Goal: Task Accomplishment & Management: Manage account settings

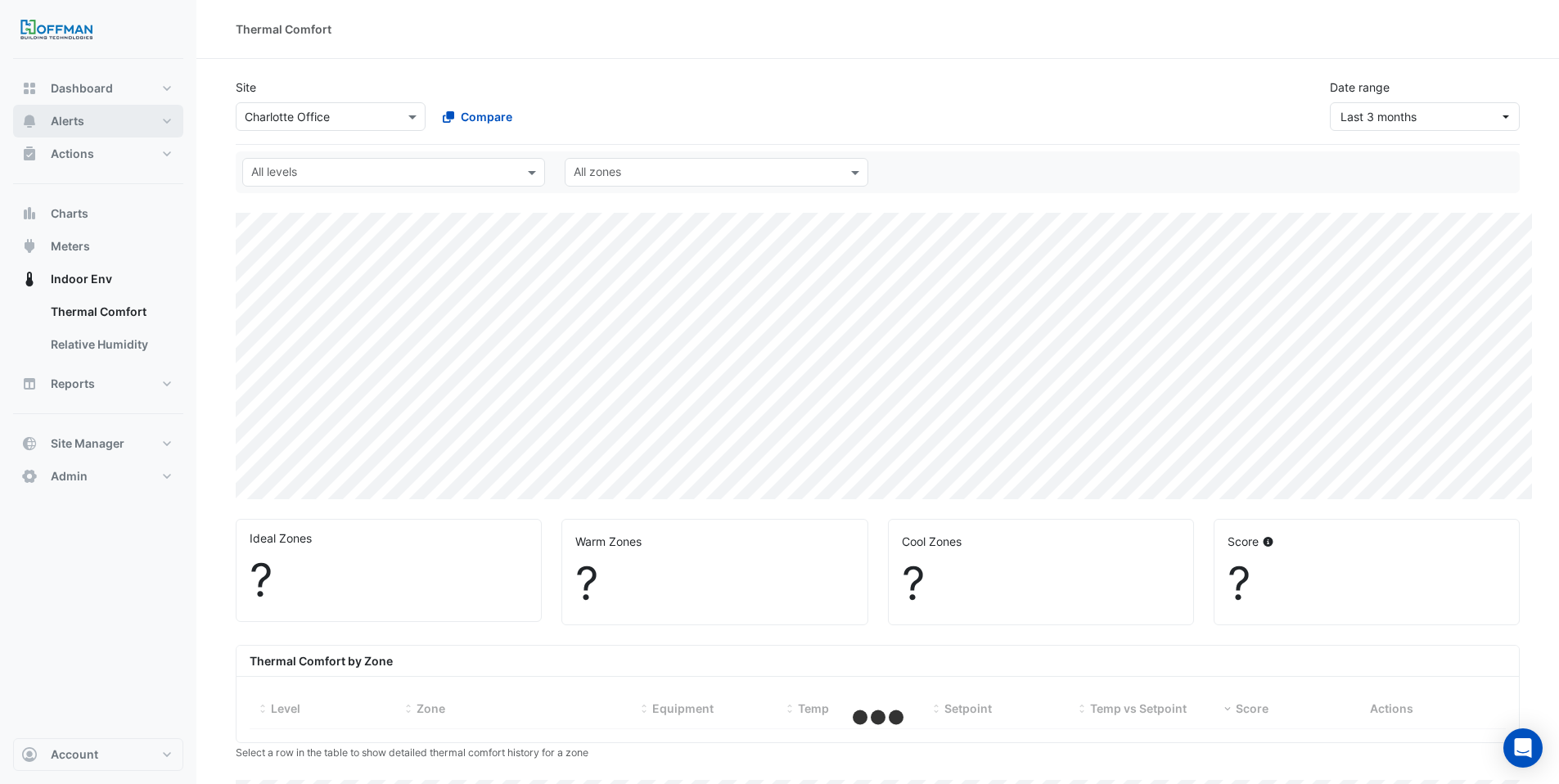
select select "***"
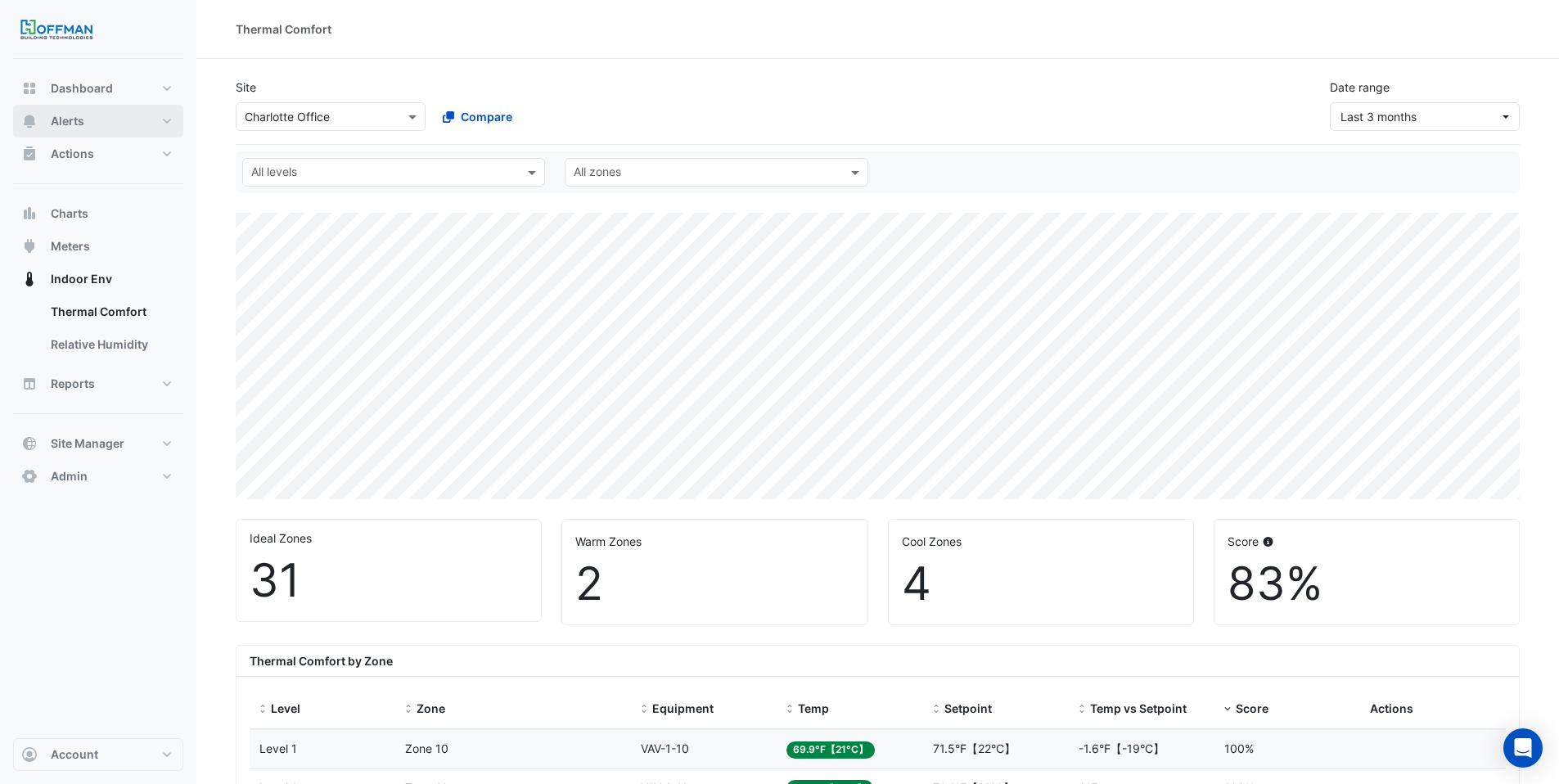
click at [111, 122] on button "Alerts" at bounding box center [98, 121] width 170 height 33
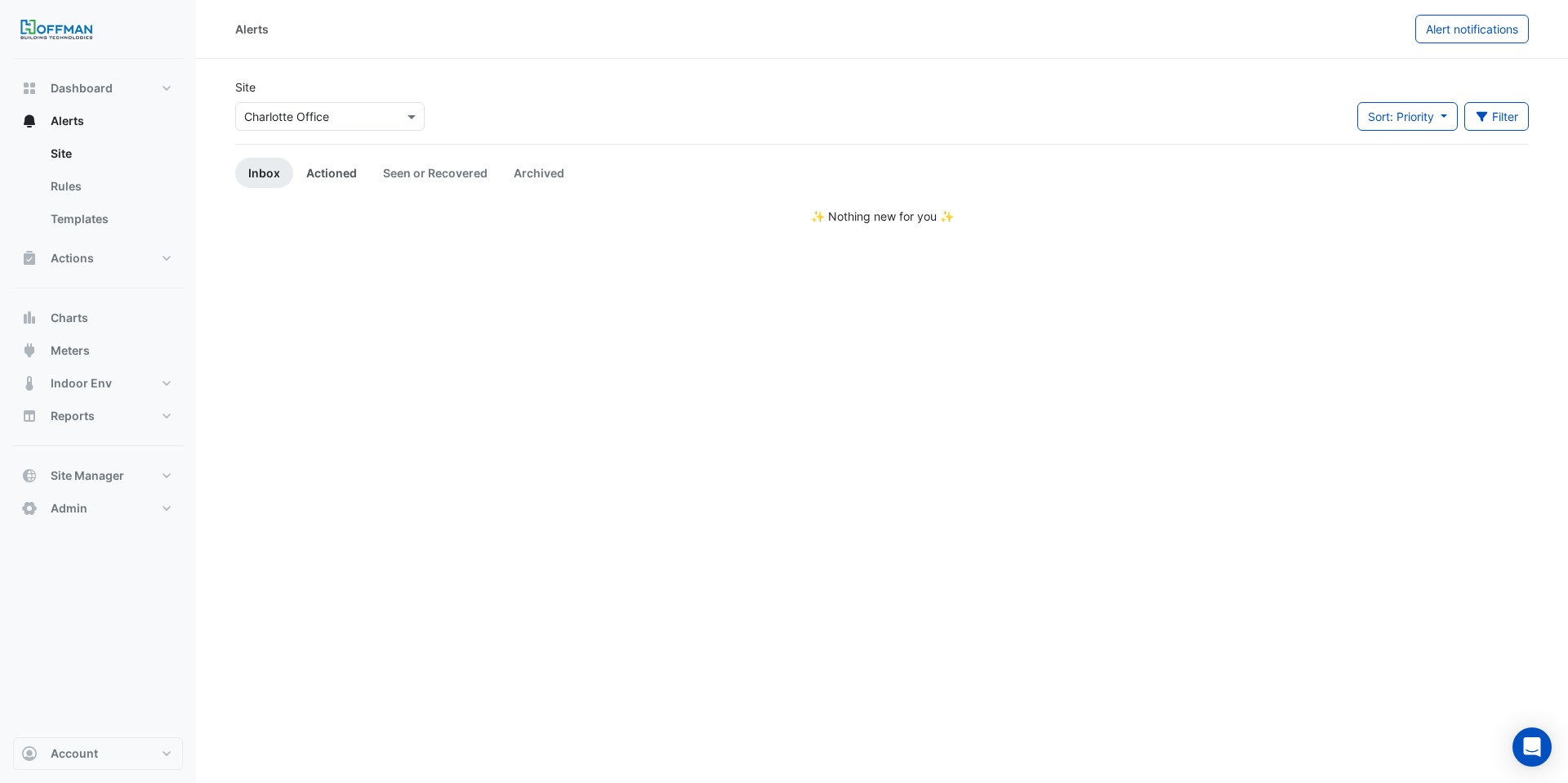
click at [332, 175] on link "Actioned" at bounding box center [331, 173] width 77 height 30
click at [466, 175] on link "Seen or Recovered" at bounding box center [435, 173] width 131 height 30
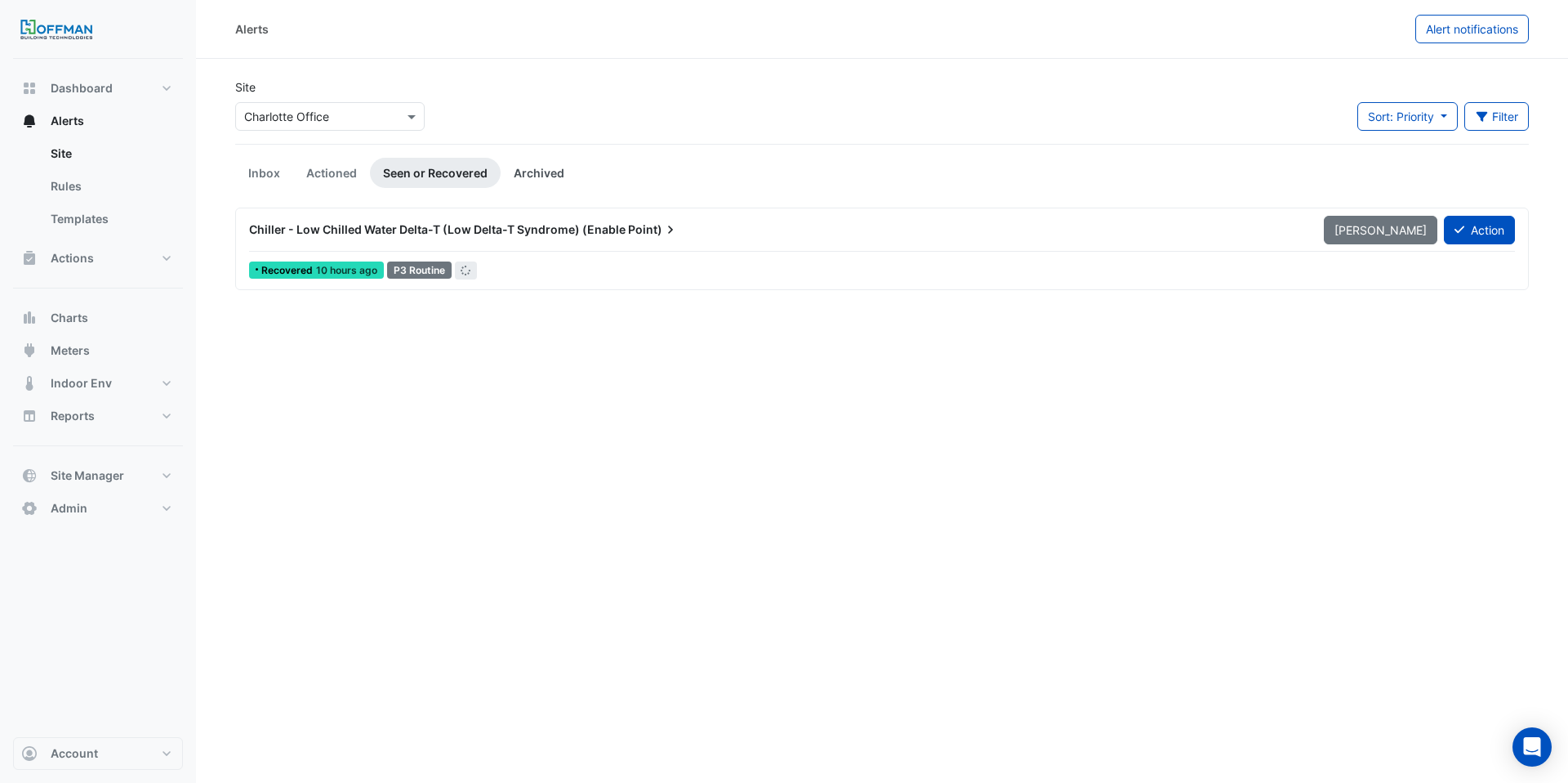
click at [563, 177] on link "Archived" at bounding box center [539, 173] width 77 height 30
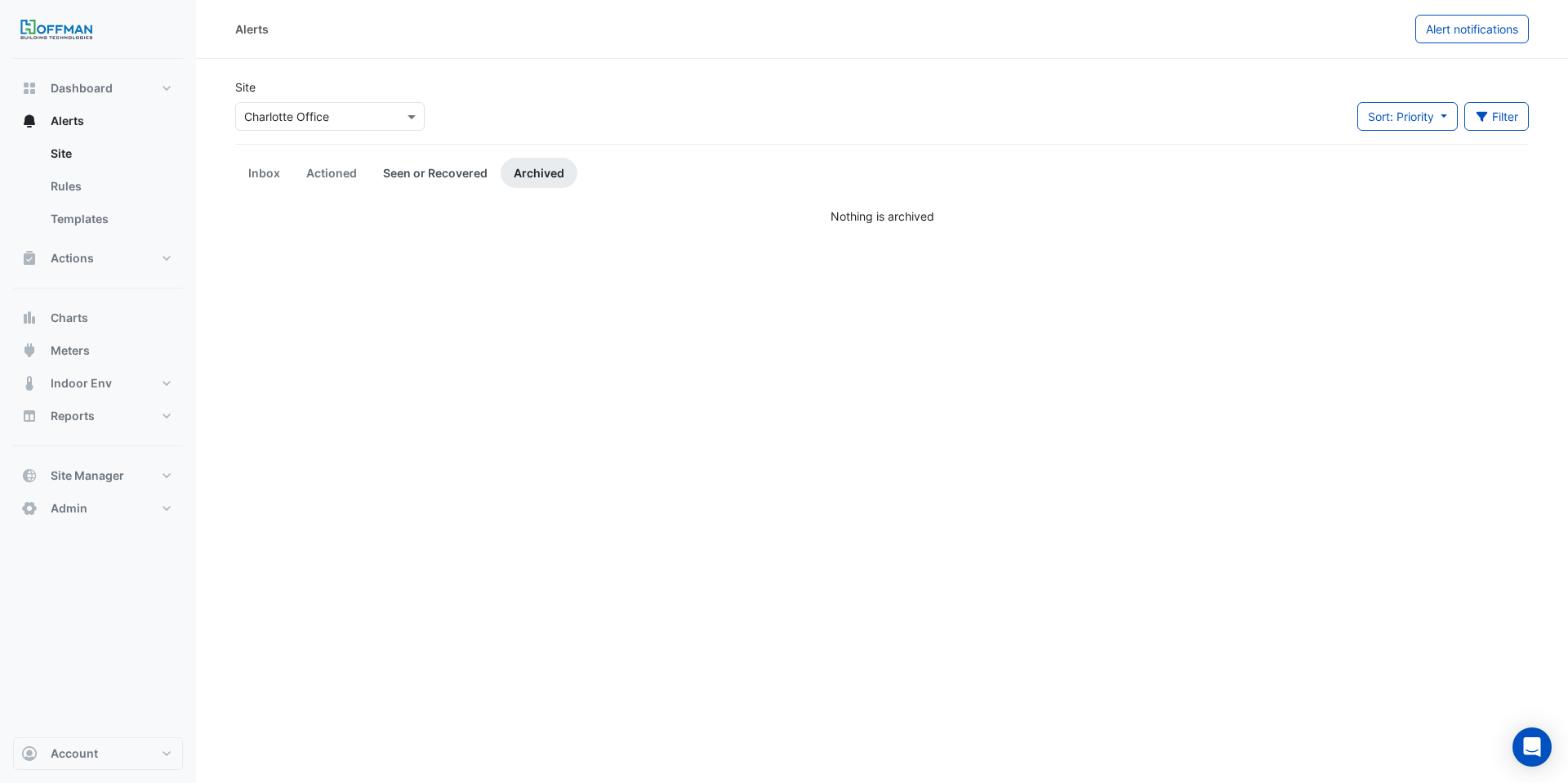
drag, startPoint x: 429, startPoint y: 175, endPoint x: 421, endPoint y: 175, distance: 8.0
click at [429, 175] on link "Seen or Recovered" at bounding box center [435, 173] width 131 height 30
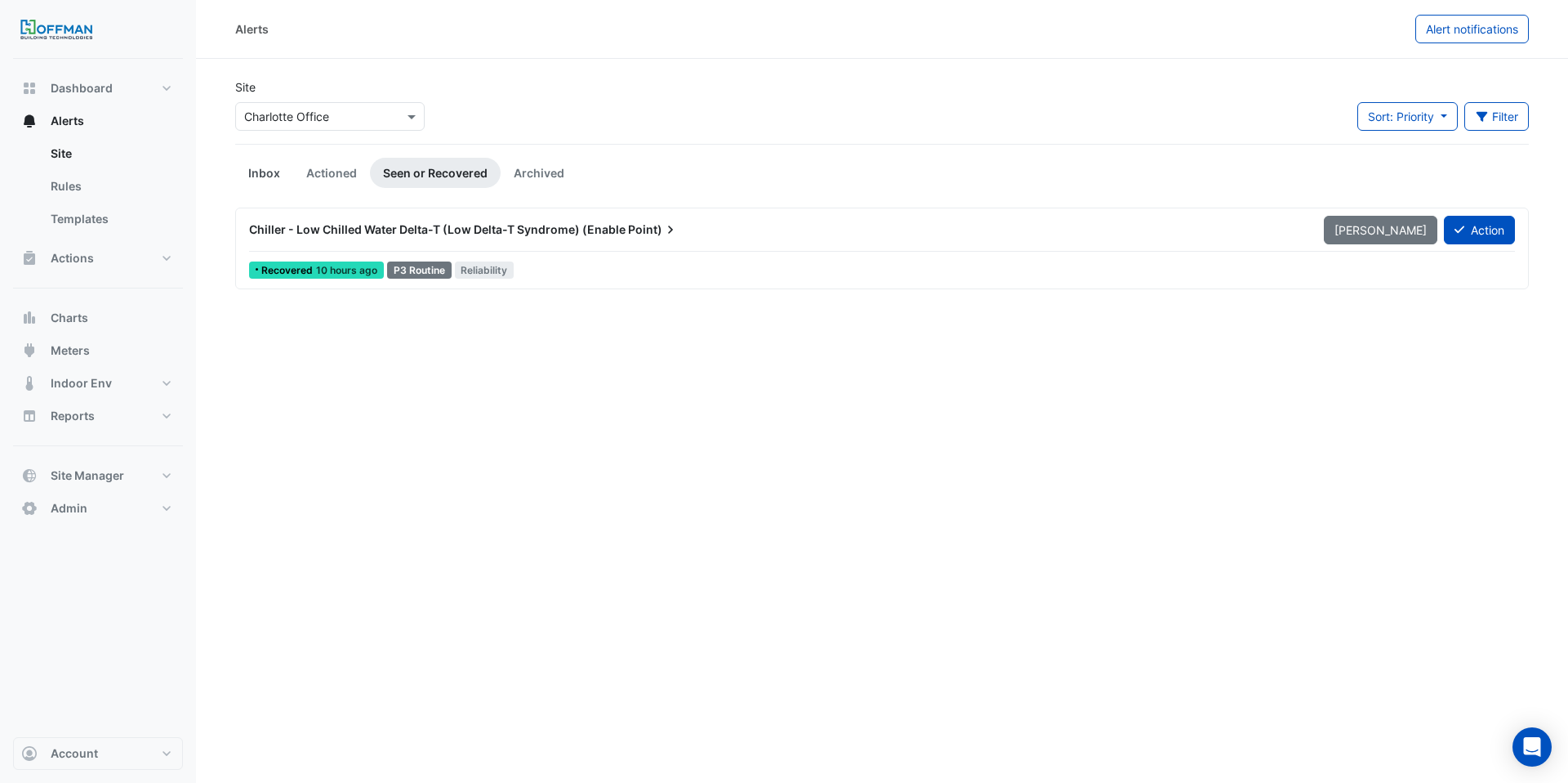
click at [286, 164] on link "Inbox" at bounding box center [265, 173] width 58 height 30
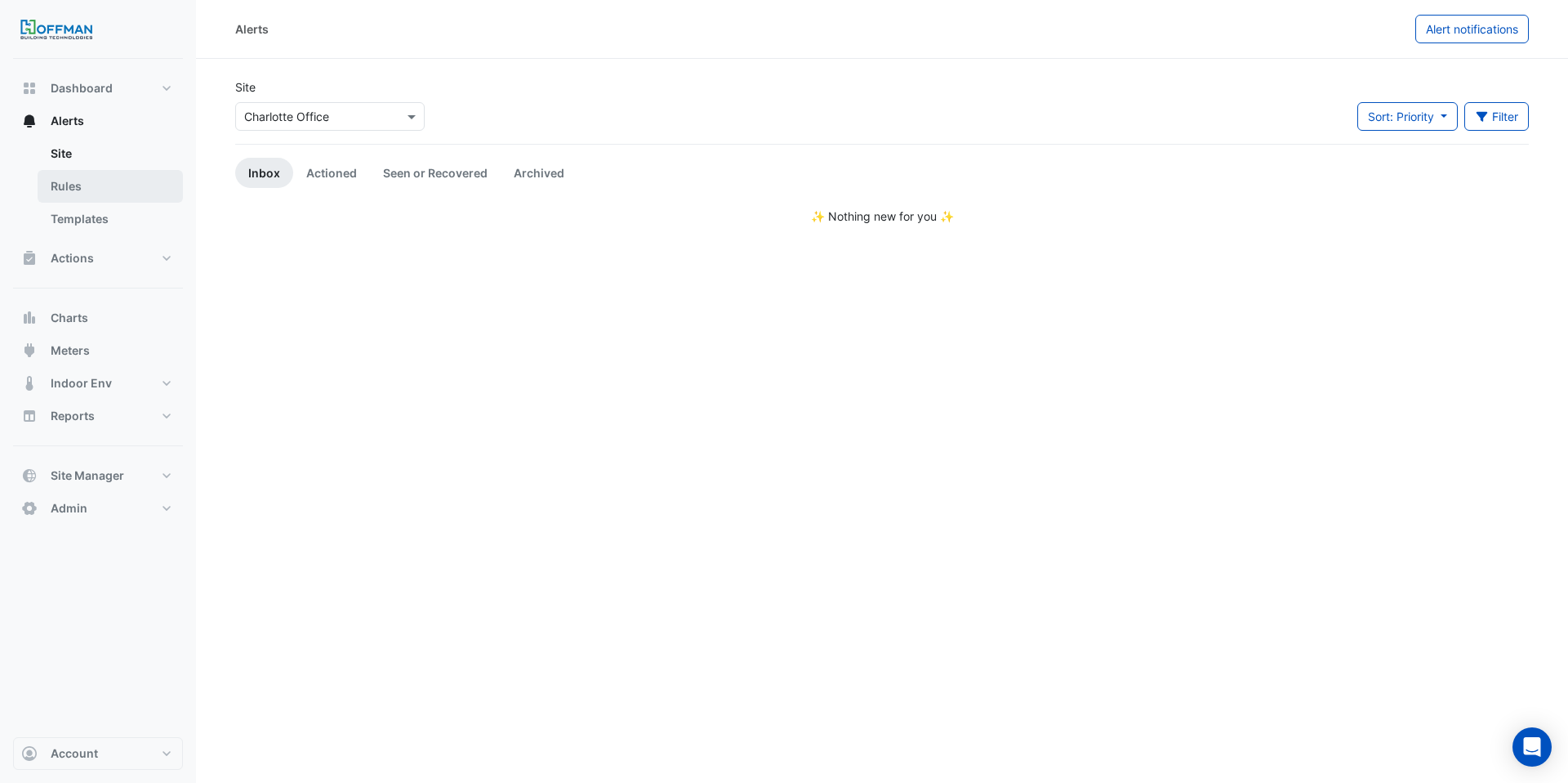
click at [73, 185] on link "Rules" at bounding box center [110, 186] width 145 height 33
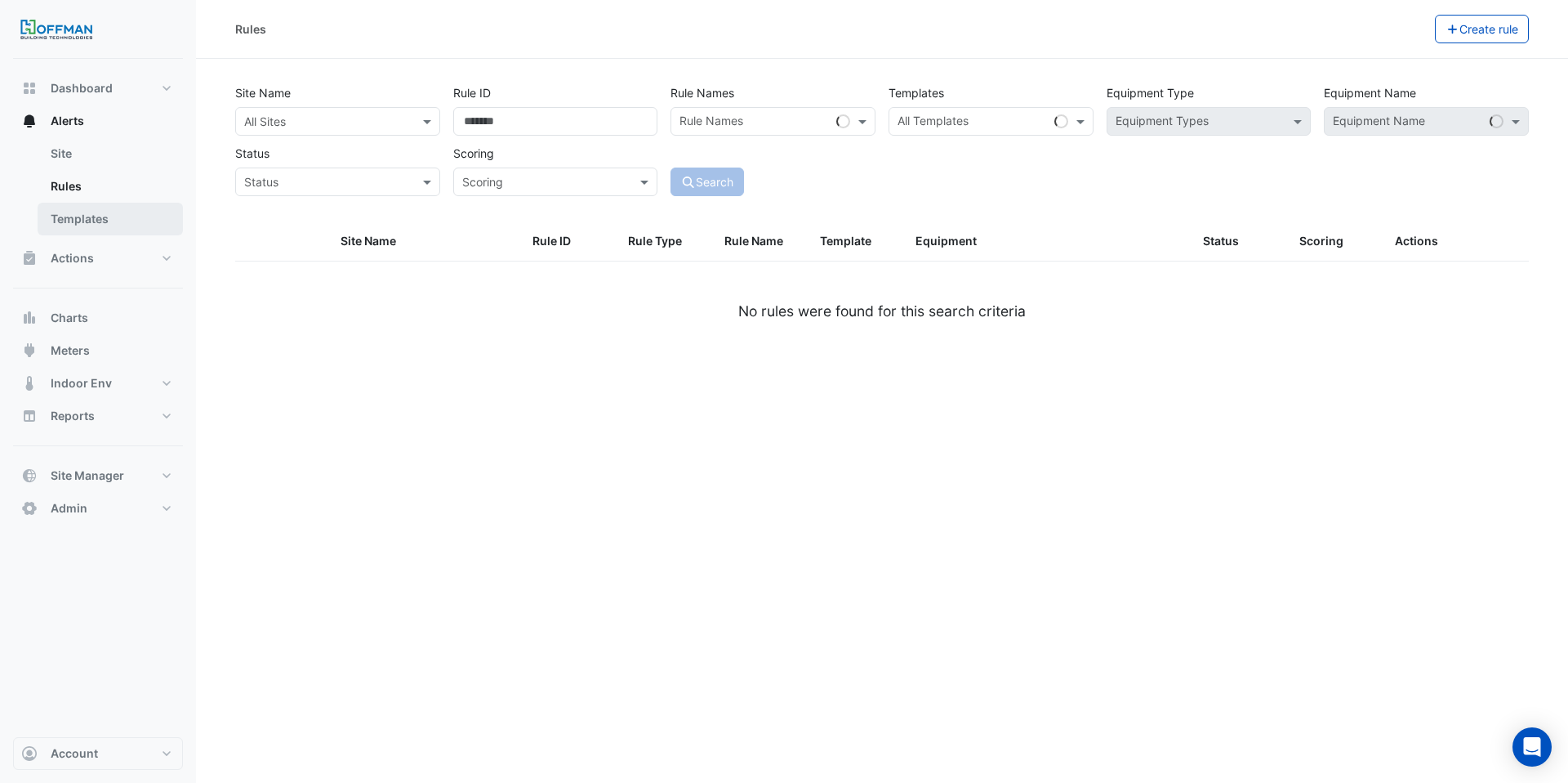
click at [87, 213] on link "Templates" at bounding box center [110, 219] width 145 height 33
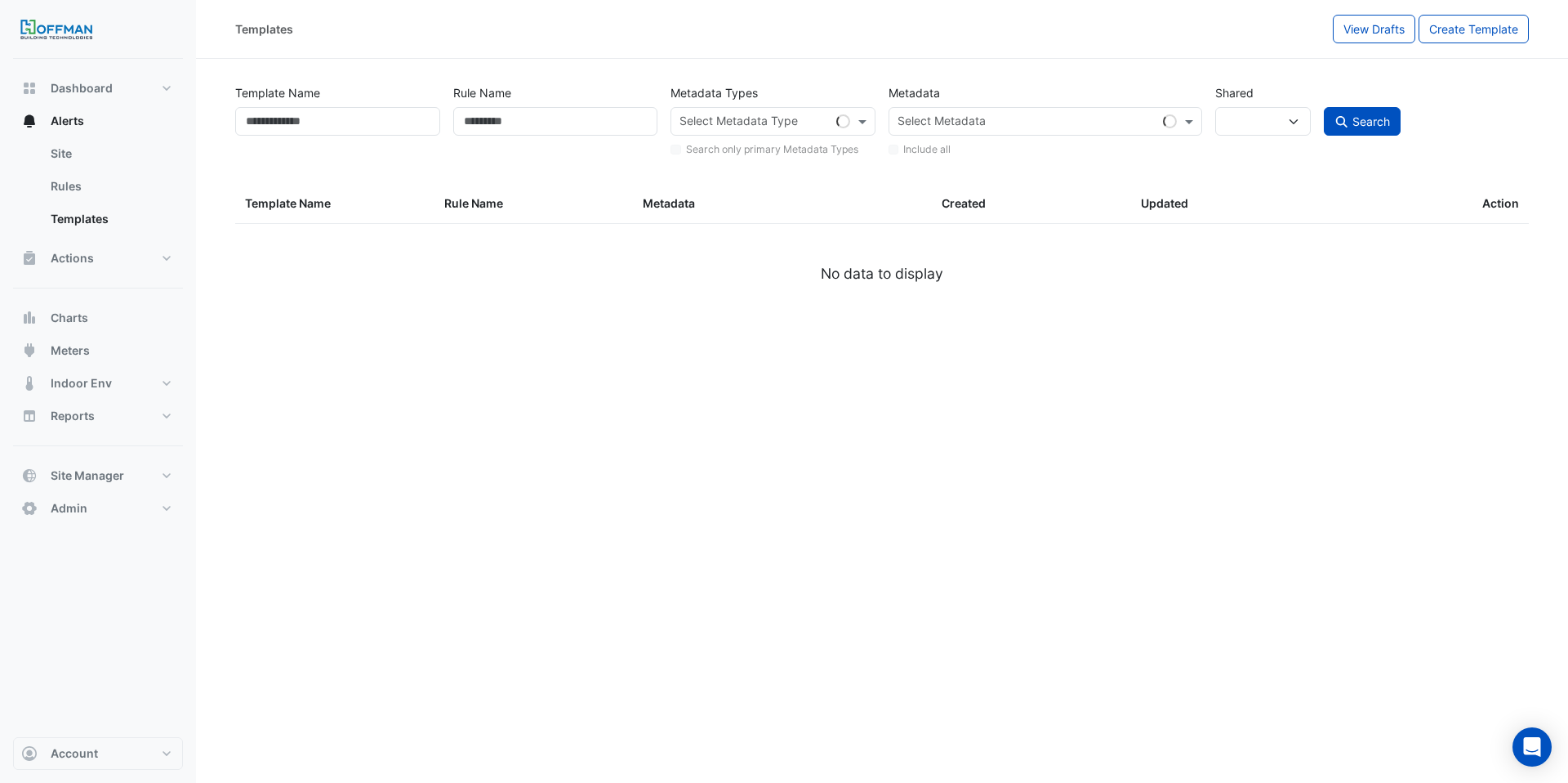
select select
select select "***"
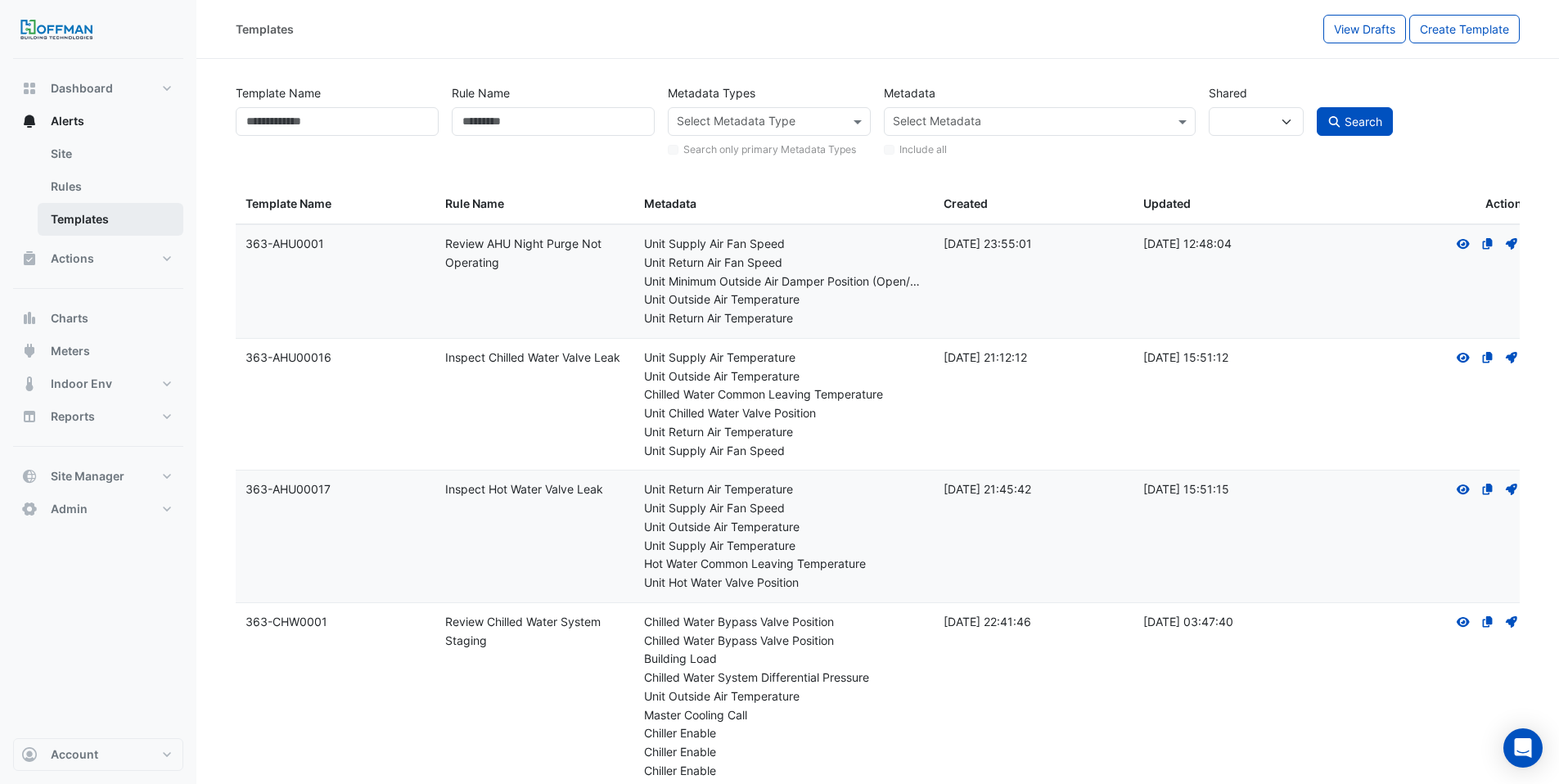
click at [76, 203] on link "Templates" at bounding box center [110, 220] width 145 height 33
click at [77, 256] on span "Actions" at bounding box center [71, 259] width 43 height 16
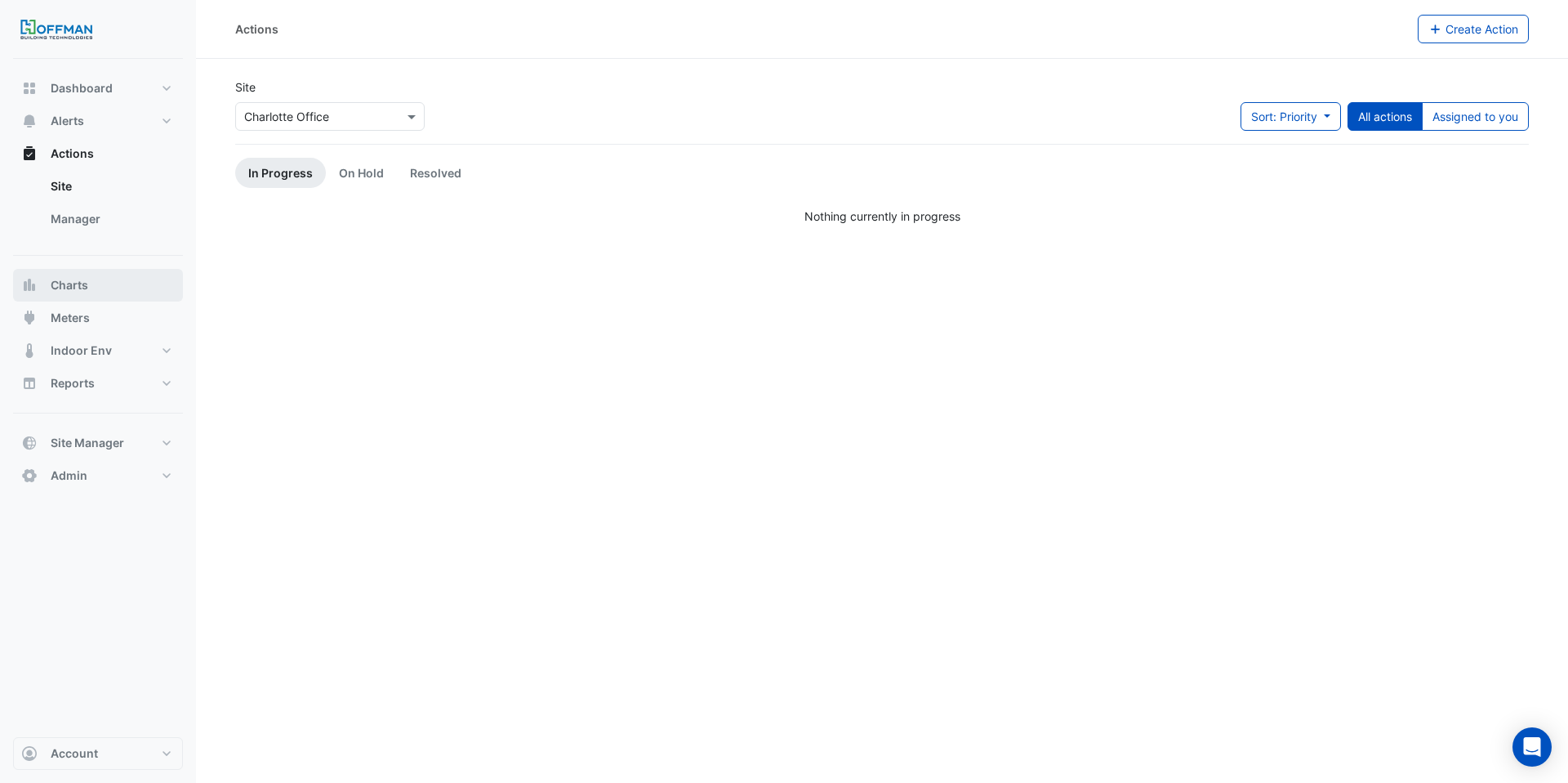
click at [85, 283] on span "Charts" at bounding box center [68, 285] width 37 height 16
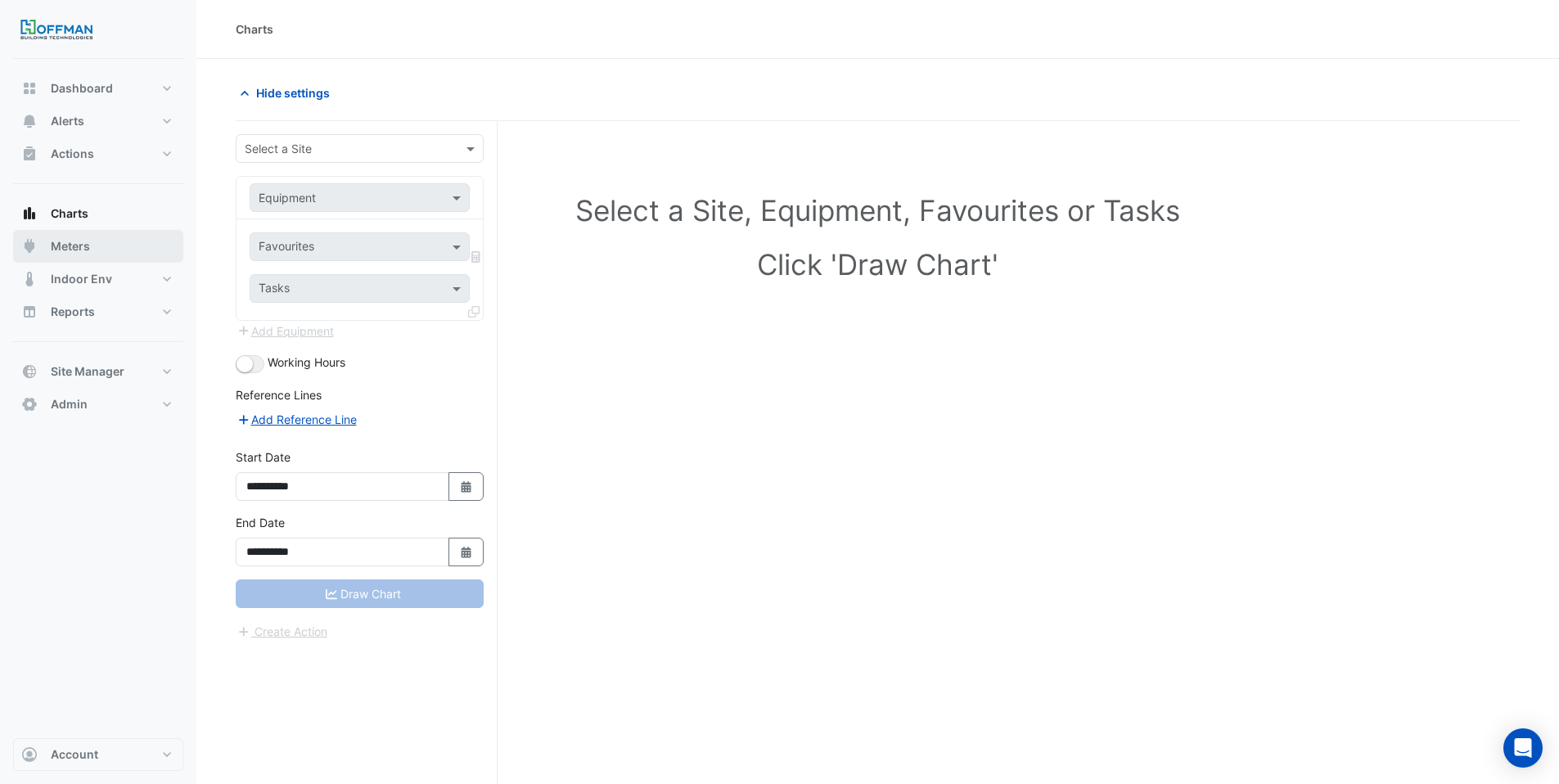
click at [89, 248] on span "Meters" at bounding box center [70, 246] width 39 height 16
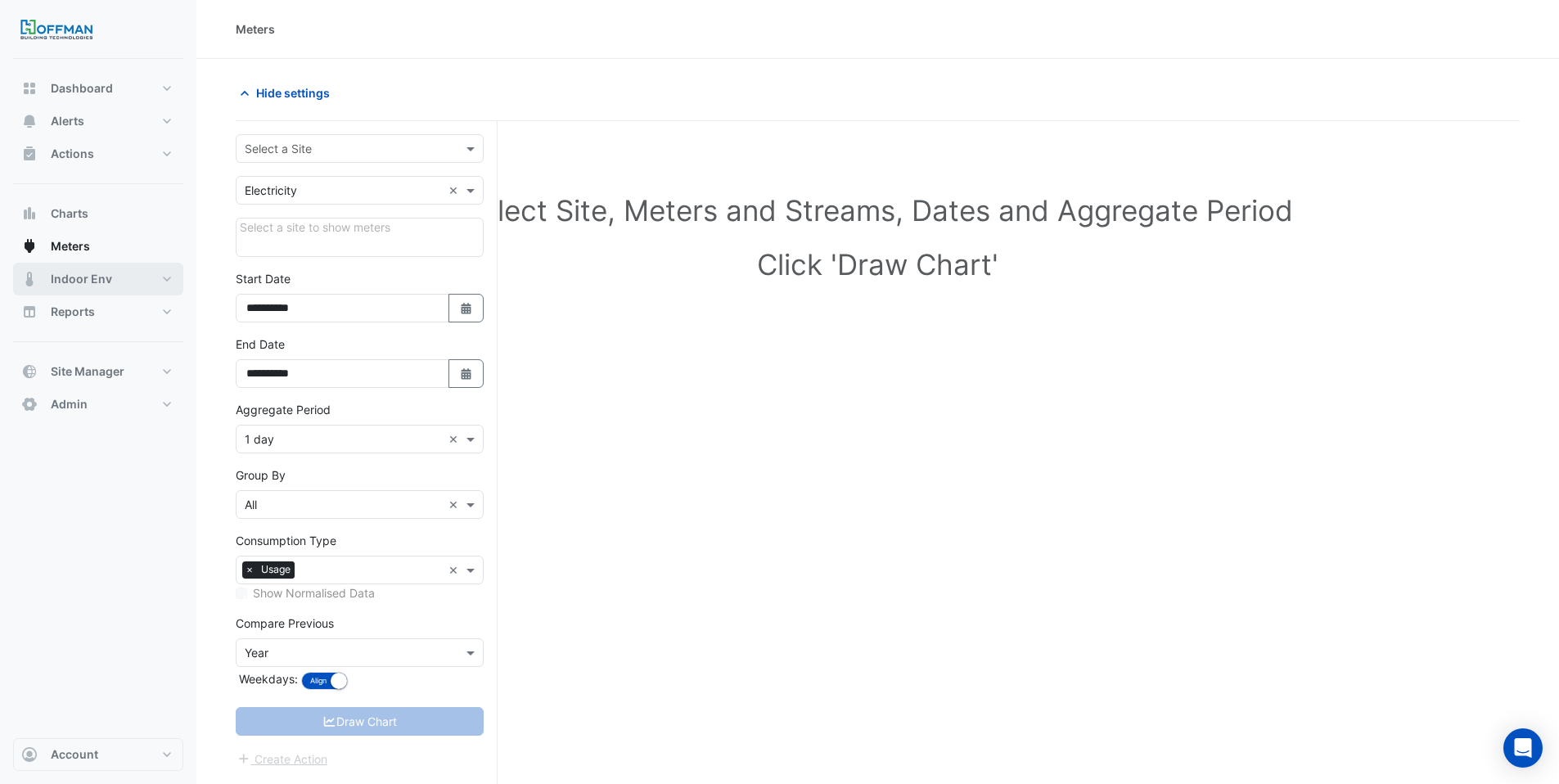
click at [97, 272] on span "Indoor Env" at bounding box center [81, 279] width 61 height 16
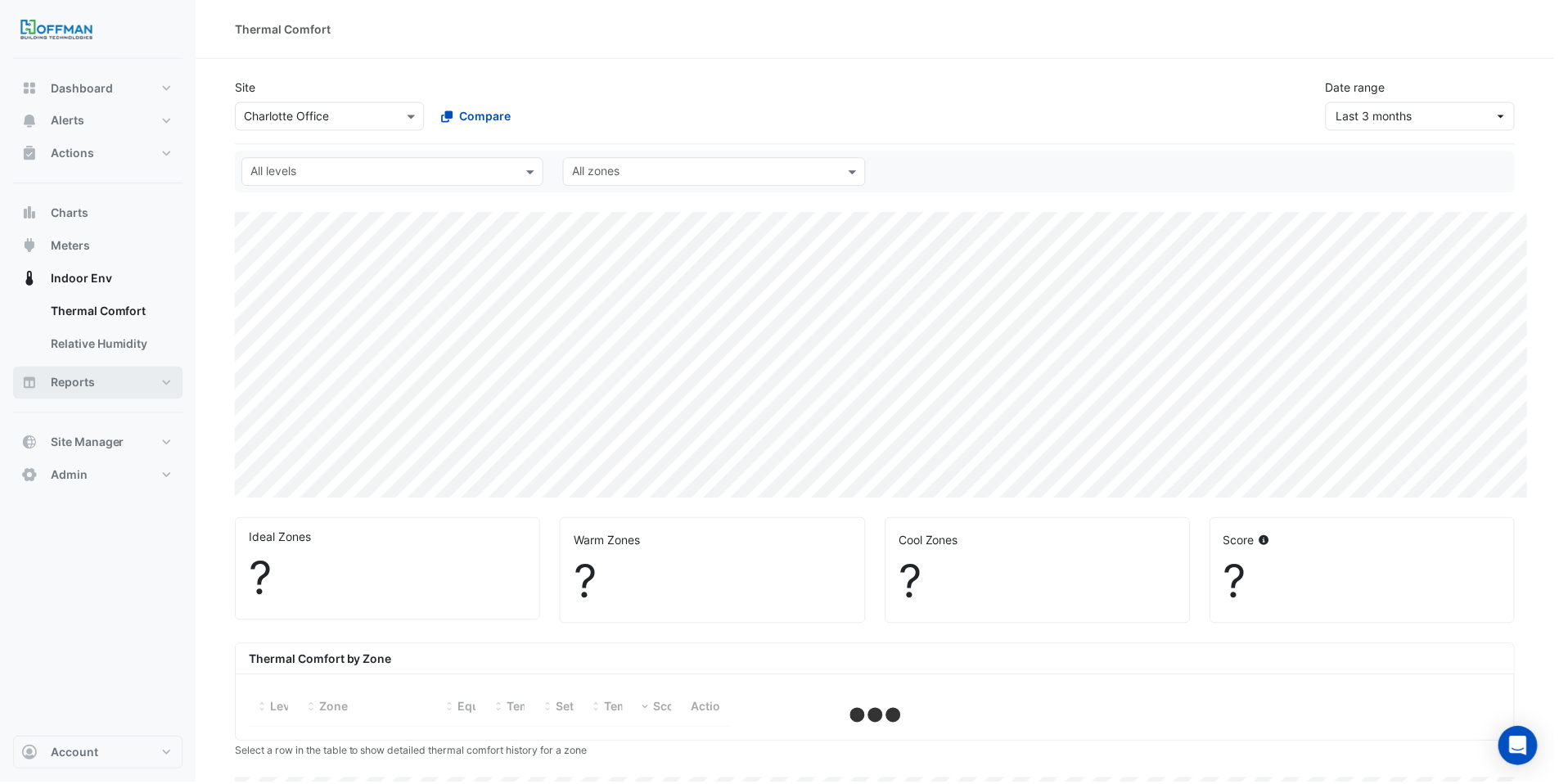
click at [95, 375] on button "Reports" at bounding box center [98, 384] width 170 height 33
select select "***"
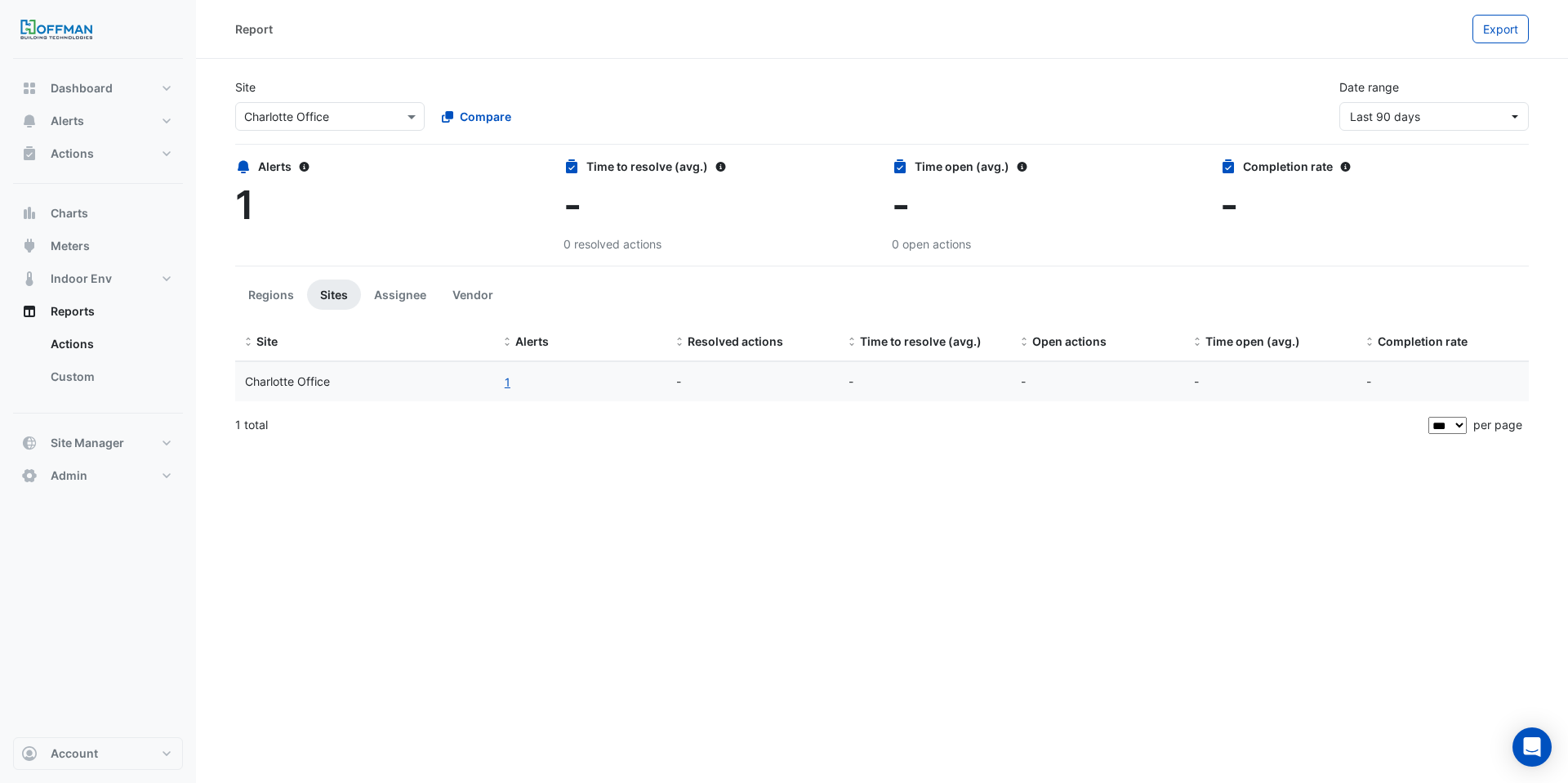
click at [450, 505] on div "Report Export Site Select a Site × Charlotte Office Compare Date range Last 90 …" at bounding box center [882, 391] width 1373 height 783
click at [510, 383] on div "1" at bounding box center [580, 381] width 153 height 19
click at [507, 377] on button "1" at bounding box center [508, 382] width 7 height 19
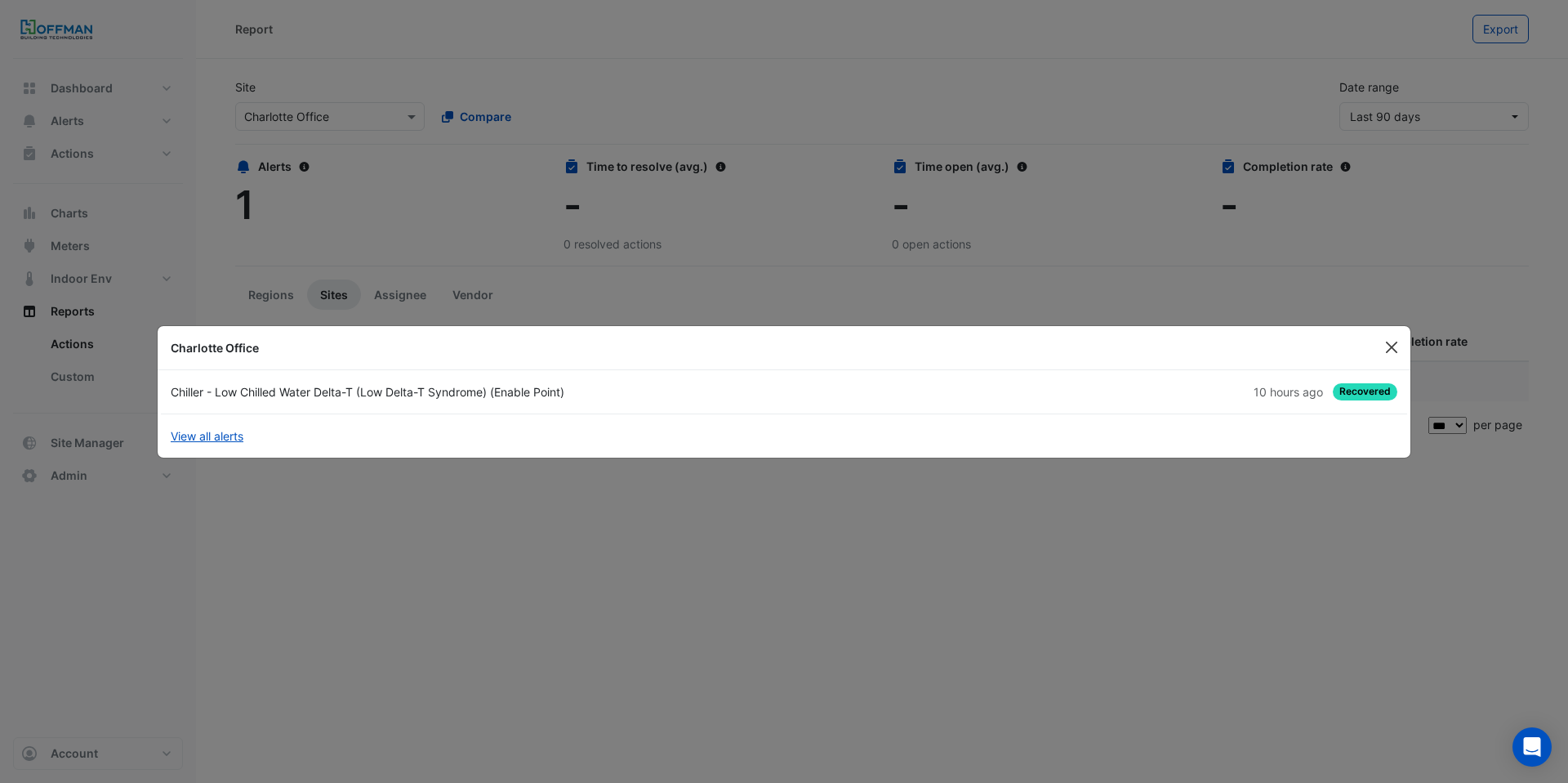
click at [1389, 337] on button "Close" at bounding box center [1392, 347] width 25 height 25
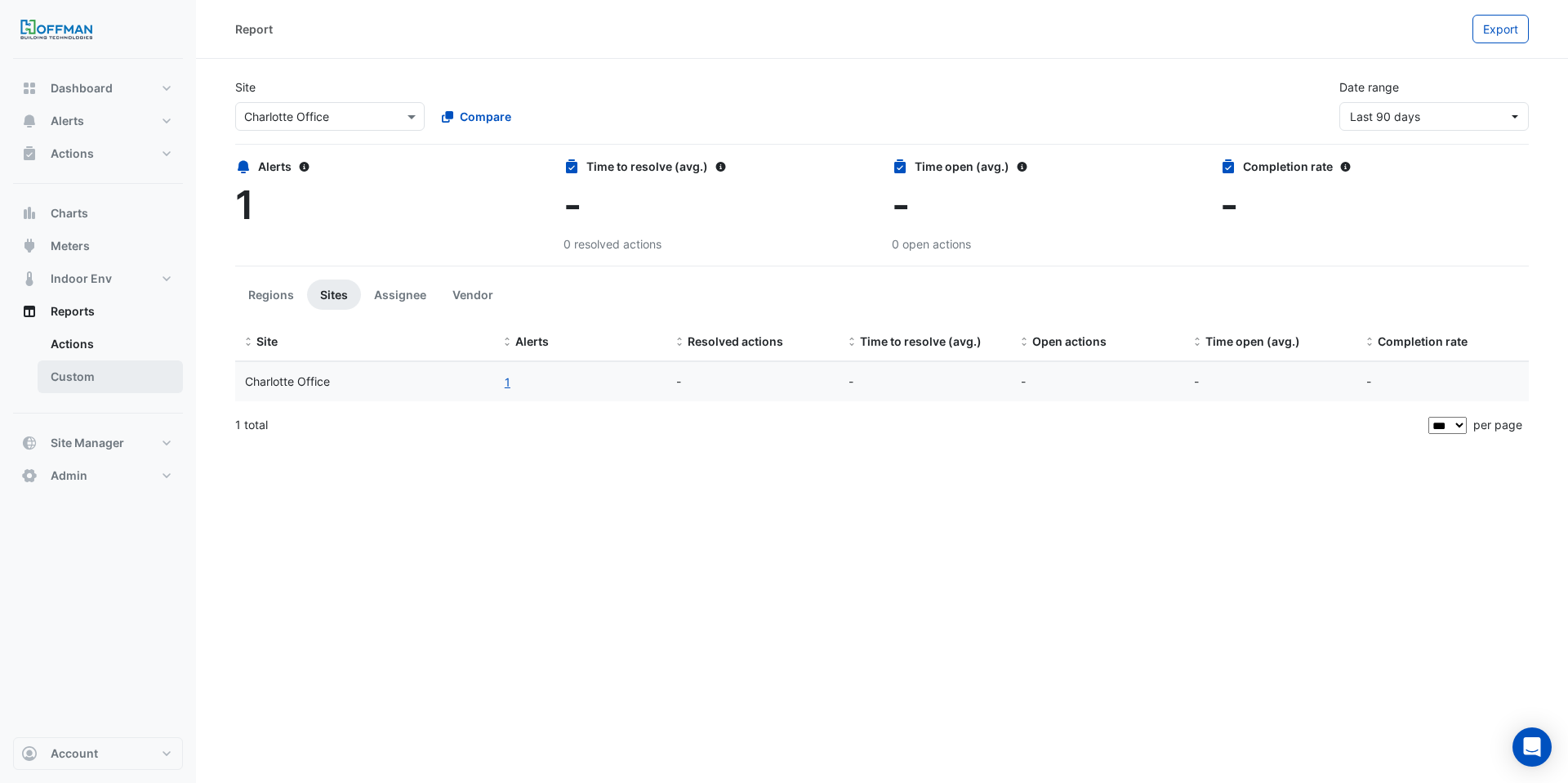
click at [70, 365] on link "Custom" at bounding box center [110, 376] width 145 height 33
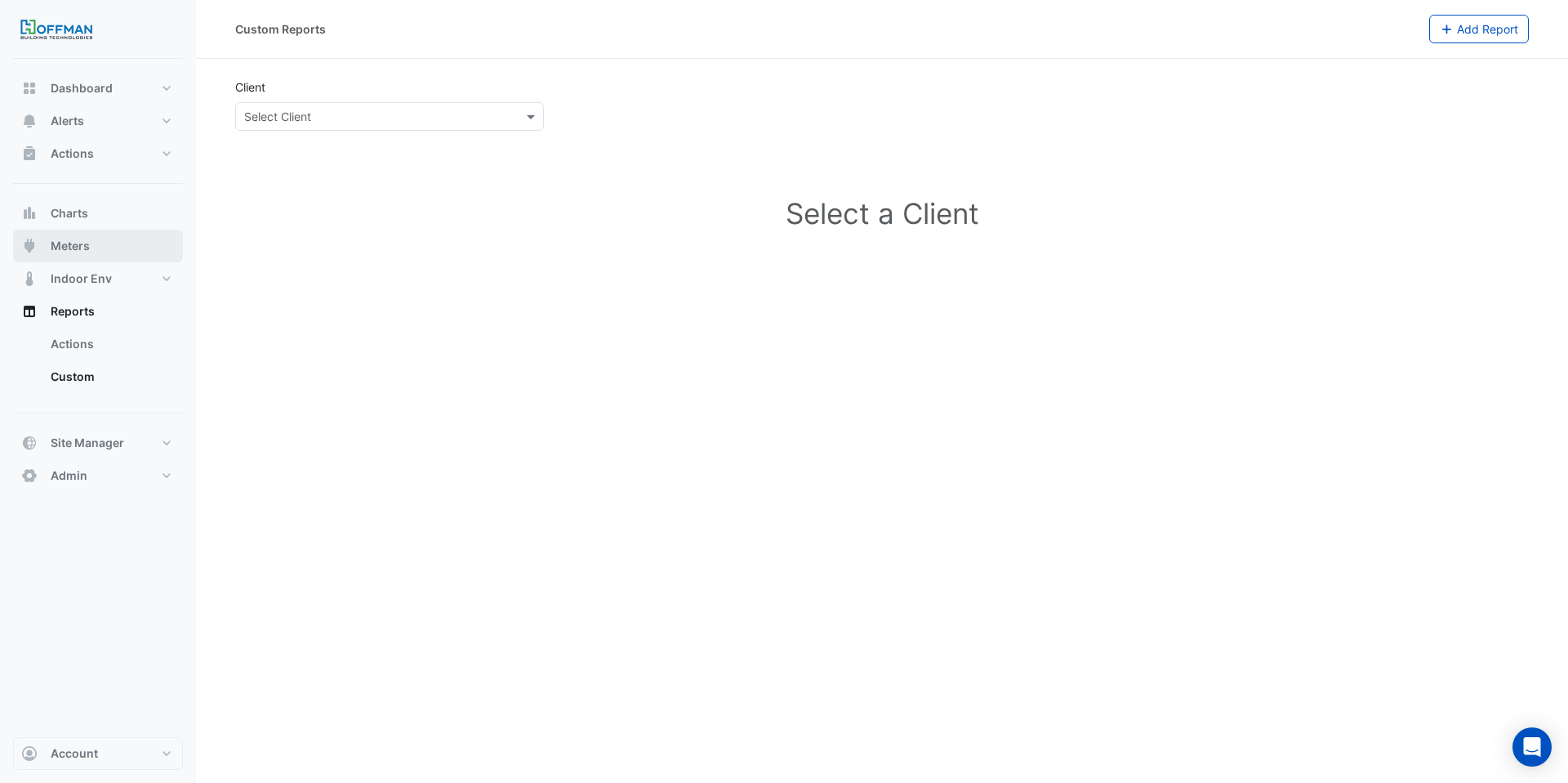
click at [78, 239] on span "Meters" at bounding box center [69, 246] width 39 height 16
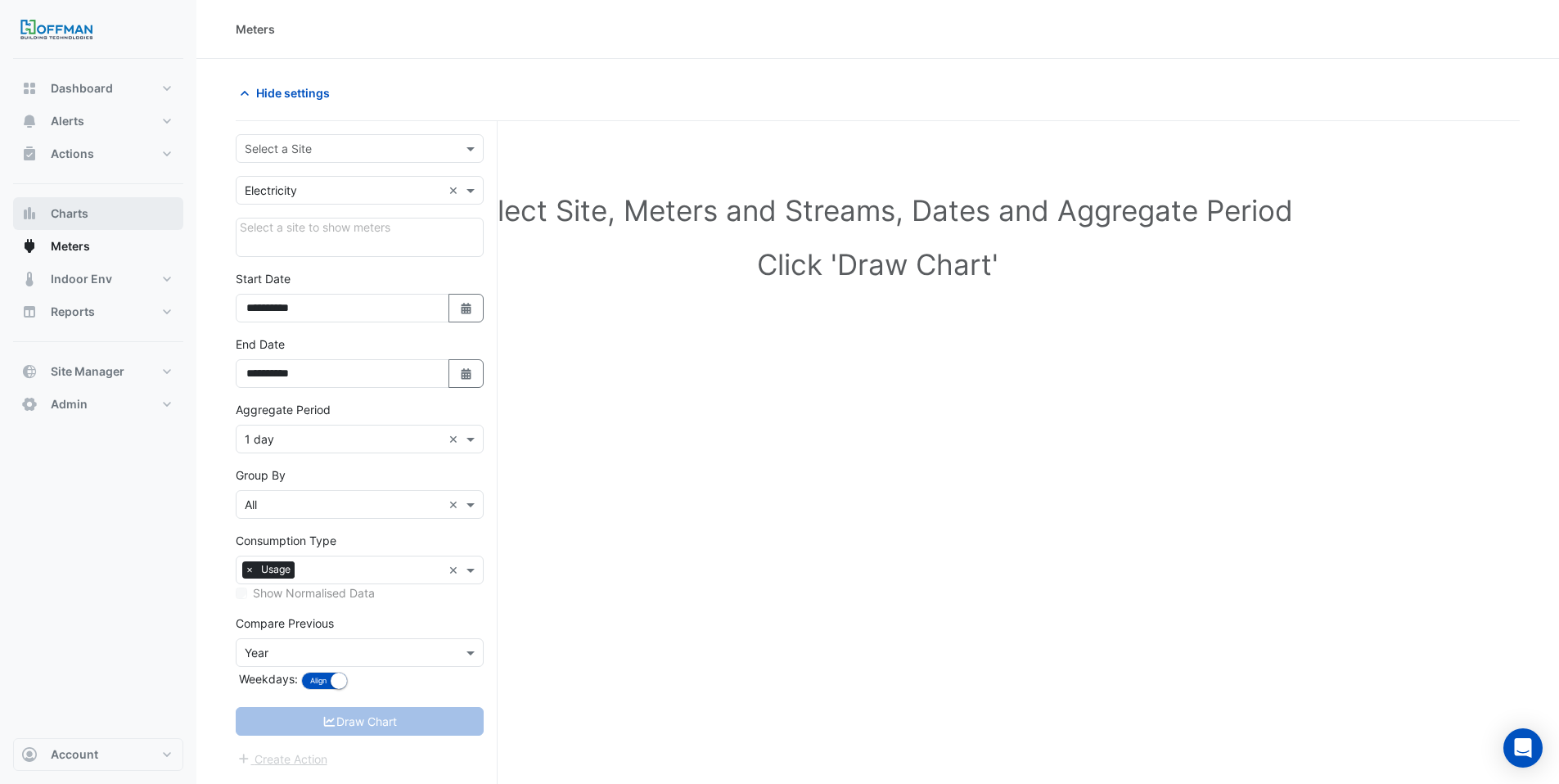
click at [80, 227] on button "Charts" at bounding box center [98, 214] width 170 height 33
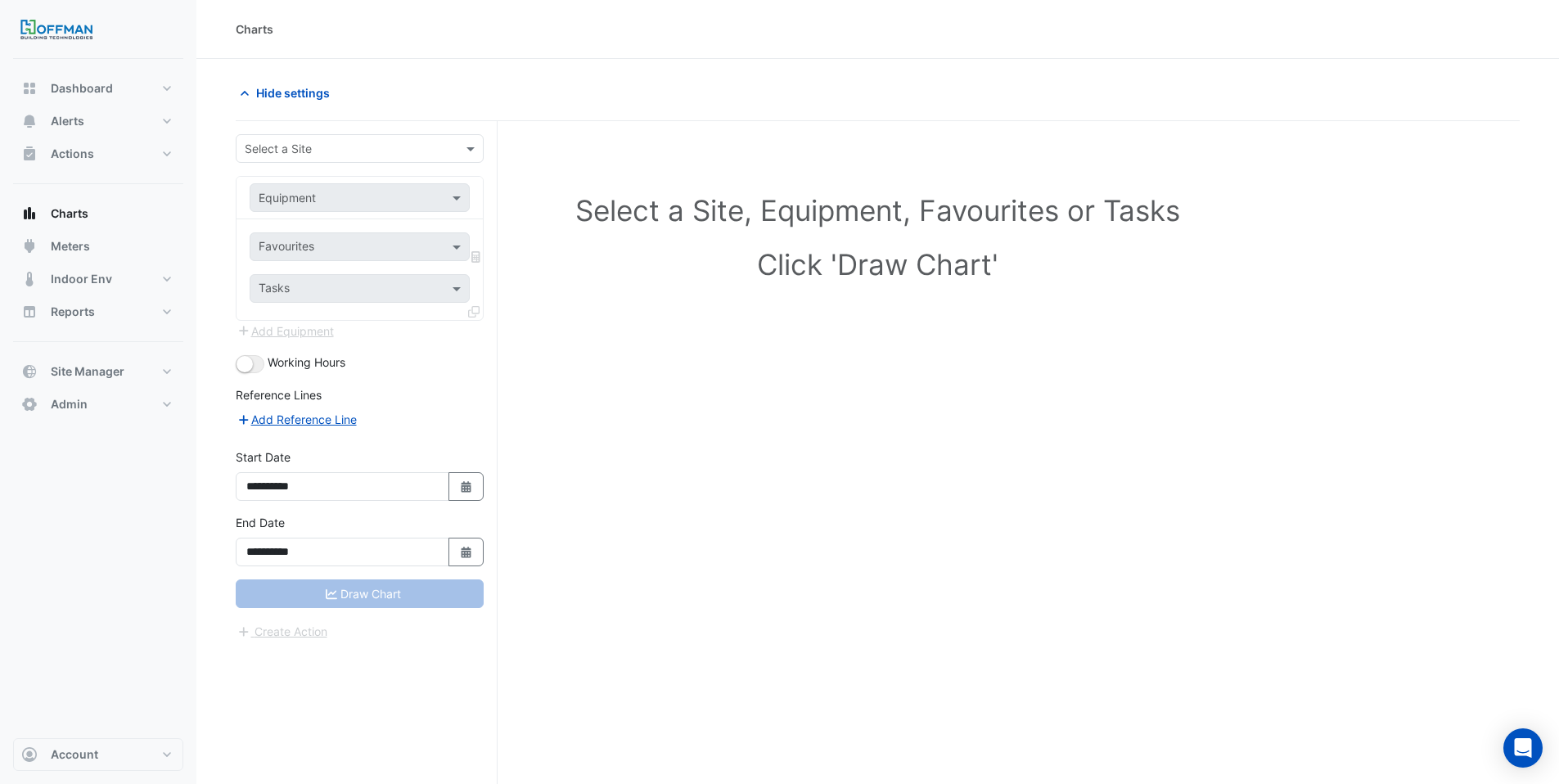
click at [411, 90] on div "Hide settings" at bounding box center [552, 92] width 652 height 28
click at [55, 128] on span "Alerts" at bounding box center [67, 121] width 34 height 16
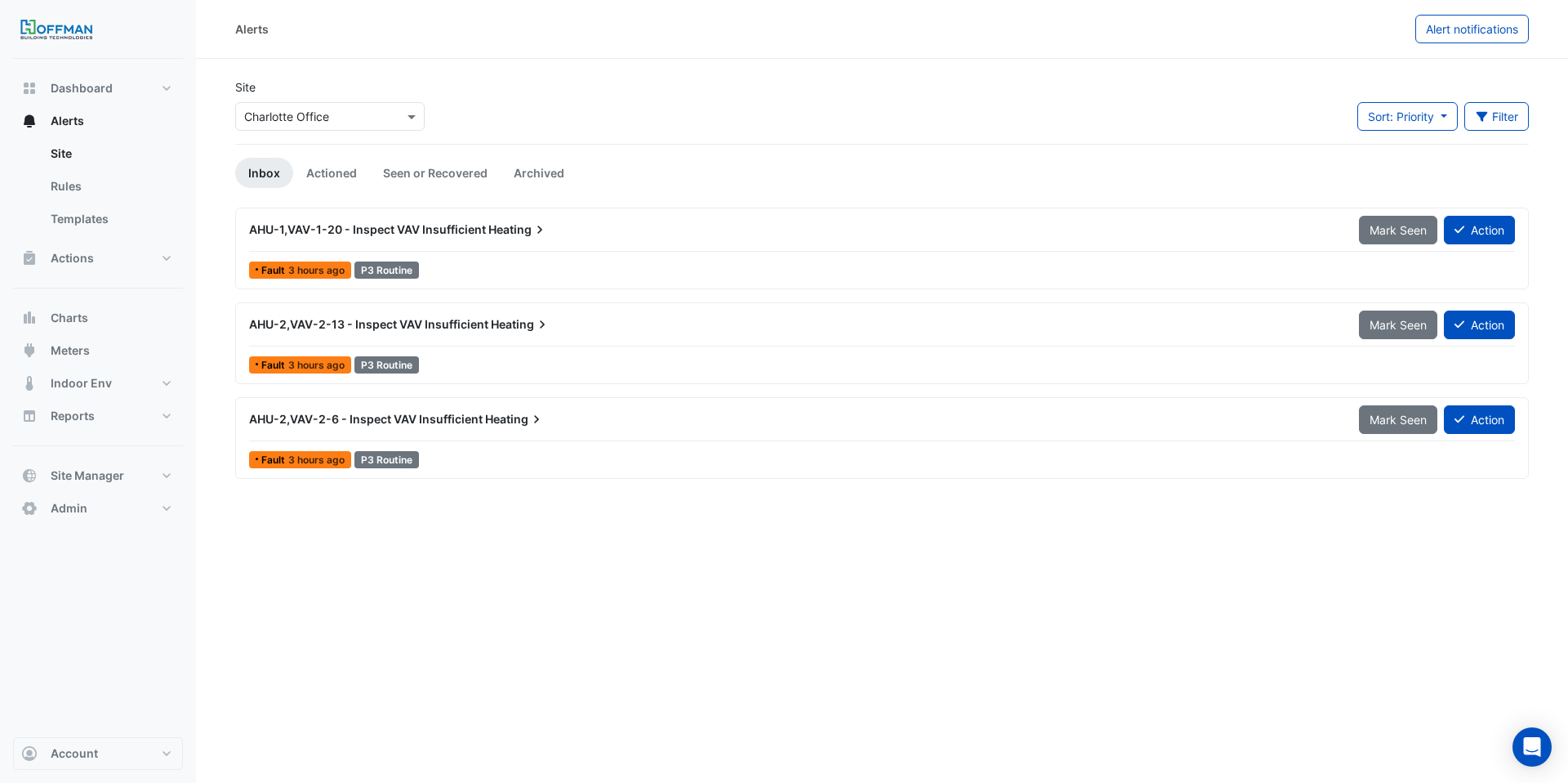
click at [482, 225] on span "AHU-1,VAV-1-20 - Inspect VAV Insufficient" at bounding box center [367, 228] width 237 height 14
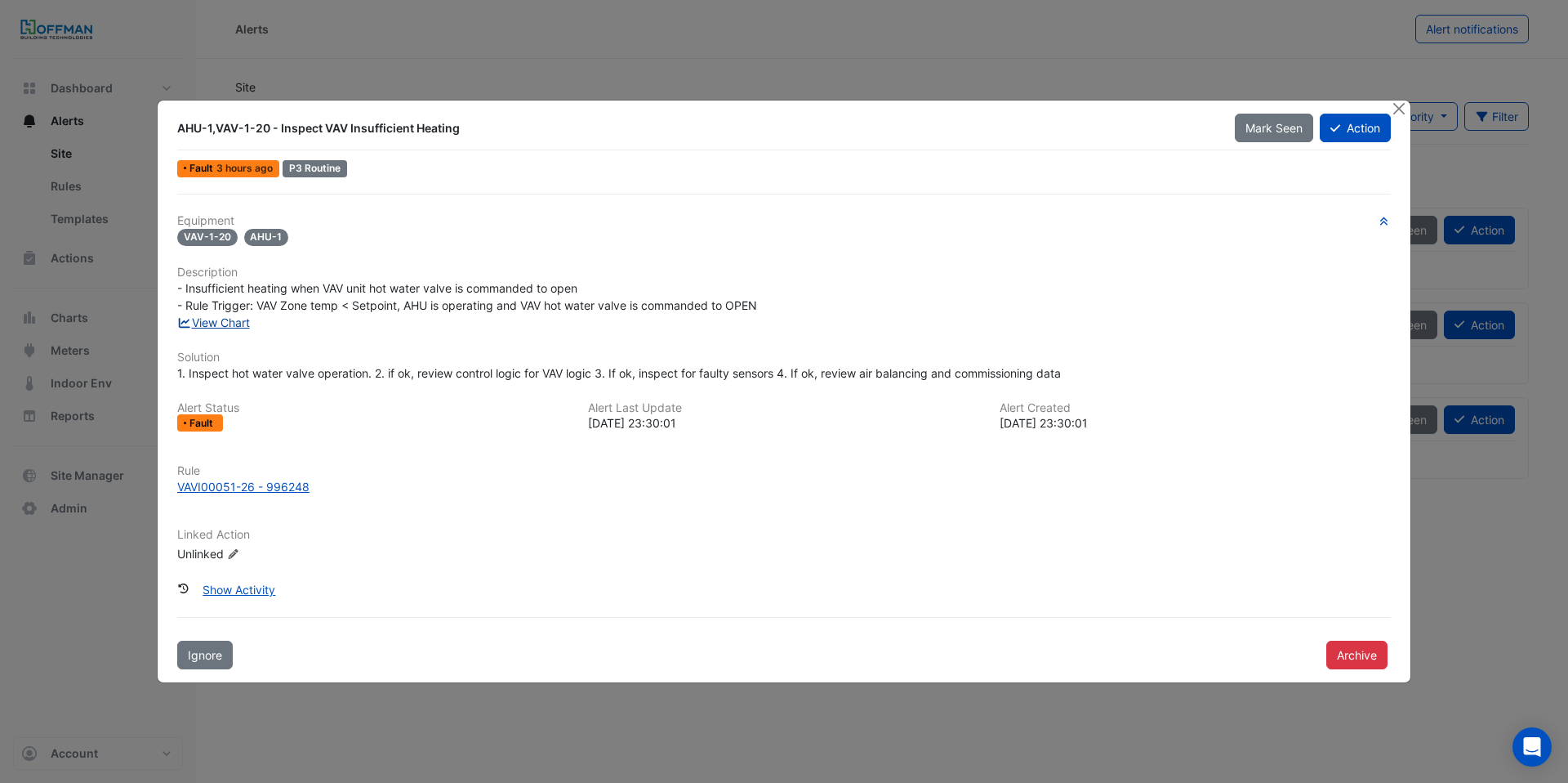
click at [241, 320] on link "View Chart" at bounding box center [214, 322] width 73 height 14
click at [1400, 107] on button "Close" at bounding box center [1398, 109] width 17 height 17
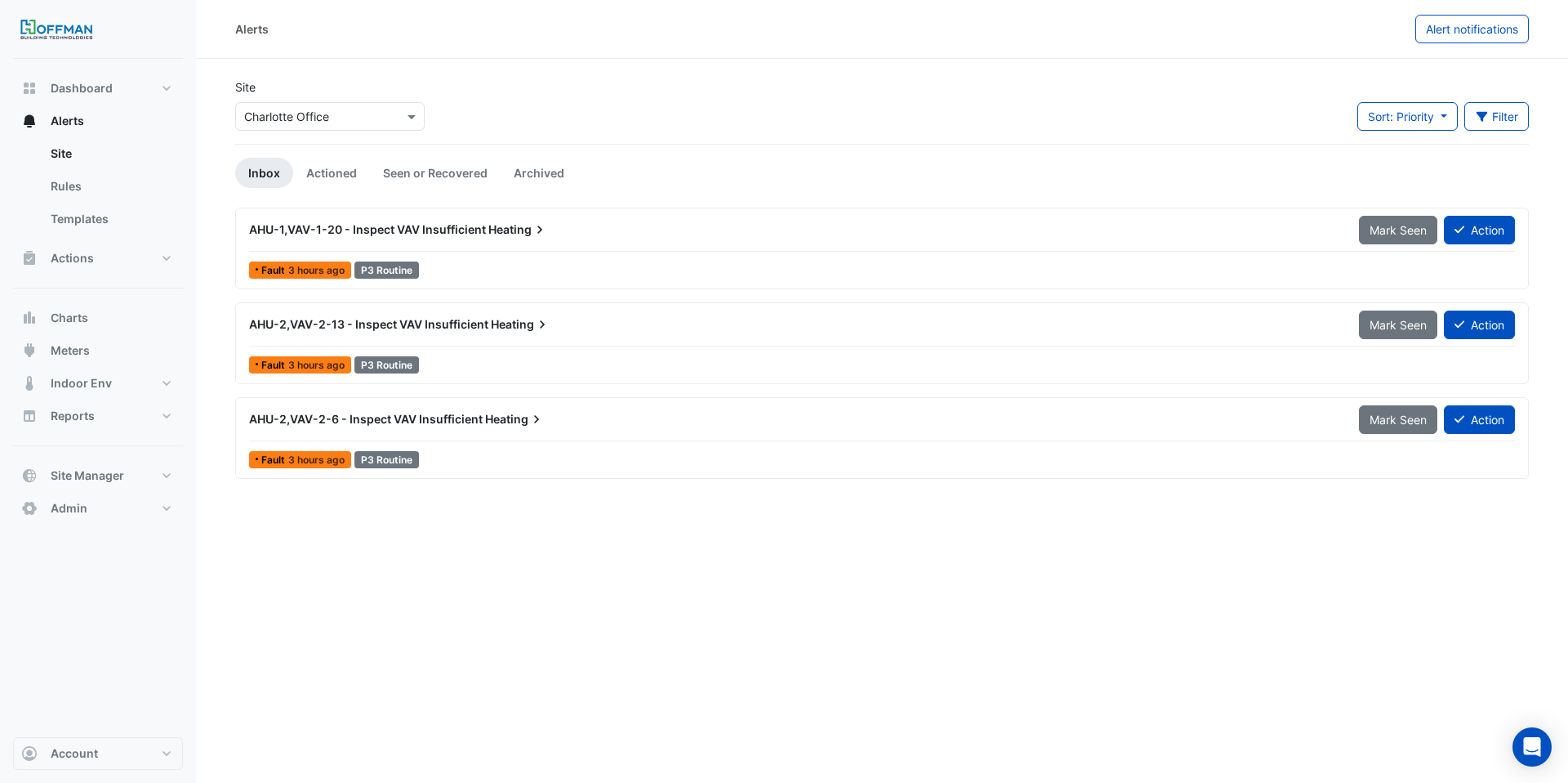
click at [457, 429] on div "AHU-2,VAV-2-6 - Inspect VAV Insufficient Heating" at bounding box center [795, 419] width 1110 height 29
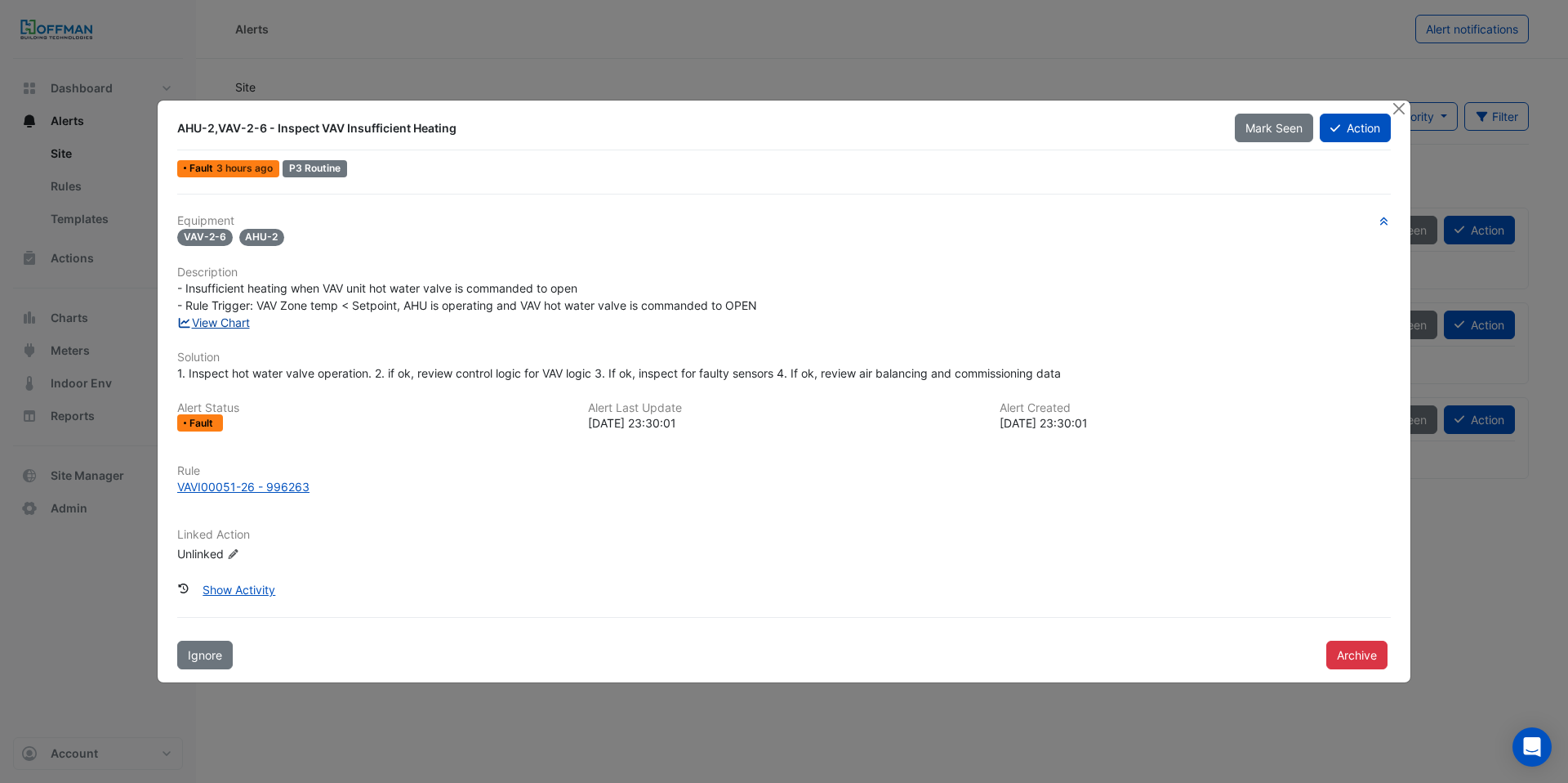
click at [227, 326] on link "View Chart" at bounding box center [214, 322] width 73 height 14
click at [1404, 112] on button "Close" at bounding box center [1398, 109] width 17 height 17
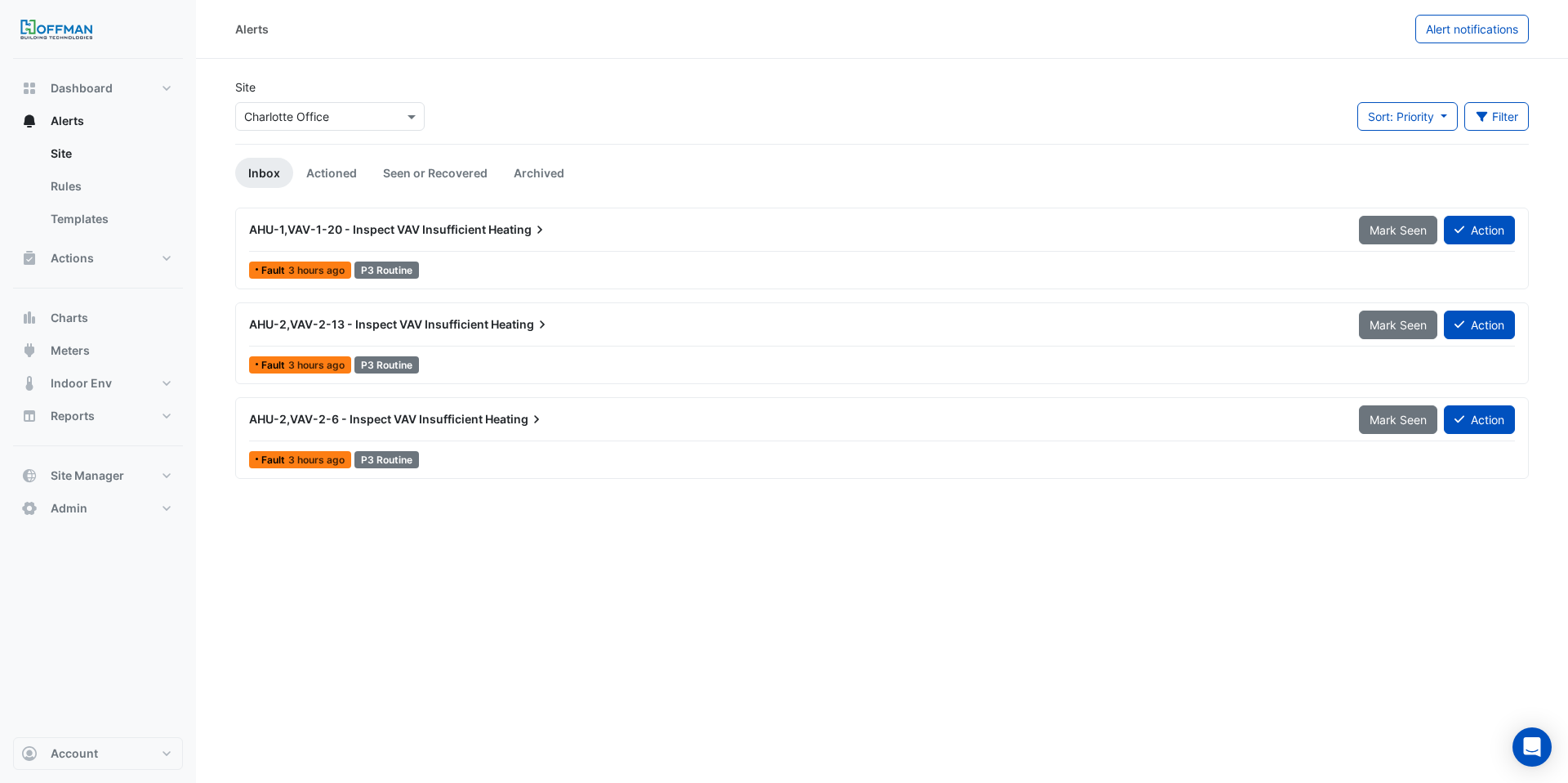
click at [398, 579] on div "Alerts Alert notifications Site Select a Site × Charlotte Office Sort: Priority…" at bounding box center [882, 391] width 1373 height 783
click at [89, 101] on button "Dashboard" at bounding box center [98, 89] width 170 height 33
select select "***"
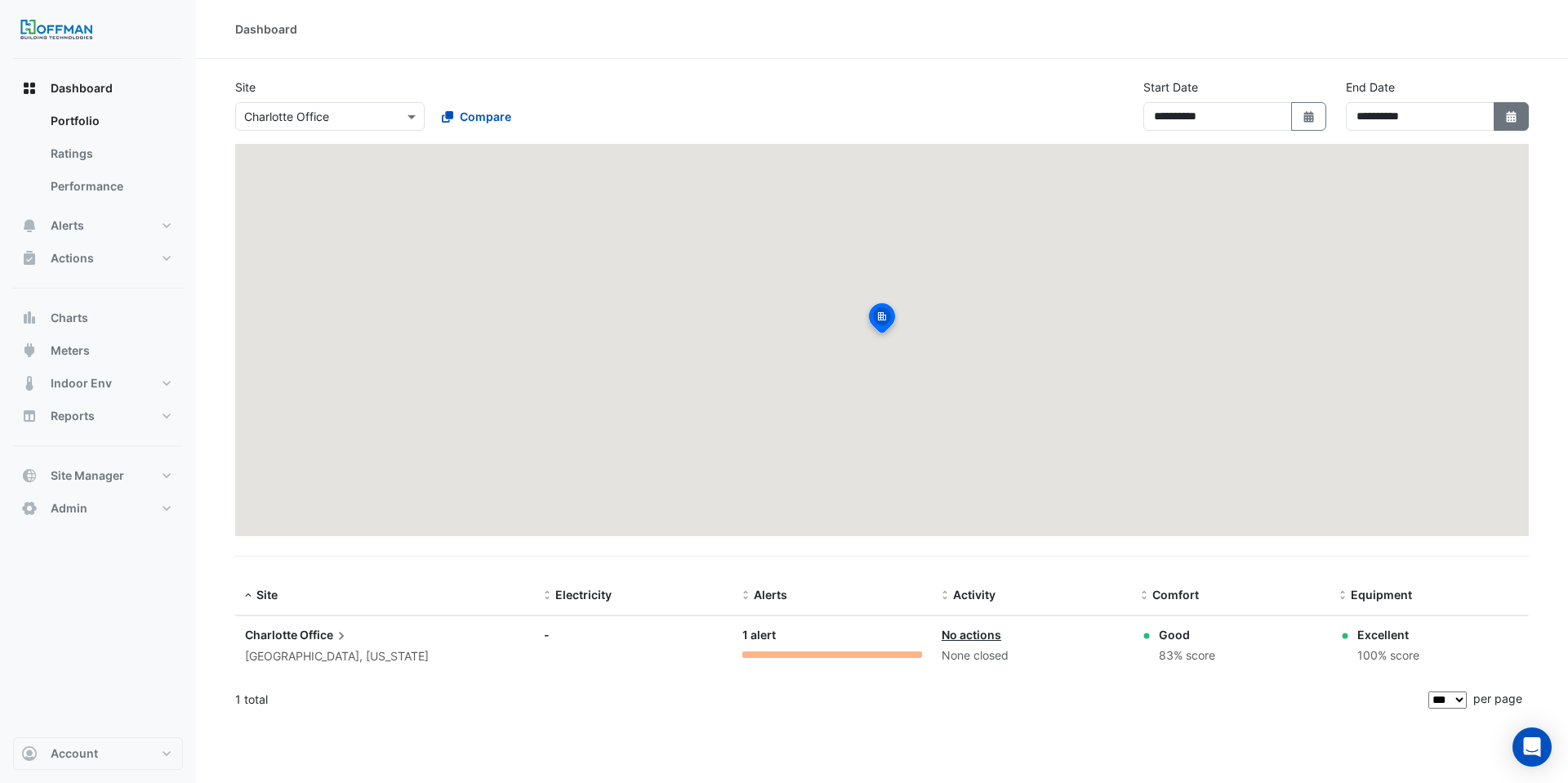
click at [1507, 117] on icon "Select Date" at bounding box center [1512, 117] width 15 height 12
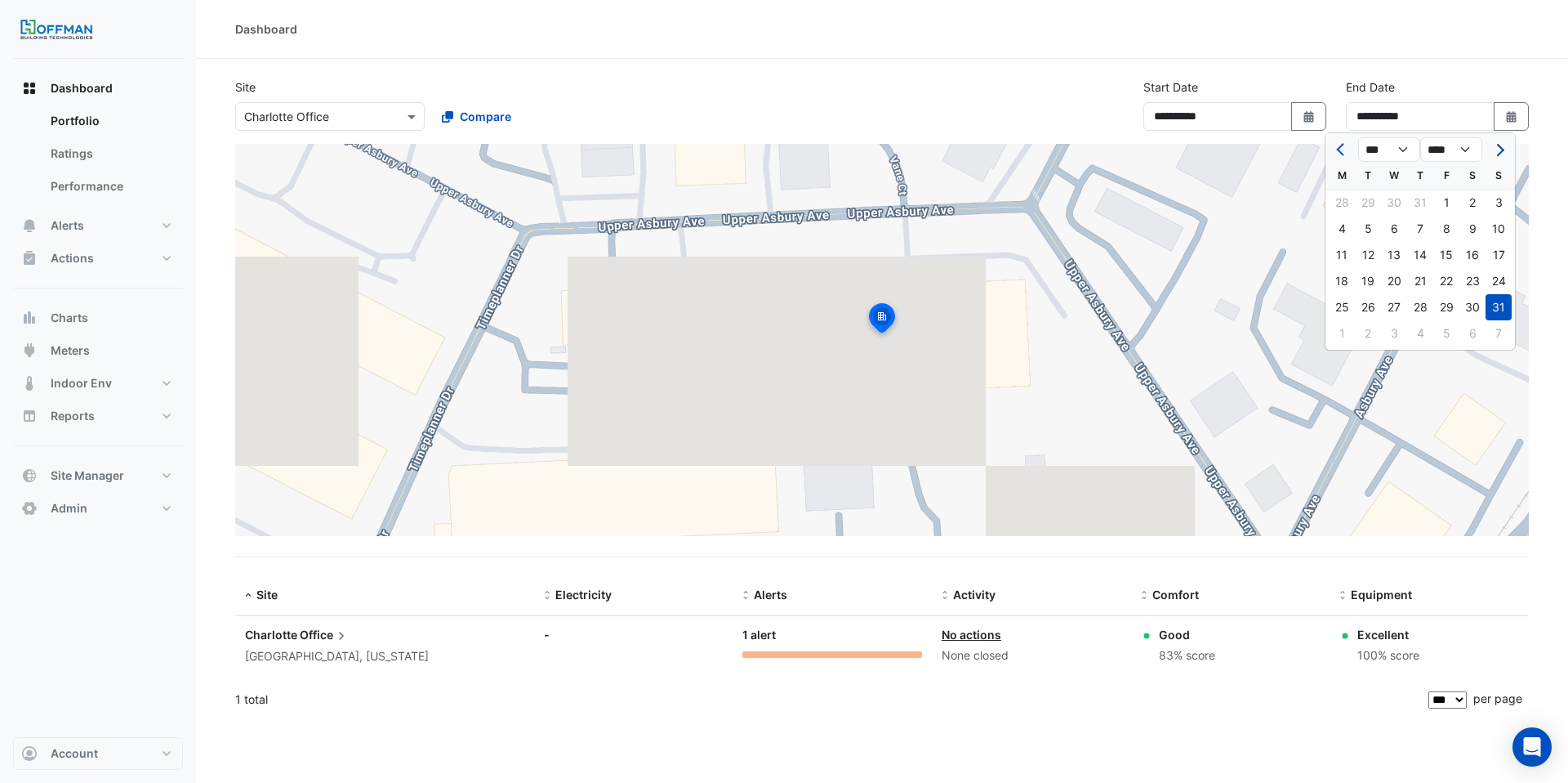
click at [1493, 149] on span "Next month" at bounding box center [1498, 149] width 12 height 12
select select "*"
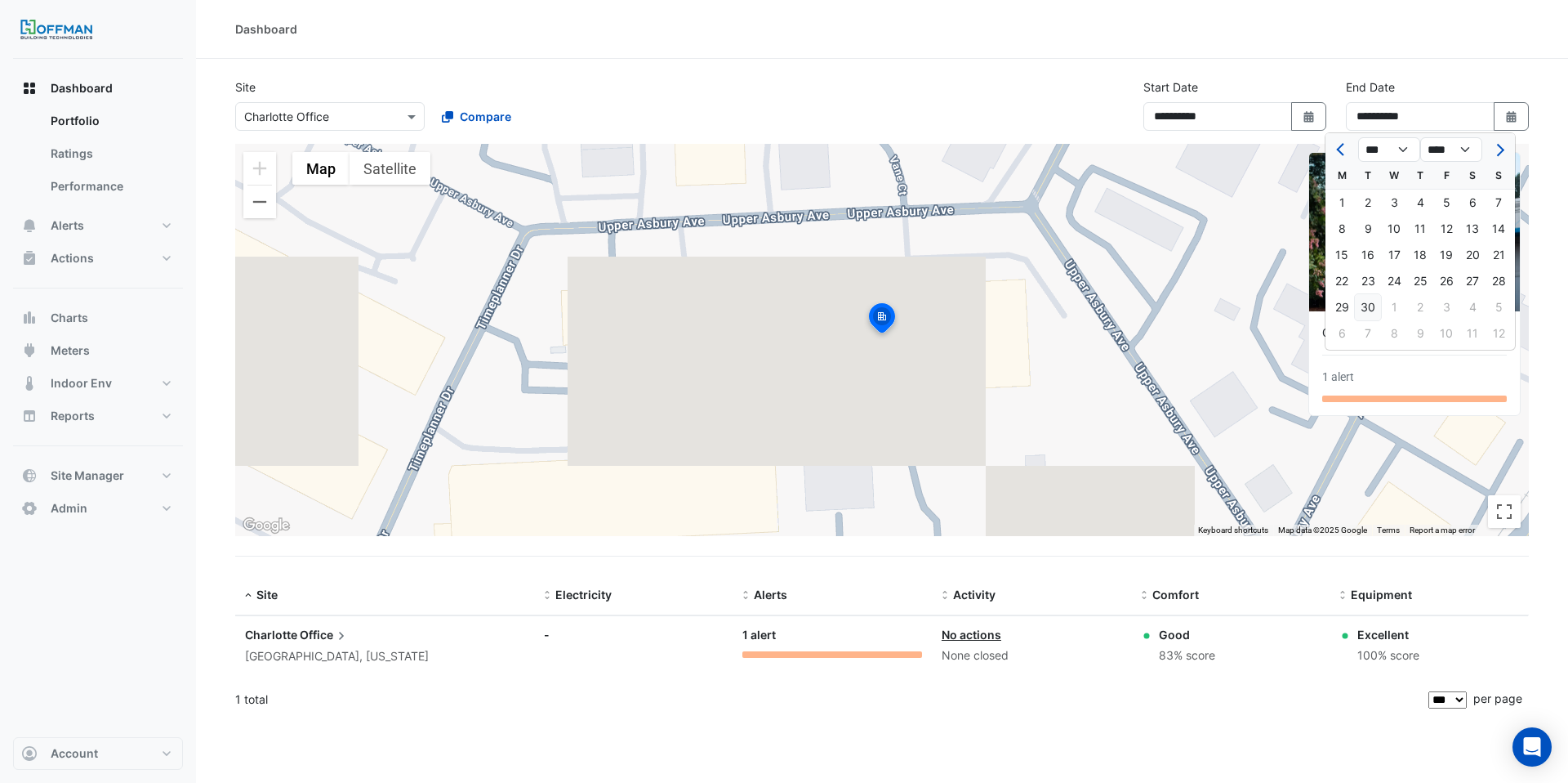
click at [1368, 306] on div "30" at bounding box center [1368, 307] width 26 height 26
type input "**********"
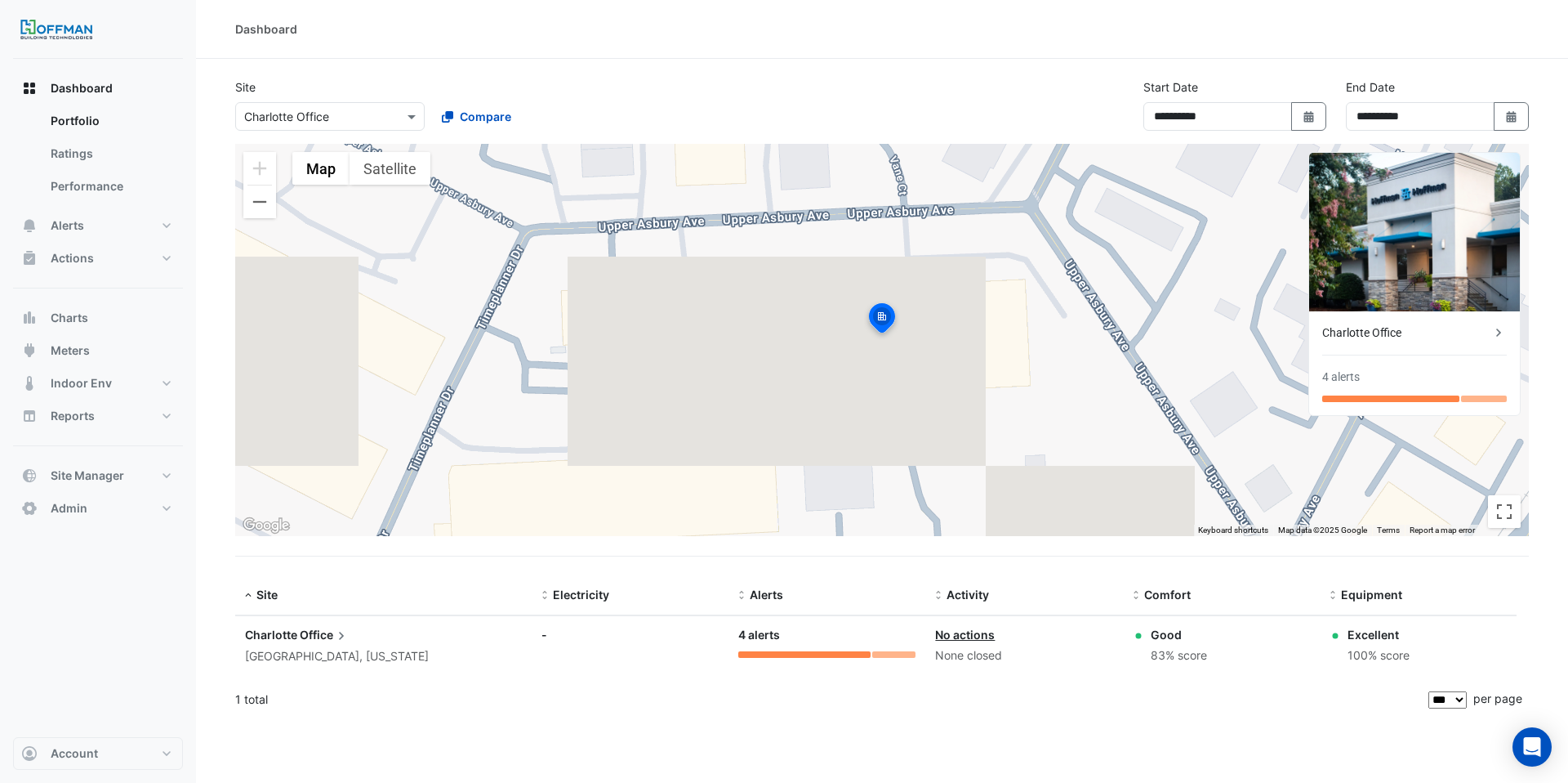
click at [1162, 782] on div "**********" at bounding box center [882, 391] width 1373 height 783
click at [847, 696] on div "1 total" at bounding box center [830, 699] width 1190 height 41
click at [108, 218] on button "Alerts" at bounding box center [98, 226] width 170 height 33
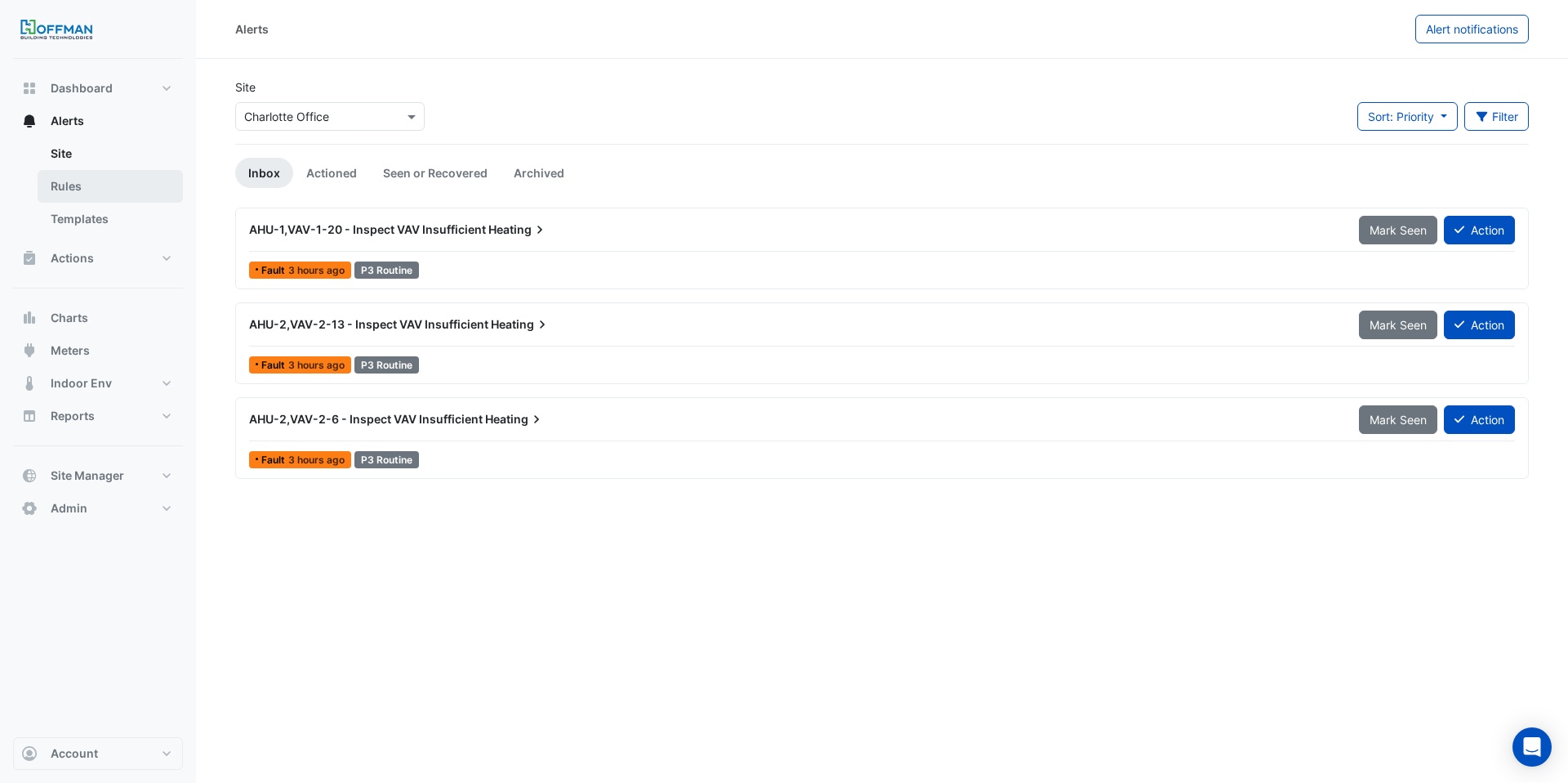
click at [103, 193] on link "Rules" at bounding box center [110, 186] width 145 height 33
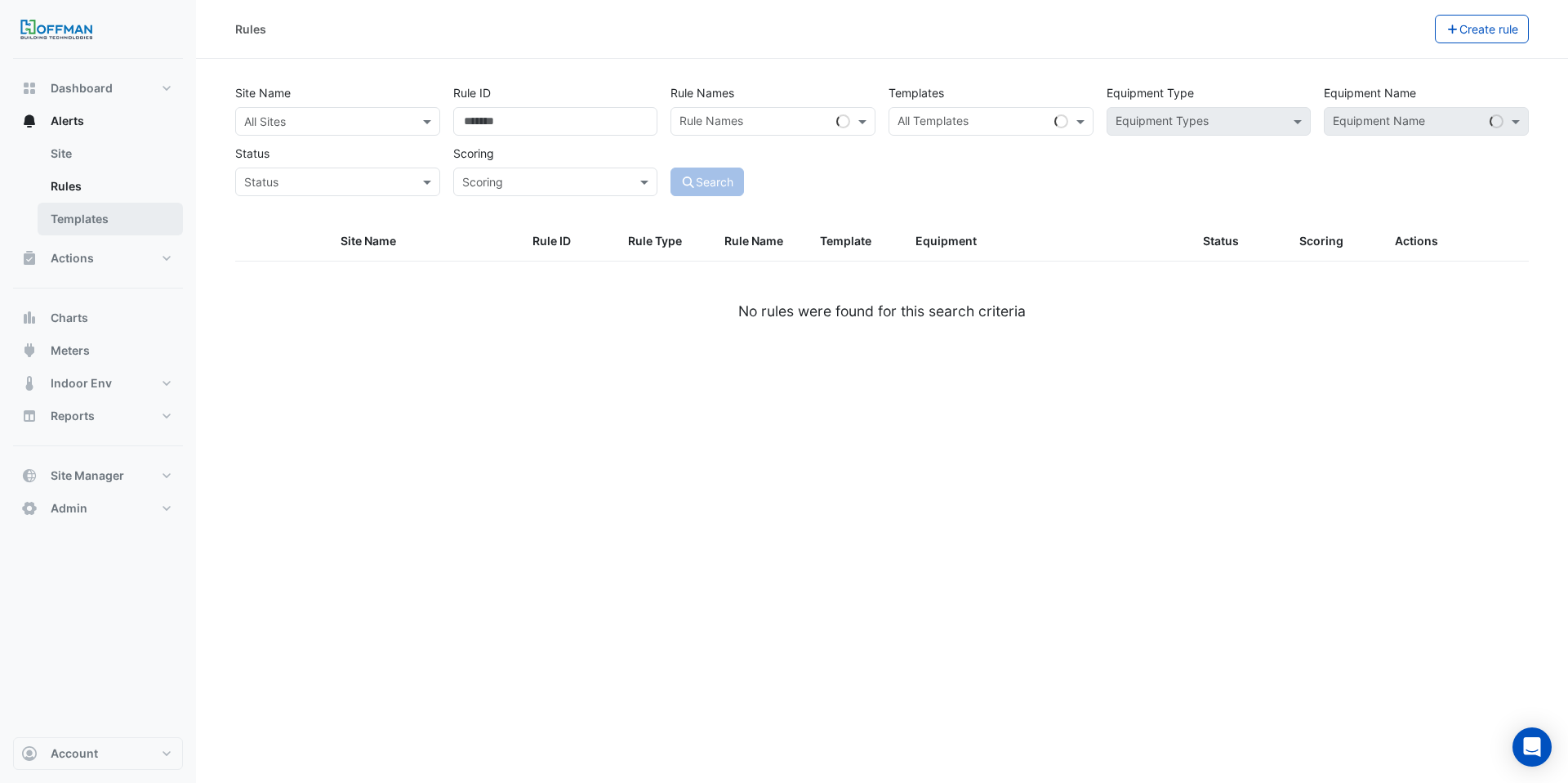
click at [108, 210] on link "Templates" at bounding box center [110, 219] width 145 height 33
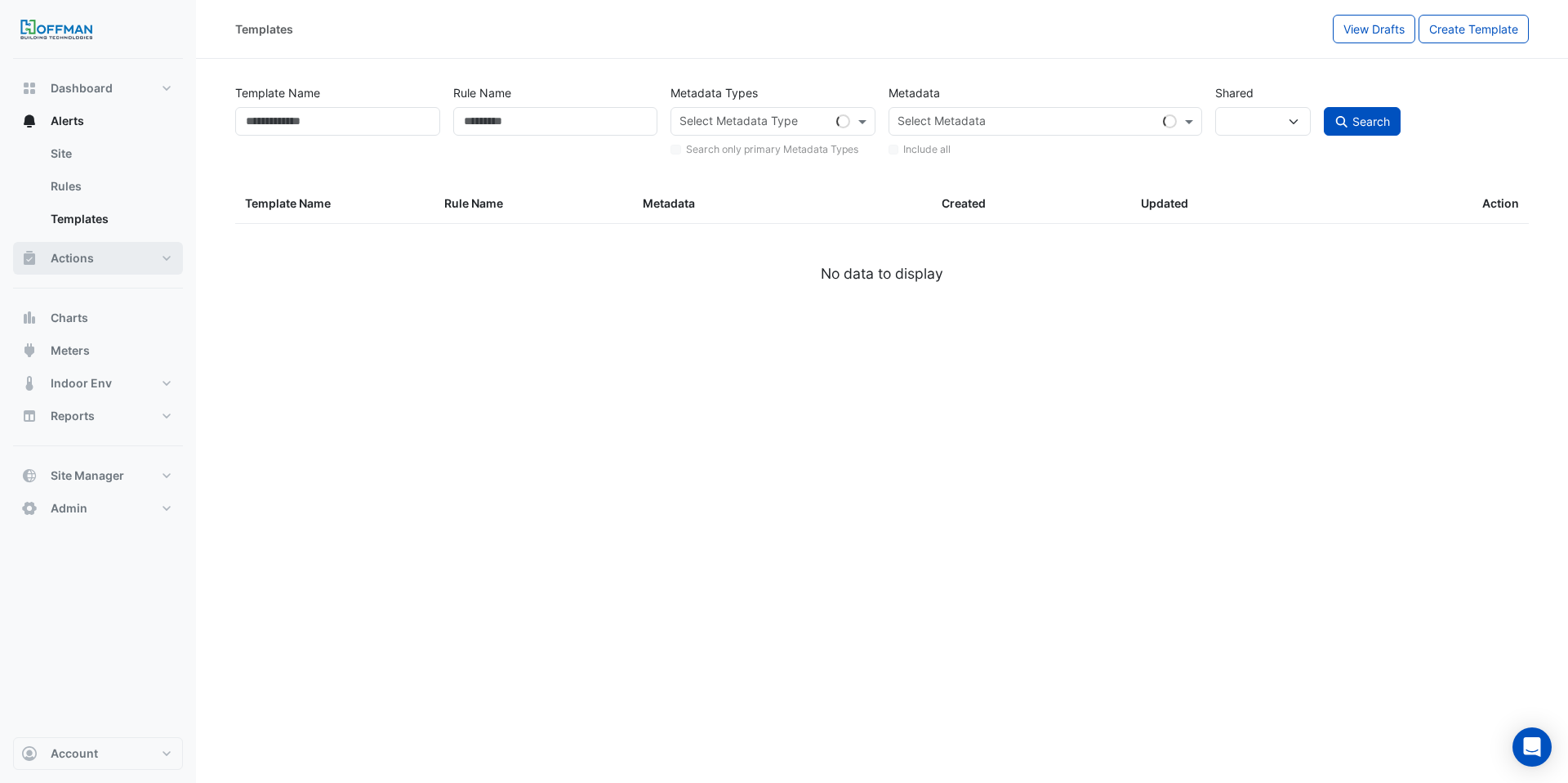
select select
click at [118, 260] on button "Actions" at bounding box center [98, 259] width 170 height 33
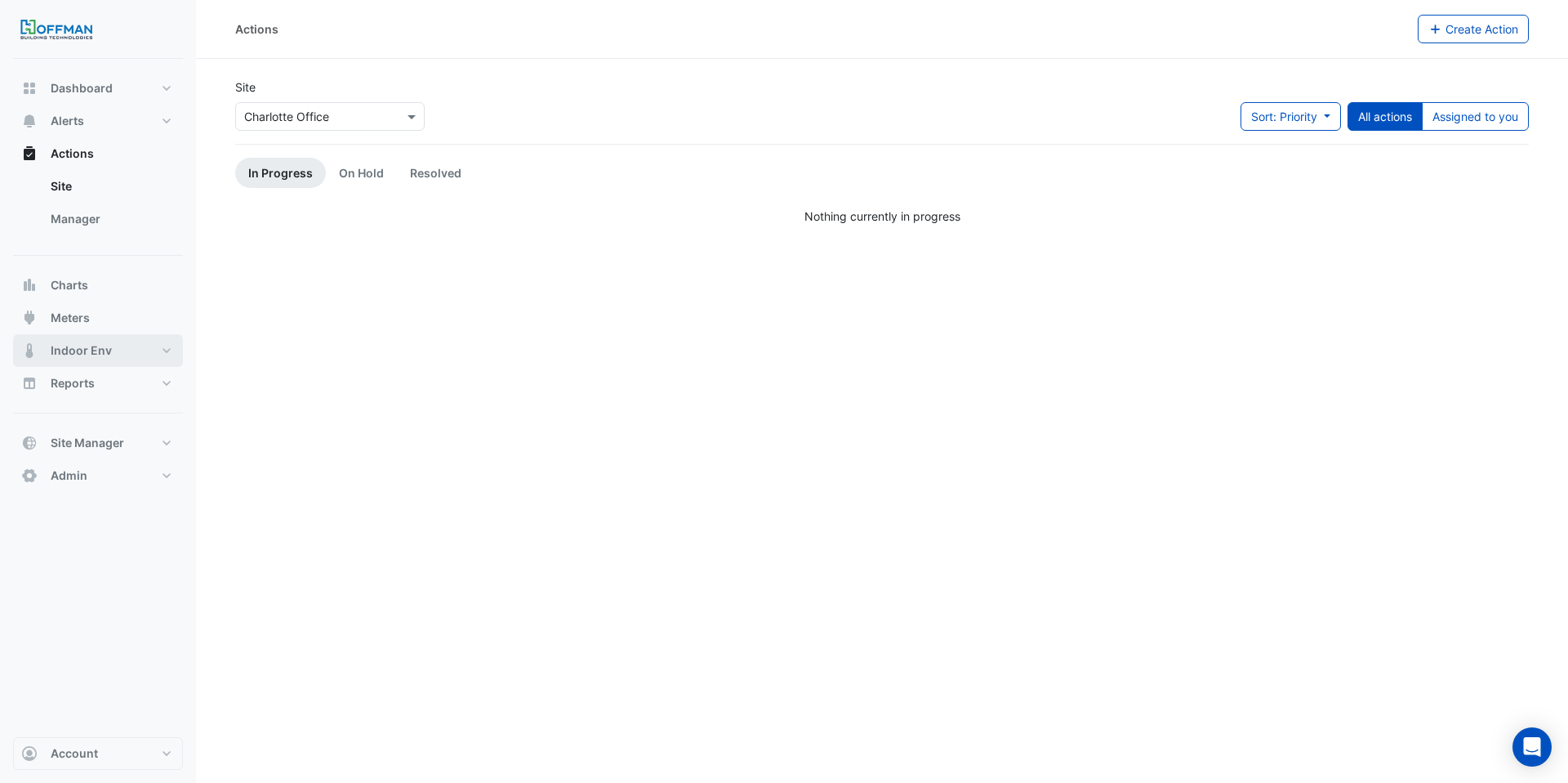
click at [141, 342] on button "Indoor Env" at bounding box center [98, 351] width 170 height 33
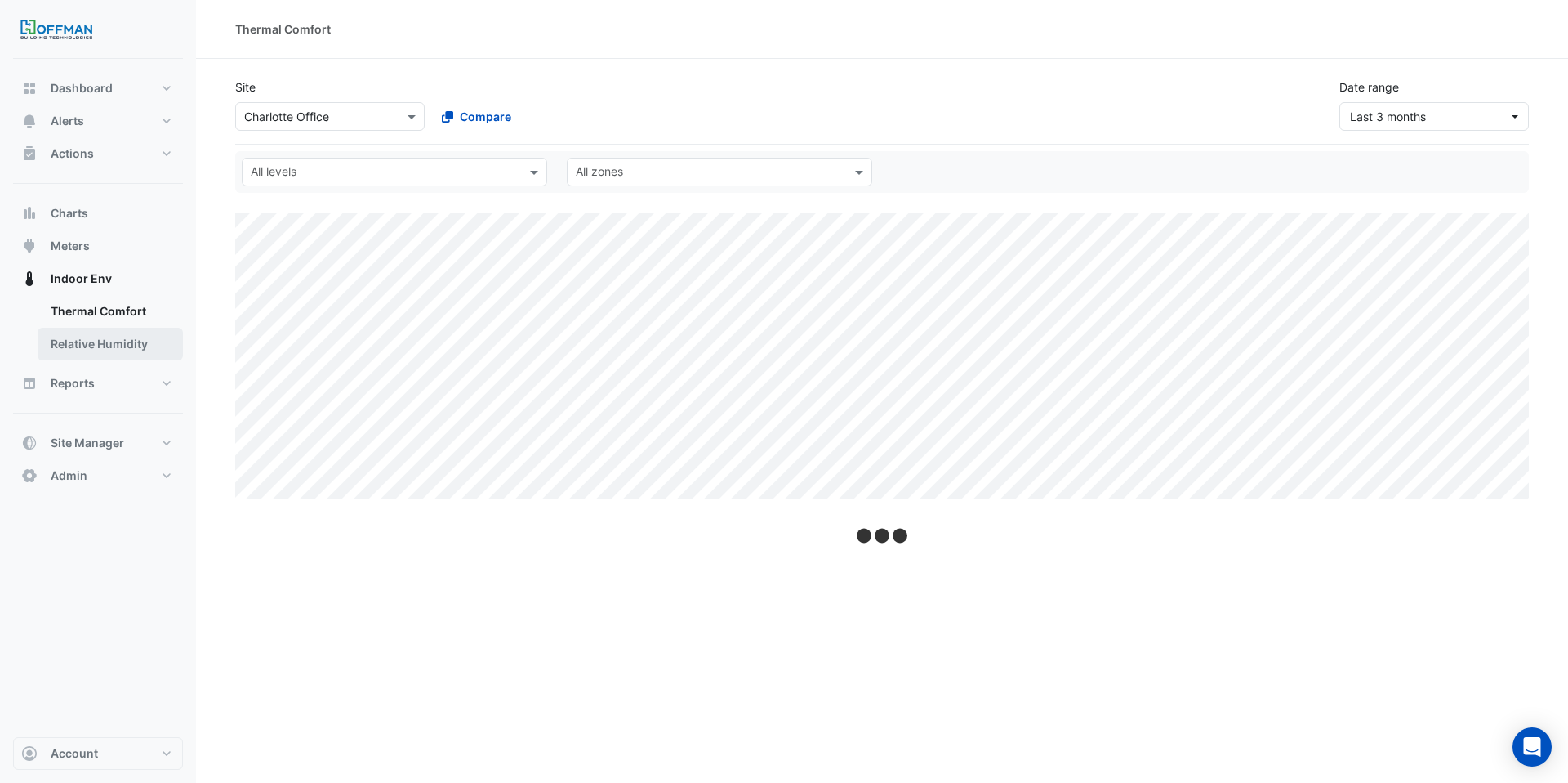
click at [142, 342] on link "Relative Humidity" at bounding box center [110, 344] width 145 height 33
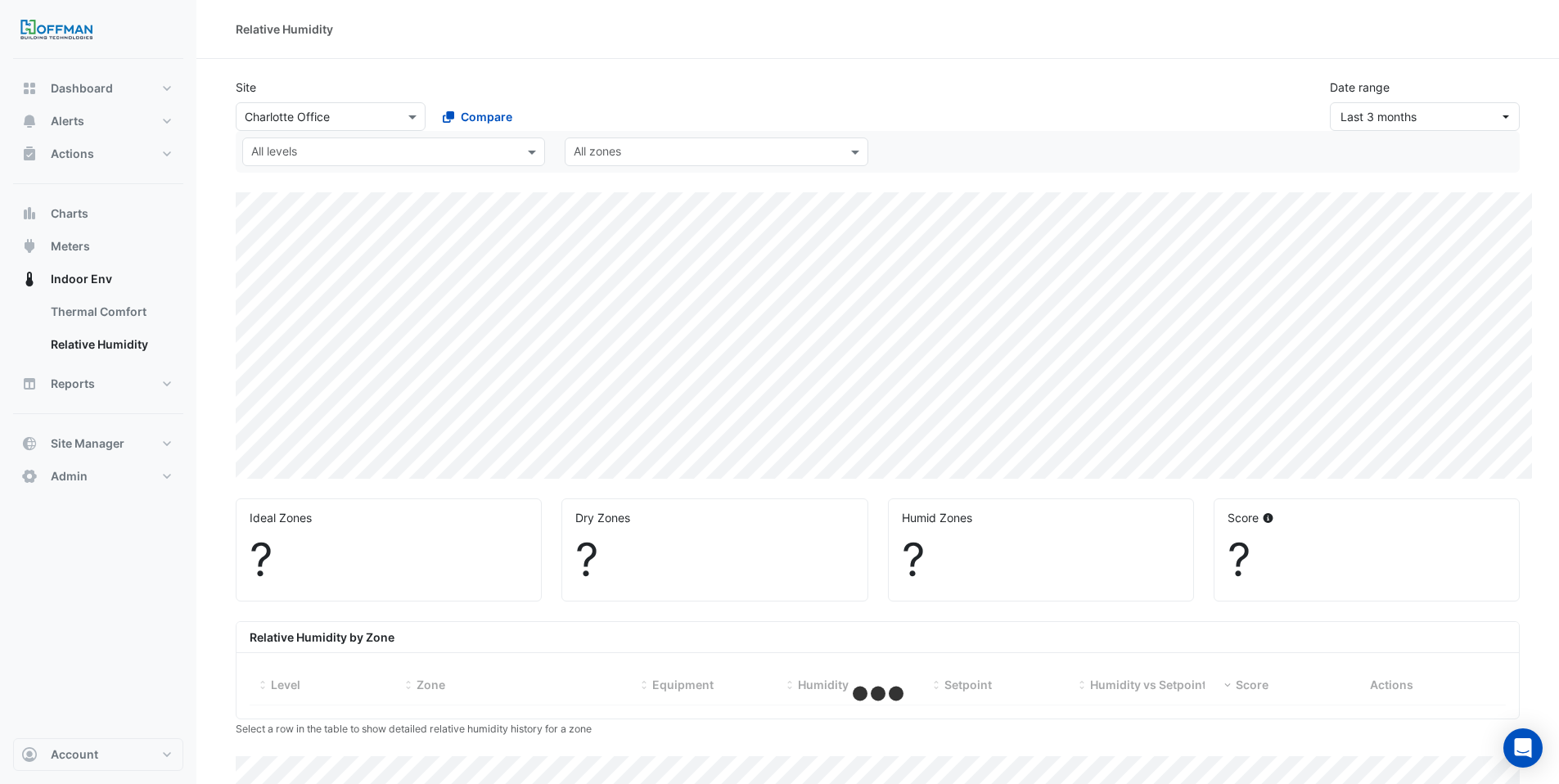
select select "***"
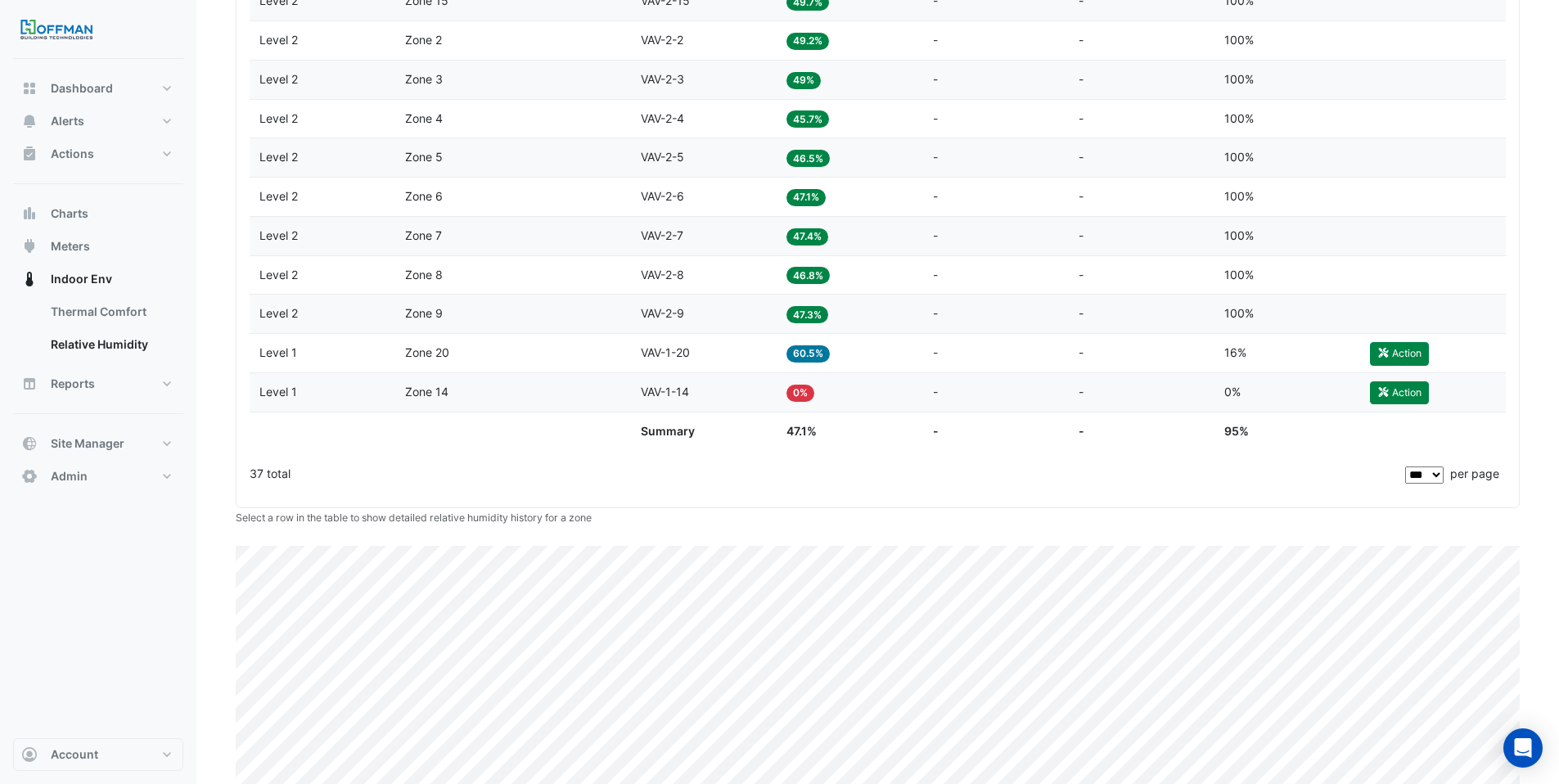
scroll to position [1828, 0]
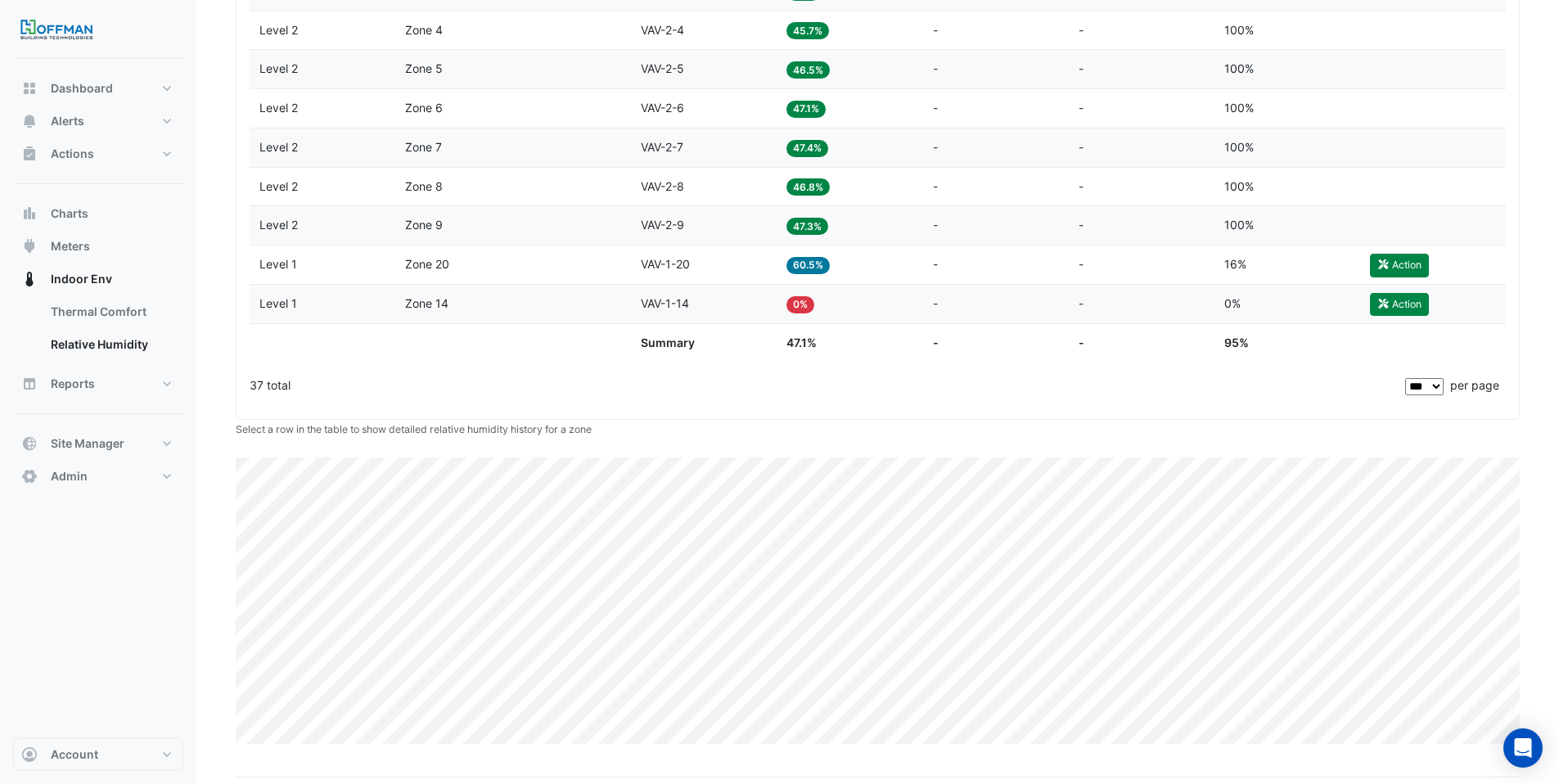
click at [817, 315] on datatable-body-cell "Humidity 0%" at bounding box center [849, 304] width 145 height 38
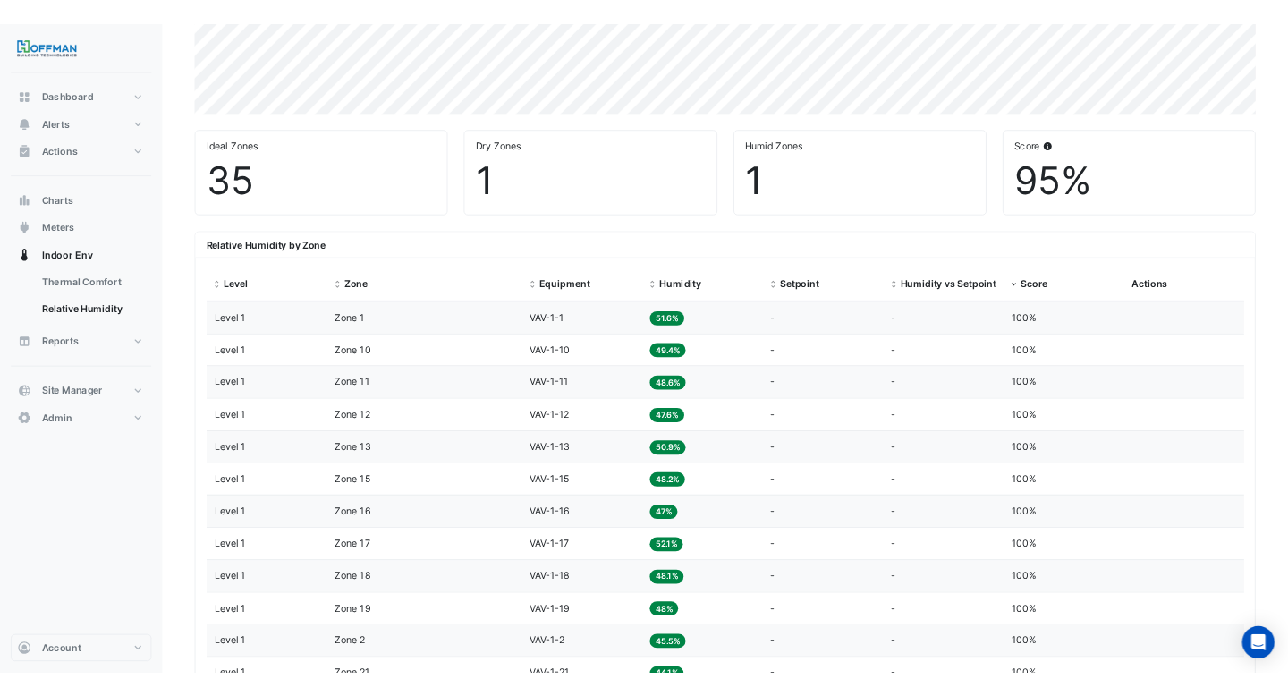
scroll to position [20, 0]
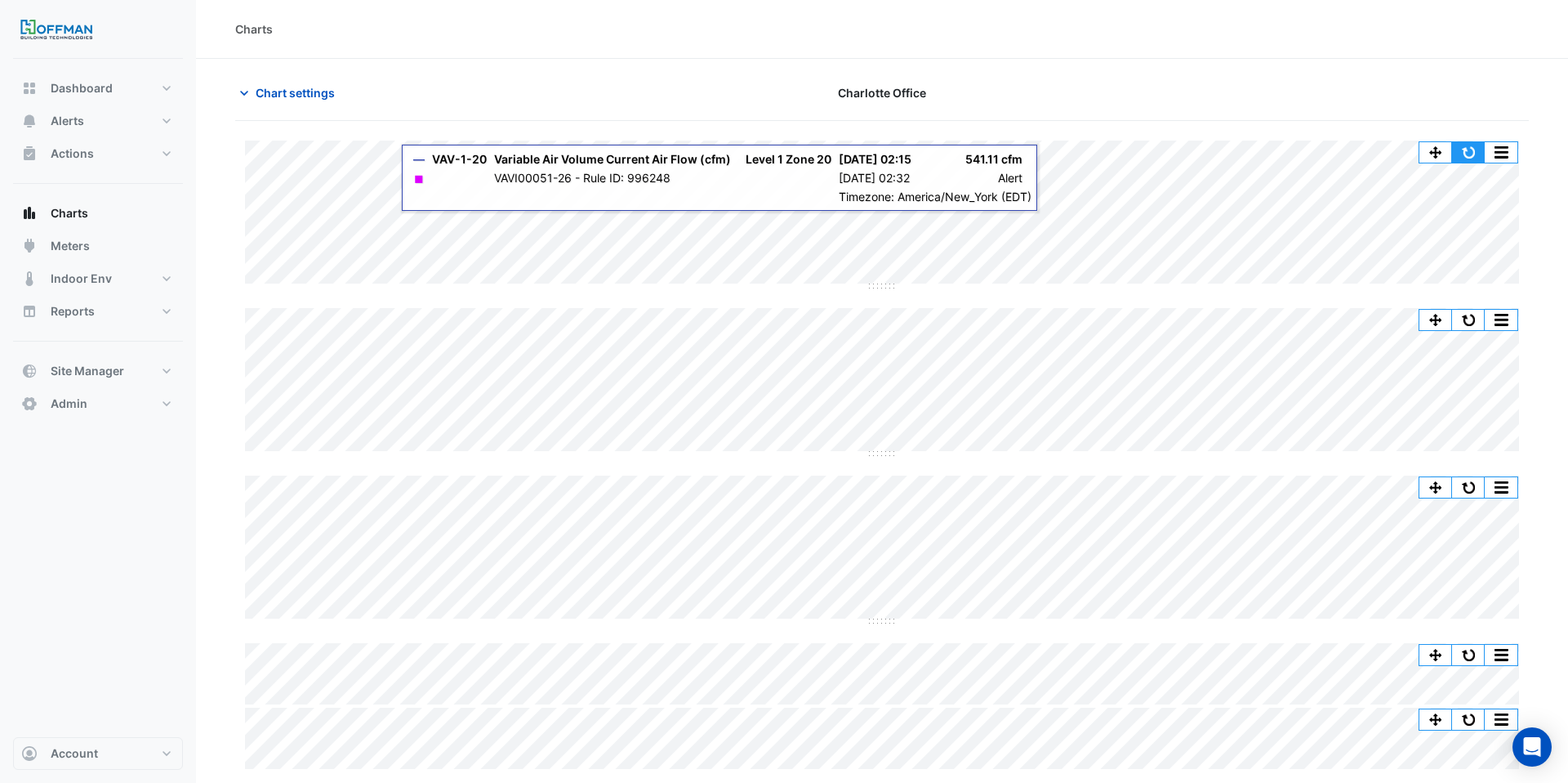
click at [1458, 156] on button "button" at bounding box center [1468, 153] width 33 height 20
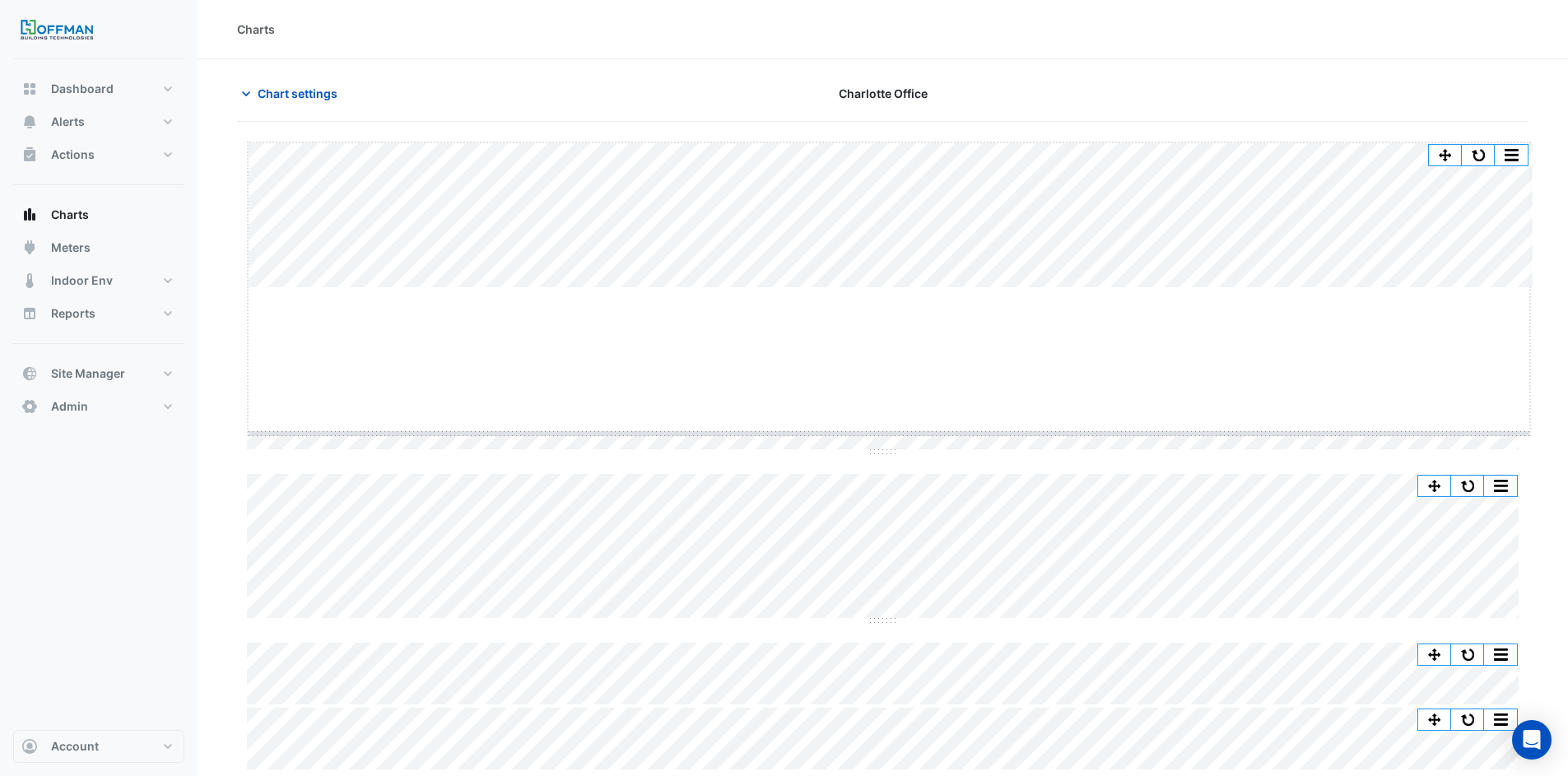
drag, startPoint x: 891, startPoint y: 289, endPoint x: 854, endPoint y: 434, distance: 149.6
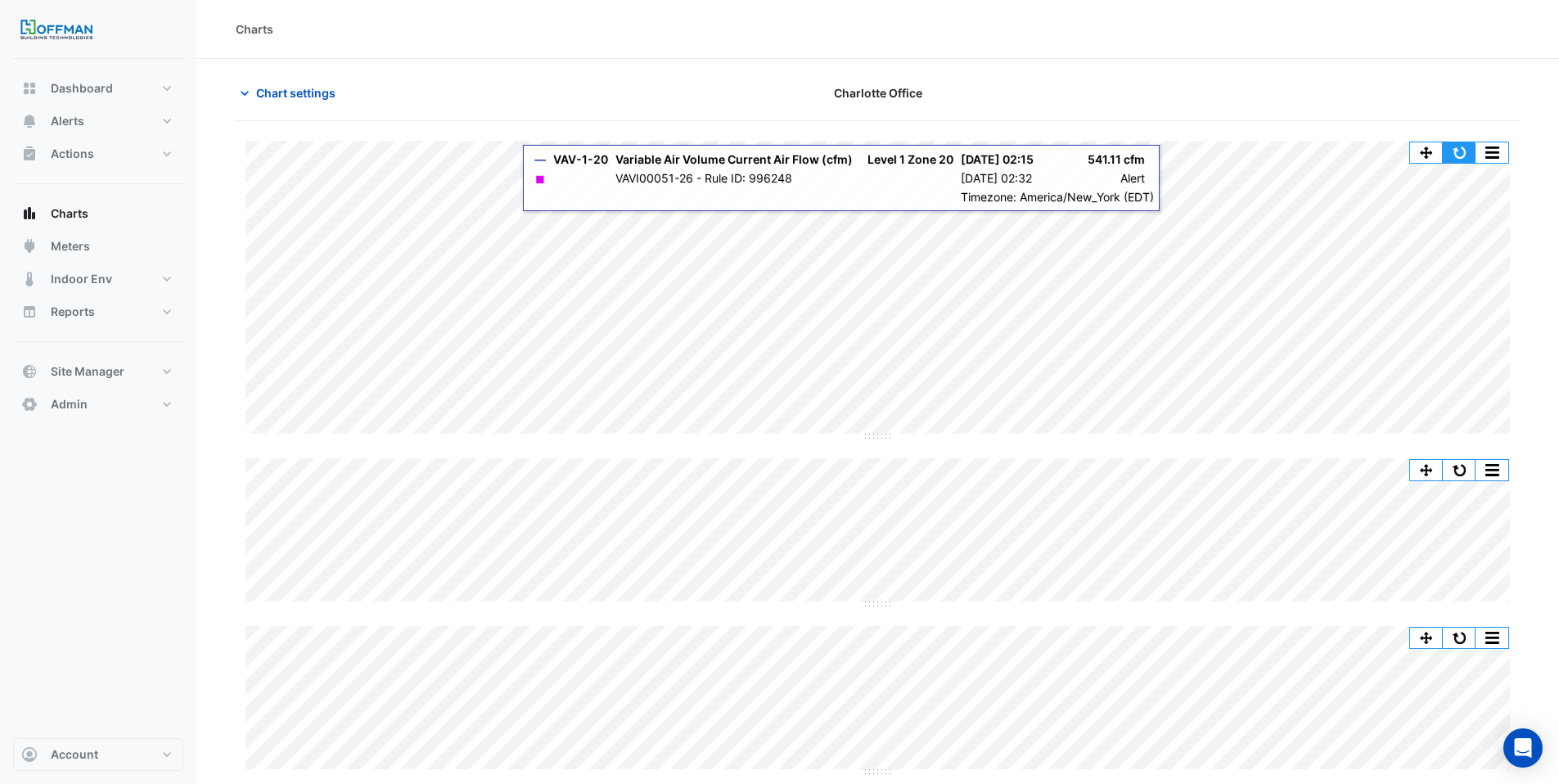
click at [1470, 145] on button "button" at bounding box center [1459, 153] width 33 height 20
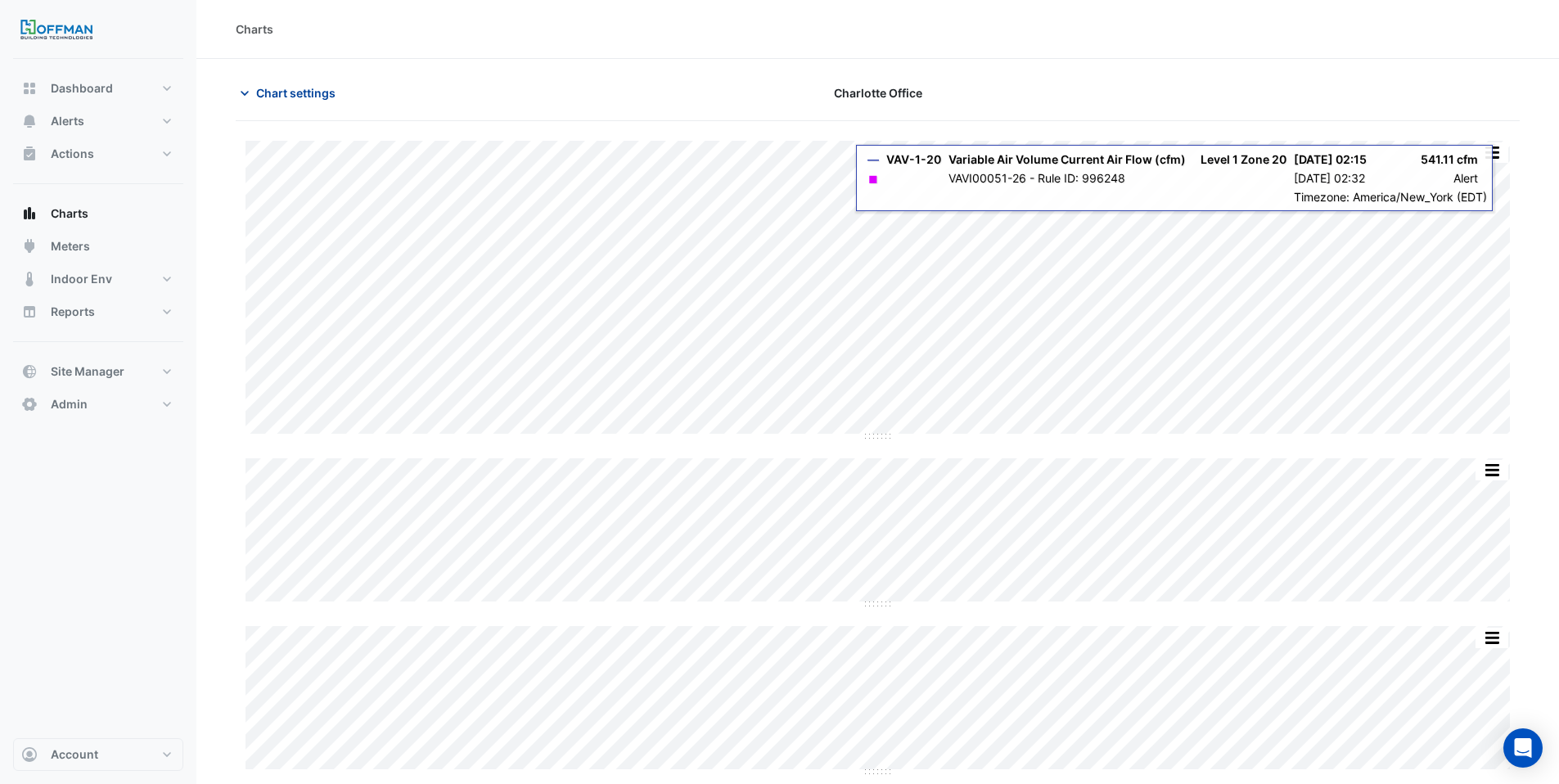
click at [316, 93] on span "Chart settings" at bounding box center [296, 92] width 80 height 17
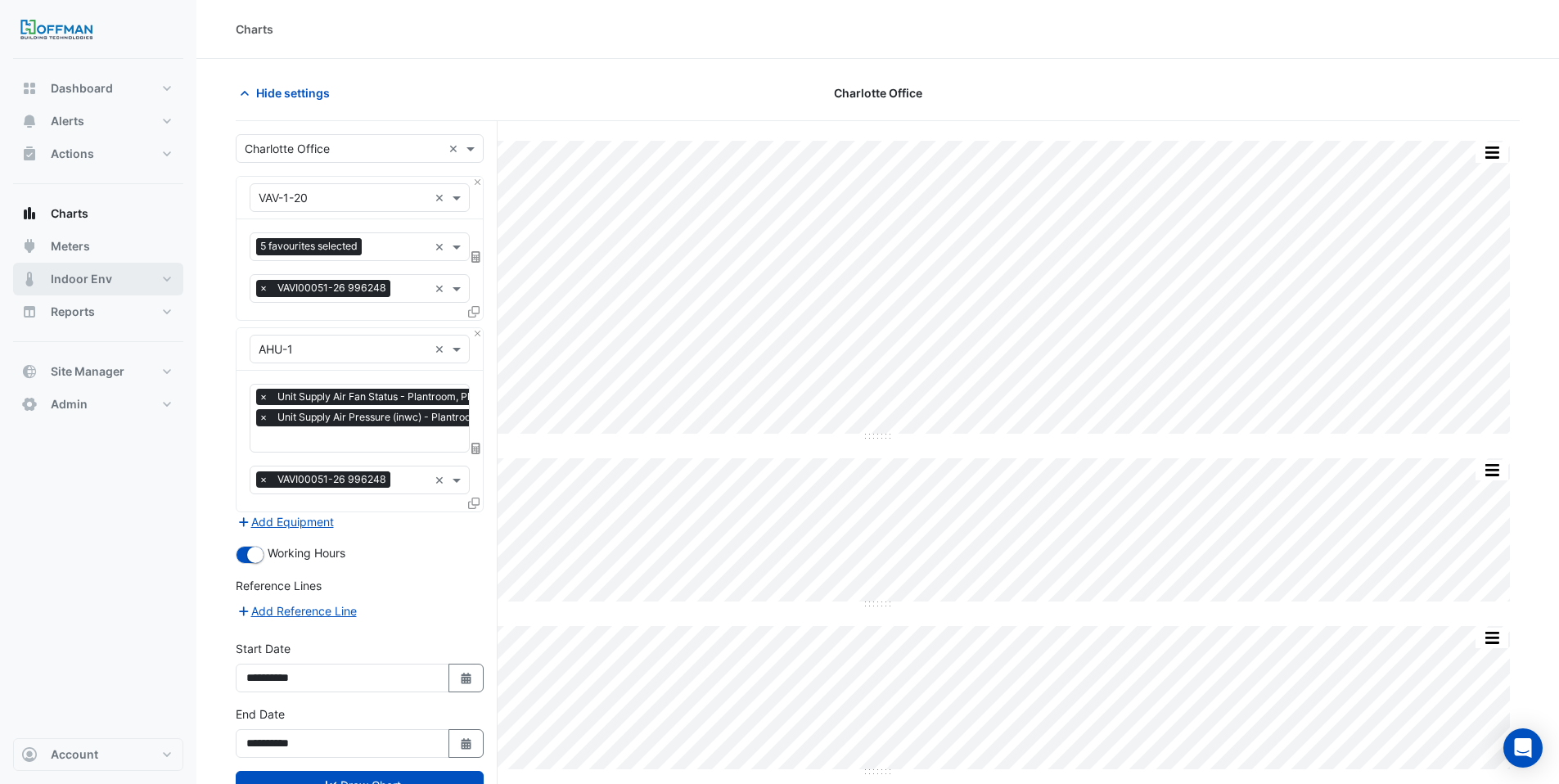
drag, startPoint x: 91, startPoint y: 282, endPoint x: 81, endPoint y: 279, distance: 10.4
click at [85, 279] on span "Indoor Env" at bounding box center [81, 279] width 61 height 16
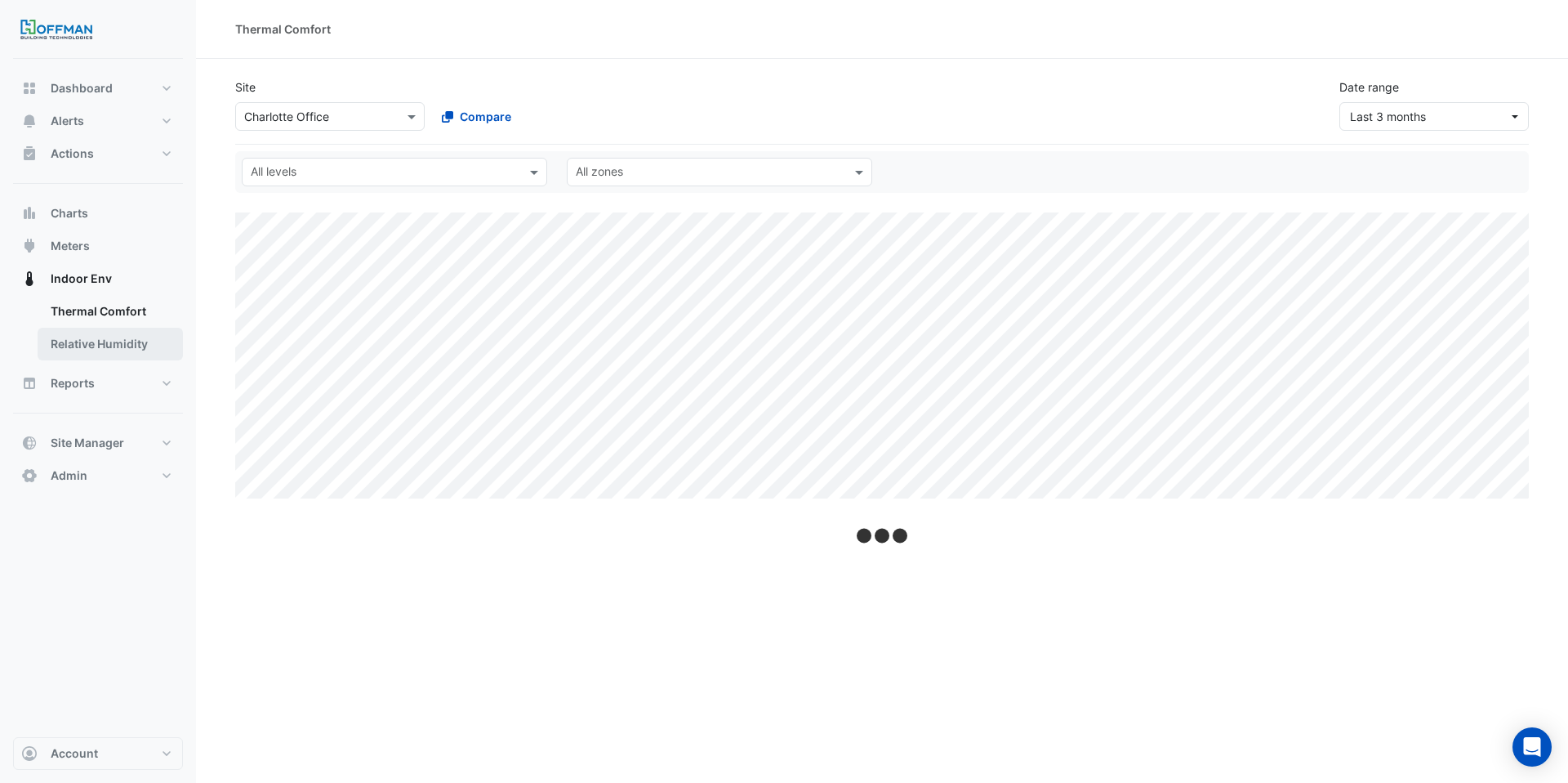
click at [116, 350] on link "Relative Humidity" at bounding box center [110, 344] width 145 height 33
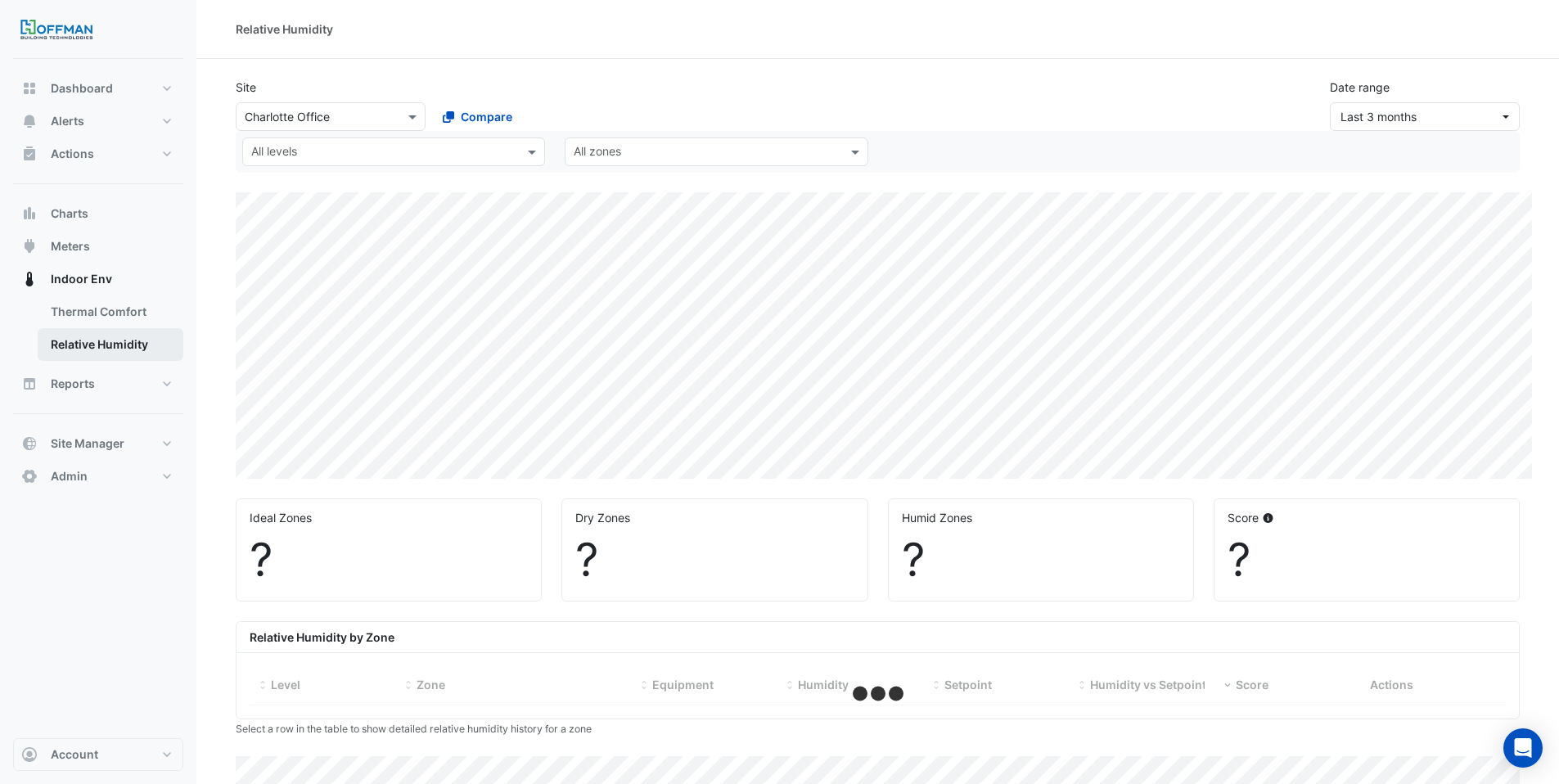
select select "***"
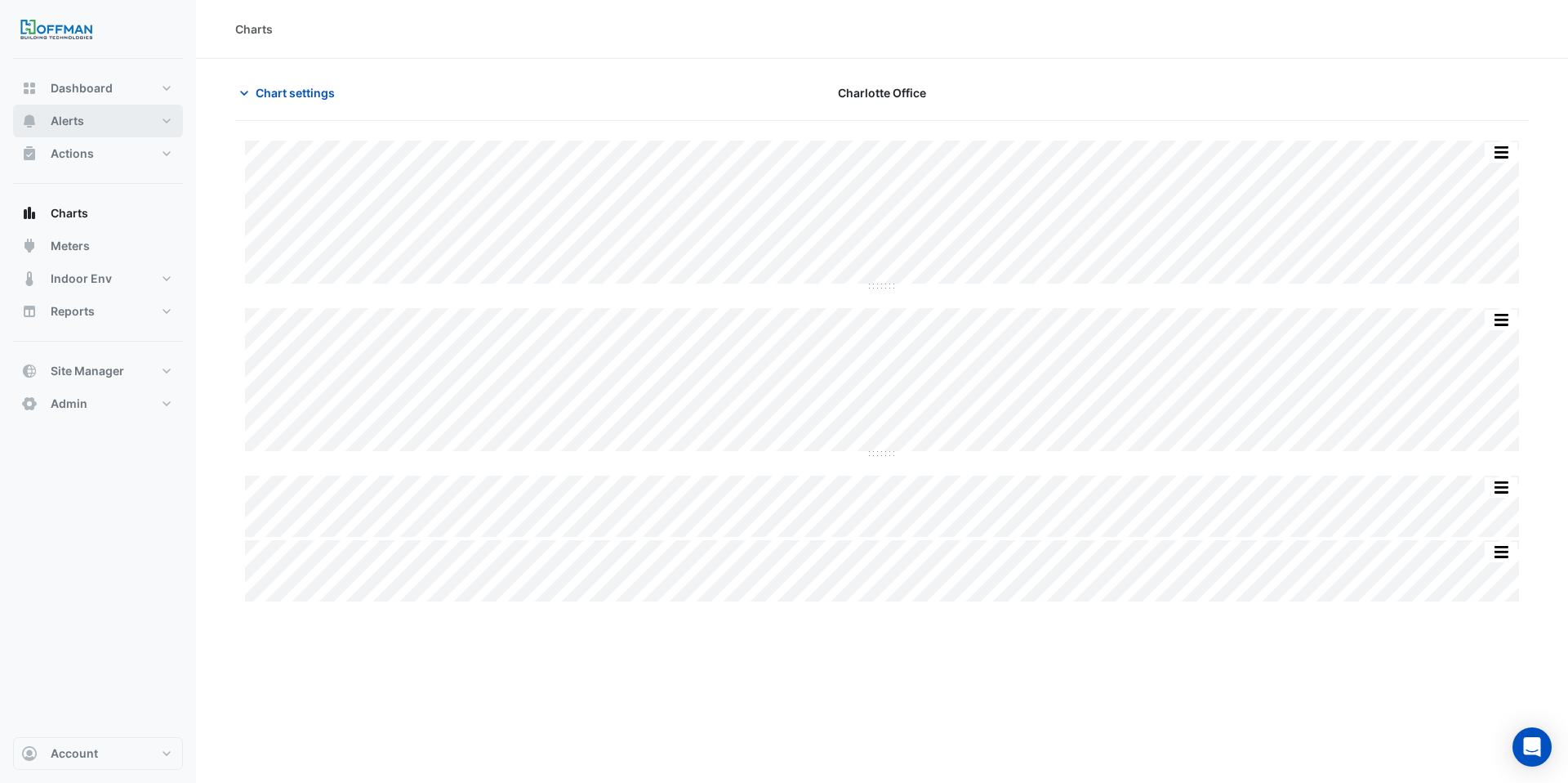
click at [66, 117] on span "Alerts" at bounding box center [67, 121] width 34 height 16
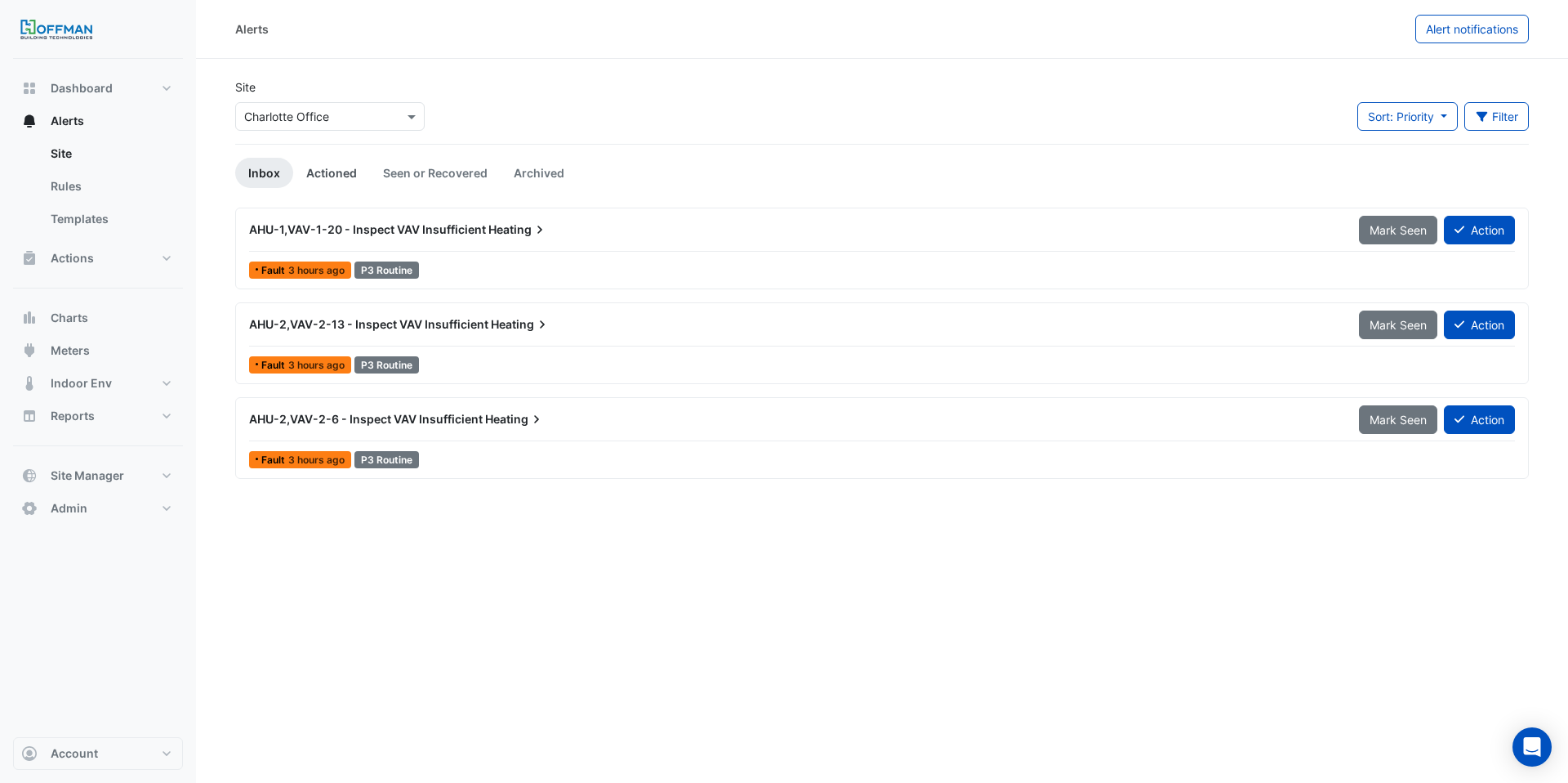
click at [350, 175] on link "Actioned" at bounding box center [331, 173] width 77 height 30
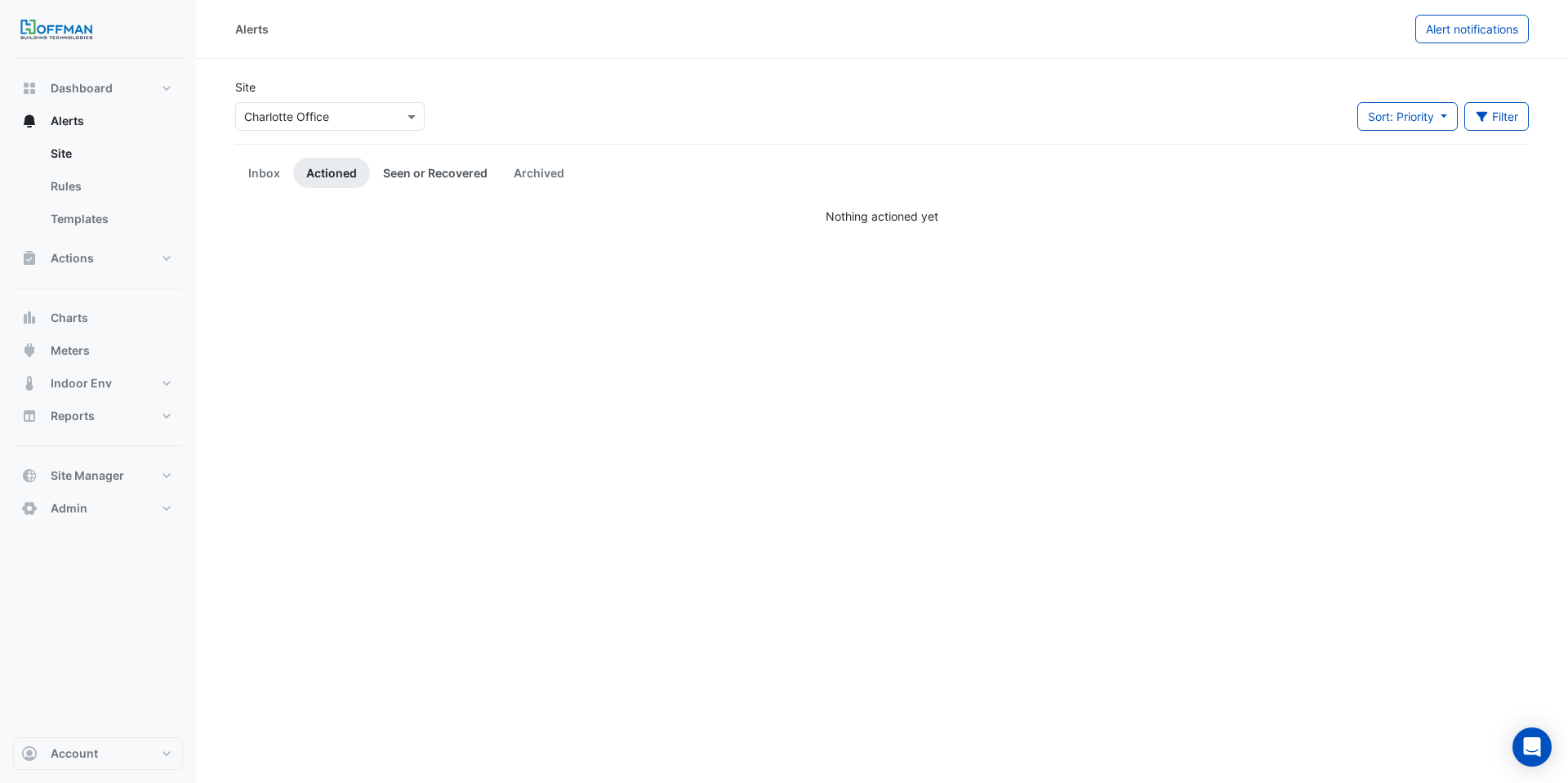
click at [456, 170] on link "Seen or Recovered" at bounding box center [435, 173] width 131 height 30
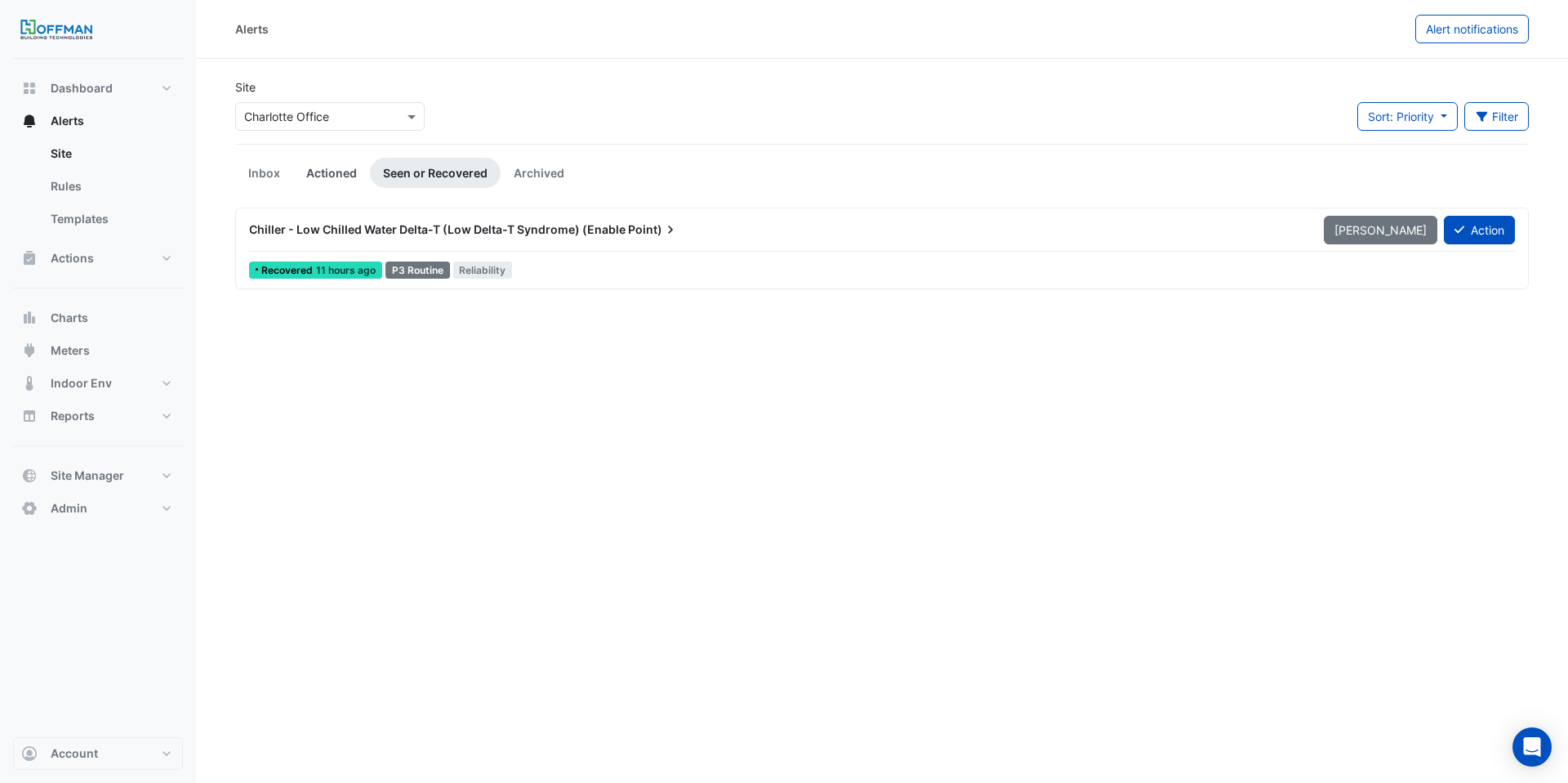
click at [333, 165] on link "Actioned" at bounding box center [331, 173] width 77 height 30
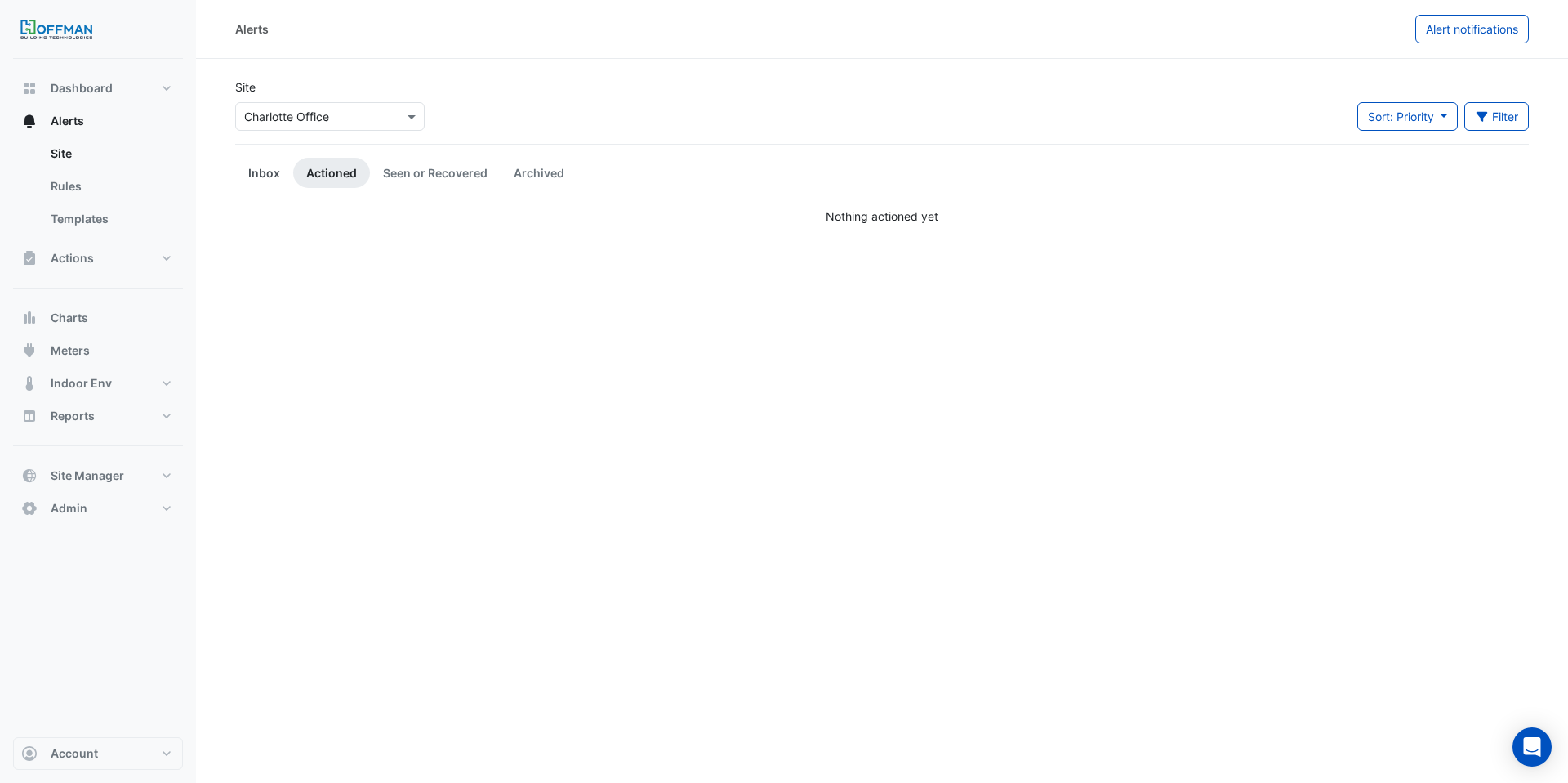
click at [279, 173] on link "Inbox" at bounding box center [265, 173] width 58 height 30
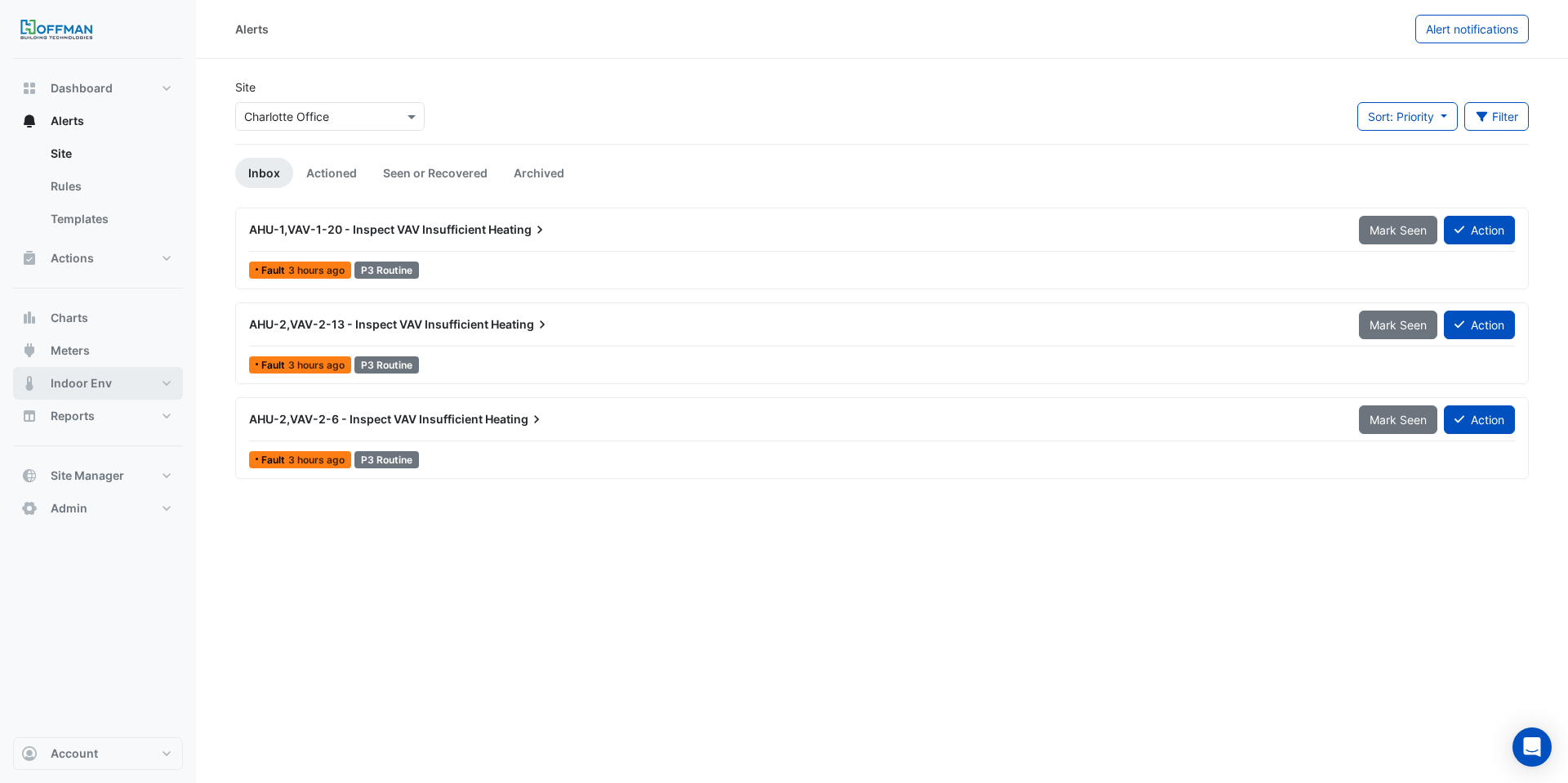
click at [114, 383] on button "Indoor Env" at bounding box center [98, 384] width 170 height 33
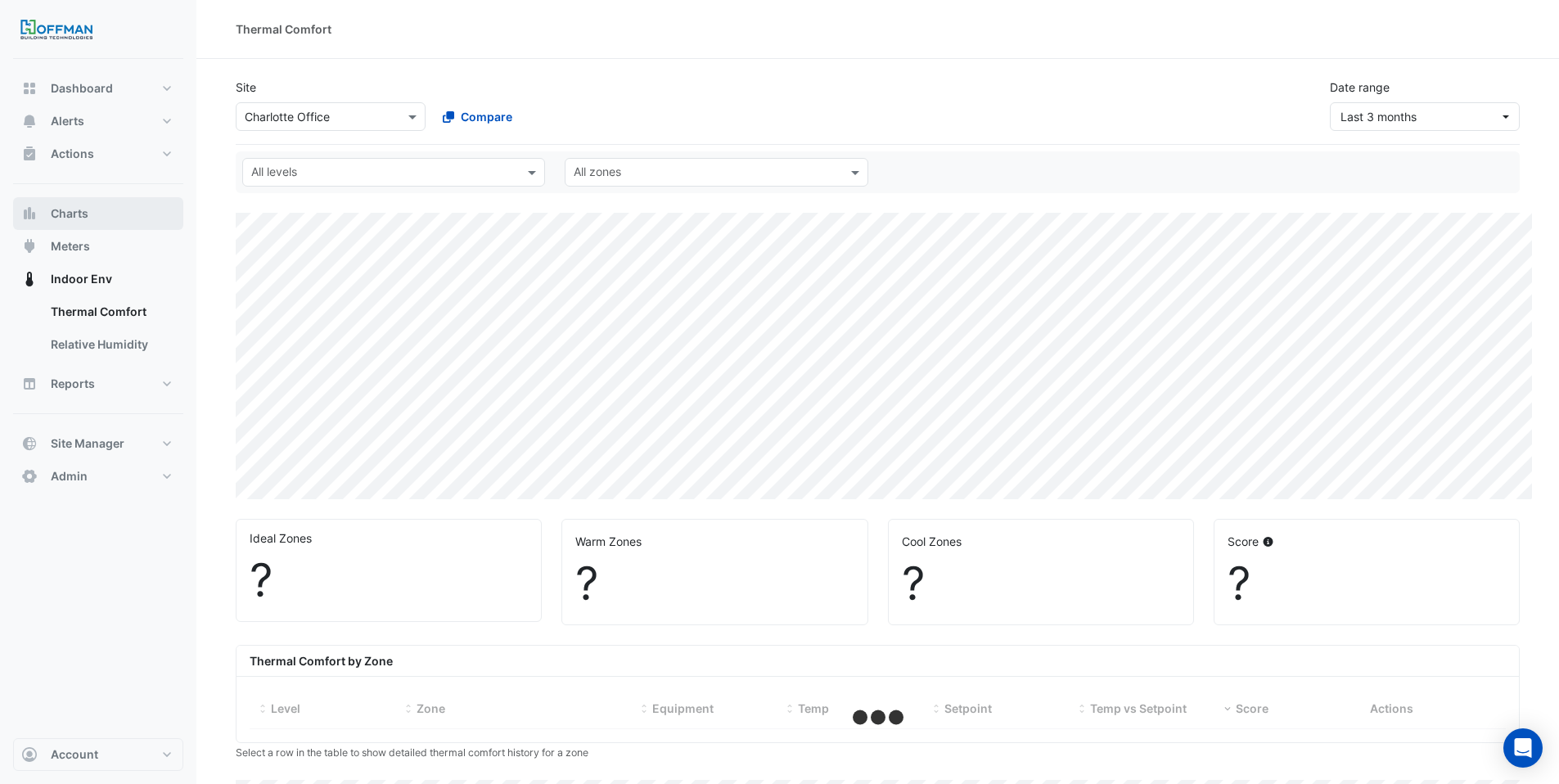
select select "***"
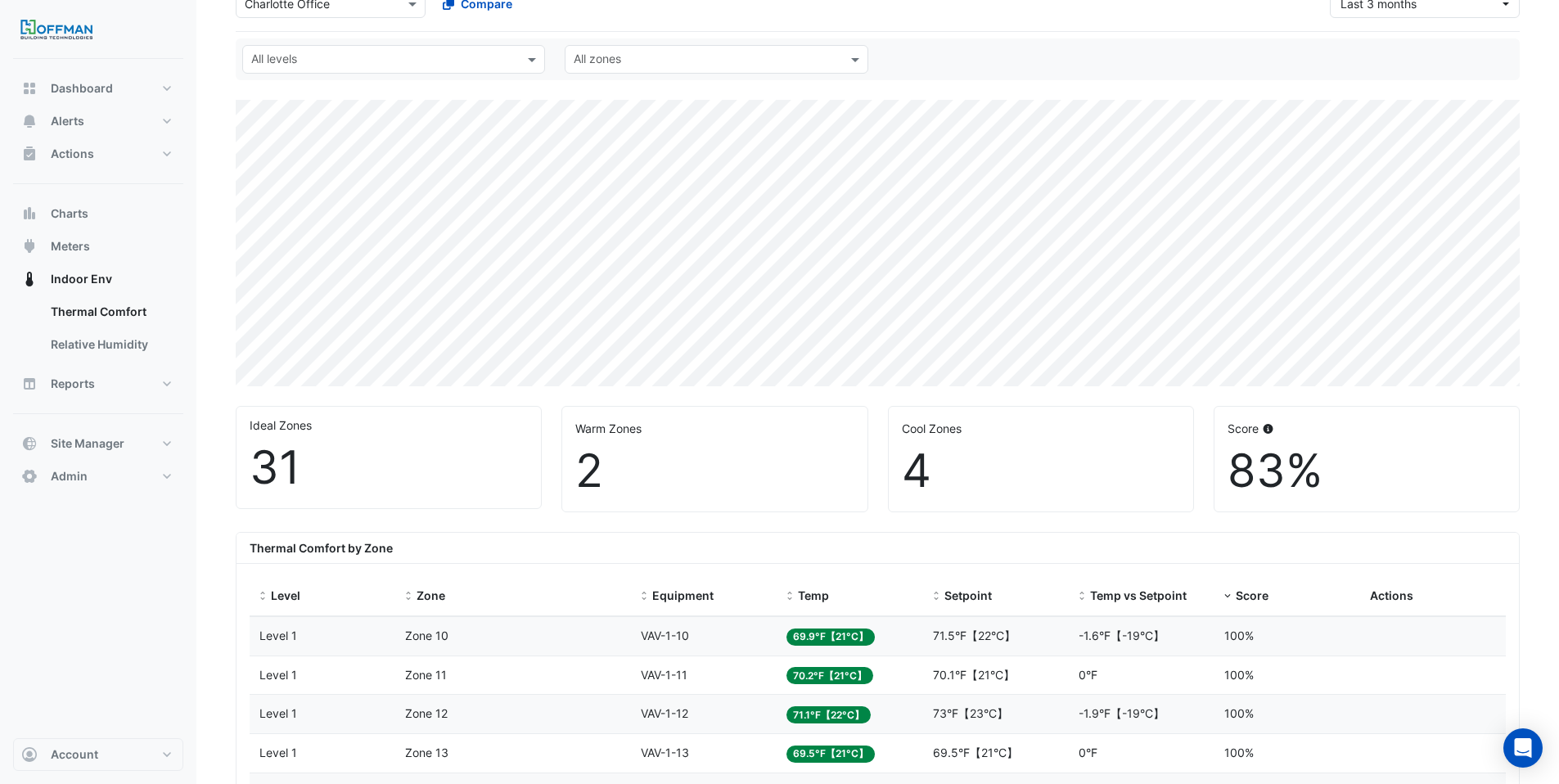
scroll to position [296, 0]
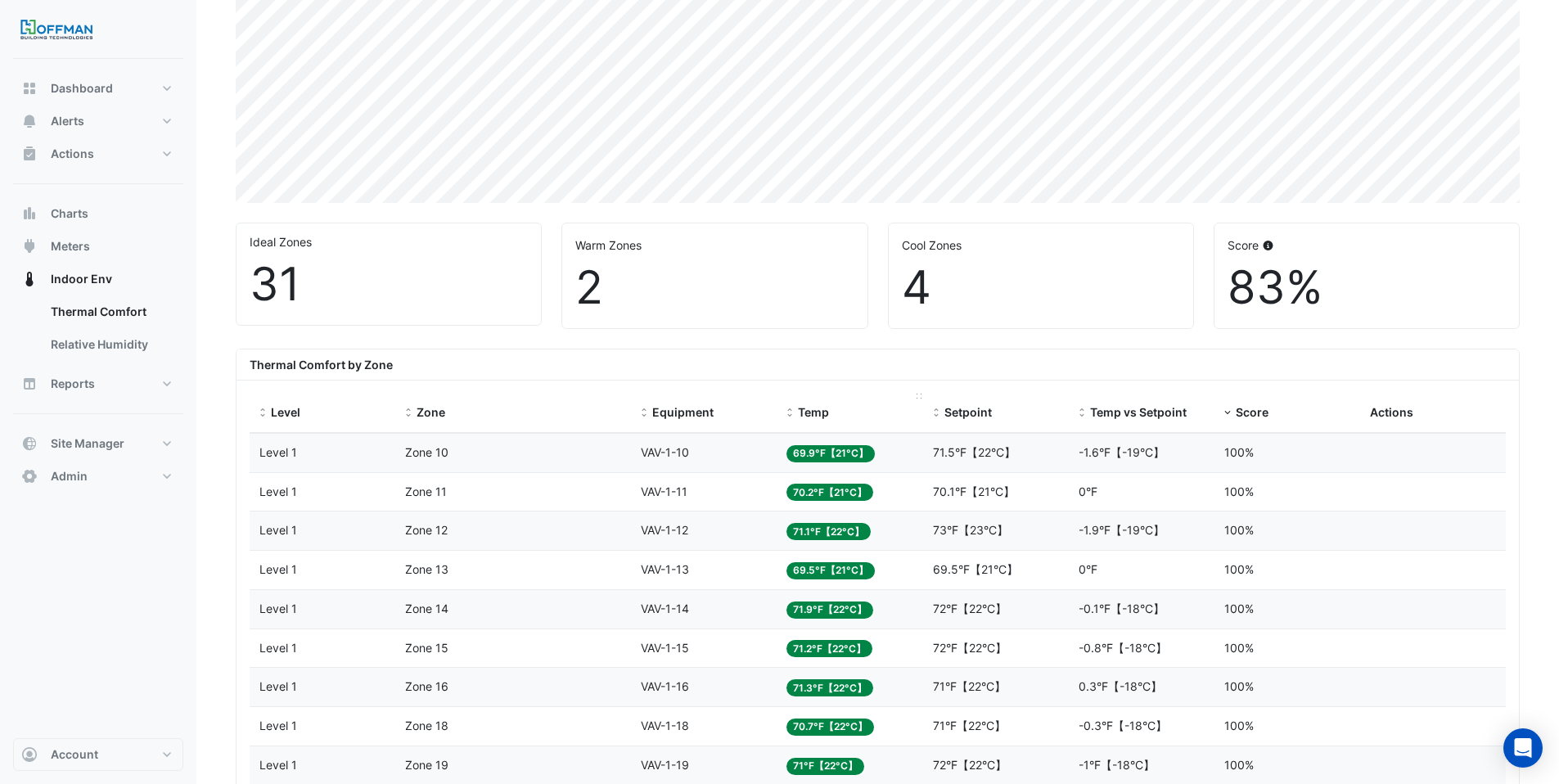
click at [781, 407] on datatable-header-cell "Temp" at bounding box center [849, 413] width 145 height 39
click at [787, 408] on span at bounding box center [790, 413] width 12 height 13
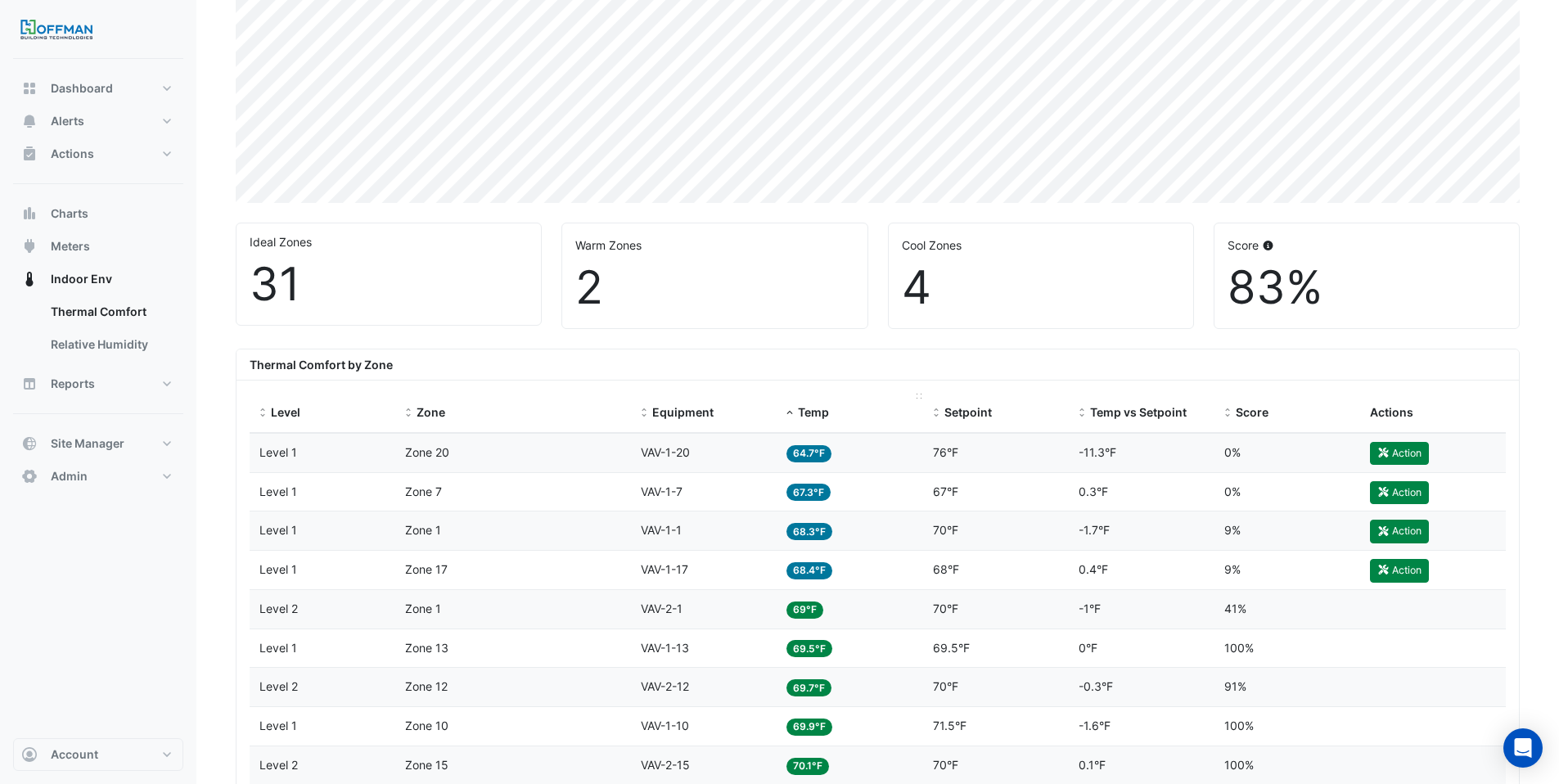
click at [791, 408] on span at bounding box center [790, 413] width 12 height 13
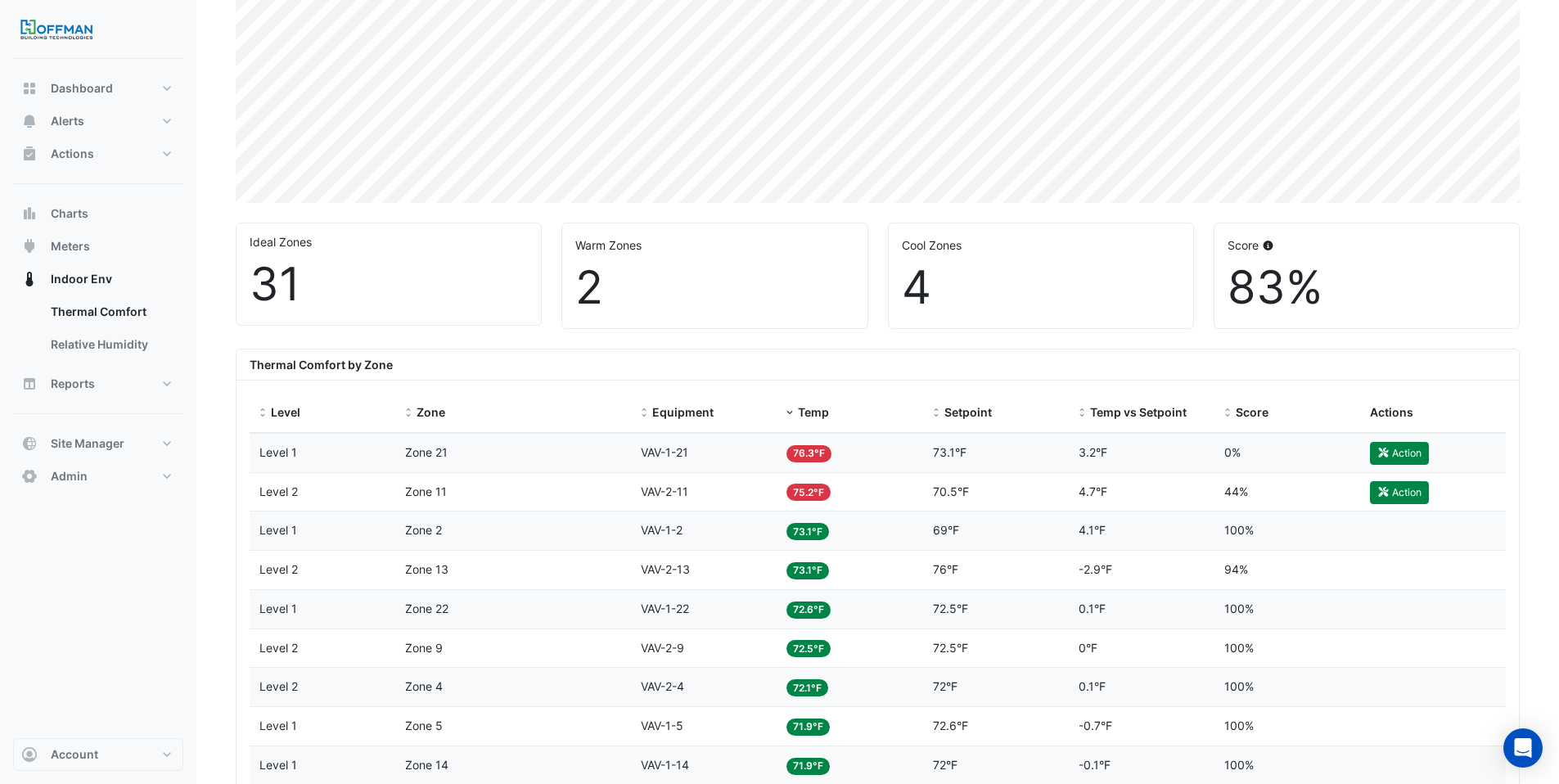
click at [756, 464] on datatable-body-cell "Equipment VAV-1-21" at bounding box center [704, 453] width 145 height 38
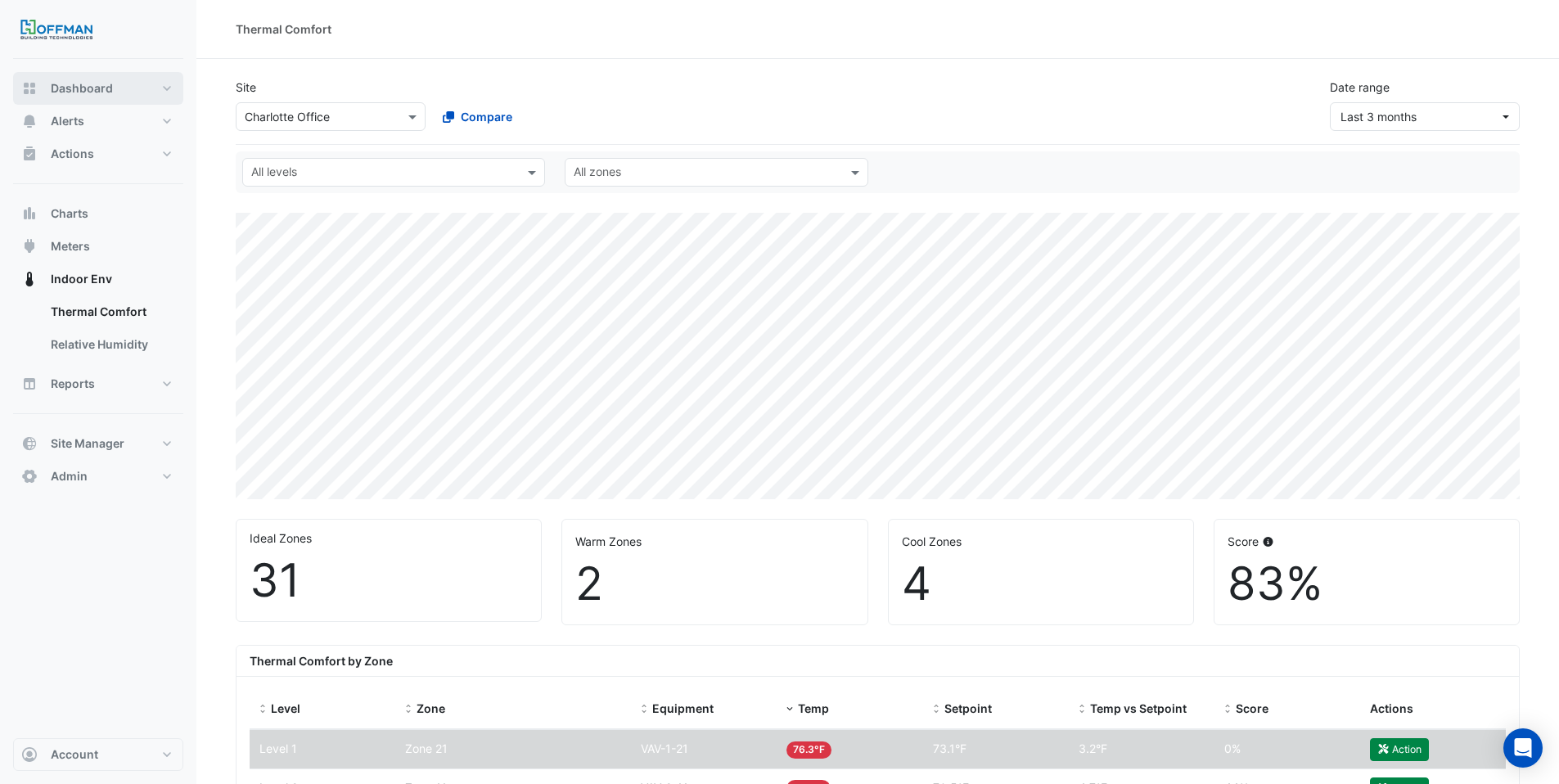
click at [103, 83] on span "Dashboard" at bounding box center [81, 89] width 62 height 16
select select "***"
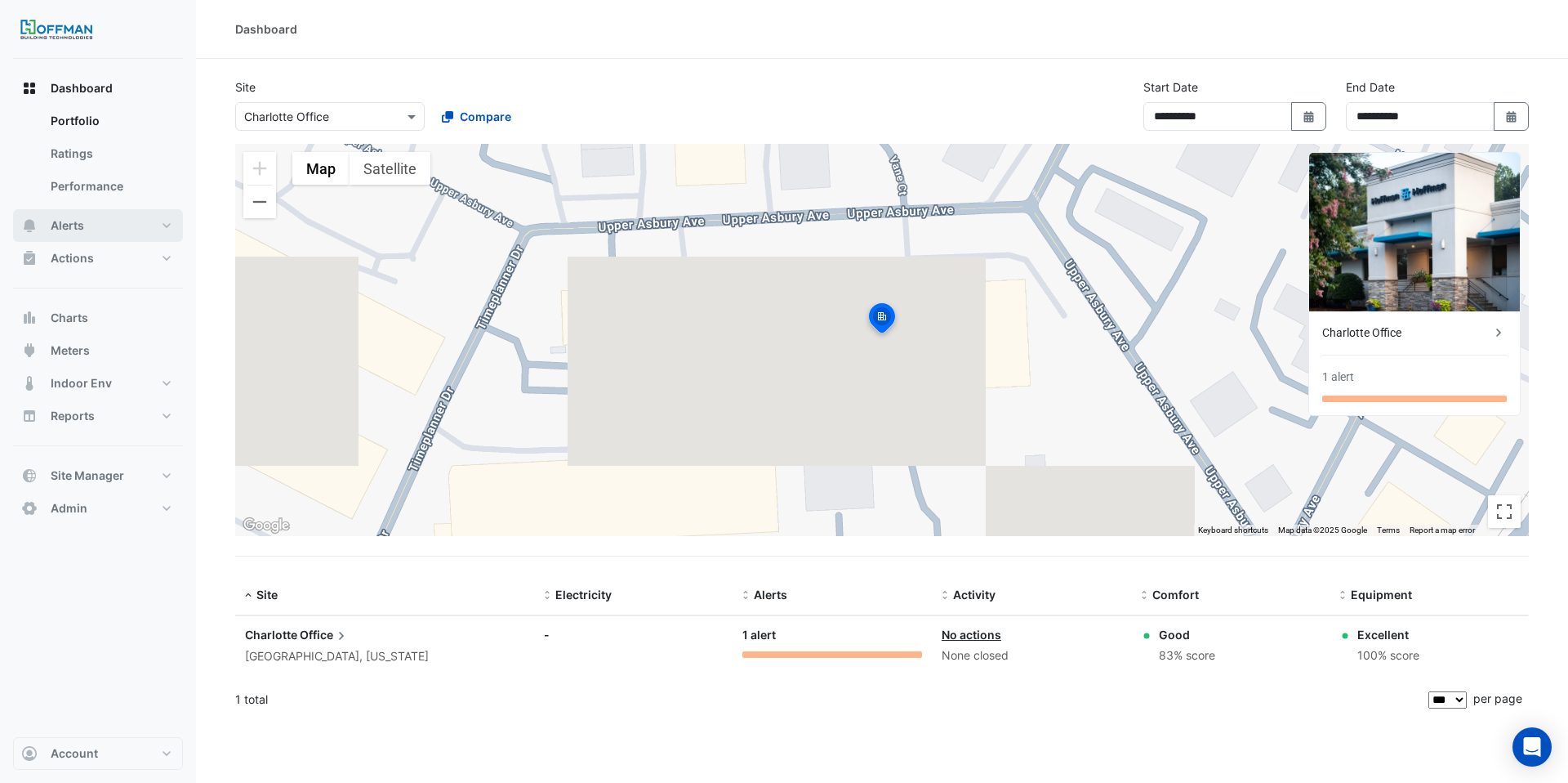
click at [128, 231] on button "Alerts" at bounding box center [98, 226] width 170 height 33
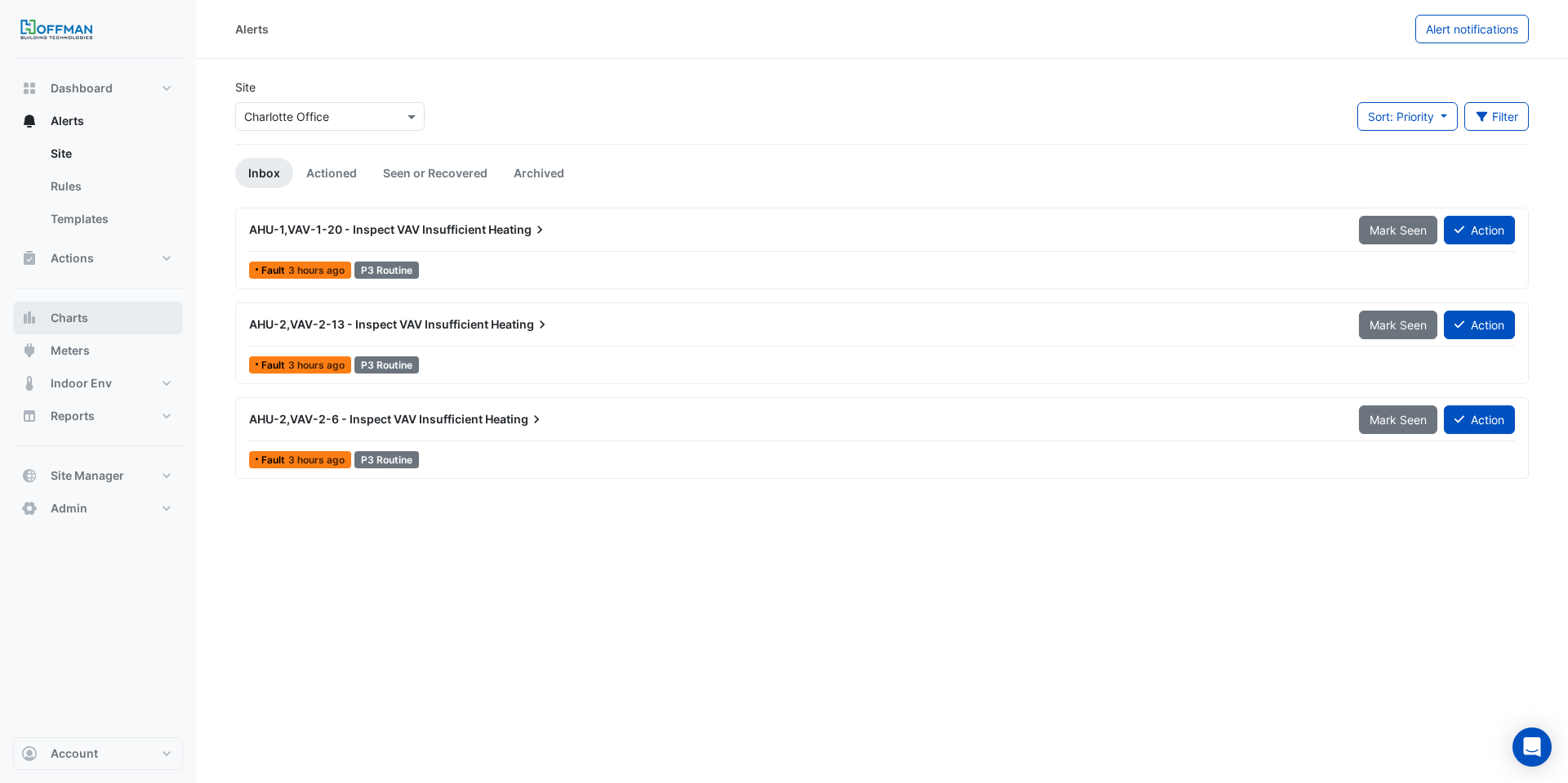
click at [90, 324] on button "Charts" at bounding box center [98, 318] width 170 height 33
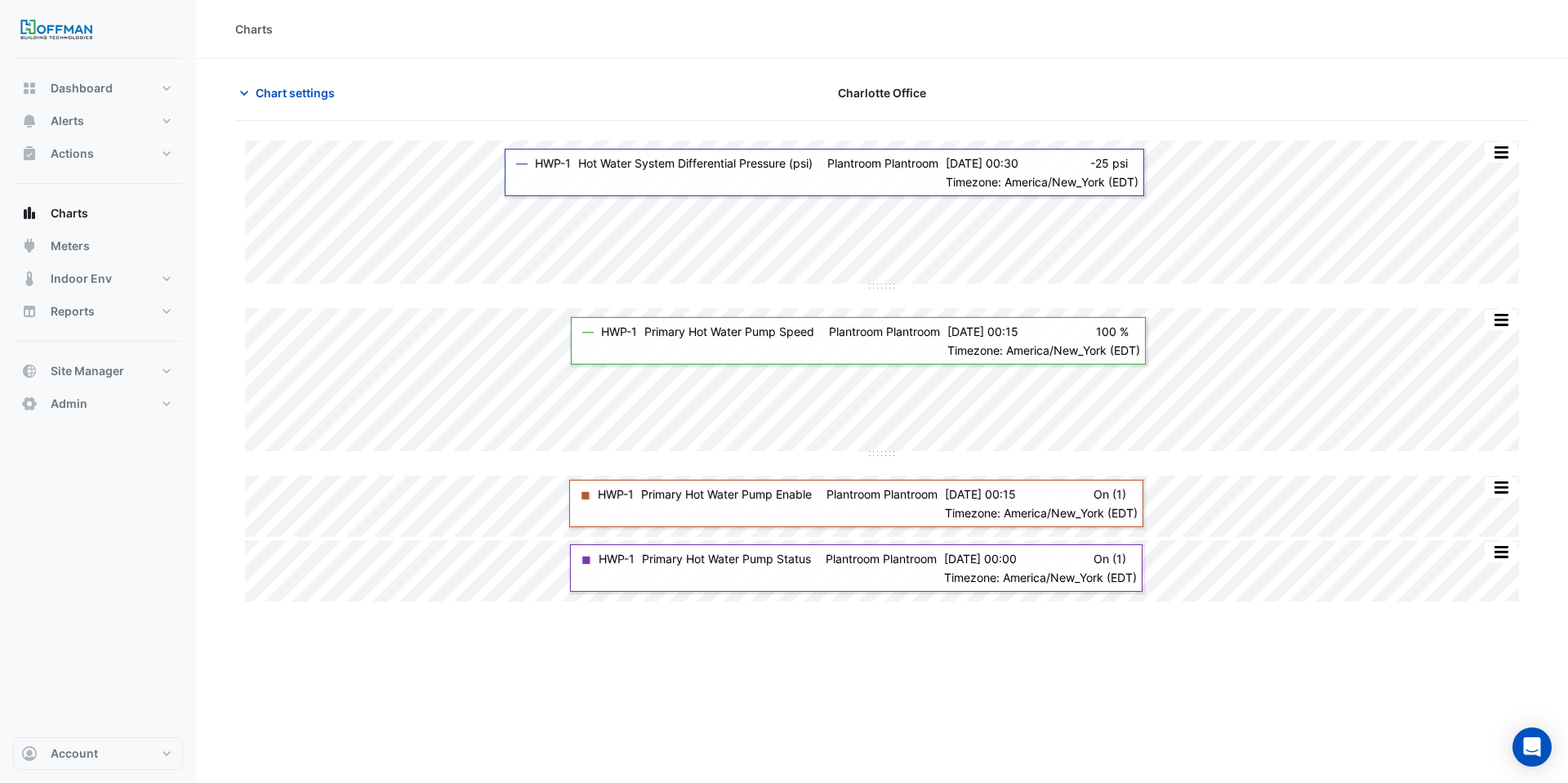
type input "**********"
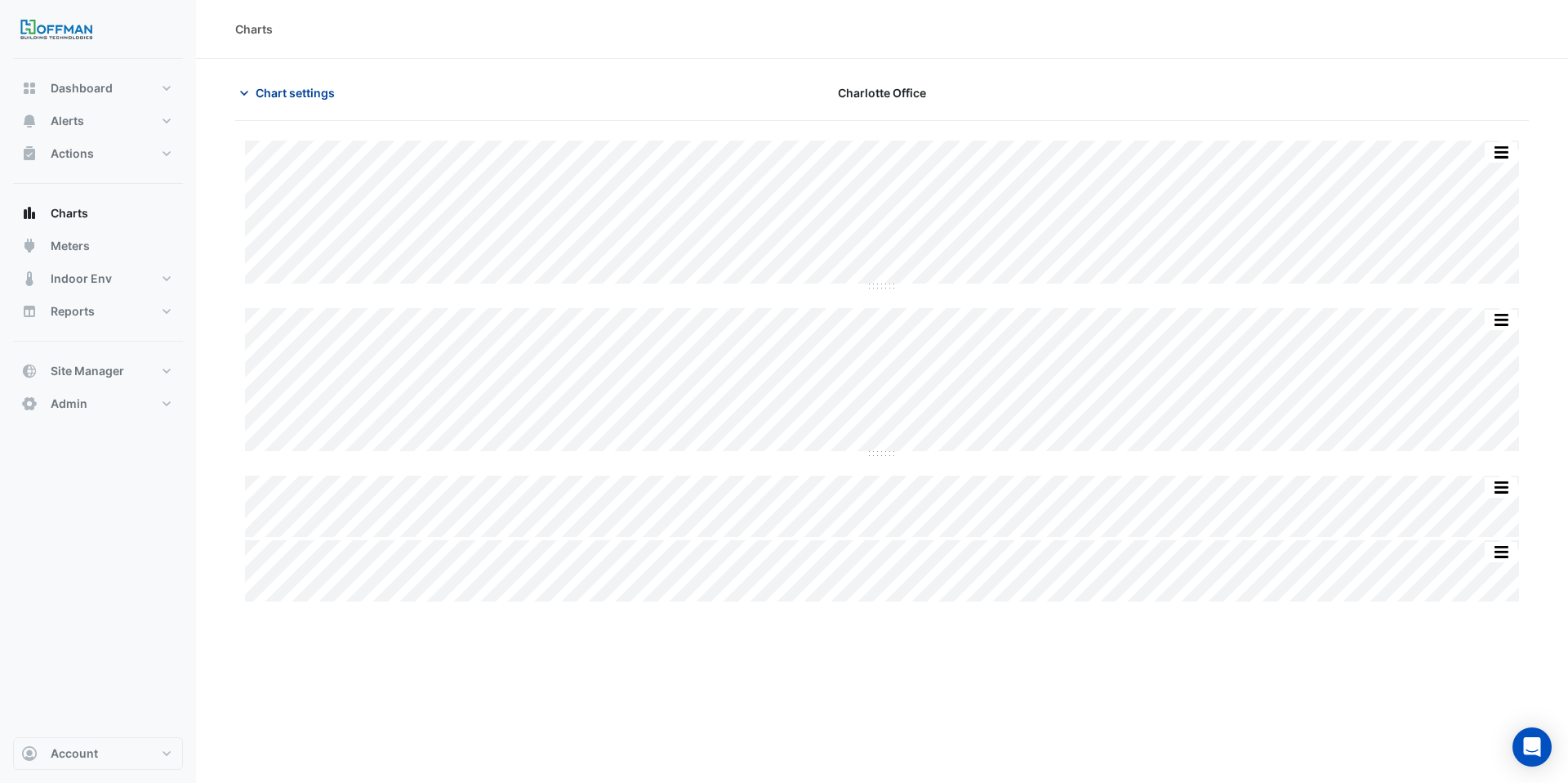
click at [317, 99] on span "Chart settings" at bounding box center [295, 92] width 79 height 17
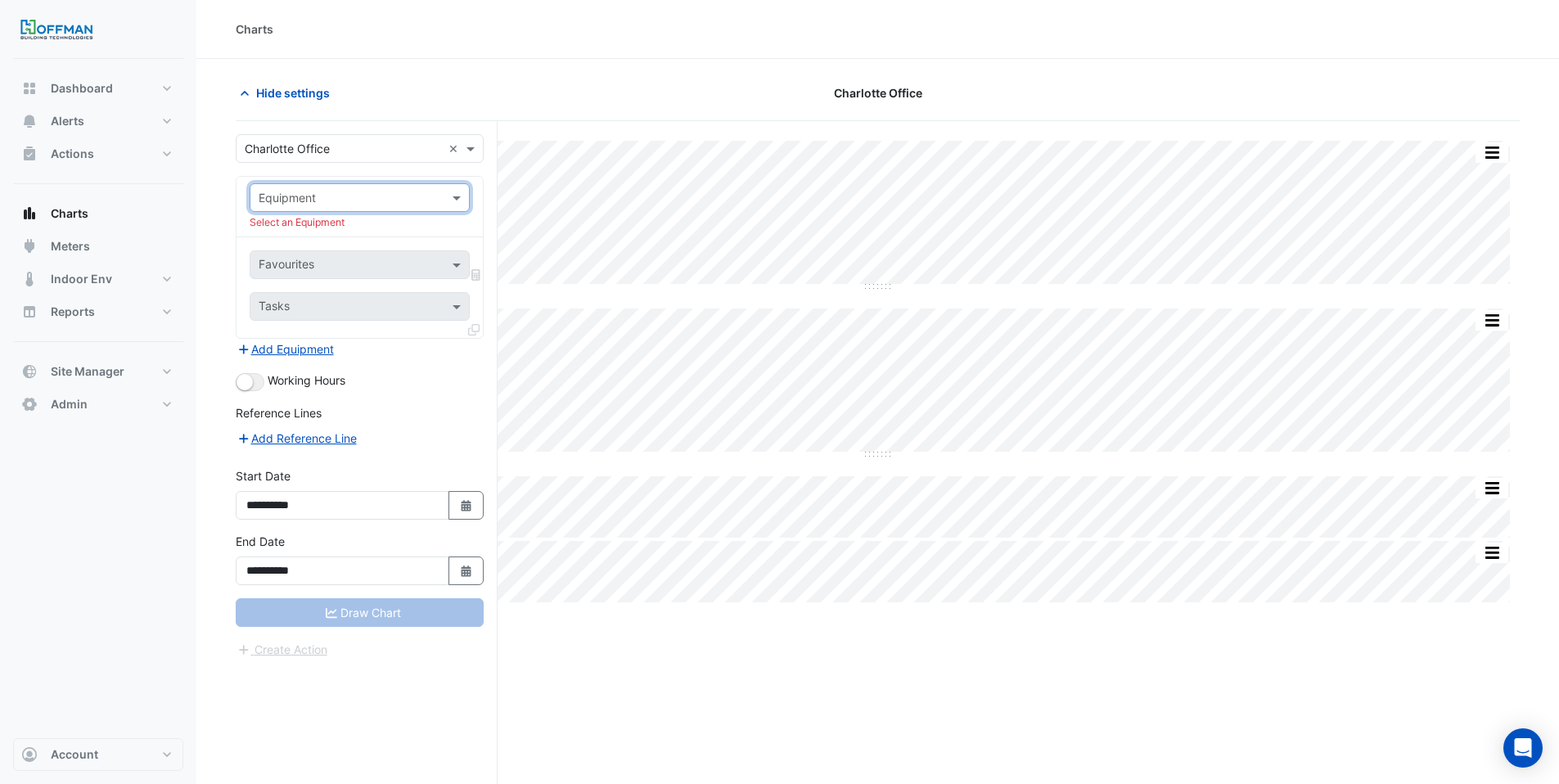
click at [376, 198] on input "text" at bounding box center [343, 199] width 169 height 17
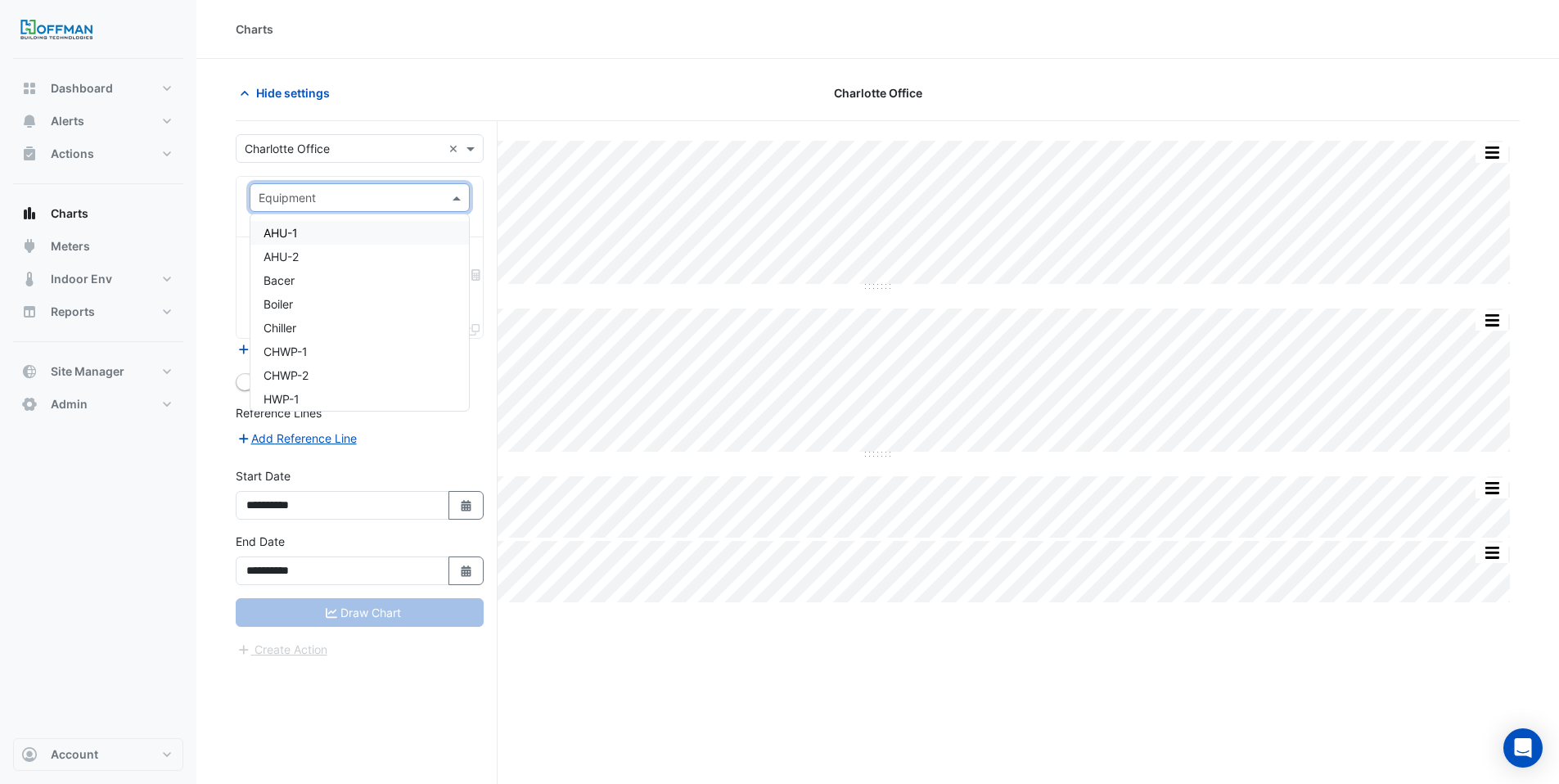
drag, startPoint x: 267, startPoint y: 181, endPoint x: 276, endPoint y: 192, distance: 14.2
click at [267, 181] on div "Equipment Select an Equipment" at bounding box center [359, 207] width 246 height 60
click at [275, 191] on input "text" at bounding box center [343, 199] width 169 height 17
type input "*******"
click at [350, 268] on div "VAV-1-21" at bounding box center [360, 280] width 219 height 24
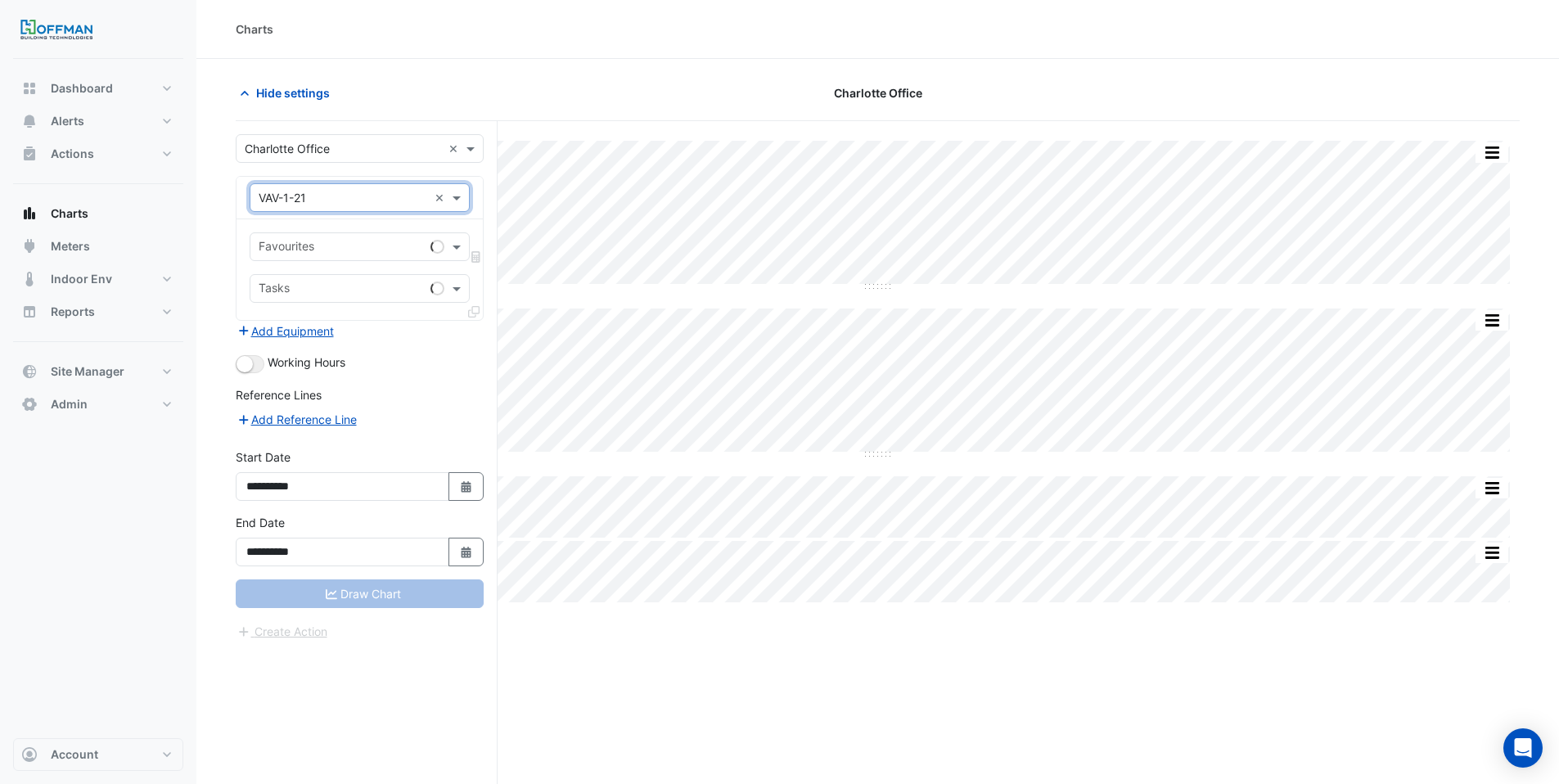
click at [300, 235] on div "Favourites" at bounding box center [338, 247] width 174 height 26
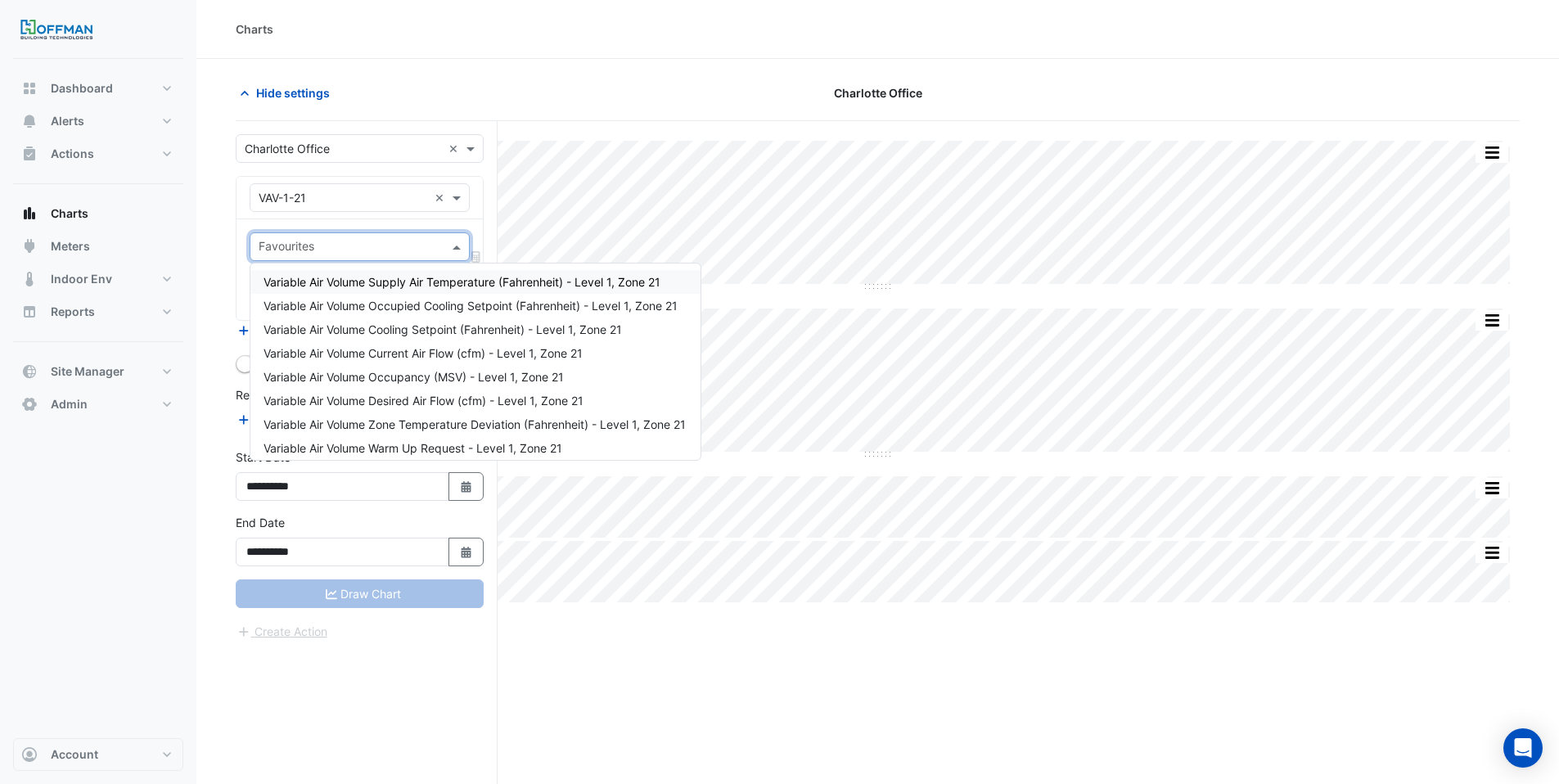
click at [378, 288] on span "Variable Air Volume Supply Air Temperature (Fahrenheit) - Level 1, Zone 21" at bounding box center [462, 282] width 397 height 14
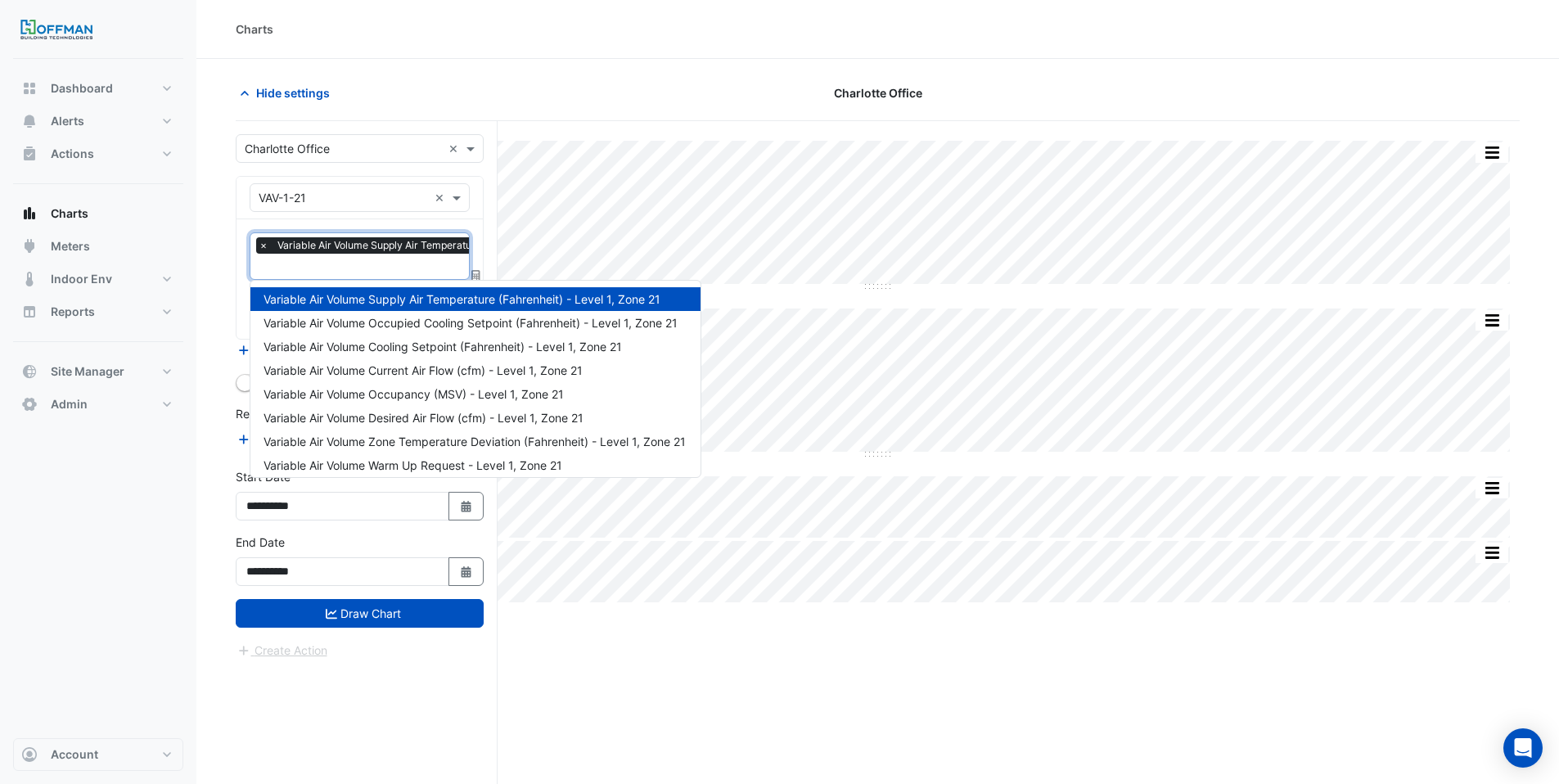
click at [378, 268] on input "text" at bounding box center [446, 268] width 373 height 17
click at [414, 326] on span "Variable Air Volume Occupied Cooling Setpoint (Fahrenheit) - Level 1, Zone 21" at bounding box center [470, 322] width 414 height 14
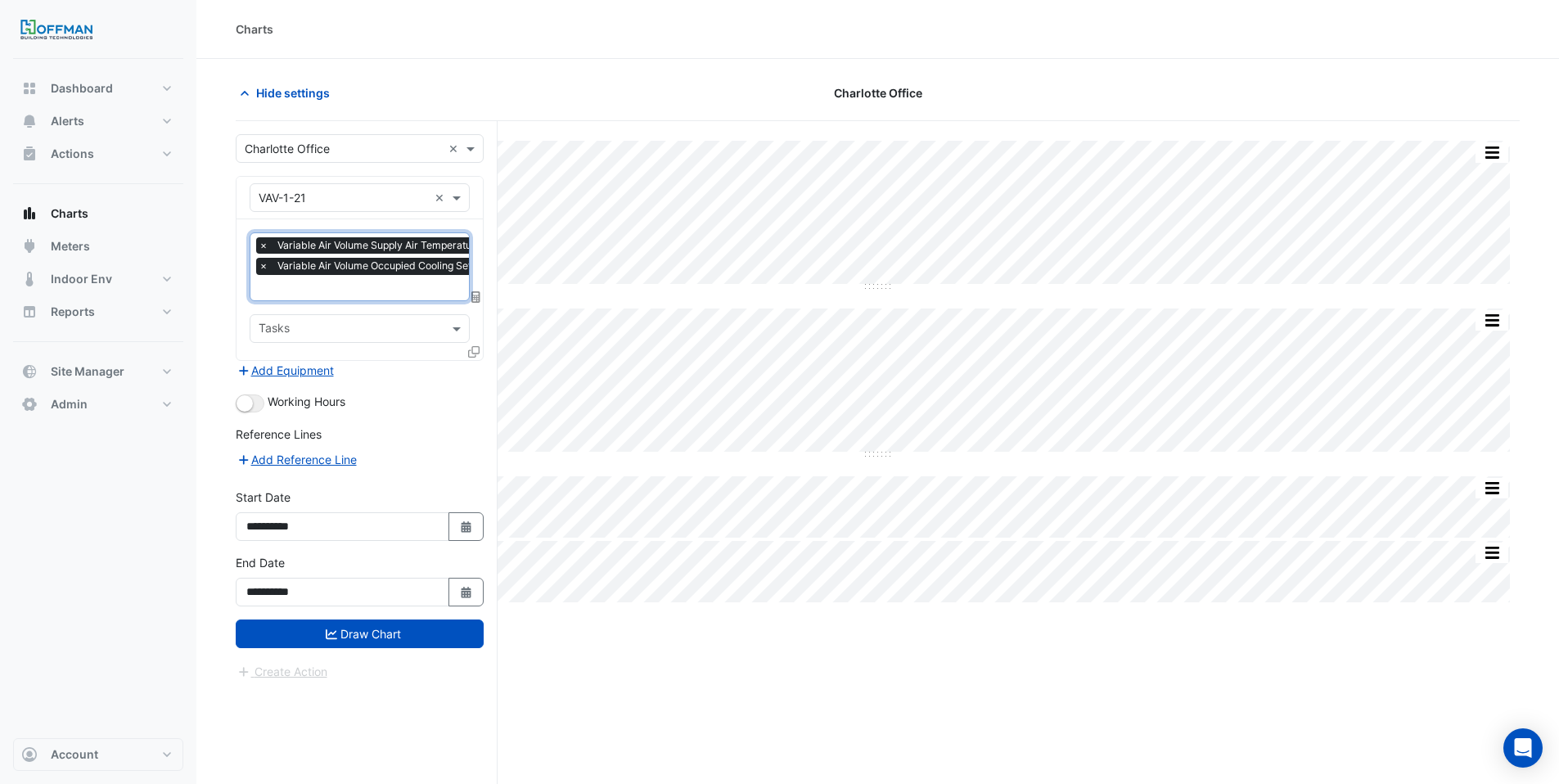
click at [375, 289] on input "text" at bounding box center [452, 289] width 386 height 17
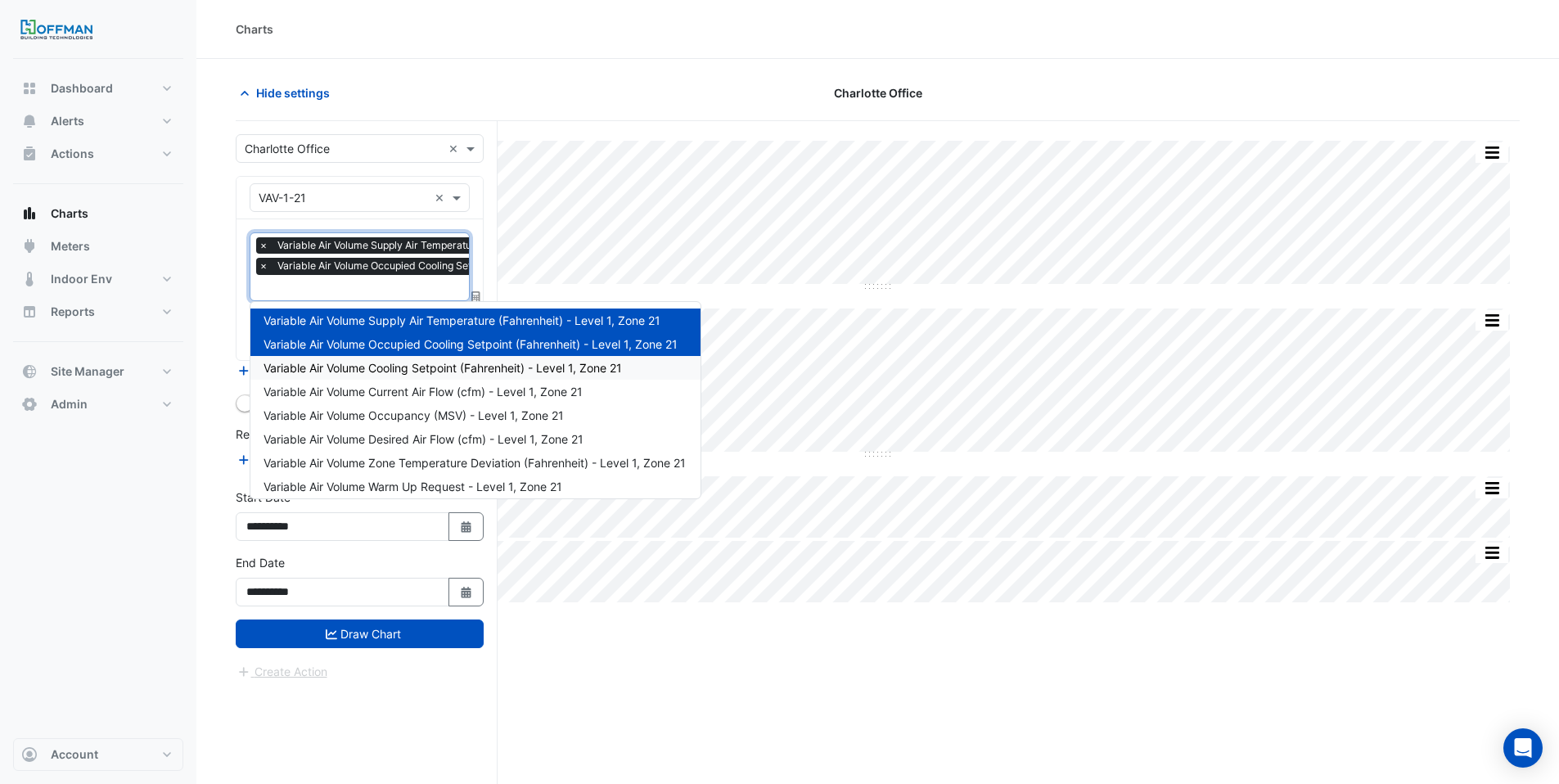
click at [413, 371] on span "Variable Air Volume Cooling Setpoint (Fahrenheit) - Level 1, Zone 21" at bounding box center [443, 367] width 359 height 14
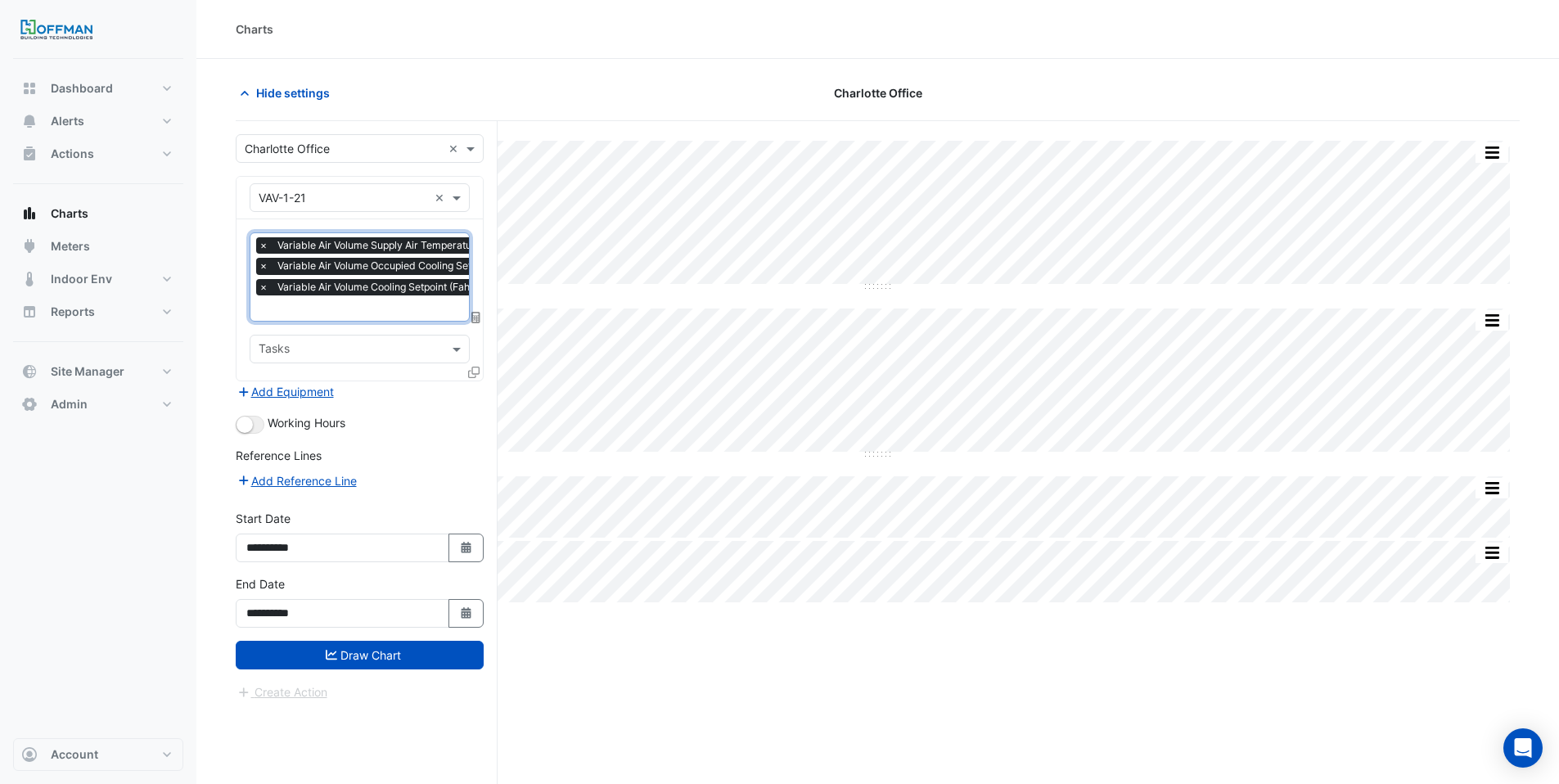
click at [390, 305] on input "text" at bounding box center [452, 309] width 386 height 17
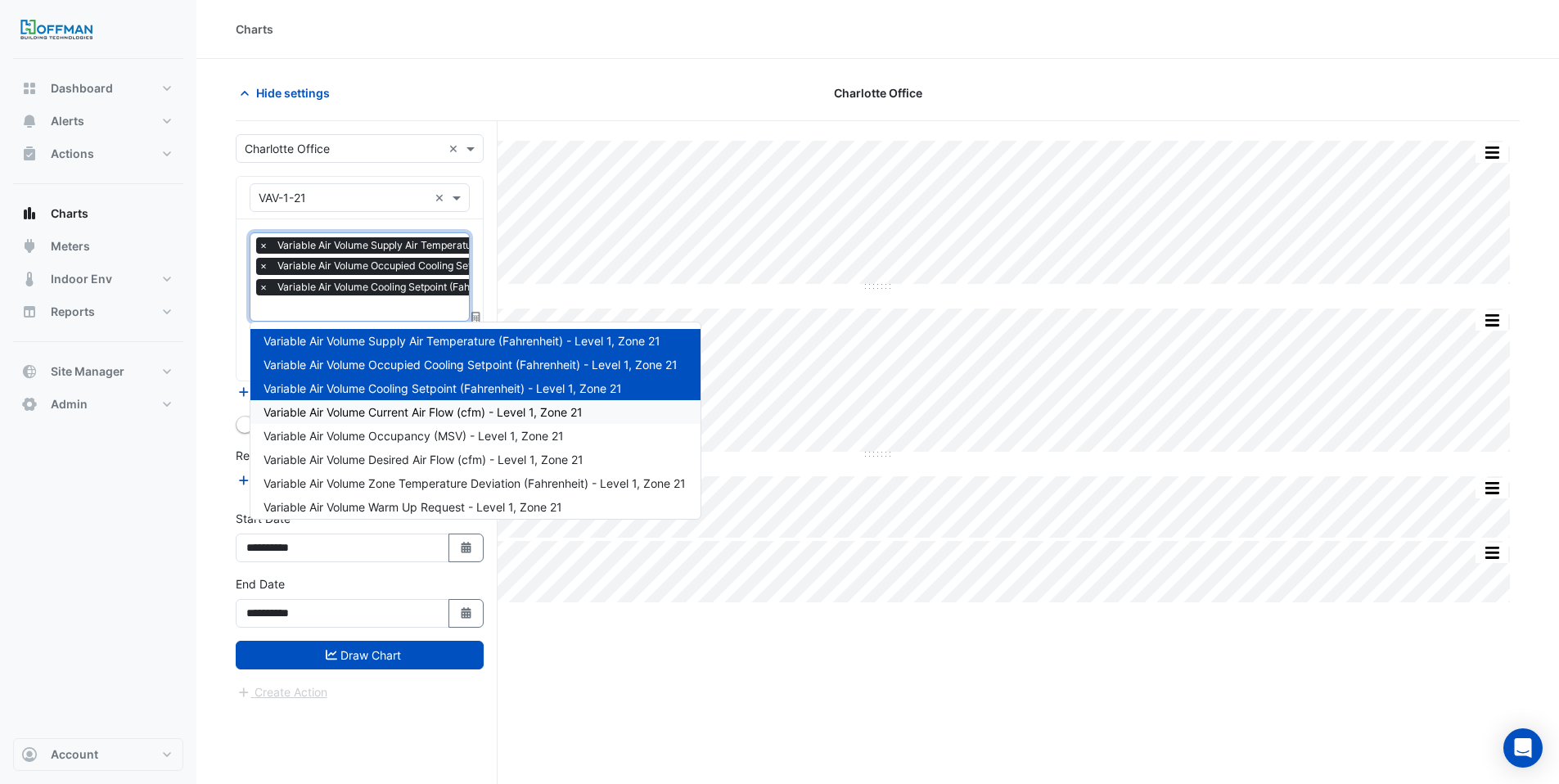
click at [412, 413] on span "Variable Air Volume Current Air Flow (cfm) - Level 1, Zone 21" at bounding box center [423, 412] width 319 height 14
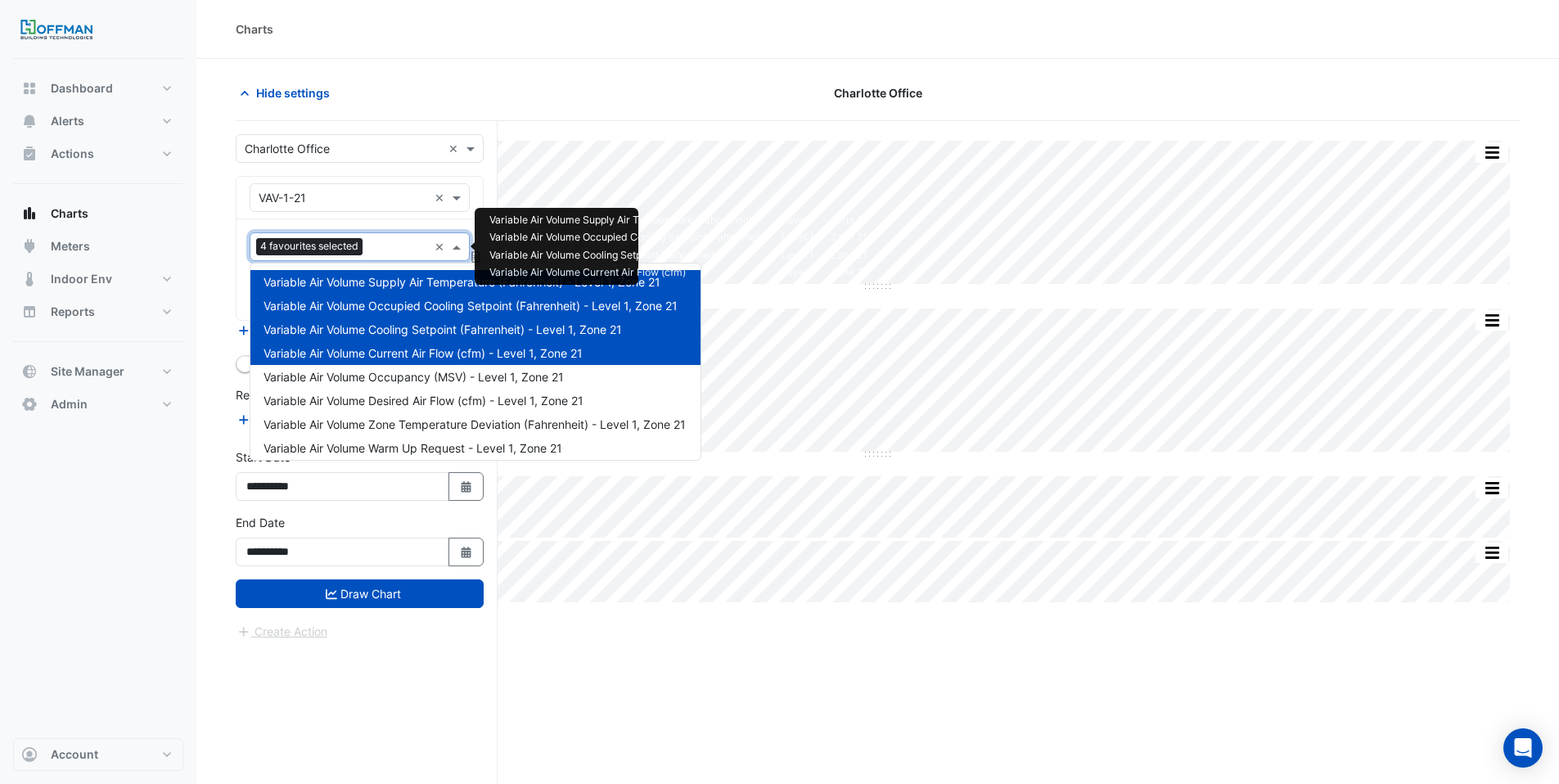
click at [375, 251] on input "text" at bounding box center [398, 248] width 59 height 17
click at [394, 381] on span "Variable Air Volume Occupancy (MSV) - Level 1, Zone 21" at bounding box center [414, 376] width 300 height 14
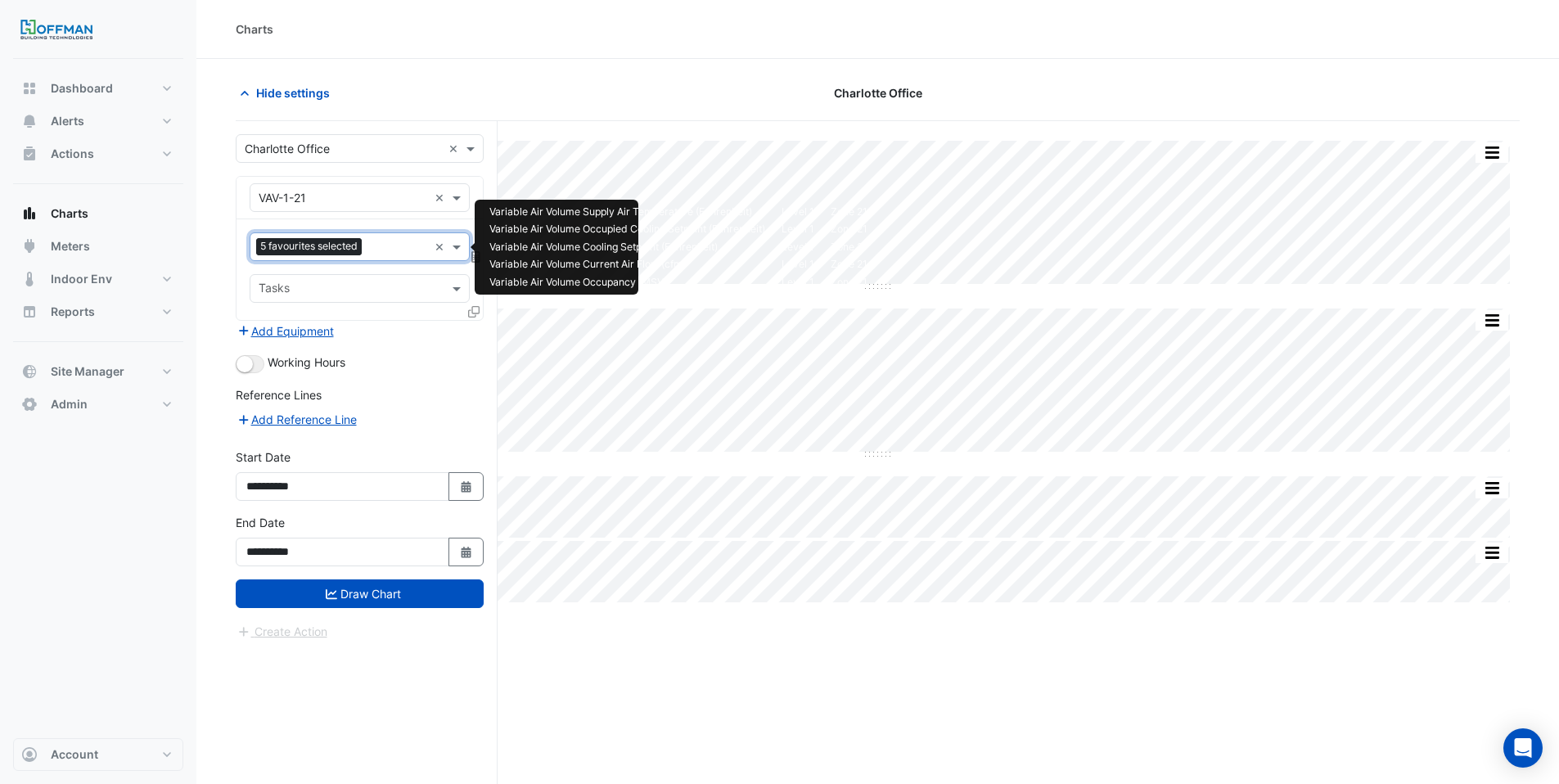
click at [383, 248] on input "text" at bounding box center [397, 248] width 59 height 17
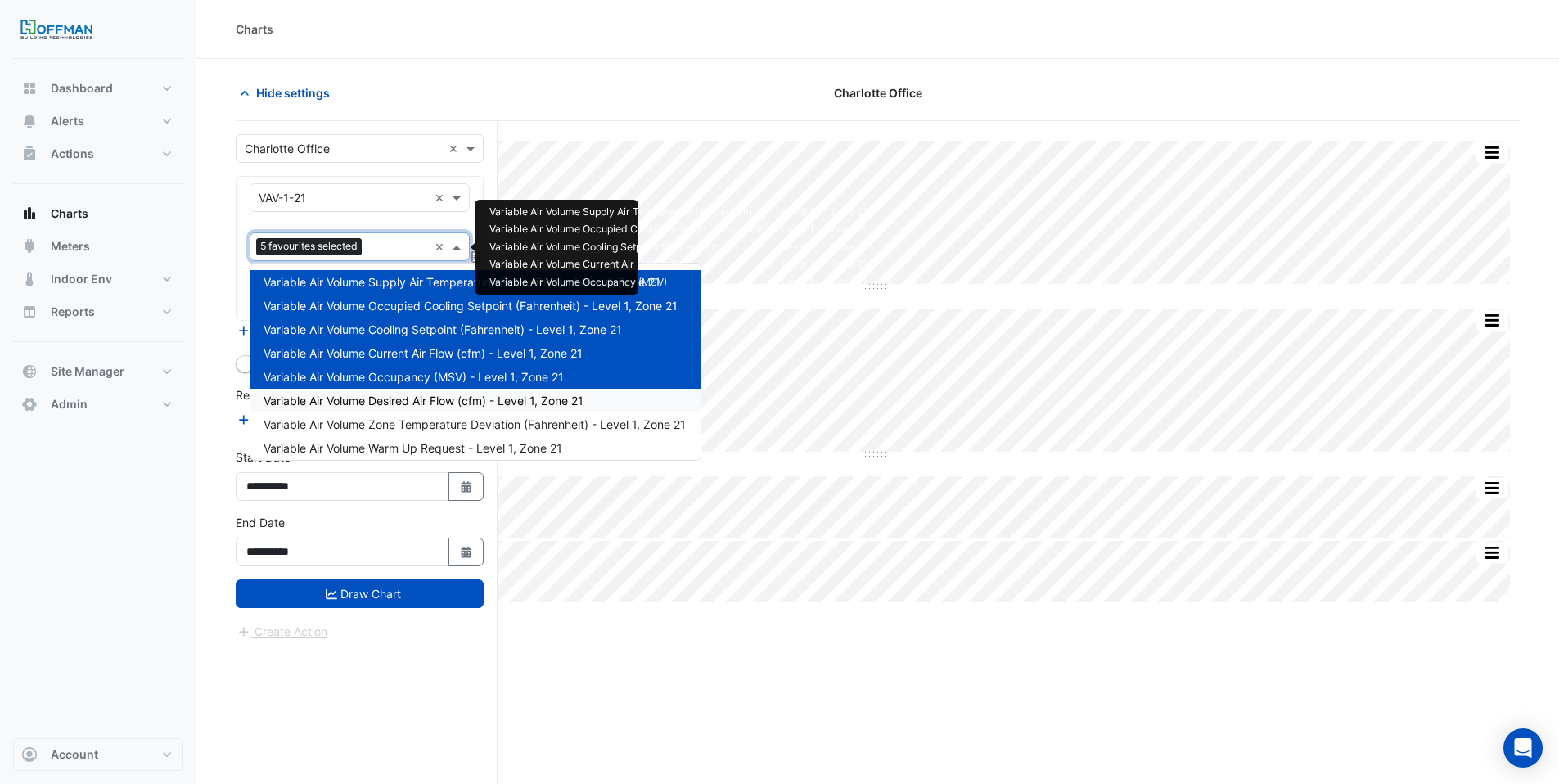
click at [420, 403] on span "Variable Air Volume Desired Air Flow (cfm) - Level 1, Zone 21" at bounding box center [424, 400] width 320 height 14
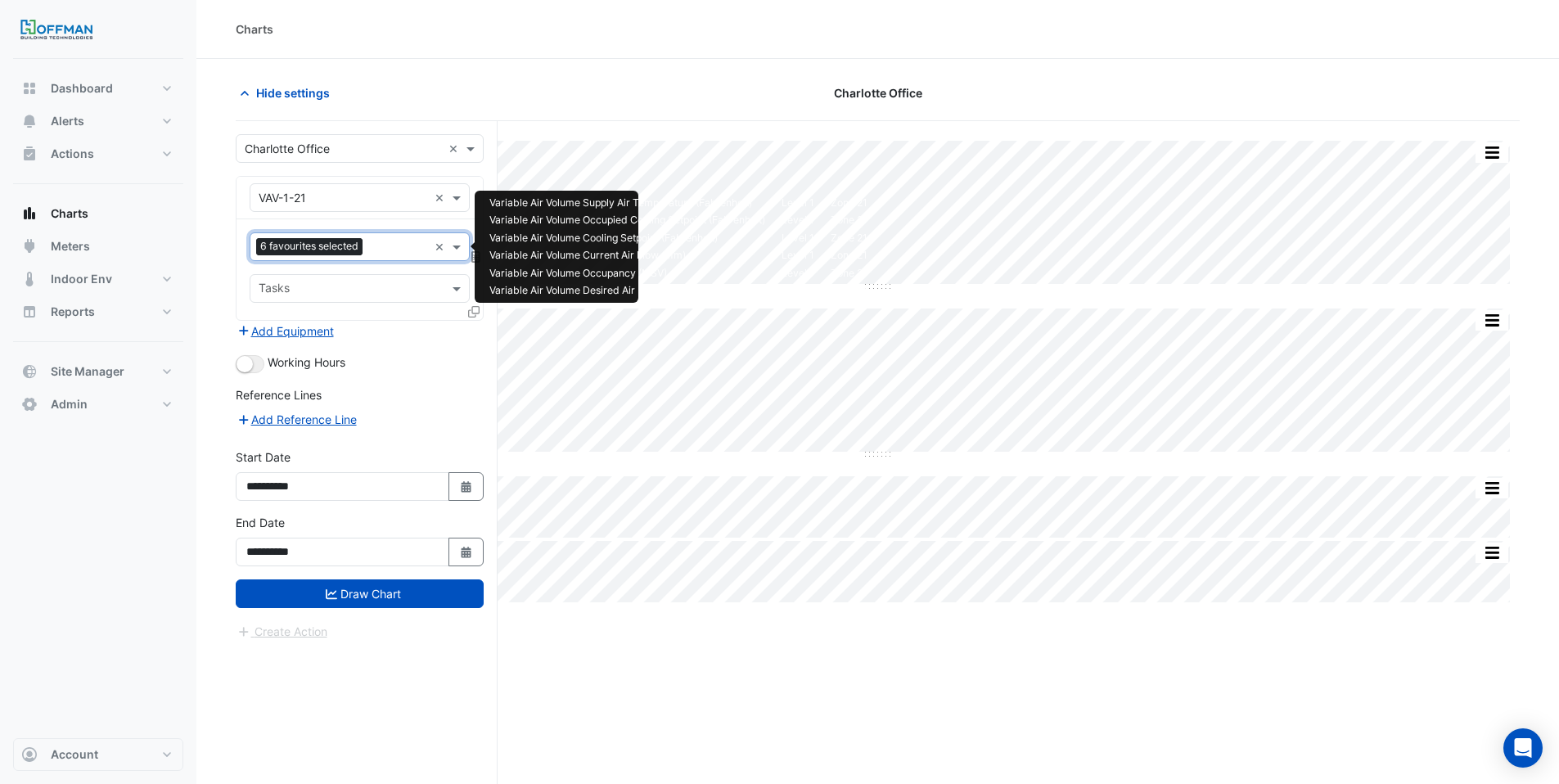
click at [374, 252] on input "text" at bounding box center [398, 248] width 59 height 17
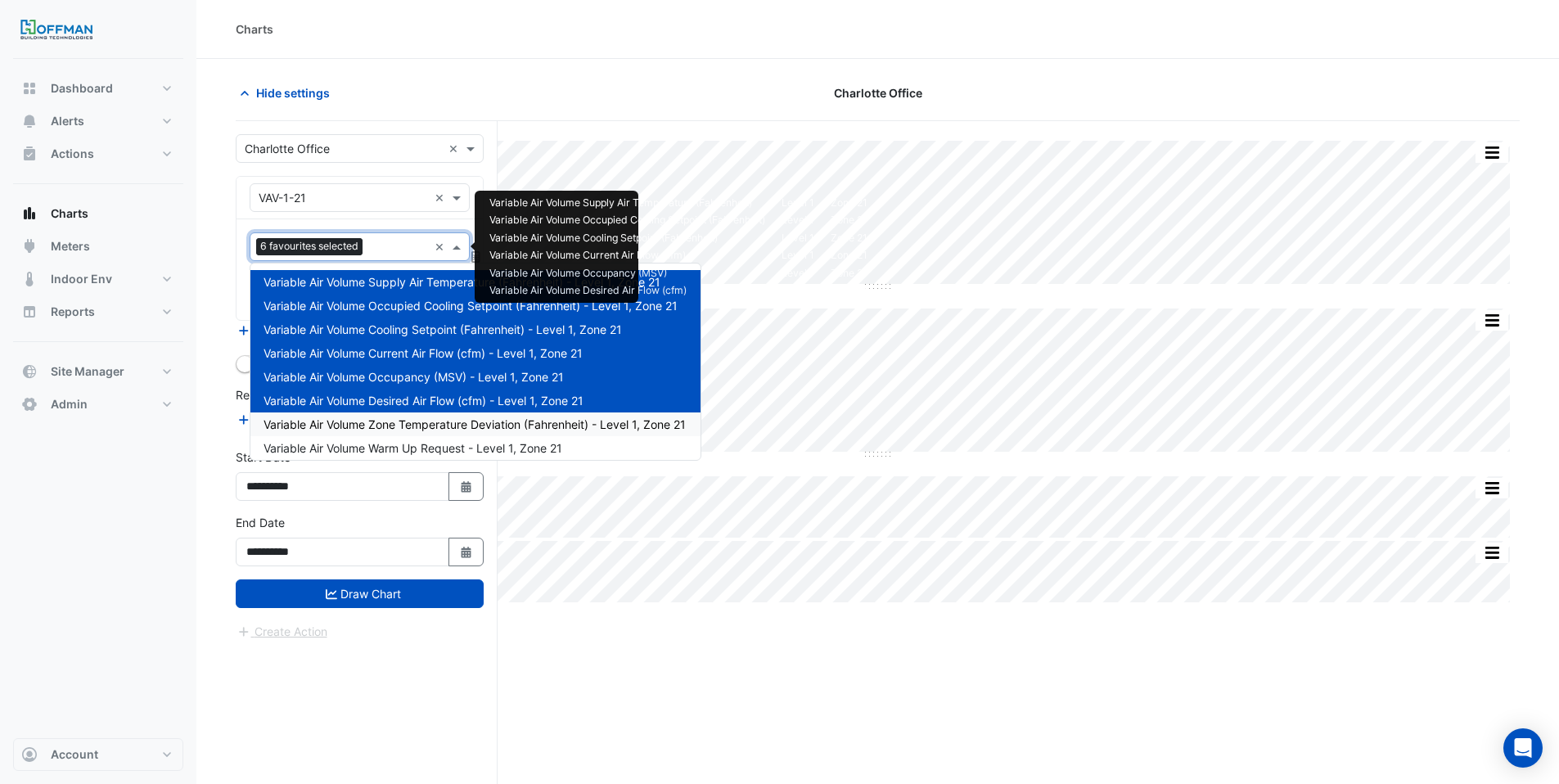
click at [413, 430] on div "Variable Air Volume Zone Temperature Deviation (Fahrenheit) - Level 1, Zone 21" at bounding box center [476, 424] width 450 height 24
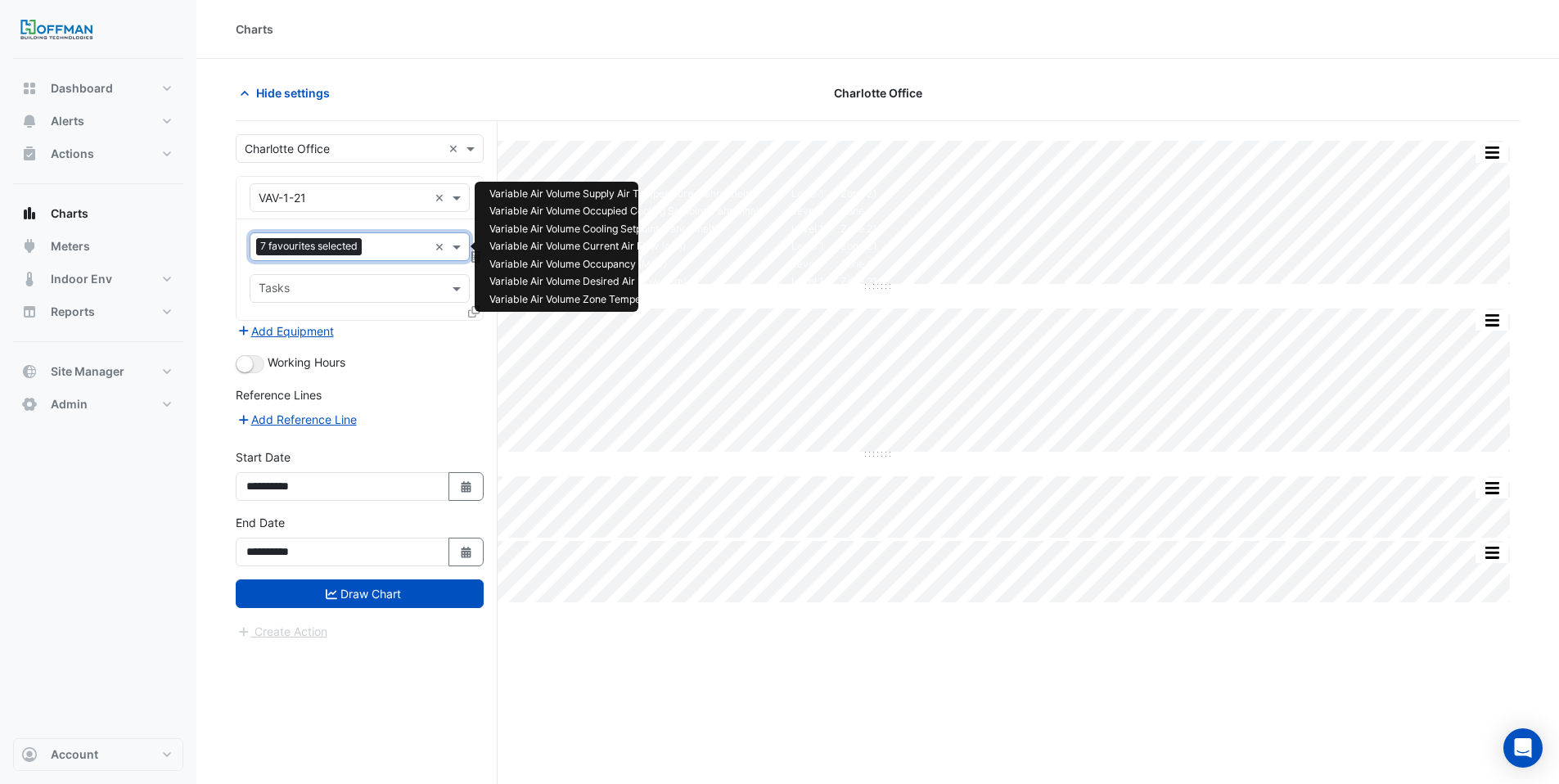
click at [379, 252] on input "text" at bounding box center [397, 248] width 59 height 17
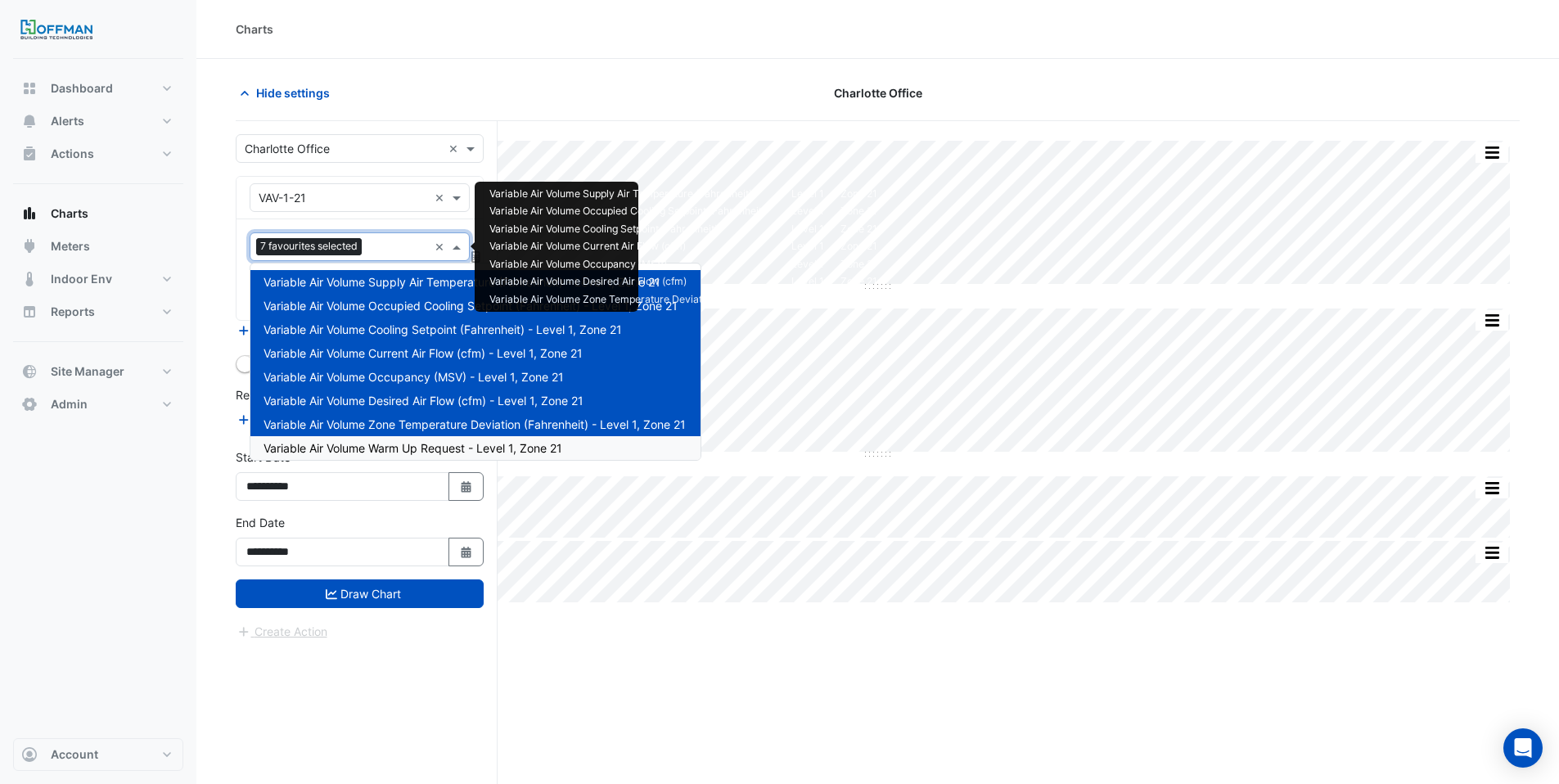
click at [433, 452] on span "Variable Air Volume Warm Up Request - Level 1, Zone 21" at bounding box center [413, 447] width 298 height 14
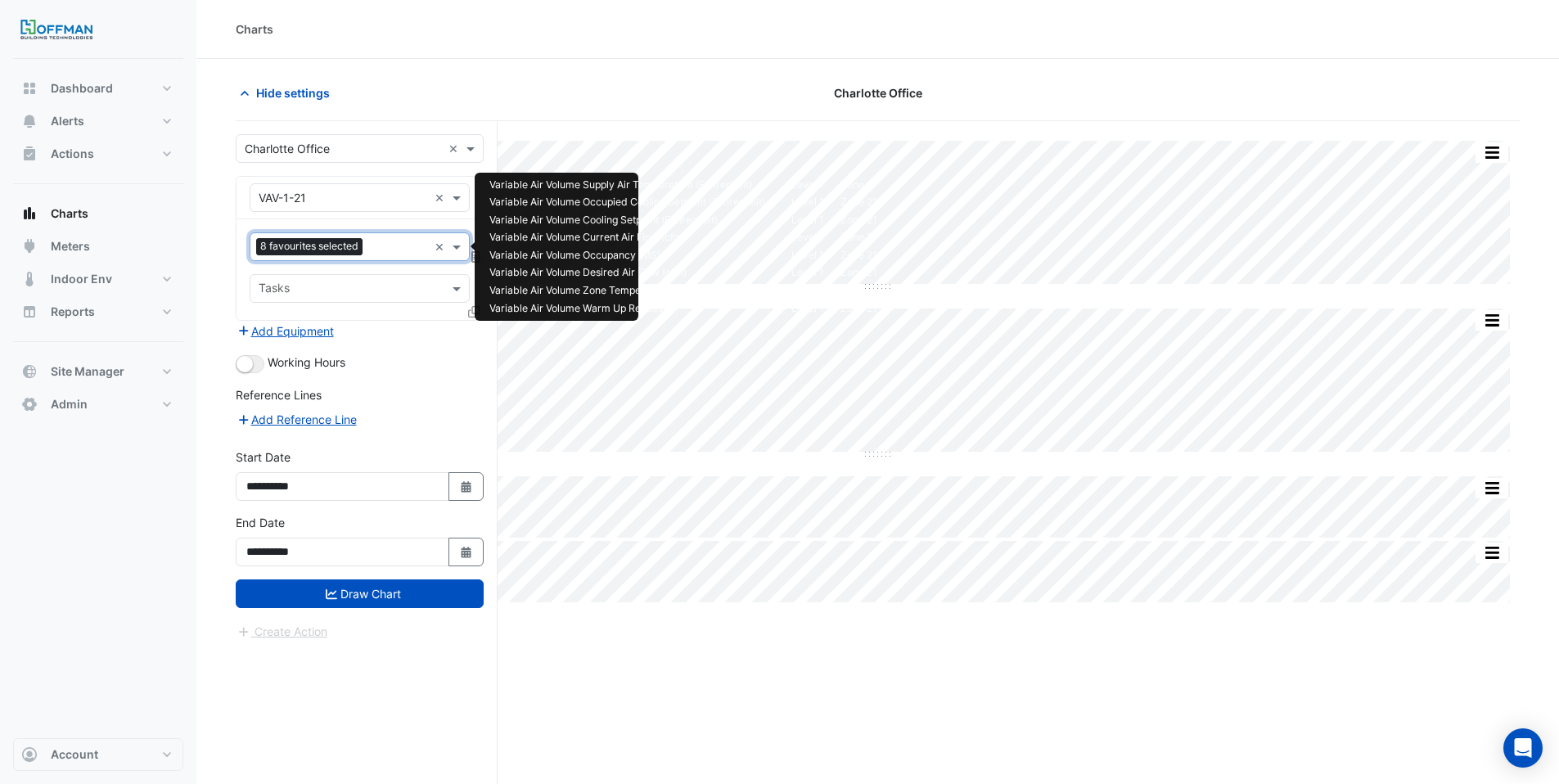
click at [382, 252] on input "text" at bounding box center [398, 248] width 59 height 17
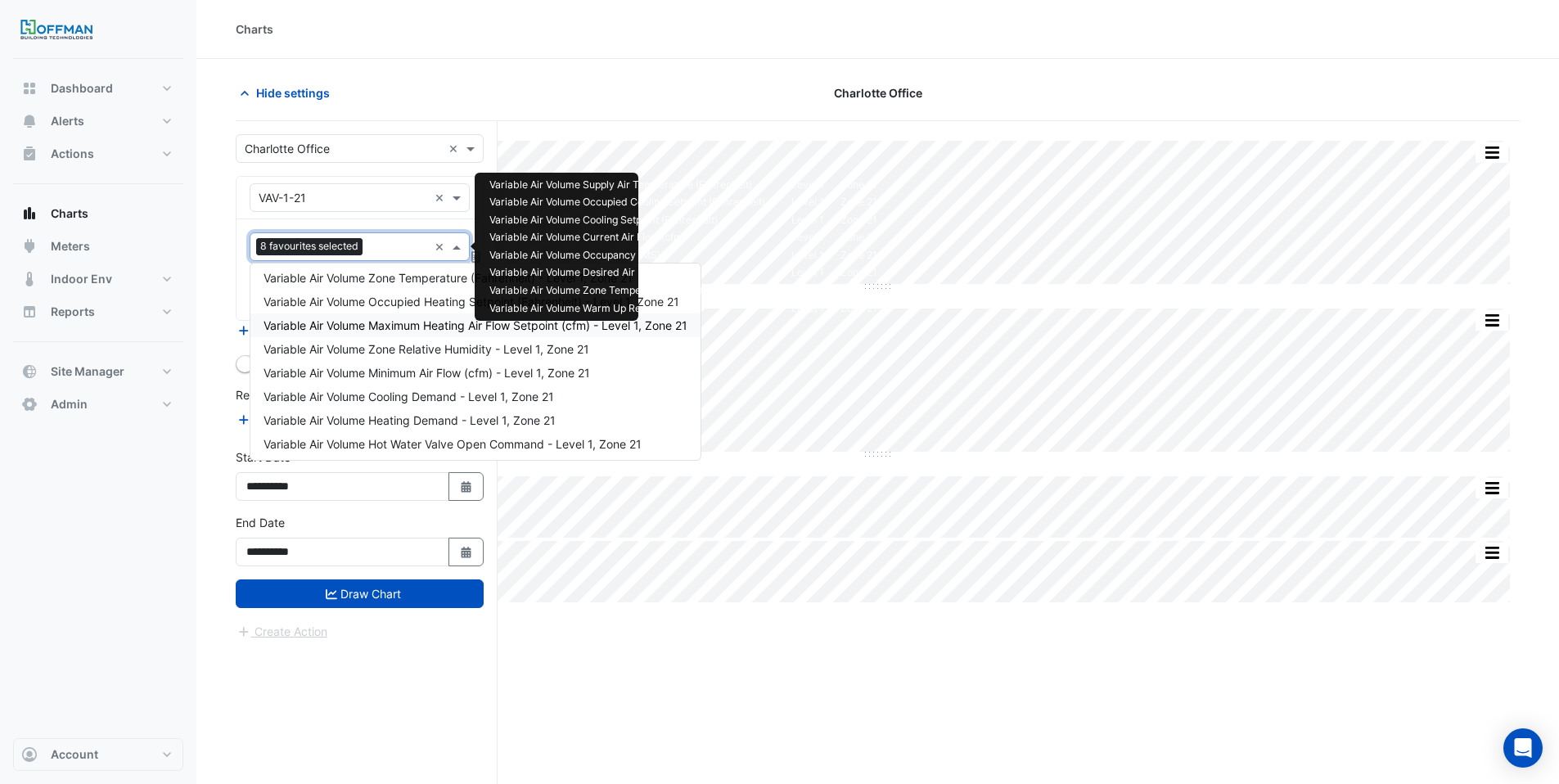
scroll to position [338, 0]
click at [424, 446] on span "Variable Air Volume Hot Water Valve Open Command - Level 1, Zone 21" at bounding box center [452, 441] width 378 height 14
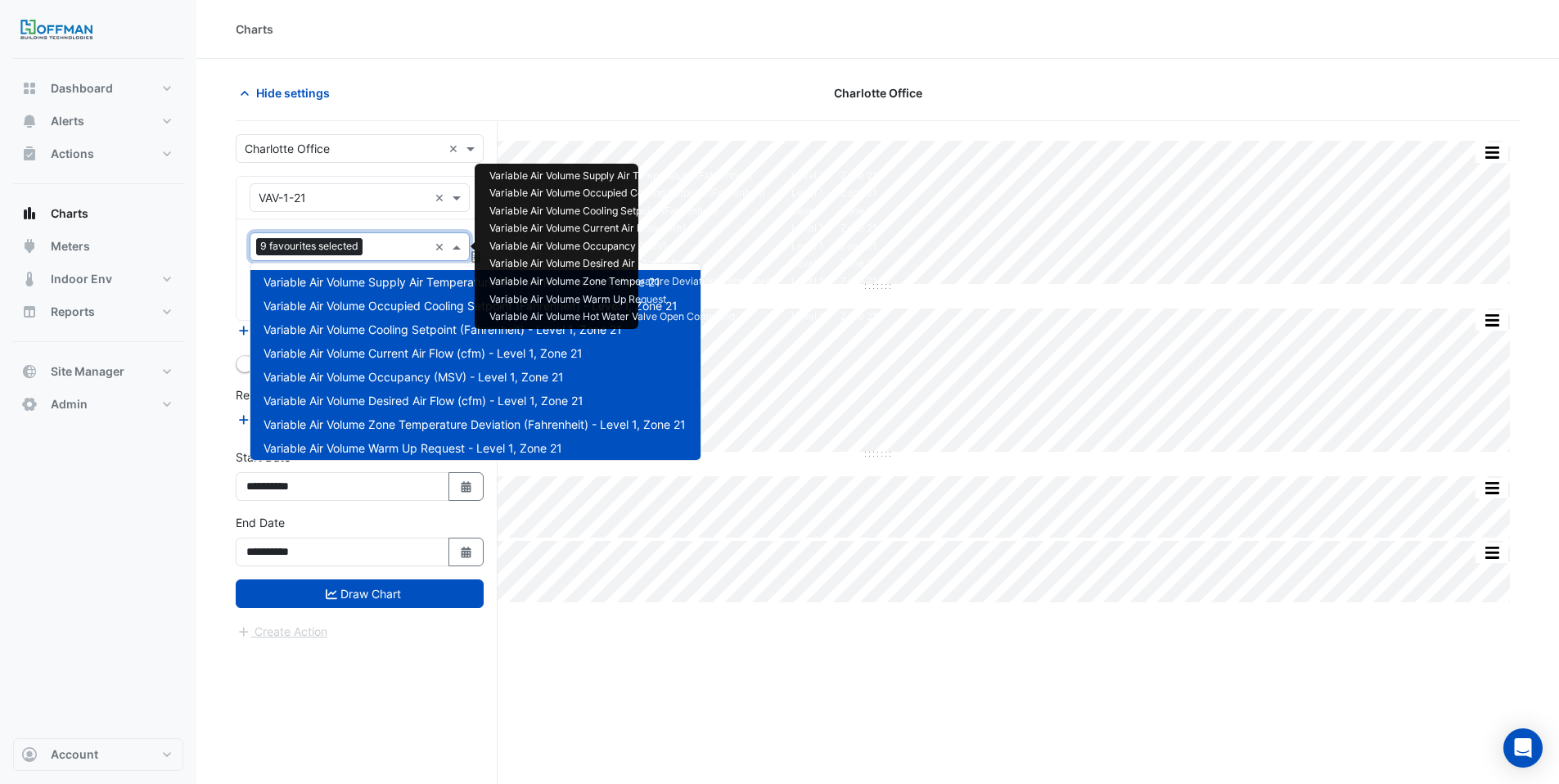
click at [374, 244] on input "text" at bounding box center [398, 248] width 59 height 17
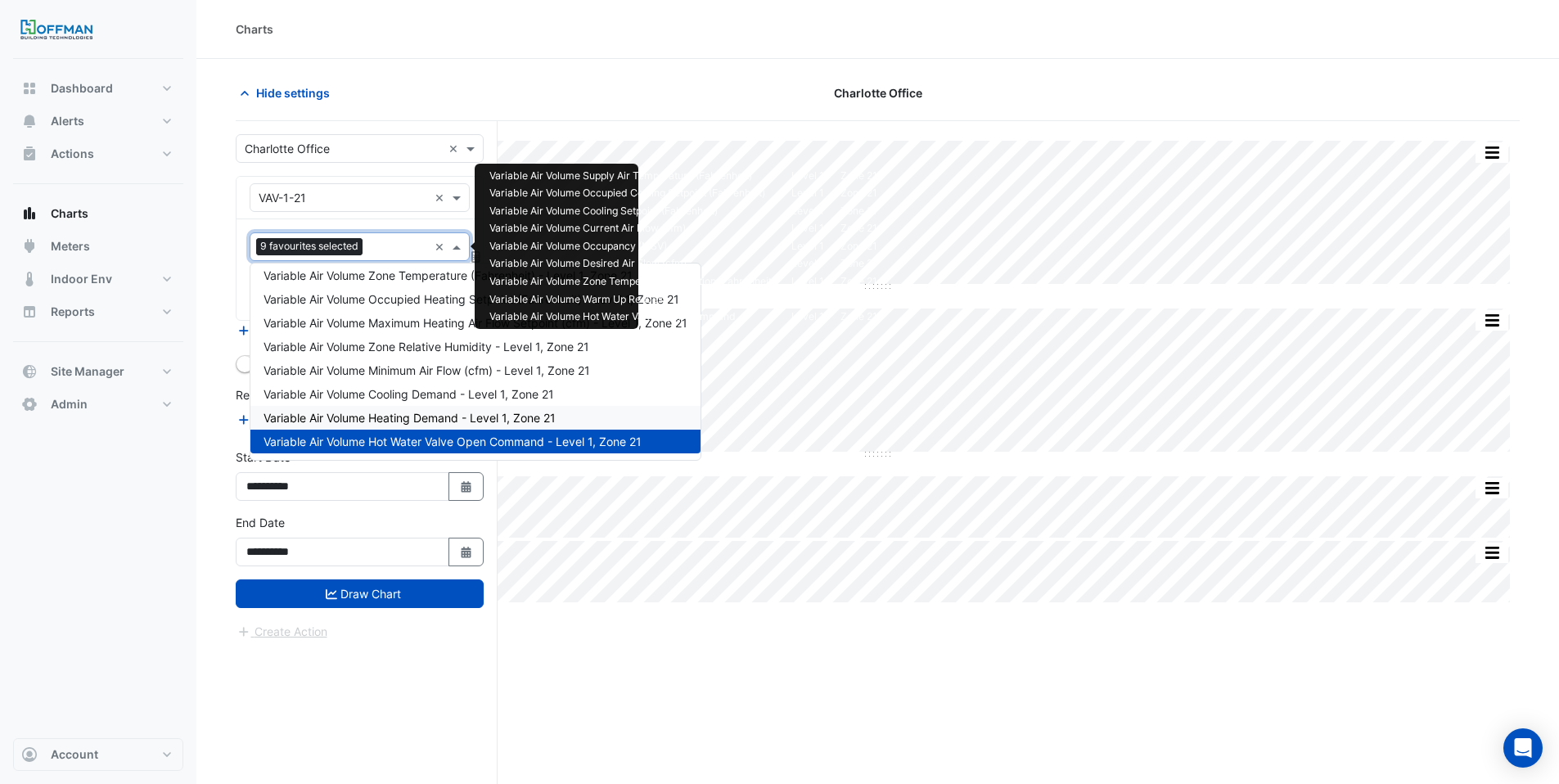
click at [420, 422] on span "Variable Air Volume Heating Demand - Level 1, Zone 21" at bounding box center [409, 417] width 292 height 14
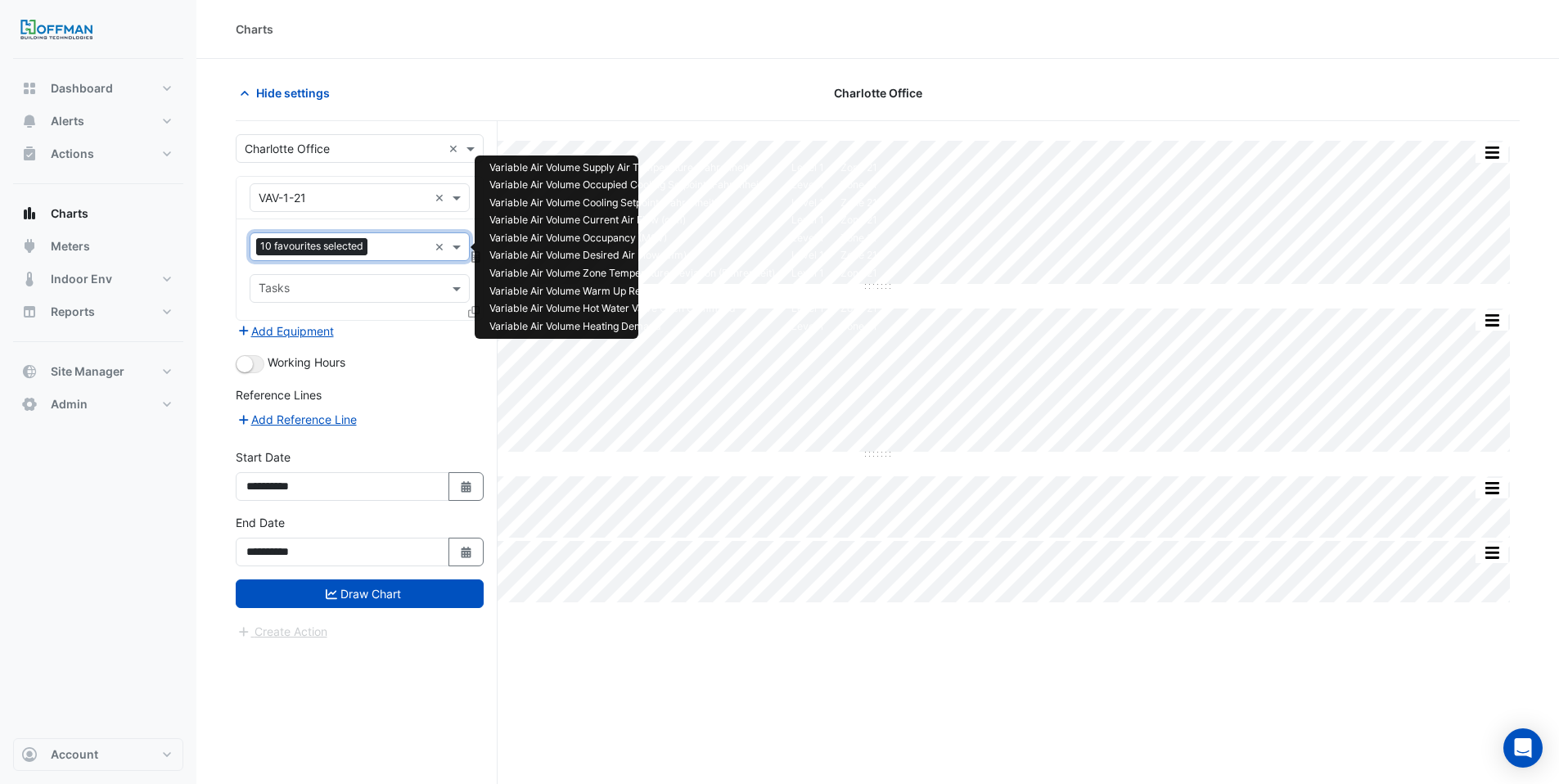
click at [380, 242] on input "text" at bounding box center [401, 248] width 54 height 17
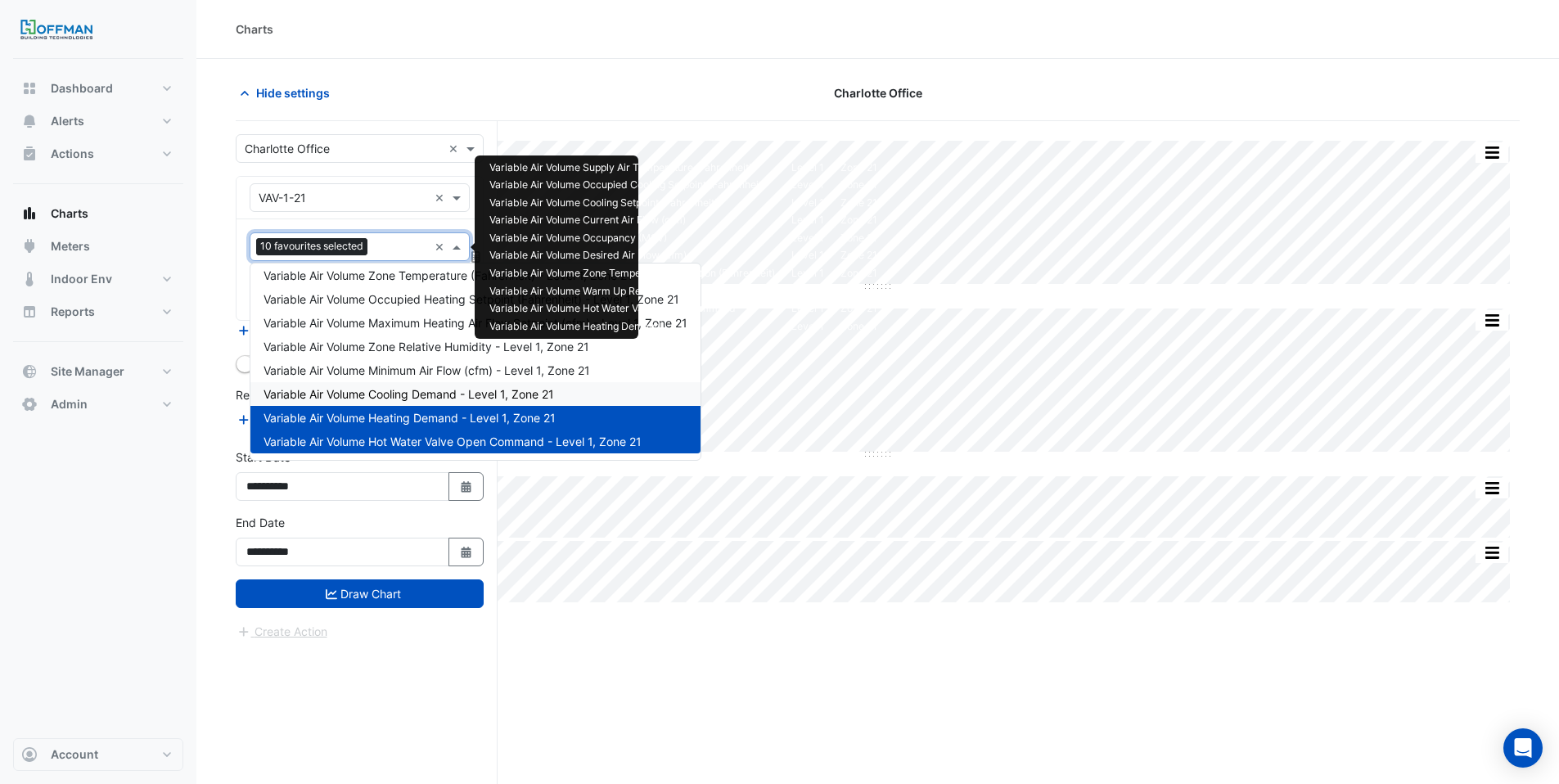
click at [438, 387] on span "Variable Air Volume Cooling Demand - Level 1, Zone 21" at bounding box center [409, 393] width 291 height 14
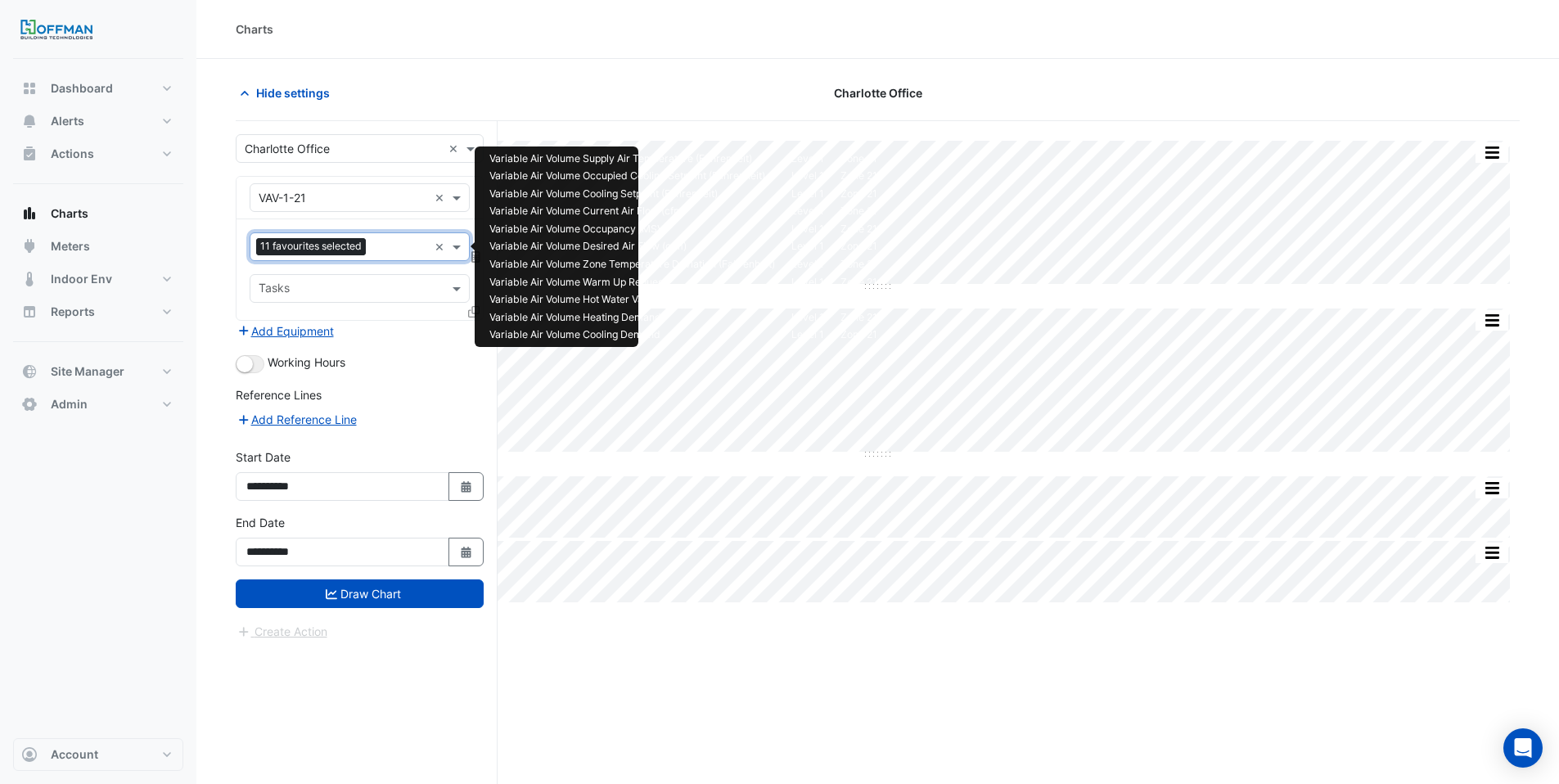
click at [389, 244] on input "text" at bounding box center [400, 248] width 56 height 17
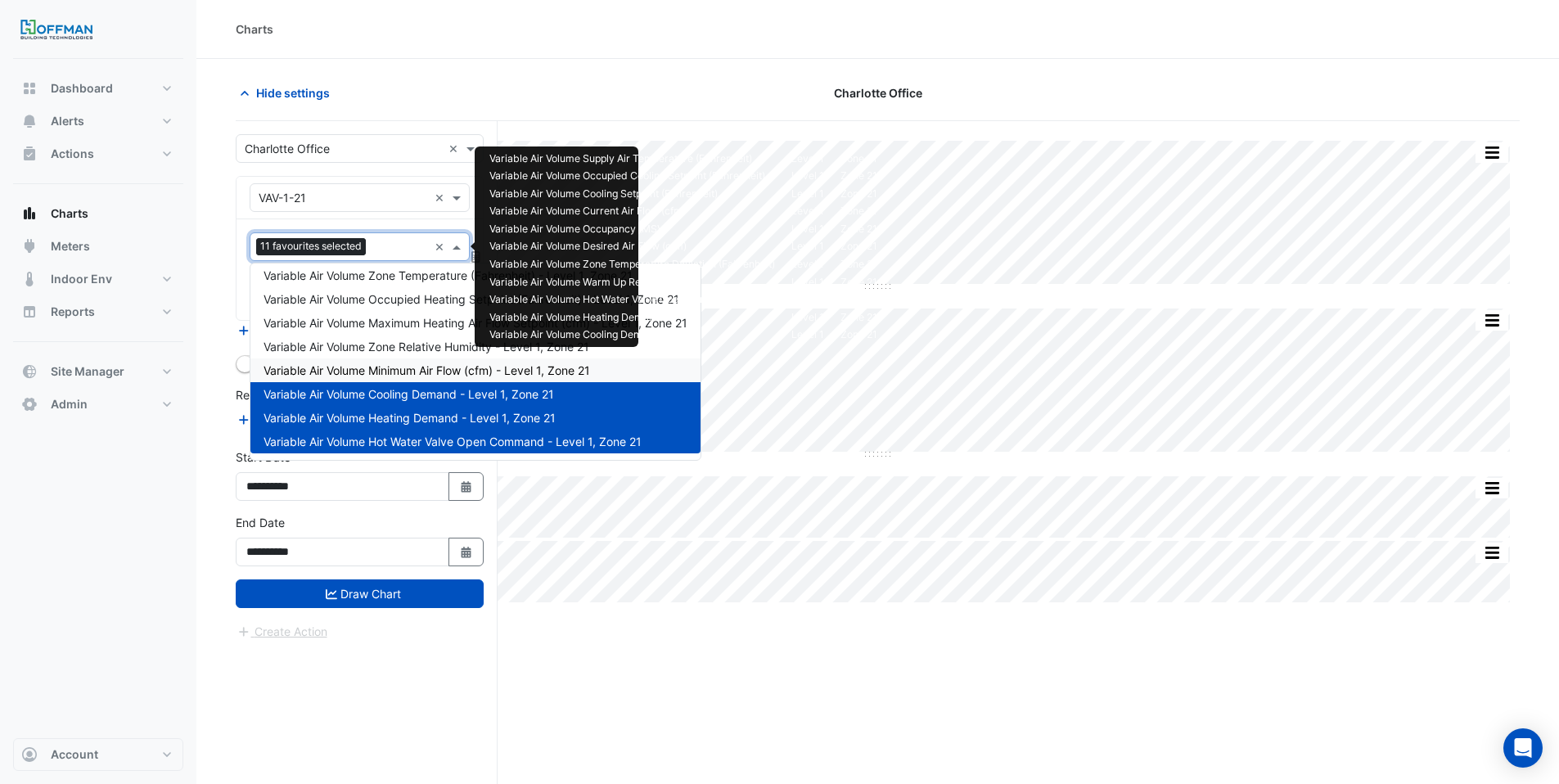
click at [437, 369] on span "Variable Air Volume Minimum Air Flow (cfm) - Level 1, Zone 21" at bounding box center [426, 370] width 327 height 14
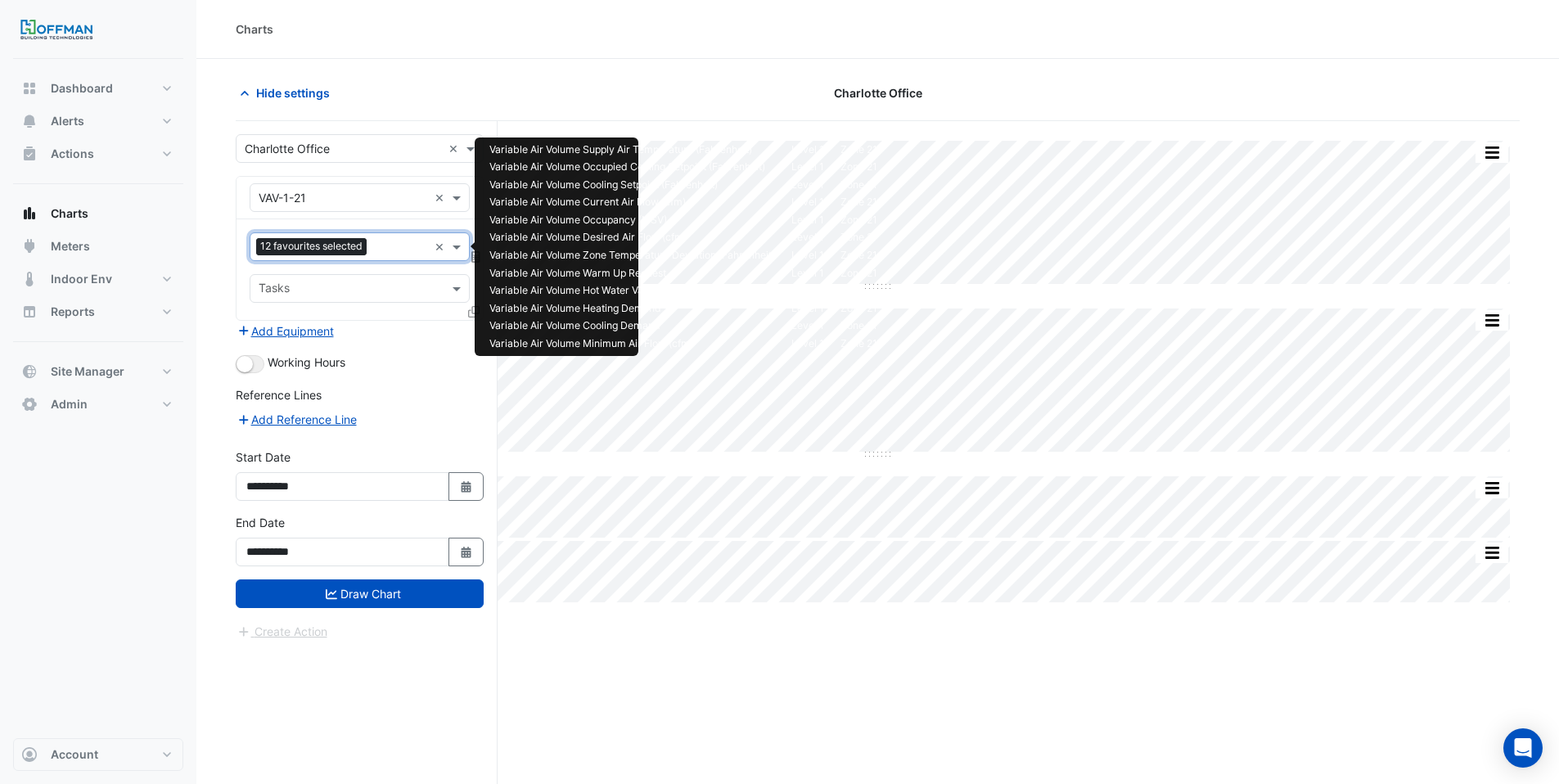
click at [389, 252] on input "text" at bounding box center [401, 248] width 55 height 17
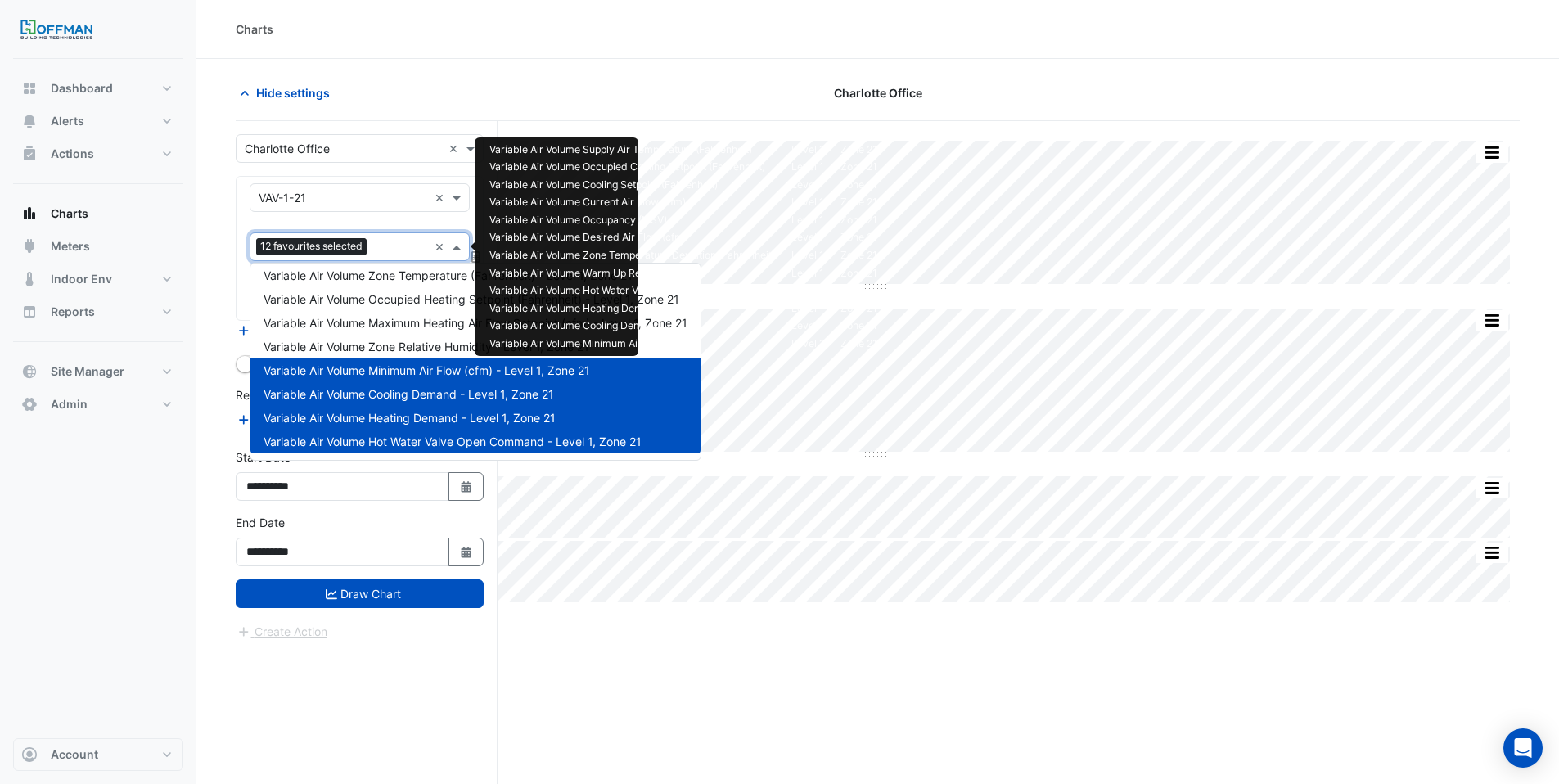
click at [414, 367] on span "Variable Air Volume Minimum Air Flow (cfm) - Level 1, Zone 21" at bounding box center [426, 370] width 327 height 14
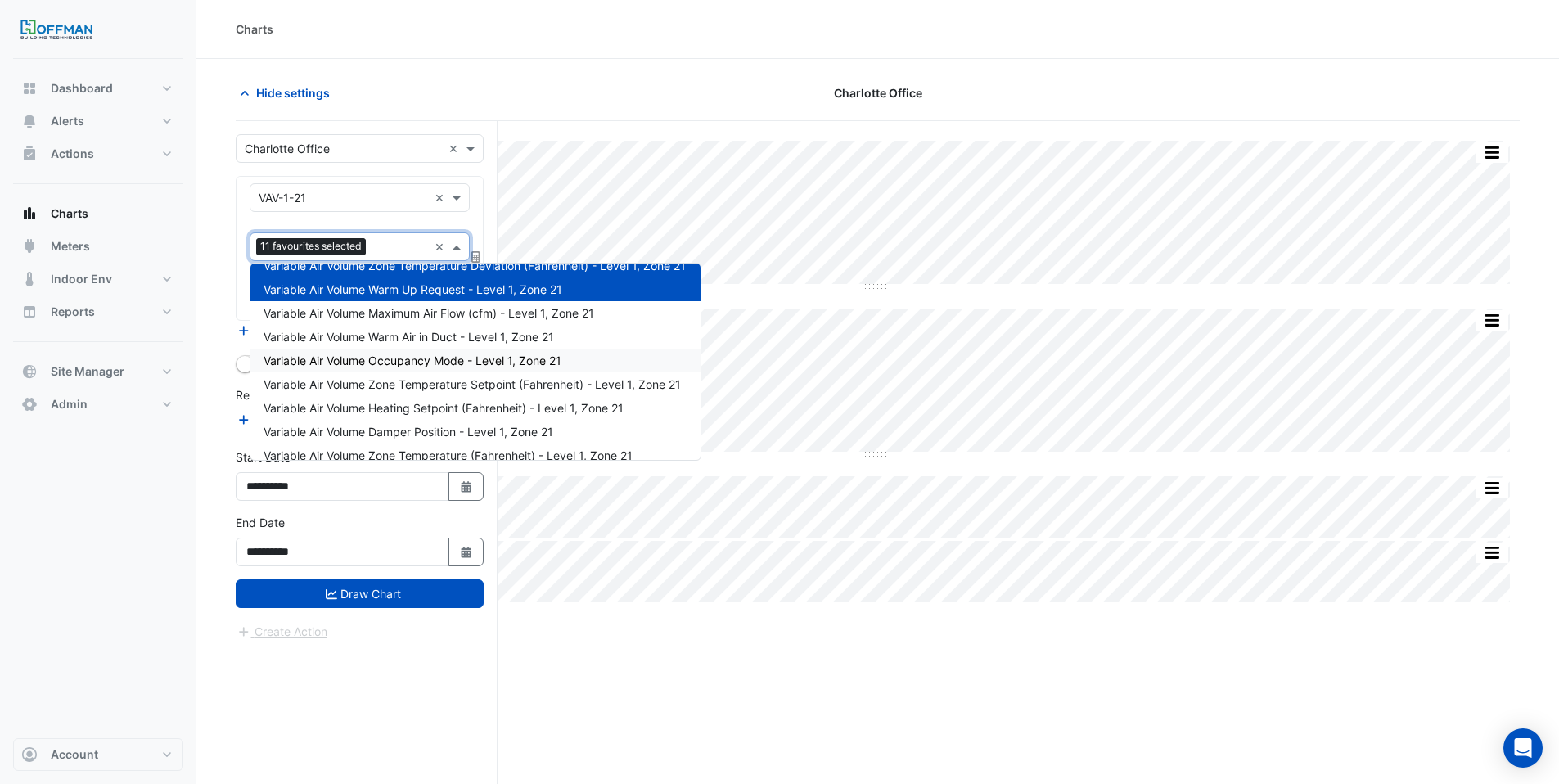
scroll to position [187, 0]
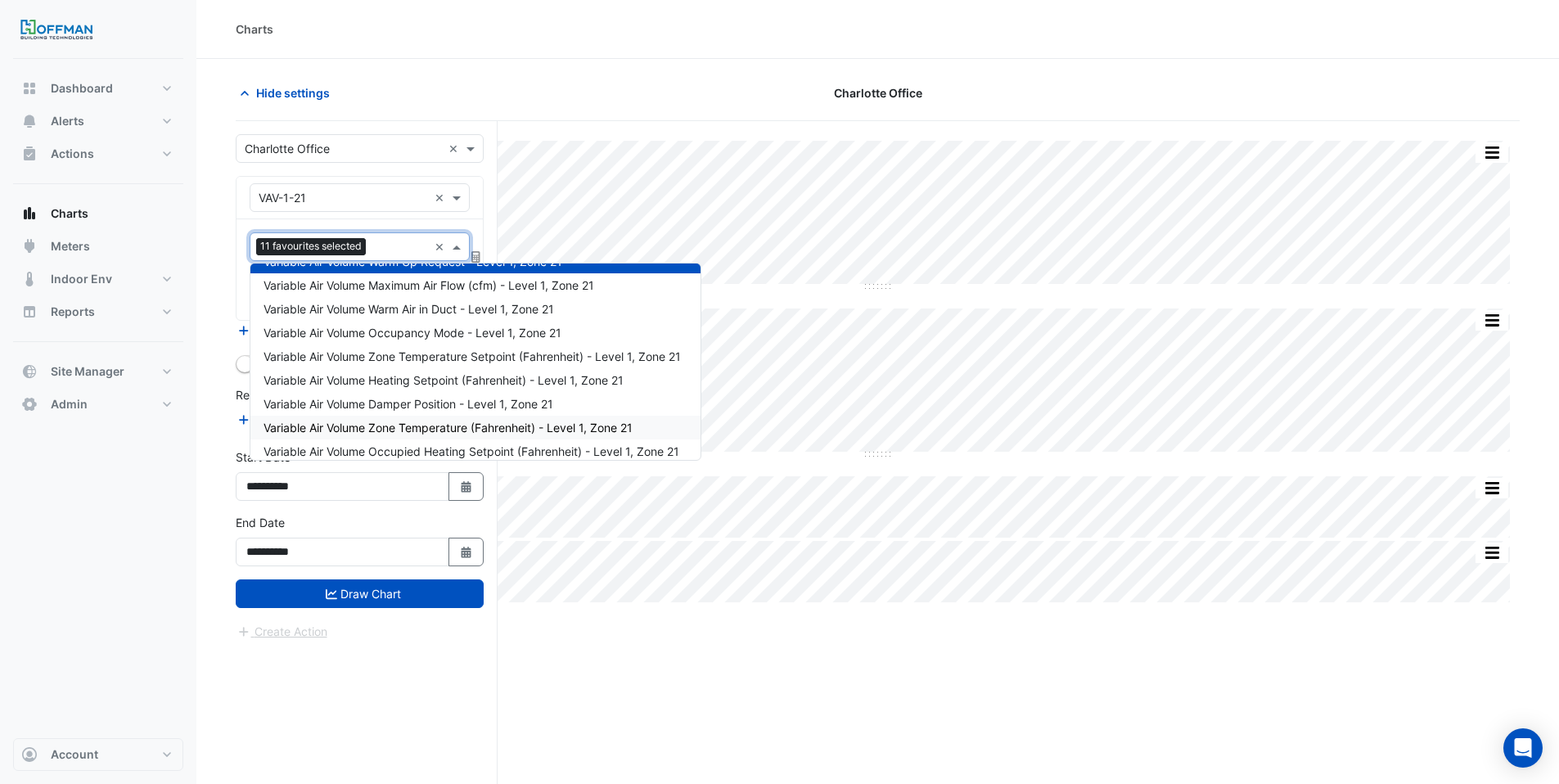
click at [413, 421] on span "Variable Air Volume Zone Temperature (Fahrenheit) - Level 1, Zone 21" at bounding box center [447, 427] width 369 height 14
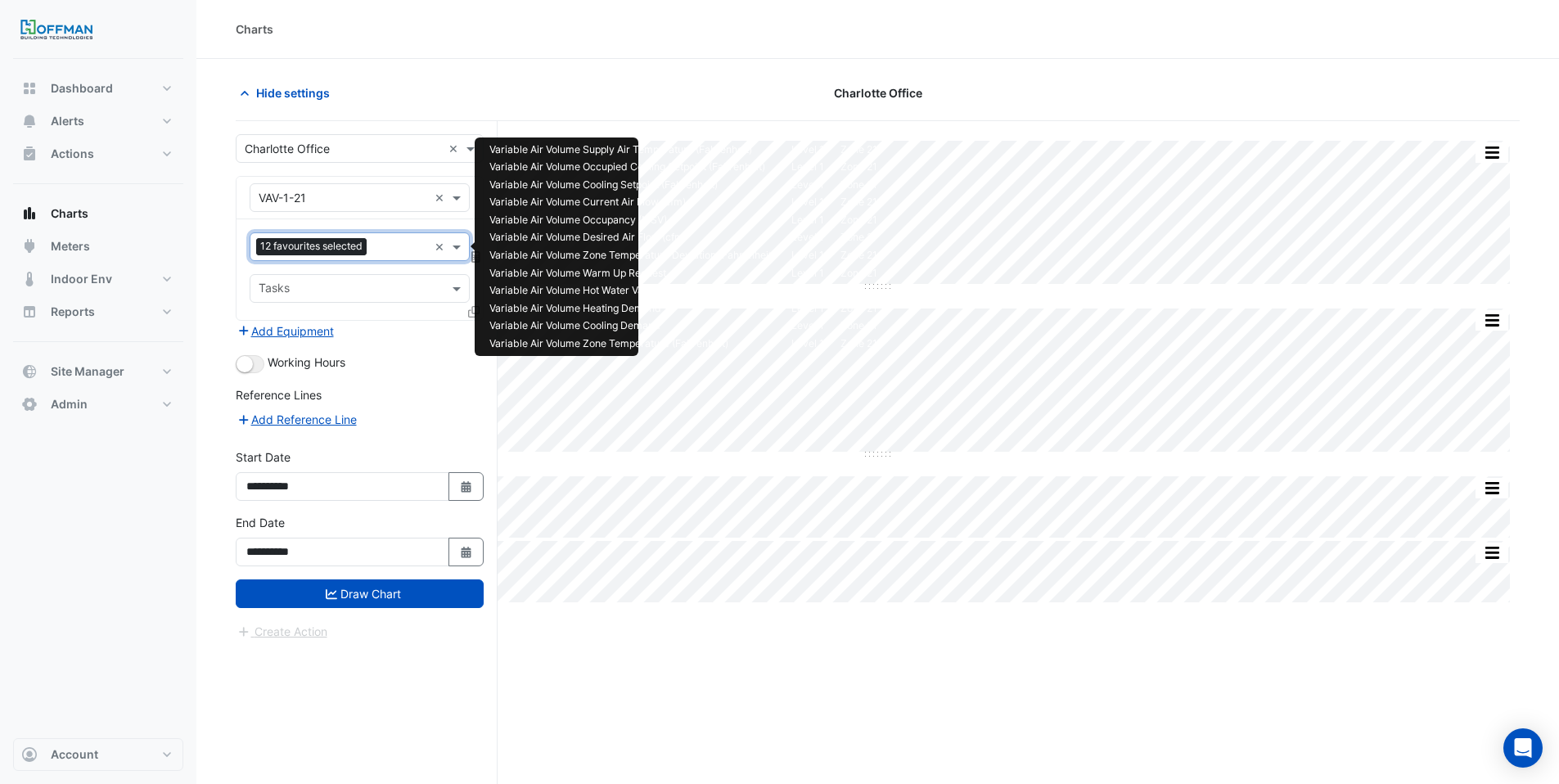
click at [371, 251] on div at bounding box center [399, 248] width 58 height 21
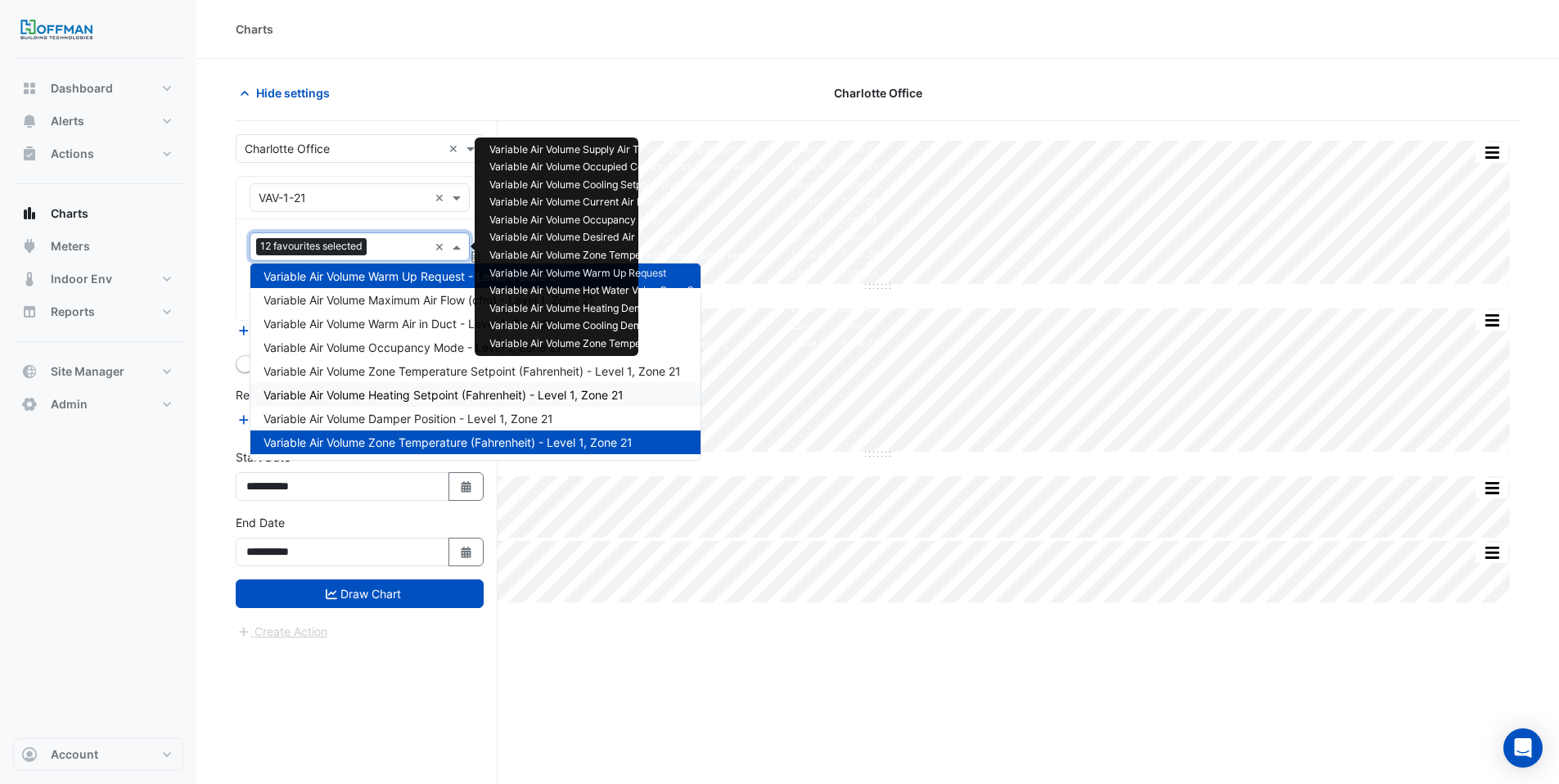
scroll to position [200, 0]
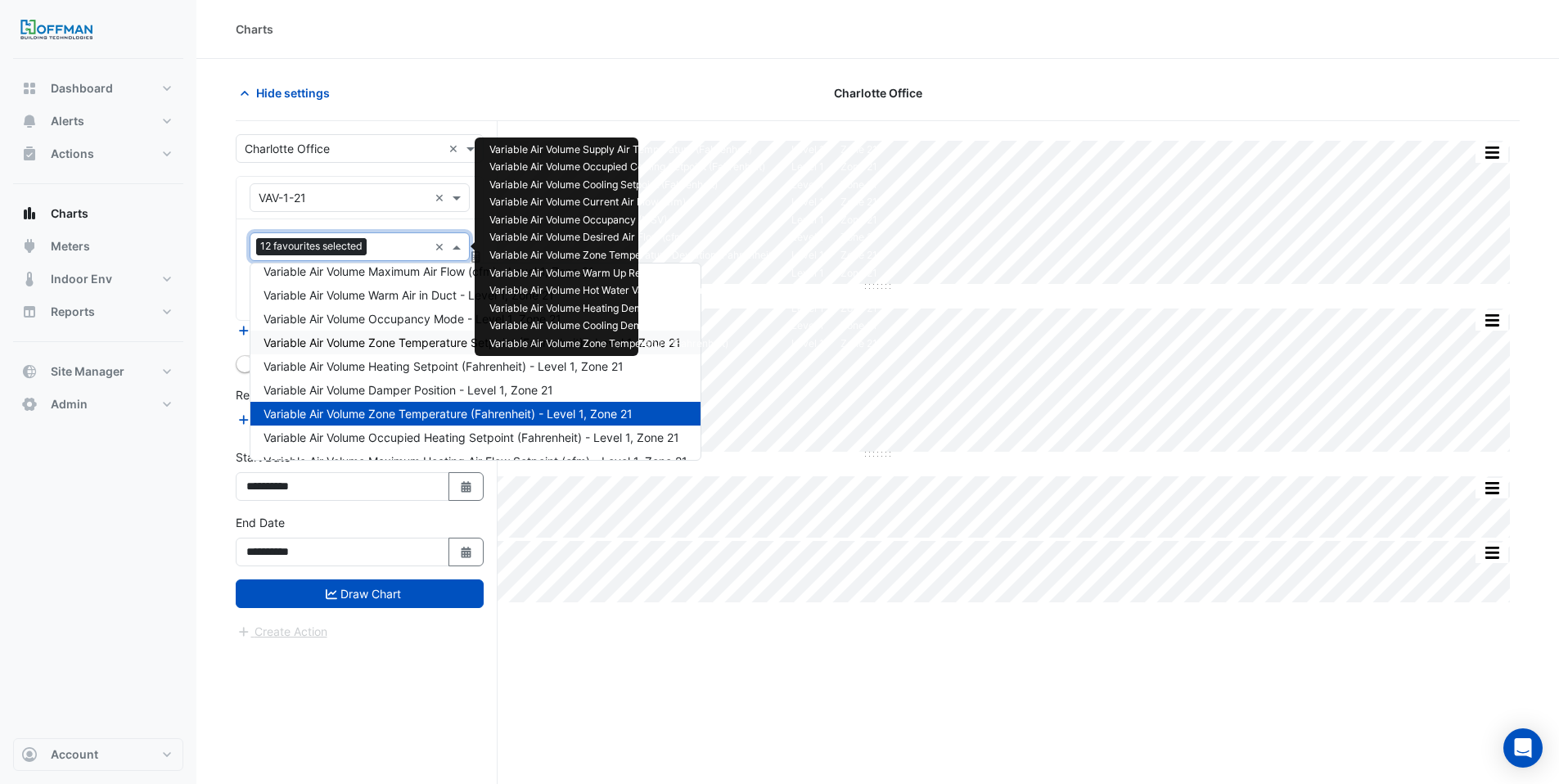
click at [414, 340] on span "Variable Air Volume Zone Temperature Setpoint (Fahrenheit) - Level 1, Zone 21" at bounding box center [472, 342] width 417 height 14
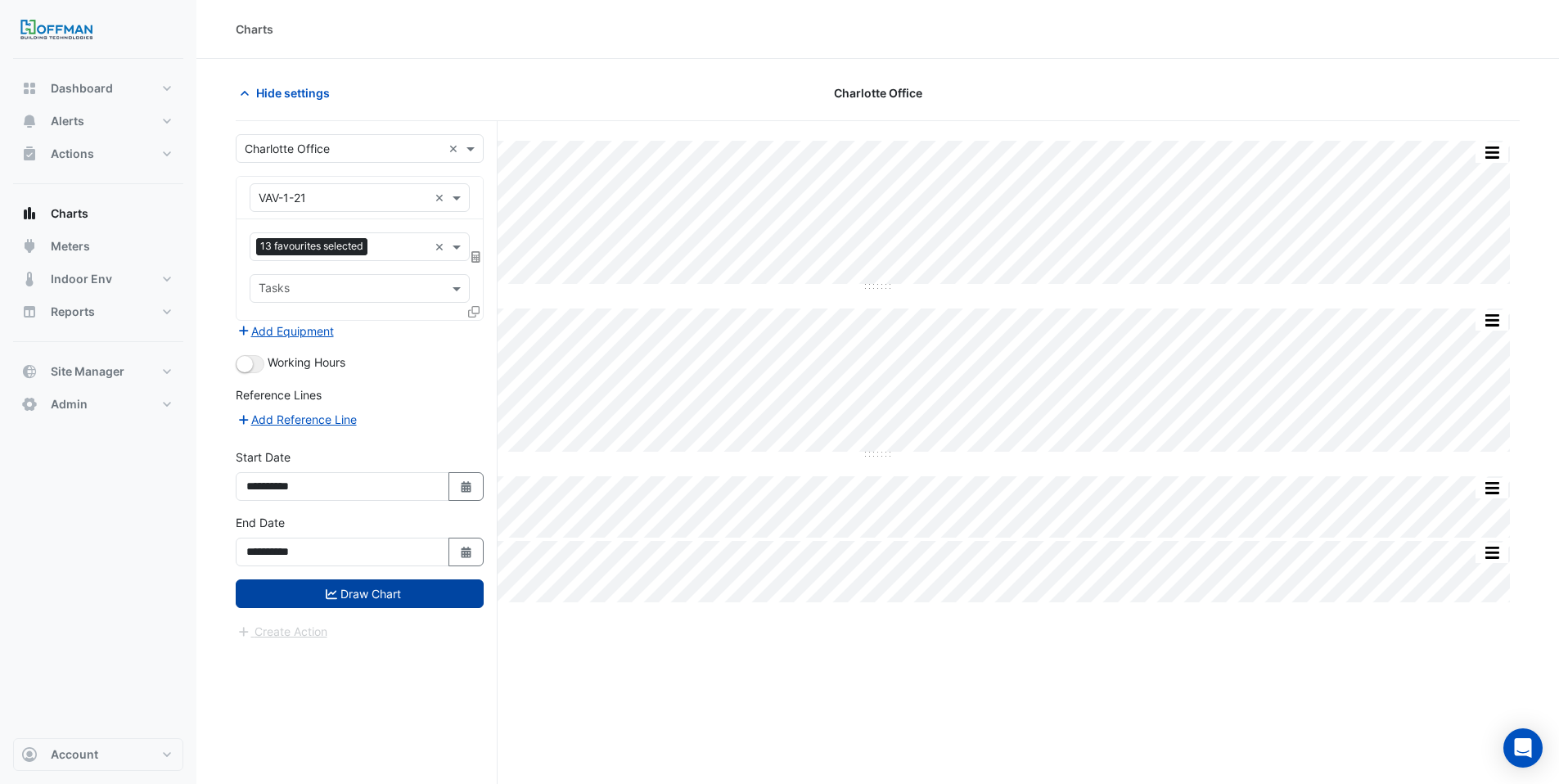
click at [369, 584] on button "Draw Chart" at bounding box center [360, 593] width 248 height 28
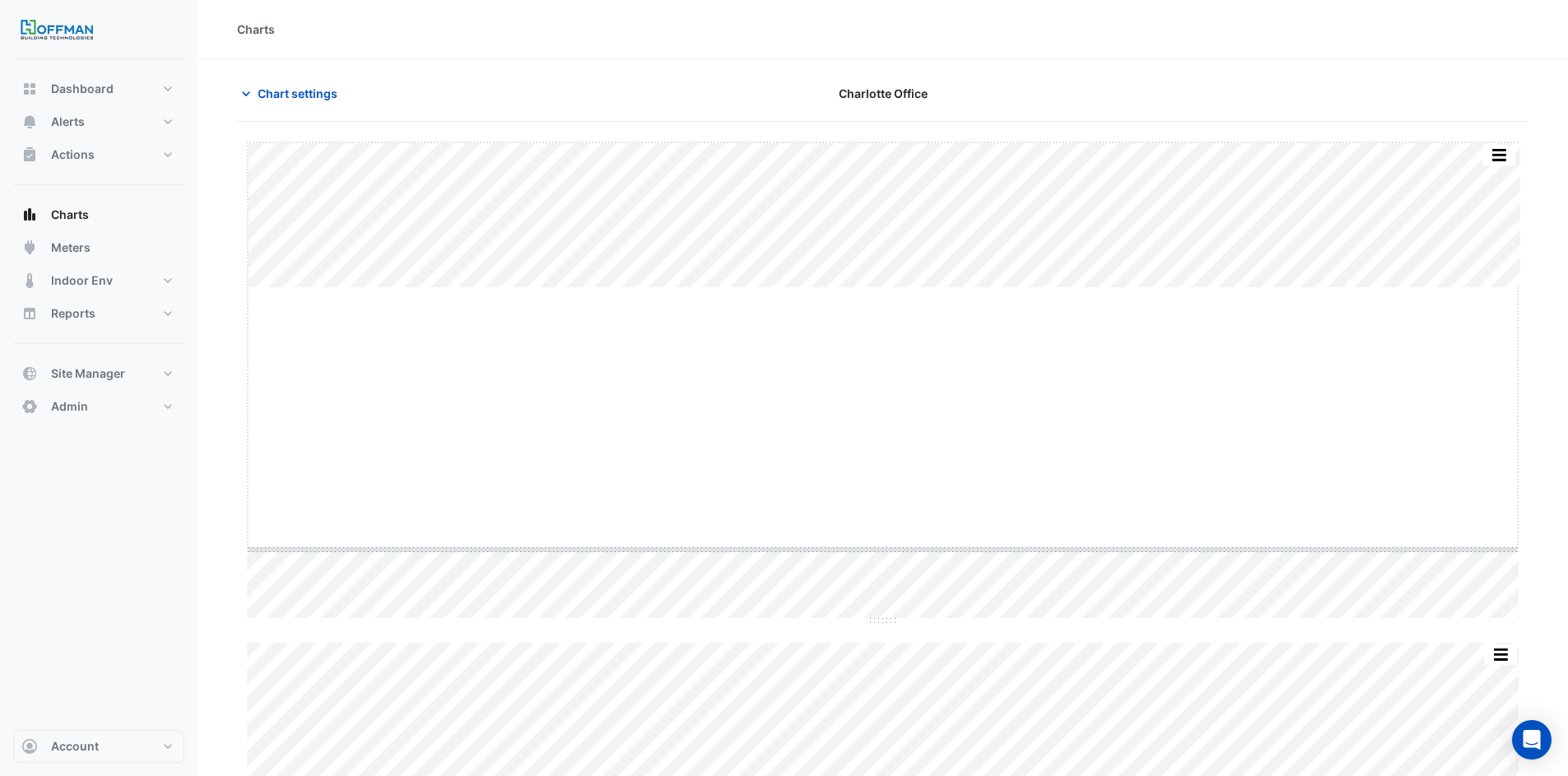
drag, startPoint x: 879, startPoint y: 290, endPoint x: 834, endPoint y: 505, distance: 219.7
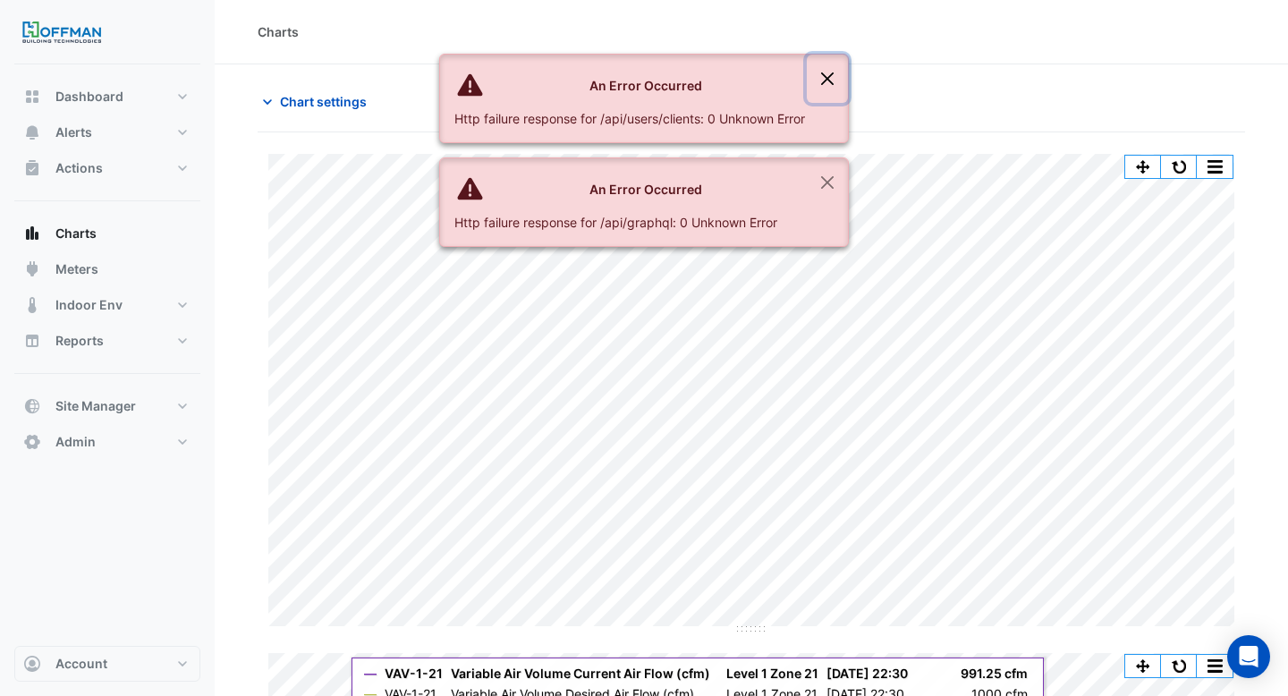
click at [827, 74] on button "Close" at bounding box center [827, 79] width 41 height 48
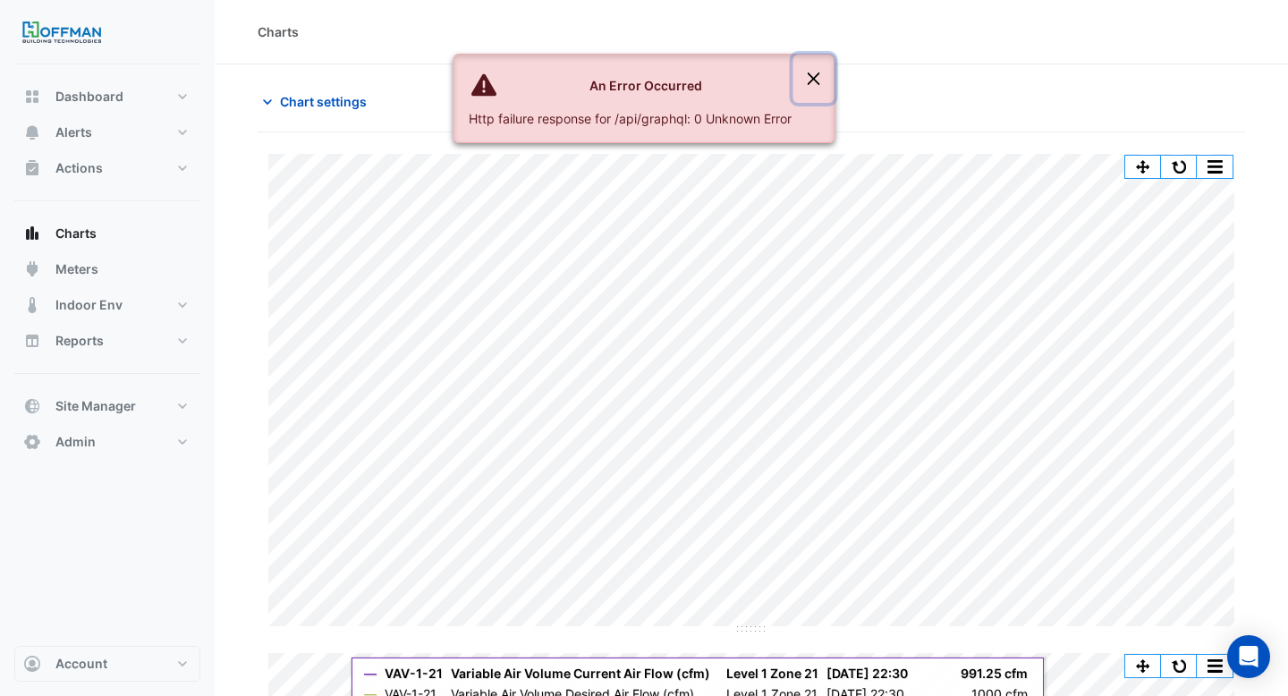
click at [824, 68] on button "Close" at bounding box center [813, 79] width 41 height 48
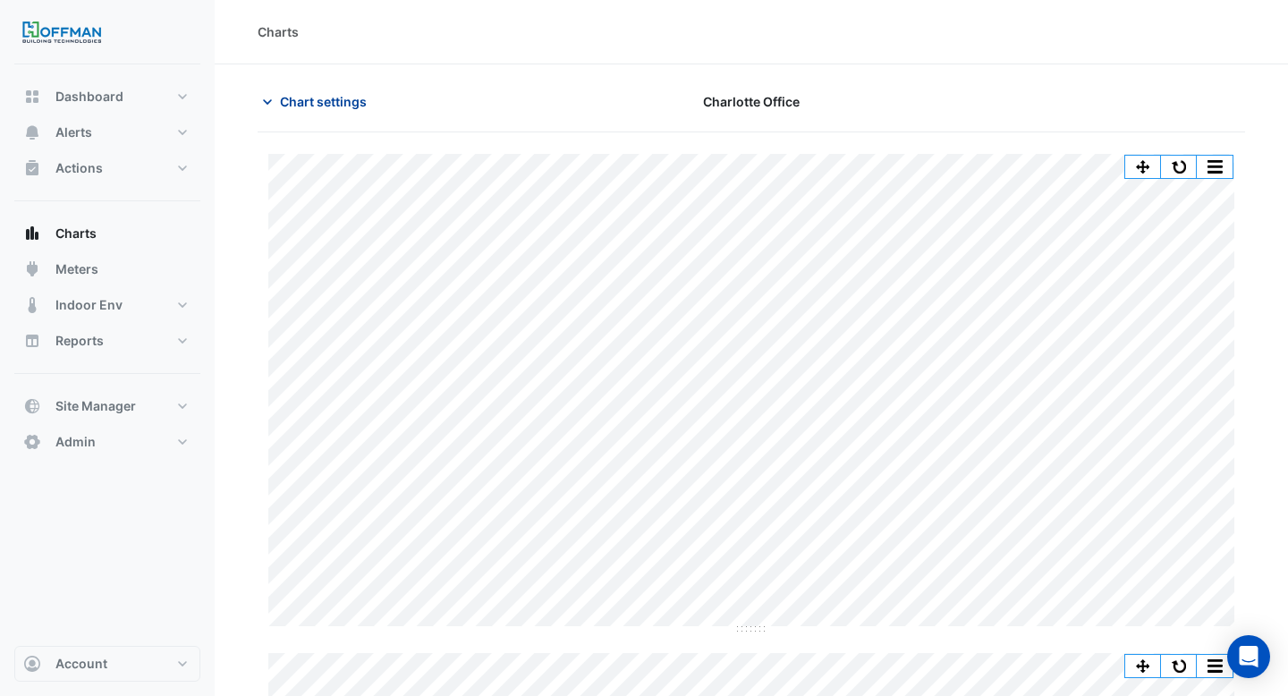
click at [336, 90] on button "Chart settings" at bounding box center [318, 101] width 121 height 31
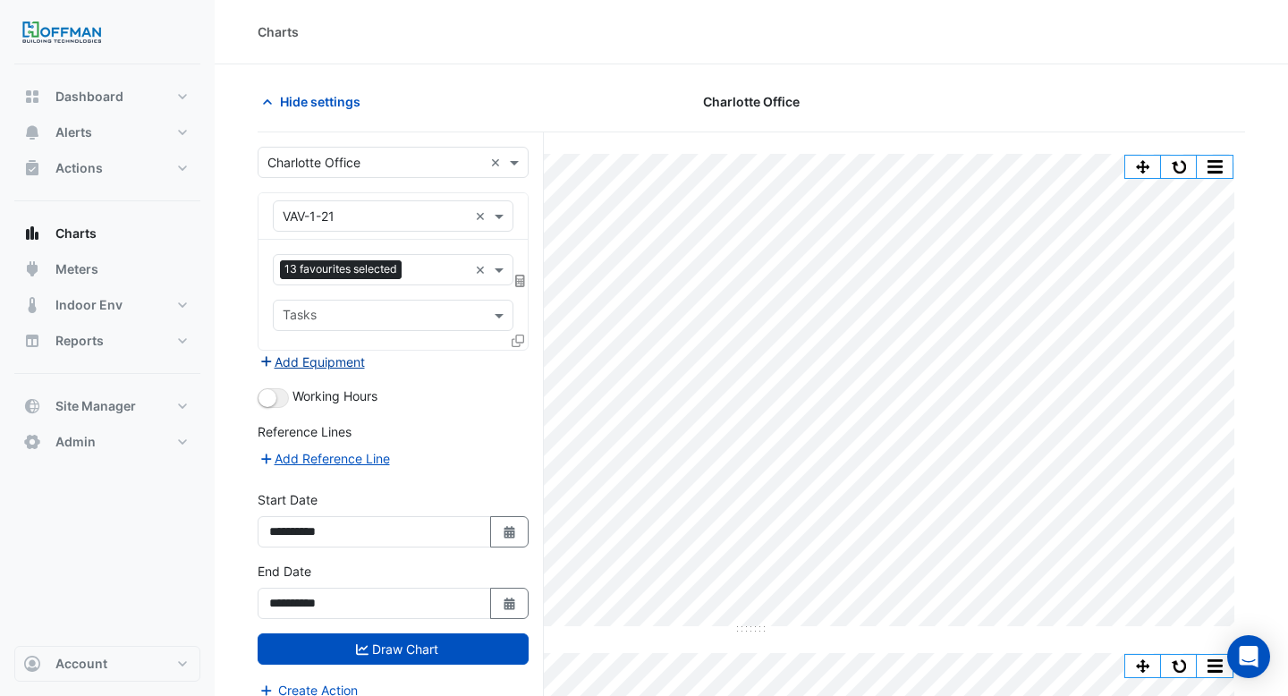
click at [316, 360] on button "Add Equipment" at bounding box center [312, 362] width 108 height 21
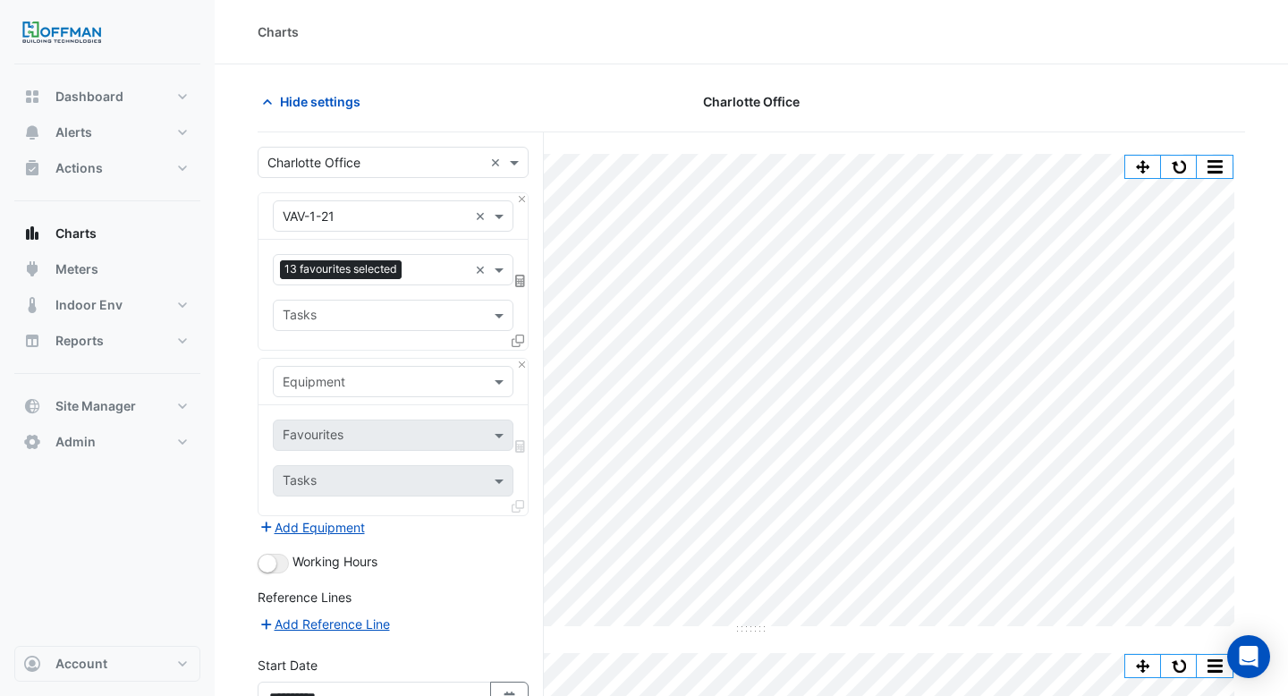
click at [305, 386] on input "text" at bounding box center [375, 382] width 185 height 19
type input "*"
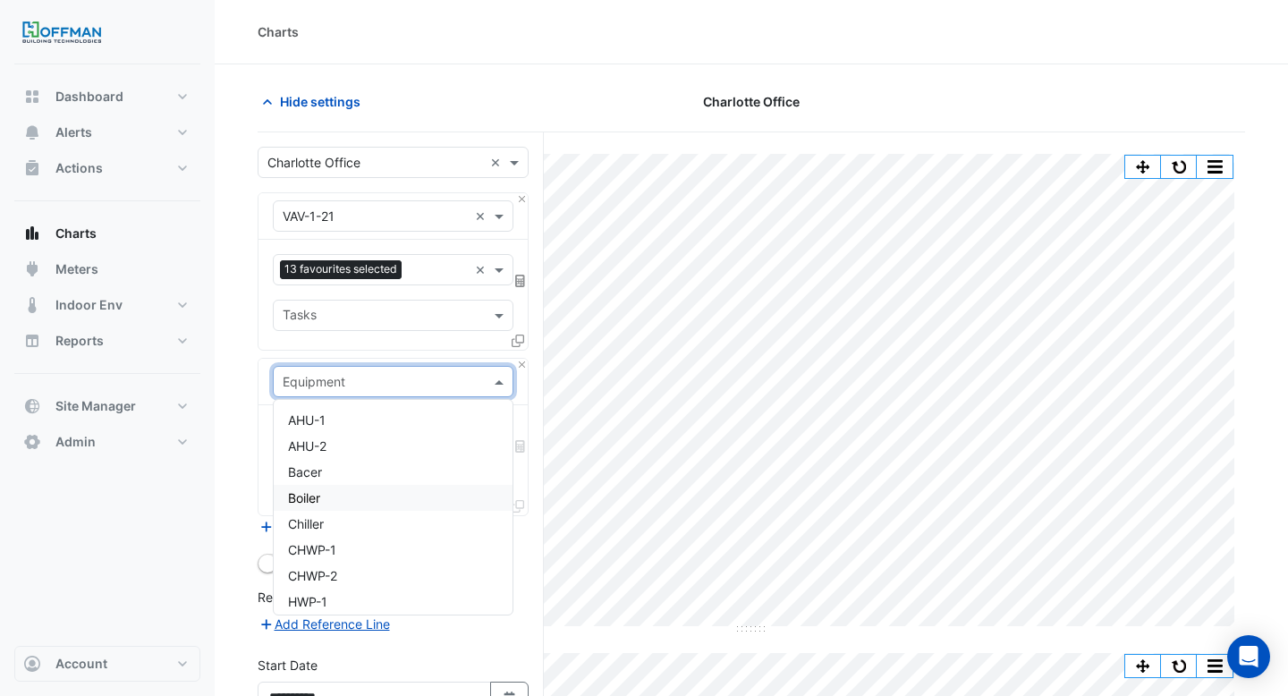
click at [351, 500] on div "Boiler" at bounding box center [393, 498] width 239 height 26
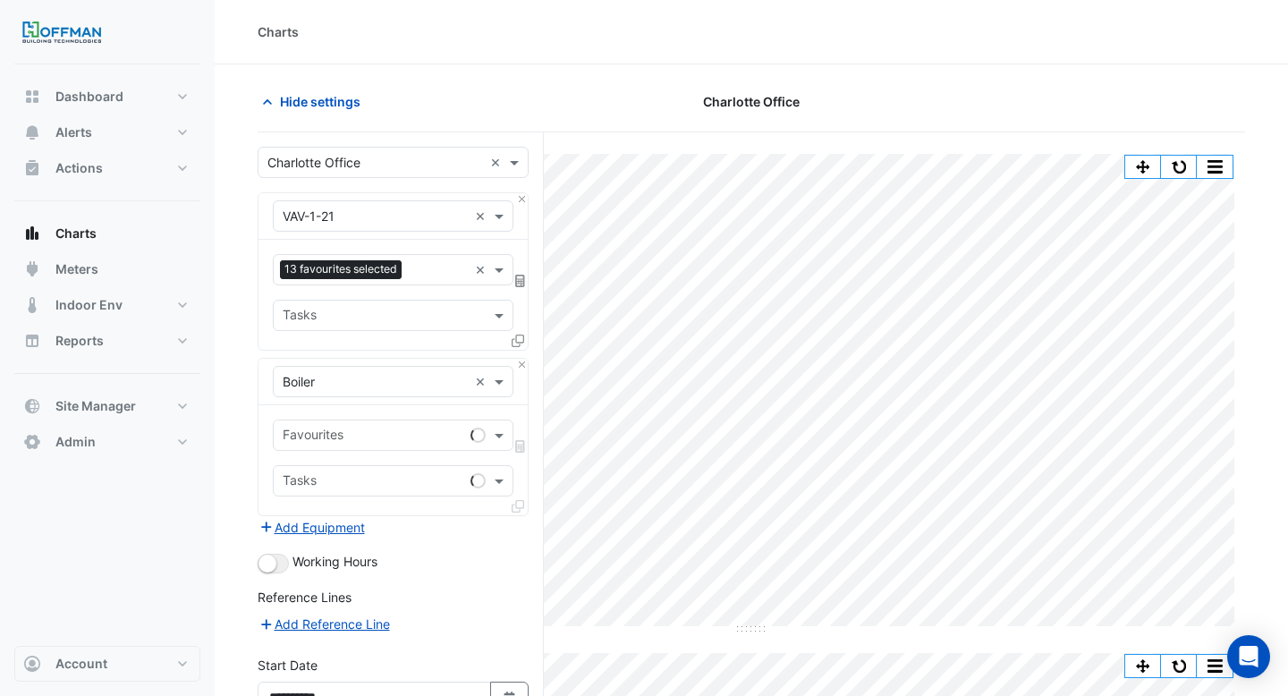
click at [352, 452] on div "Favourites Tasks" at bounding box center [392, 460] width 269 height 110
click at [354, 436] on input "text" at bounding box center [383, 437] width 200 height 19
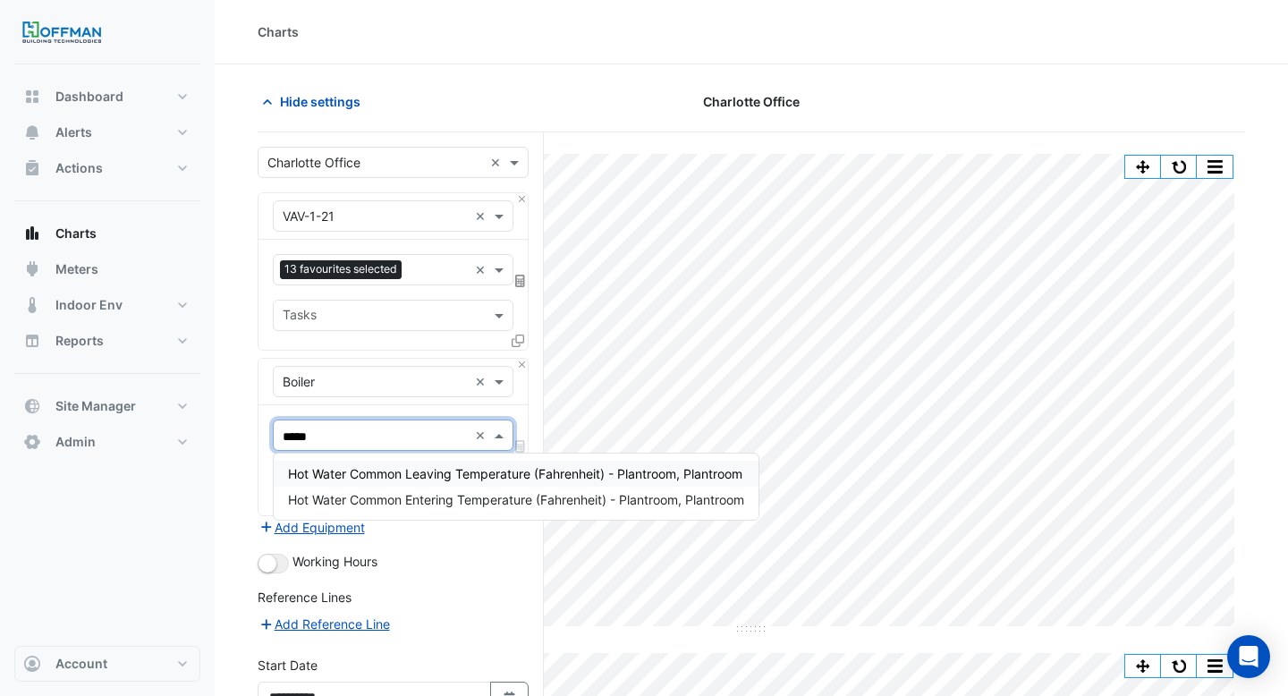
type input "******"
click at [418, 475] on span "Hot Water Common Leaving Temperature (Fahrenheit) - Plantroom, Plantroom" at bounding box center [515, 473] width 454 height 15
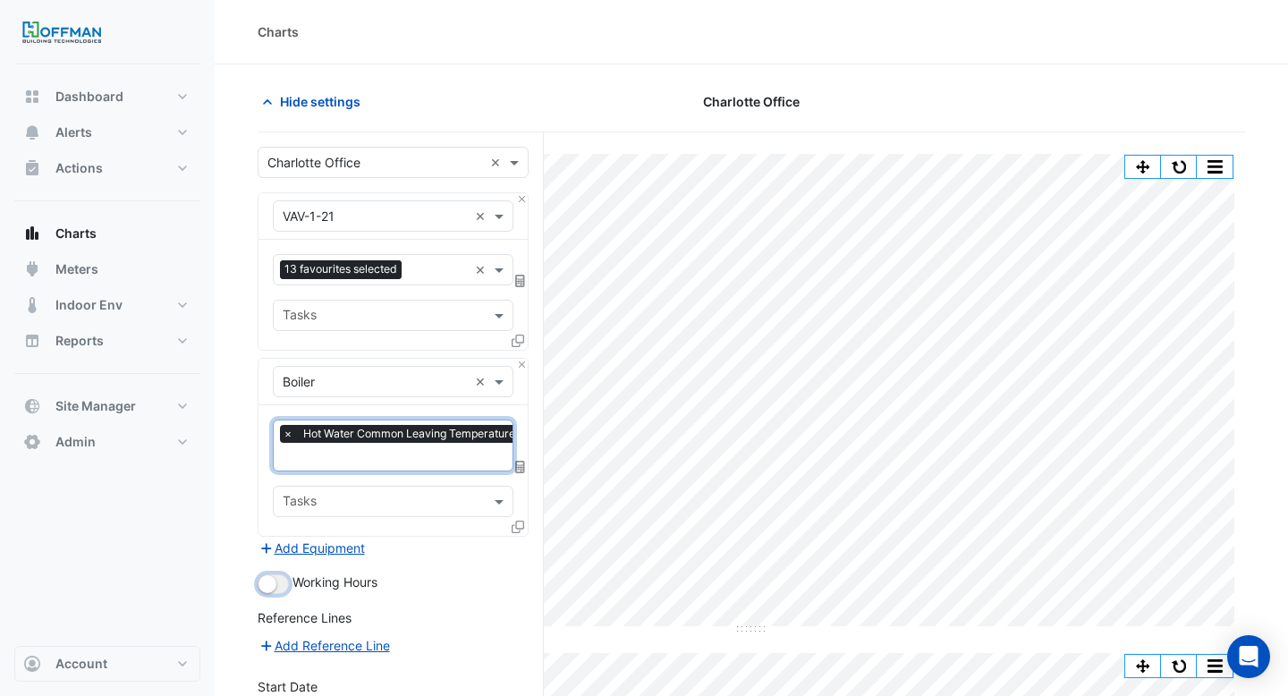
click at [277, 580] on button "button" at bounding box center [273, 584] width 31 height 20
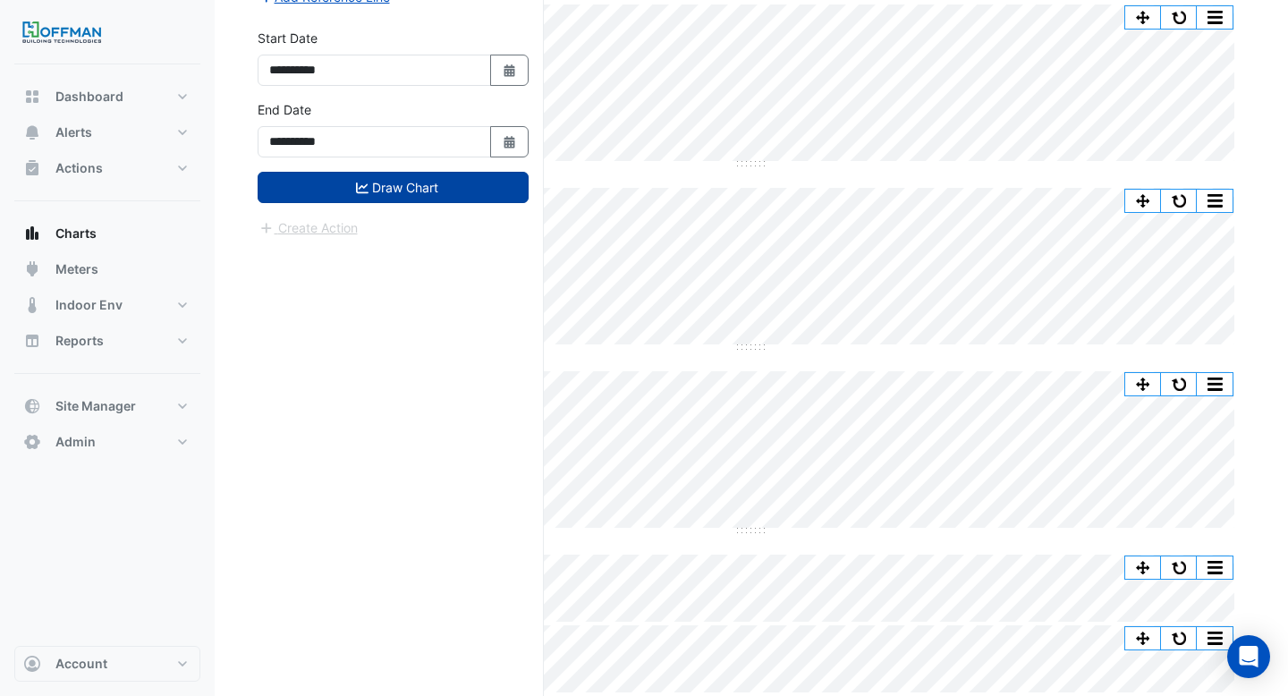
click at [394, 187] on button "Draw Chart" at bounding box center [393, 187] width 271 height 31
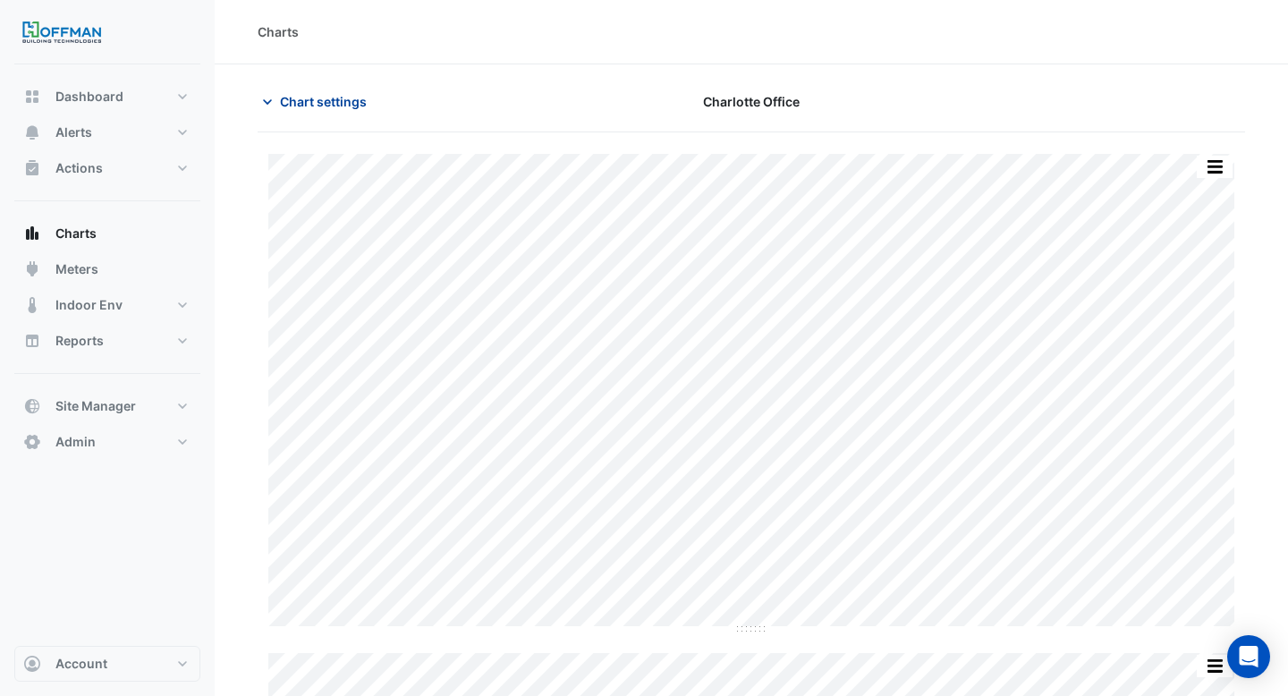
click at [319, 103] on span "Chart settings" at bounding box center [323, 101] width 87 height 19
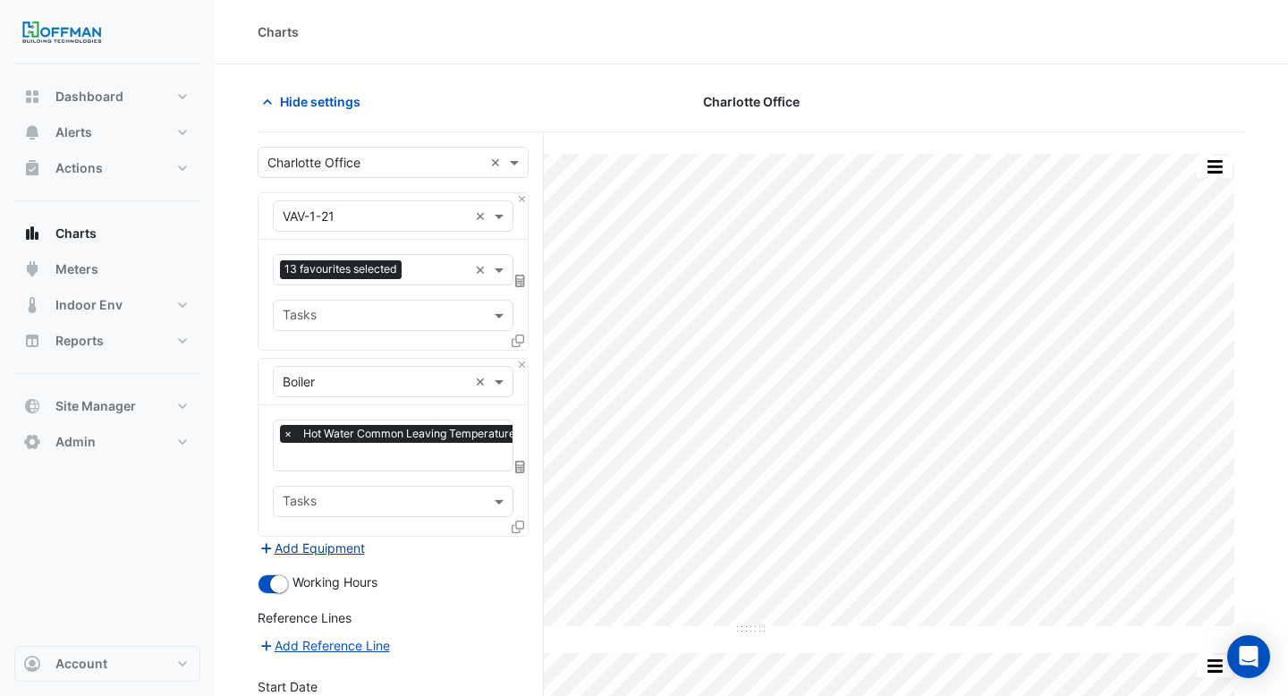
click at [328, 539] on button "Add Equipment" at bounding box center [312, 548] width 108 height 21
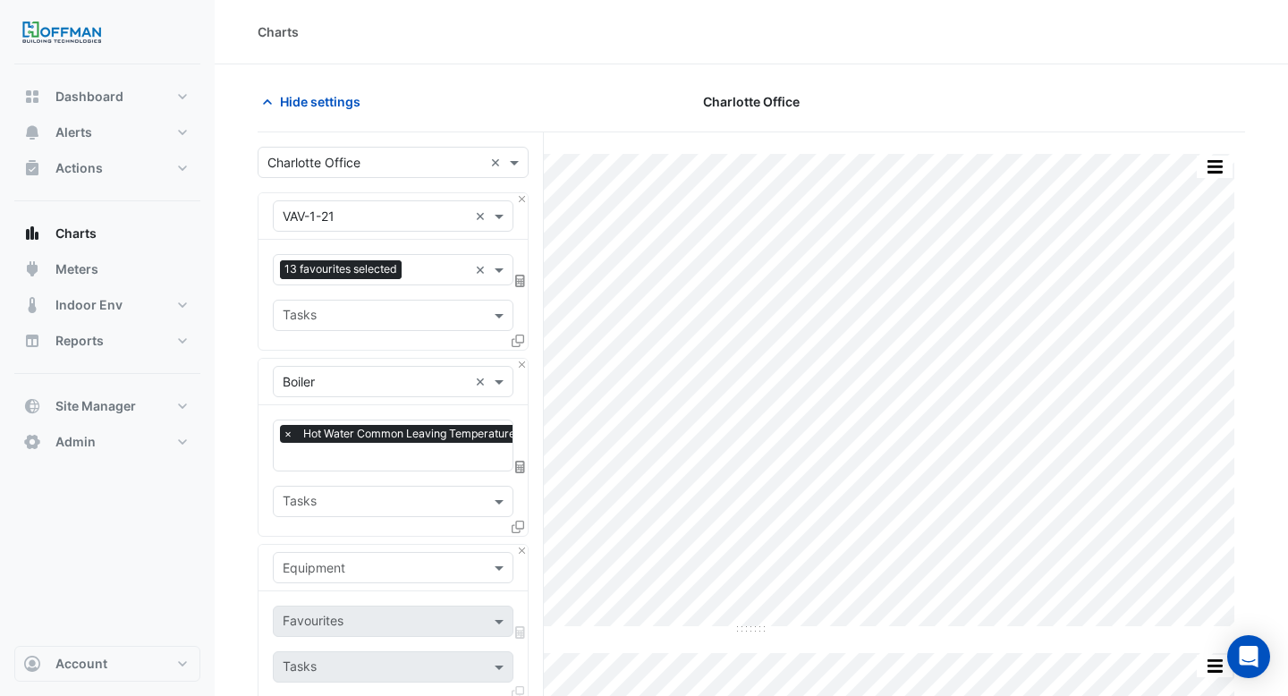
click at [337, 564] on input "text" at bounding box center [375, 568] width 185 height 19
type input "***"
click at [340, 507] on div "AHU-1" at bounding box center [393, 501] width 239 height 26
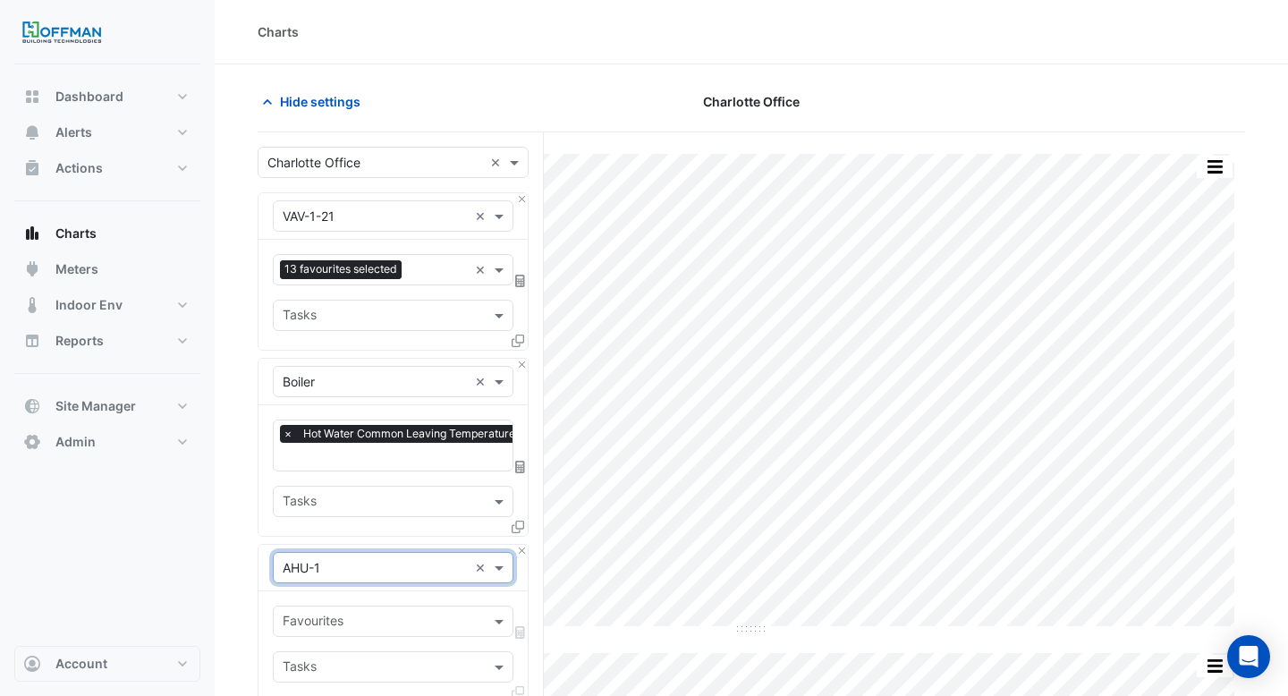
click at [325, 620] on input "text" at bounding box center [383, 623] width 200 height 19
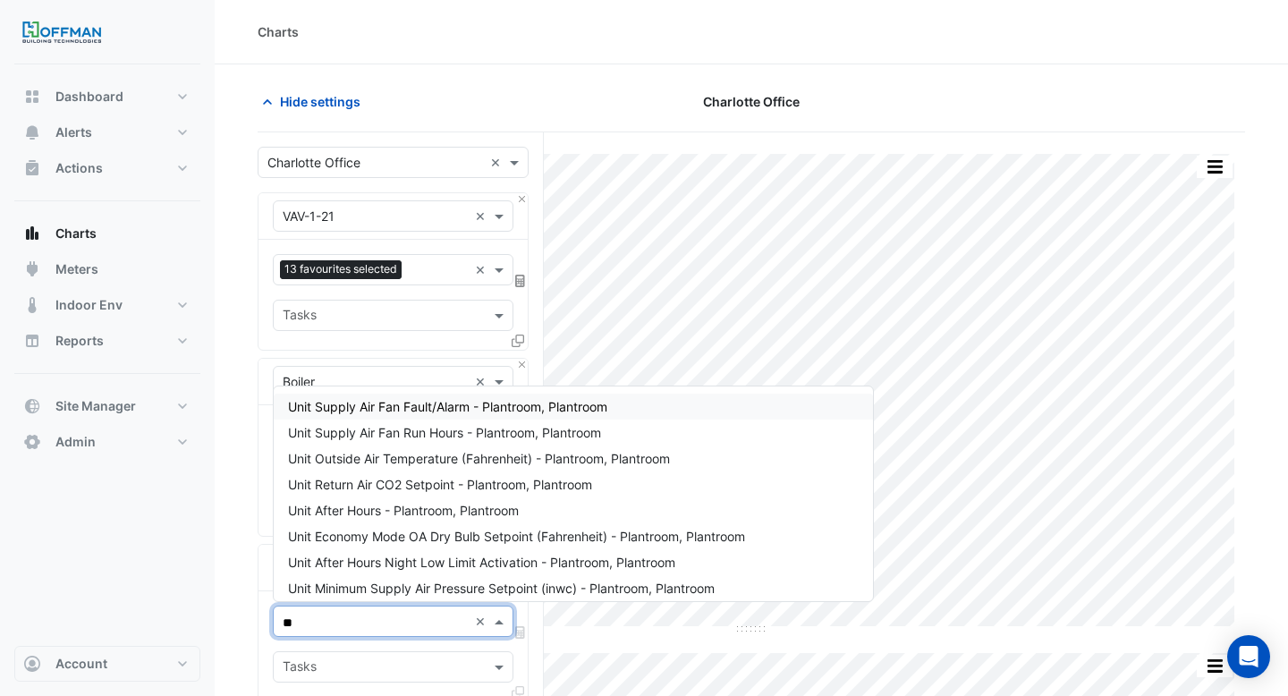
type input "***"
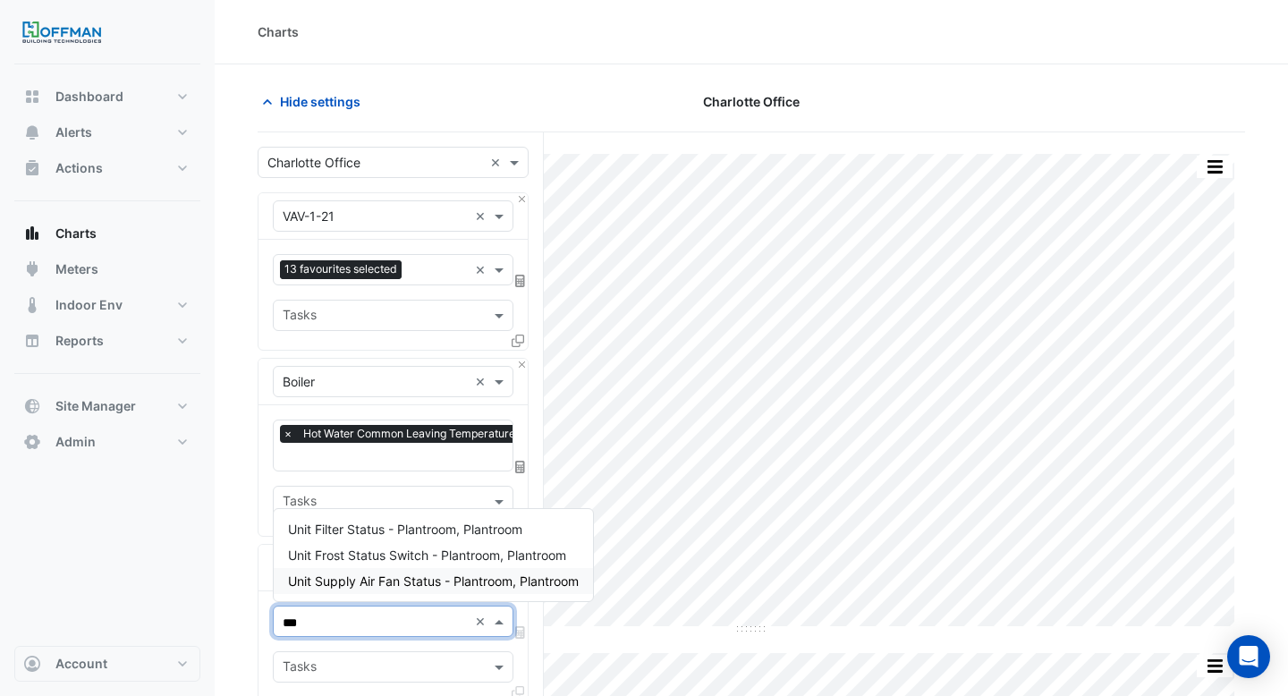
click at [397, 584] on span "Unit Supply Air Fan Status - Plantroom, Plantroom" at bounding box center [433, 580] width 291 height 15
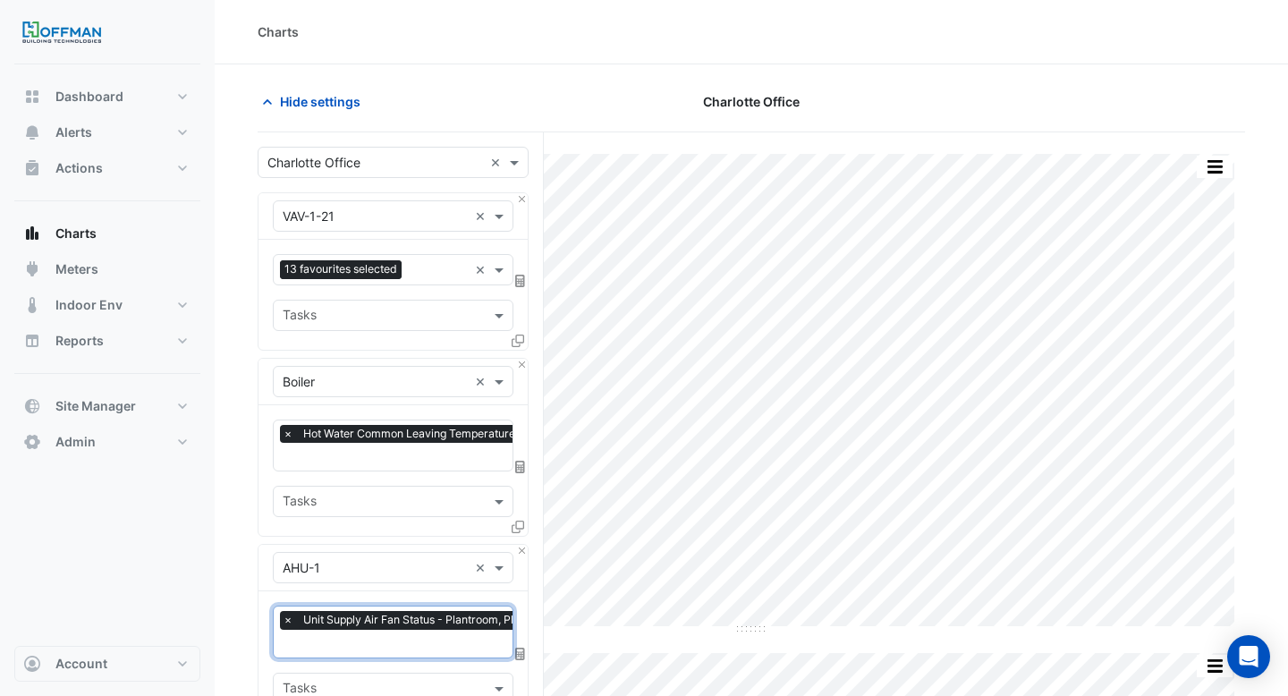
click at [355, 637] on input "text" at bounding box center [424, 645] width 283 height 19
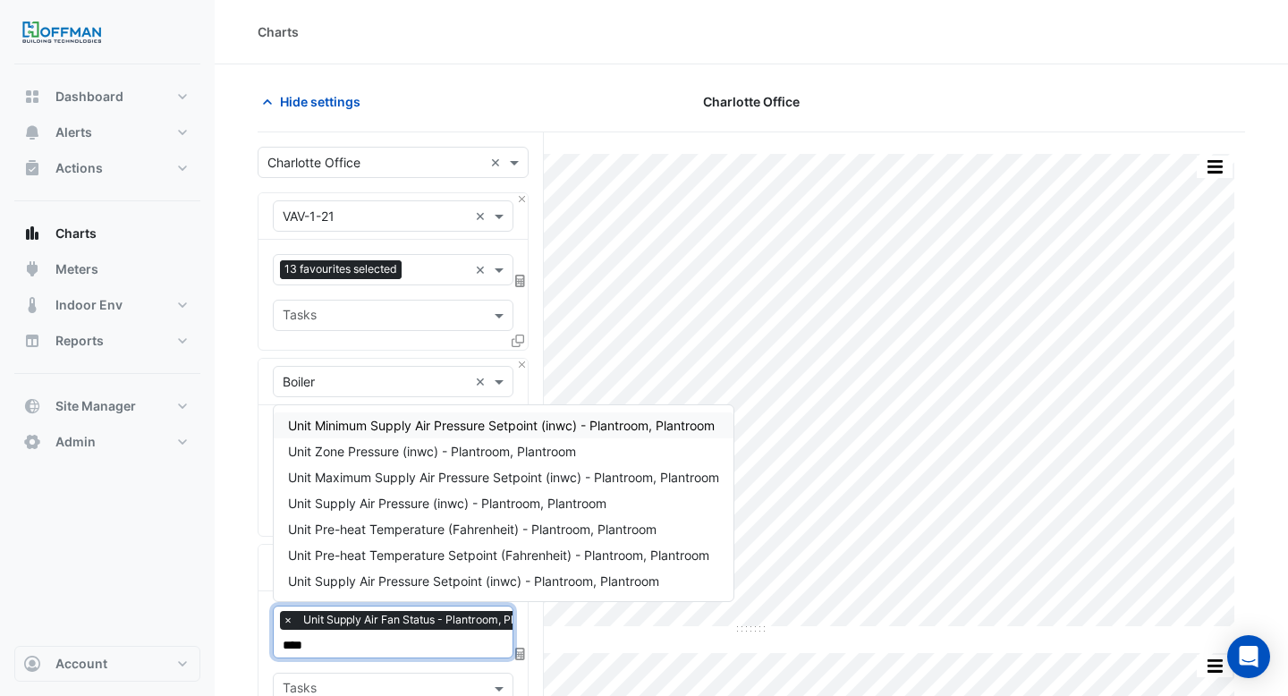
type input "*****"
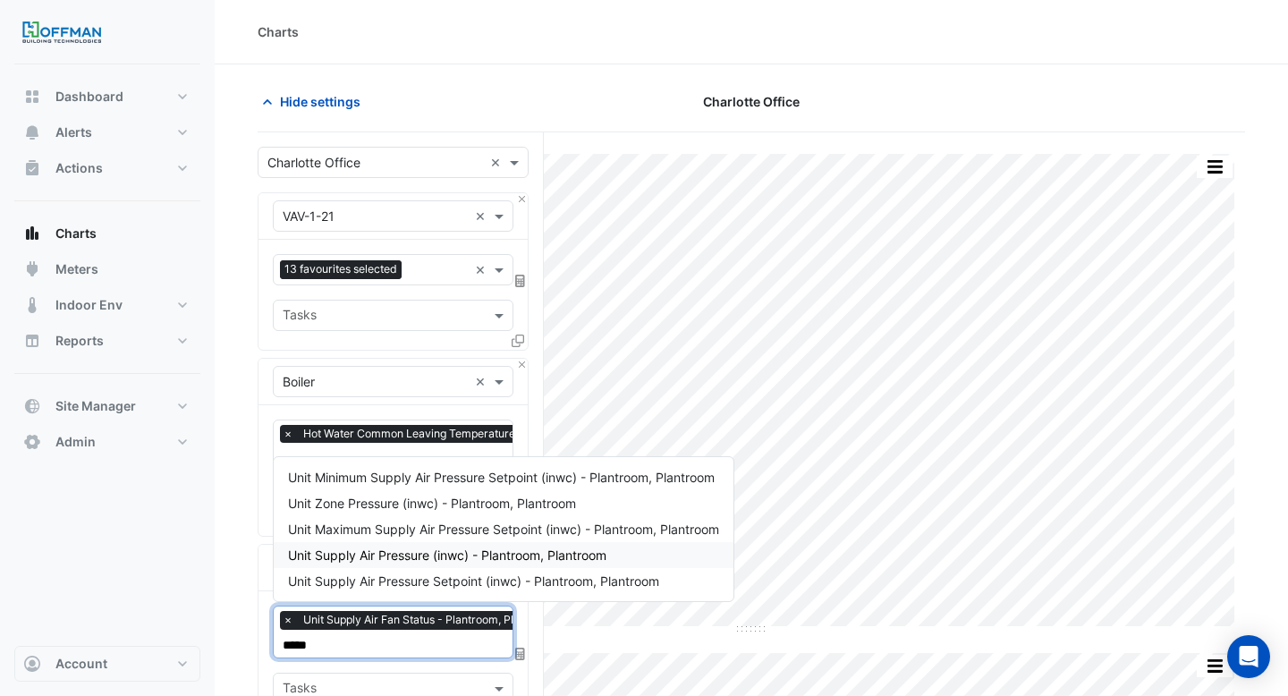
click at [496, 555] on span "Unit Supply Air Pressure (inwc) - Plantroom, Plantroom" at bounding box center [447, 554] width 318 height 15
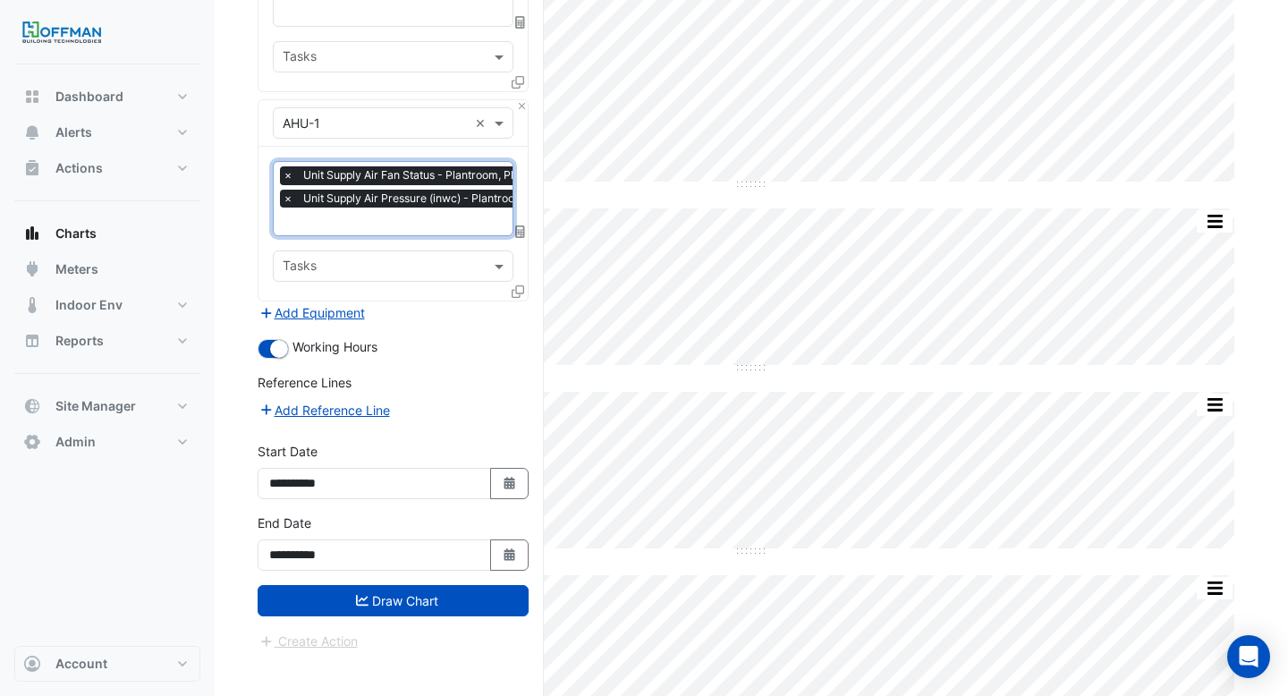
scroll to position [471, 0]
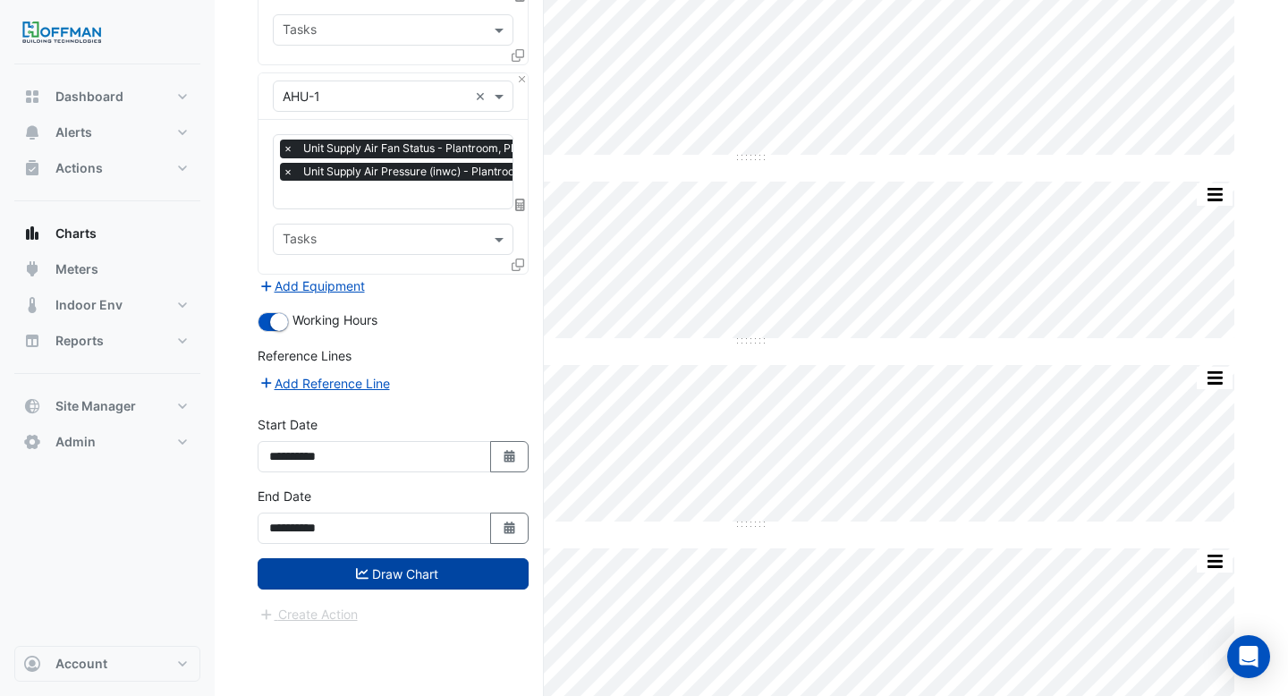
click at [400, 570] on button "Draw Chart" at bounding box center [393, 573] width 271 height 31
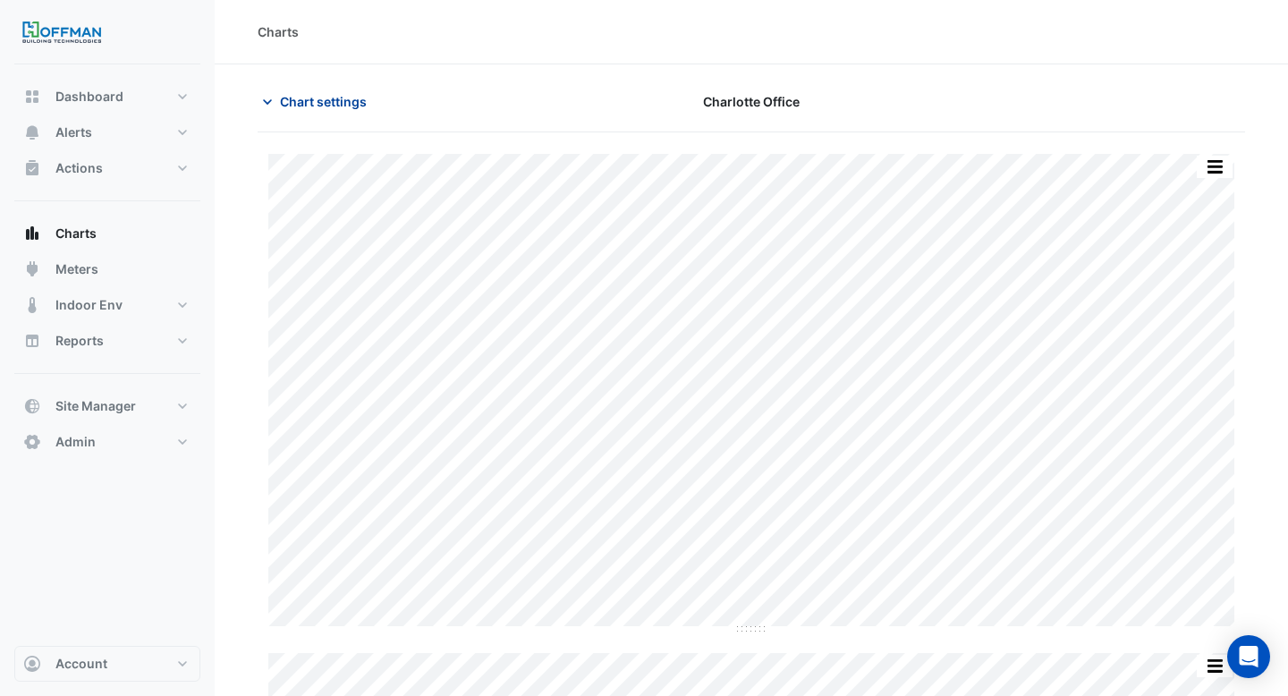
click at [332, 107] on span "Chart settings" at bounding box center [323, 101] width 87 height 19
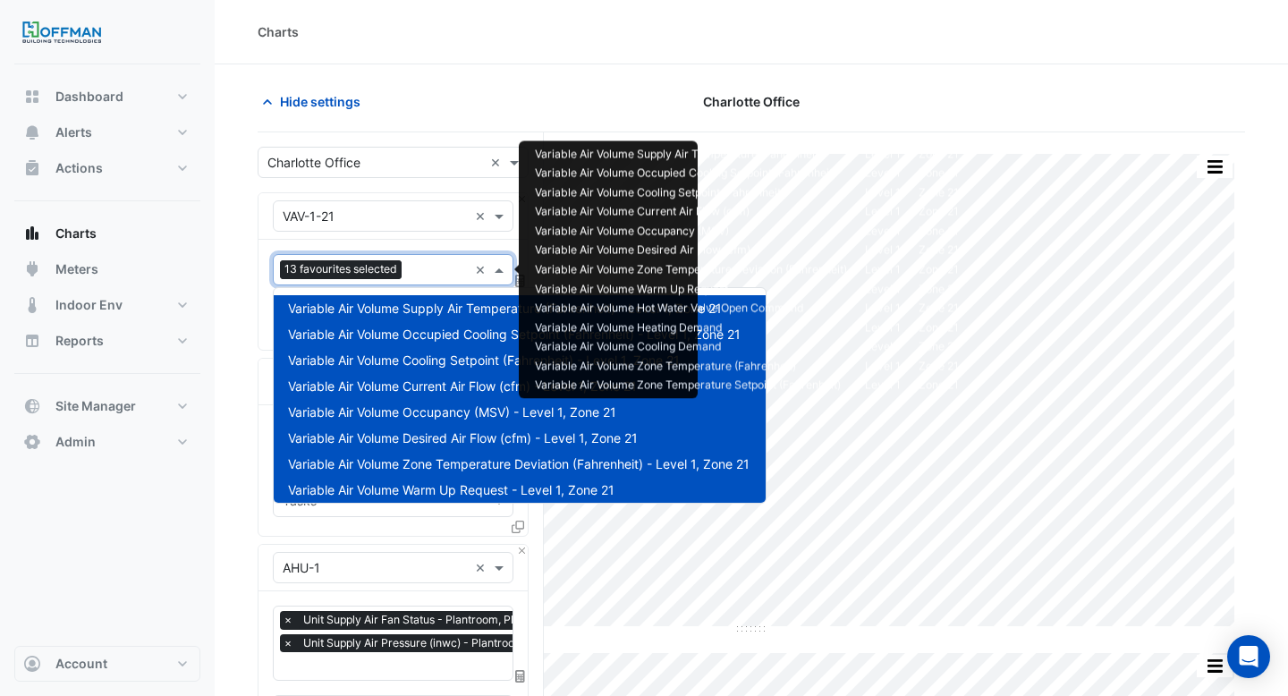
click at [416, 268] on input "text" at bounding box center [438, 271] width 59 height 19
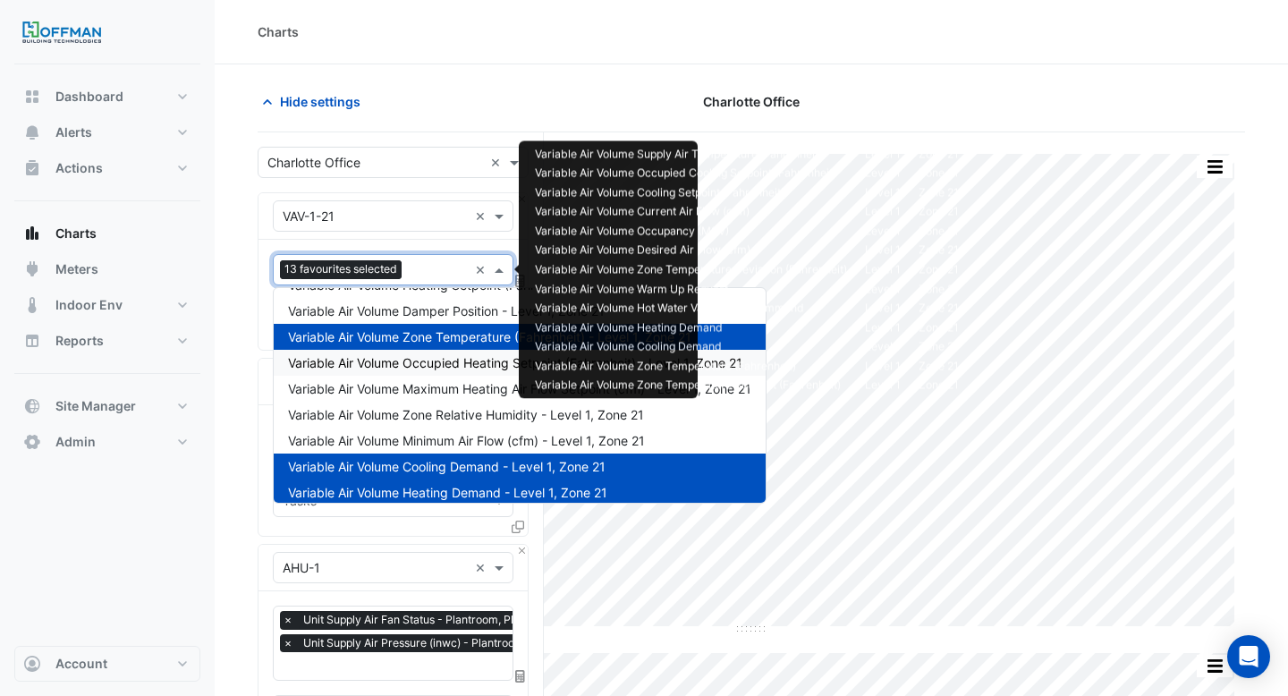
scroll to position [334, 0]
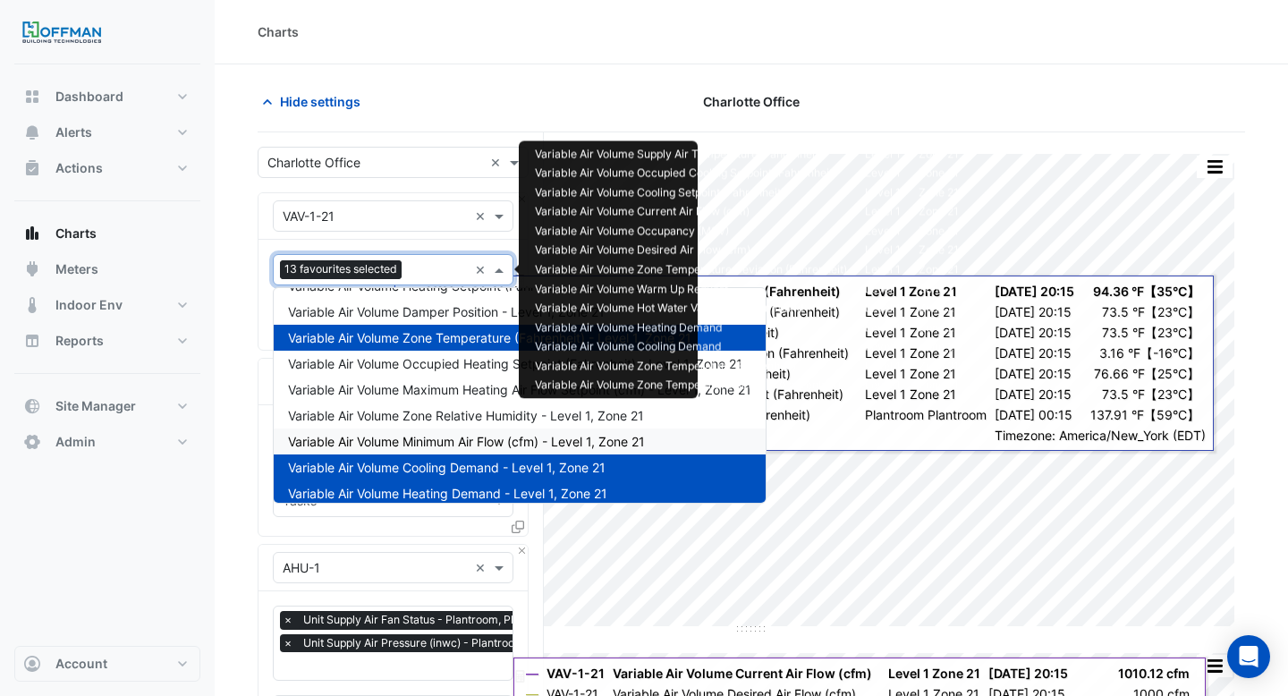
click at [504, 232] on div "Equipment × VAV-1-21 ×" at bounding box center [392, 216] width 269 height 47
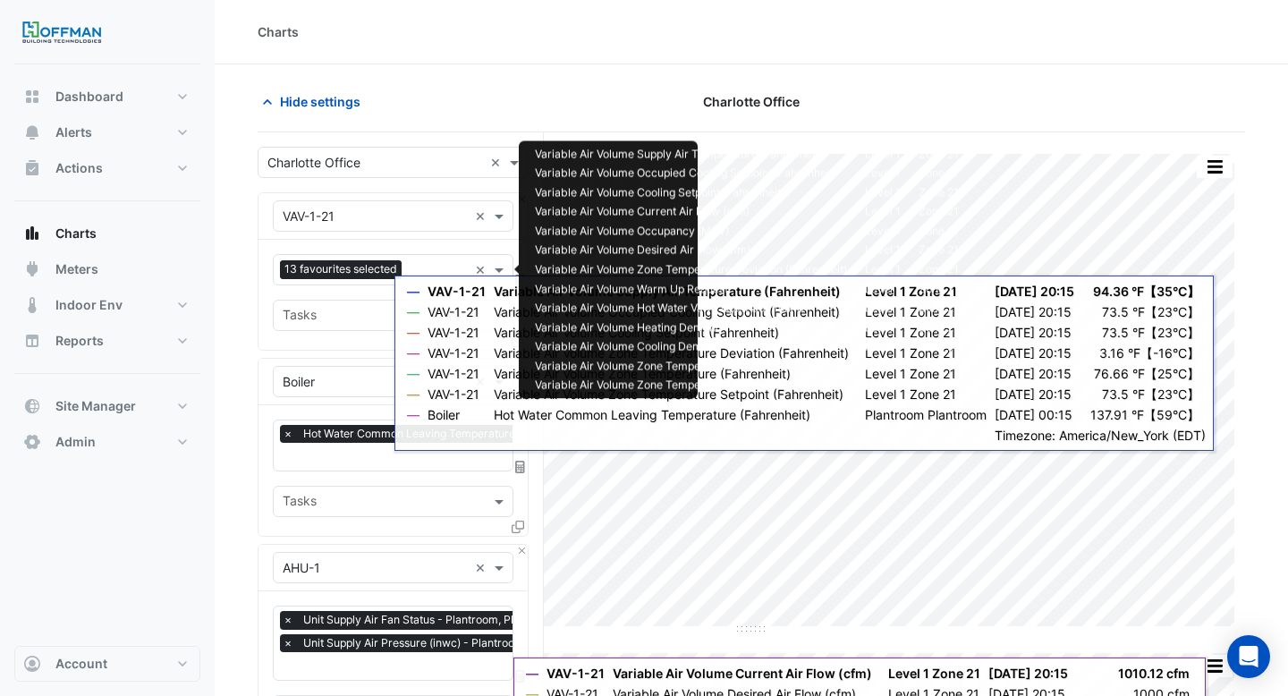
click at [409, 268] on div at bounding box center [437, 271] width 62 height 23
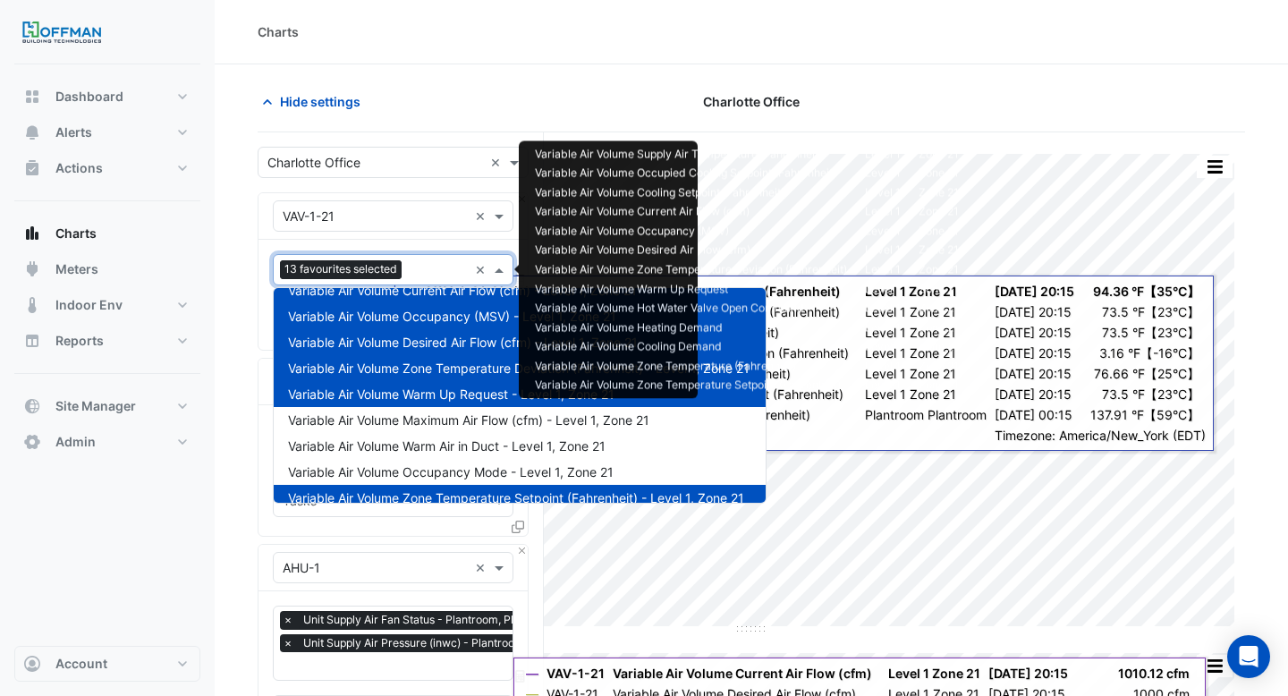
scroll to position [0, 0]
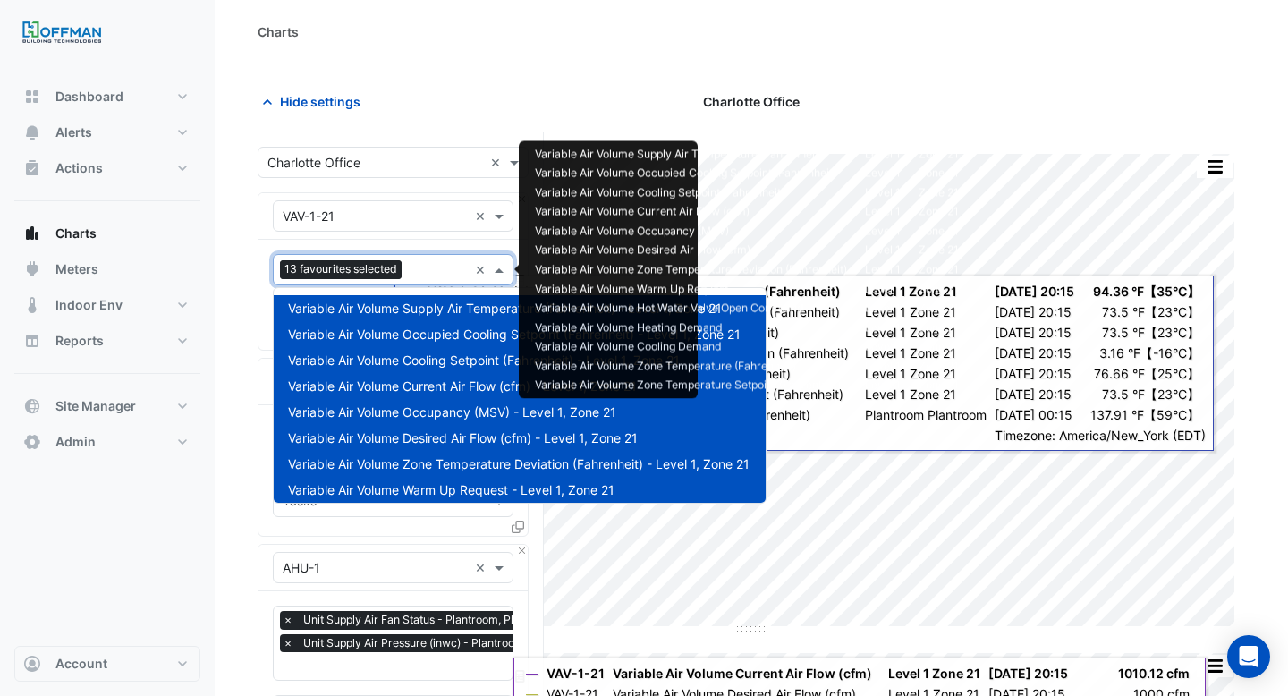
click at [452, 341] on span "Variable Air Volume Occupied Cooling Setpoint (Fahrenheit) - Level 1, Zone 21" at bounding box center [514, 333] width 453 height 15
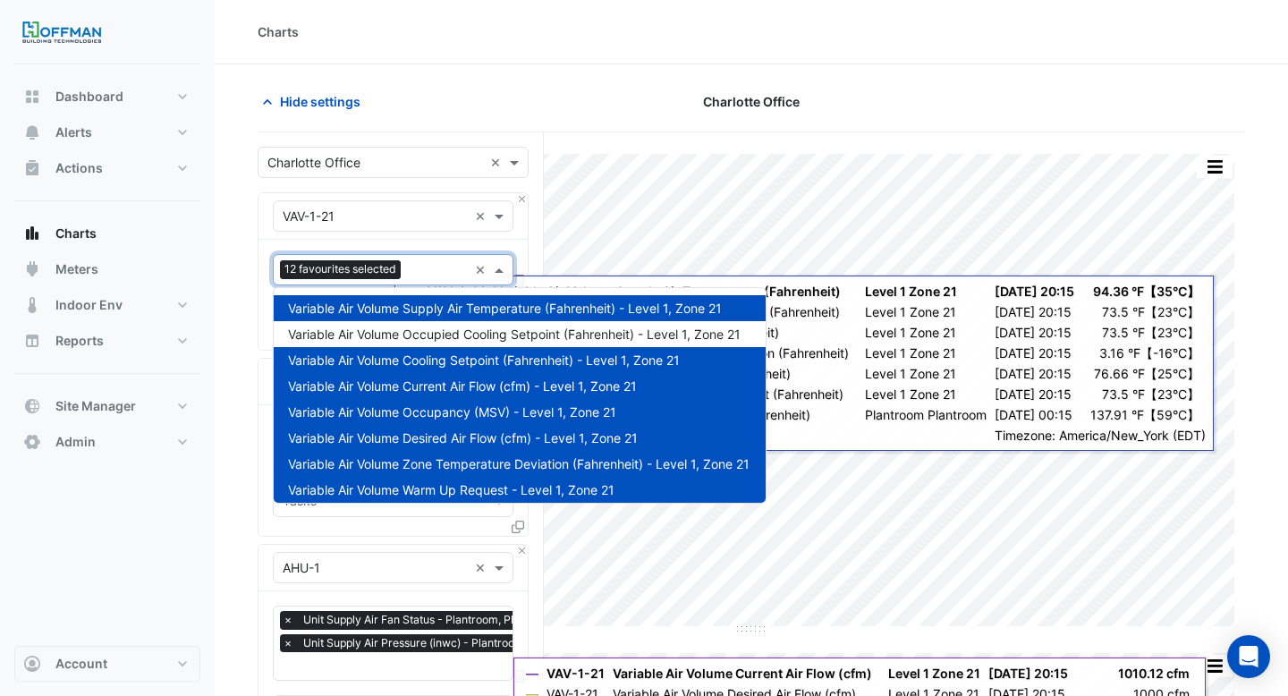
click at [484, 360] on span "Variable Air Volume Cooling Setpoint (Fahrenheit) - Level 1, Zone 21" at bounding box center [484, 359] width 392 height 15
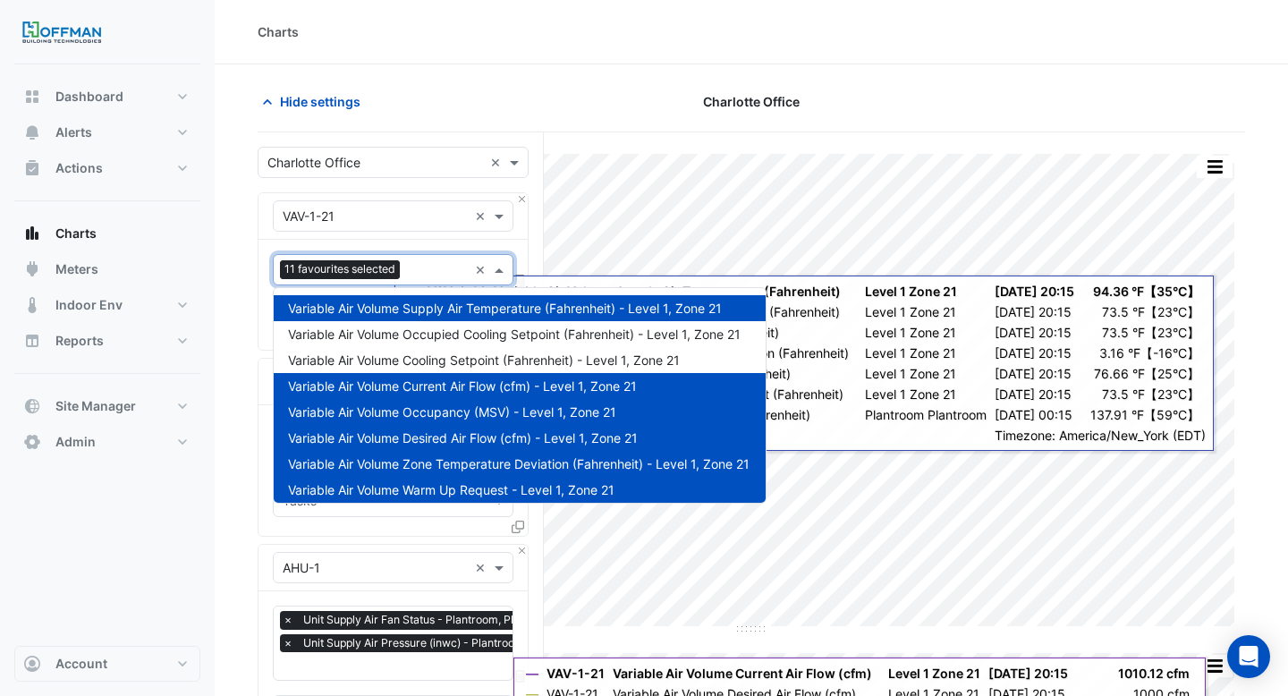
click at [518, 410] on span "Variable Air Volume Occupancy (MSV) - Level 1, Zone 21" at bounding box center [452, 411] width 328 height 15
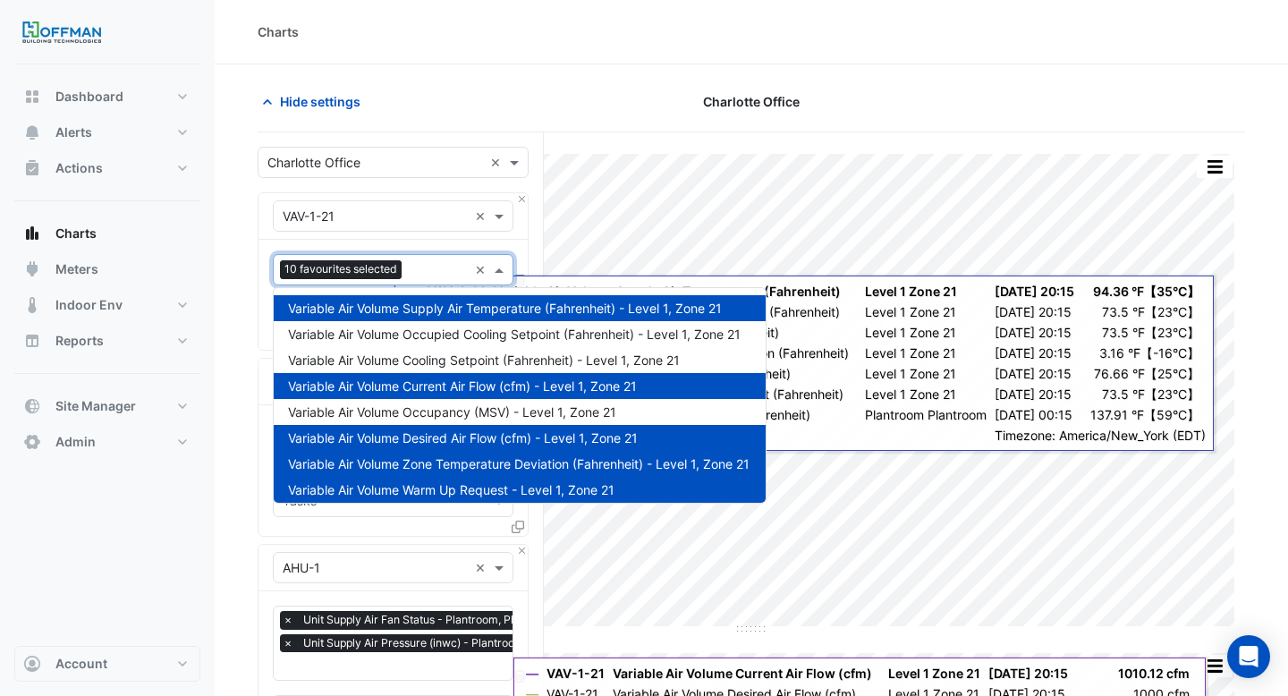
click at [535, 447] on div "Variable Air Volume Desired Air Flow (cfm) - Level 1, Zone 21" at bounding box center [520, 438] width 492 height 26
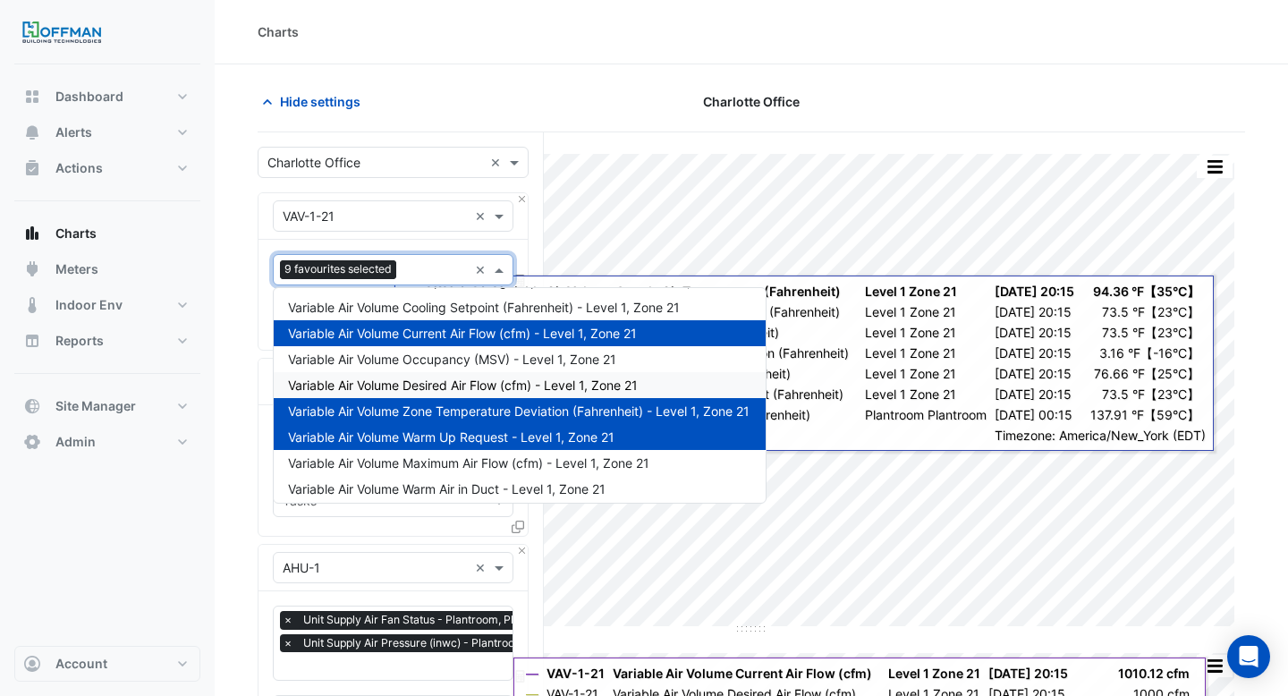
scroll to position [54, 0]
click at [530, 418] on div "Variable Air Volume Zone Temperature Deviation (Fahrenheit) - Level 1, Zone 21" at bounding box center [520, 410] width 492 height 26
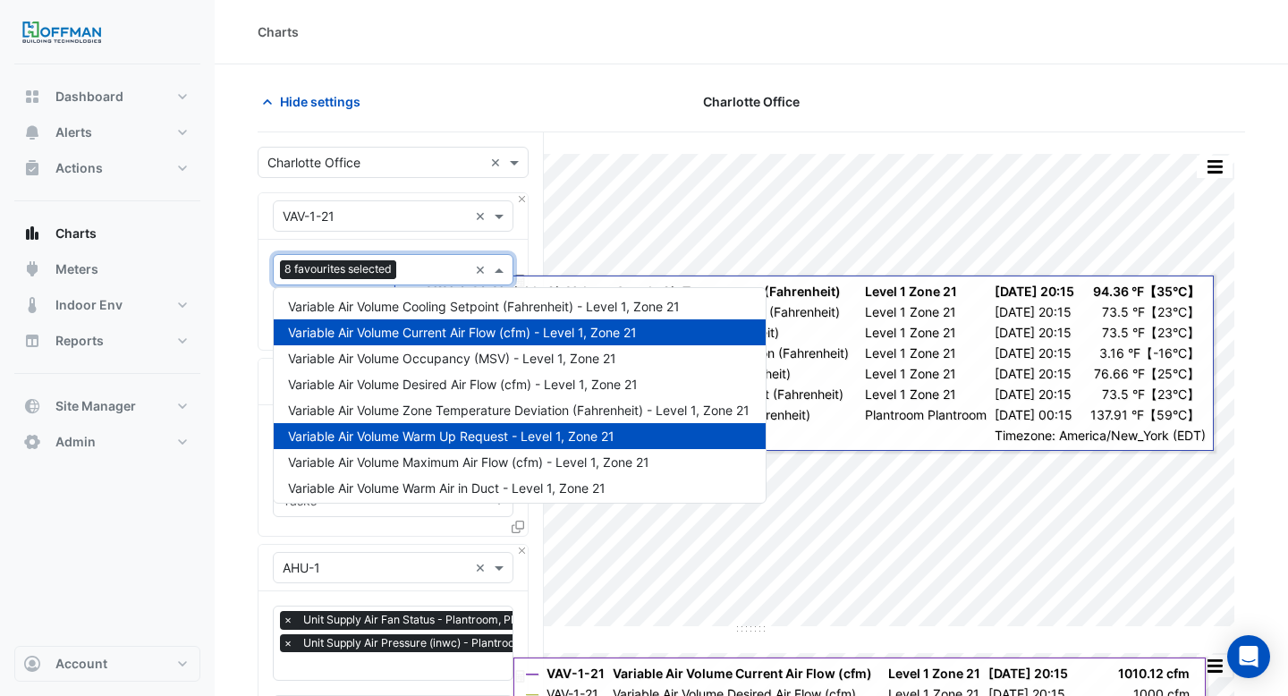
click at [494, 439] on span "Variable Air Volume Warm Up Request - Level 1, Zone 21" at bounding box center [451, 435] width 326 height 15
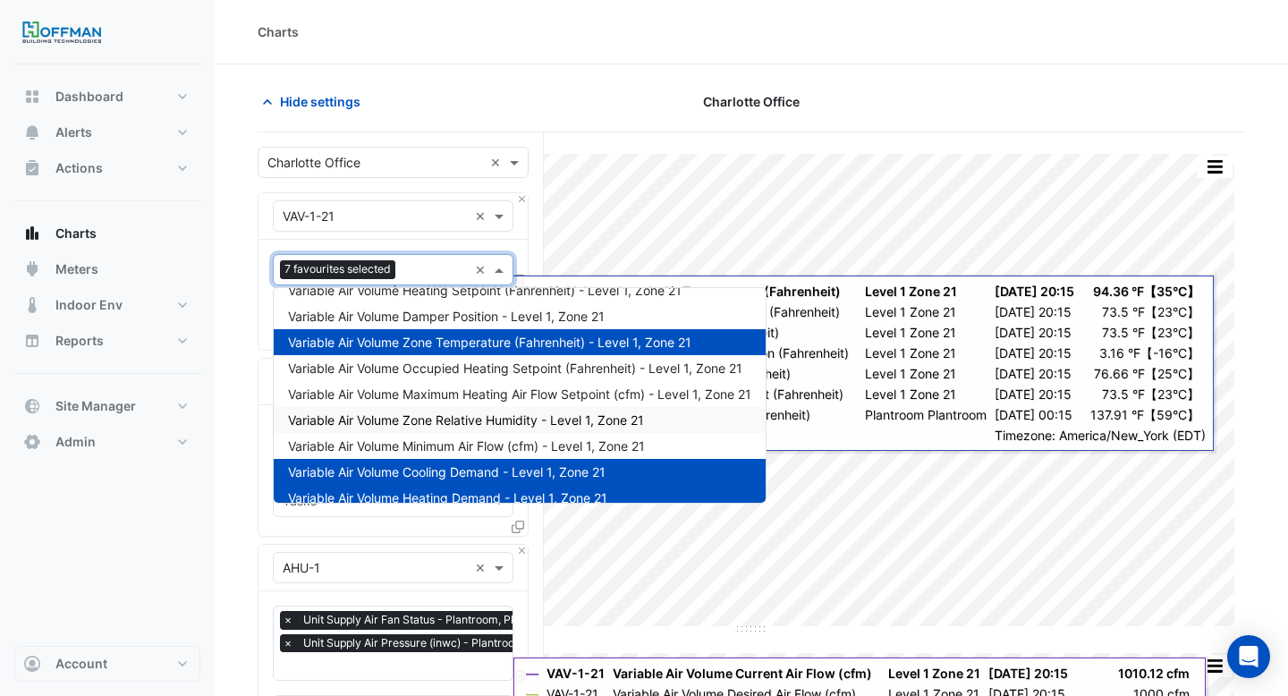
scroll to position [370, 0]
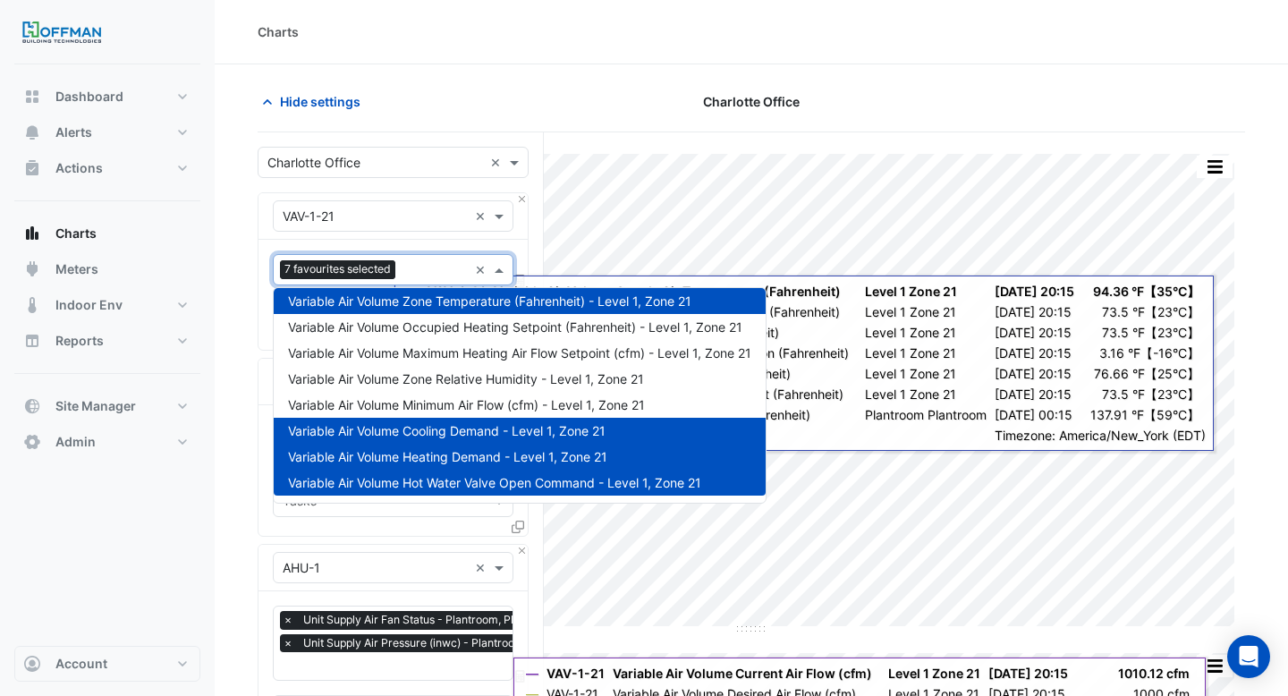
click at [499, 430] on span "Variable Air Volume Cooling Demand - Level 1, Zone 21" at bounding box center [447, 430] width 318 height 15
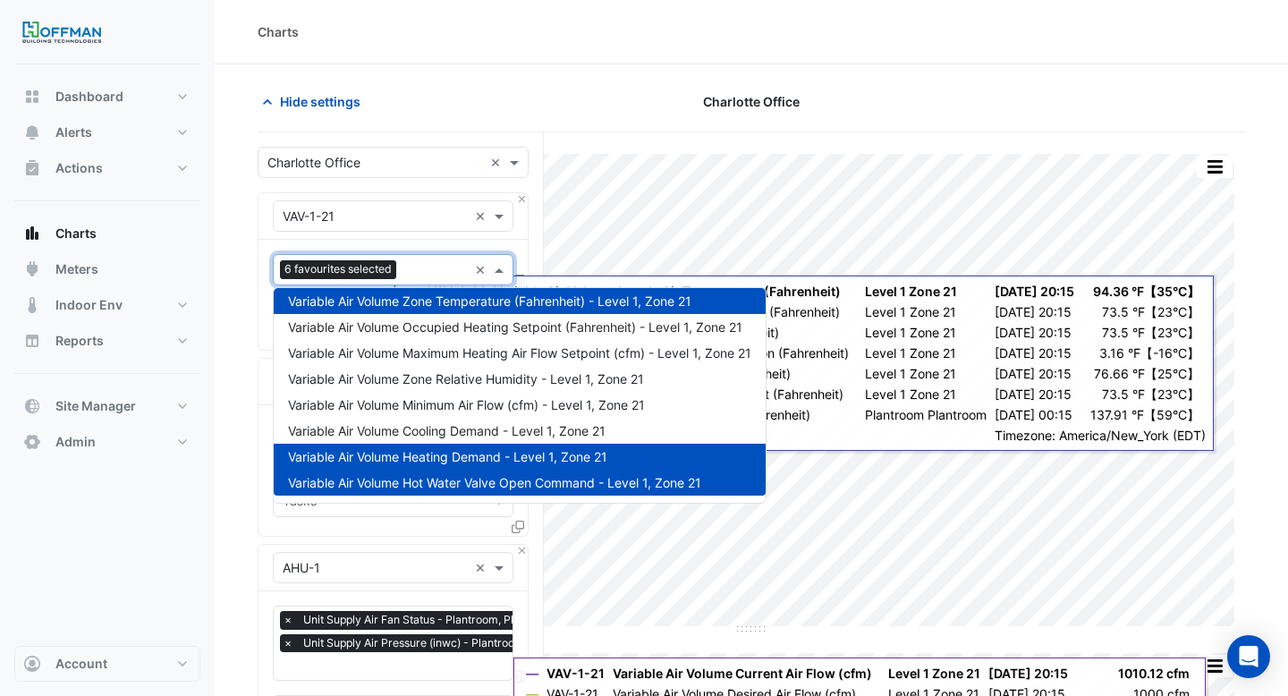
click at [499, 452] on span "Variable Air Volume Heating Demand - Level 1, Zone 21" at bounding box center [447, 456] width 319 height 15
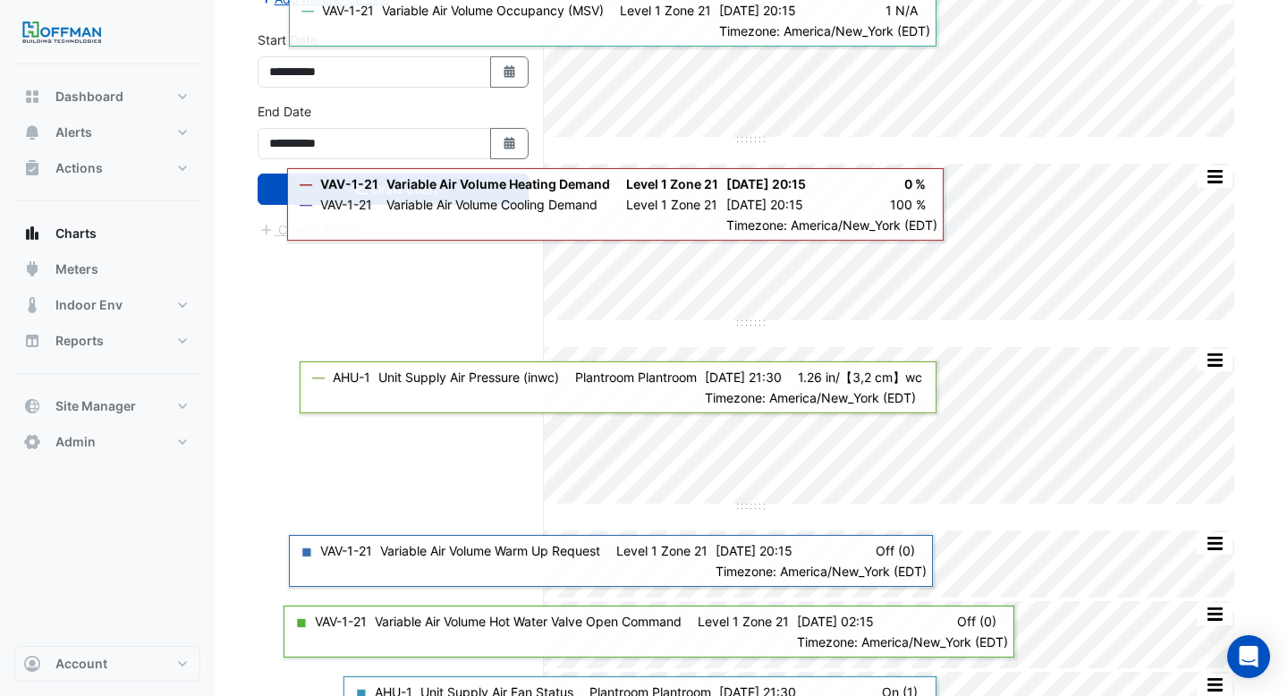
scroll to position [902, 0]
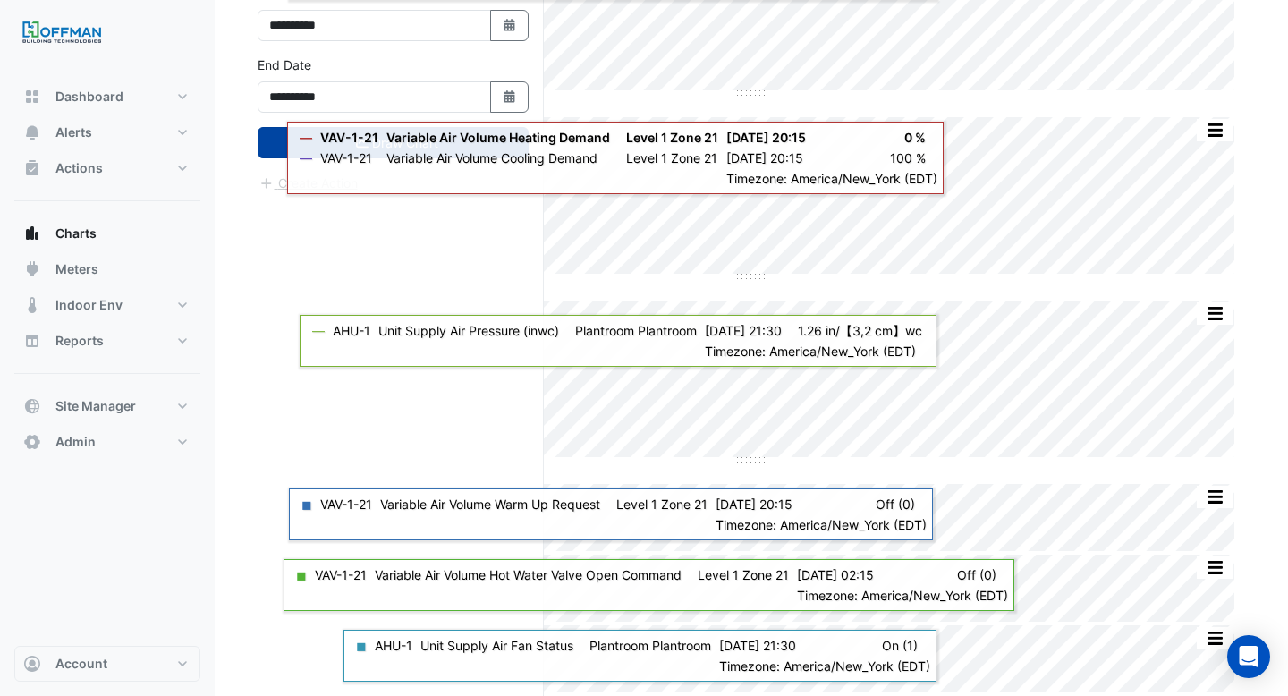
click at [272, 147] on button "Draw Chart" at bounding box center [393, 142] width 271 height 31
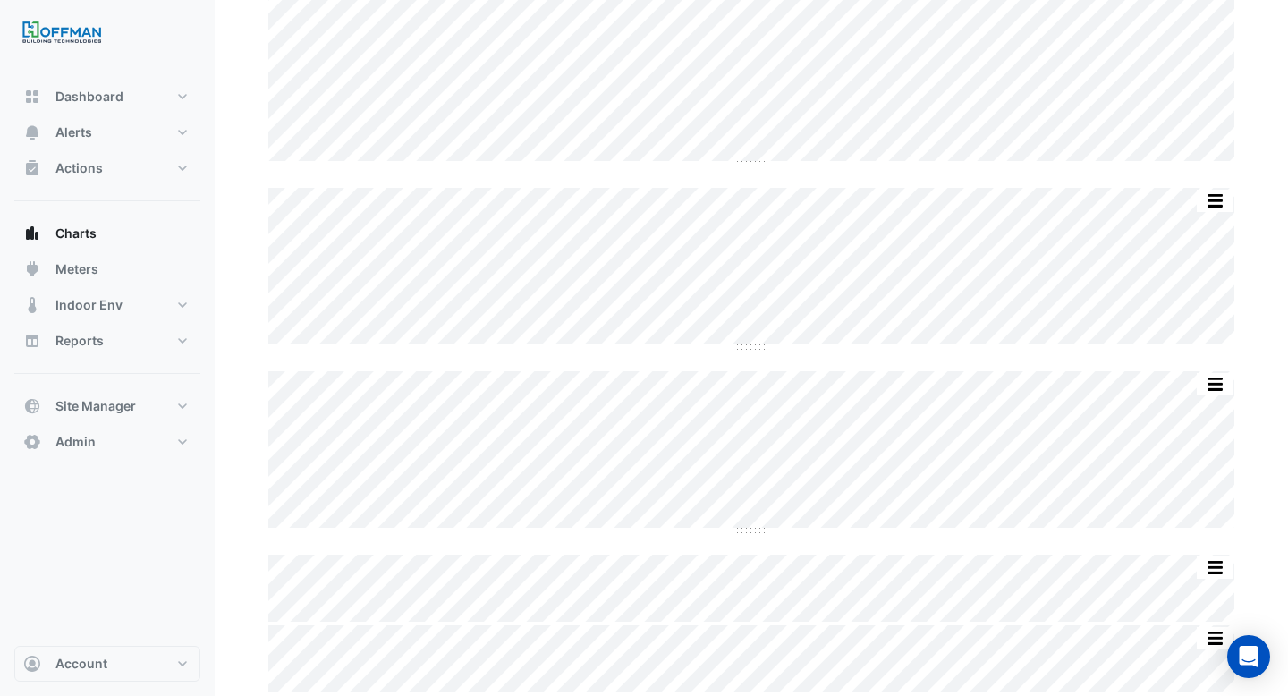
scroll to position [460, 0]
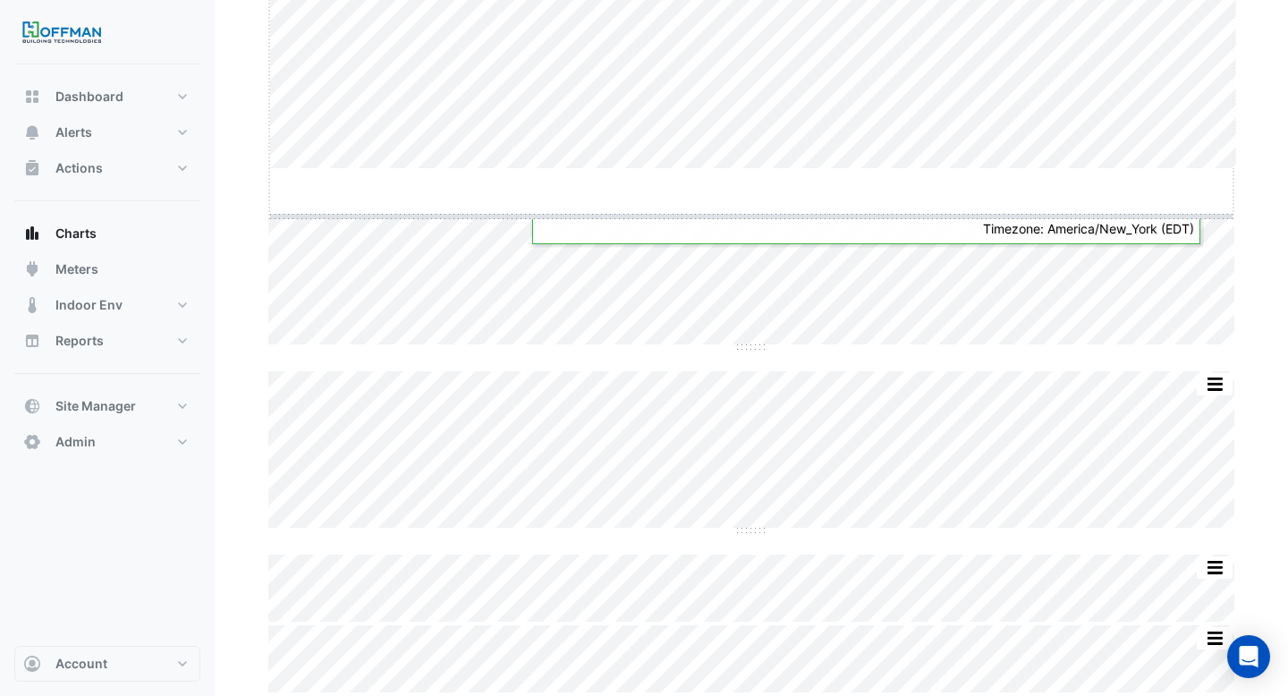
drag, startPoint x: 750, startPoint y: 165, endPoint x: 749, endPoint y: 358, distance: 192.3
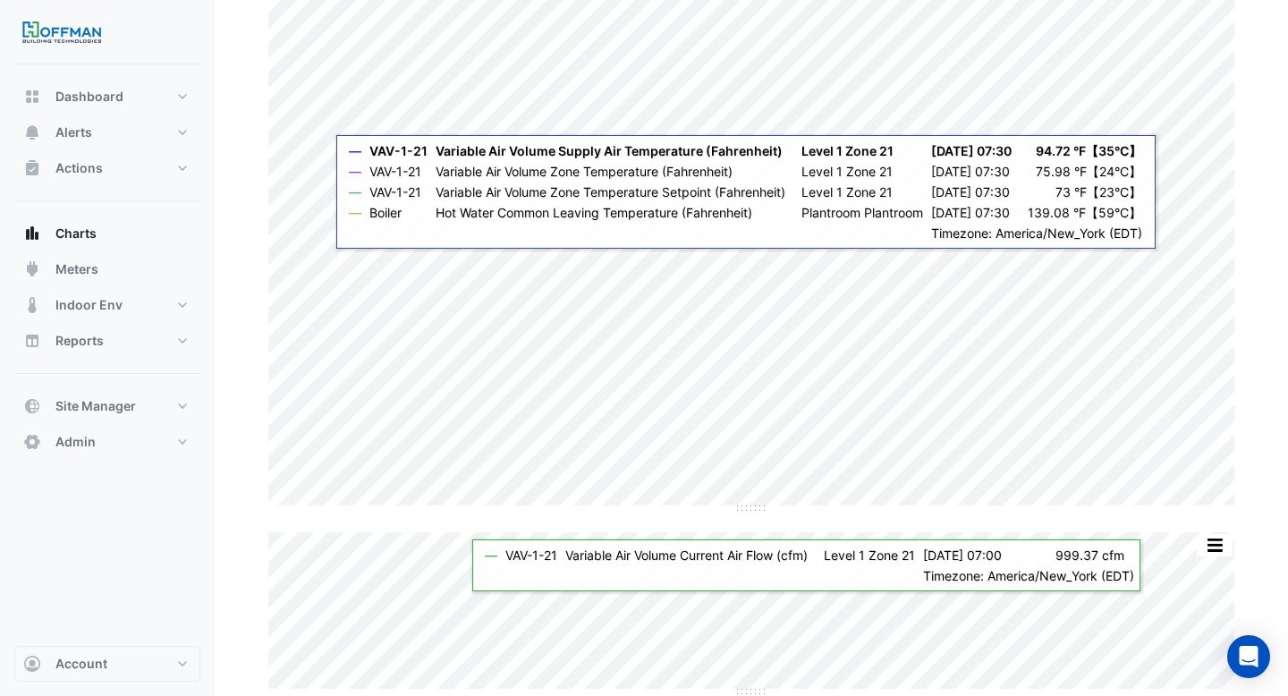
scroll to position [0, 0]
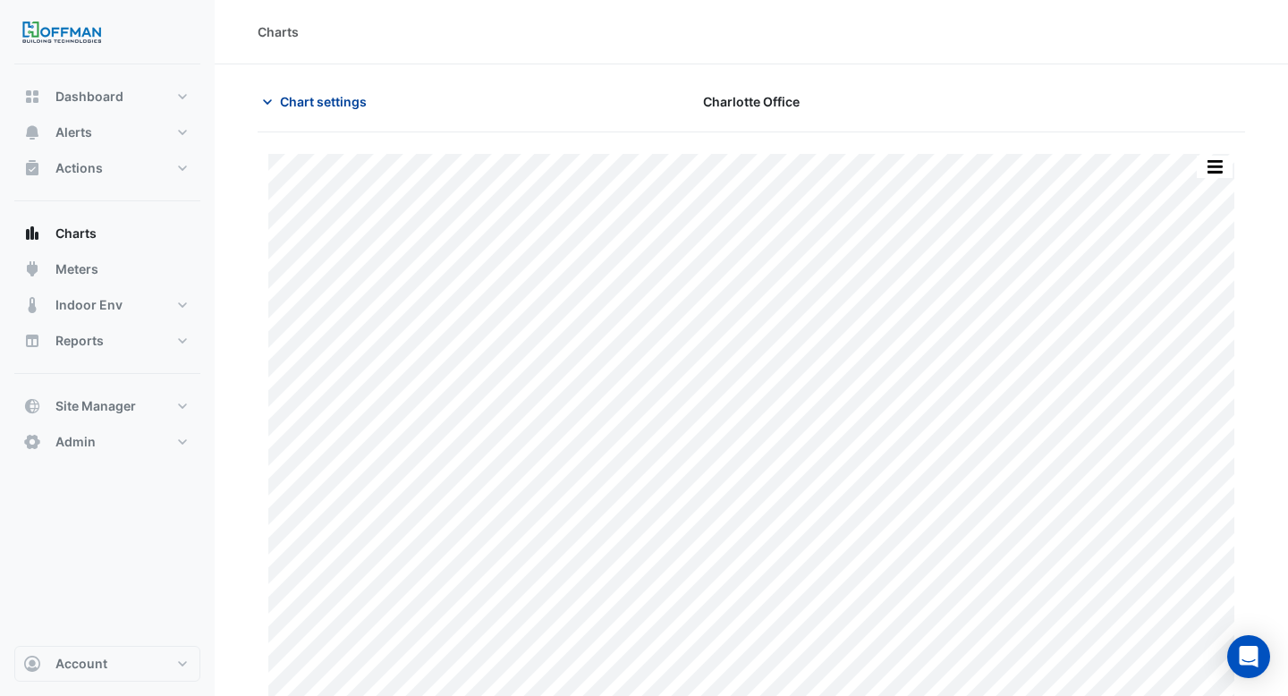
click at [321, 98] on span "Chart settings" at bounding box center [323, 101] width 87 height 19
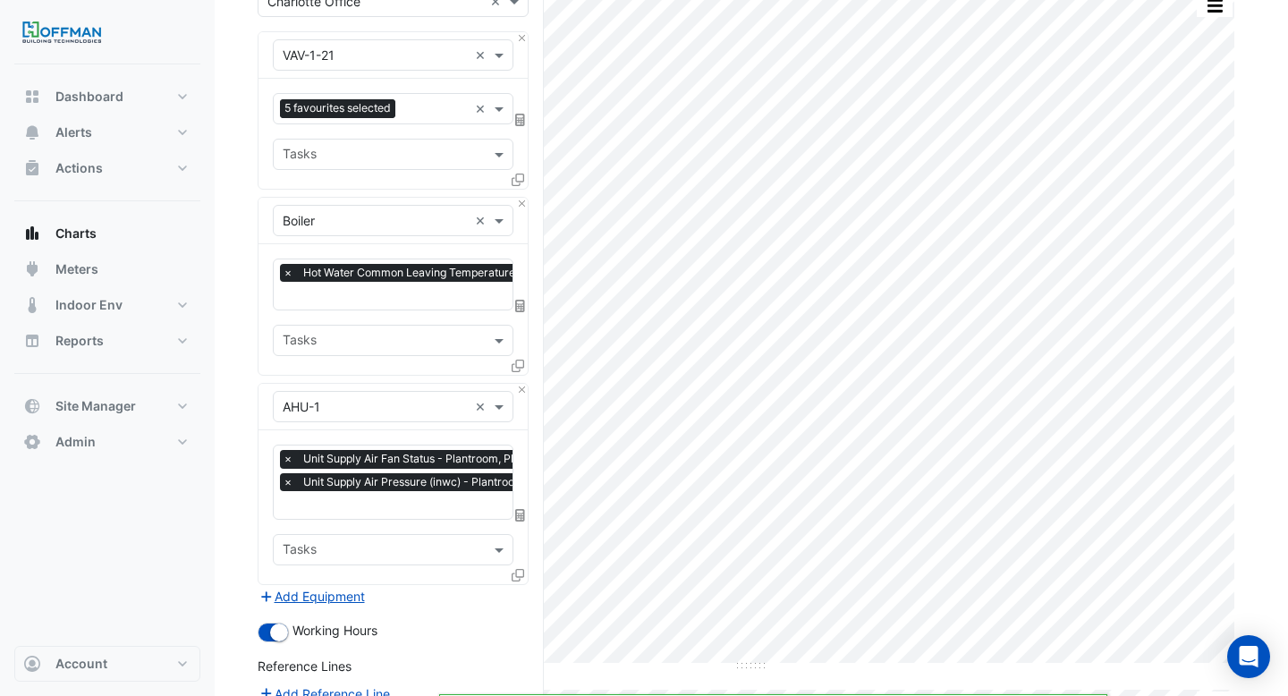
scroll to position [204, 0]
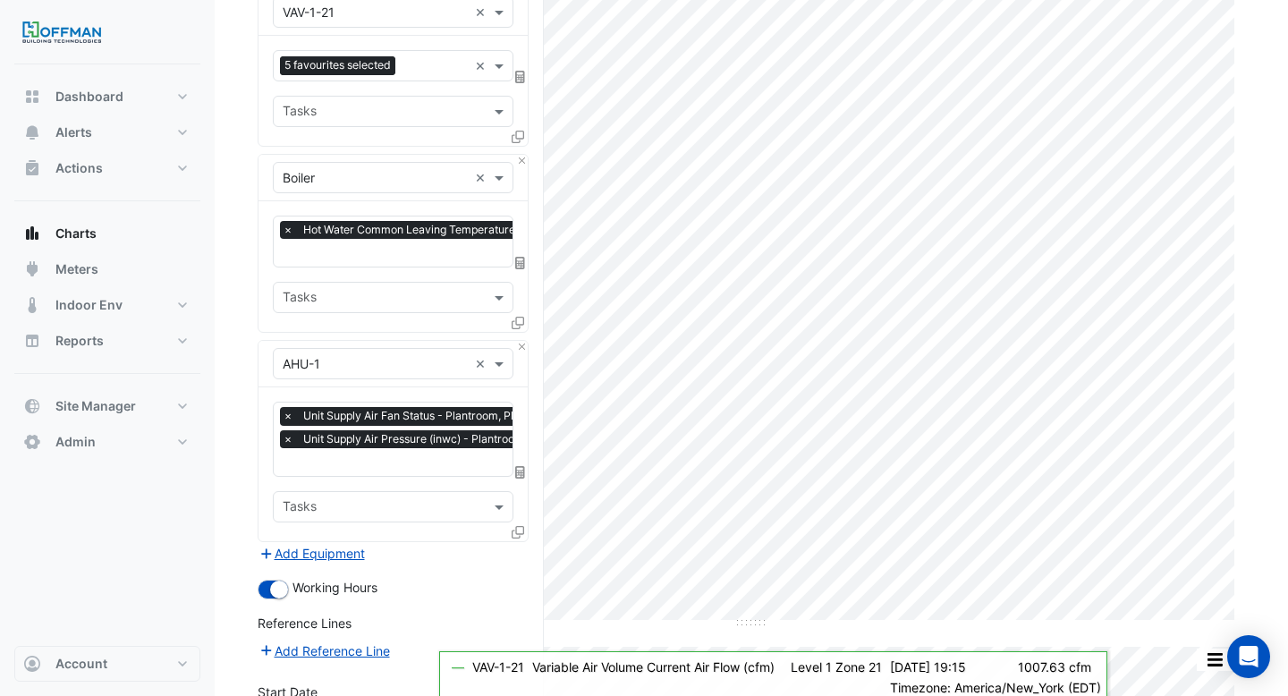
click at [402, 461] on input "text" at bounding box center [437, 463] width 309 height 19
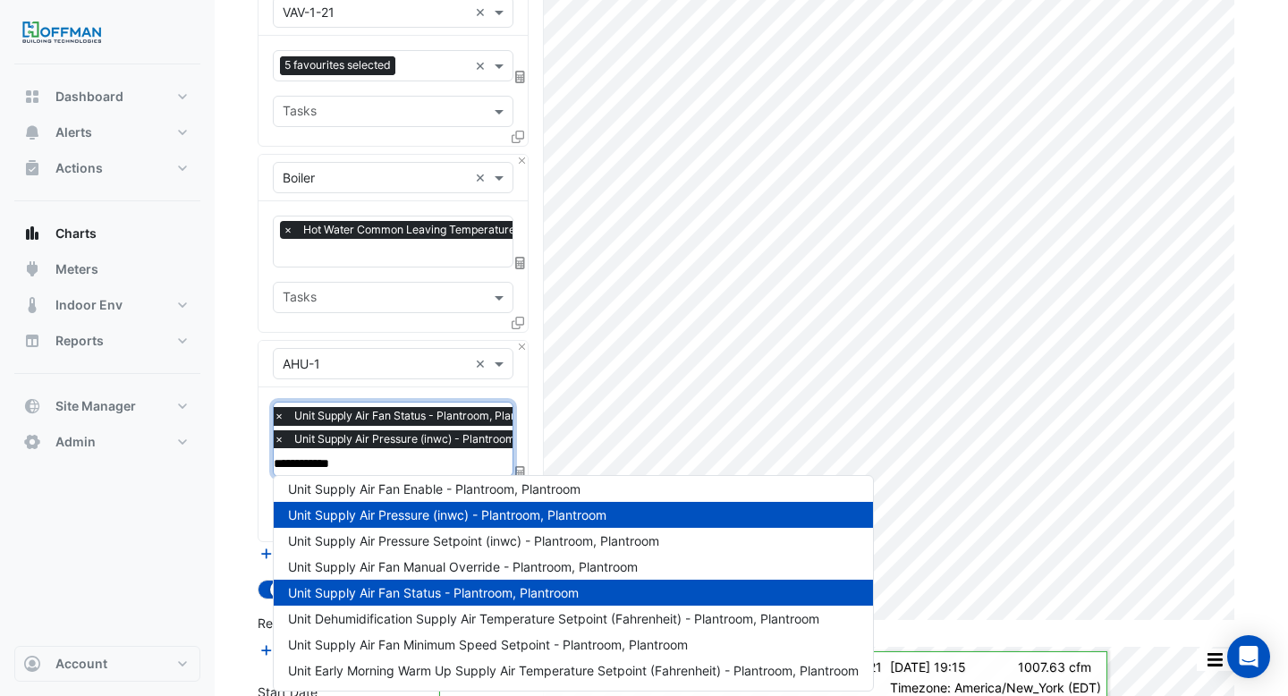
scroll to position [0, 0]
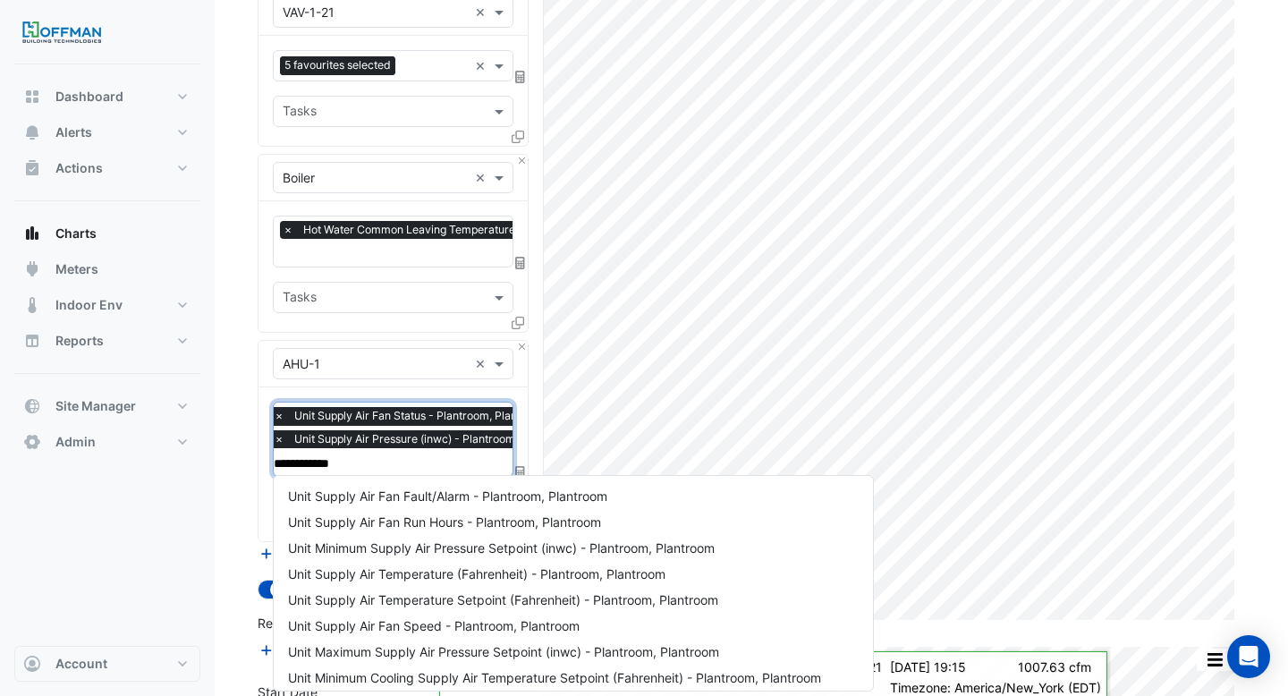
type input "**********"
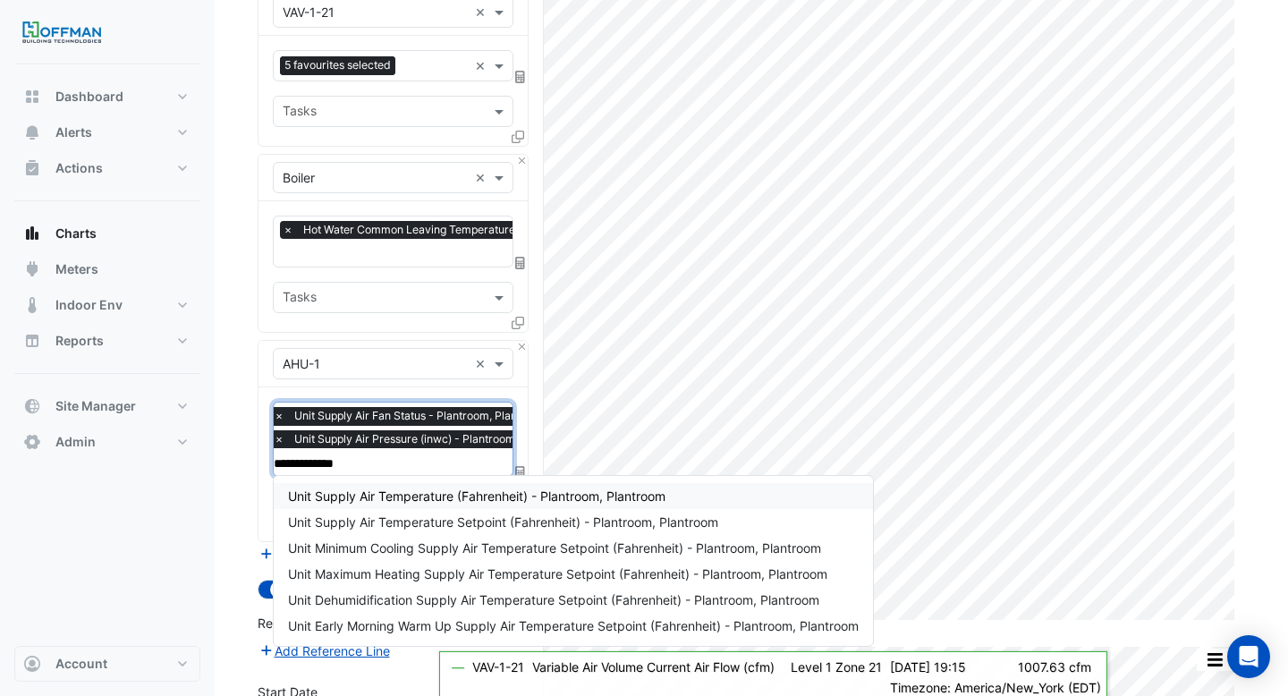
click at [538, 502] on span "Unit Supply Air Temperature (Fahrenheit) - Plantroom, Plantroom" at bounding box center [476, 495] width 377 height 15
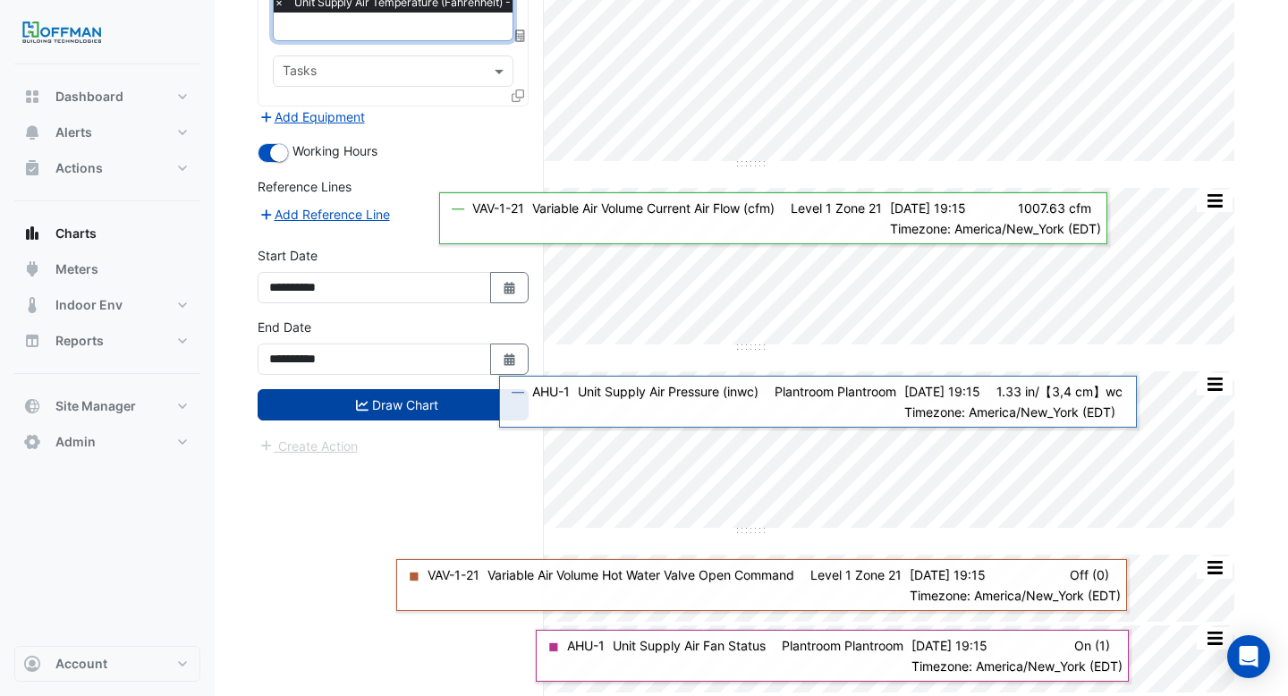
click at [345, 396] on button "Draw Chart" at bounding box center [393, 404] width 271 height 31
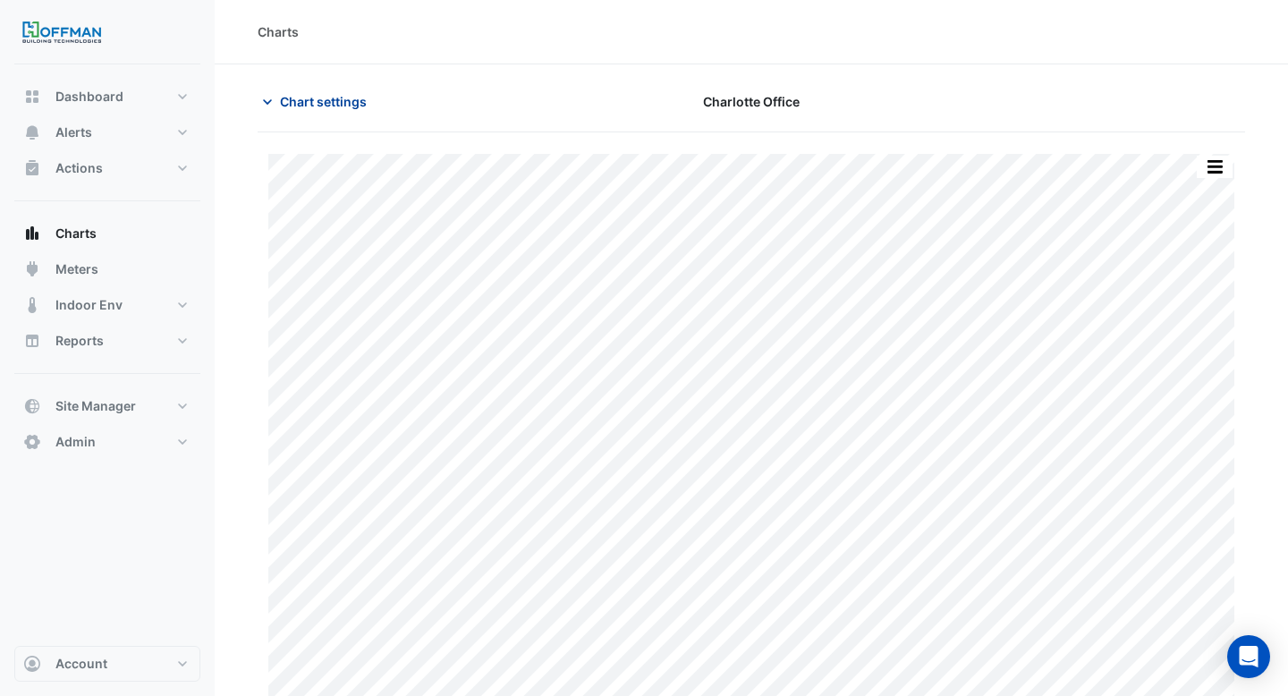
click at [322, 106] on span "Chart settings" at bounding box center [323, 101] width 87 height 19
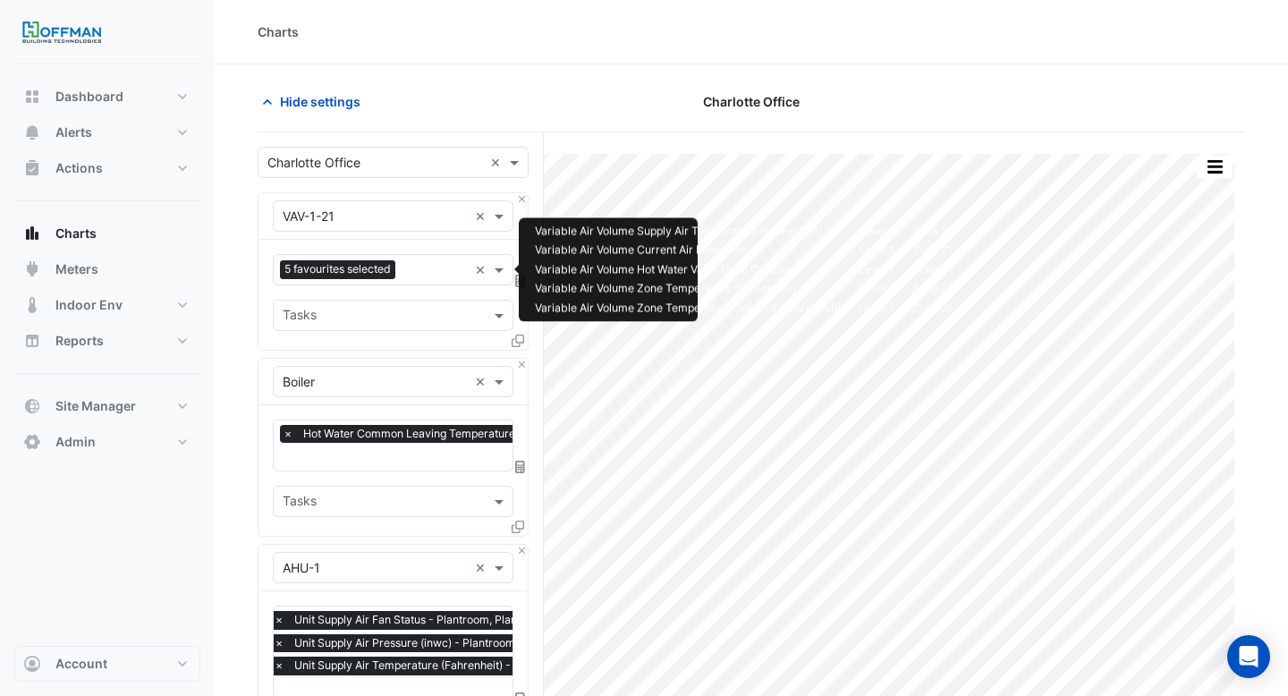
click at [418, 269] on input "text" at bounding box center [434, 271] width 65 height 19
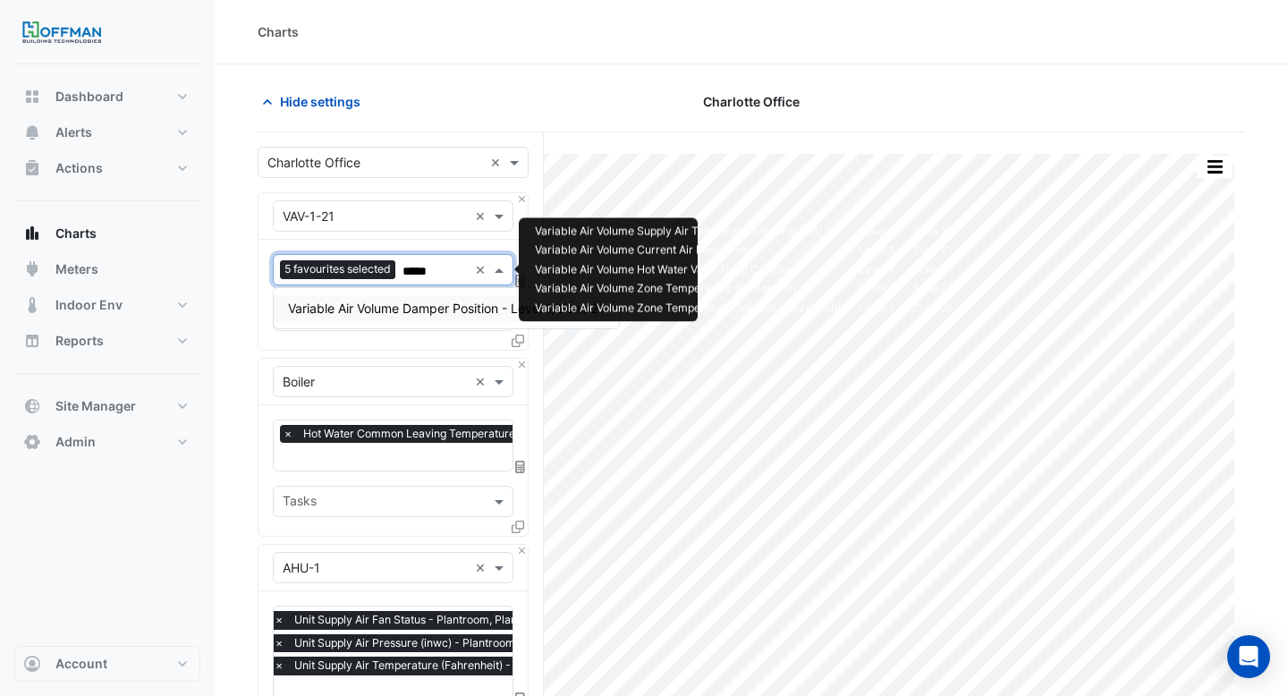
type input "******"
click at [414, 297] on div "Variable Air Volume Damper Position - Level 1, Zone 21" at bounding box center [446, 308] width 345 height 26
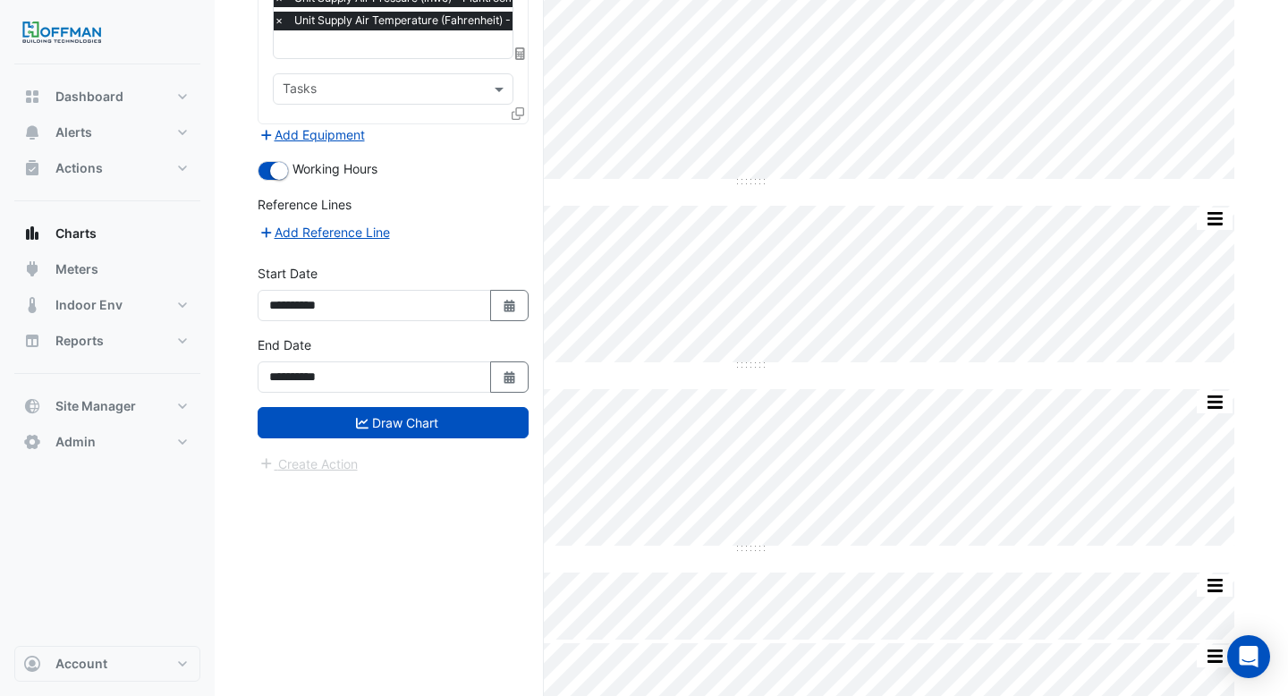
scroll to position [663, 0]
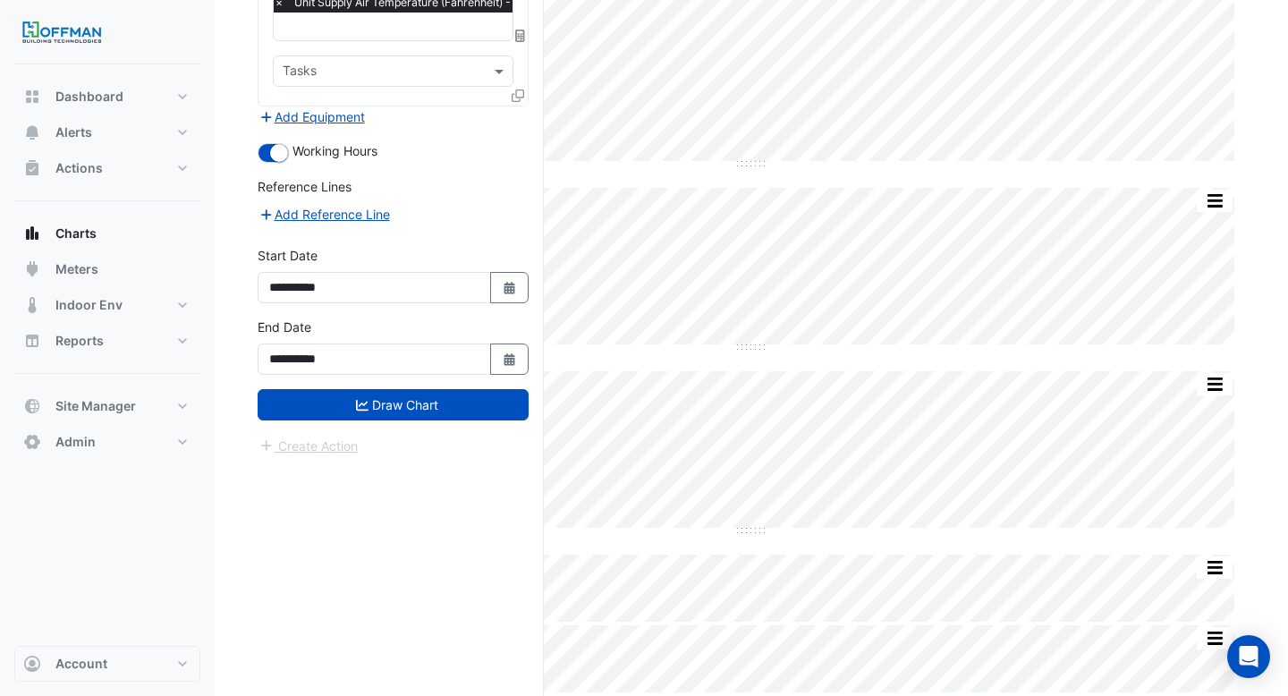
click at [414, 382] on div "**********" at bounding box center [393, 354] width 292 height 72
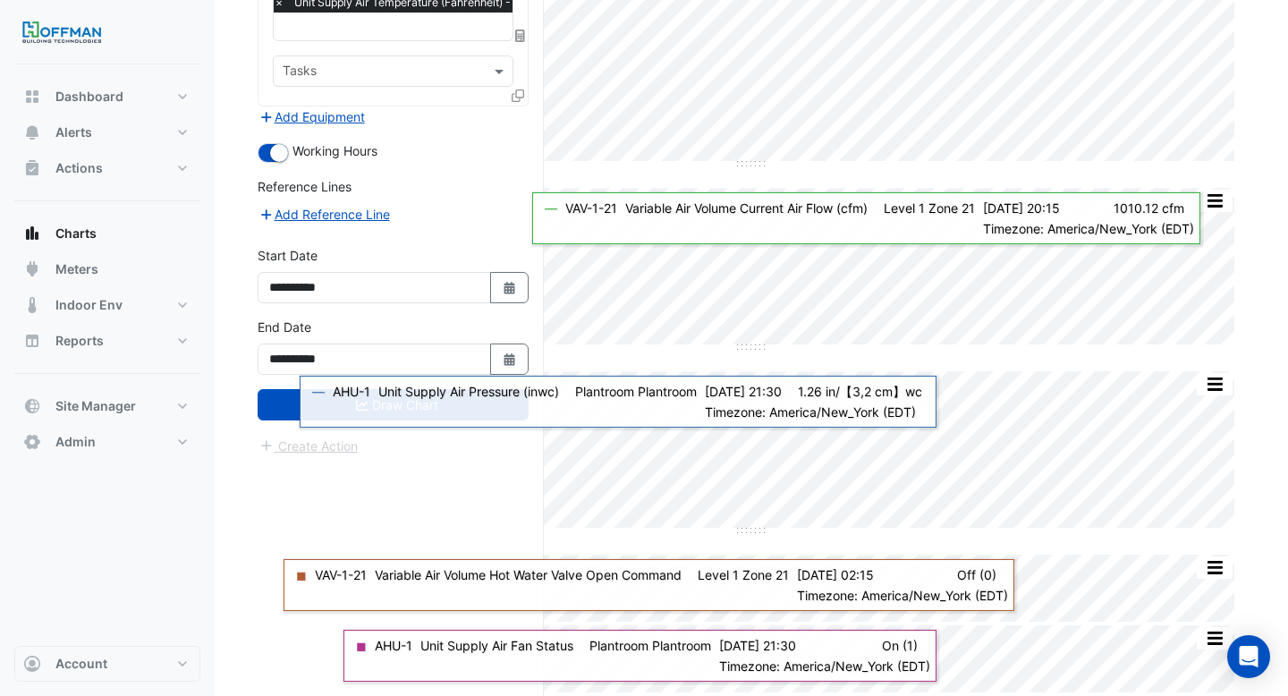
click at [369, 496] on div "Select a Site × Charlotte Office × Equipment × VAV-1-21 × Favourites 6 favourit…" at bounding box center [401, 83] width 286 height 1226
click at [295, 414] on button "Draw Chart" at bounding box center [393, 404] width 271 height 31
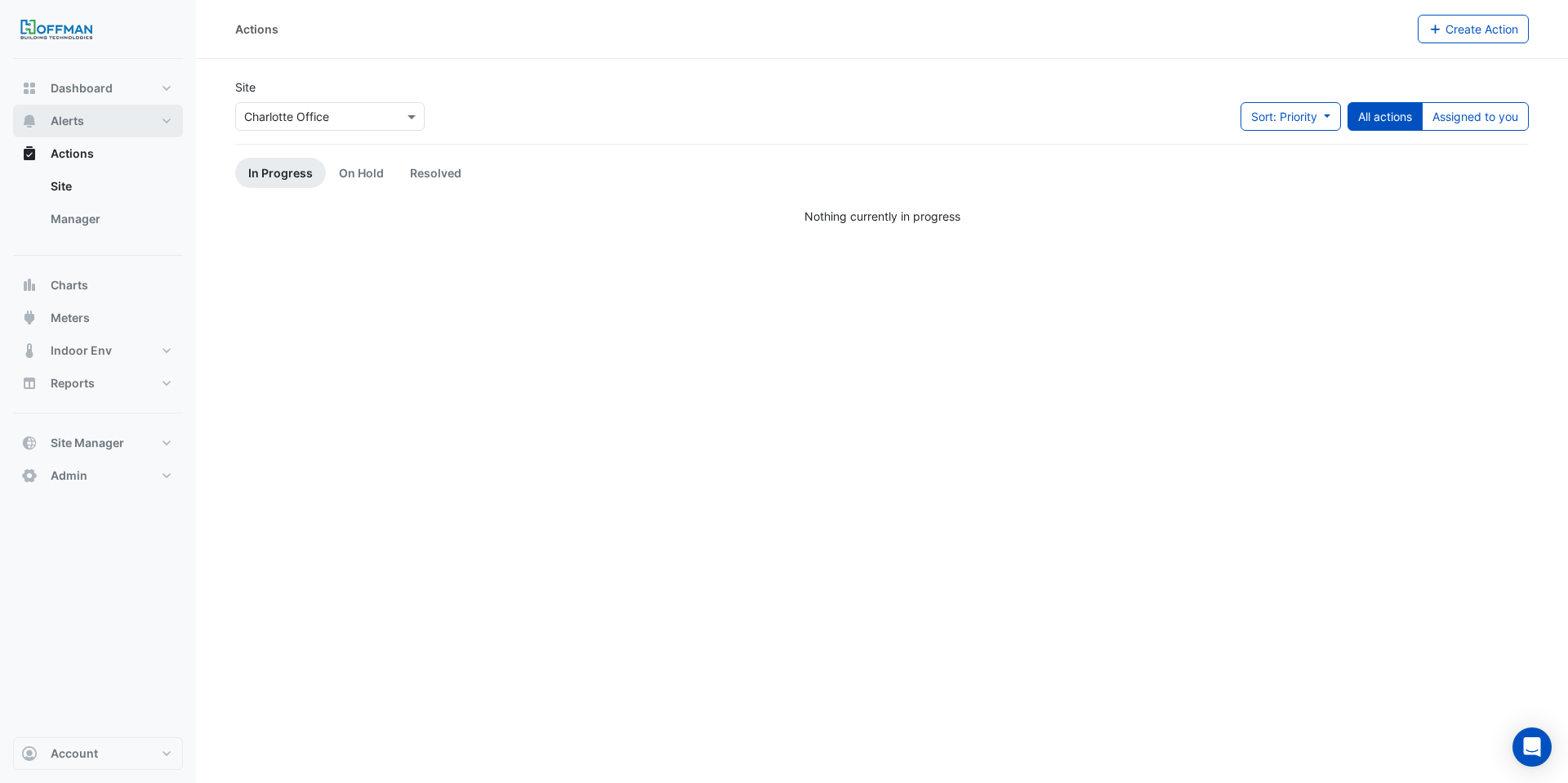
click at [99, 116] on button "Alerts" at bounding box center [98, 121] width 170 height 33
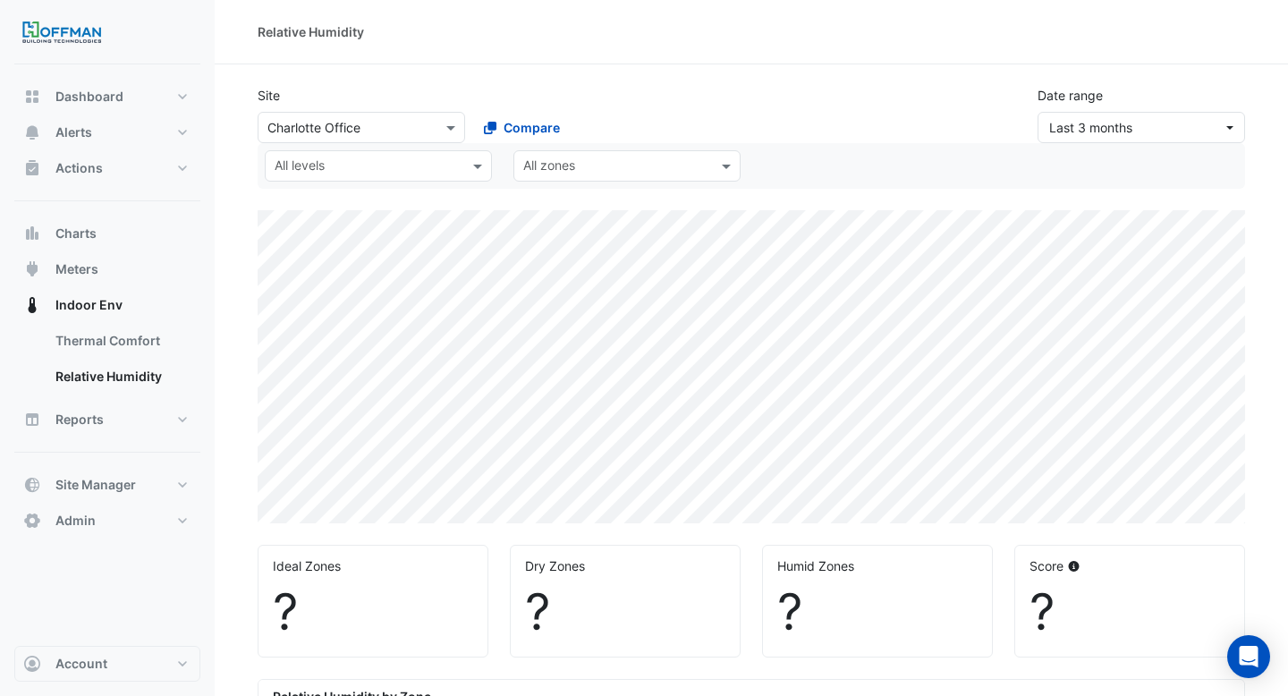
select select "***"
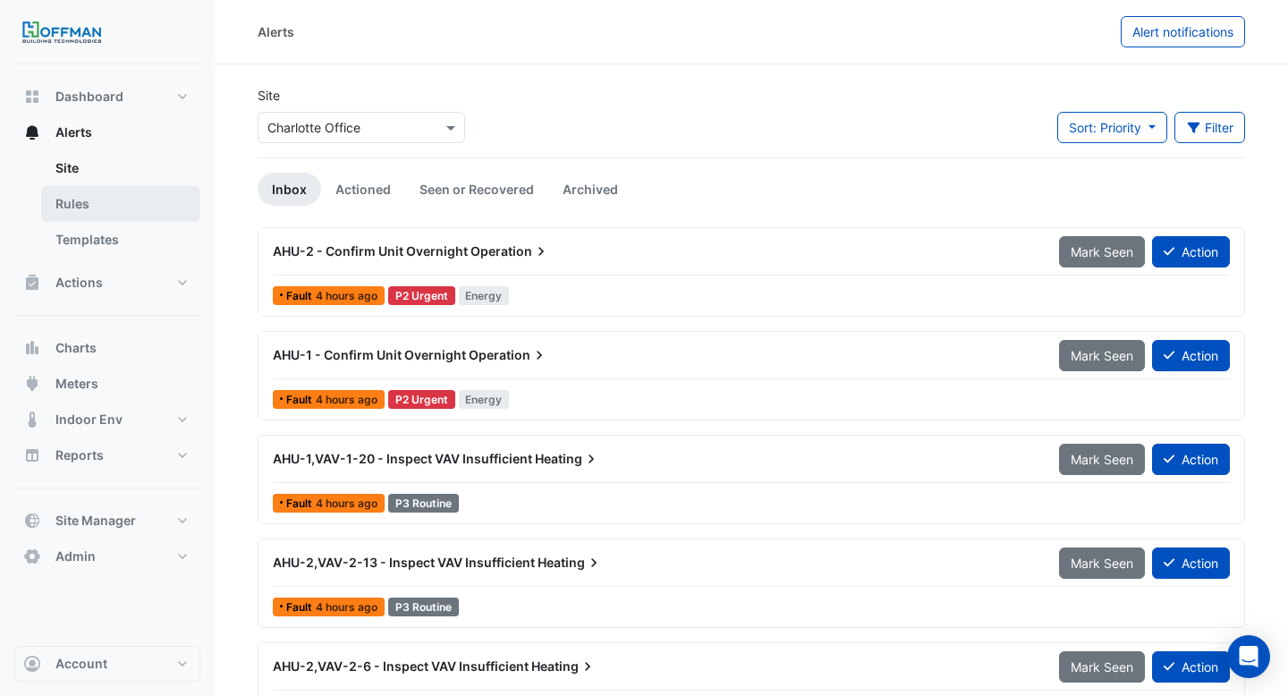
click at [92, 213] on link "Rules" at bounding box center [120, 204] width 159 height 36
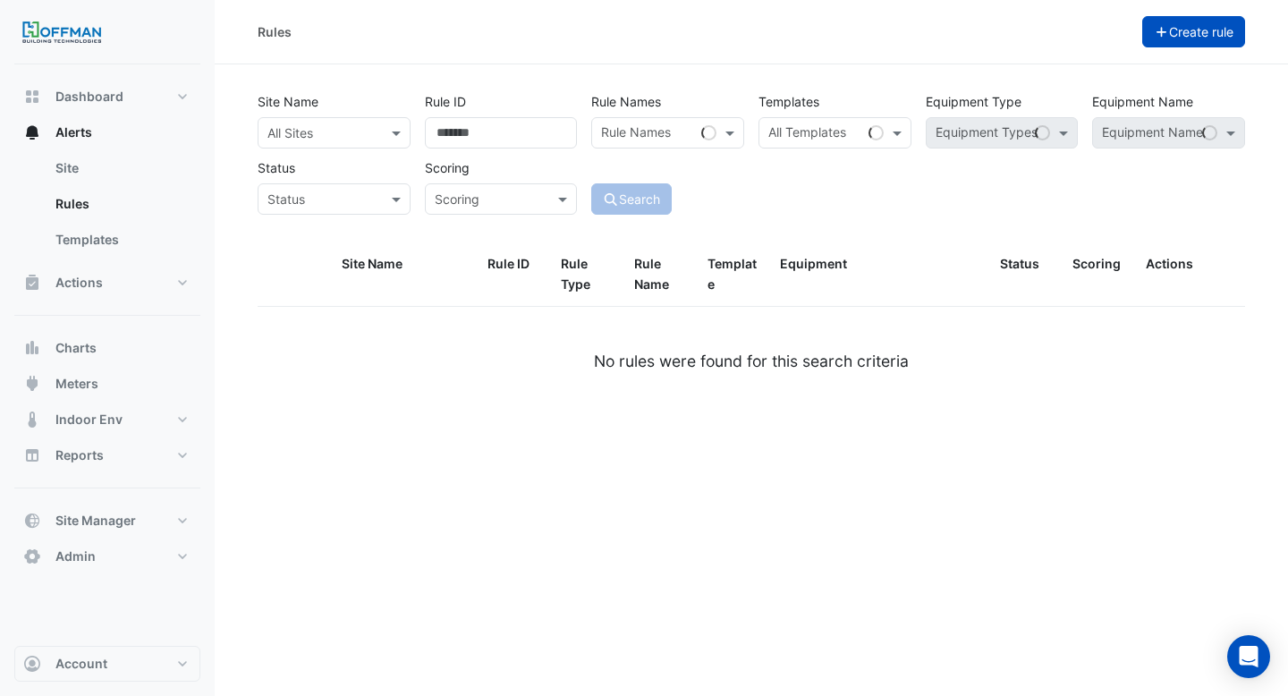
click at [1195, 30] on button "Create rule" at bounding box center [1194, 31] width 104 height 31
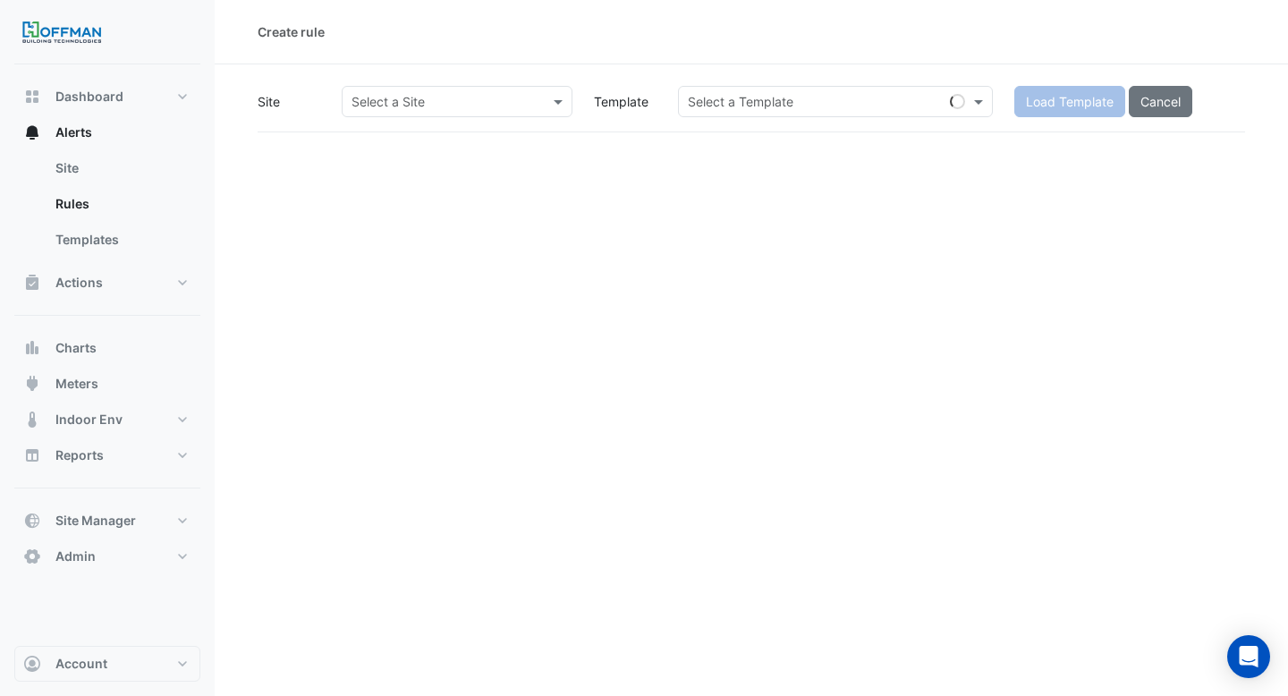
click at [432, 105] on input "text" at bounding box center [439, 102] width 175 height 19
click at [418, 140] on span "Charlotte Office" at bounding box center [403, 139] width 93 height 15
click at [818, 111] on div "Select a Template" at bounding box center [835, 101] width 315 height 31
paste input "**********"
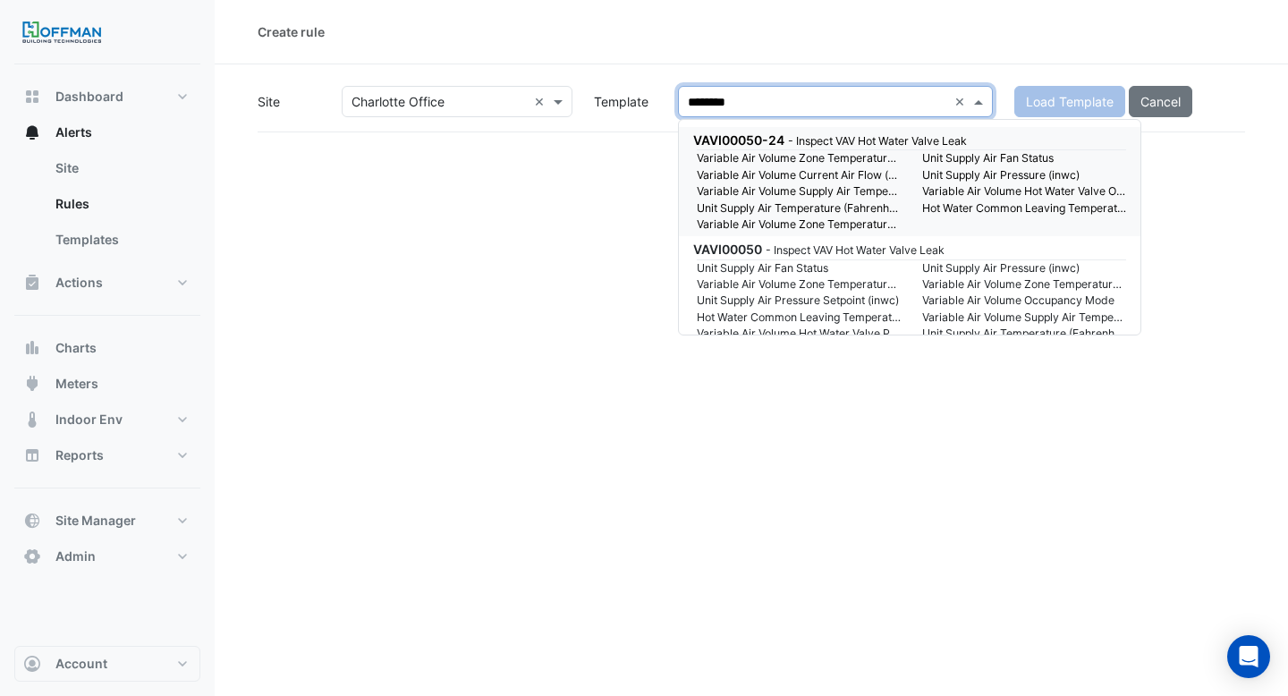
type input "********"
click at [837, 176] on small "Variable Air Volume Current Air Flow (cfm)" at bounding box center [798, 175] width 225 height 16
click at [837, 176] on div "Create rule Site Select a Site × Charlotte Office × Template Select a Template …" at bounding box center [751, 348] width 1073 height 696
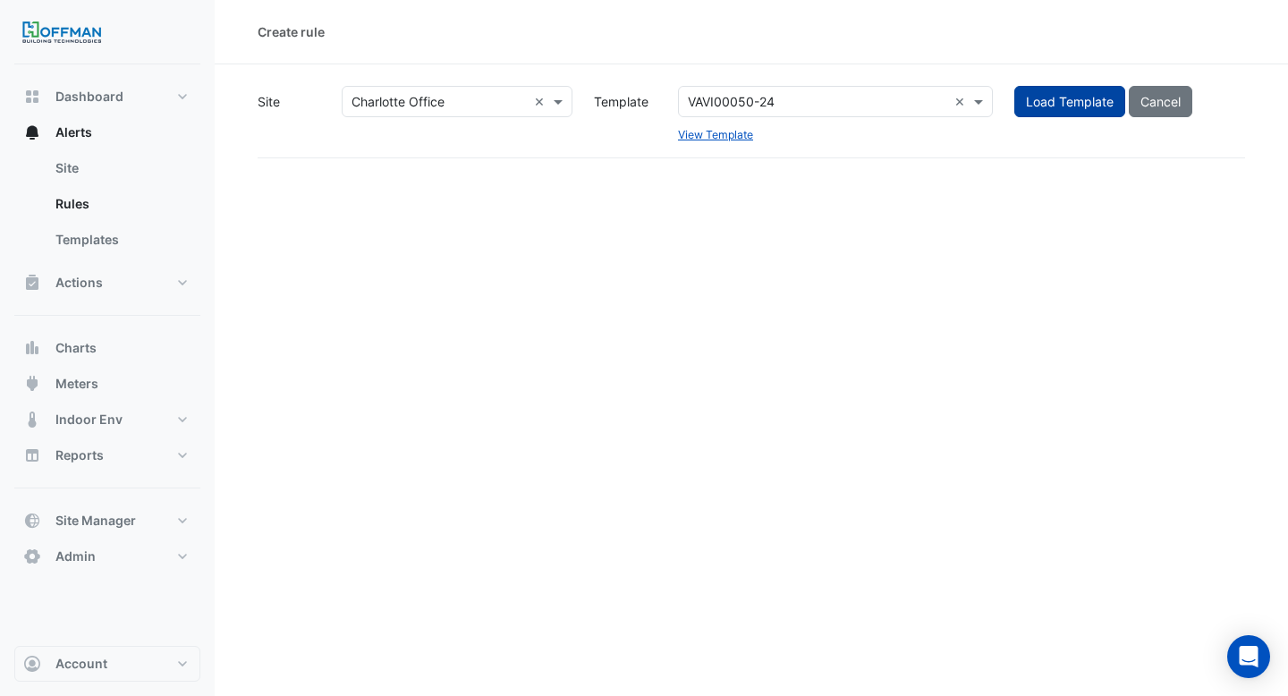
click at [1057, 103] on button "Load Template" at bounding box center [1069, 101] width 111 height 31
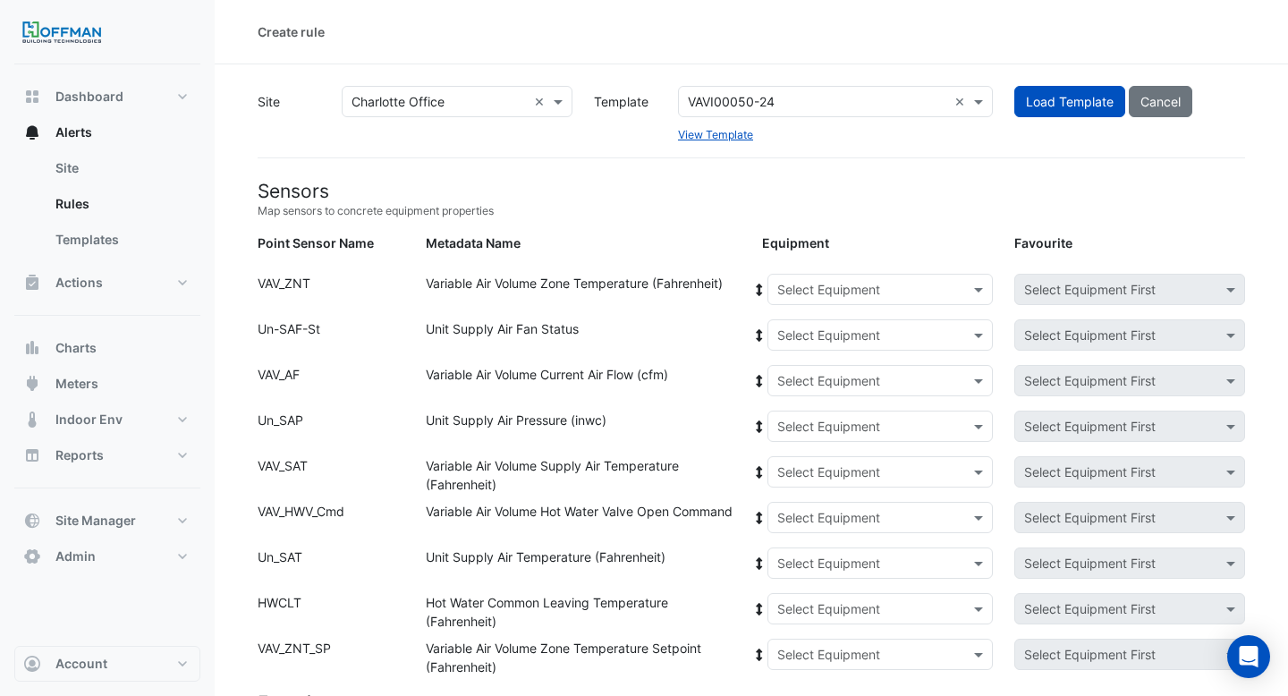
click at [793, 292] on input "text" at bounding box center [862, 290] width 171 height 19
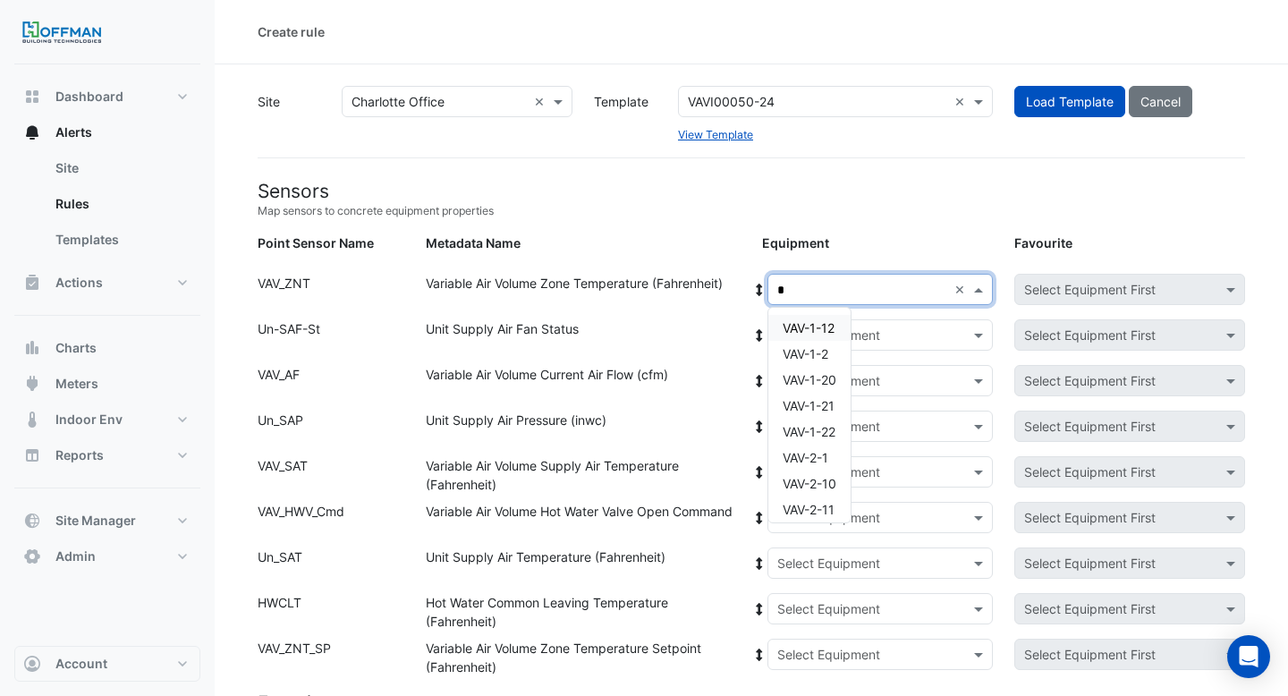
type input "**"
click at [806, 326] on span "VAV-1-21" at bounding box center [809, 327] width 52 height 15
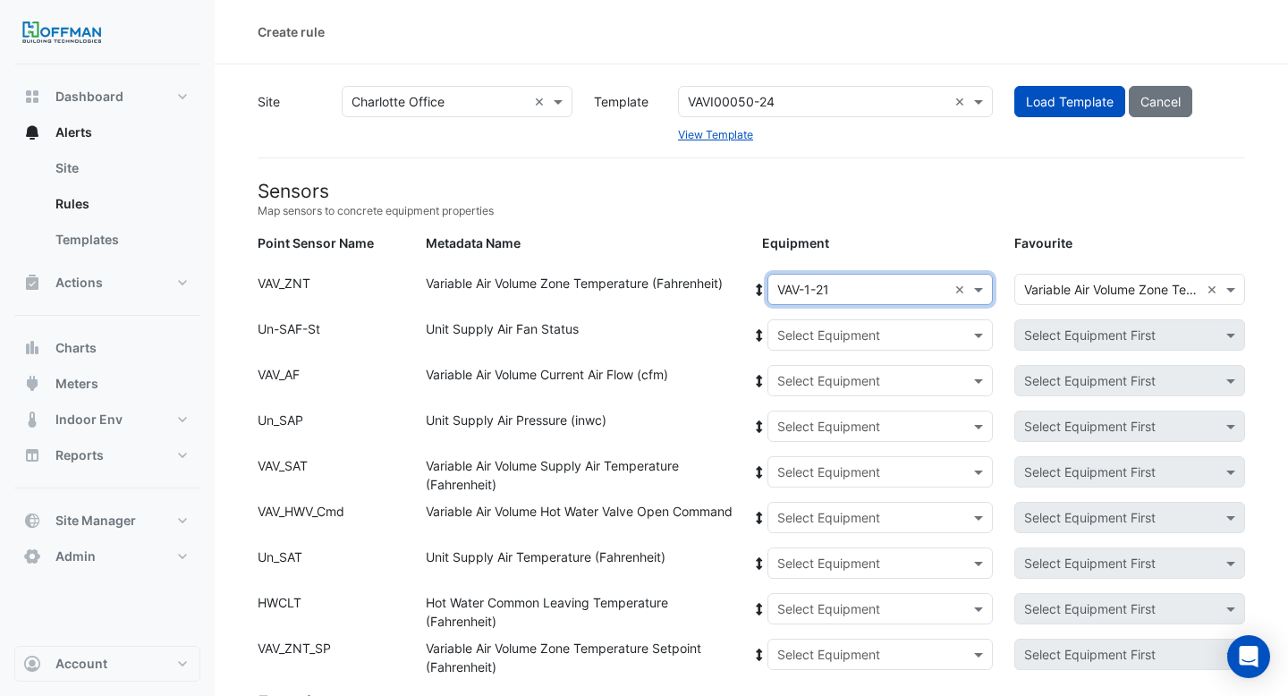
click at [760, 292] on icon at bounding box center [759, 290] width 6 height 13
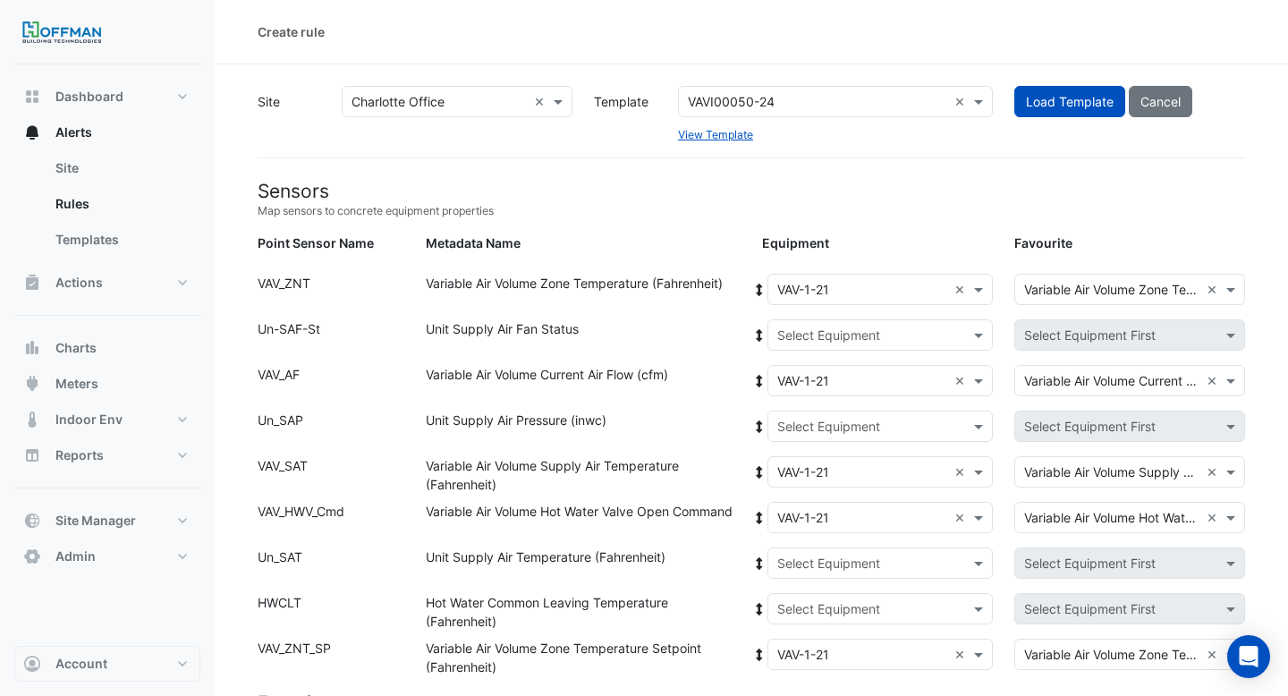
click at [785, 332] on input "text" at bounding box center [862, 335] width 171 height 19
click at [805, 396] on span "AHU-1" at bounding box center [816, 399] width 38 height 15
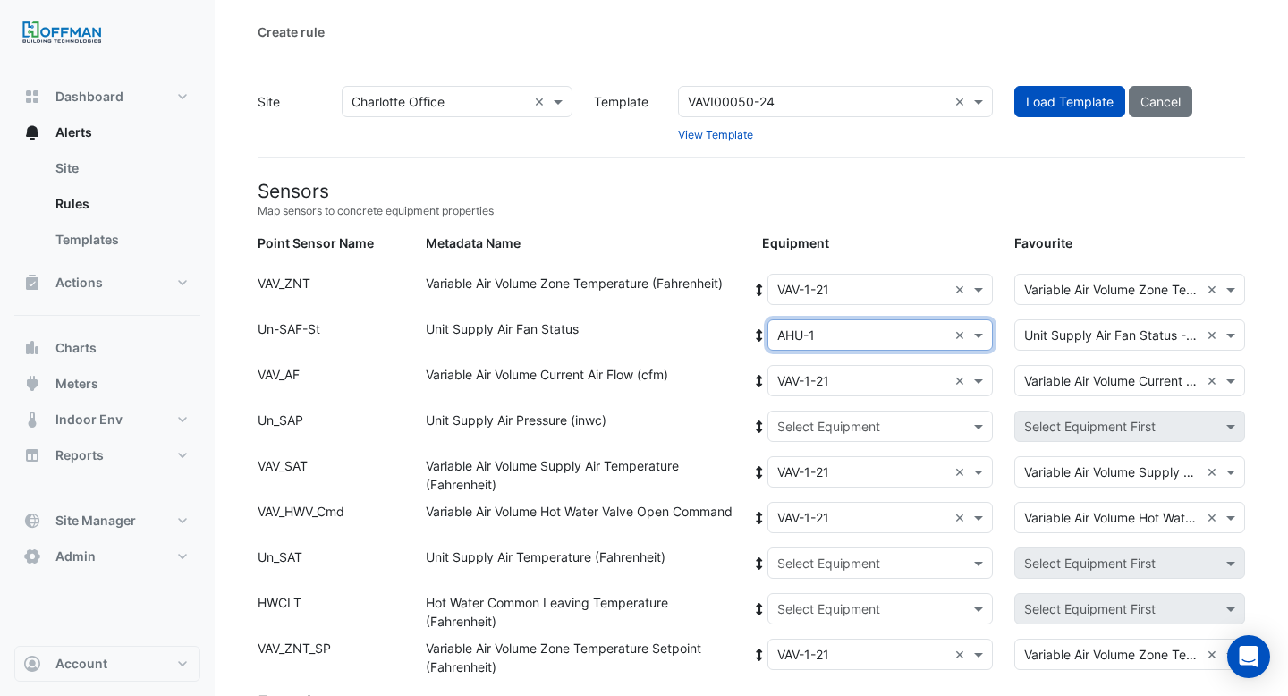
click at [760, 331] on icon at bounding box center [759, 335] width 6 height 13
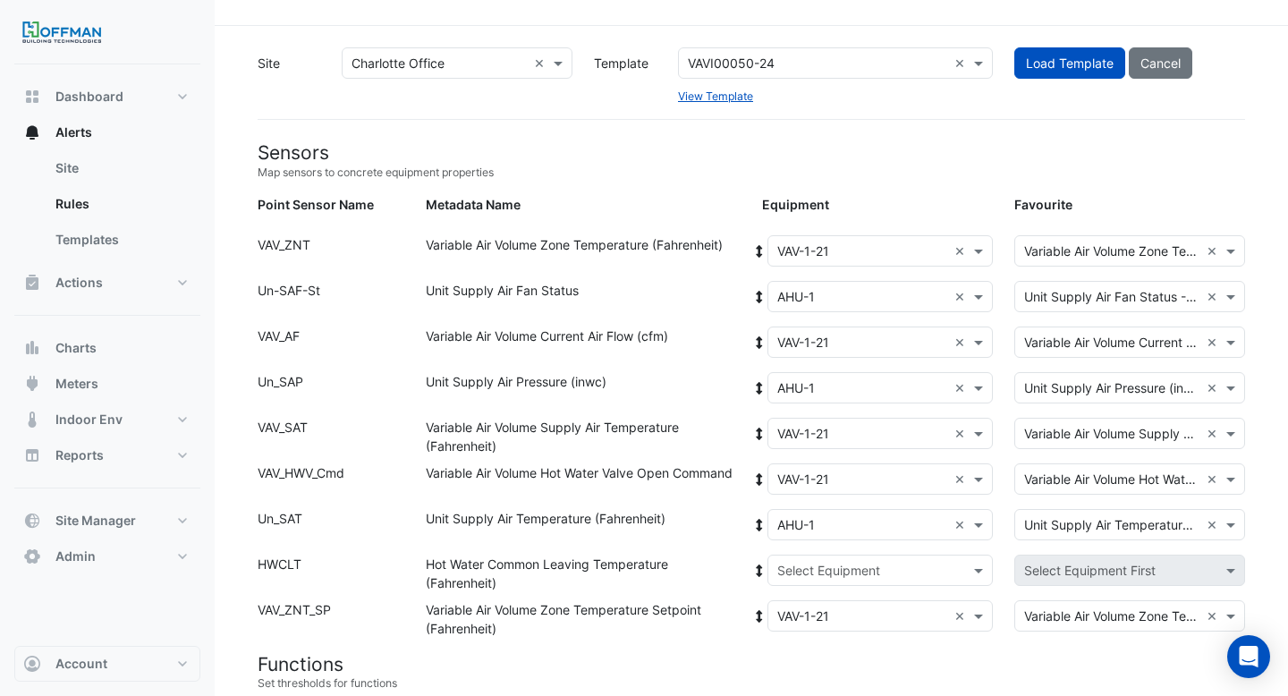
scroll to position [57, 0]
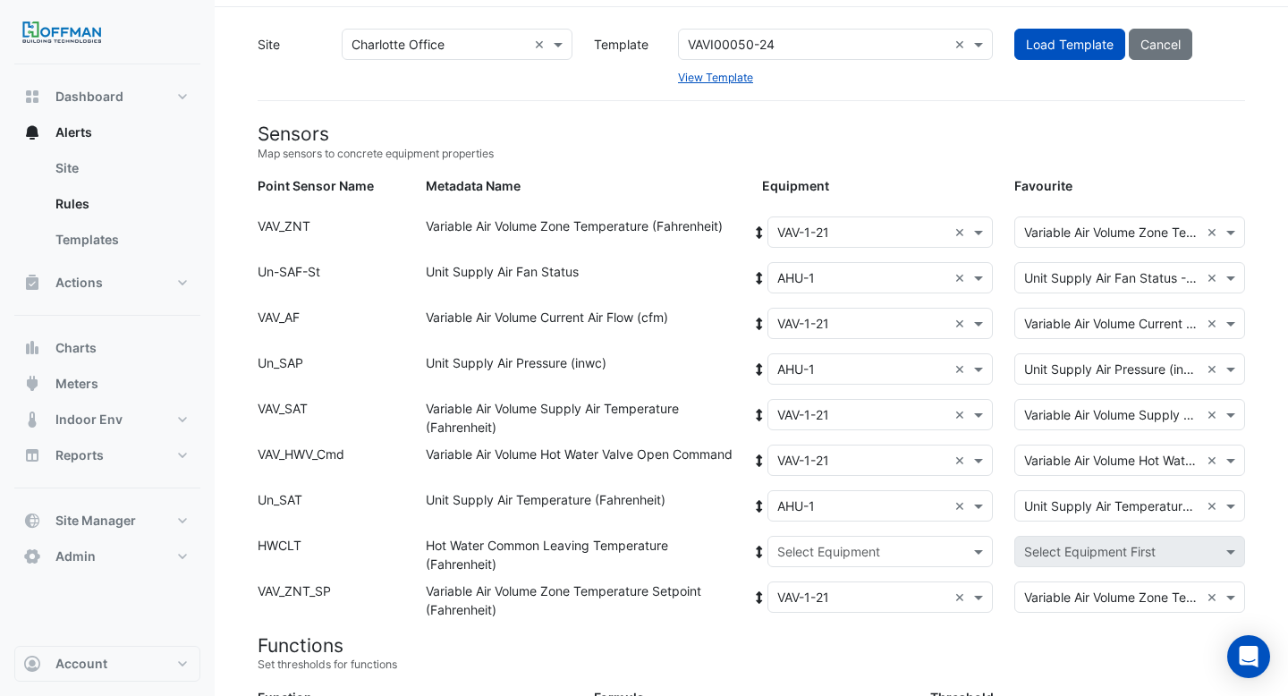
click at [826, 536] on div "Select Equipment" at bounding box center [880, 551] width 226 height 31
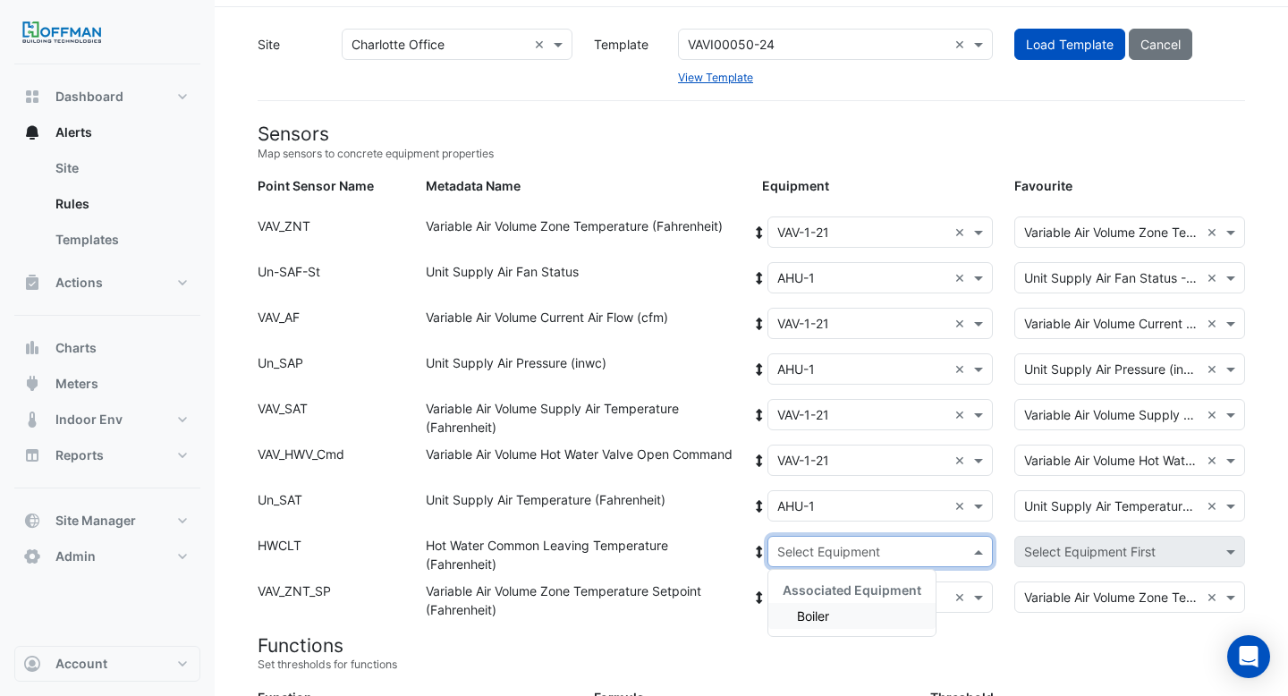
click at [818, 617] on span "Boiler" at bounding box center [813, 615] width 32 height 15
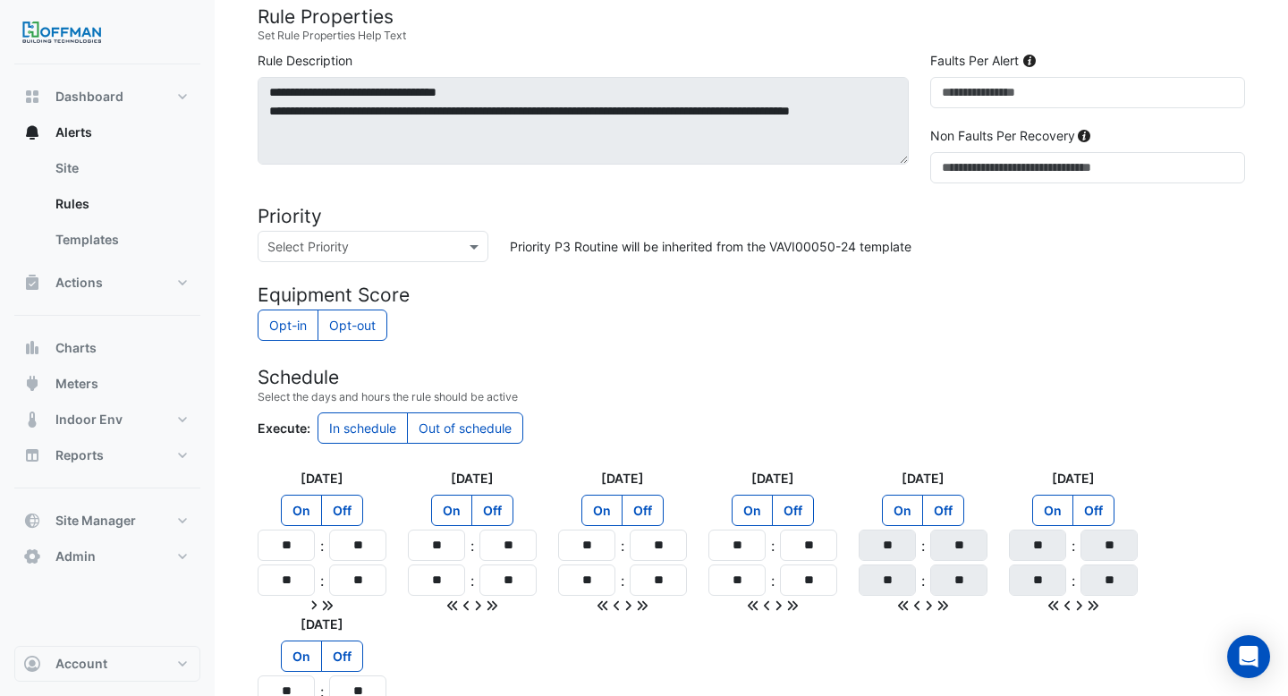
scroll to position [1103, 0]
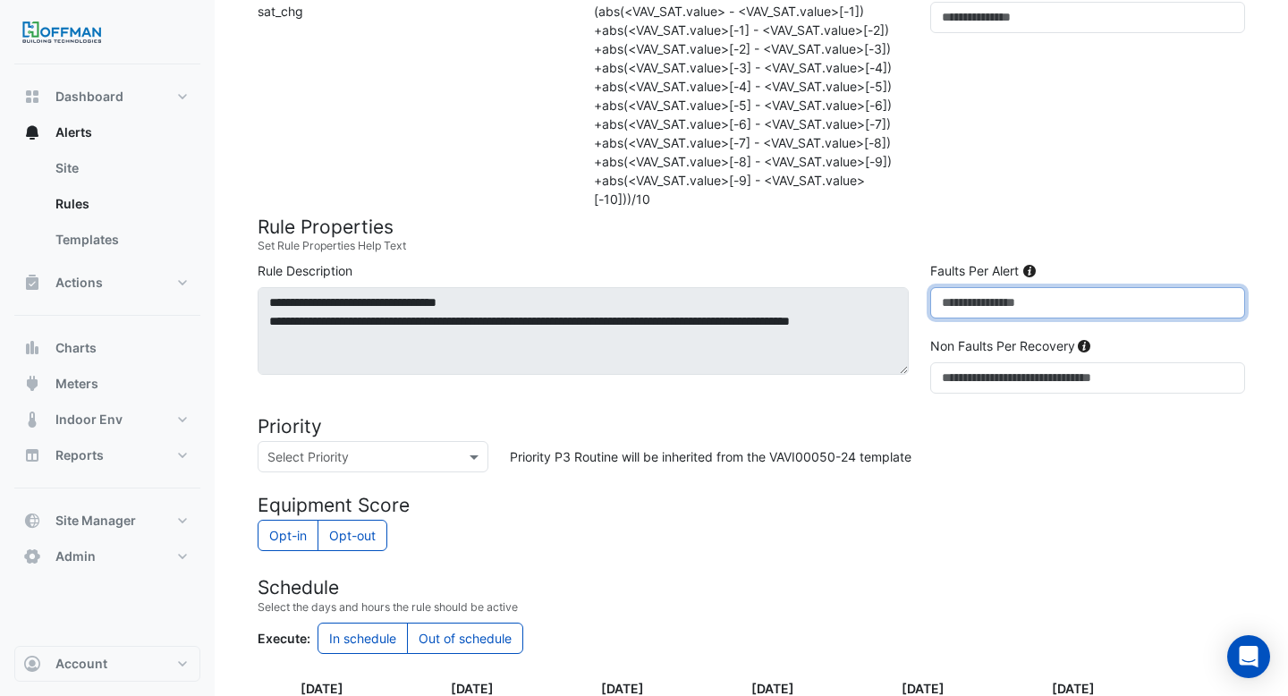
drag, startPoint x: 967, startPoint y: 301, endPoint x: 902, endPoint y: 301, distance: 64.4
click at [903, 301] on div "**********" at bounding box center [751, 331] width 1009 height 140
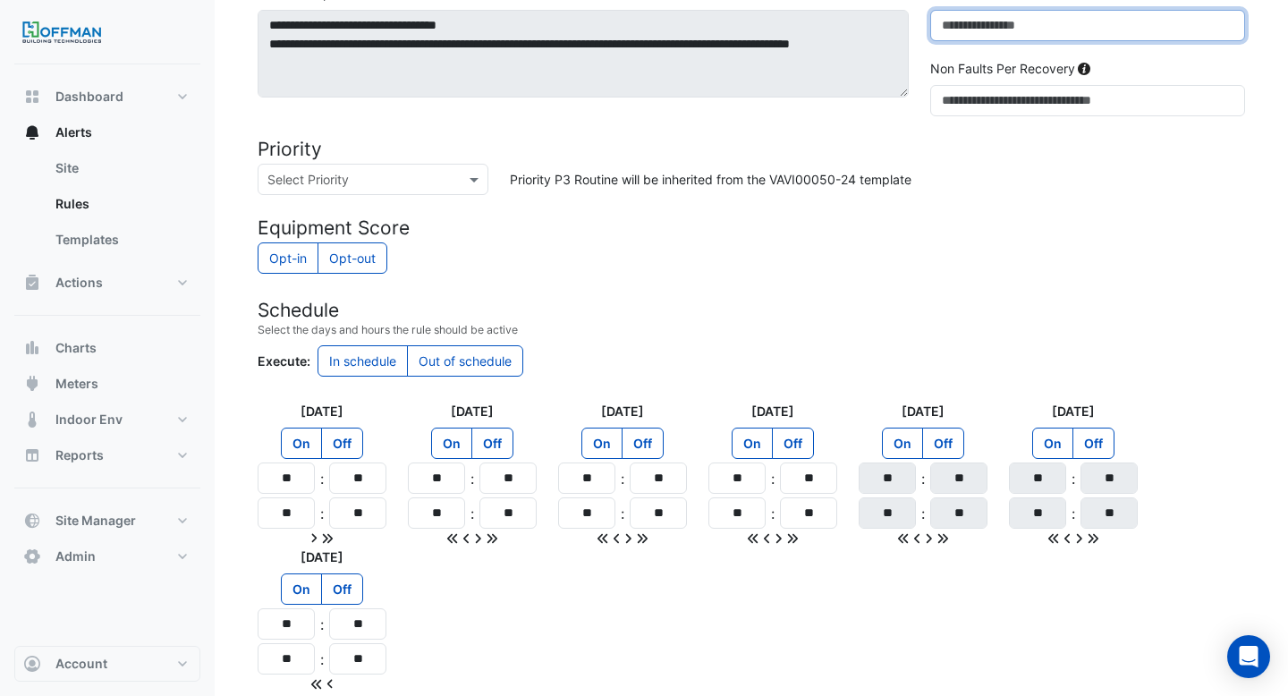
scroll to position [1390, 0]
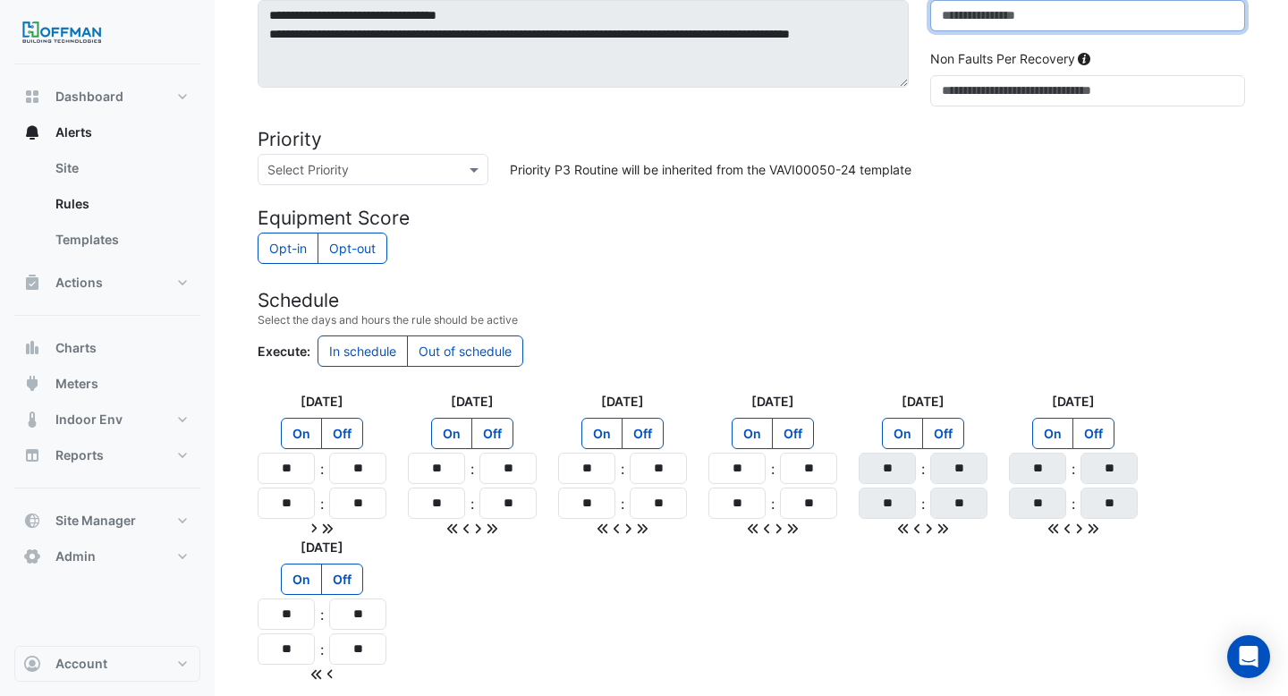
type input "**"
click at [312, 459] on input "**" at bounding box center [286, 468] width 57 height 31
type input "*"
type input "**"
drag, startPoint x: 297, startPoint y: 501, endPoint x: 247, endPoint y: 501, distance: 50.1
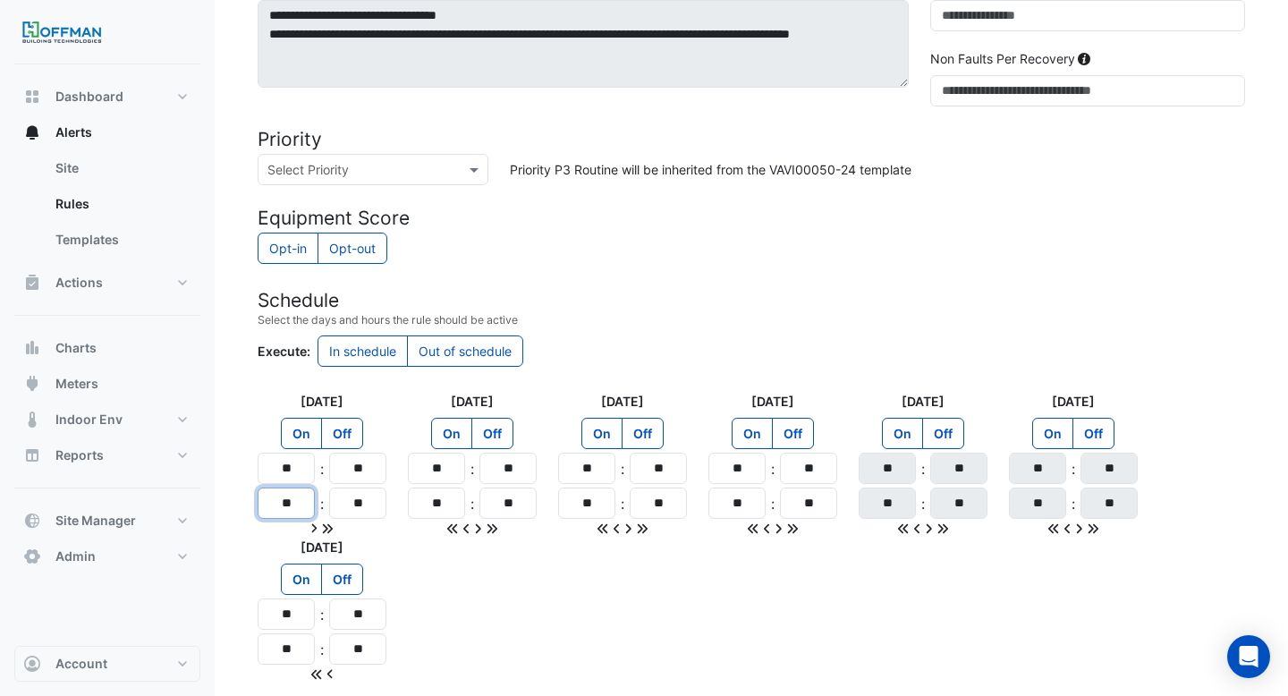
click at [247, 501] on div "Monday On Off ** : ** ** : **" at bounding box center [322, 465] width 150 height 146
type input "**"
click at [328, 530] on icon at bounding box center [328, 528] width 10 height 10
type input "**"
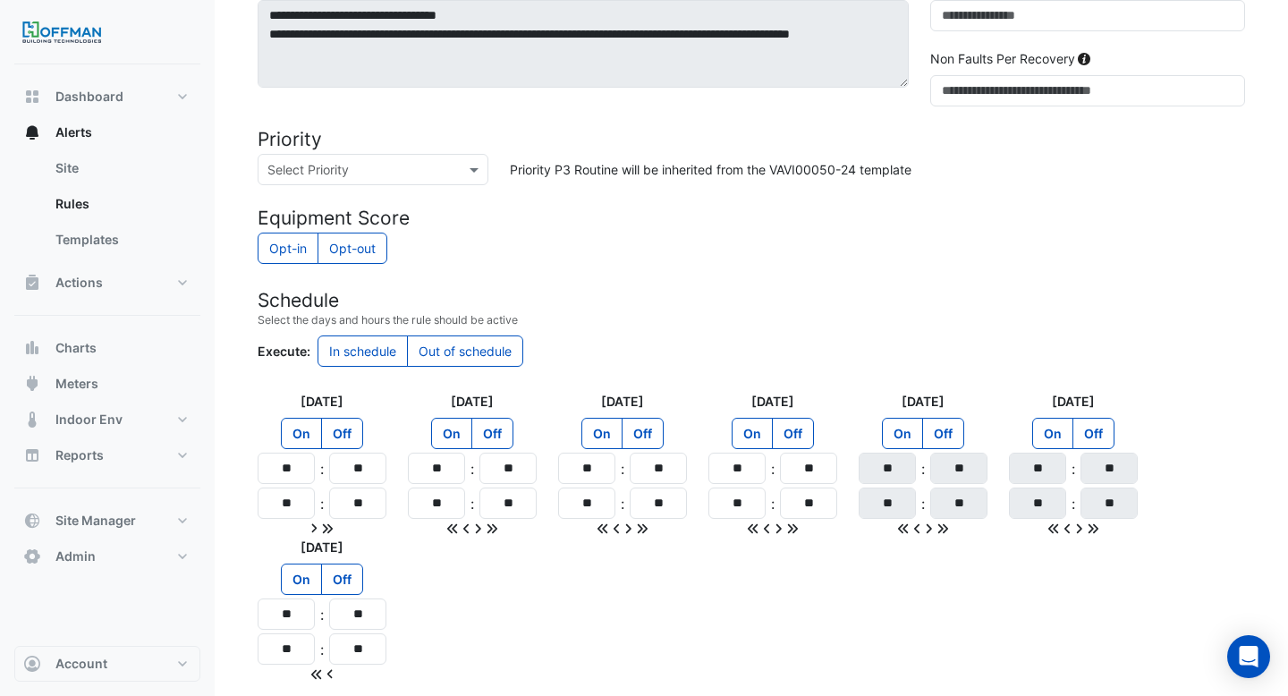
type input "**"
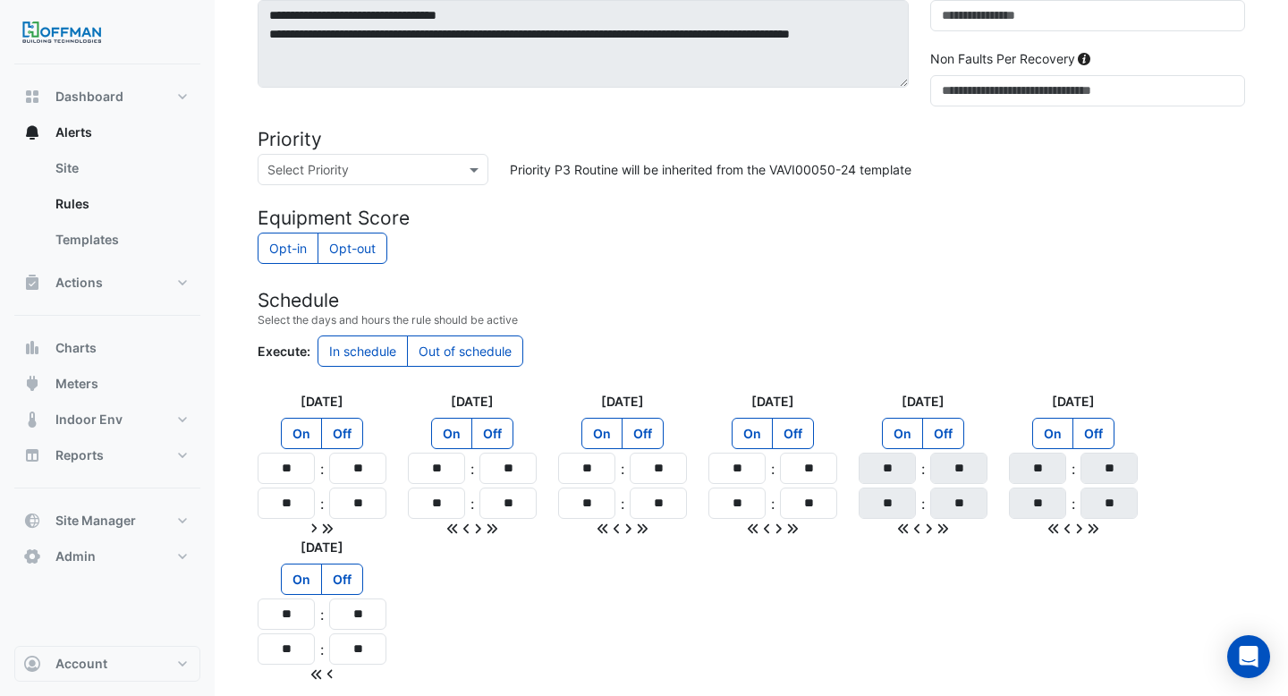
type input "**"
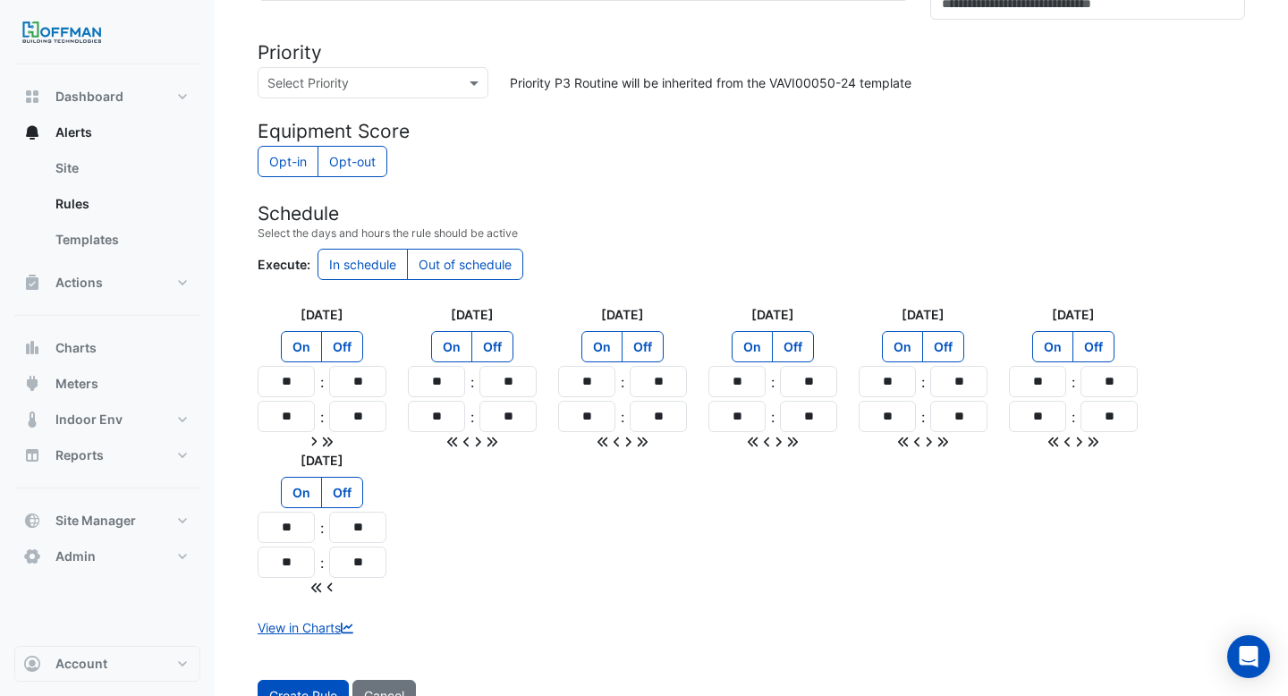
scroll to position [1538, 0]
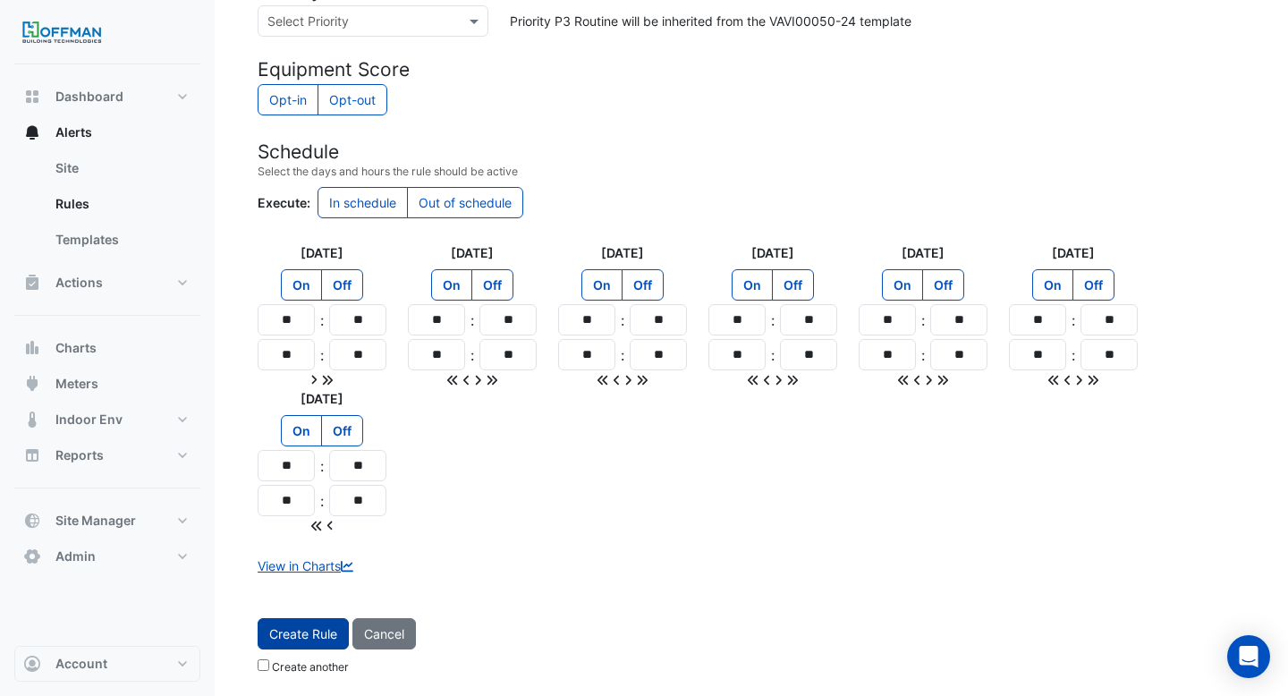
click at [293, 634] on button "Create Rule" at bounding box center [303, 633] width 91 height 31
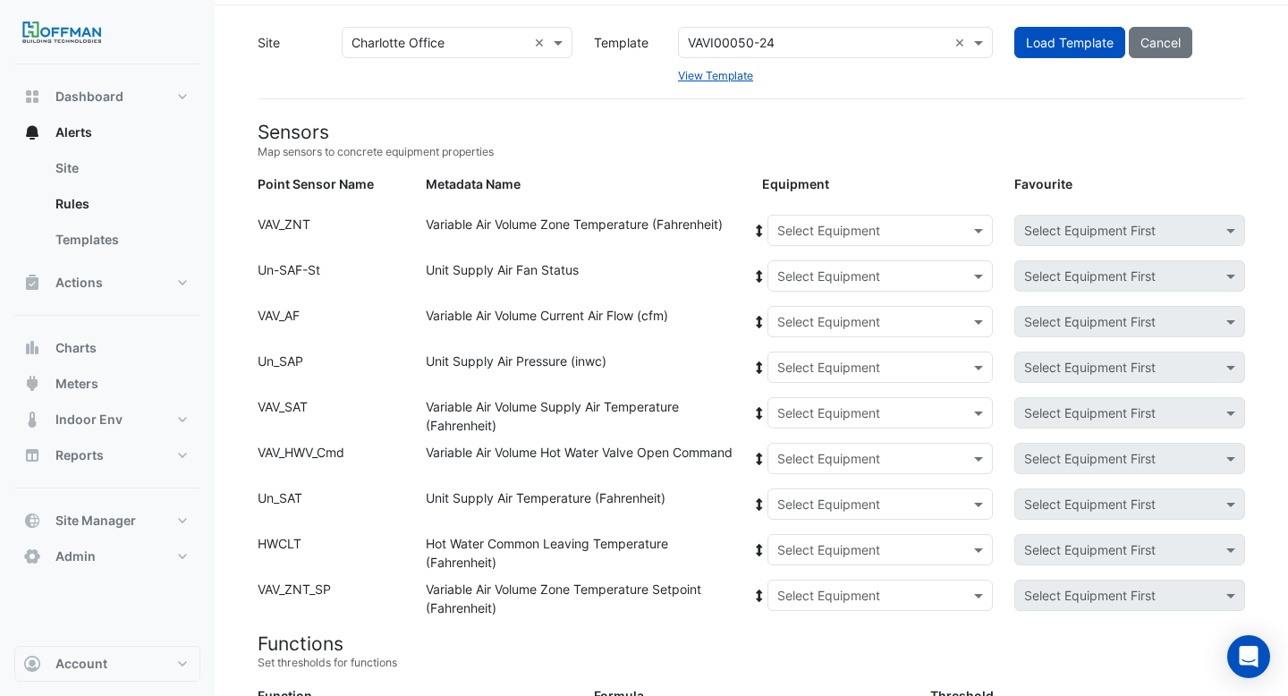
scroll to position [0, 0]
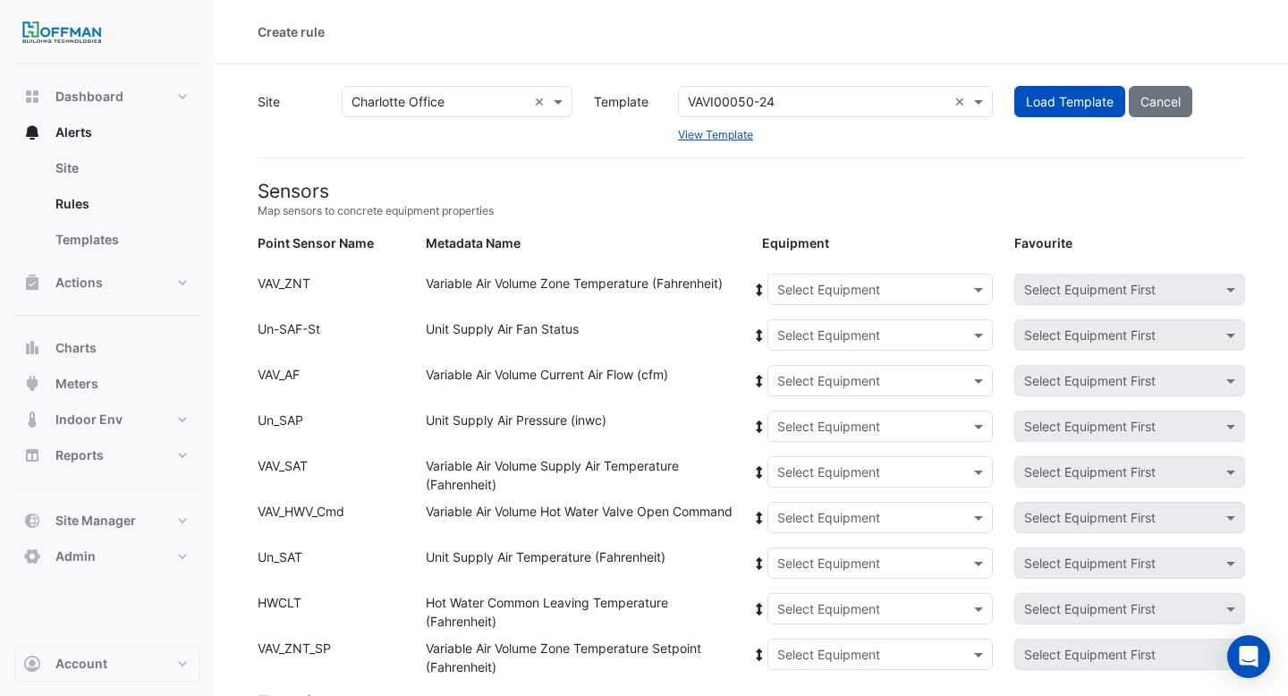
click at [852, 298] on div "Select Equipment" at bounding box center [828, 289] width 103 height 19
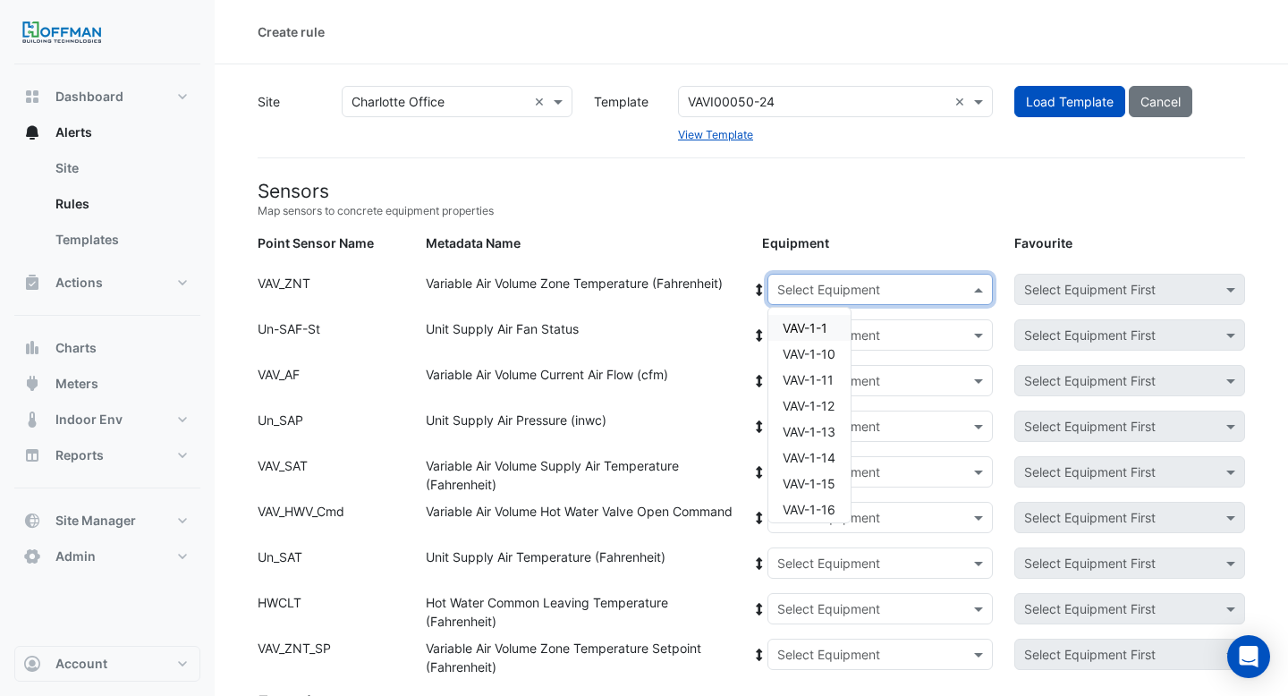
click at [828, 325] on div "VAV-1-1" at bounding box center [809, 328] width 82 height 26
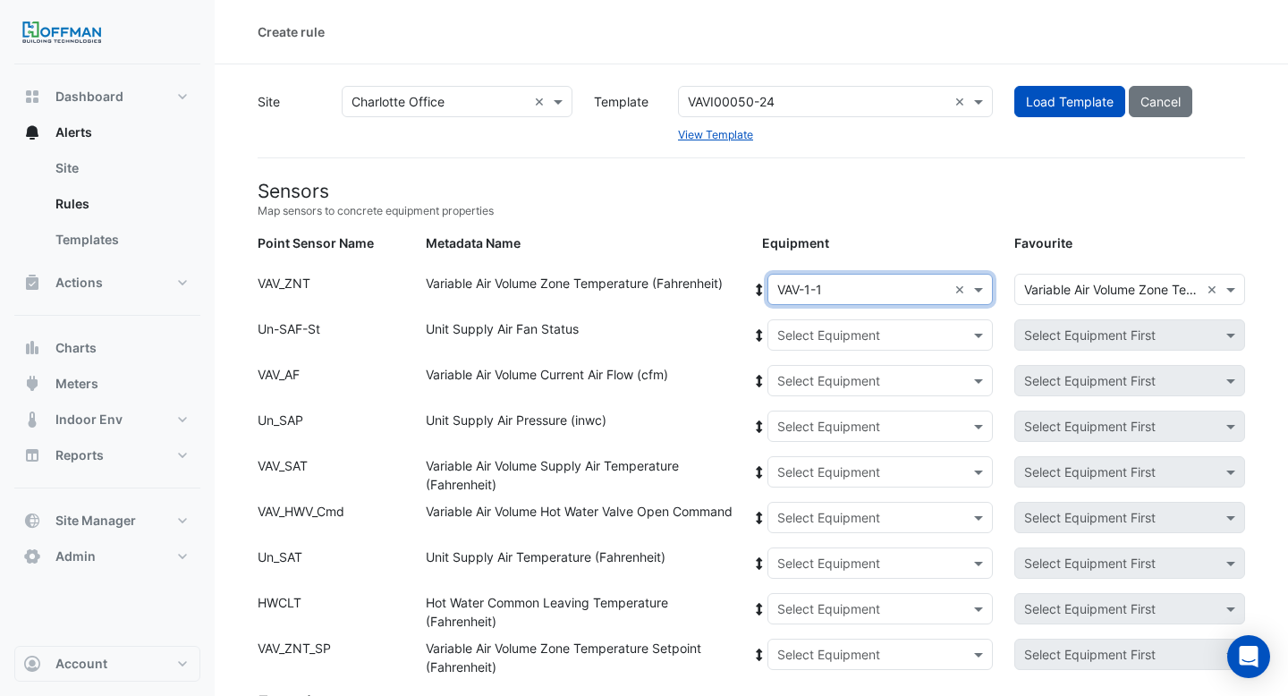
click at [759, 291] on icon at bounding box center [759, 290] width 16 height 13
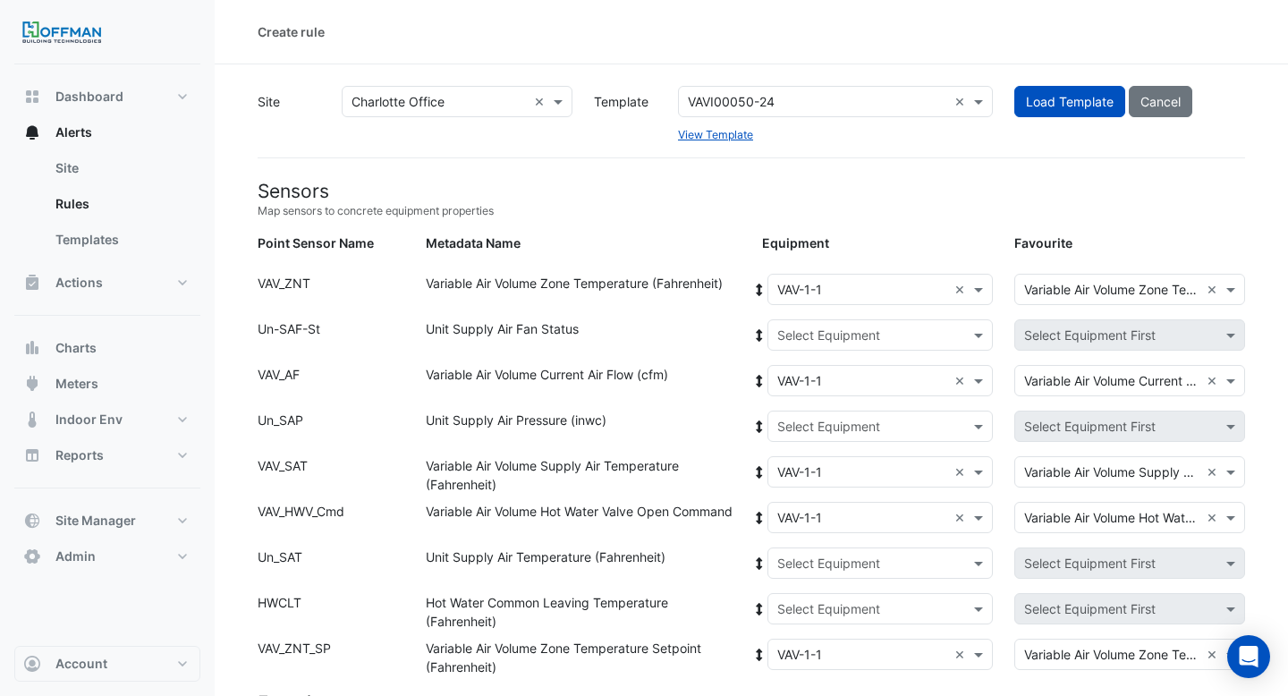
click at [802, 340] on input "text" at bounding box center [862, 335] width 171 height 19
click at [806, 402] on span "AHU-1" at bounding box center [816, 399] width 38 height 15
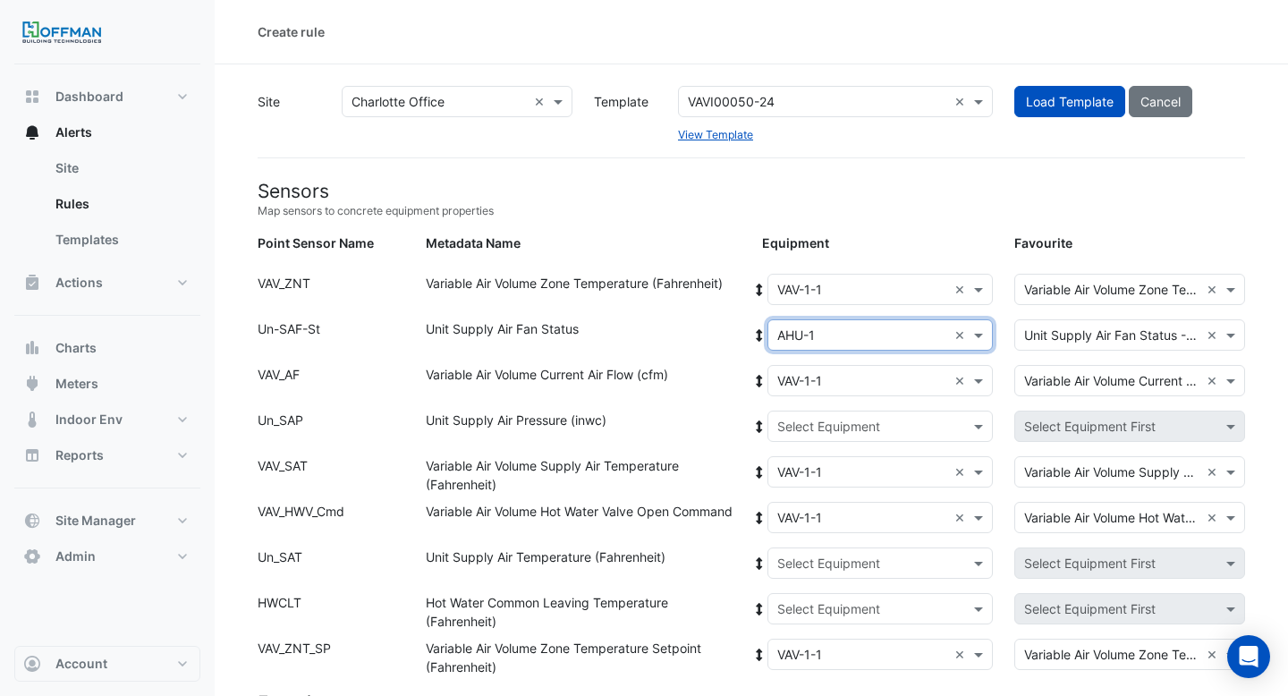
click at [757, 332] on icon at bounding box center [759, 335] width 16 height 13
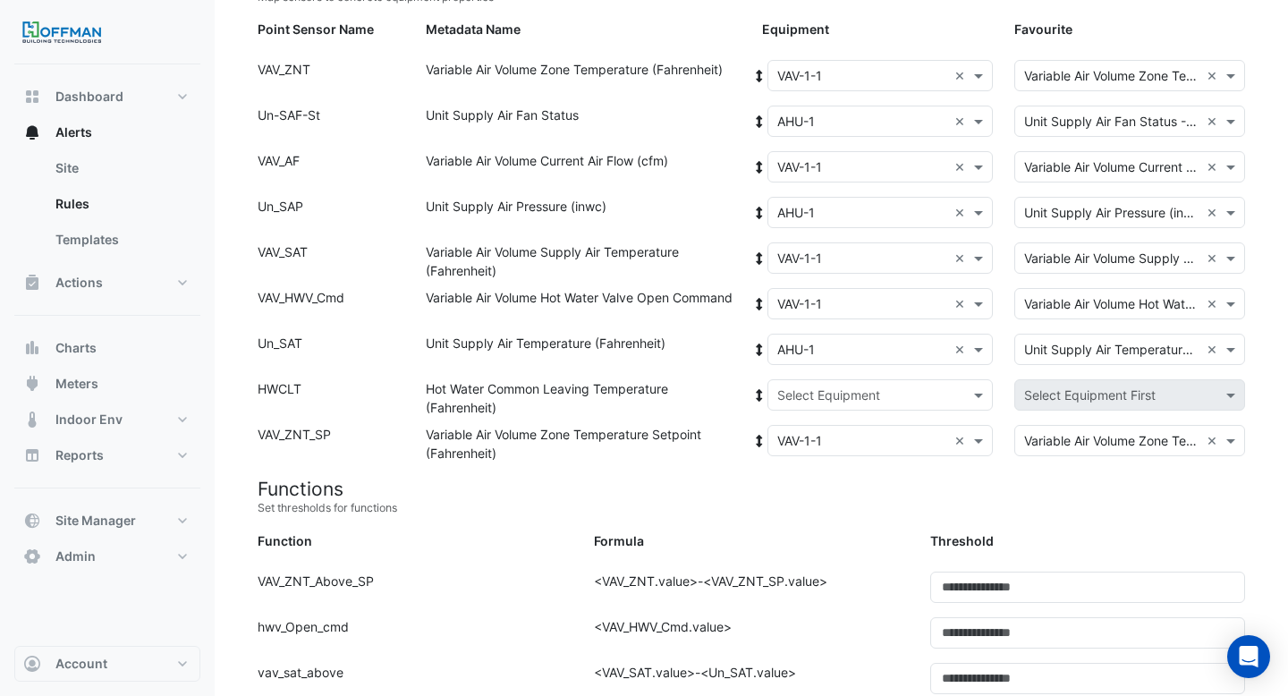
scroll to position [378, 0]
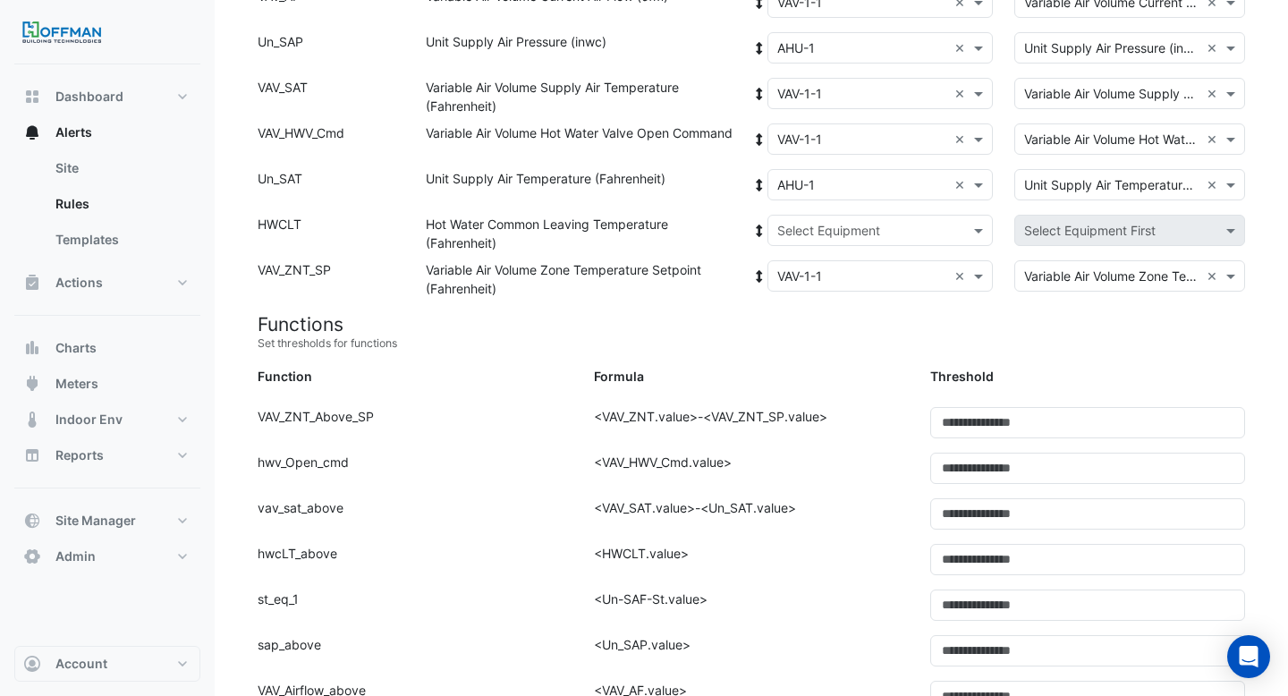
click at [805, 231] on input "text" at bounding box center [862, 231] width 171 height 19
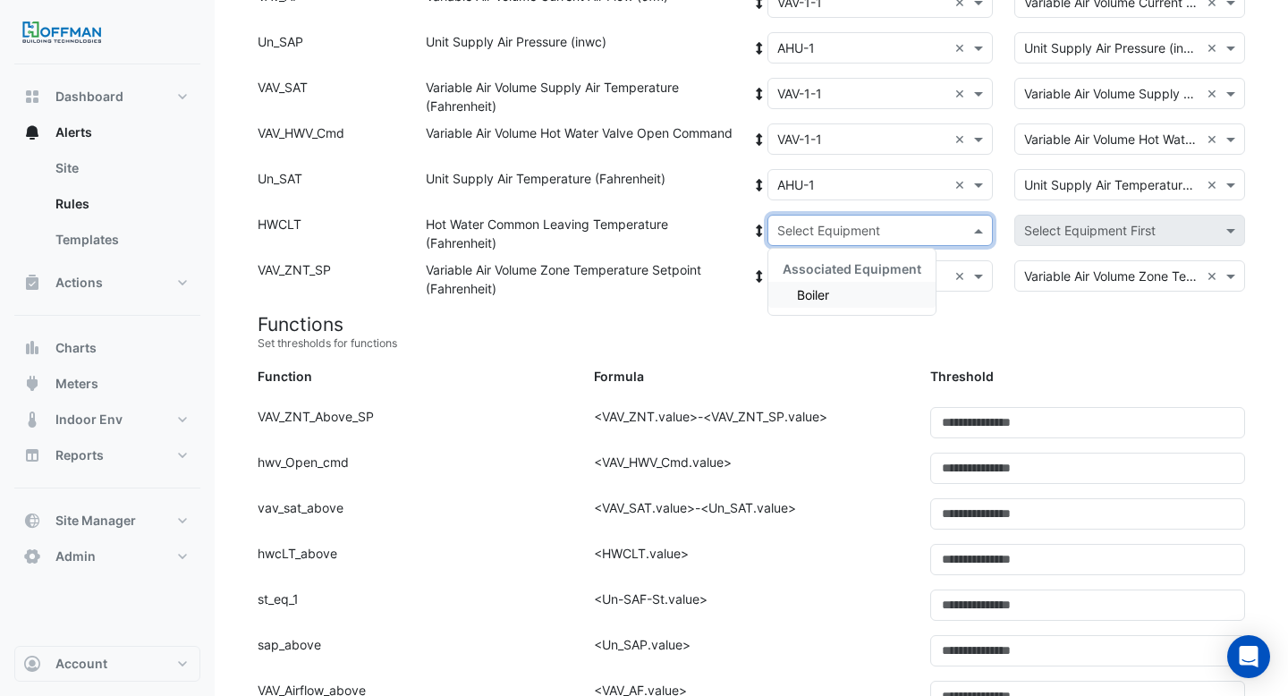
click at [807, 295] on span "Boiler" at bounding box center [813, 294] width 32 height 15
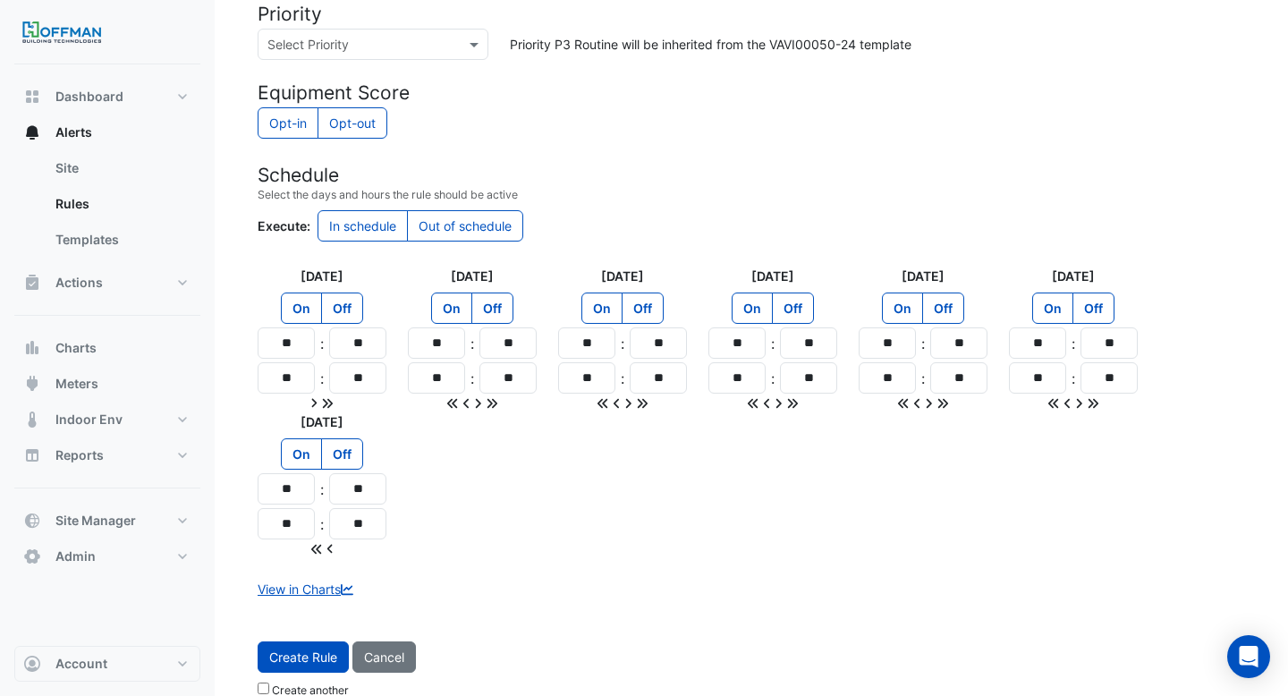
scroll to position [1538, 0]
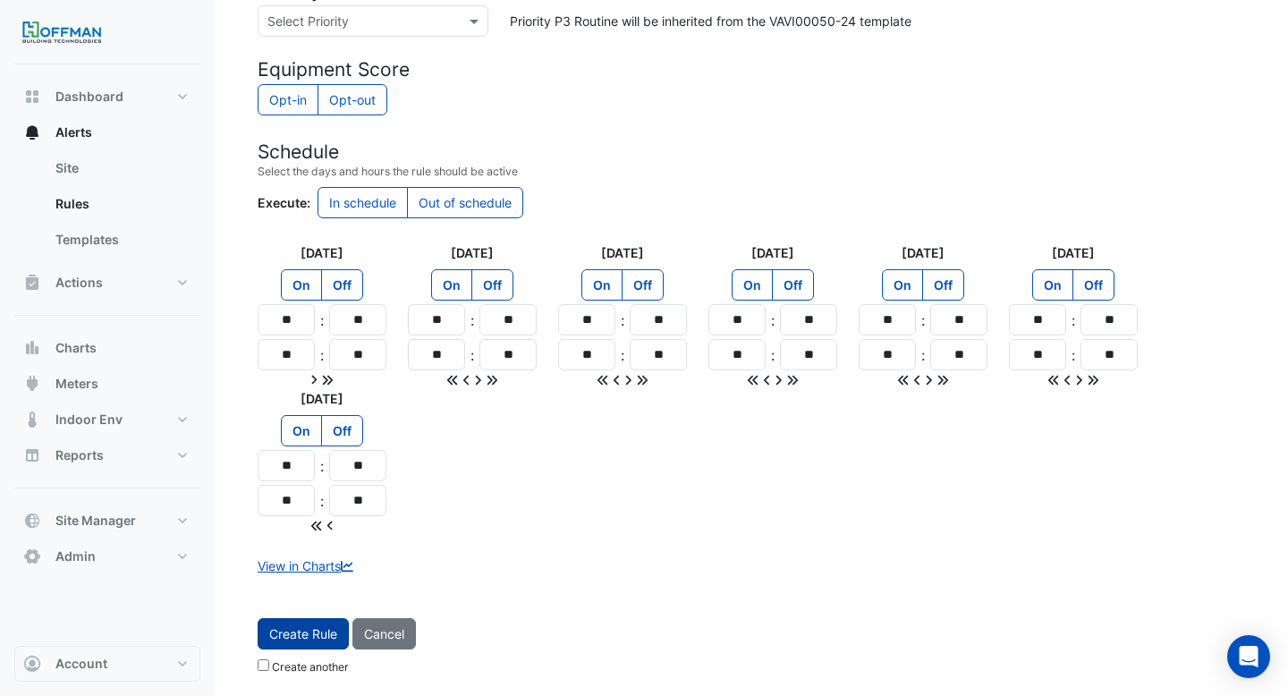
click at [318, 634] on button "Create Rule" at bounding box center [303, 633] width 91 height 31
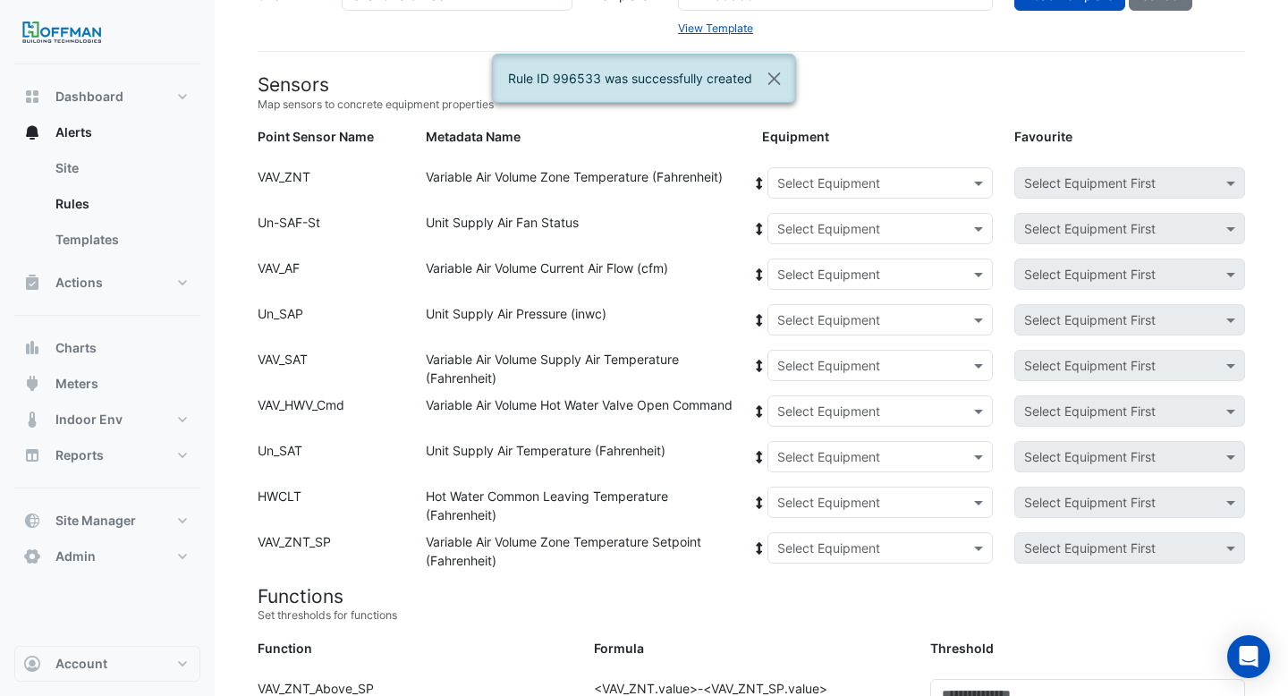
scroll to position [0, 0]
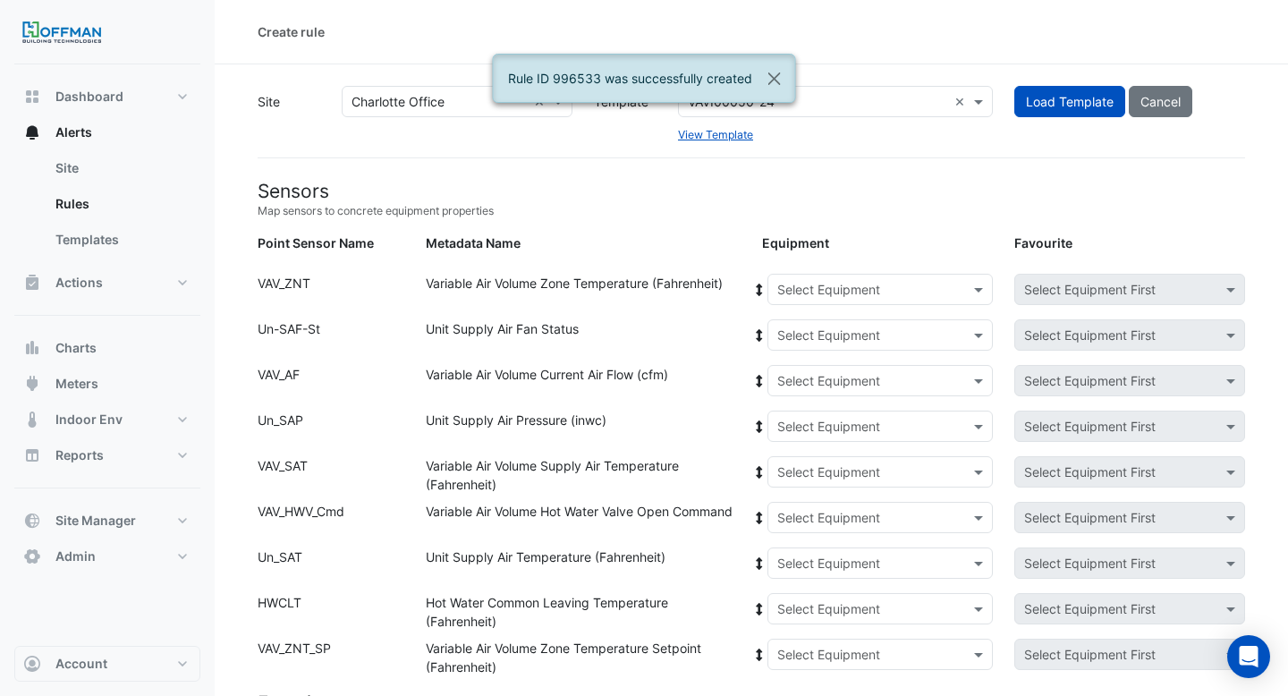
click at [820, 277] on div "Select Equipment" at bounding box center [880, 289] width 226 height 31
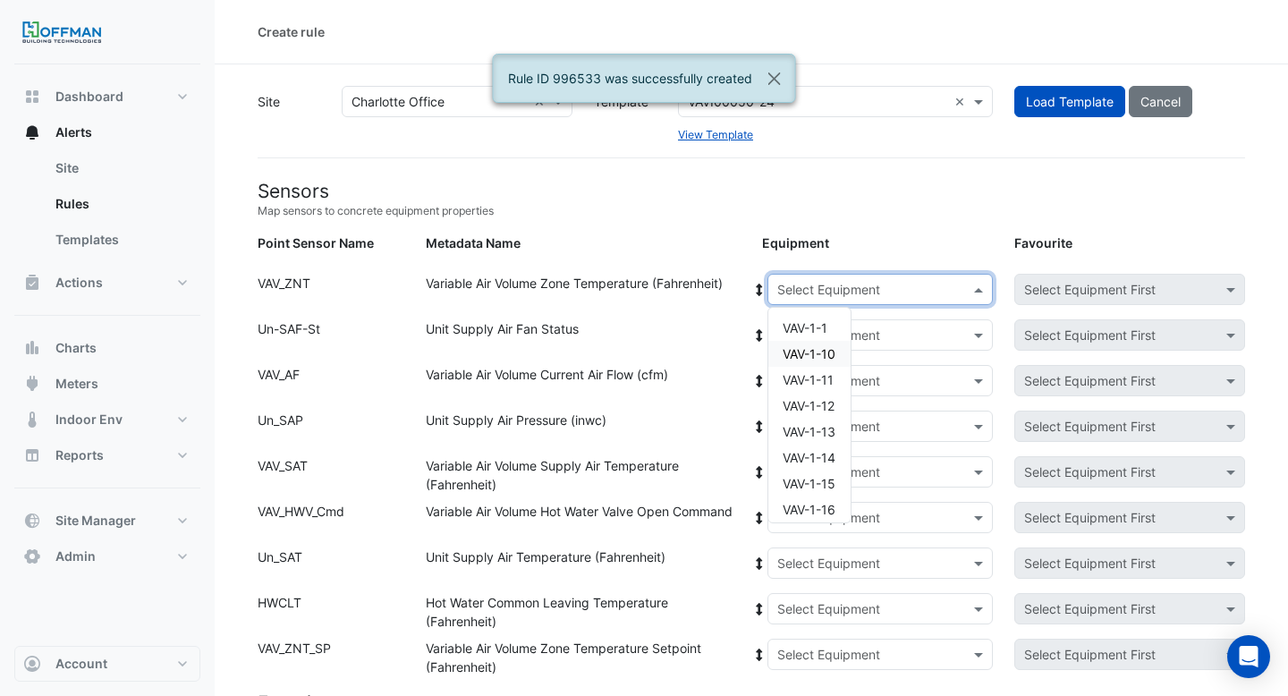
click at [822, 354] on span "VAV-1-10" at bounding box center [809, 353] width 53 height 15
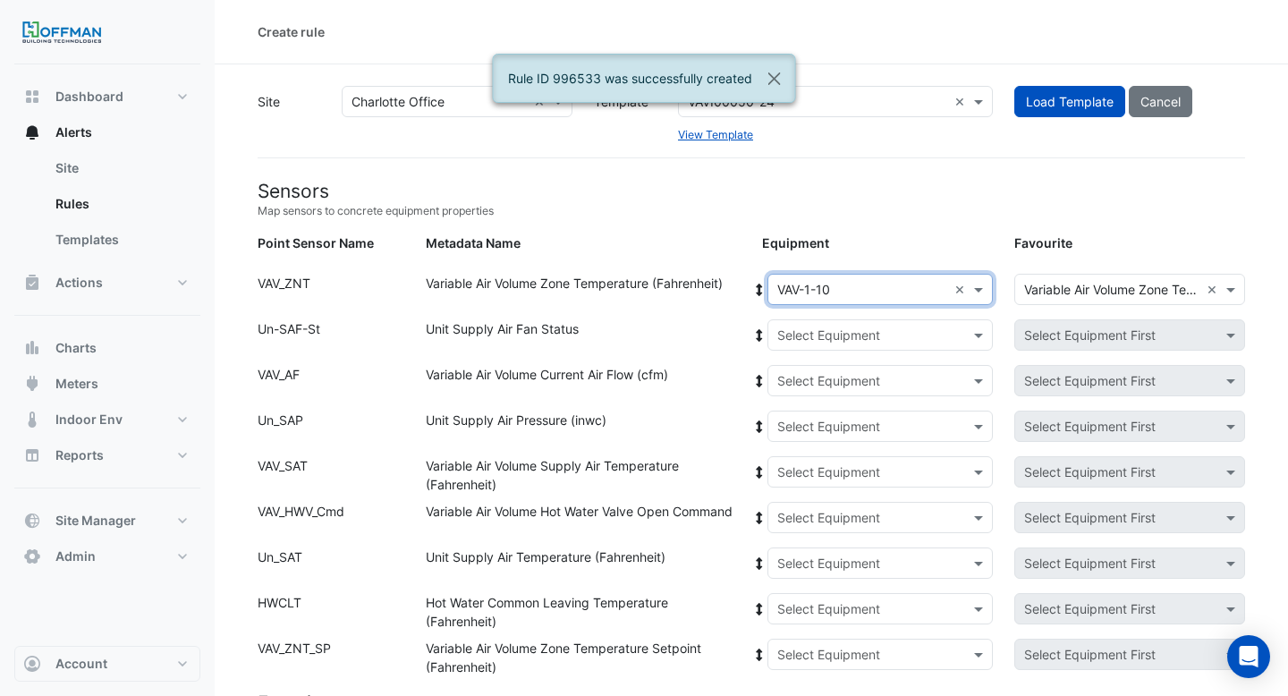
click at [756, 288] on icon at bounding box center [759, 290] width 16 height 13
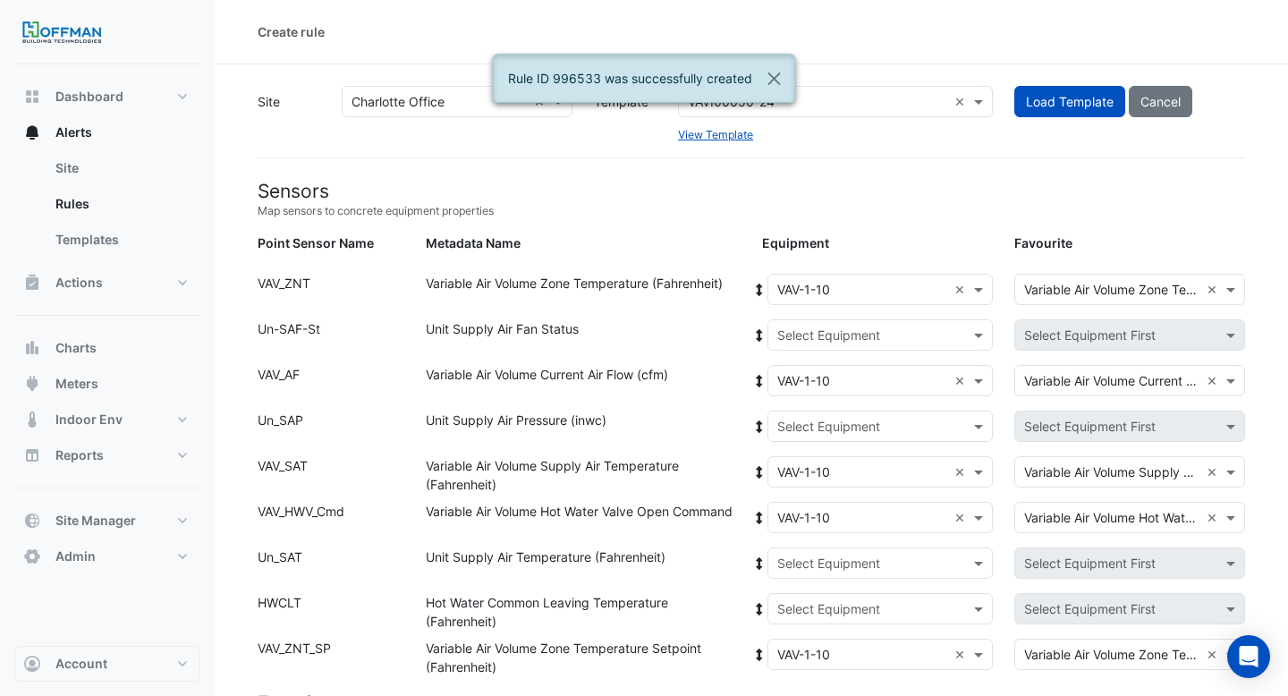
click at [795, 326] on input "text" at bounding box center [862, 335] width 171 height 19
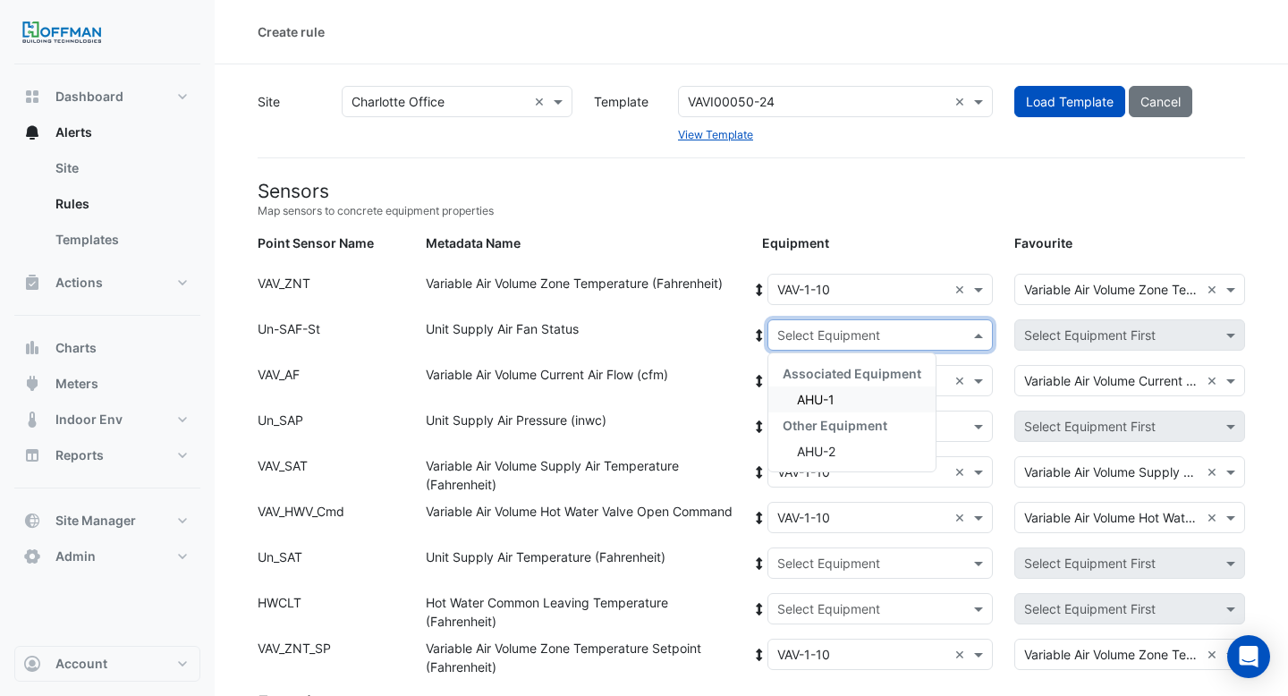
click at [812, 390] on div "AHU-1" at bounding box center [851, 399] width 167 height 26
click at [757, 329] on icon at bounding box center [759, 335] width 16 height 13
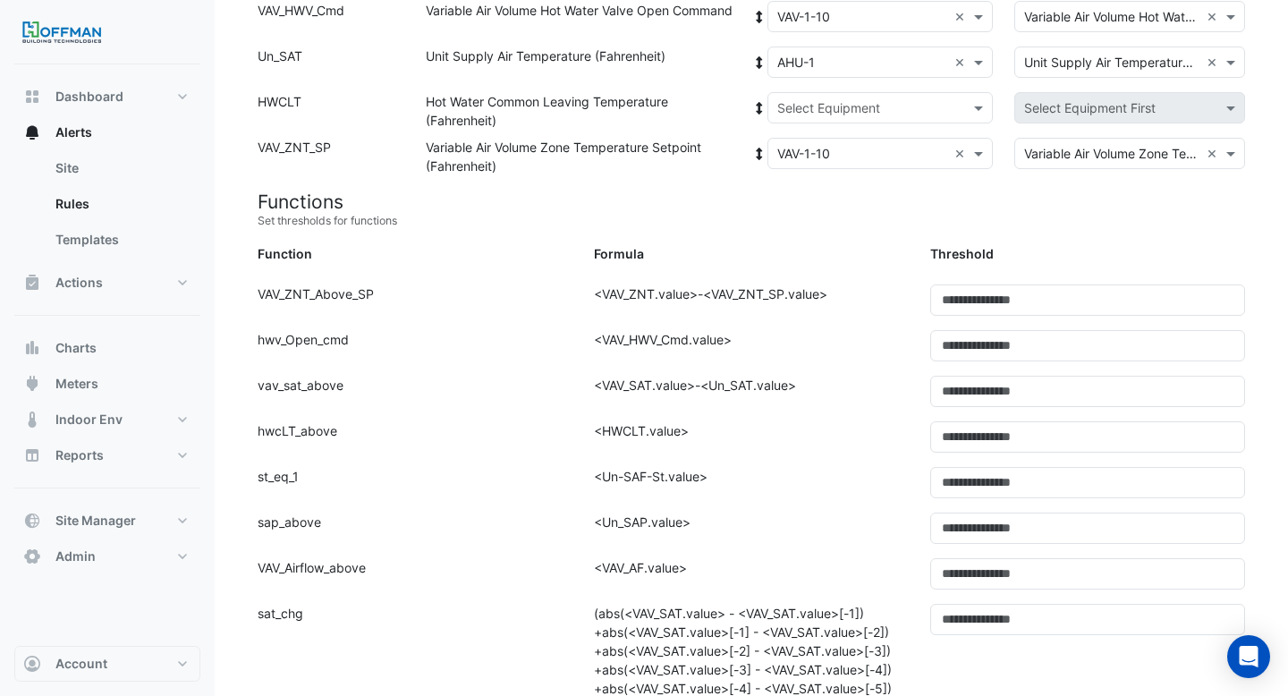
scroll to position [555, 0]
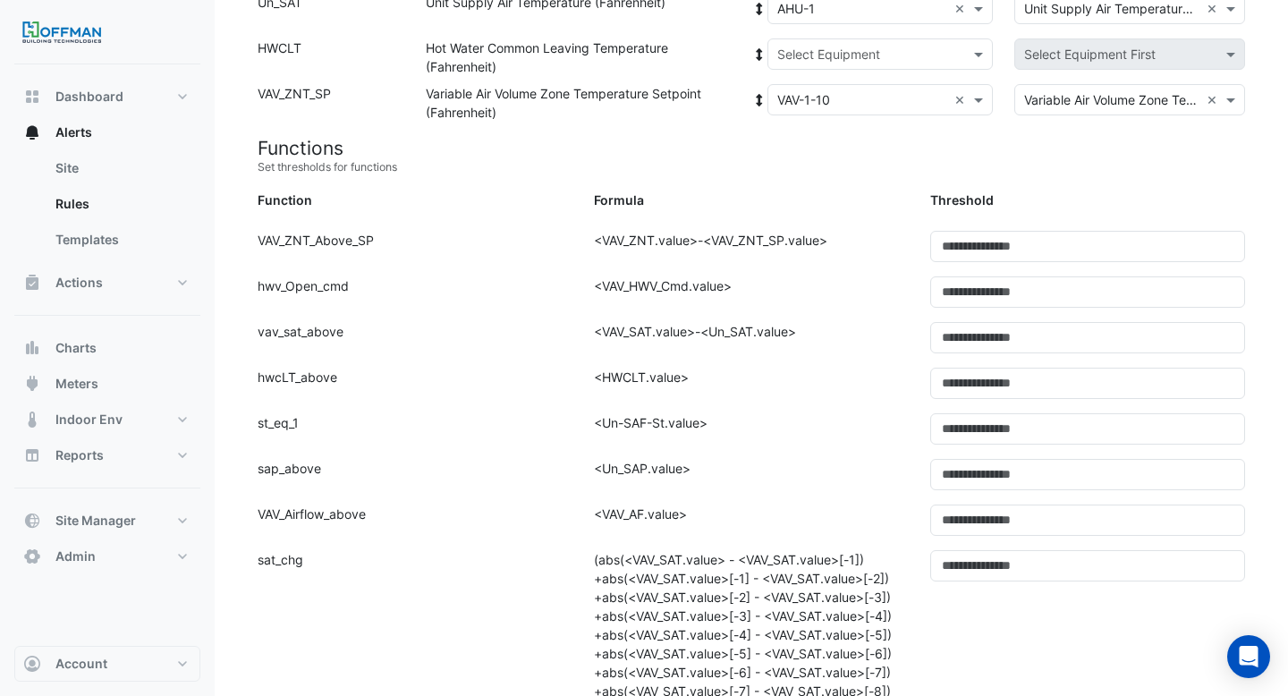
click at [789, 57] on input "text" at bounding box center [862, 55] width 171 height 19
click at [790, 114] on div "Boiler" at bounding box center [851, 119] width 167 height 26
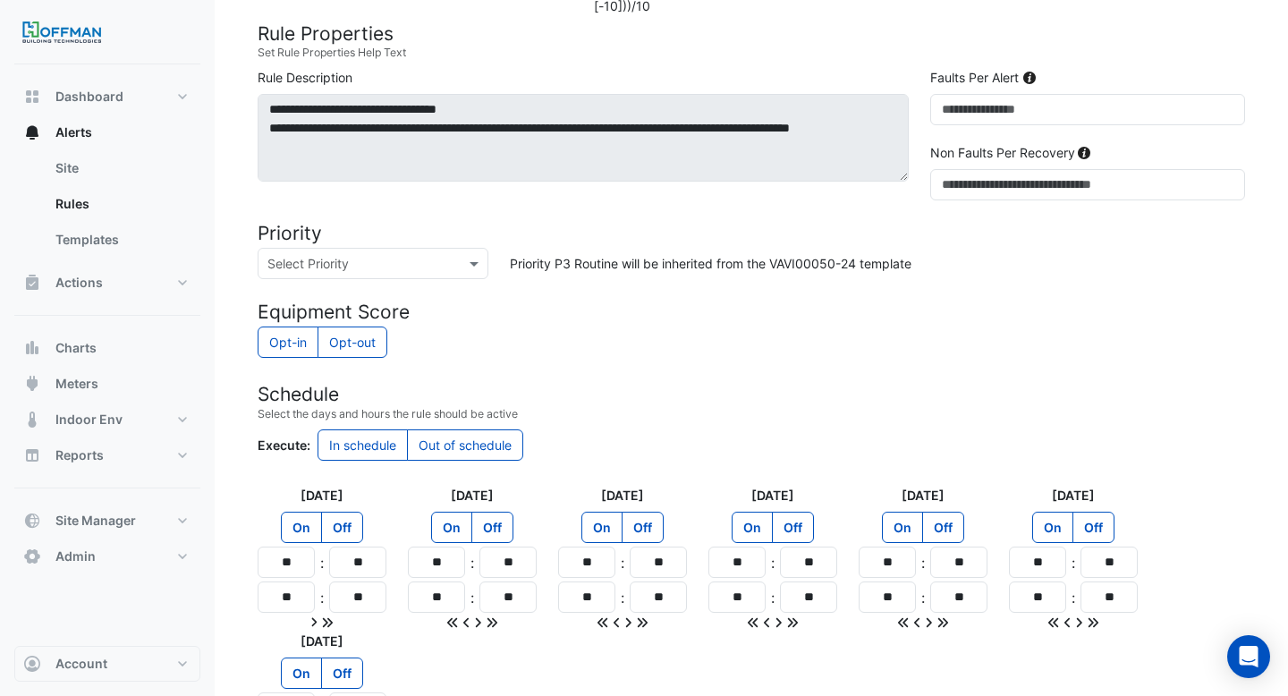
scroll to position [1538, 0]
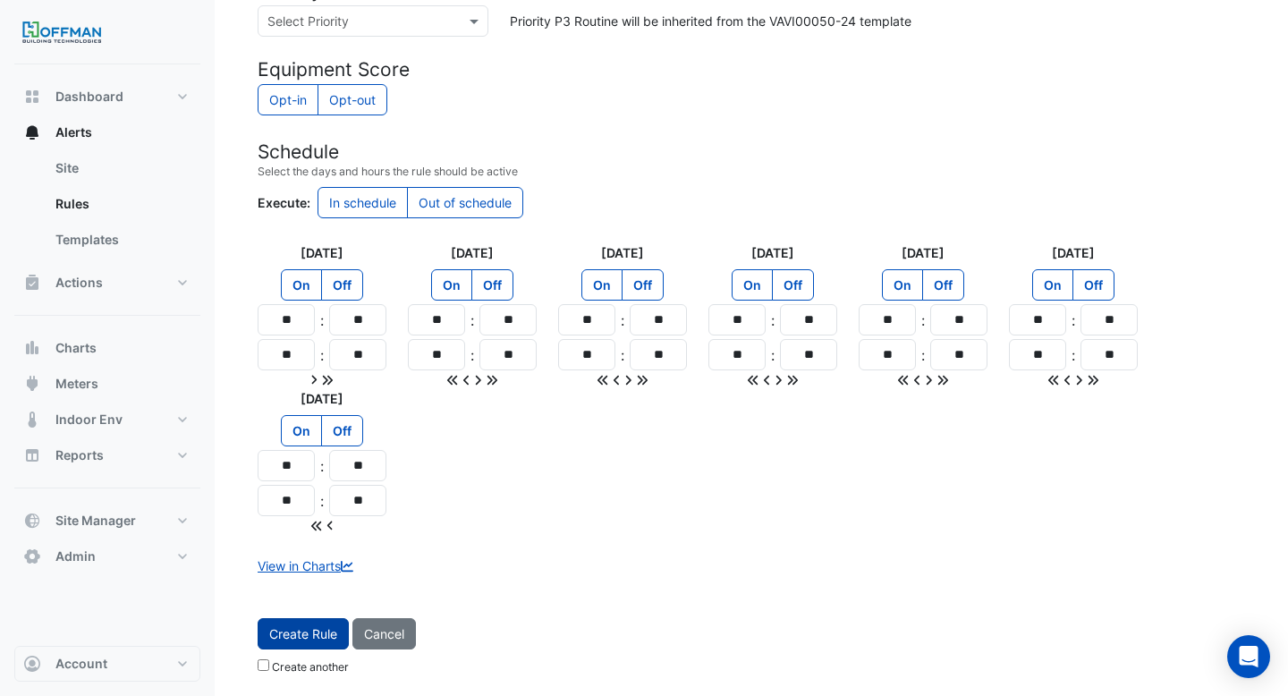
click at [316, 625] on button "Create Rule" at bounding box center [303, 633] width 91 height 31
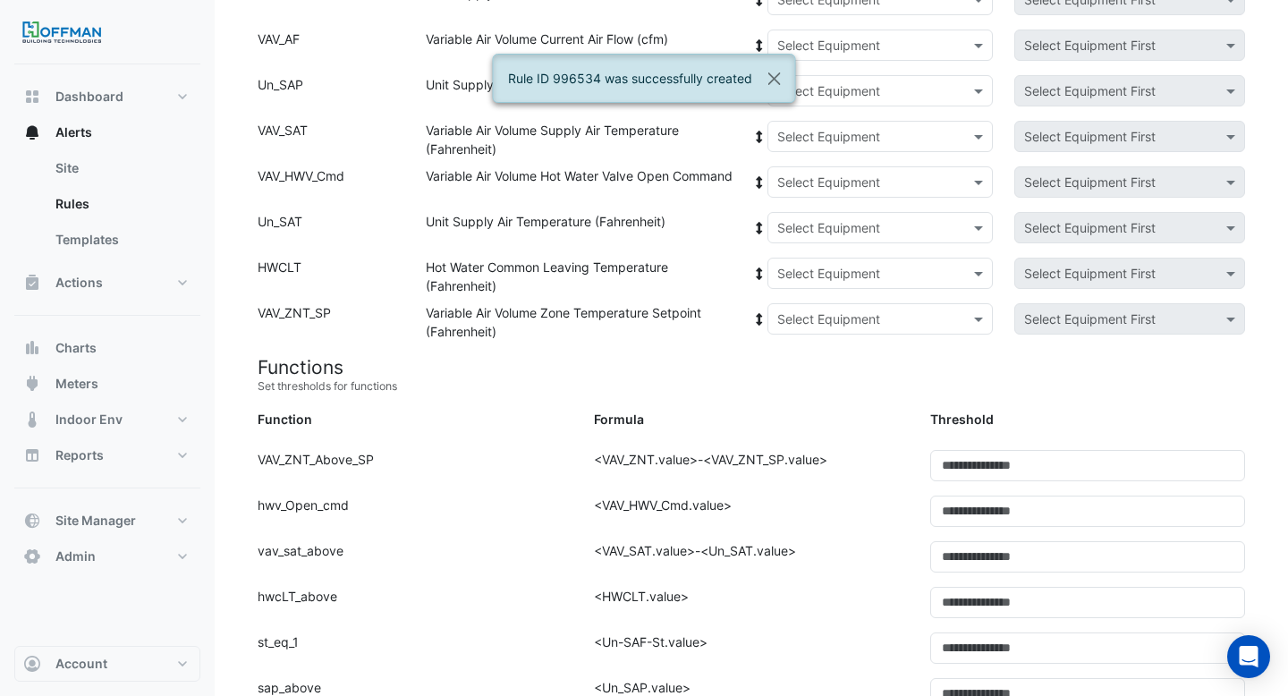
scroll to position [0, 0]
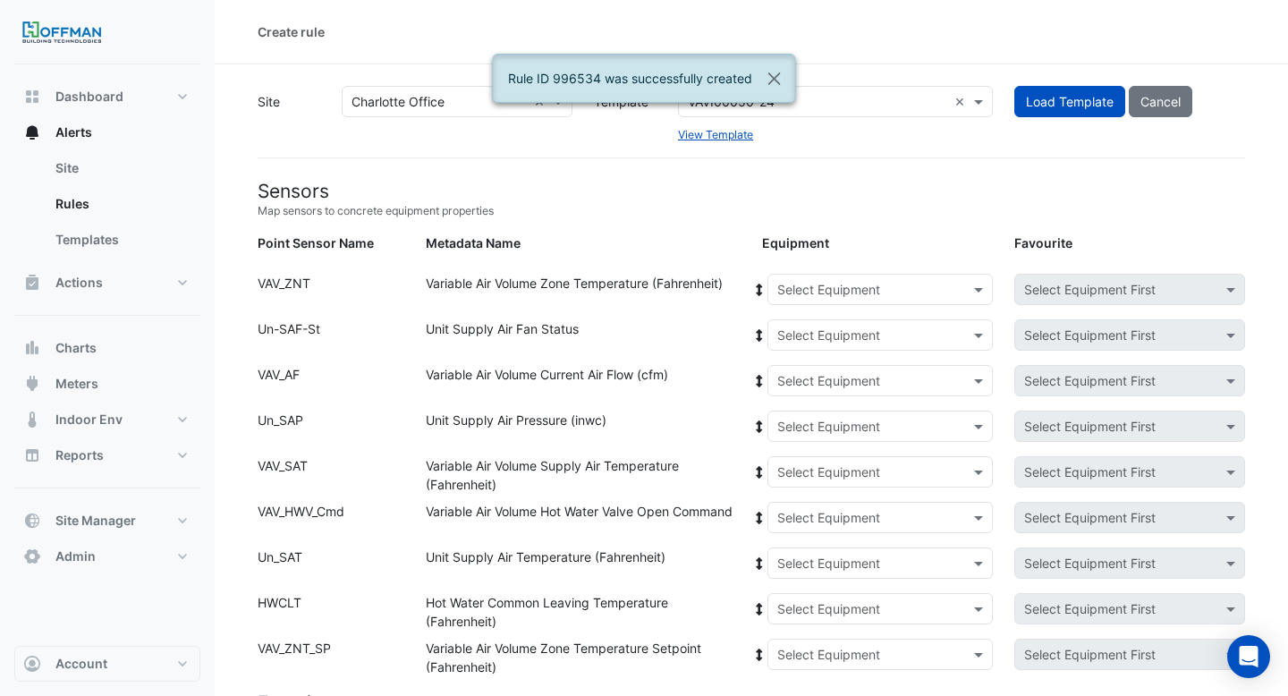
click at [808, 289] on input "text" at bounding box center [862, 290] width 171 height 19
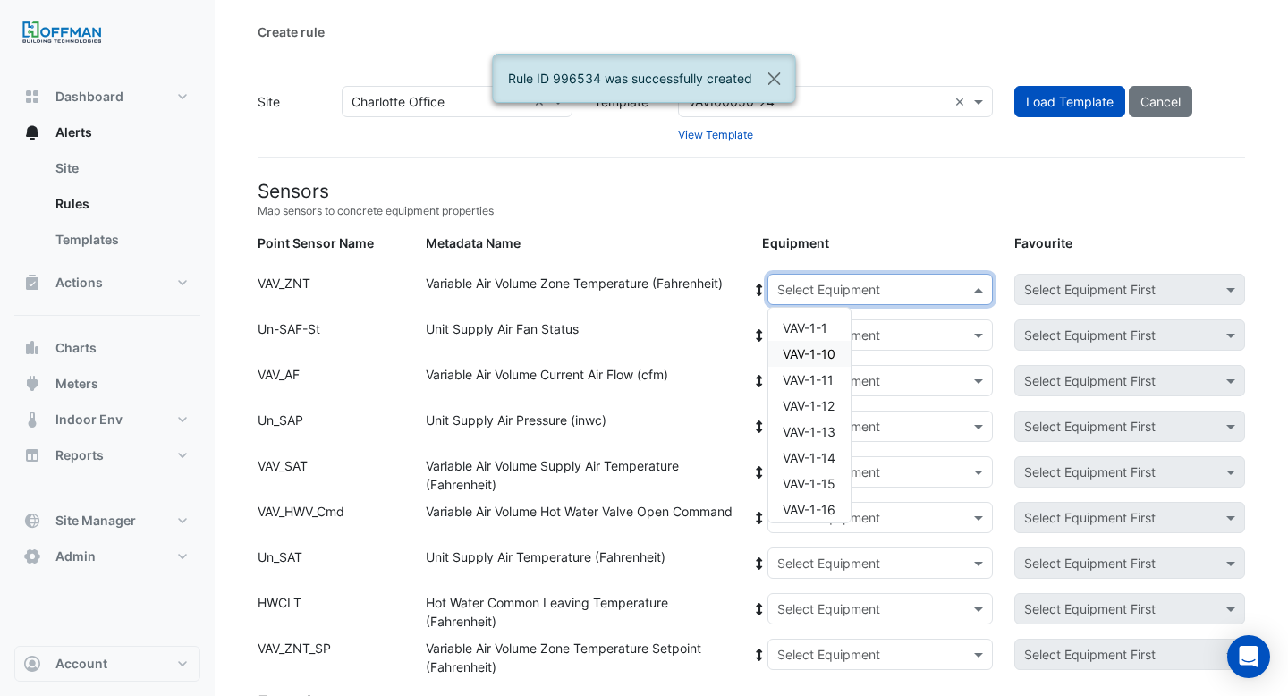
click at [816, 351] on span "VAV-1-10" at bounding box center [809, 353] width 53 height 15
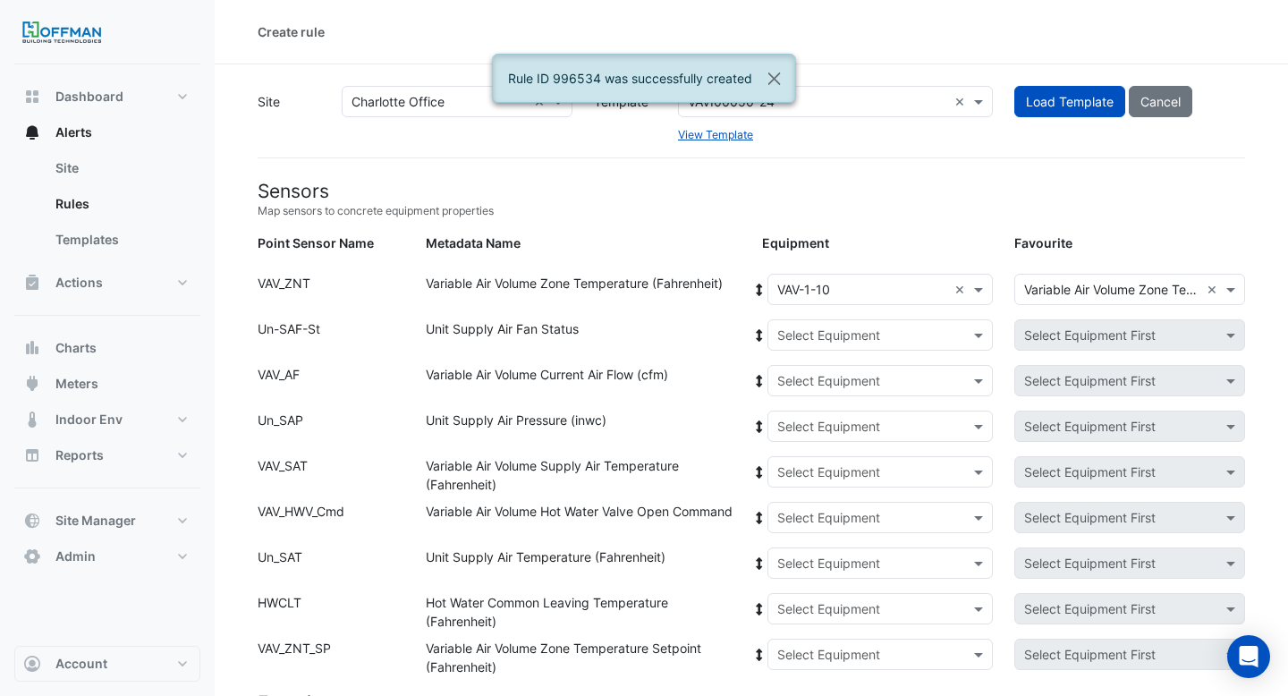
click at [760, 287] on icon at bounding box center [759, 290] width 16 height 13
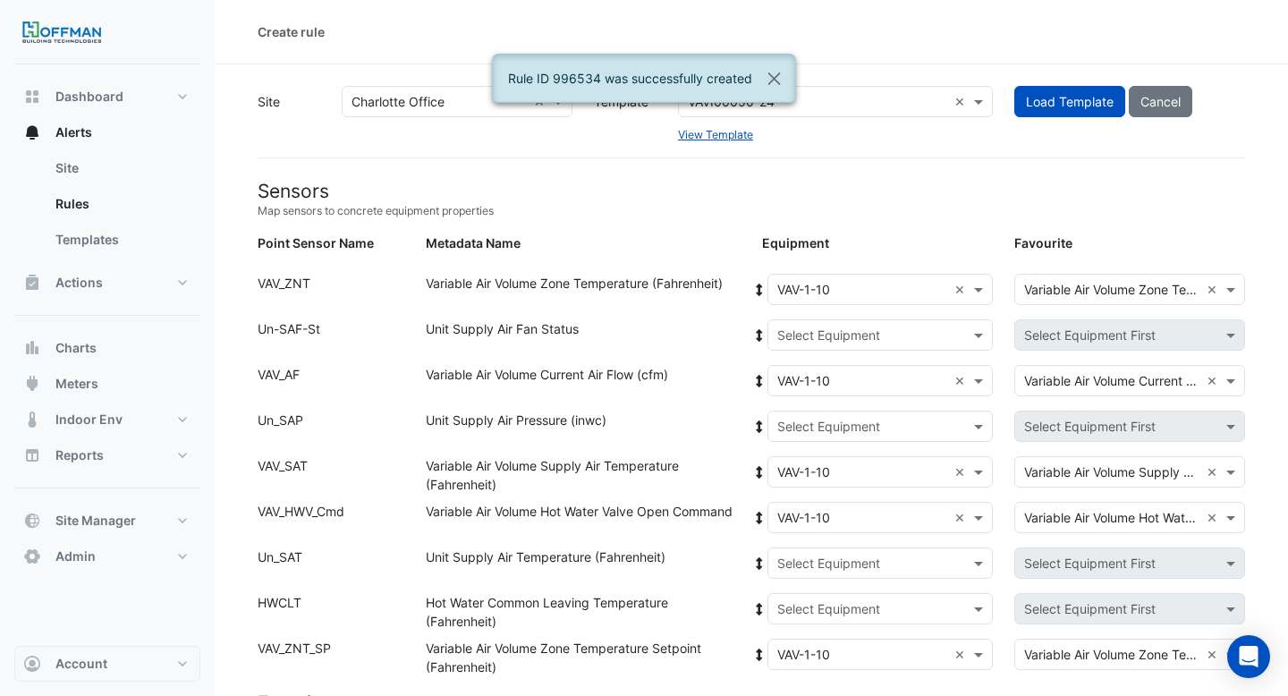
click at [801, 329] on input "text" at bounding box center [862, 335] width 171 height 19
click at [811, 410] on div "AHU-1" at bounding box center [851, 399] width 167 height 26
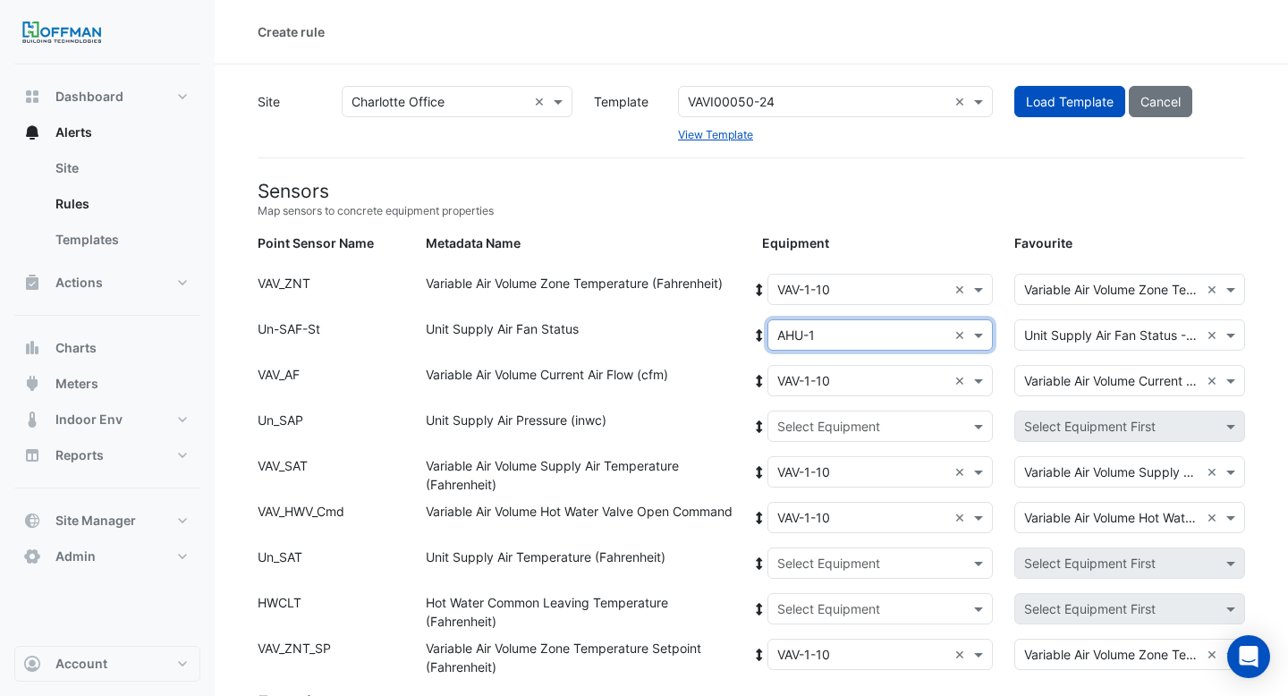
click at [761, 333] on icon at bounding box center [759, 335] width 16 height 13
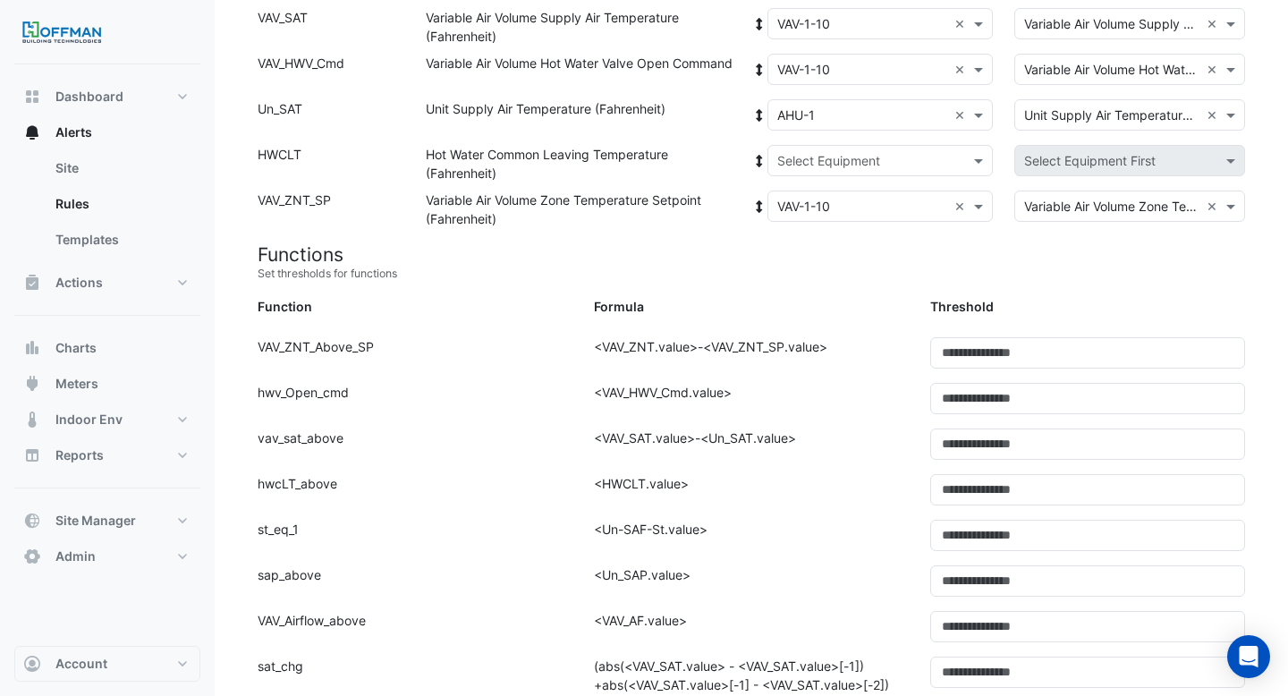
scroll to position [93, 0]
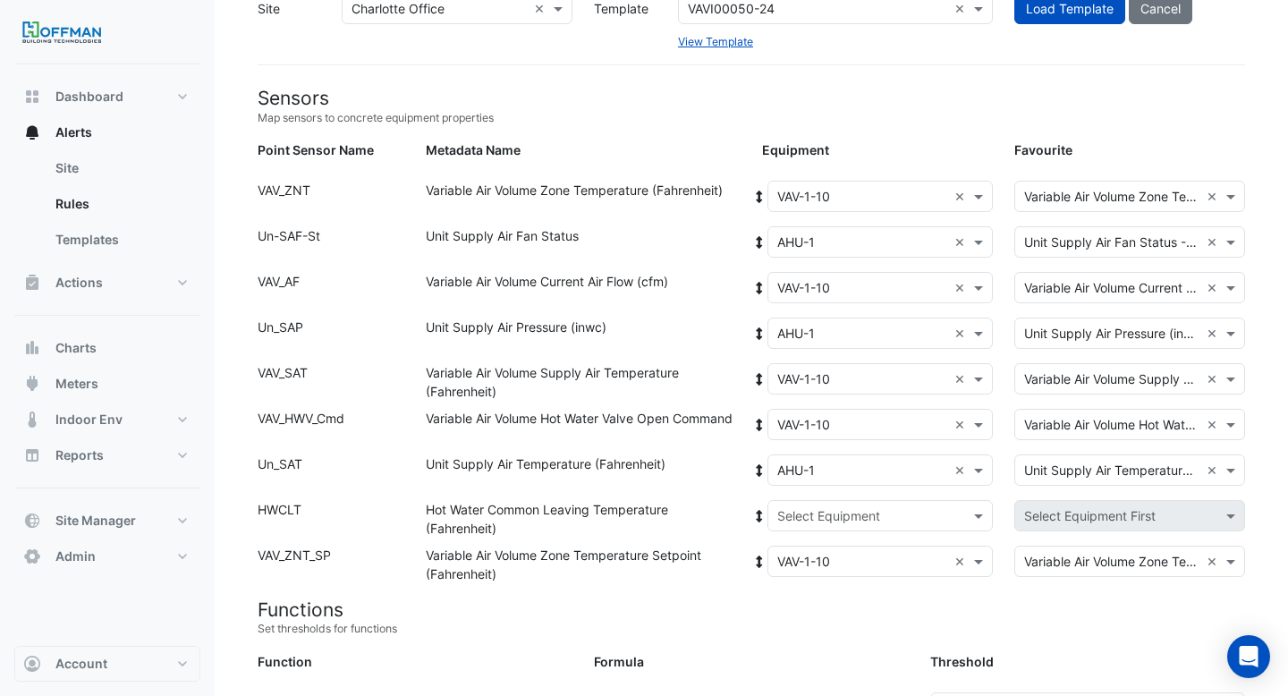
click at [826, 510] on input "text" at bounding box center [862, 516] width 171 height 19
click at [819, 569] on div "Boiler" at bounding box center [851, 580] width 167 height 26
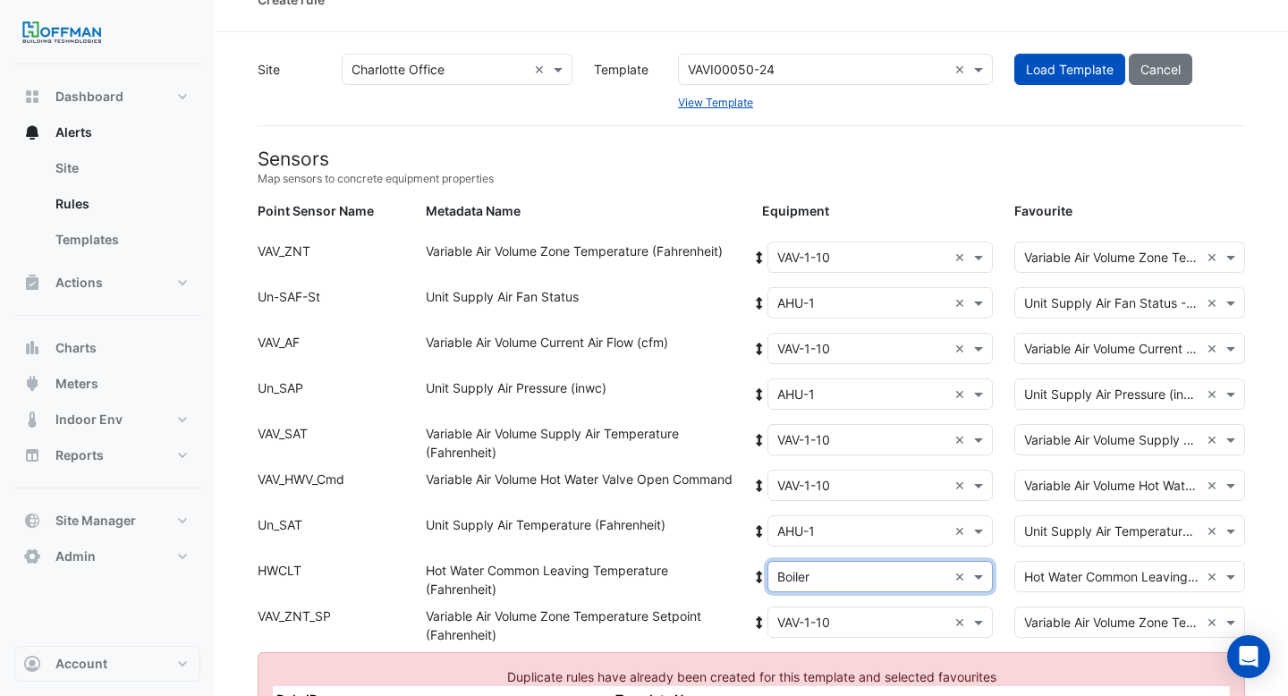
scroll to position [0, 0]
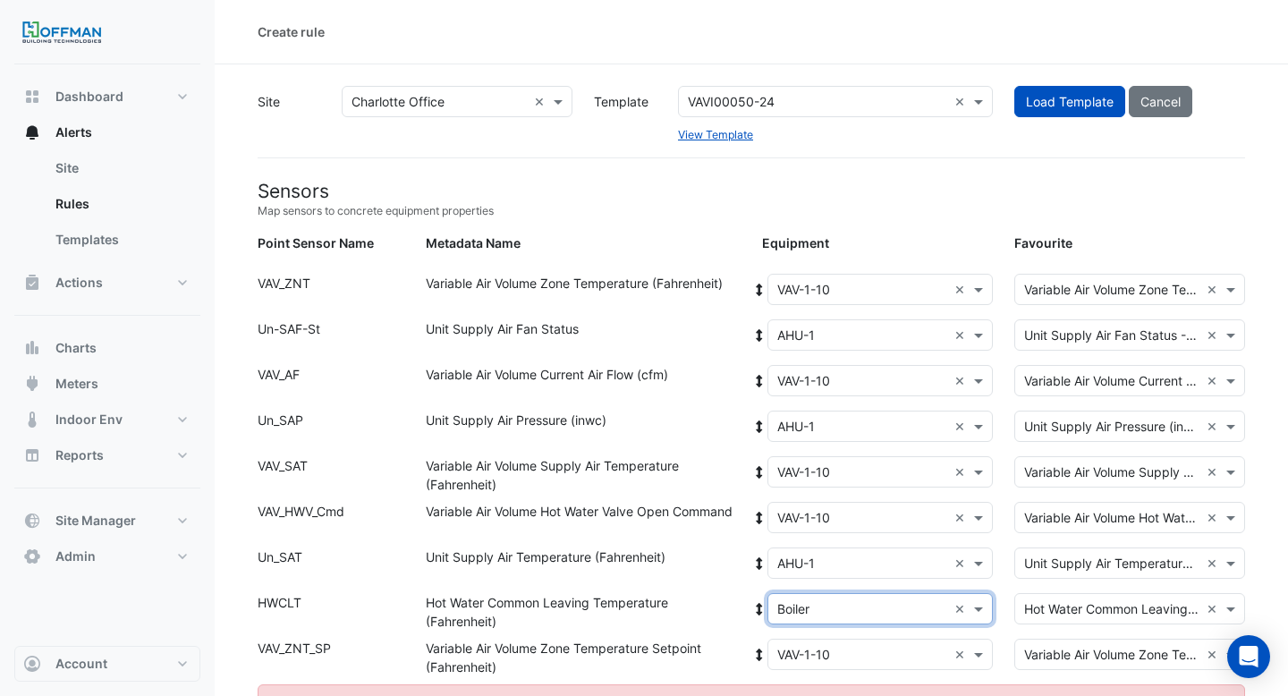
click at [809, 293] on input "text" at bounding box center [862, 290] width 171 height 19
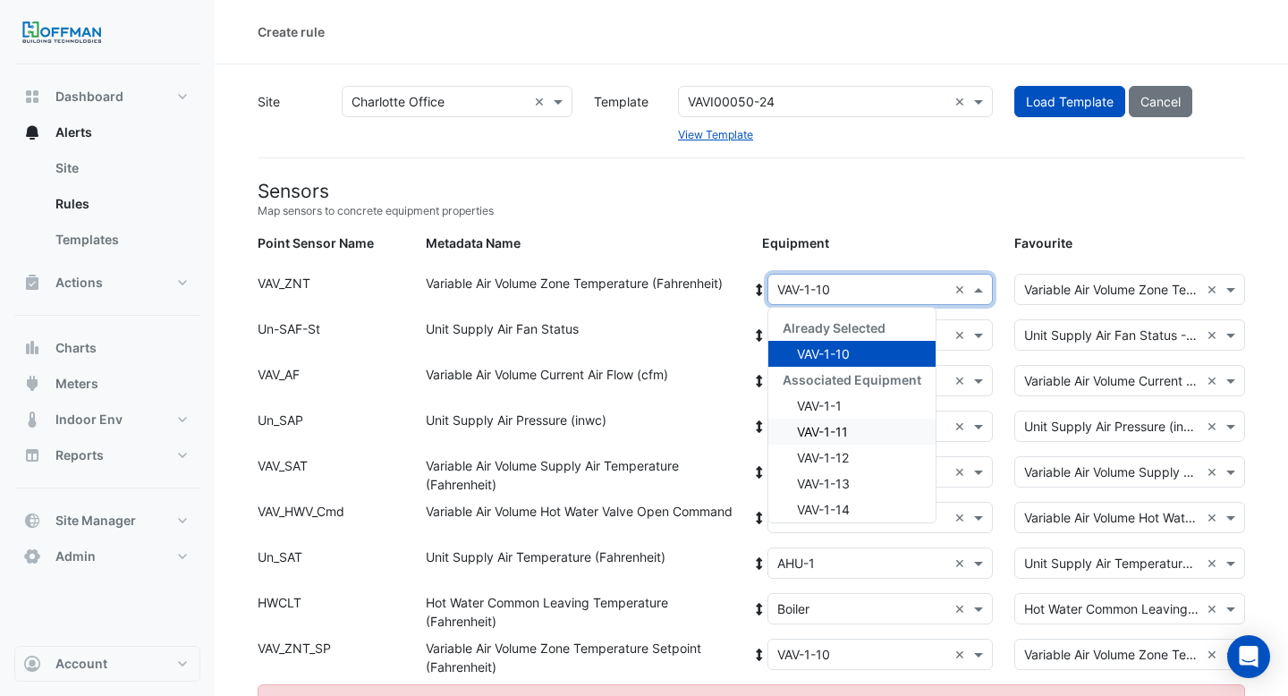
click at [846, 431] on span "VAV-1-11" at bounding box center [822, 431] width 51 height 15
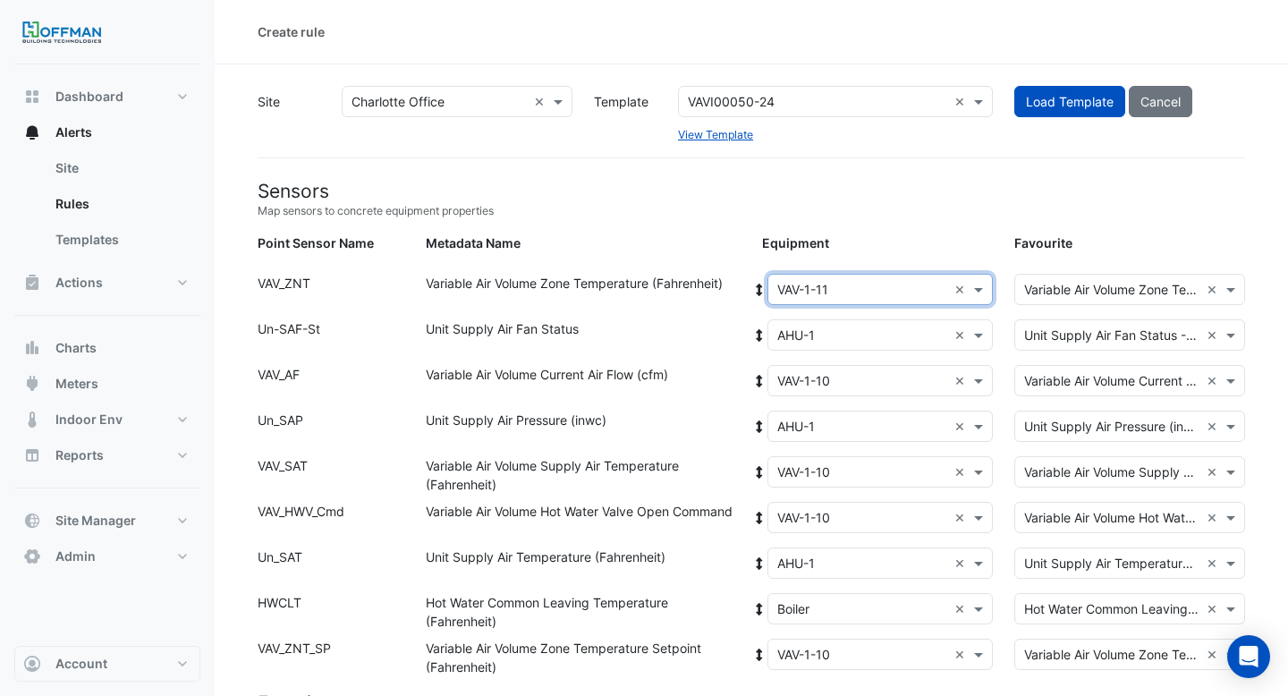
click at [759, 286] on icon at bounding box center [759, 290] width 6 height 13
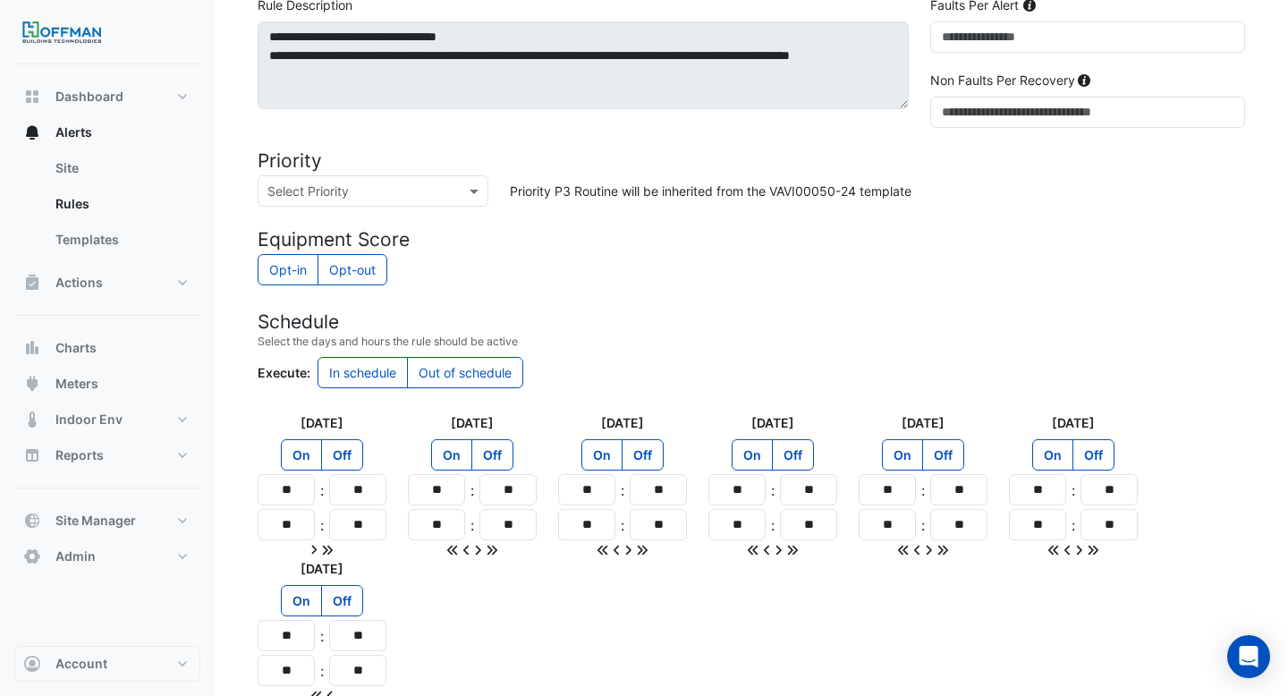
scroll to position [1538, 0]
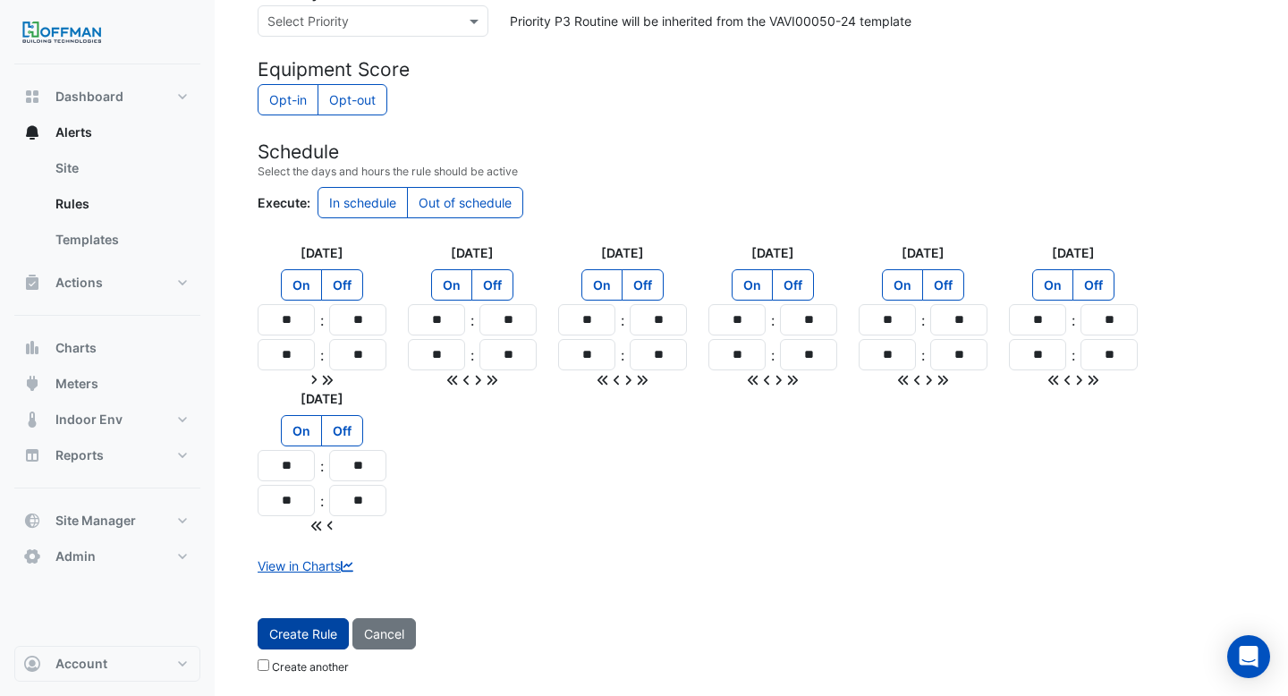
click at [293, 639] on button "Create Rule" at bounding box center [303, 633] width 91 height 31
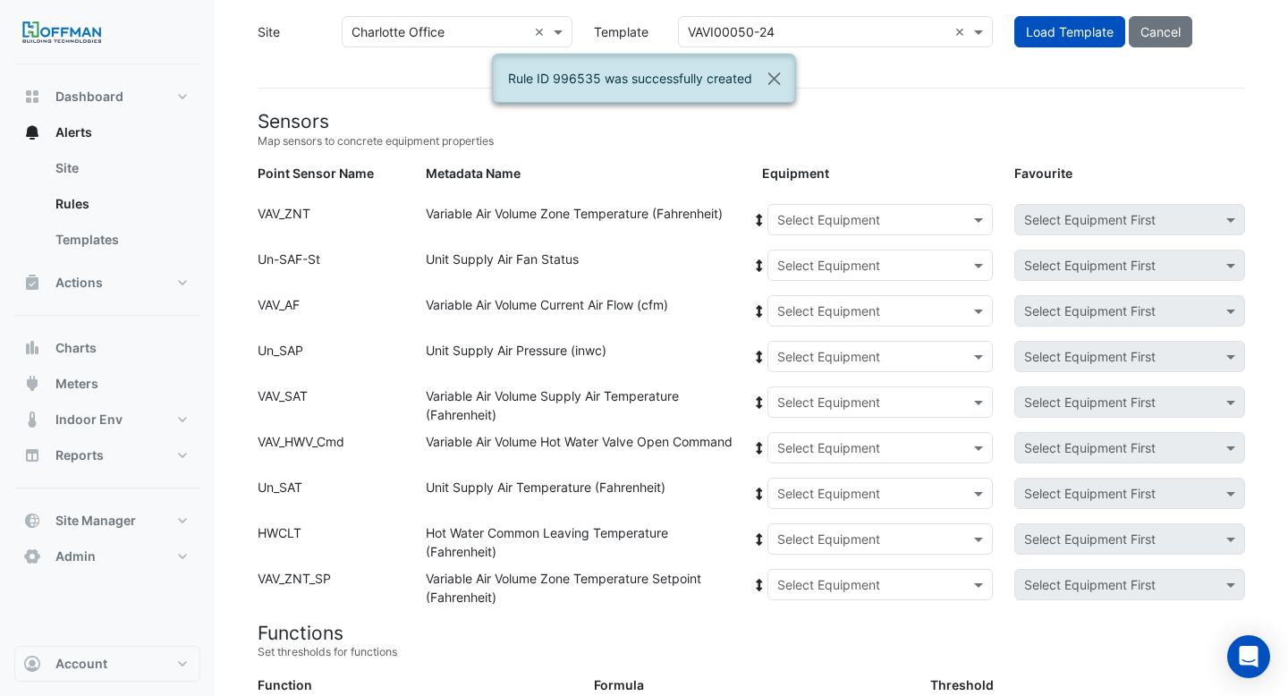
scroll to position [0, 0]
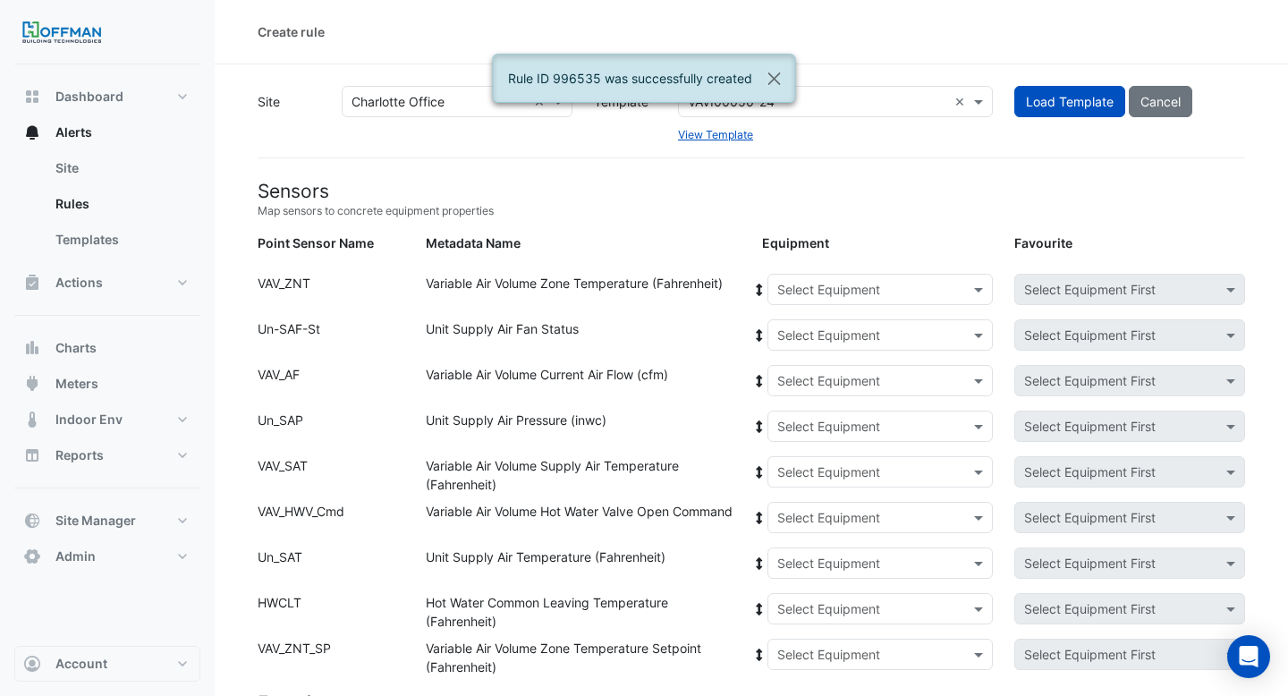
click at [854, 292] on input "text" at bounding box center [862, 290] width 171 height 19
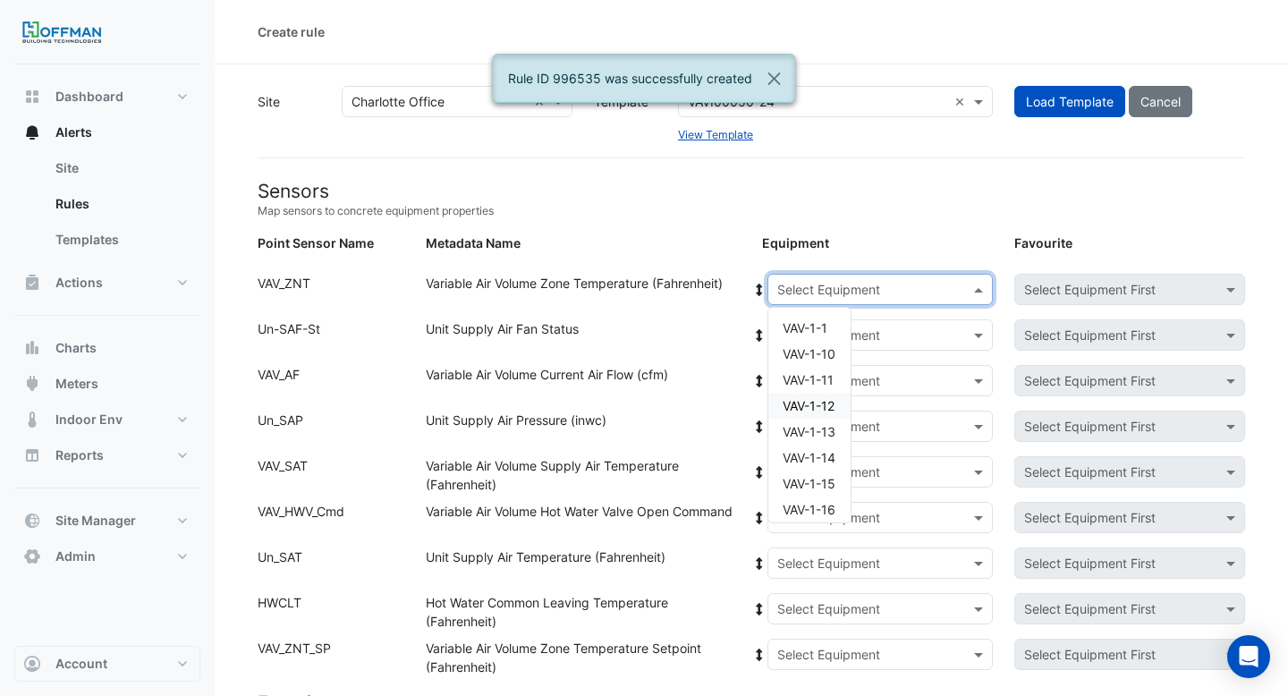
click at [816, 404] on span "VAV-1-12" at bounding box center [809, 405] width 52 height 15
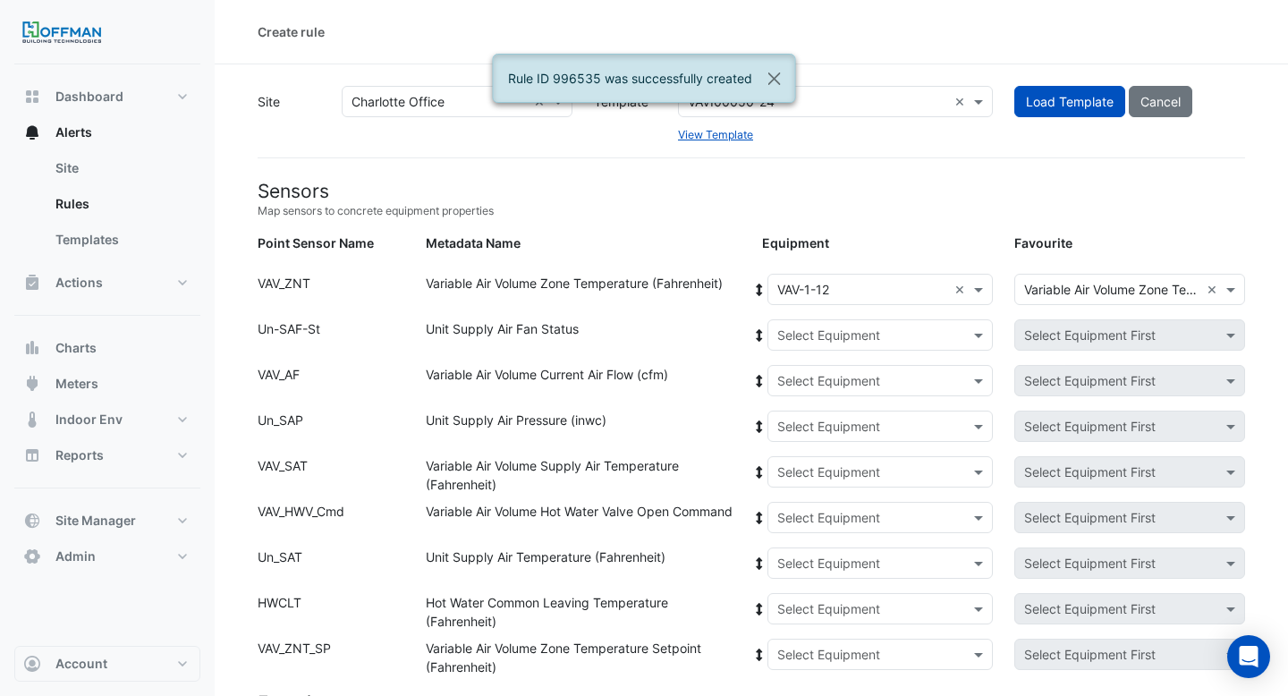
click at [757, 292] on icon at bounding box center [759, 290] width 6 height 13
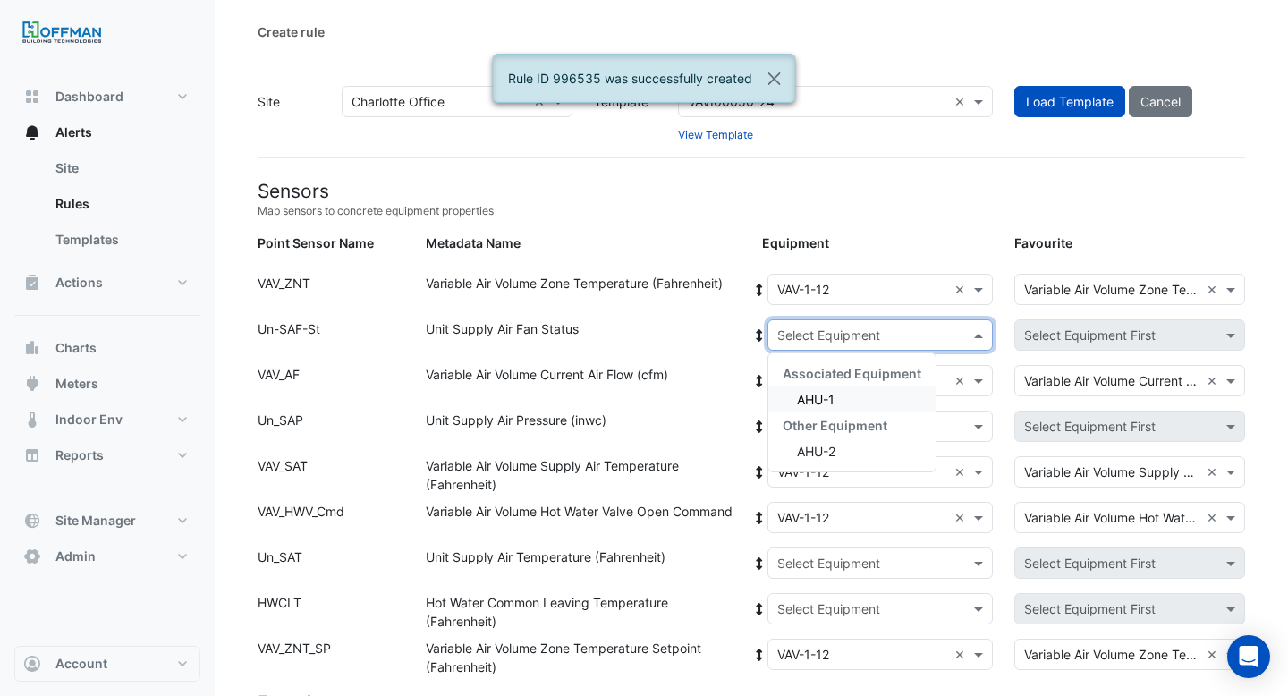
click at [809, 335] on input "text" at bounding box center [862, 335] width 171 height 19
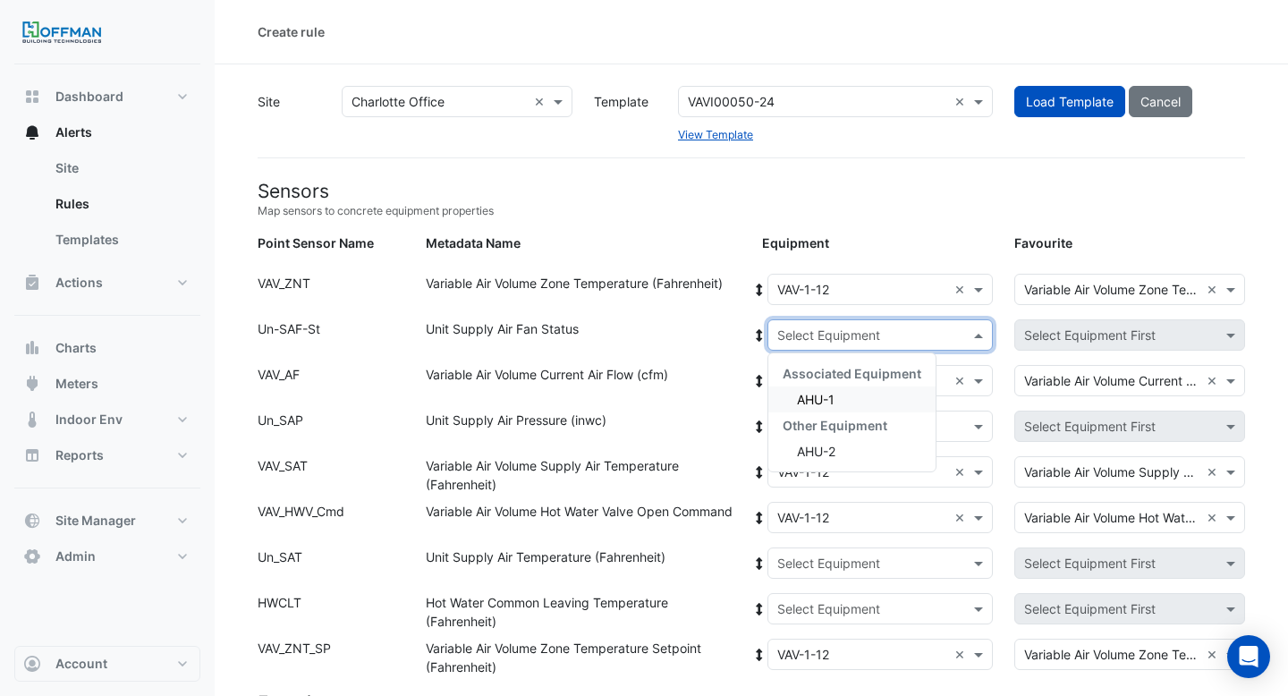
click at [825, 397] on span "AHU-1" at bounding box center [816, 399] width 38 height 15
click at [758, 330] on icon at bounding box center [759, 335] width 6 height 13
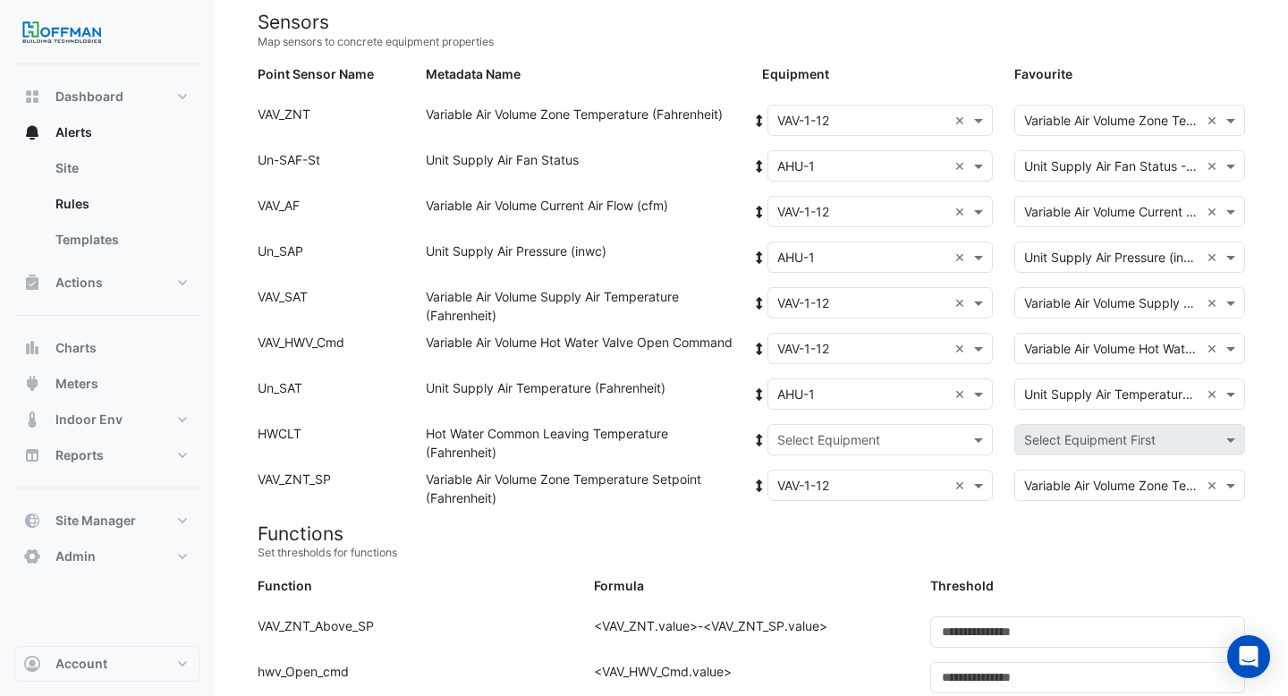
scroll to position [174, 0]
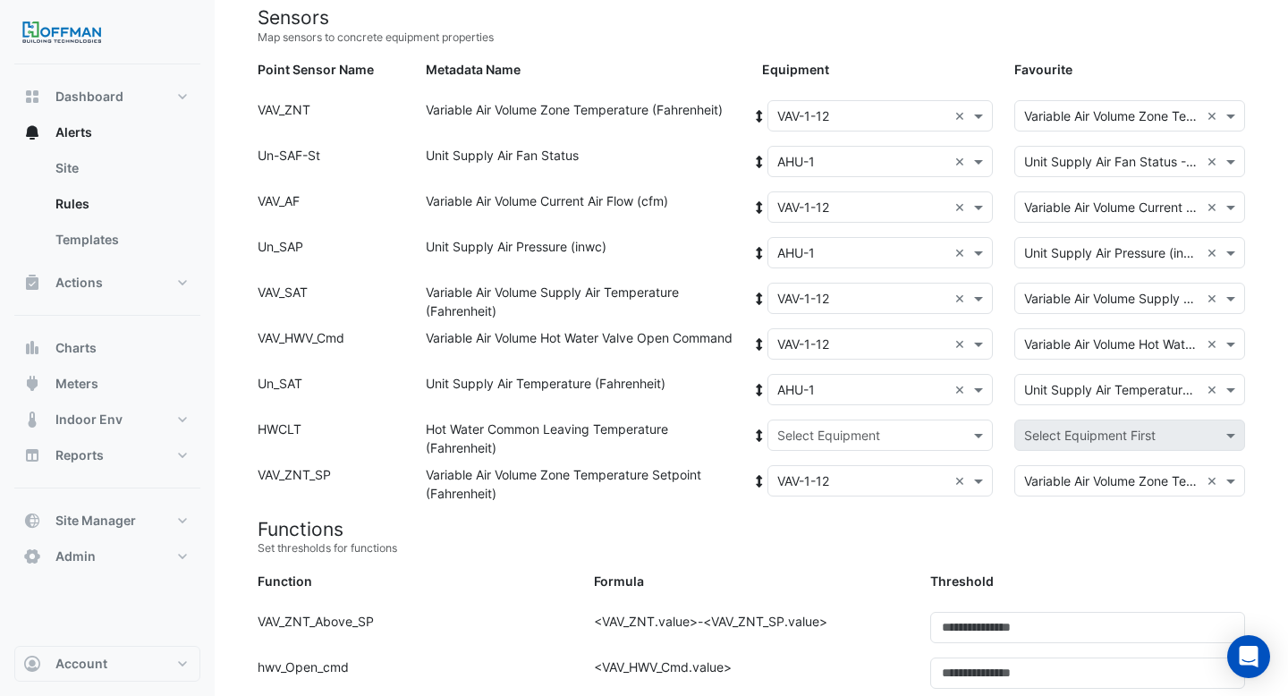
click at [840, 437] on input "text" at bounding box center [862, 436] width 171 height 19
click at [835, 487] on div "Boiler" at bounding box center [851, 500] width 167 height 26
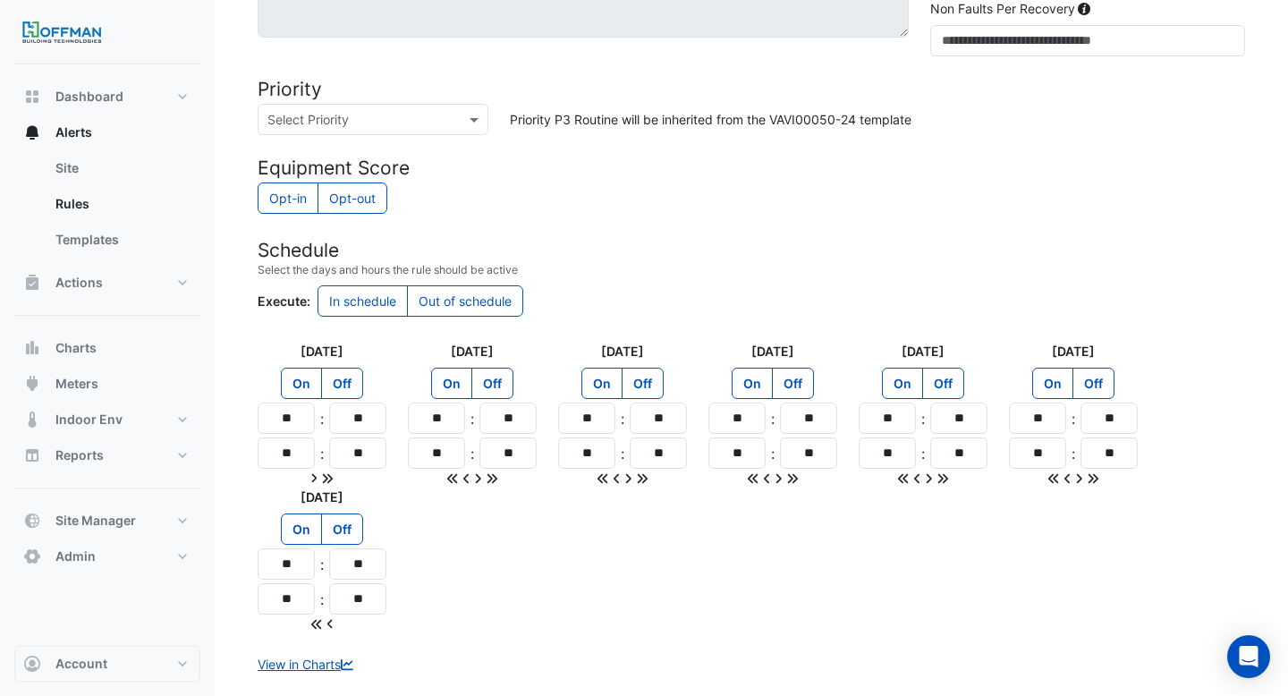
scroll to position [1538, 0]
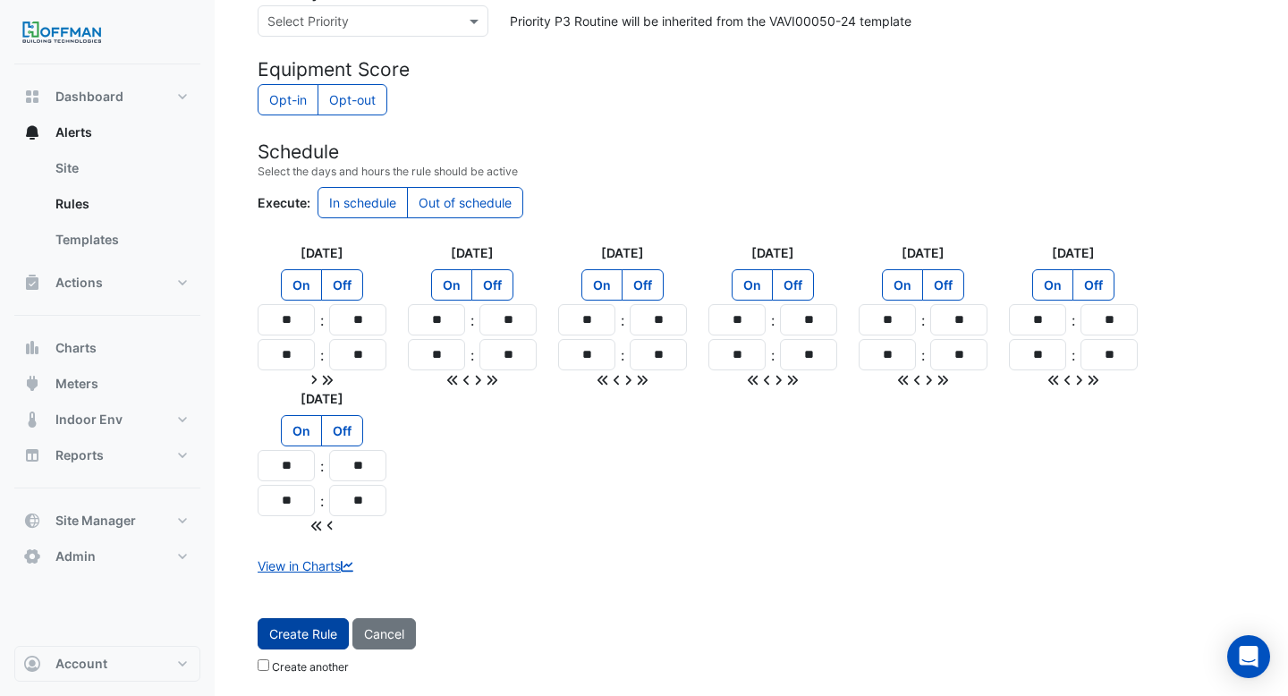
click at [313, 631] on button "Create Rule" at bounding box center [303, 633] width 91 height 31
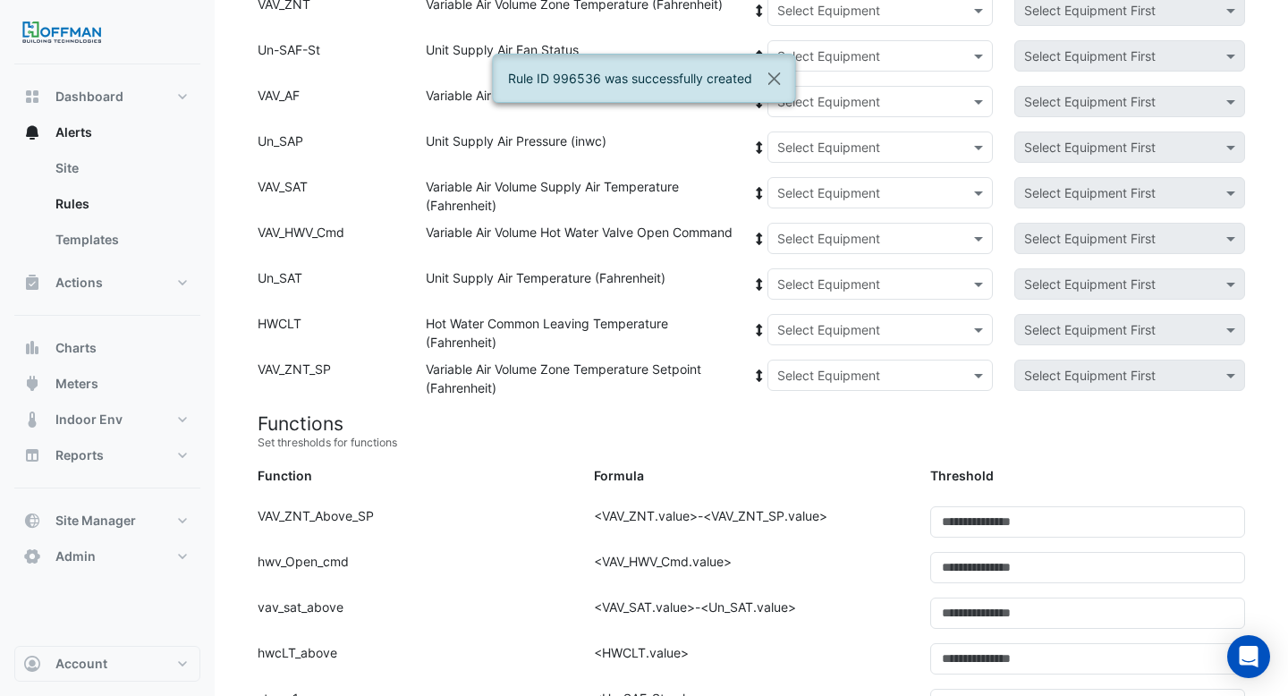
scroll to position [0, 0]
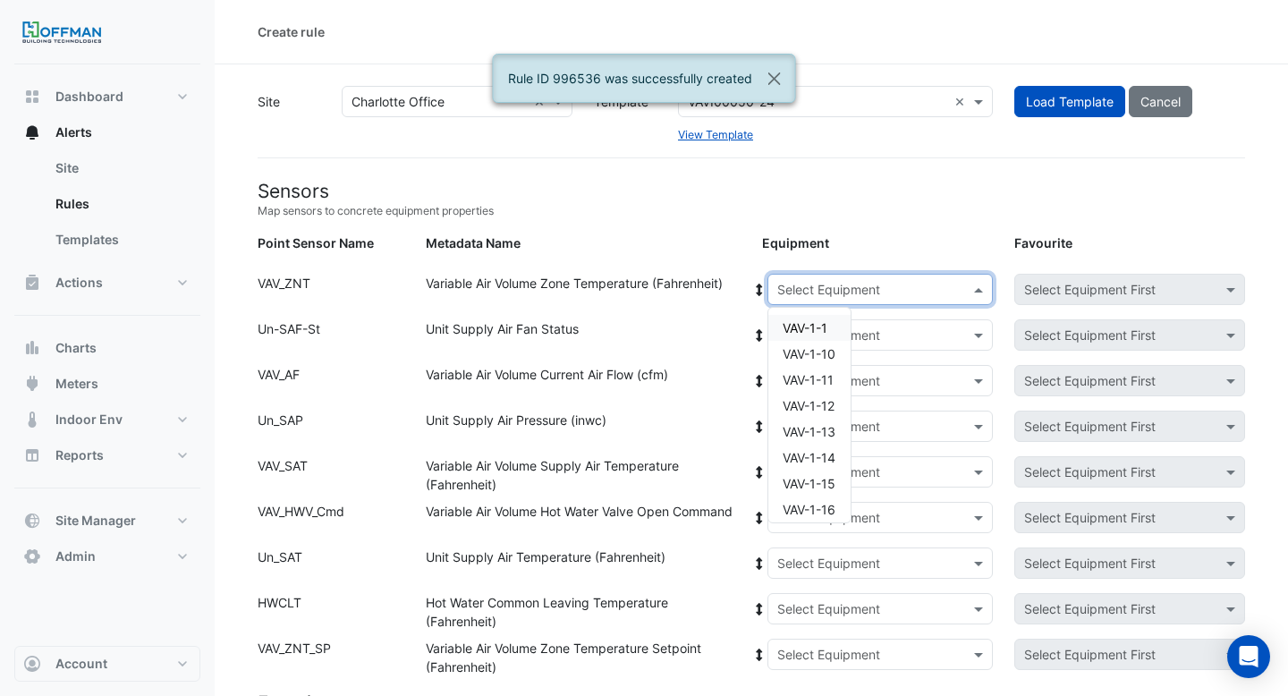
click at [865, 292] on input "text" at bounding box center [862, 290] width 171 height 19
click at [826, 430] on span "VAV-1-13" at bounding box center [809, 431] width 53 height 15
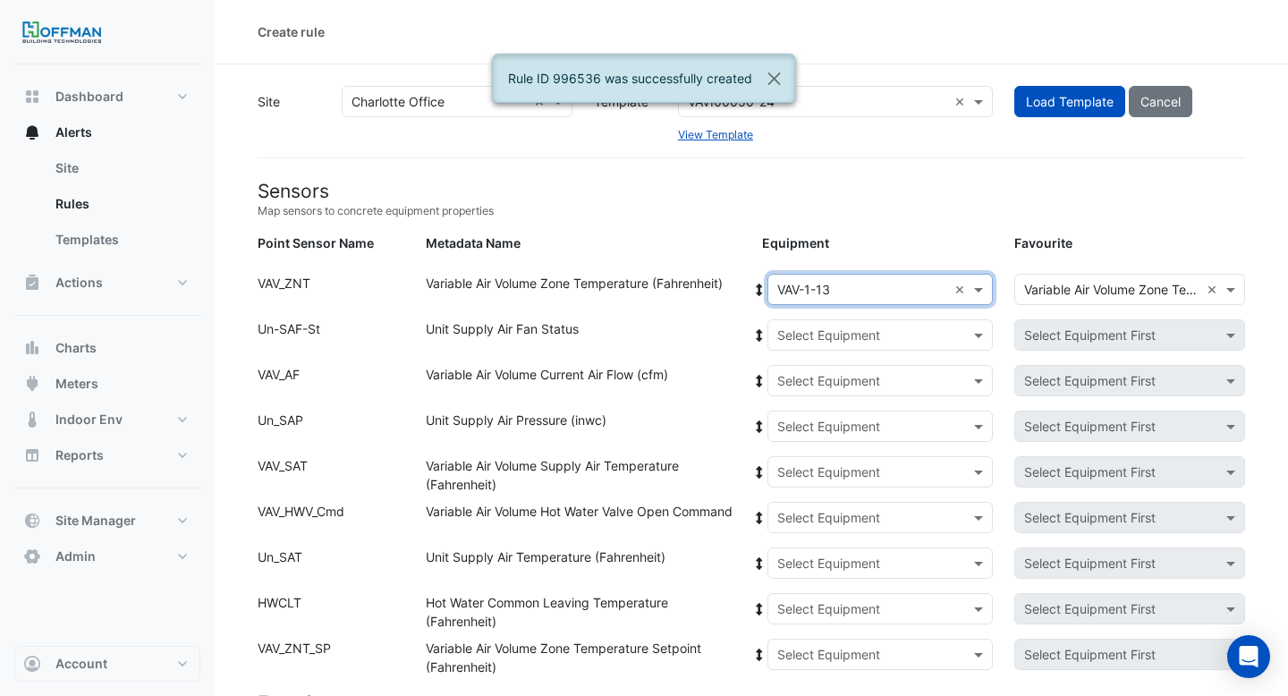
click at [758, 292] on icon at bounding box center [759, 290] width 6 height 13
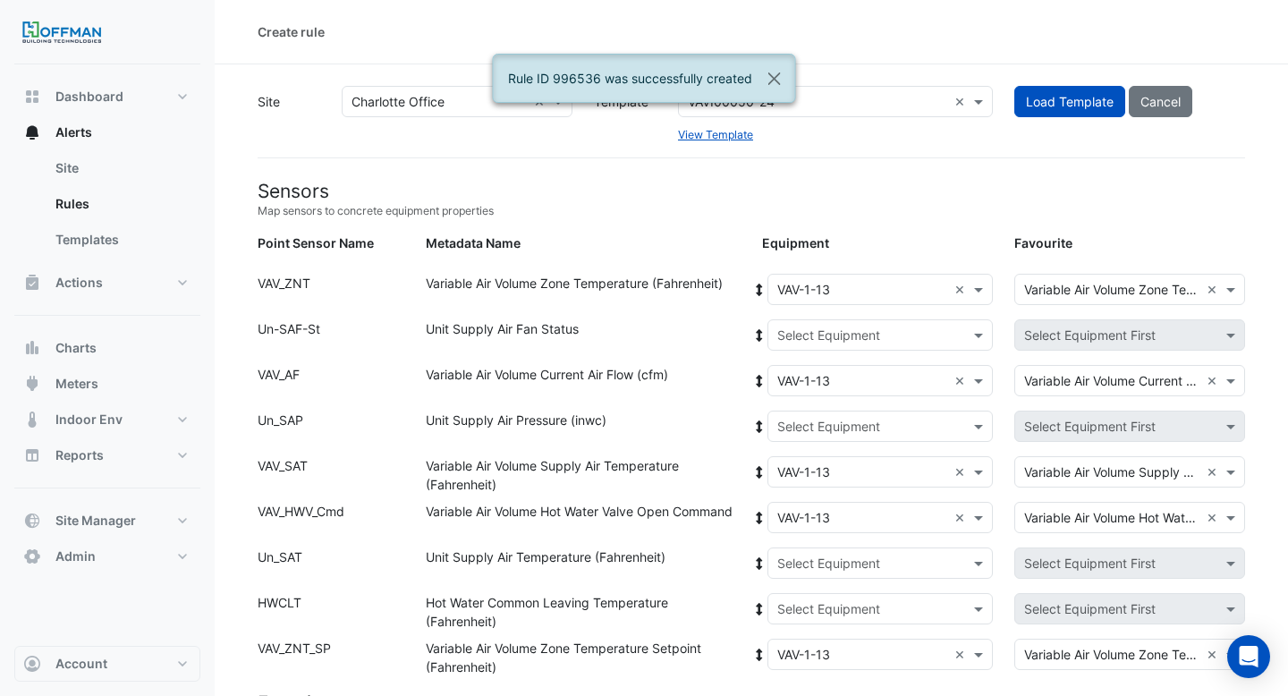
click at [813, 340] on input "text" at bounding box center [862, 335] width 171 height 19
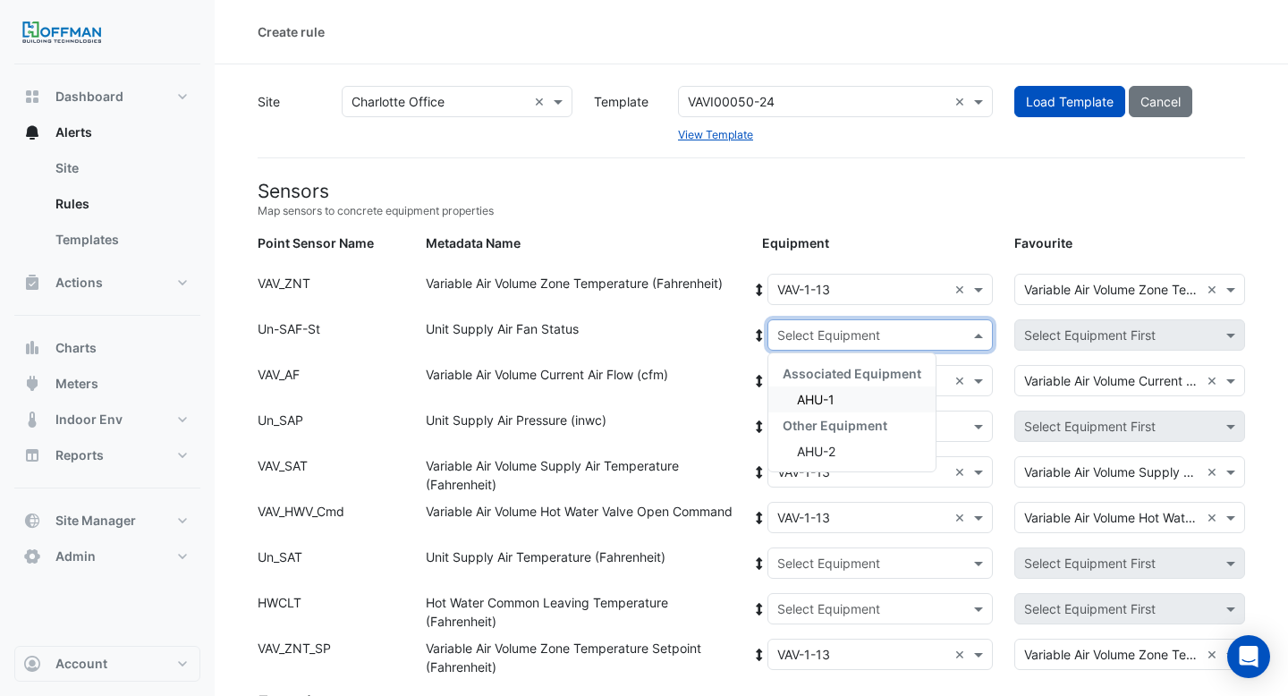
click at [826, 403] on span "AHU-1" at bounding box center [816, 399] width 38 height 15
click at [758, 329] on icon at bounding box center [759, 335] width 6 height 13
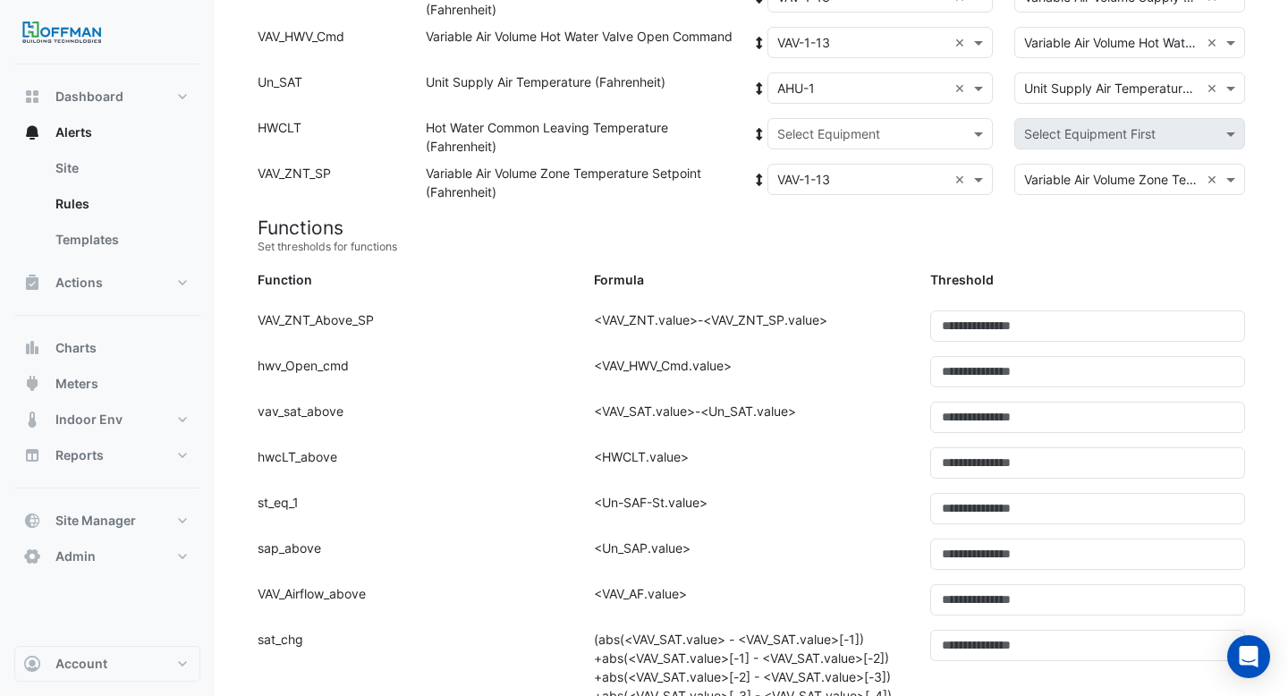
scroll to position [383, 0]
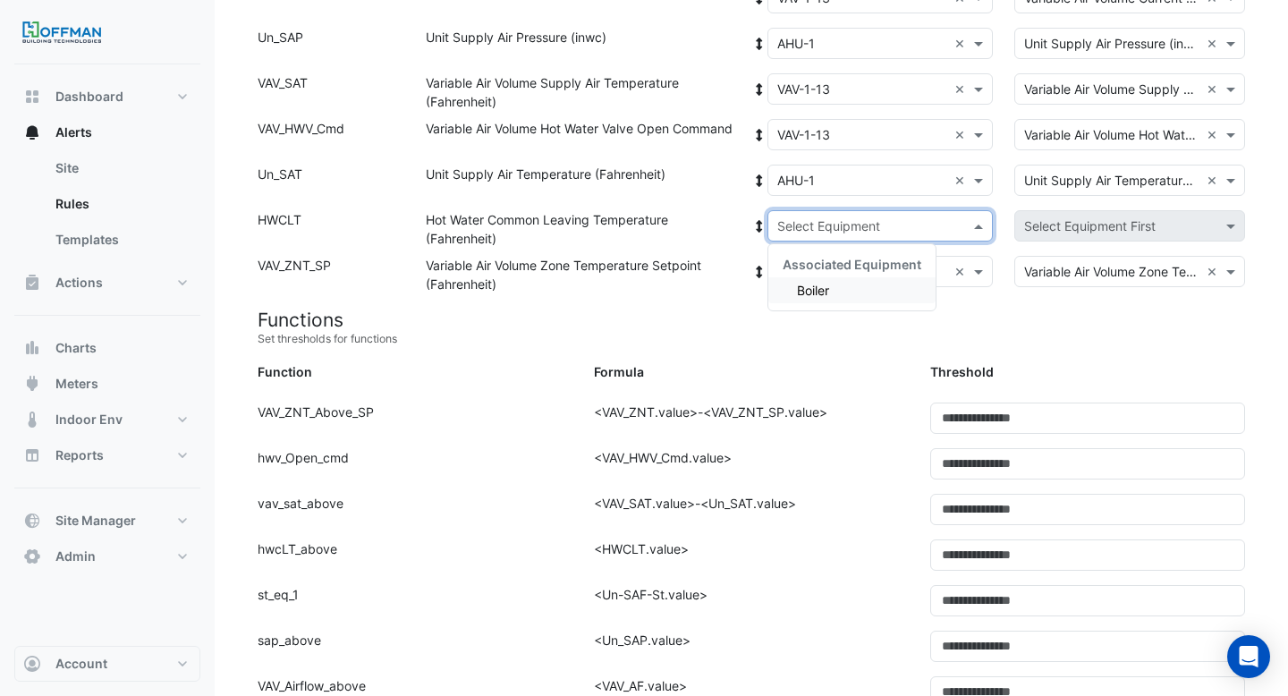
click at [799, 226] on input "text" at bounding box center [862, 226] width 171 height 19
click at [800, 292] on span "Boiler" at bounding box center [813, 290] width 32 height 15
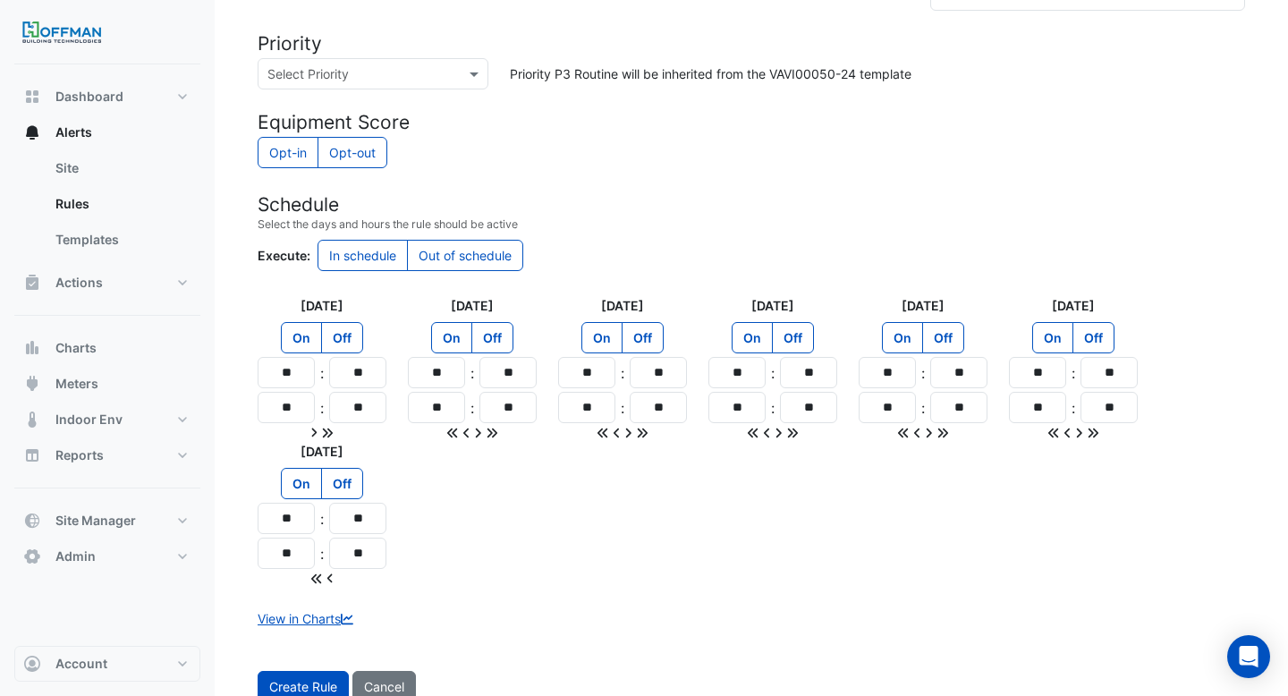
scroll to position [1538, 0]
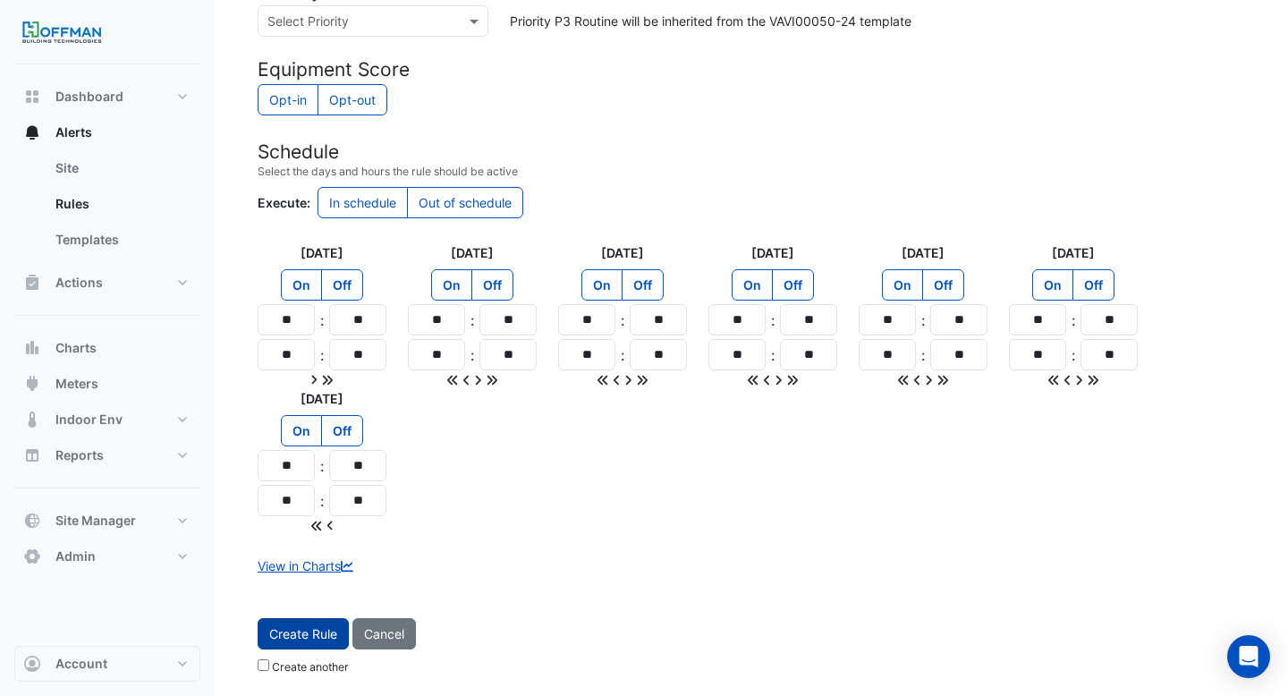
click at [320, 629] on button "Create Rule" at bounding box center [303, 633] width 91 height 31
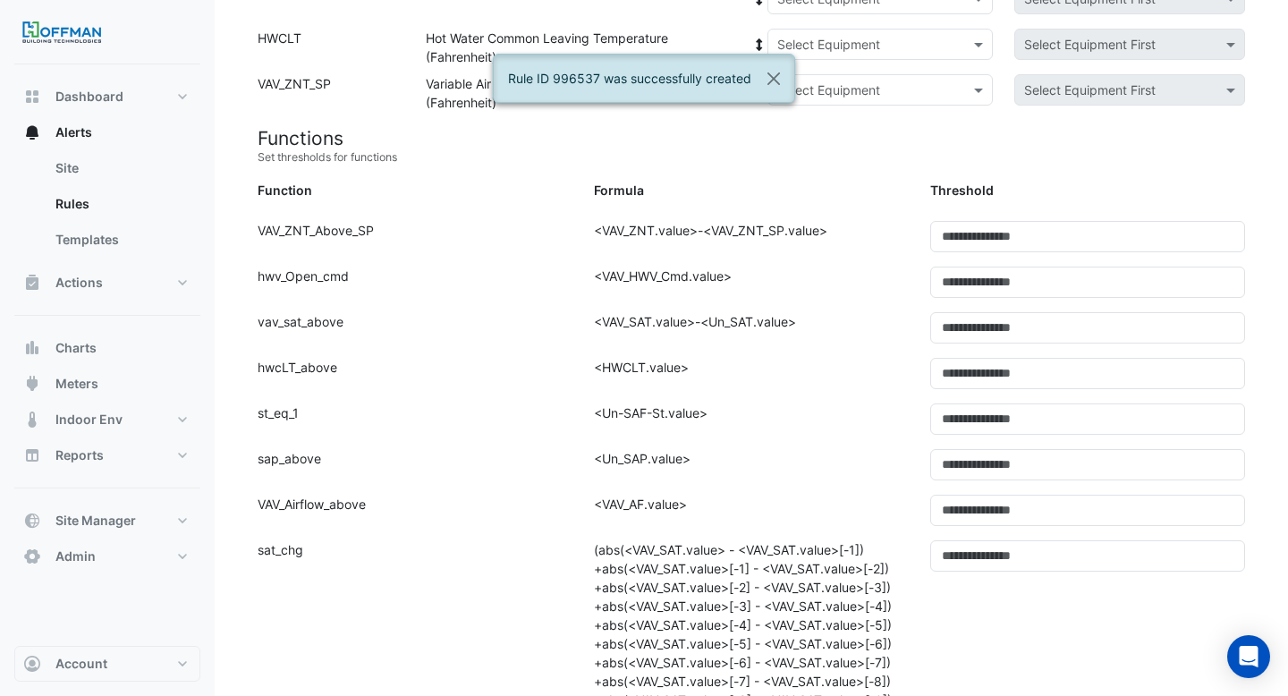
scroll to position [0, 0]
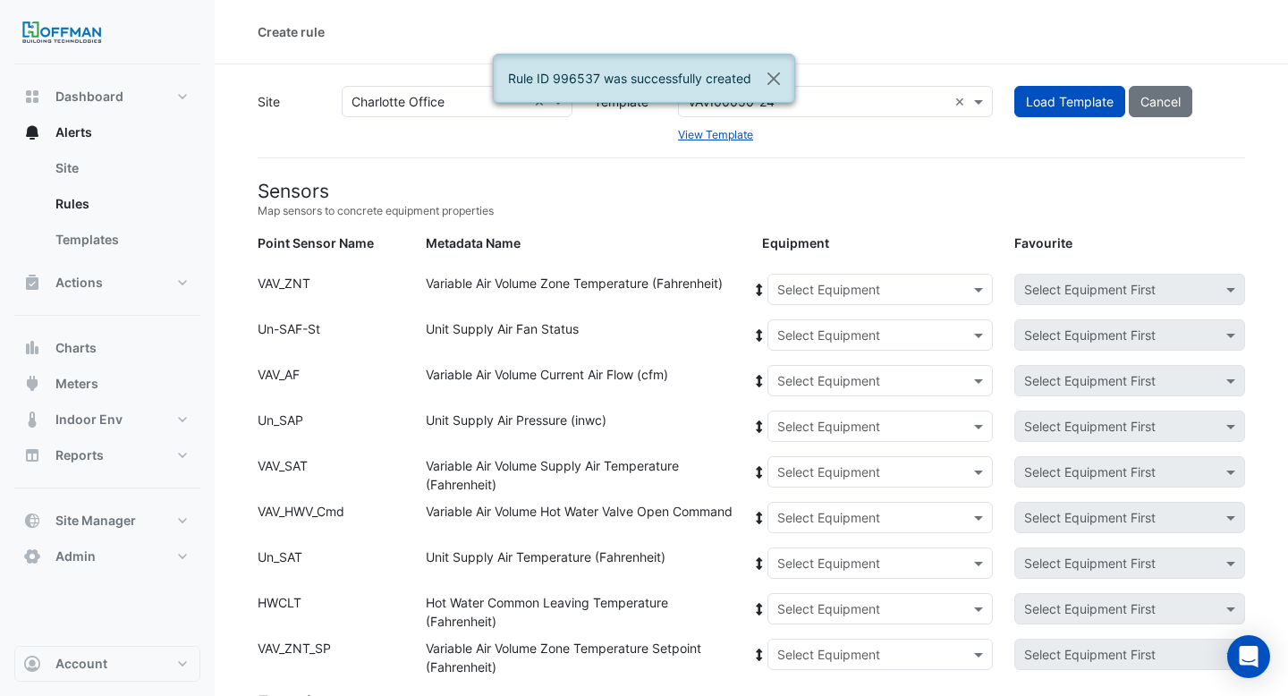
click at [869, 282] on input "text" at bounding box center [862, 290] width 171 height 19
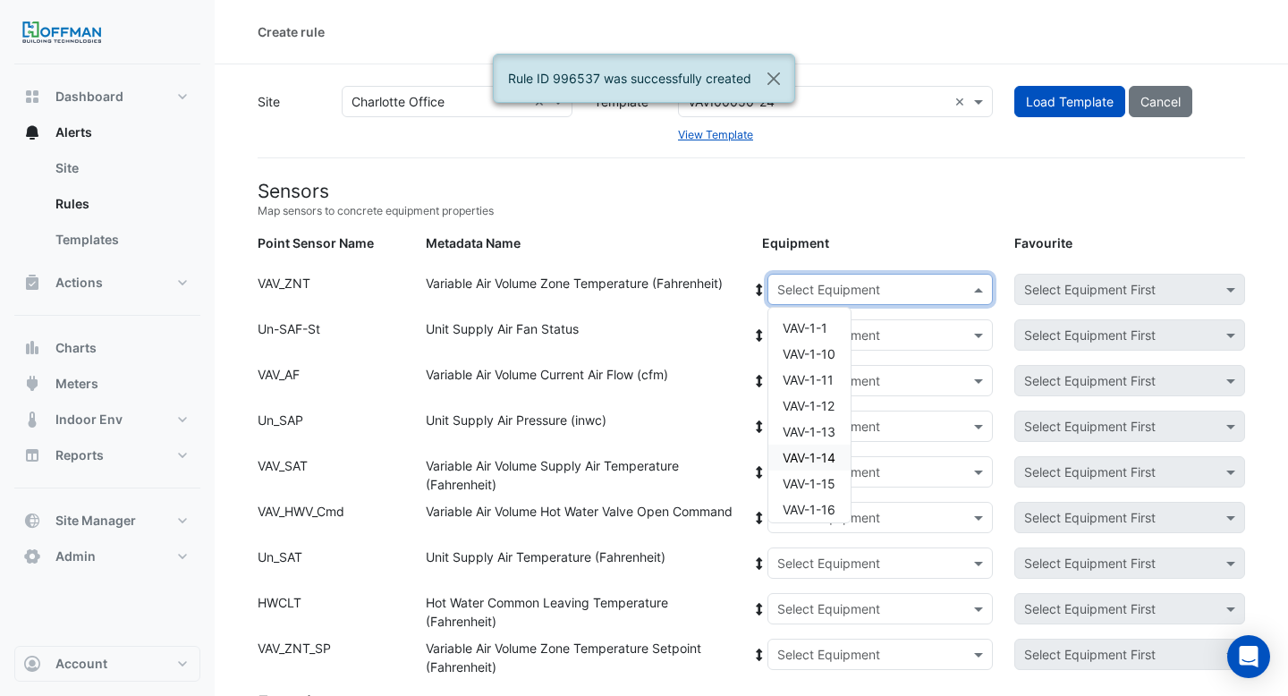
click at [811, 455] on span "VAV-1-14" at bounding box center [809, 457] width 53 height 15
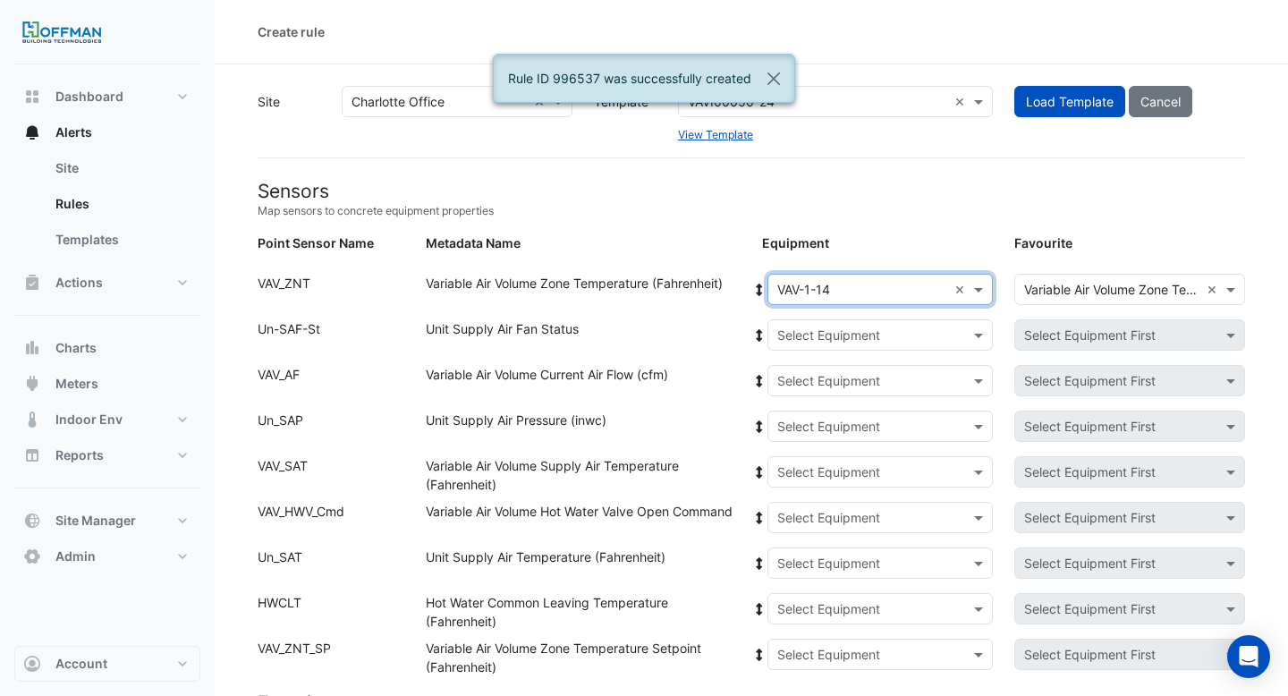
click at [758, 293] on icon at bounding box center [759, 290] width 6 height 13
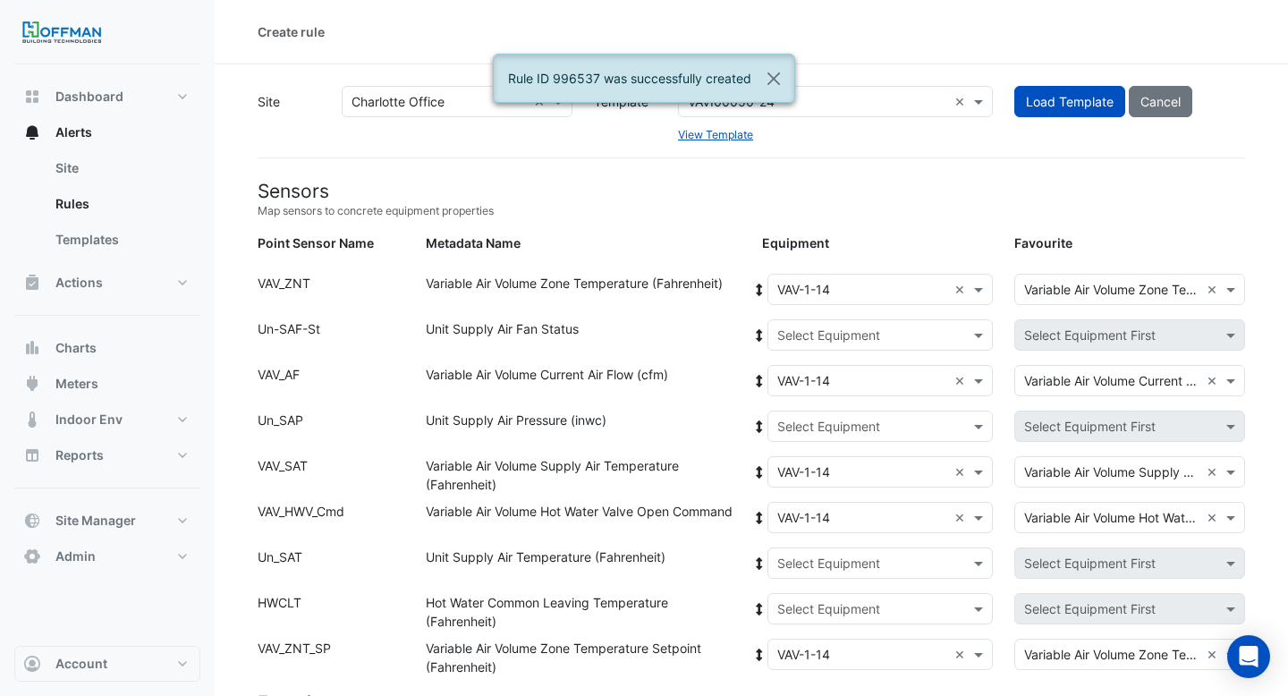
click at [796, 330] on input "text" at bounding box center [862, 335] width 171 height 19
click at [809, 397] on span "AHU-1" at bounding box center [816, 399] width 38 height 15
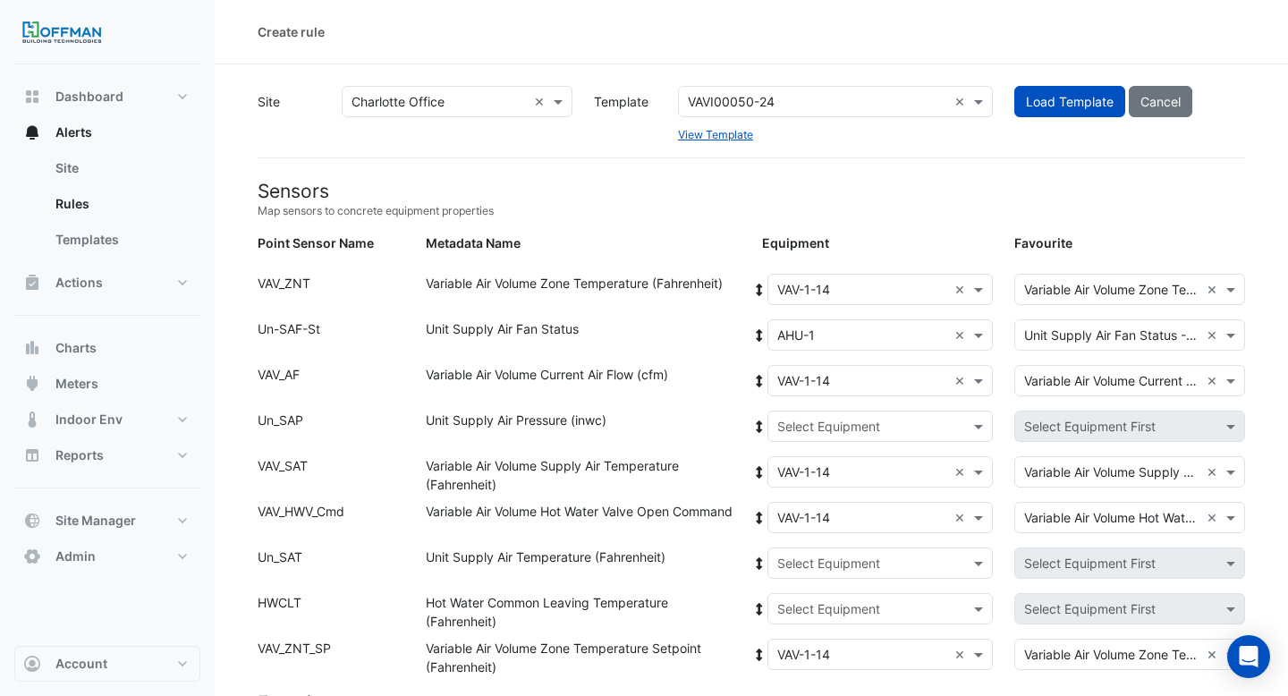
click at [761, 338] on icon at bounding box center [759, 335] width 16 height 13
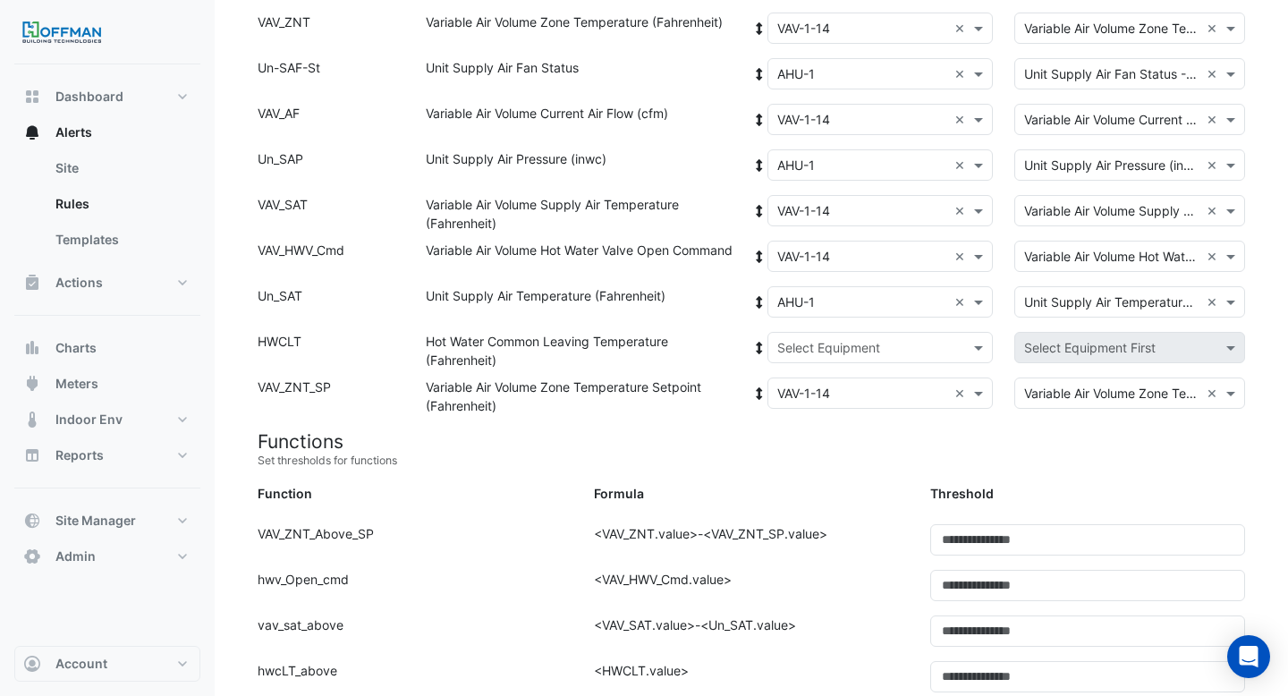
scroll to position [417, 0]
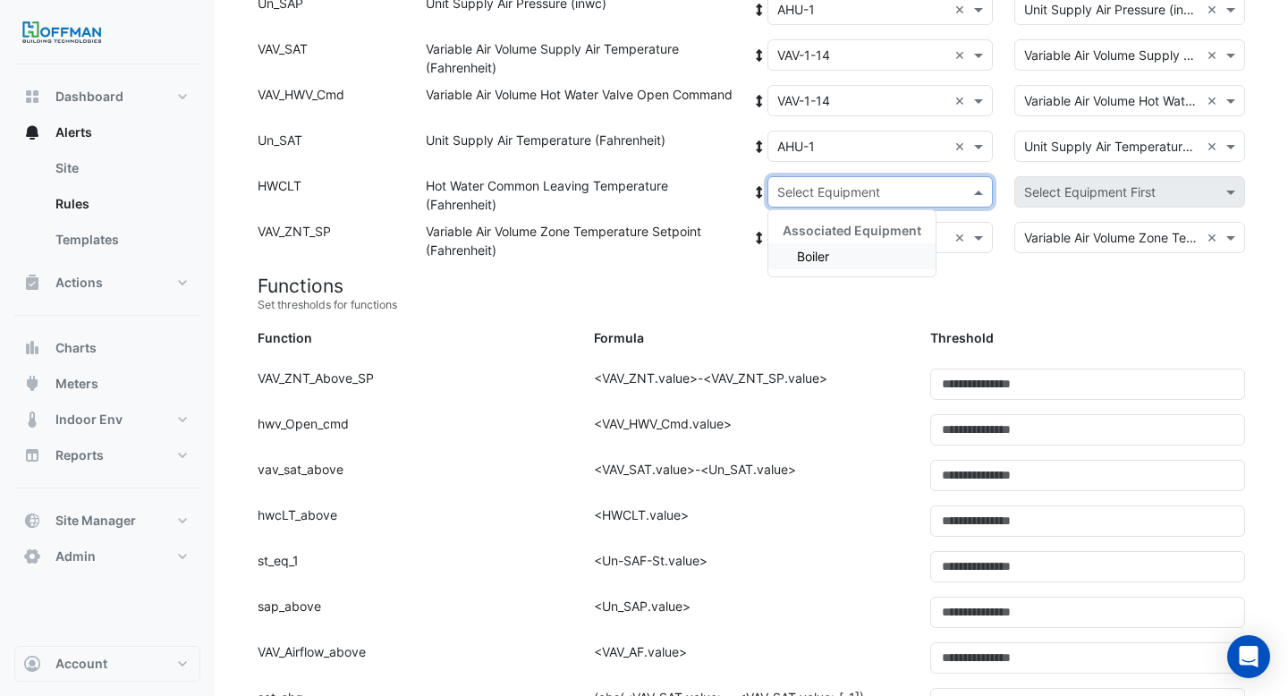
click at [802, 198] on input "text" at bounding box center [862, 192] width 171 height 19
click at [803, 263] on div "Boiler" at bounding box center [851, 256] width 167 height 26
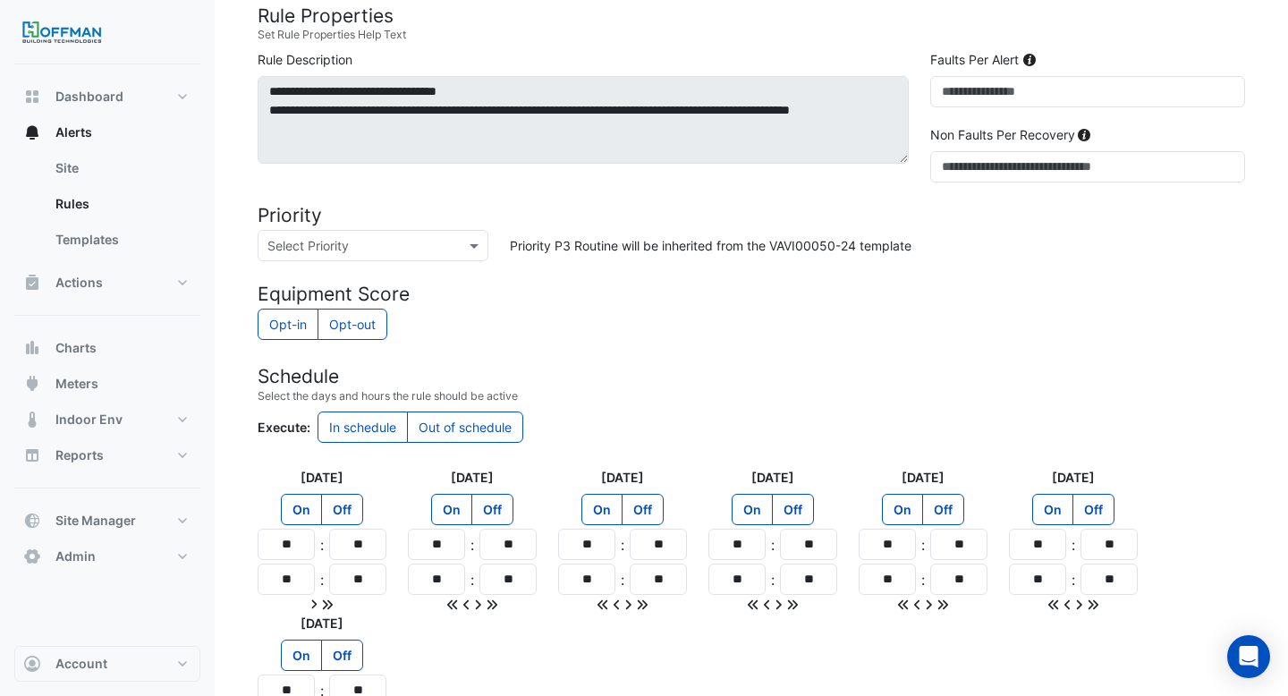
scroll to position [1538, 0]
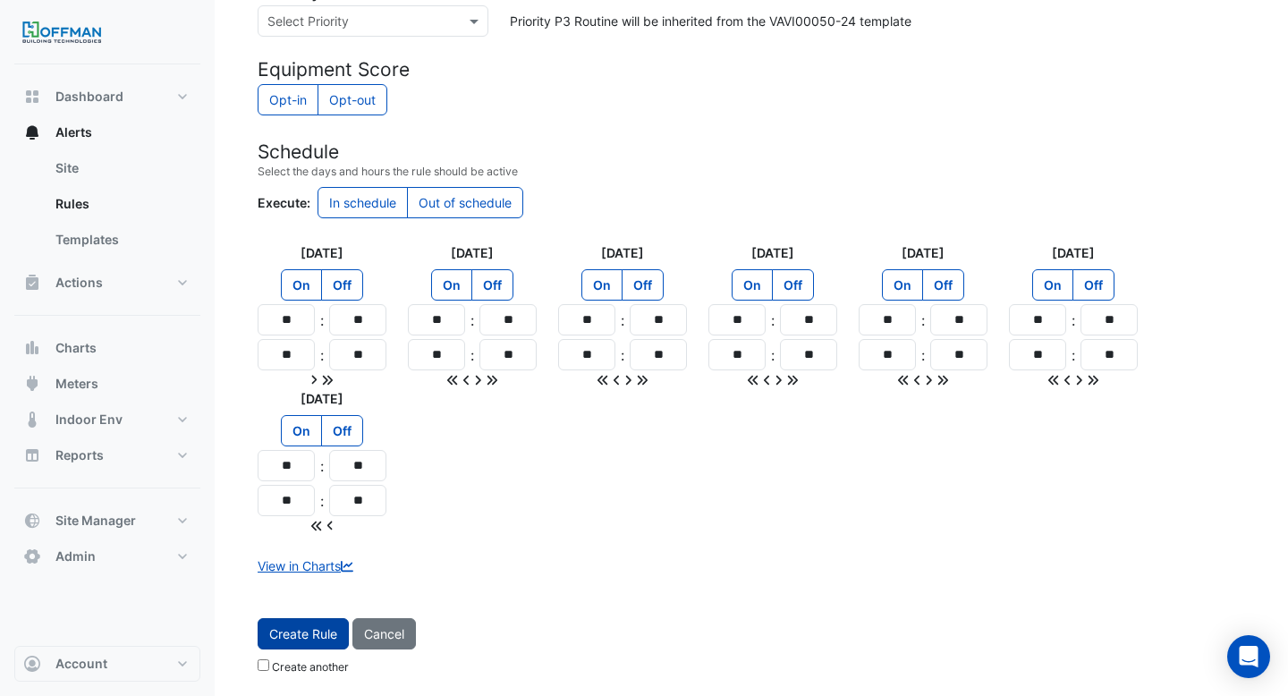
click at [294, 643] on button "Create Rule" at bounding box center [303, 633] width 91 height 31
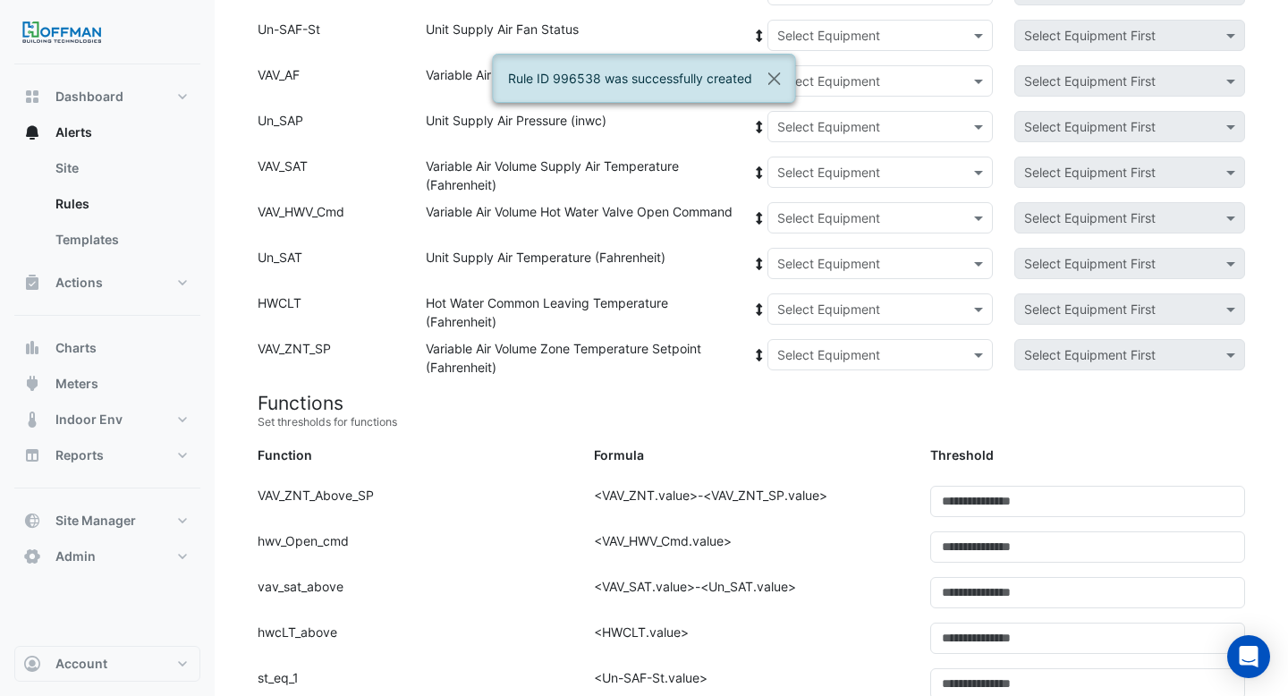
scroll to position [0, 0]
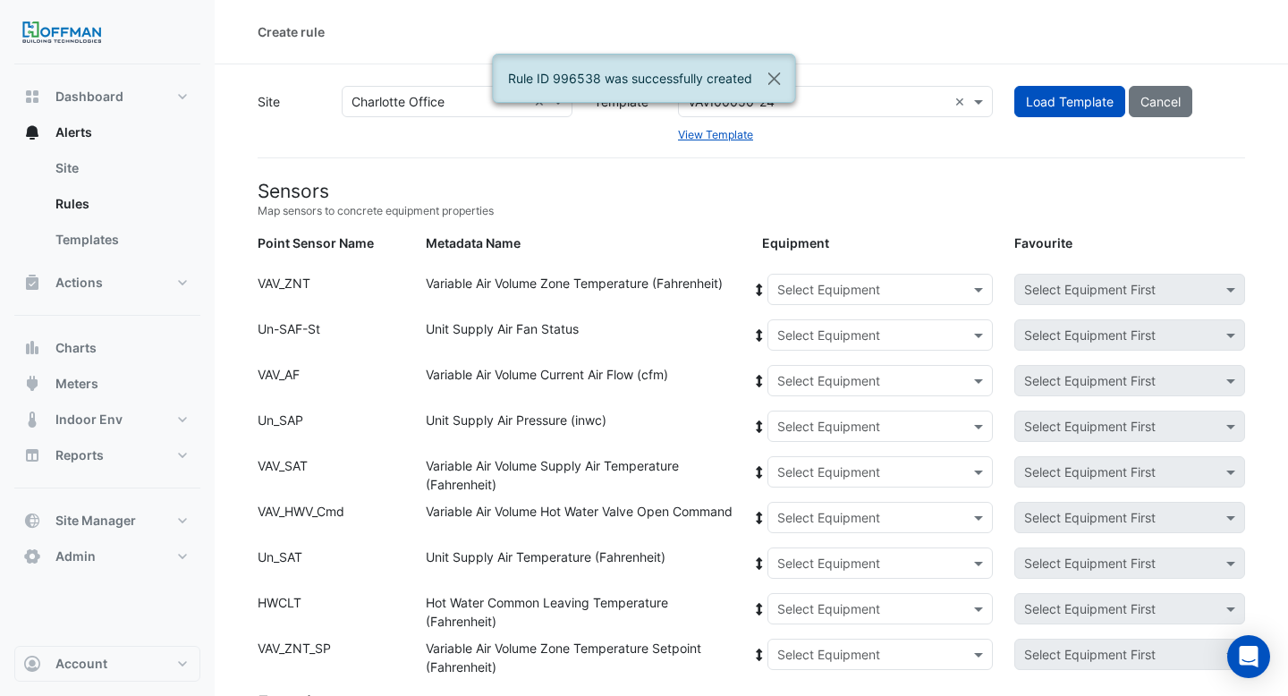
click at [830, 288] on input "text" at bounding box center [862, 290] width 171 height 19
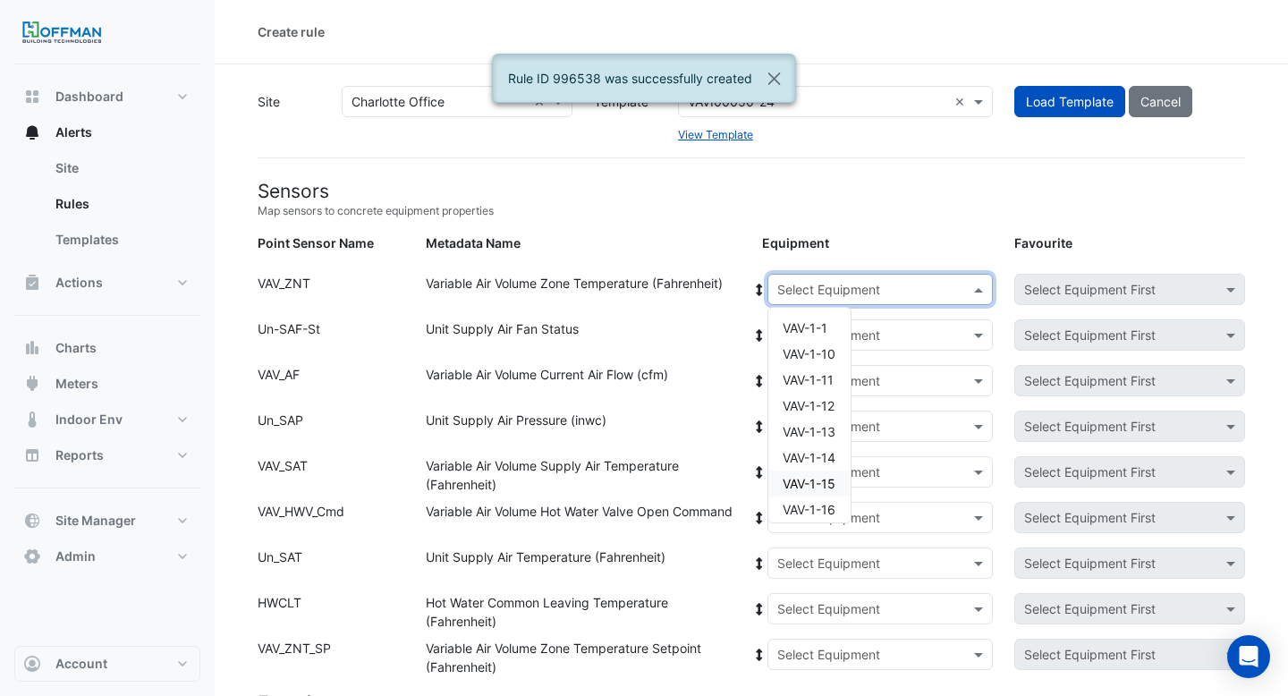
click at [830, 476] on span "VAV-1-15" at bounding box center [809, 483] width 53 height 15
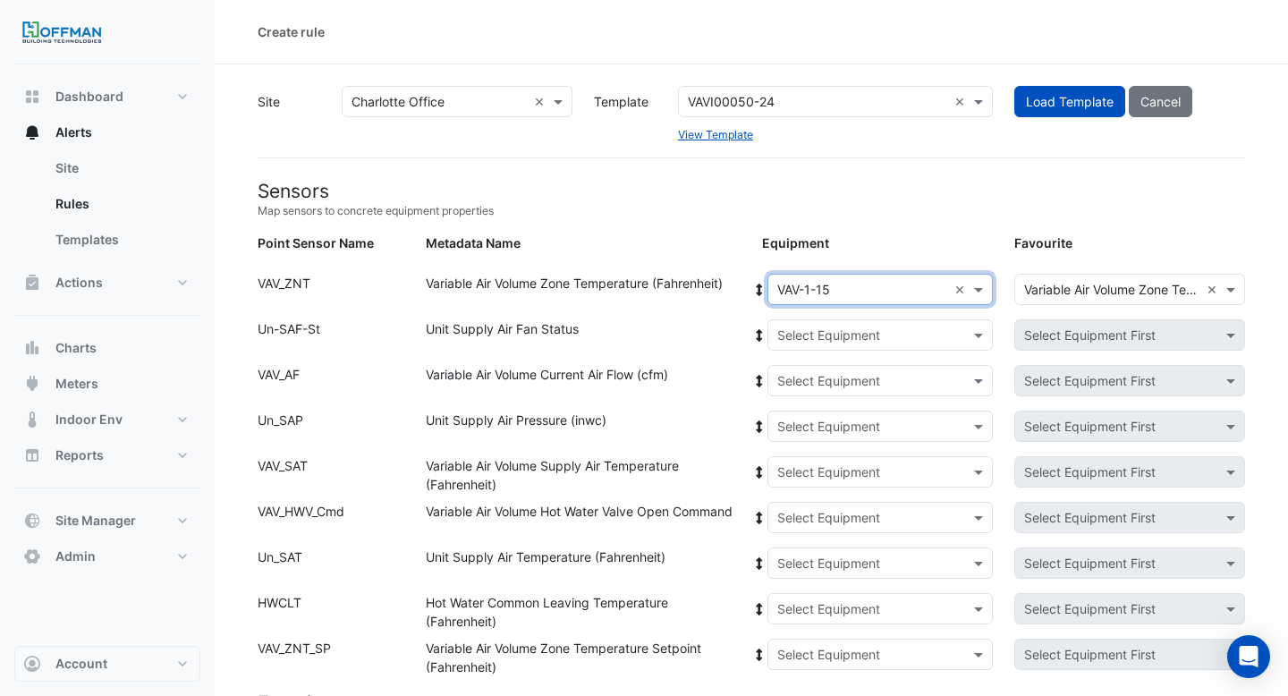
click at [759, 285] on icon at bounding box center [759, 290] width 6 height 13
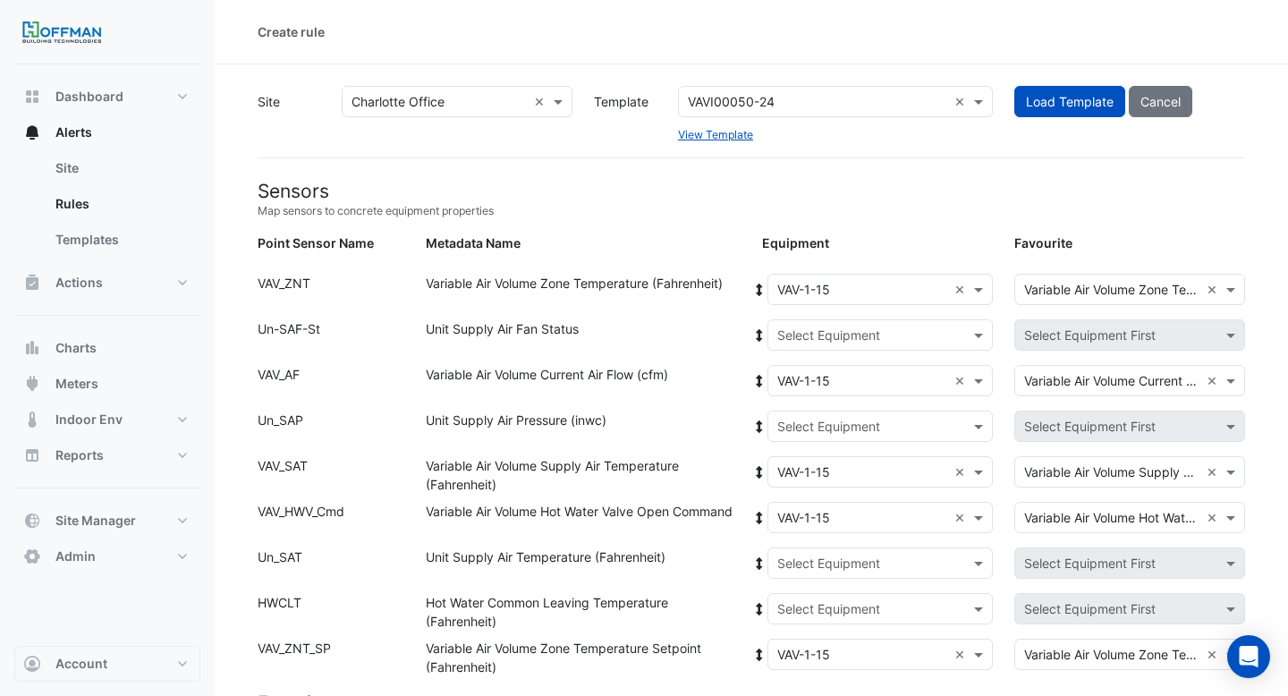
click at [836, 334] on input "text" at bounding box center [862, 335] width 171 height 19
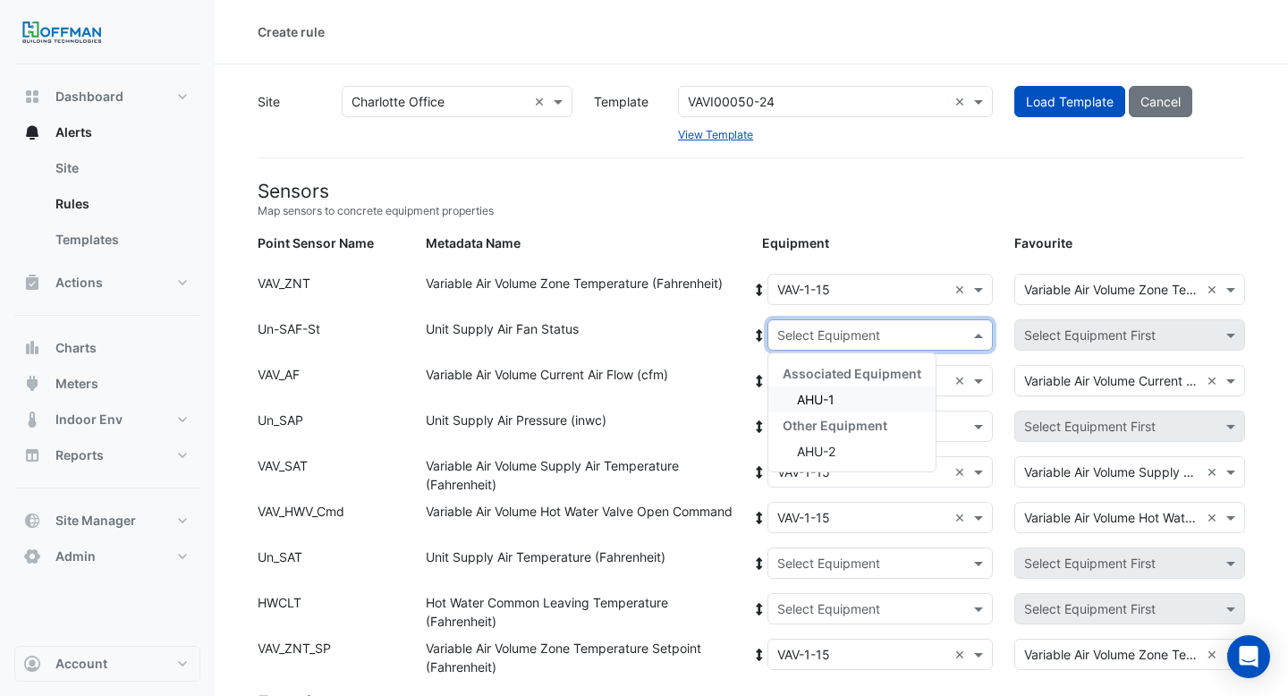
click at [839, 400] on div "AHU-1" at bounding box center [851, 399] width 167 height 26
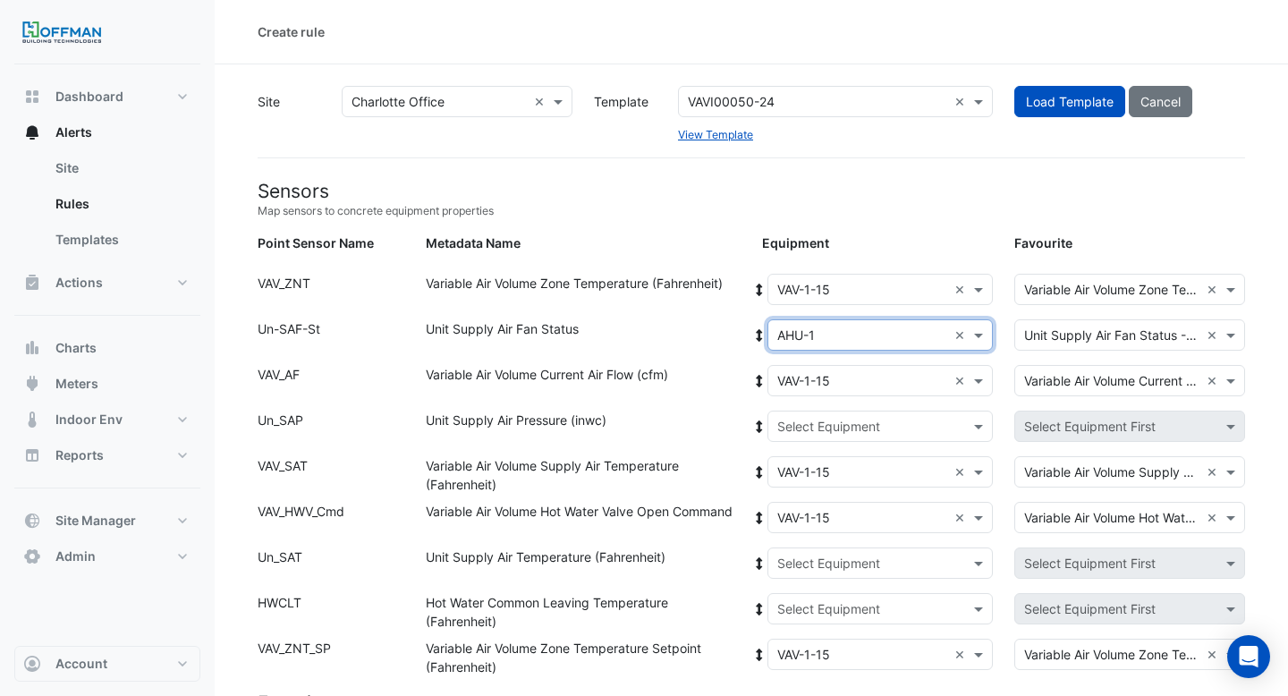
click at [758, 337] on icon at bounding box center [759, 335] width 6 height 13
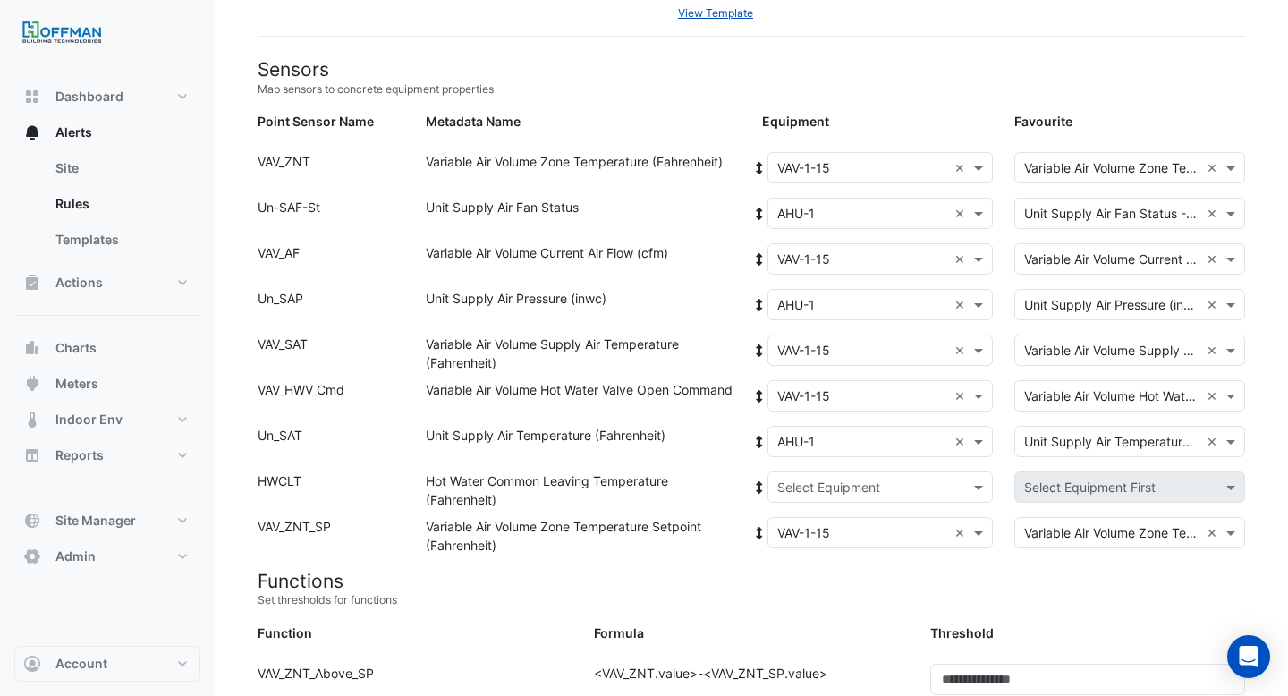
scroll to position [151, 0]
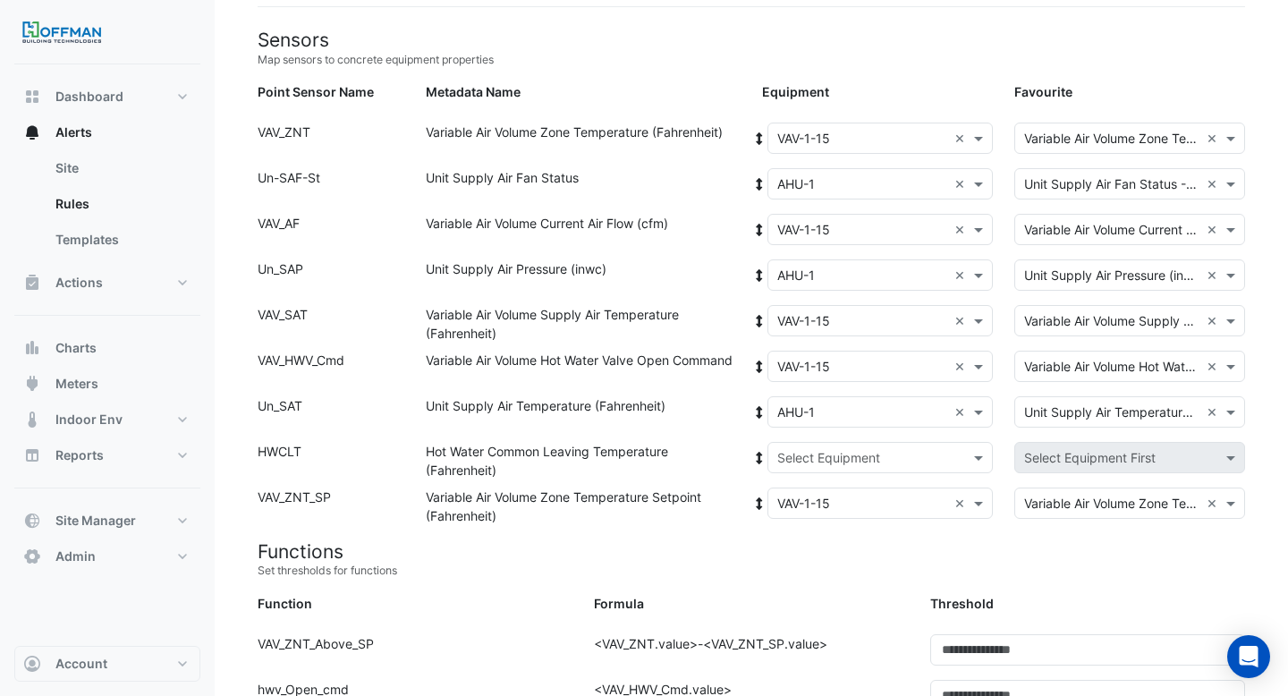
click at [845, 466] on div "Select Equipment" at bounding box center [828, 457] width 103 height 19
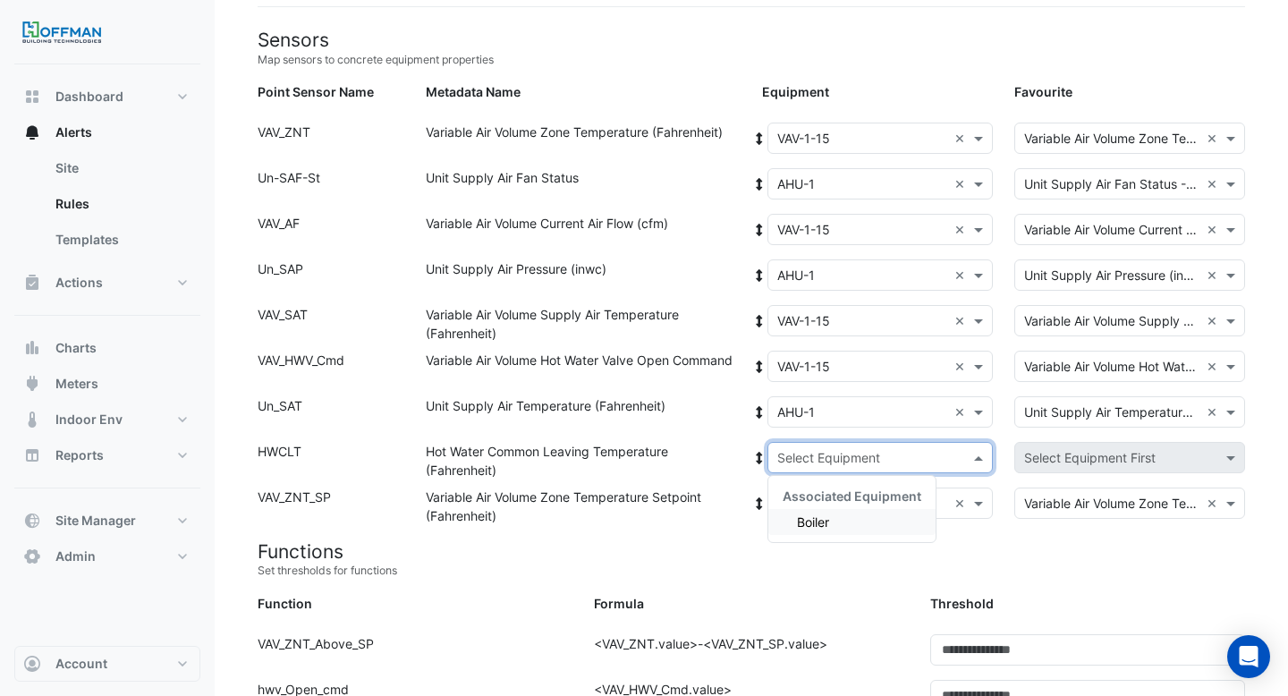
click at [819, 513] on div "Boiler" at bounding box center [851, 522] width 167 height 26
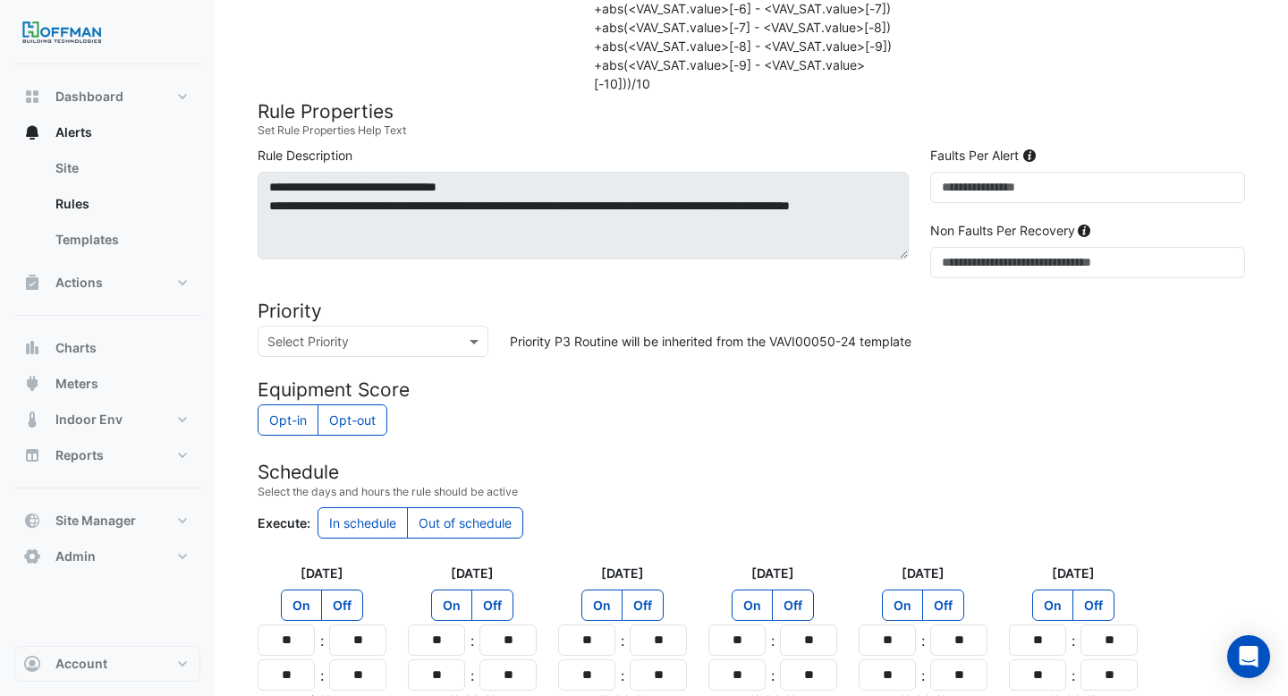
scroll to position [1538, 0]
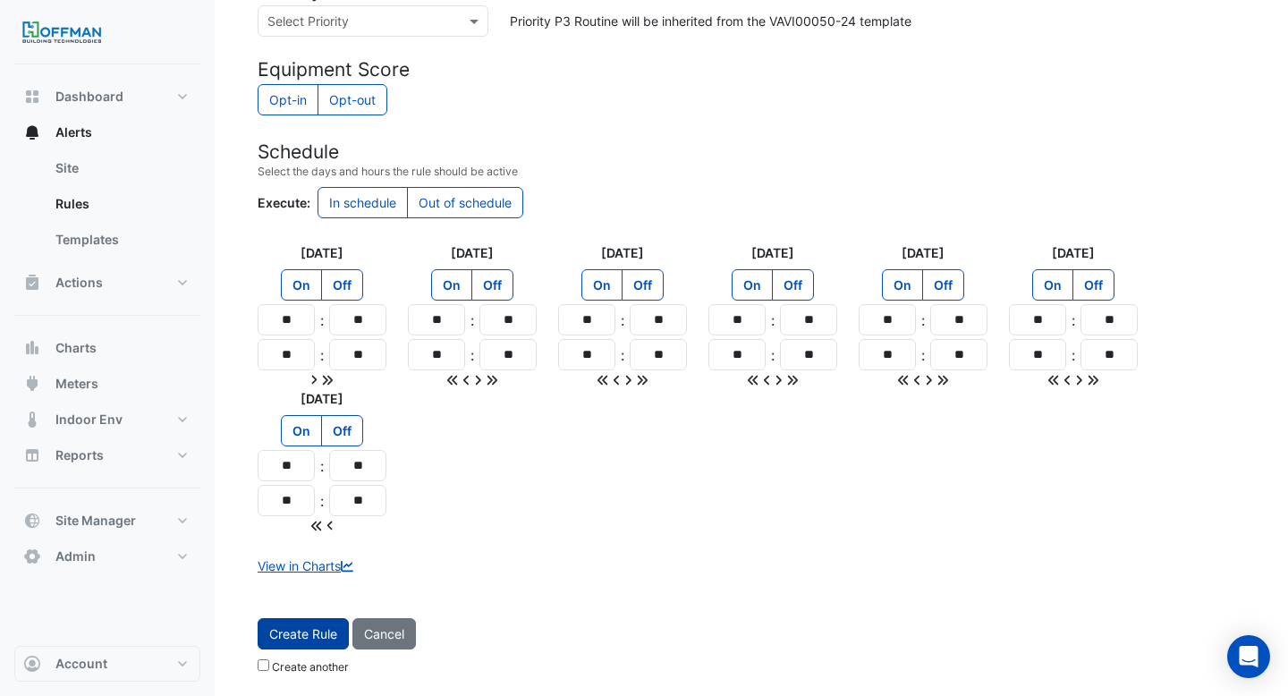
click at [318, 640] on button "Create Rule" at bounding box center [303, 633] width 91 height 31
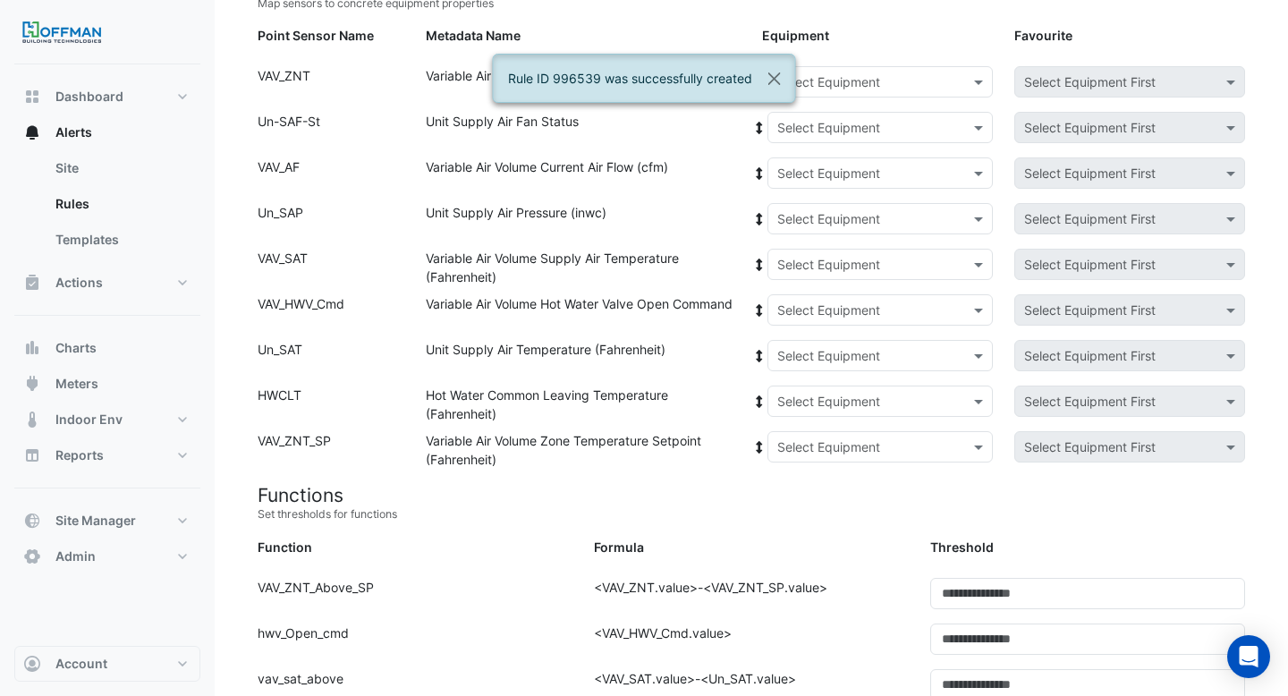
scroll to position [0, 0]
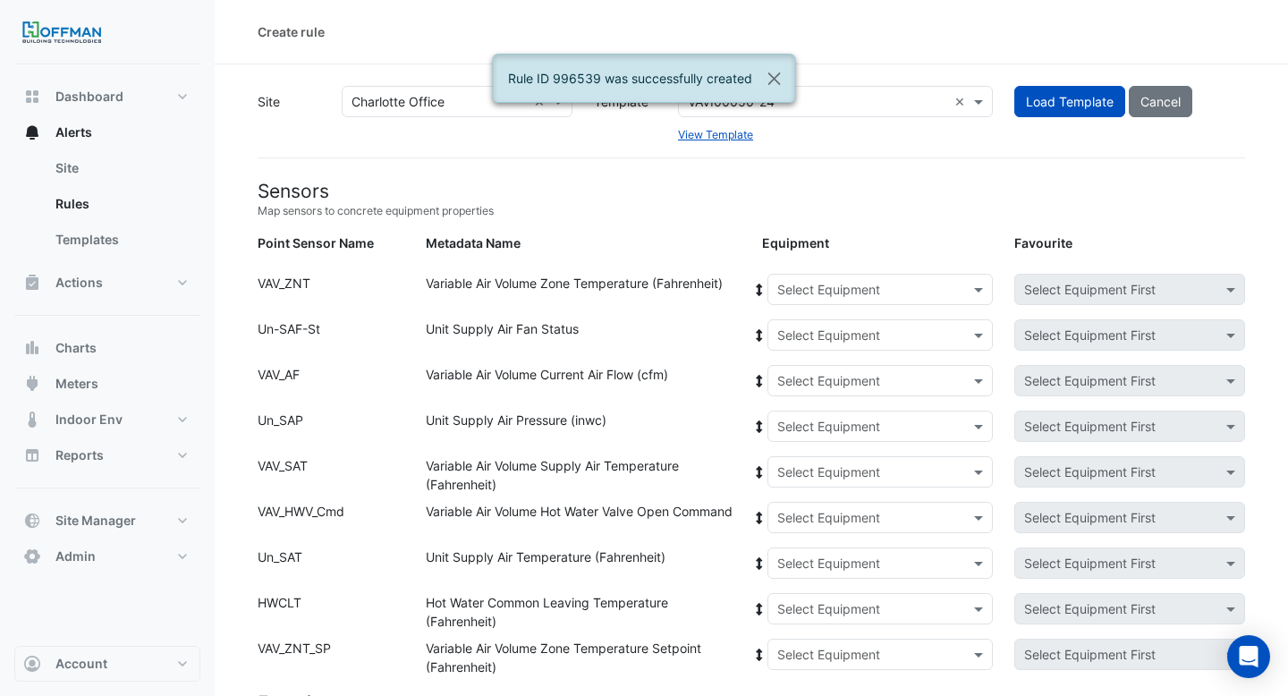
click at [837, 287] on input "text" at bounding box center [862, 290] width 171 height 19
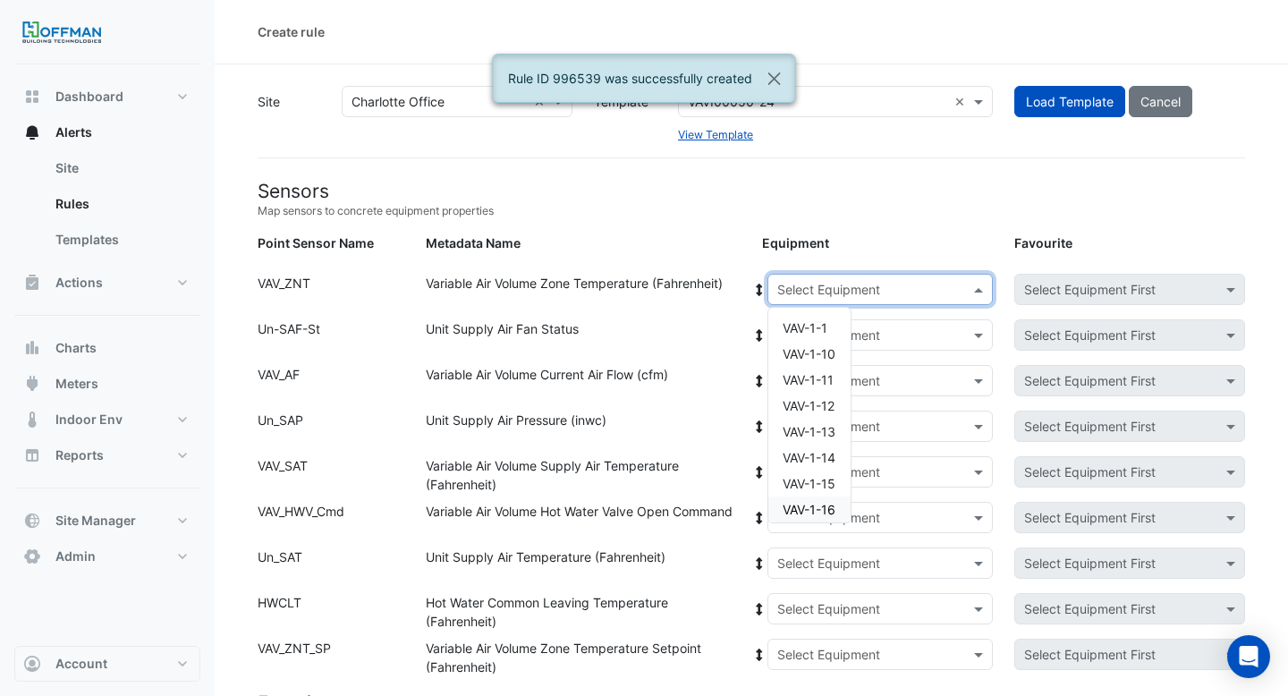
click at [835, 504] on span "VAV-1-16" at bounding box center [809, 509] width 53 height 15
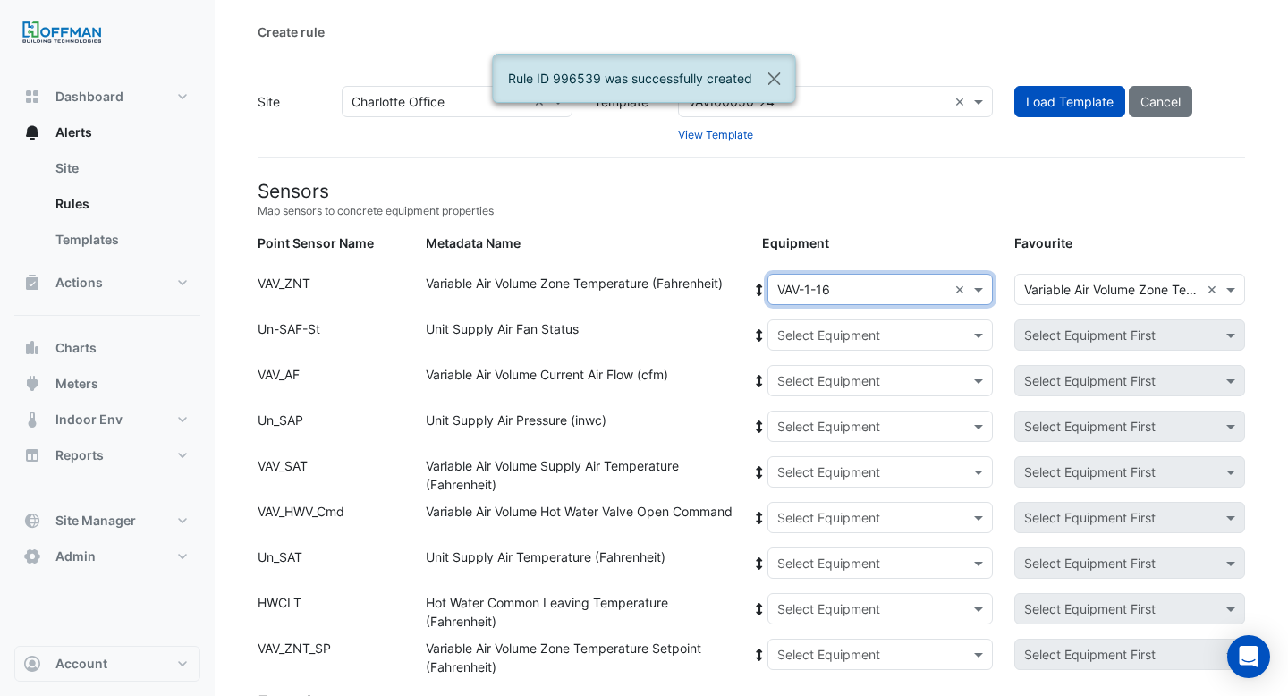
click at [758, 287] on icon at bounding box center [759, 290] width 6 height 13
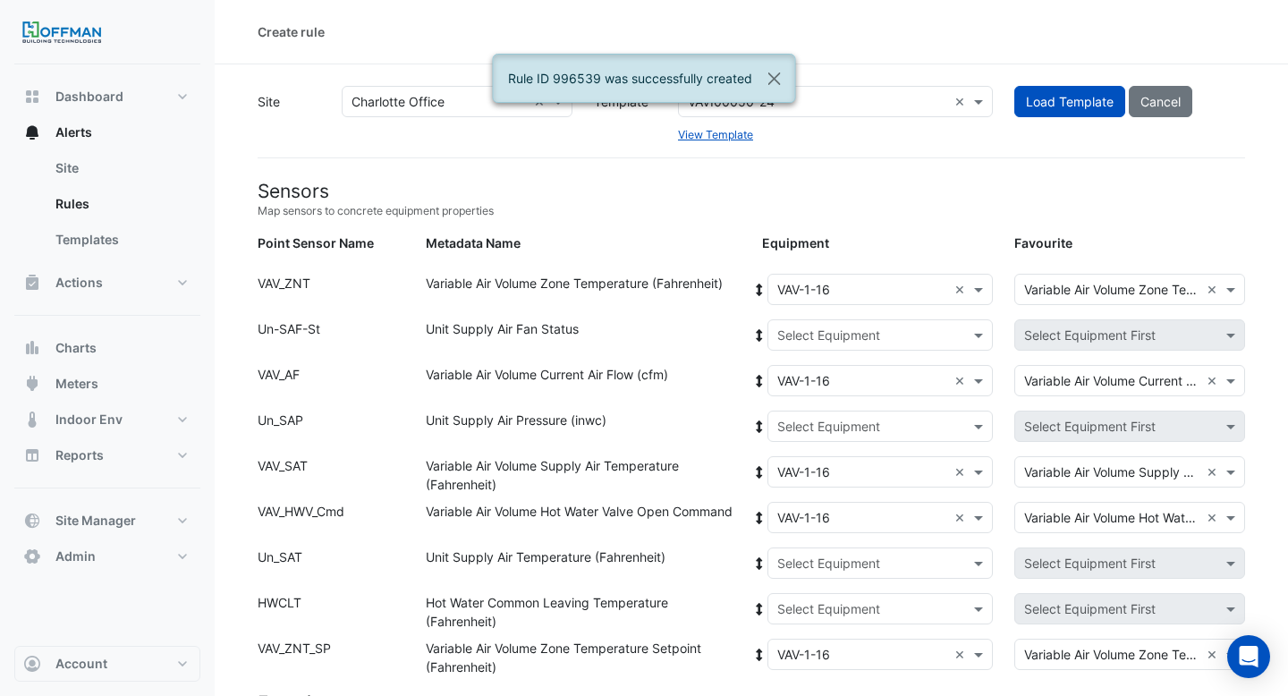
click at [866, 343] on div "Select Equipment" at bounding box center [828, 335] width 103 height 19
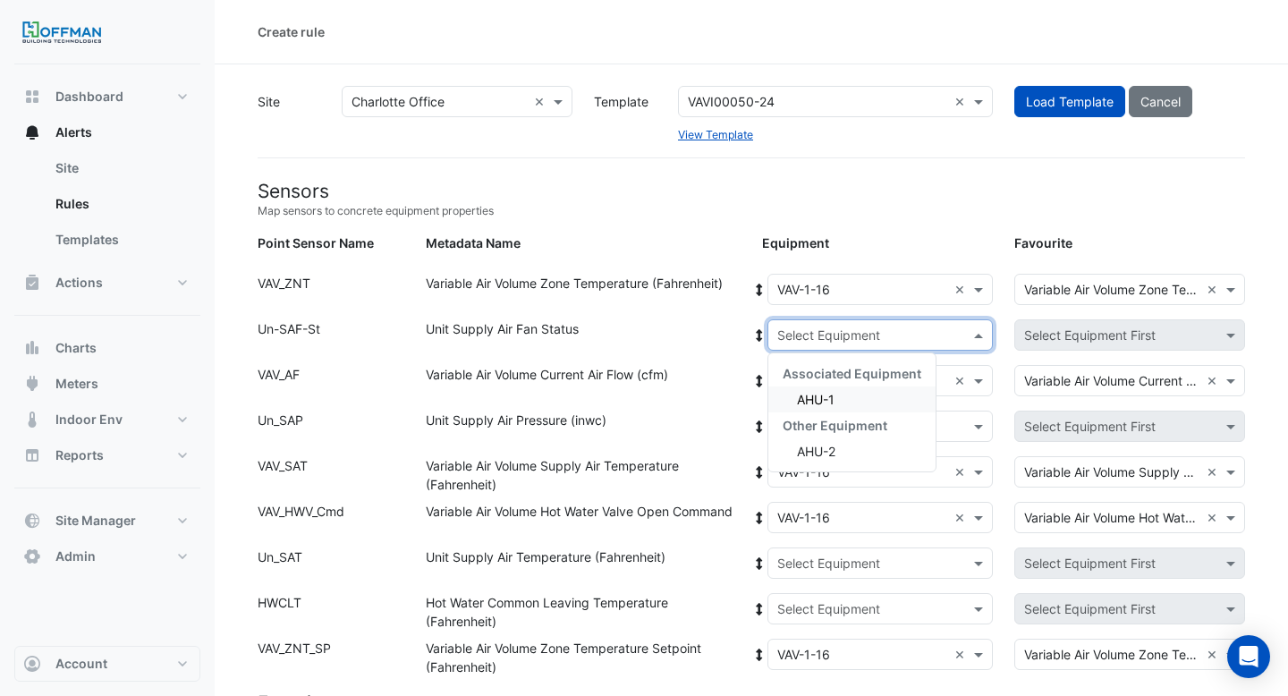
click at [847, 399] on div "AHU-1" at bounding box center [851, 399] width 167 height 26
click at [757, 335] on icon at bounding box center [759, 335] width 16 height 13
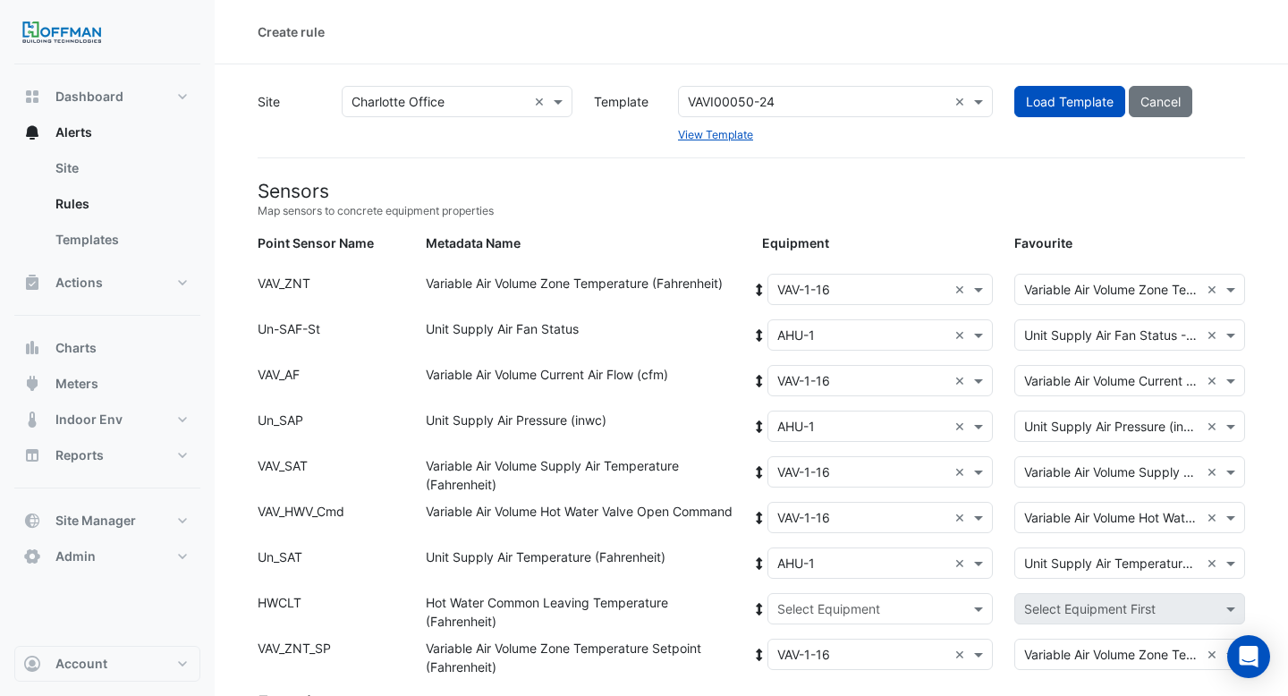
click at [844, 614] on input "text" at bounding box center [862, 609] width 171 height 19
click at [817, 663] on div "Boiler" at bounding box center [851, 673] width 167 height 26
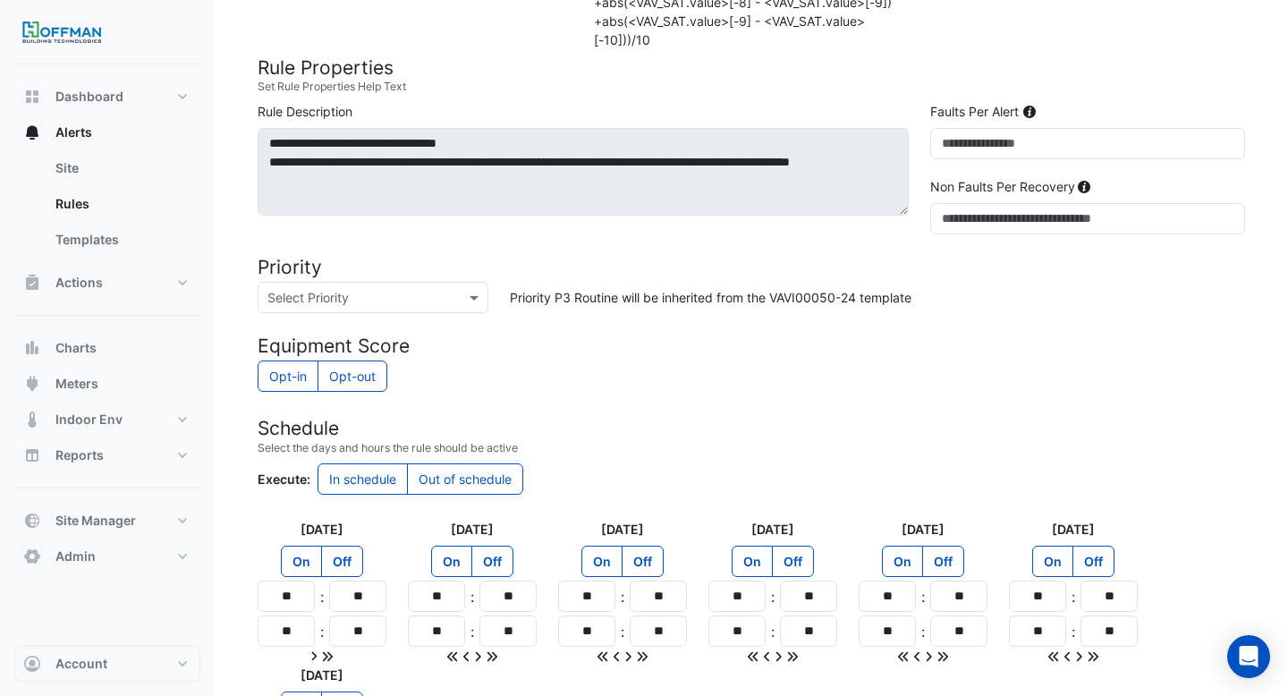
scroll to position [1538, 0]
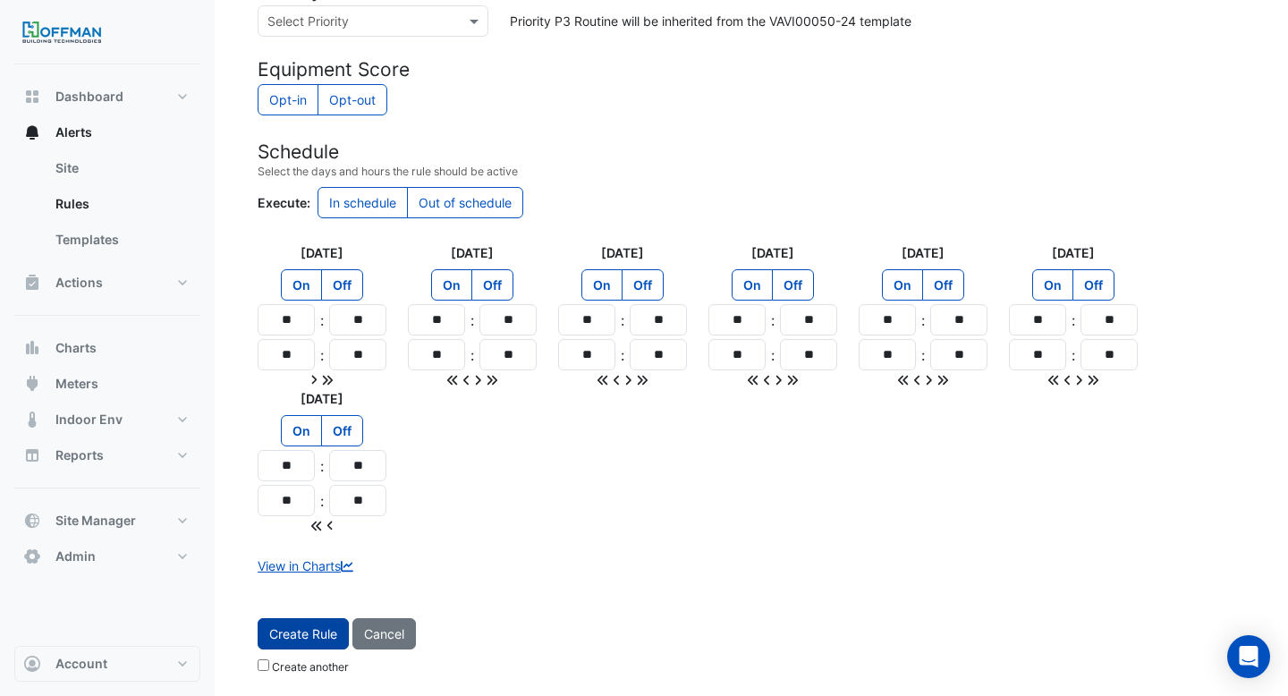
click at [296, 625] on button "Create Rule" at bounding box center [303, 633] width 91 height 31
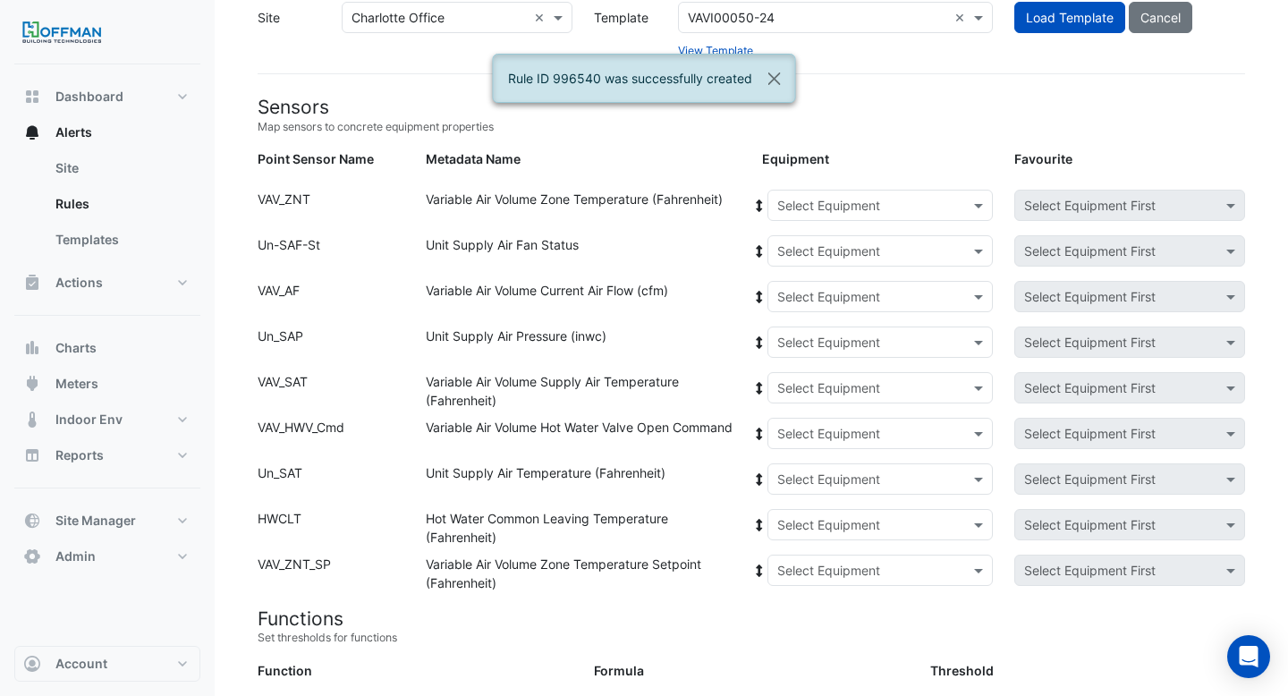
scroll to position [0, 0]
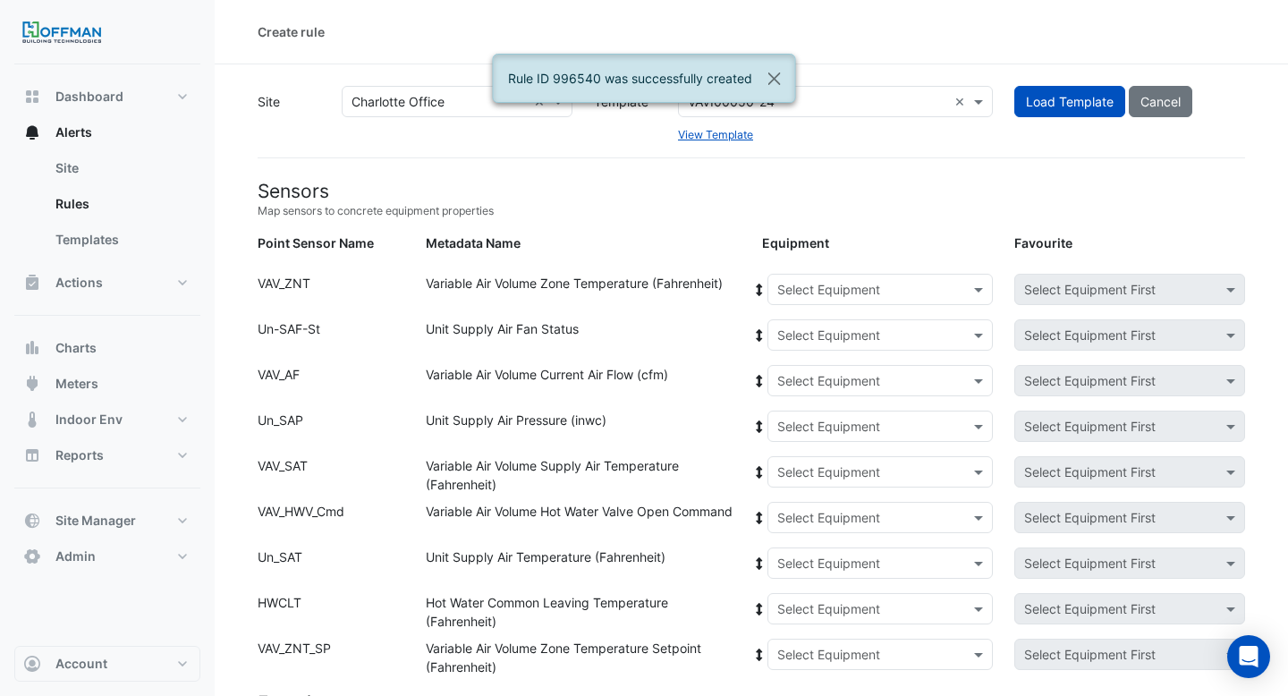
click at [810, 292] on input "text" at bounding box center [862, 290] width 171 height 19
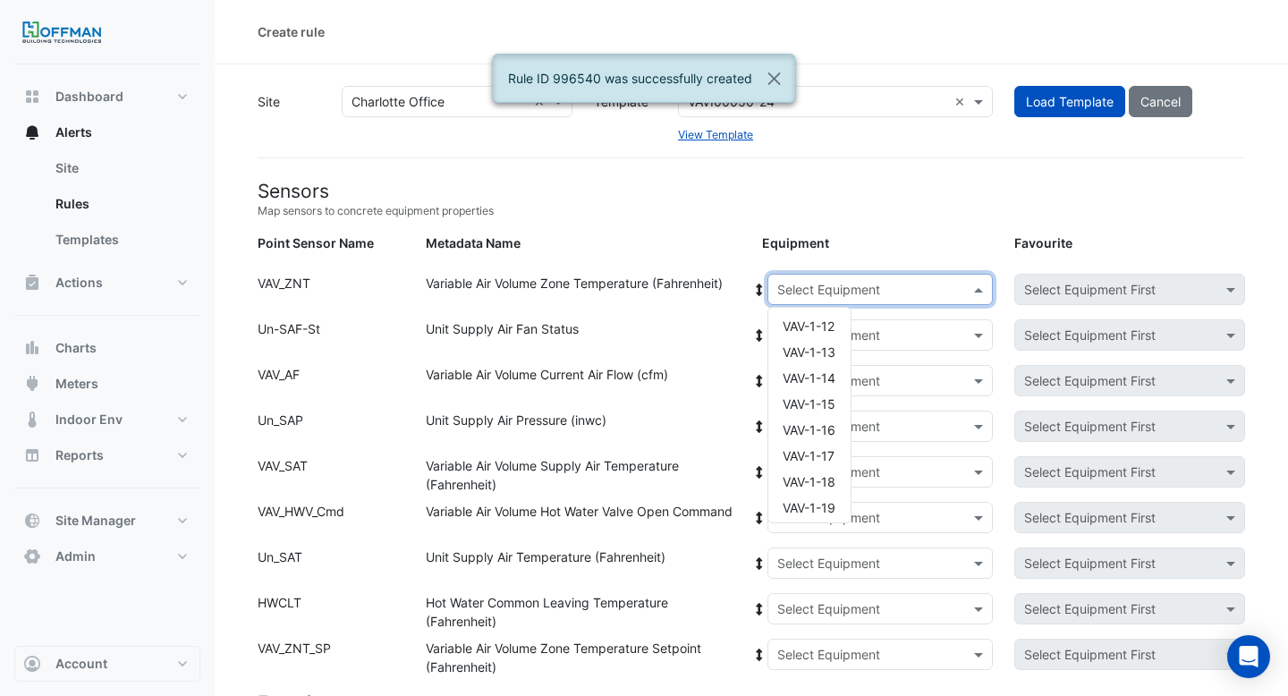
scroll to position [88, 0]
click at [832, 448] on span "VAV-1-17" at bounding box center [809, 447] width 52 height 15
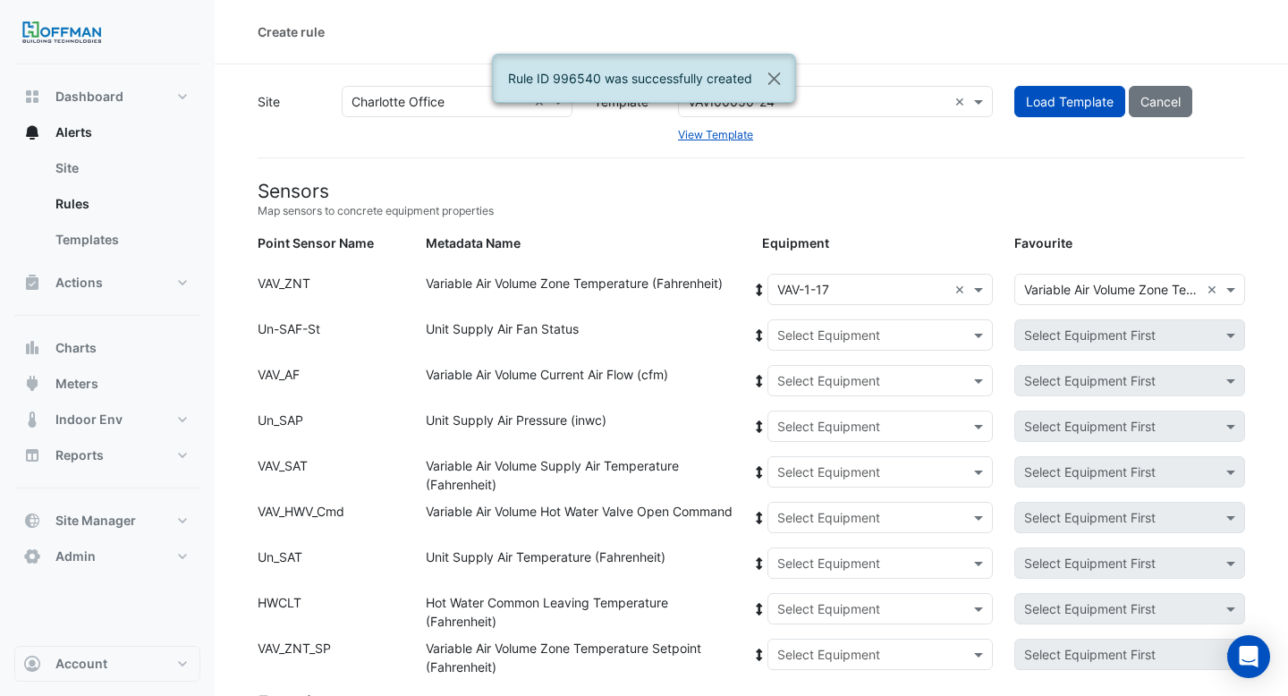
click at [755, 291] on icon at bounding box center [759, 290] width 16 height 13
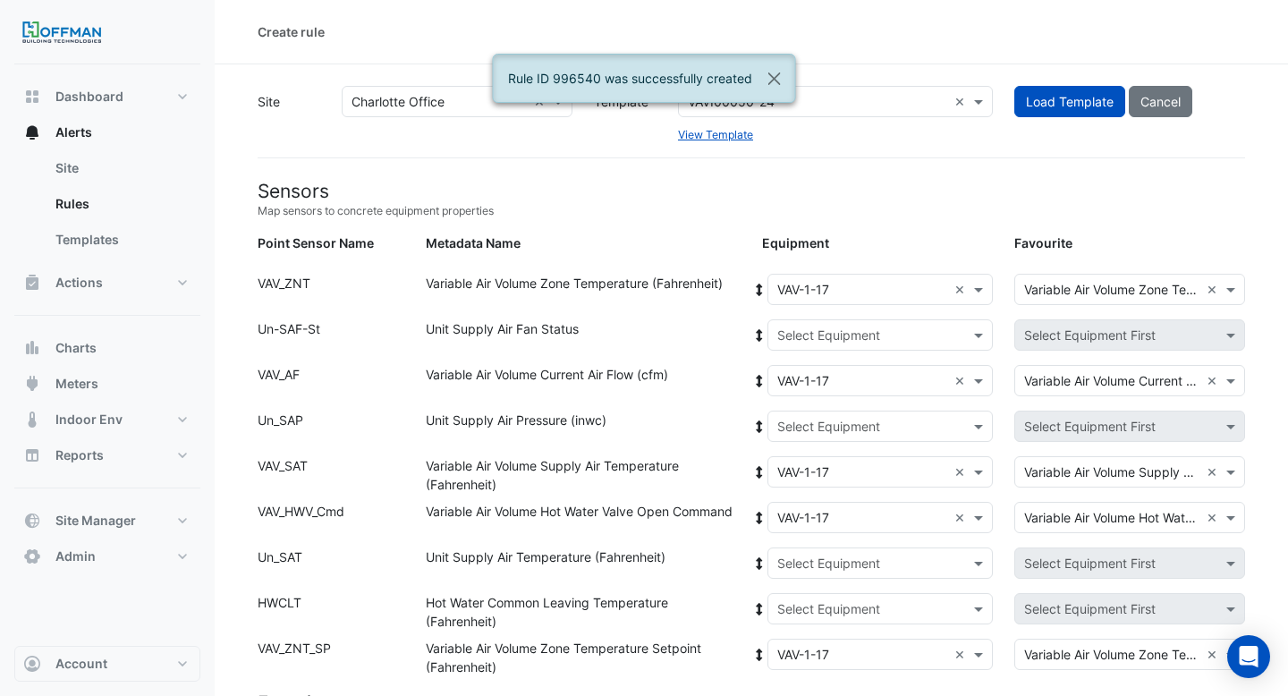
click at [830, 337] on input "text" at bounding box center [862, 335] width 171 height 19
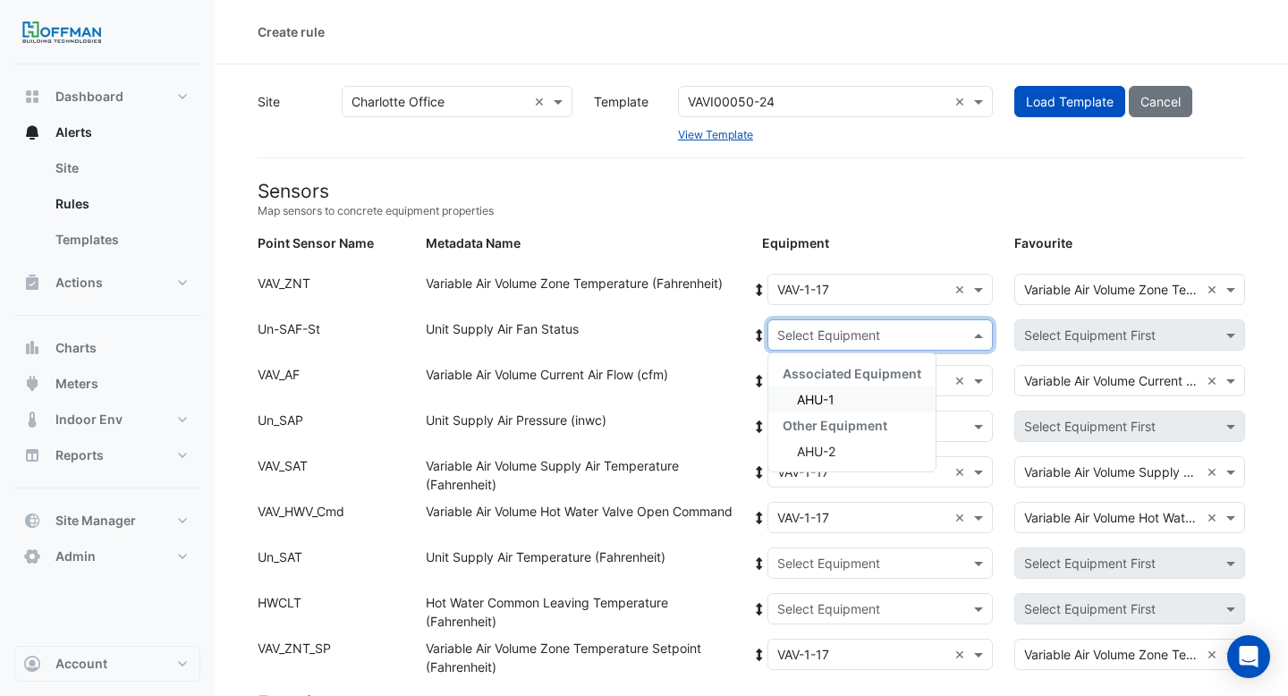
click at [854, 405] on div "AHU-1" at bounding box center [851, 399] width 167 height 26
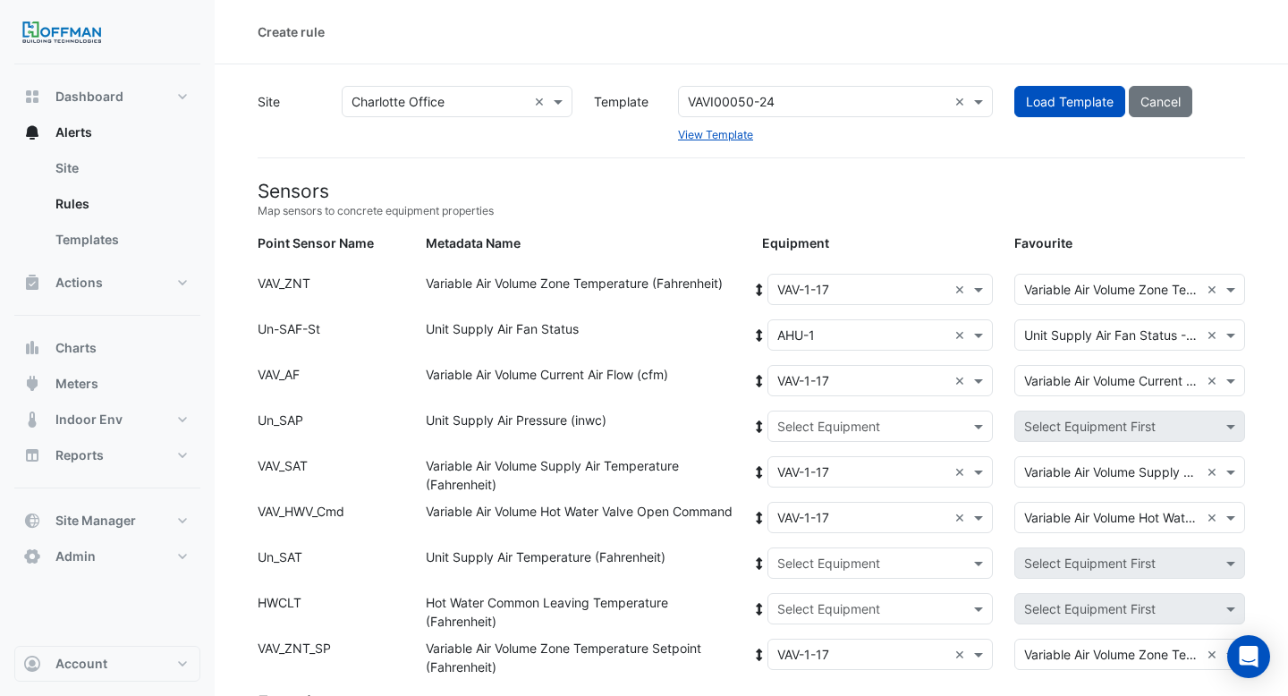
click at [760, 331] on icon at bounding box center [759, 335] width 6 height 13
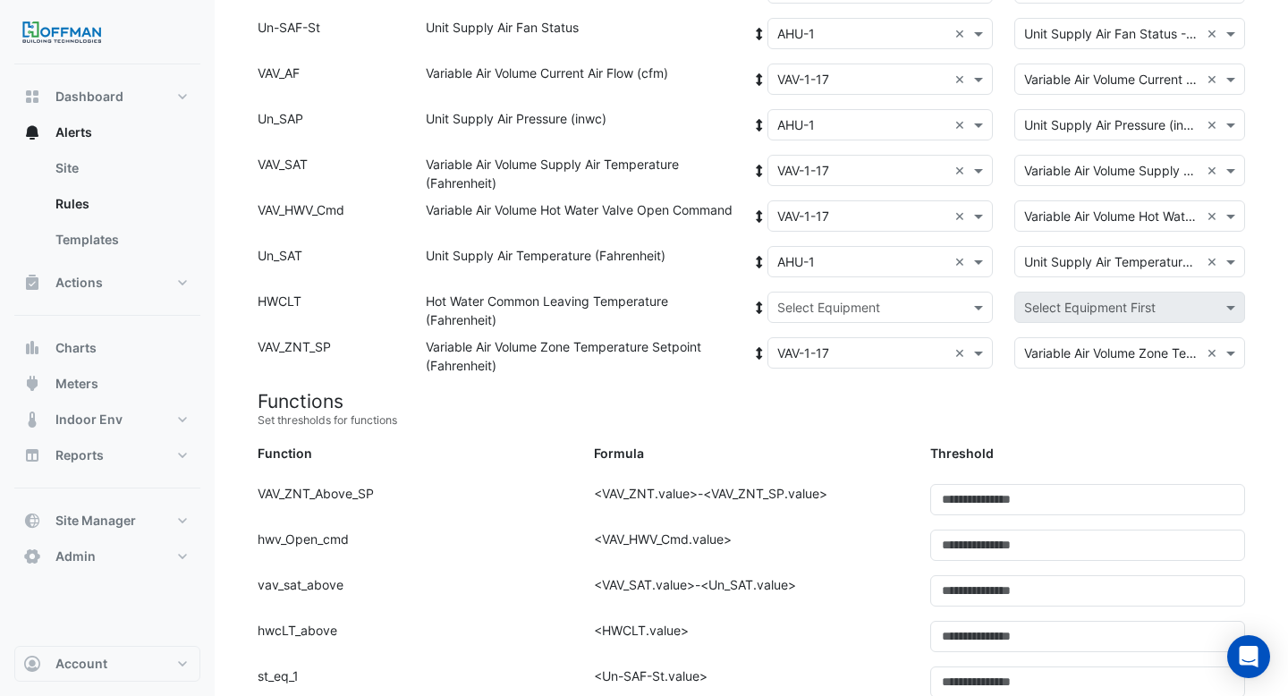
scroll to position [347, 0]
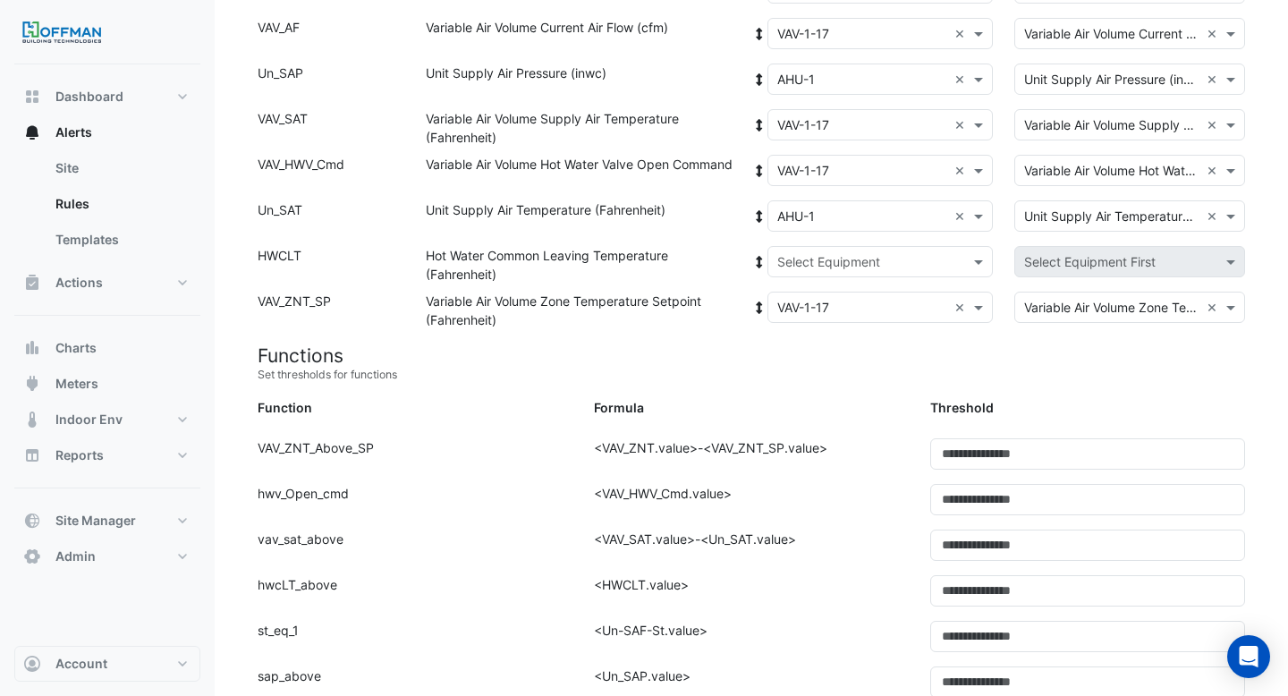
click at [845, 273] on div "Select Equipment" at bounding box center [880, 261] width 226 height 31
click at [844, 310] on div "Associated Equipment" at bounding box center [851, 300] width 167 height 26
click at [829, 326] on span "Boiler" at bounding box center [813, 325] width 32 height 15
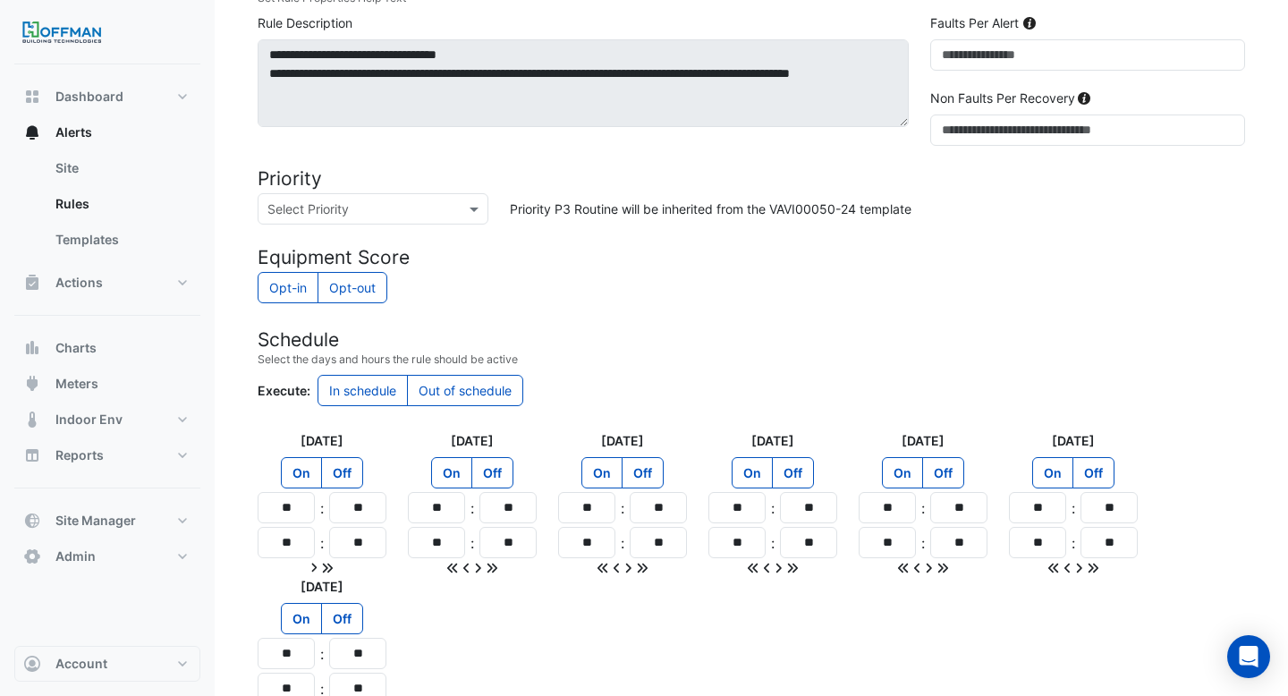
scroll to position [1538, 0]
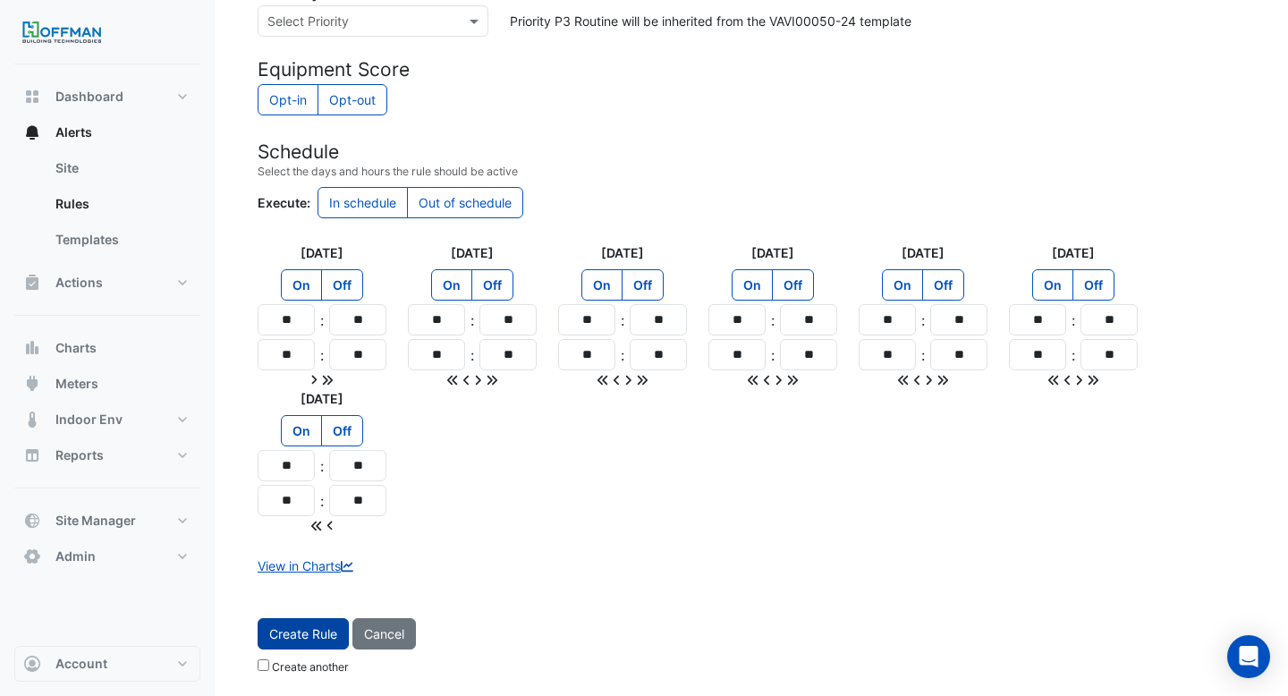
click at [321, 632] on button "Create Rule" at bounding box center [303, 633] width 91 height 31
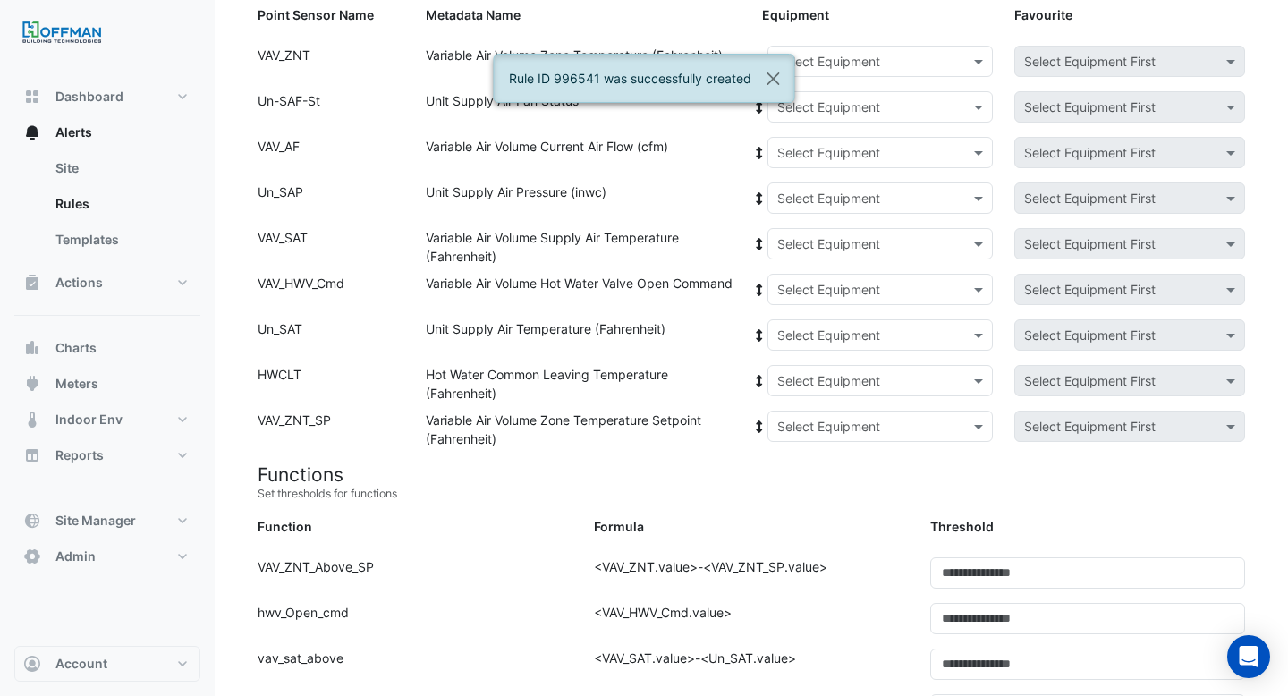
scroll to position [0, 0]
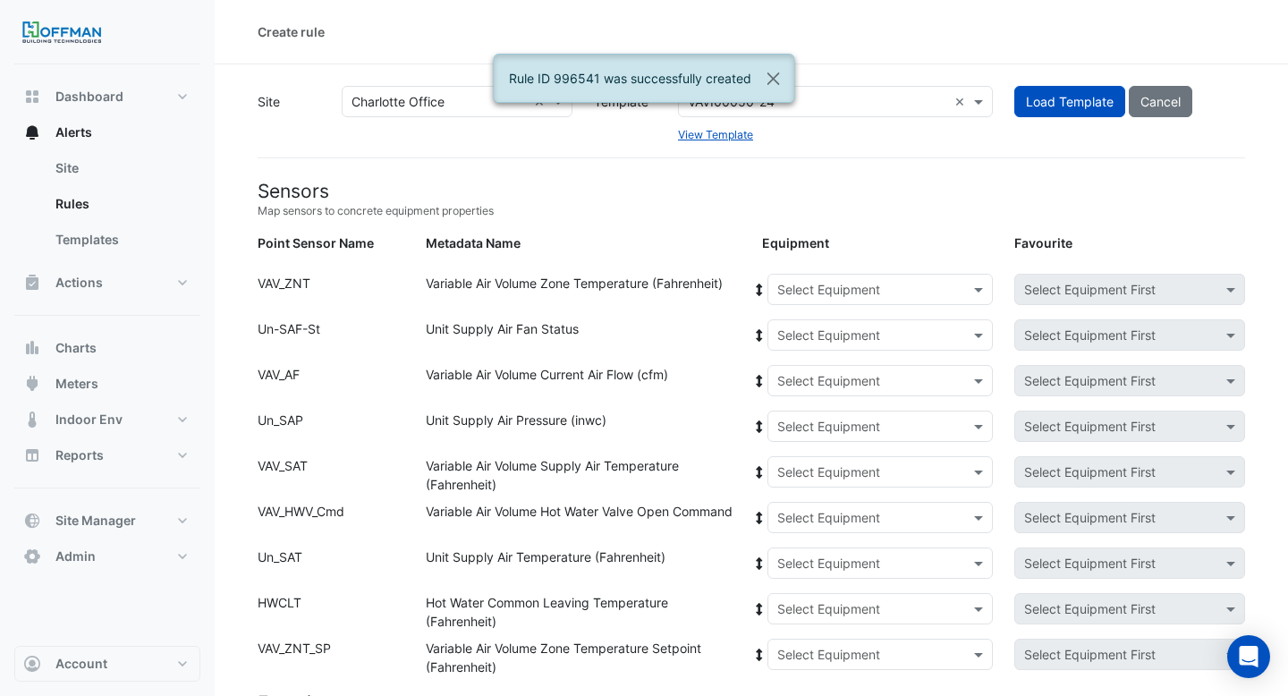
click at [803, 289] on input "text" at bounding box center [862, 290] width 171 height 19
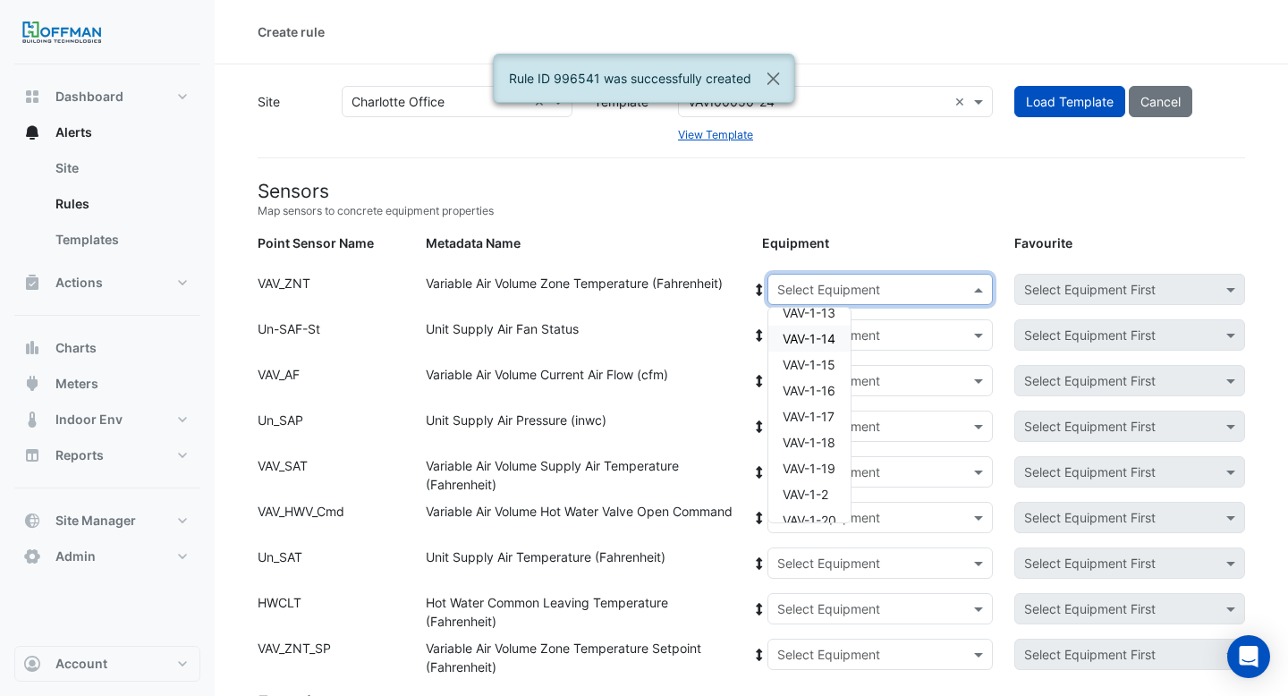
scroll to position [121, 0]
click at [809, 445] on span "VAV-1-18" at bounding box center [809, 440] width 53 height 15
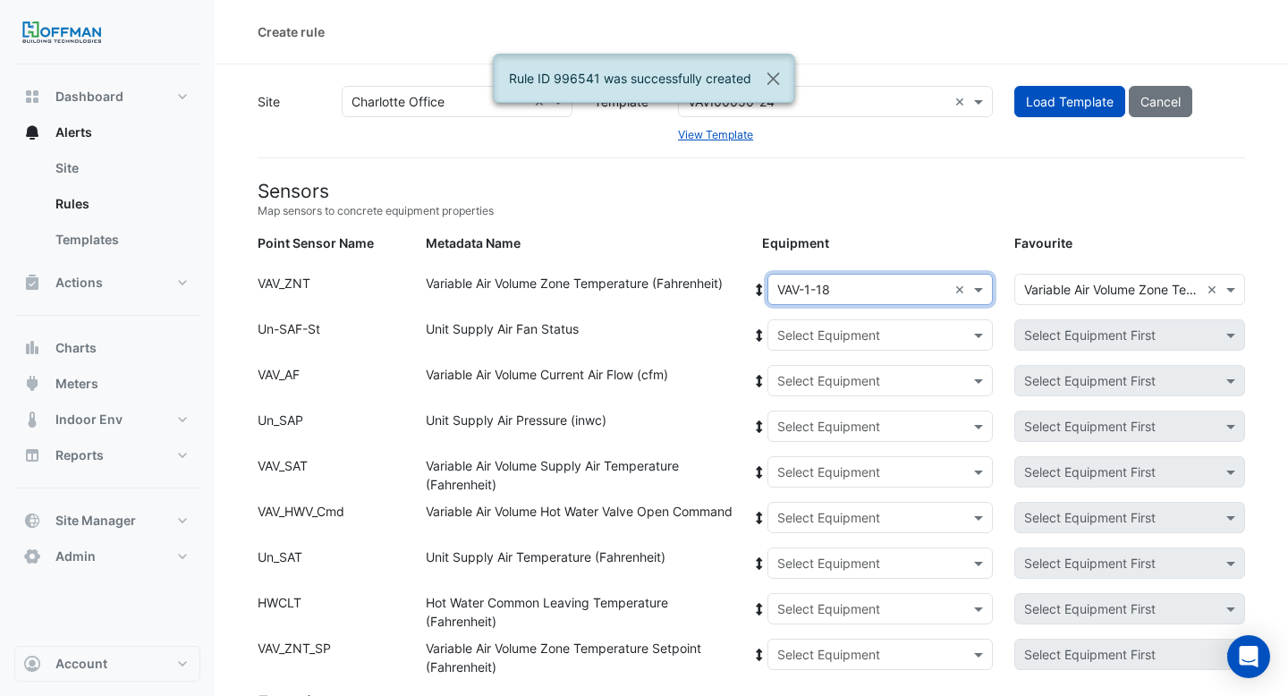
click at [755, 275] on div at bounding box center [759, 289] width 16 height 31
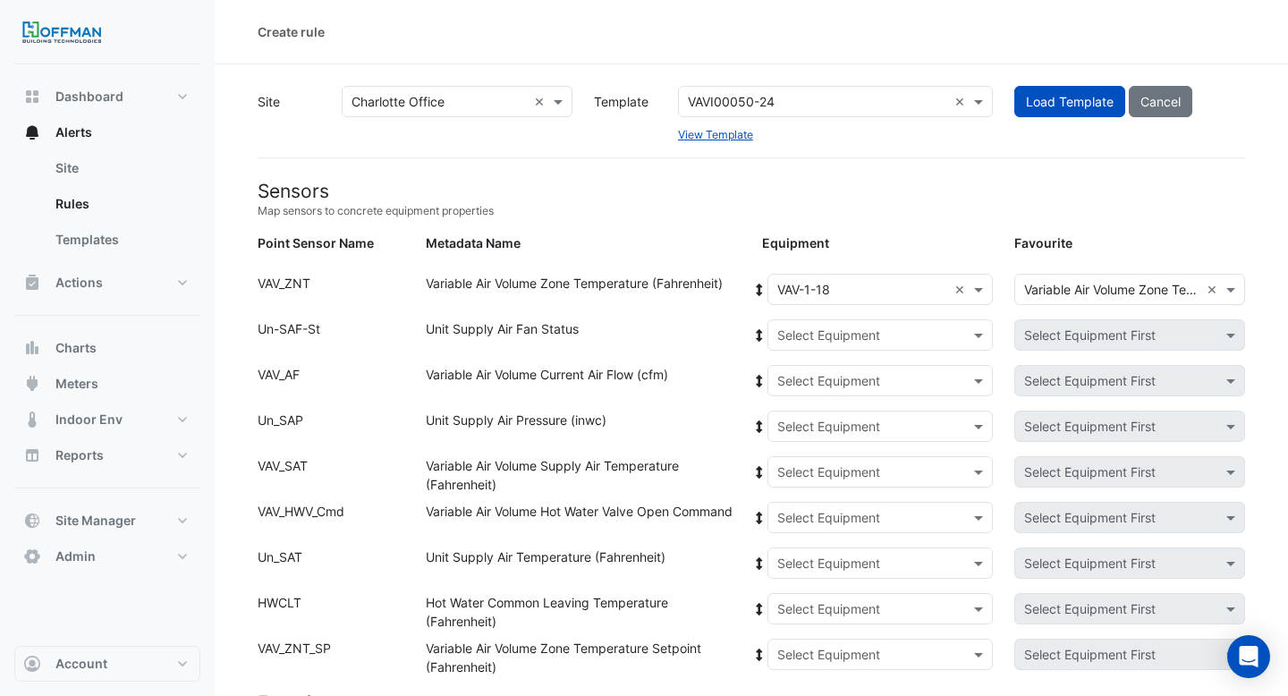
click at [756, 292] on icon at bounding box center [759, 290] width 16 height 13
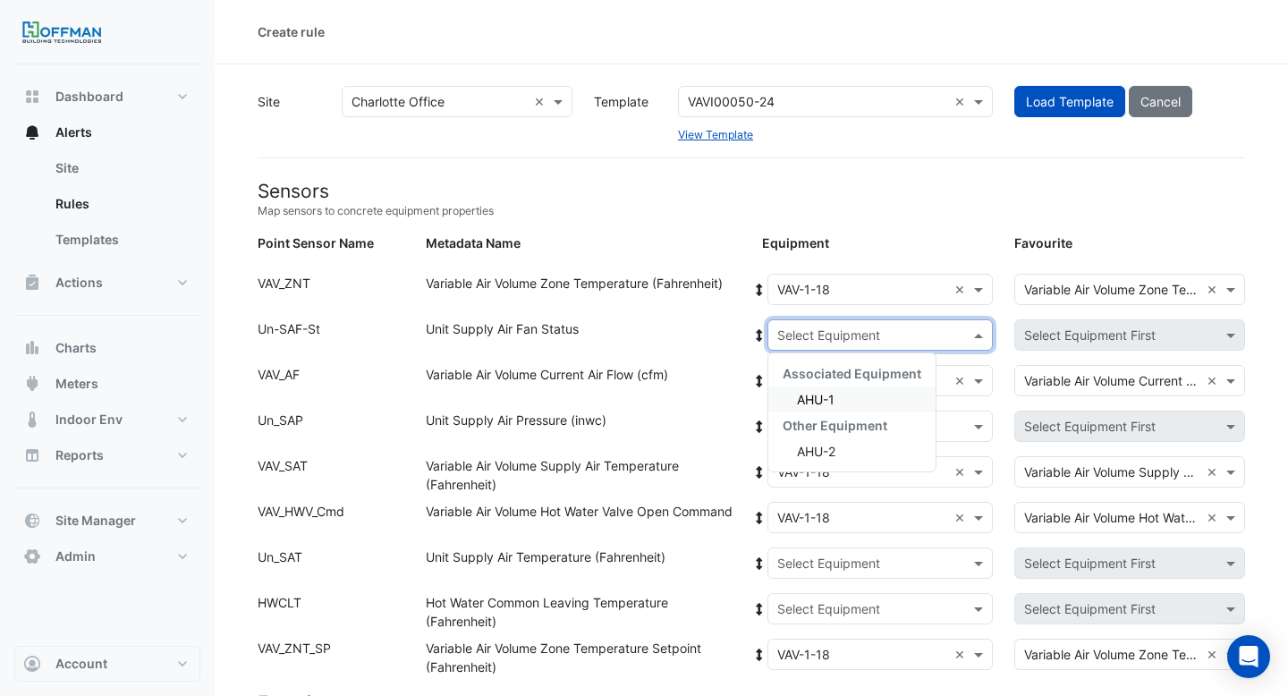
click at [798, 335] on input "text" at bounding box center [862, 335] width 171 height 19
click at [816, 396] on span "AHU-1" at bounding box center [816, 399] width 38 height 15
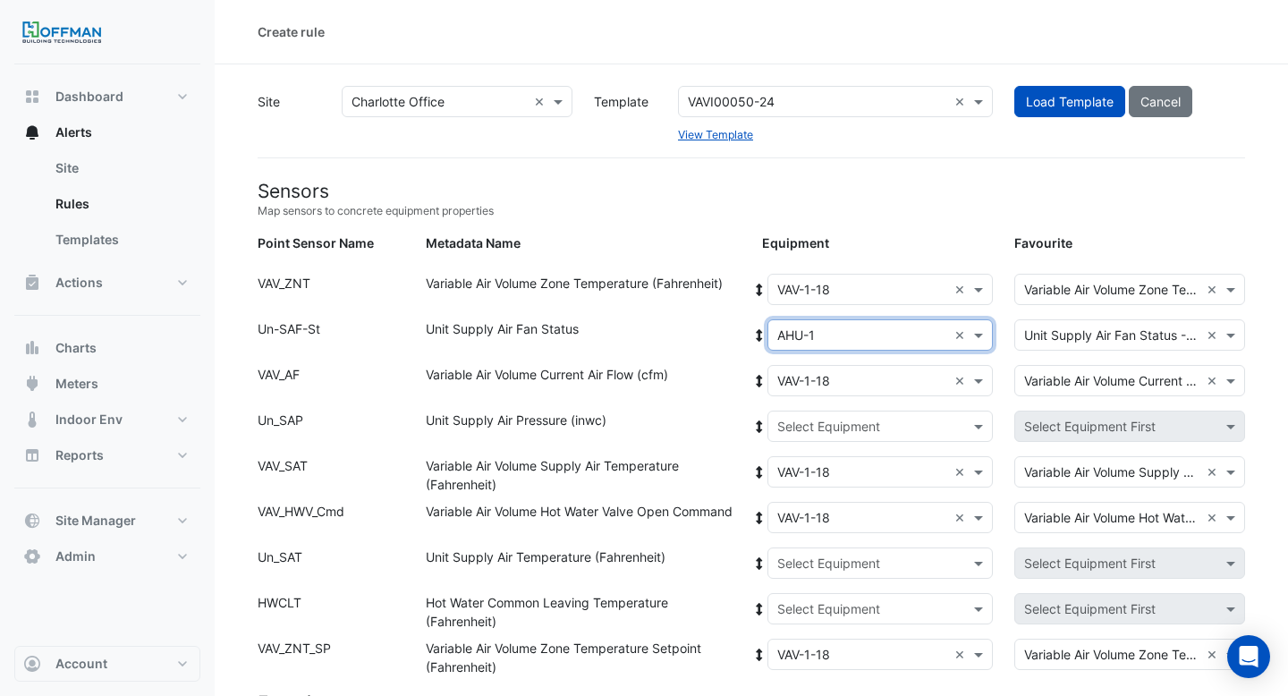
click at [761, 284] on icon at bounding box center [759, 290] width 6 height 13
click at [756, 285] on icon at bounding box center [759, 290] width 6 height 13
click at [758, 335] on icon at bounding box center [759, 335] width 6 height 13
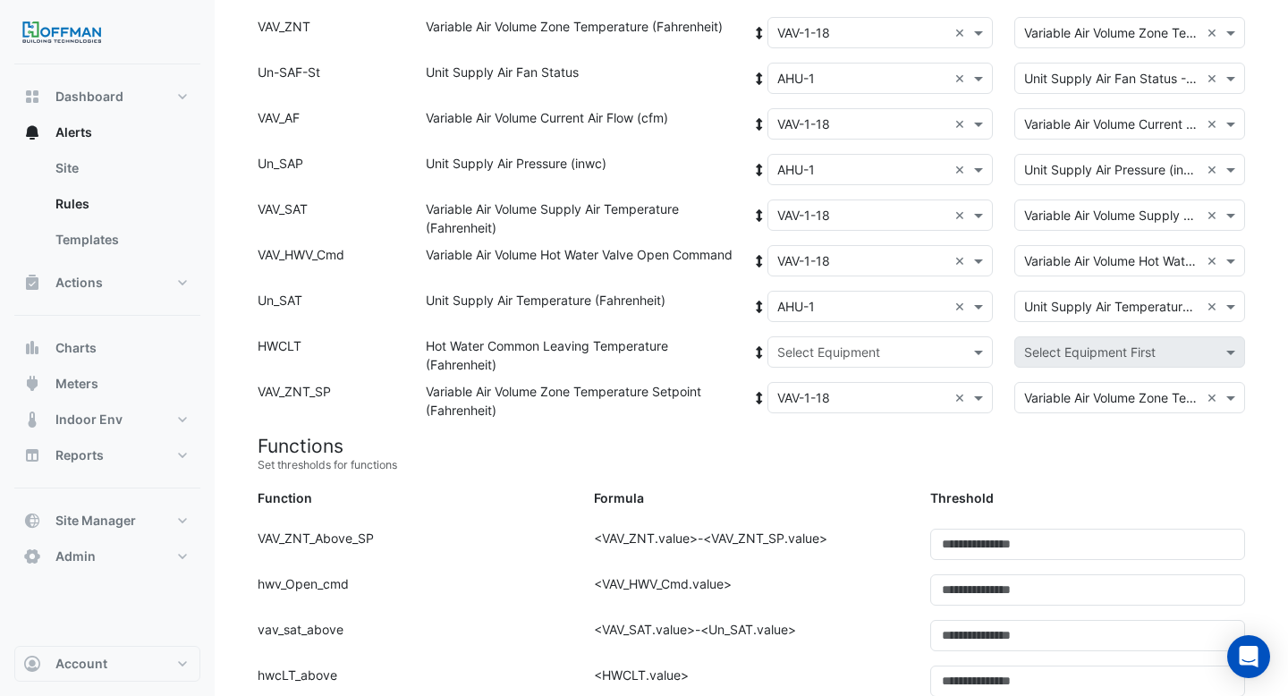
scroll to position [442, 0]
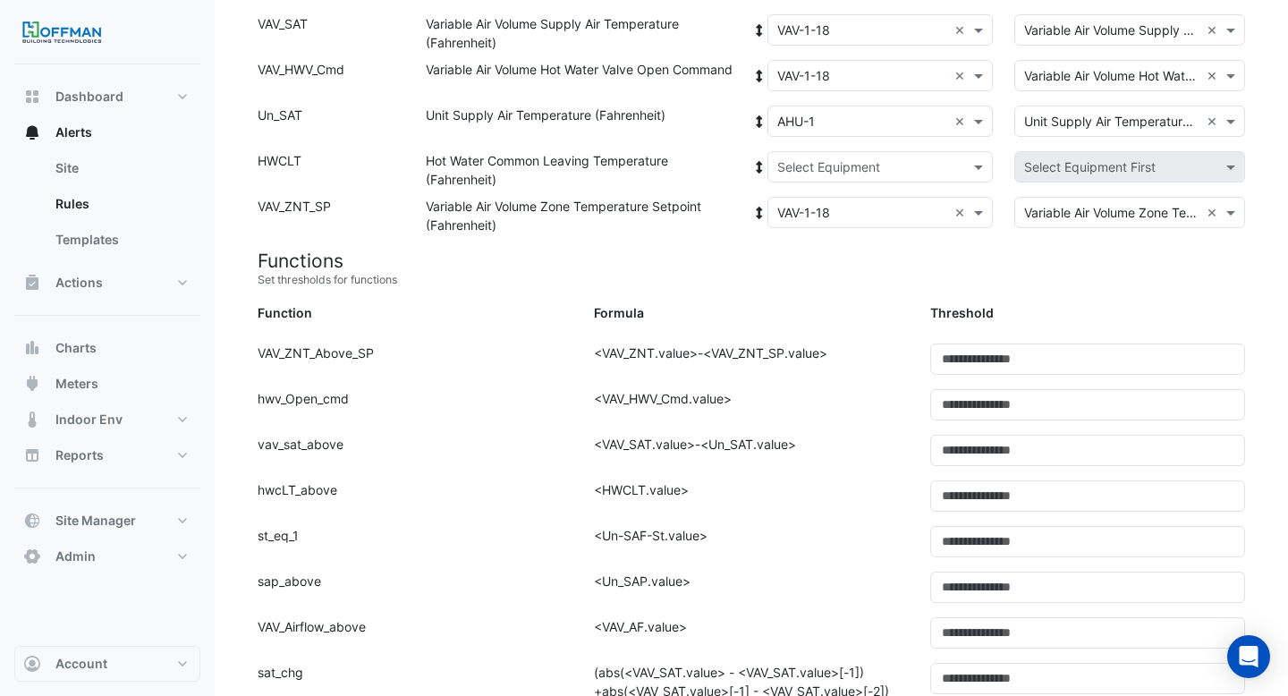
click at [800, 179] on div "Select Equipment" at bounding box center [880, 166] width 226 height 31
click at [800, 221] on div "Boiler" at bounding box center [851, 231] width 167 height 26
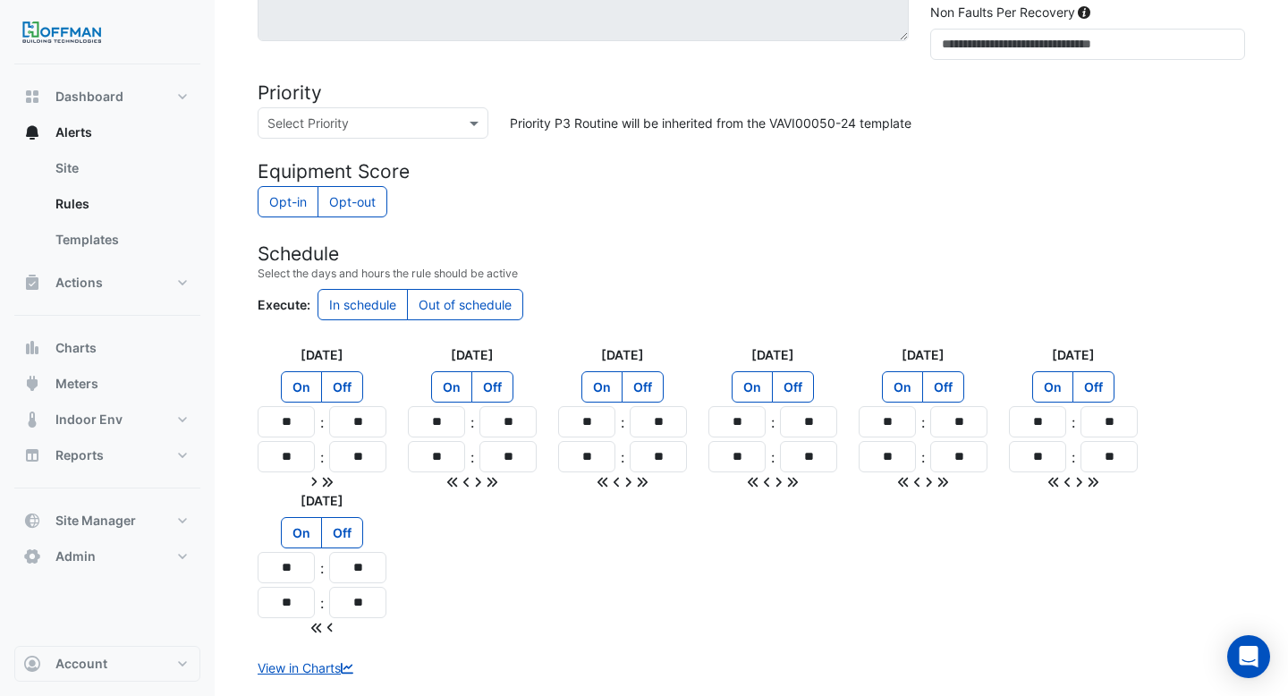
scroll to position [1512, 0]
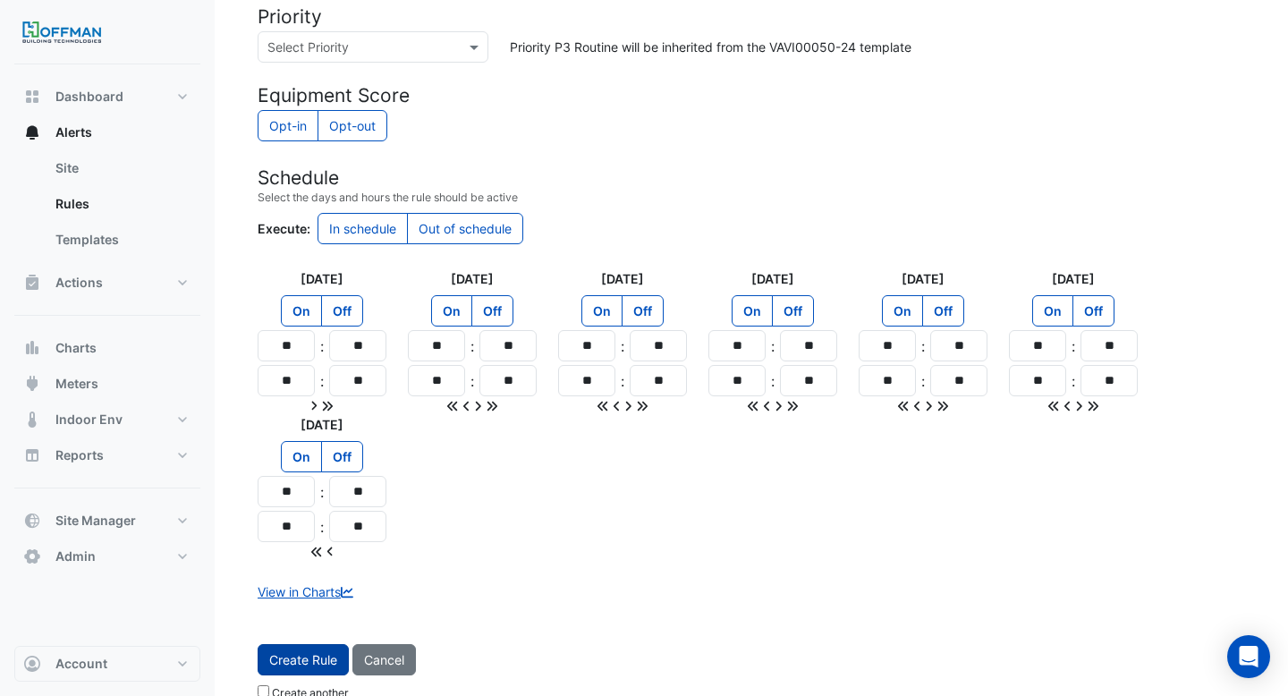
click at [301, 649] on button "Create Rule" at bounding box center [303, 659] width 91 height 31
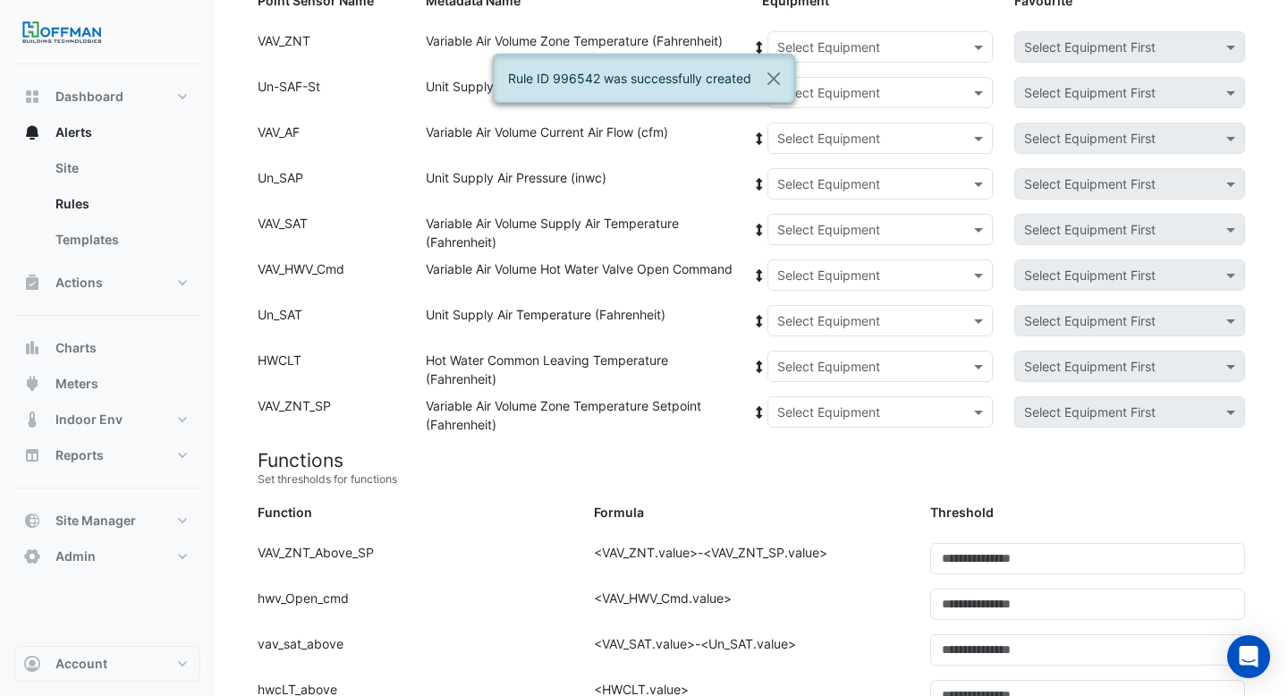
scroll to position [0, 0]
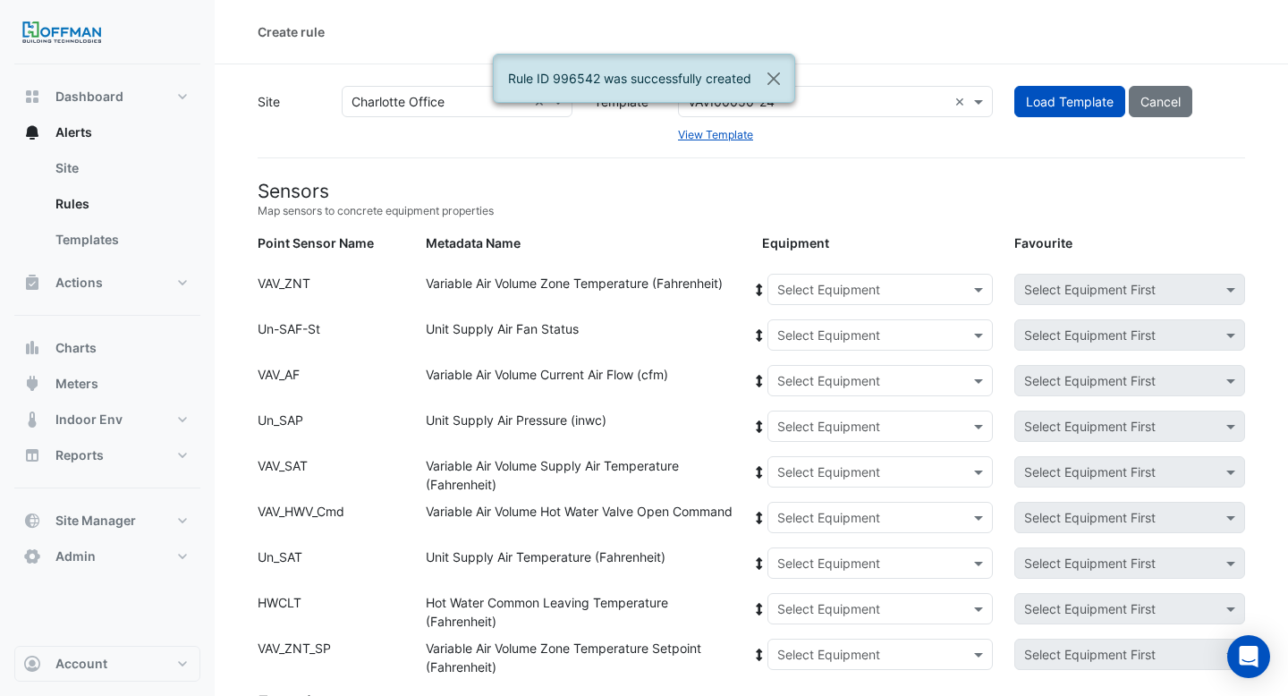
click at [848, 301] on div "Select Equipment" at bounding box center [880, 289] width 226 height 31
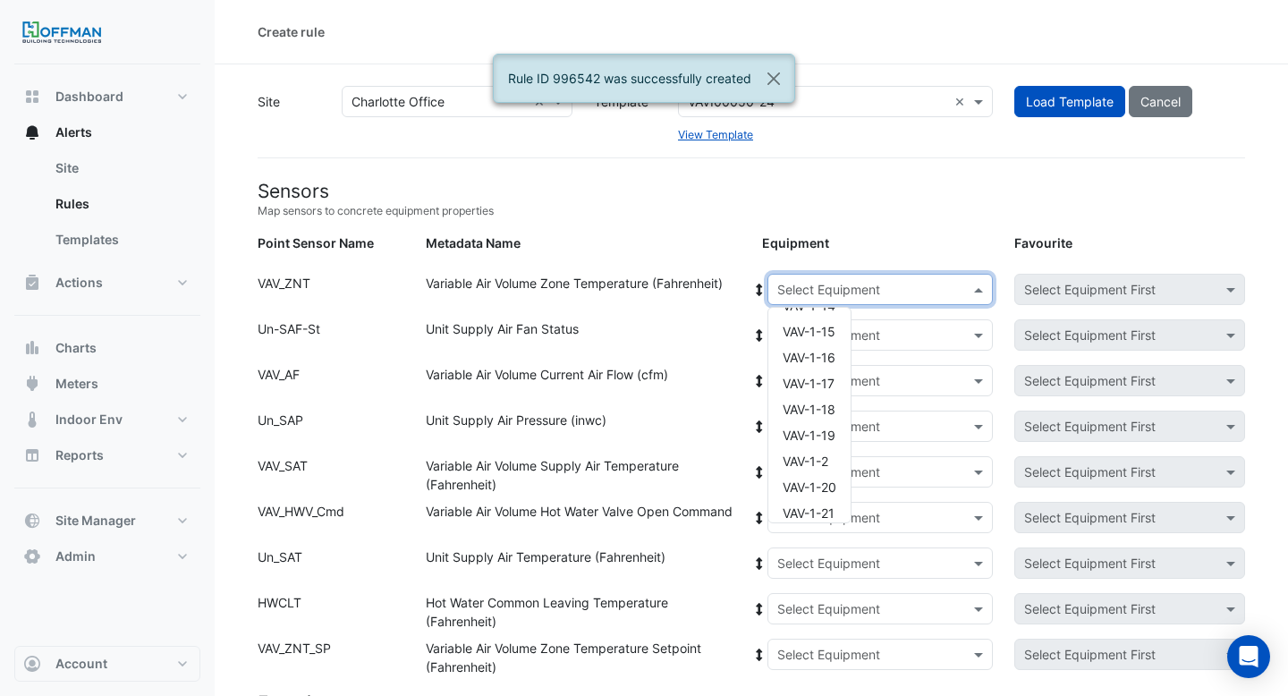
scroll to position [171, 0]
click at [813, 414] on span "VAV-1-19" at bounding box center [809, 416] width 53 height 15
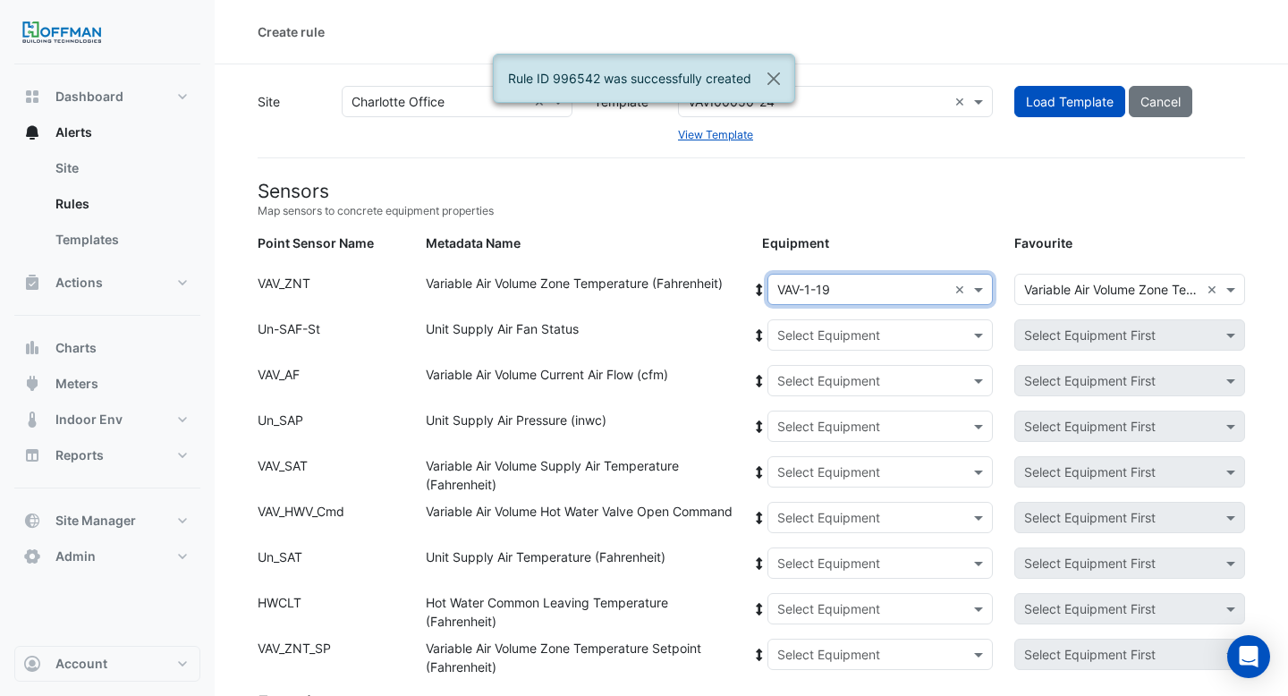
click at [760, 287] on icon at bounding box center [759, 290] width 16 height 13
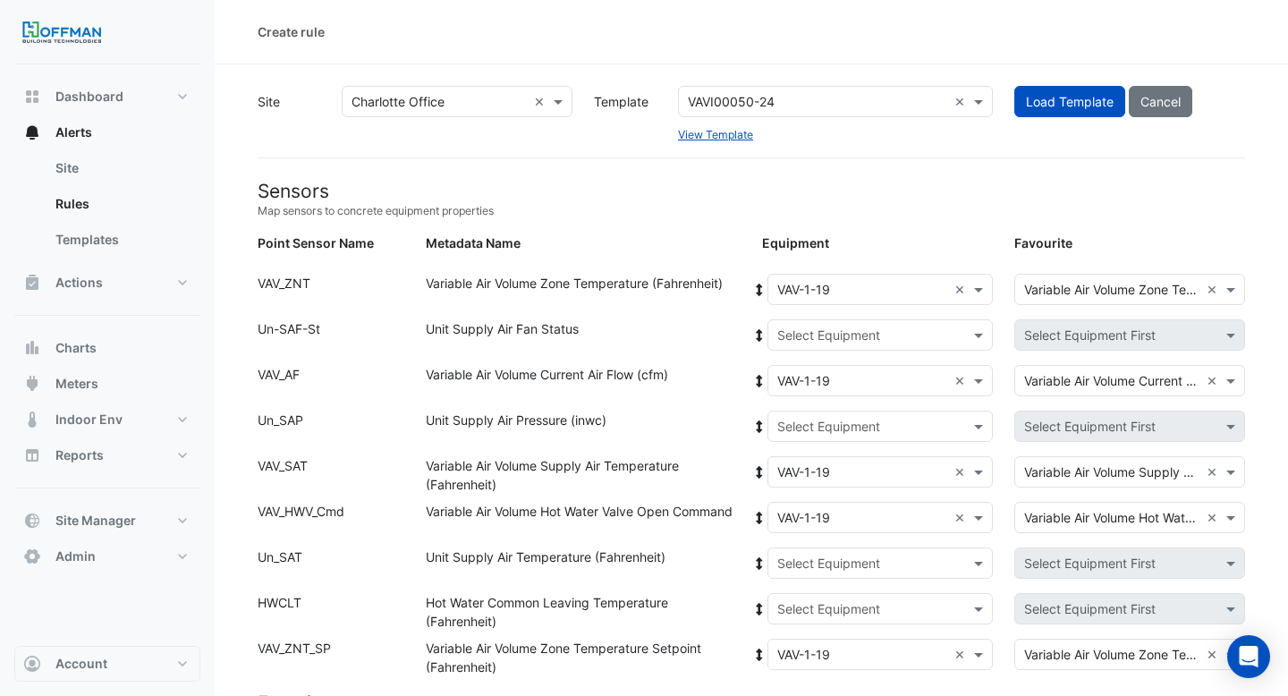
click at [833, 343] on div "Select Equipment" at bounding box center [828, 335] width 103 height 19
click at [822, 403] on span "AHU-1" at bounding box center [816, 399] width 38 height 15
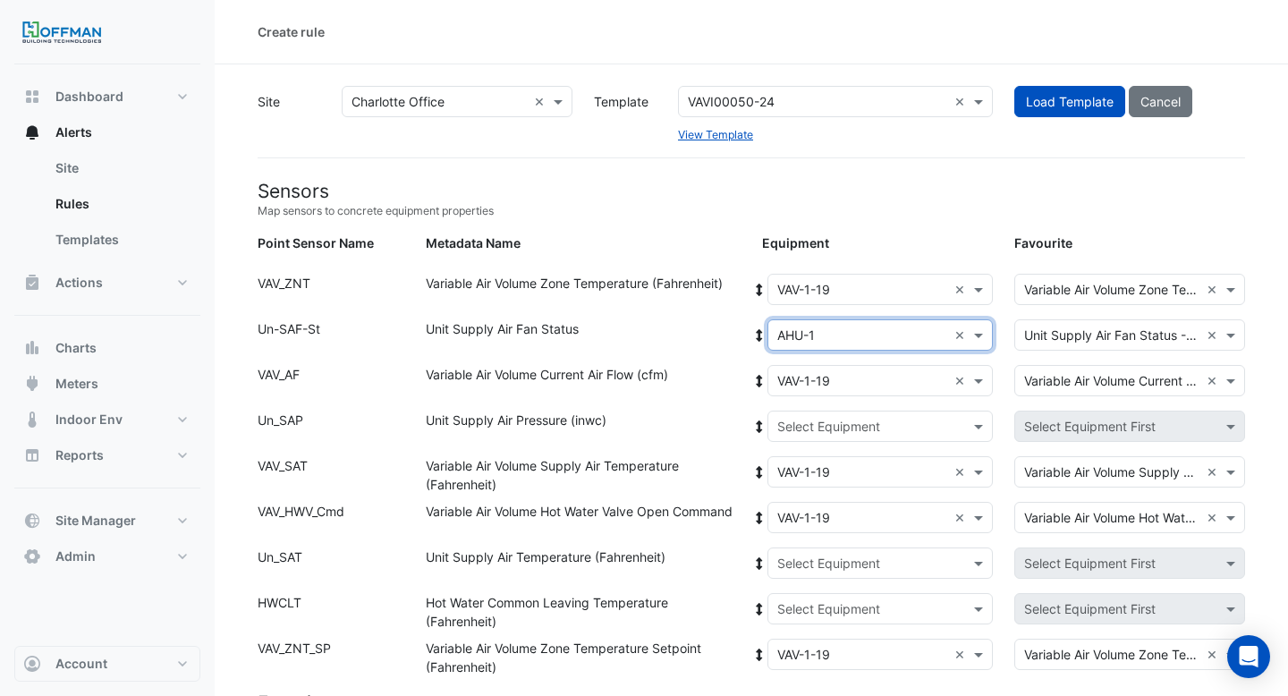
click at [760, 338] on icon at bounding box center [759, 335] width 16 height 13
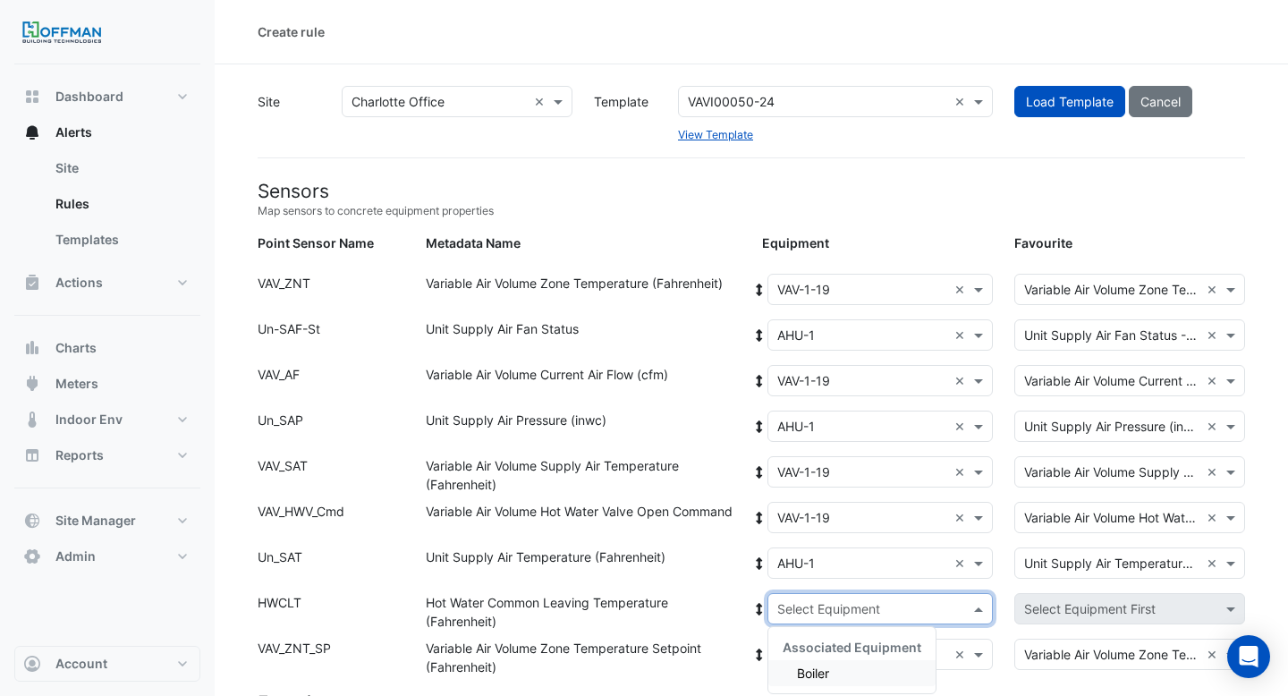
click at [851, 606] on input "text" at bounding box center [862, 609] width 171 height 19
click at [838, 675] on div "Boiler" at bounding box center [851, 673] width 167 height 26
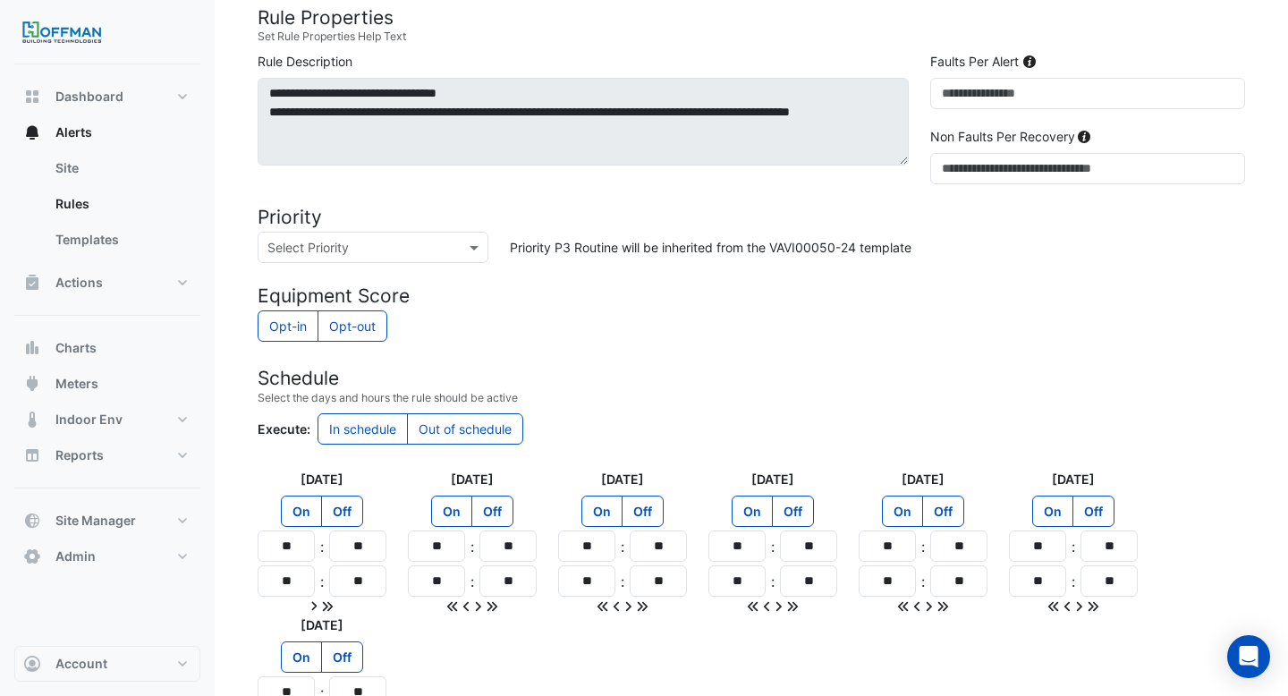
scroll to position [1538, 0]
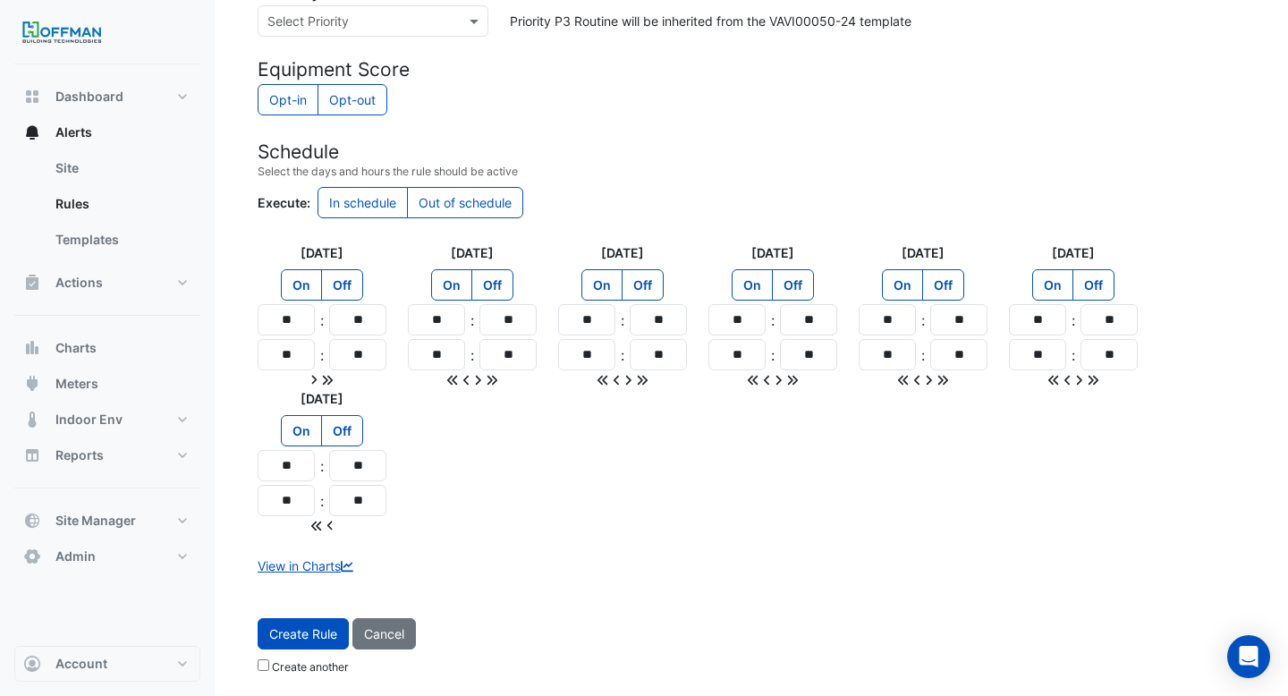
click at [316, 631] on button "Create Rule" at bounding box center [303, 633] width 91 height 31
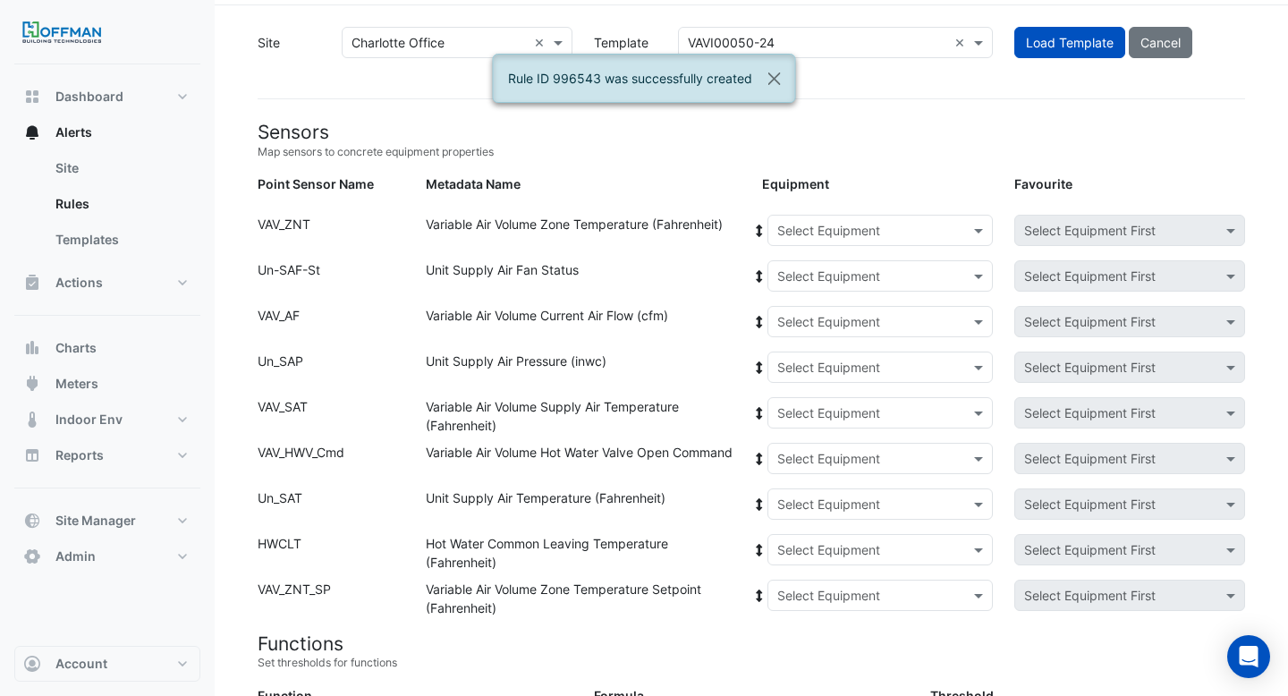
scroll to position [0, 0]
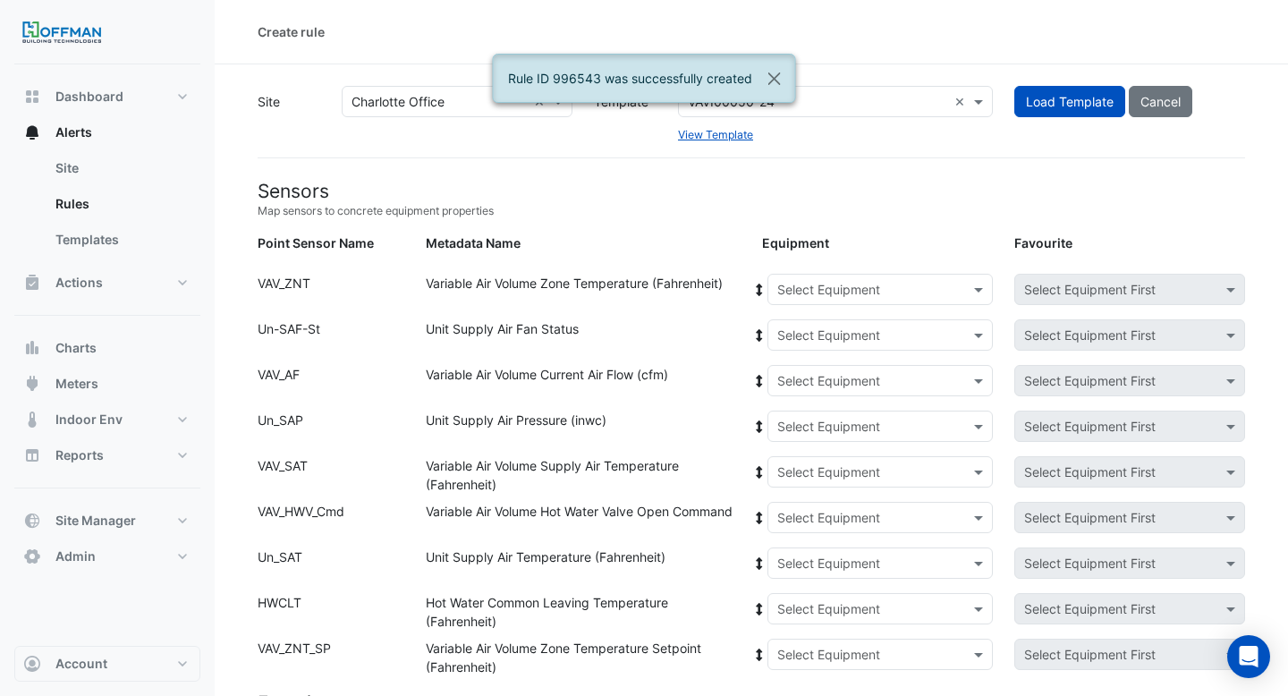
click at [852, 286] on input "text" at bounding box center [862, 290] width 171 height 19
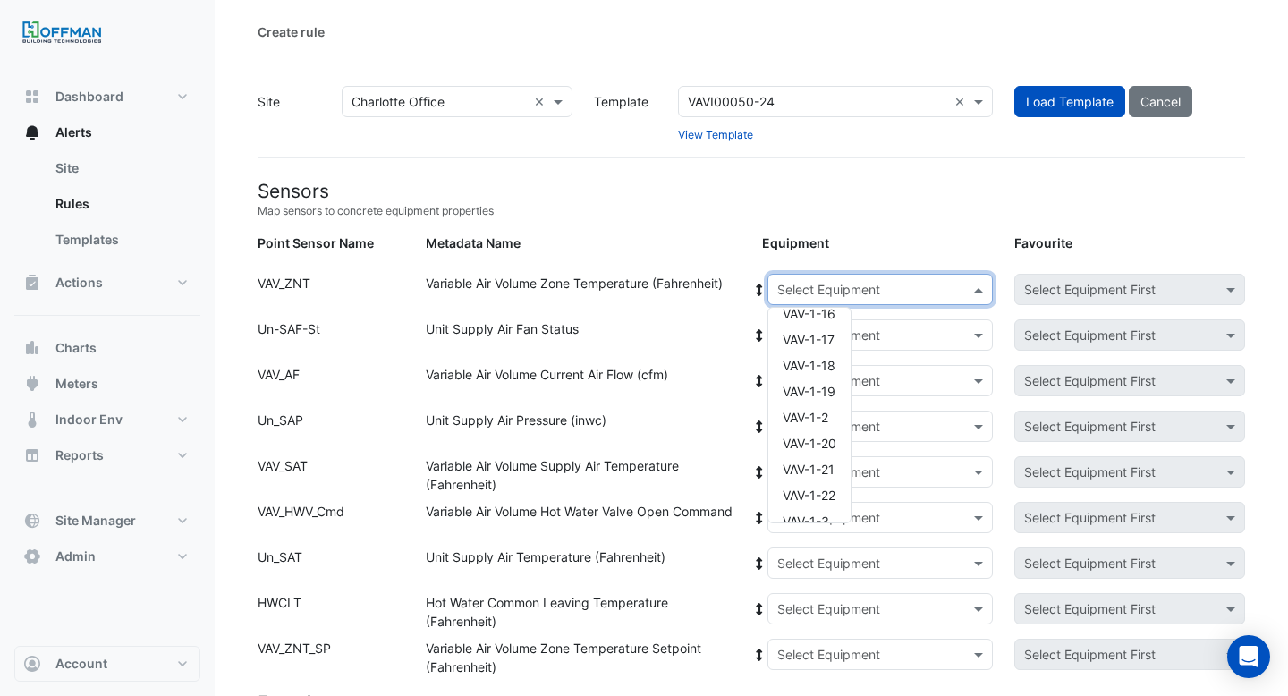
scroll to position [197, 0]
click at [806, 412] on span "VAV-1-2" at bounding box center [806, 416] width 46 height 15
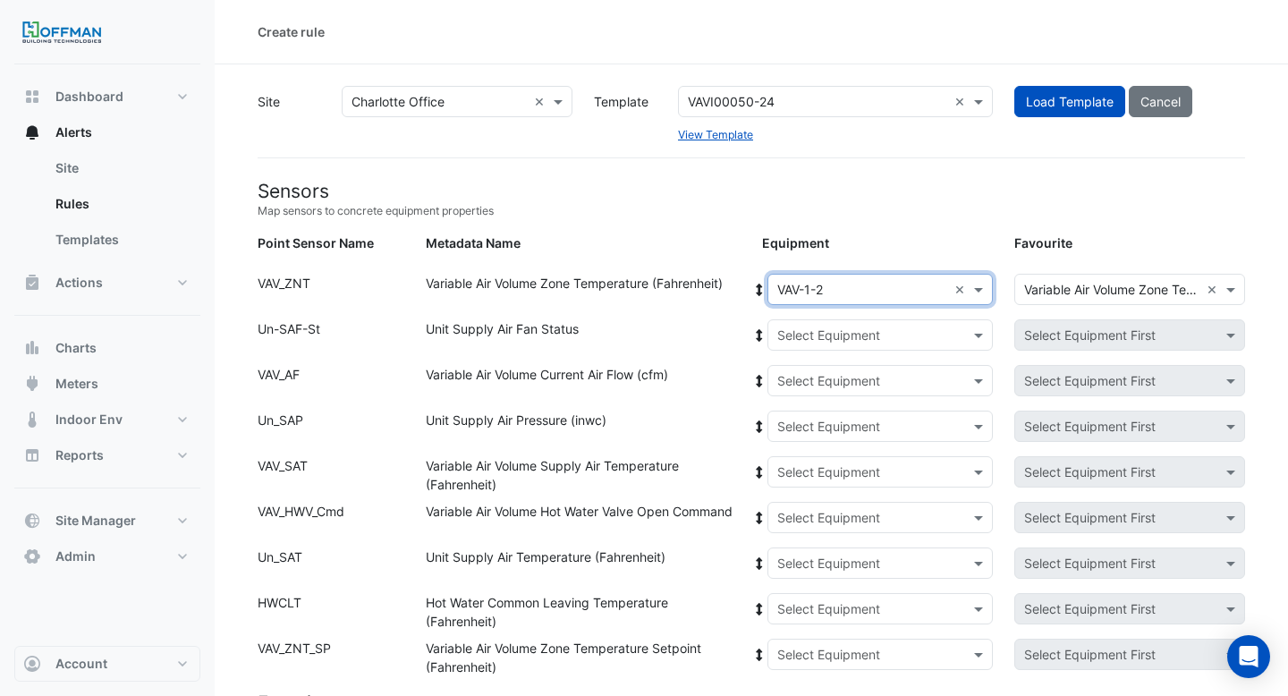
click at [756, 288] on icon at bounding box center [759, 290] width 16 height 13
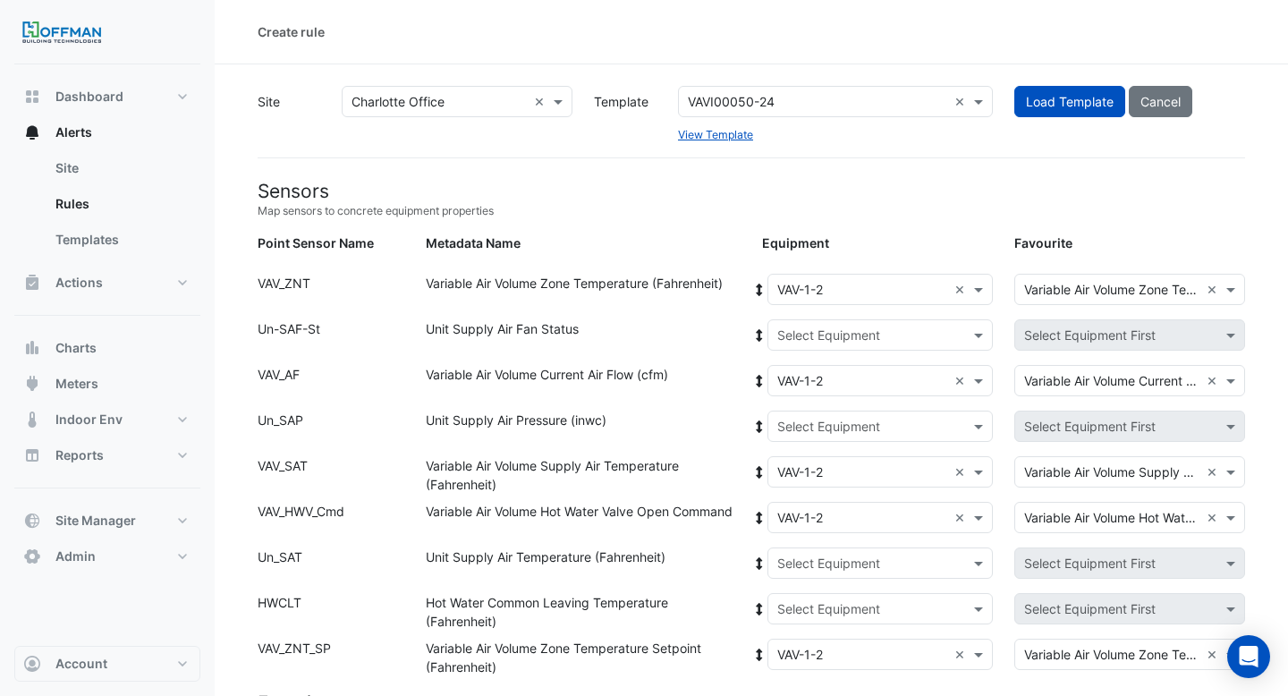
click at [794, 336] on input "text" at bounding box center [862, 335] width 171 height 19
click at [804, 393] on span "AHU-1" at bounding box center [816, 399] width 38 height 15
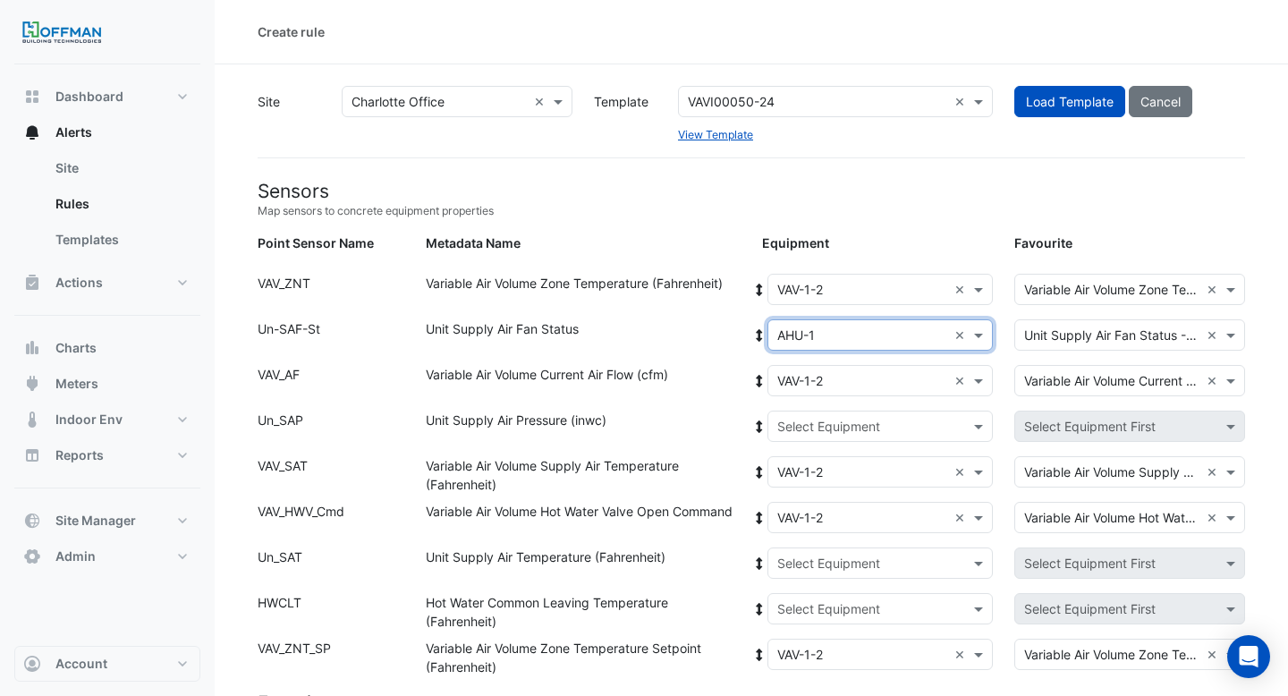
click at [752, 333] on icon at bounding box center [759, 335] width 16 height 13
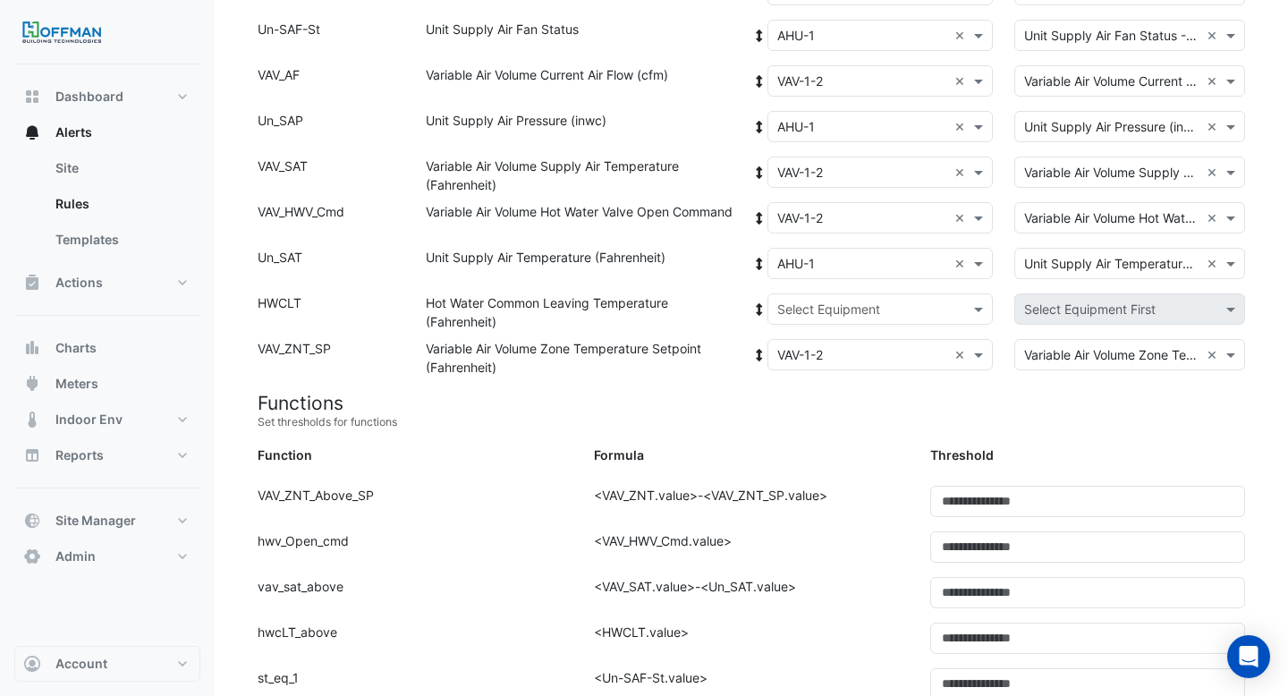
scroll to position [288, 0]
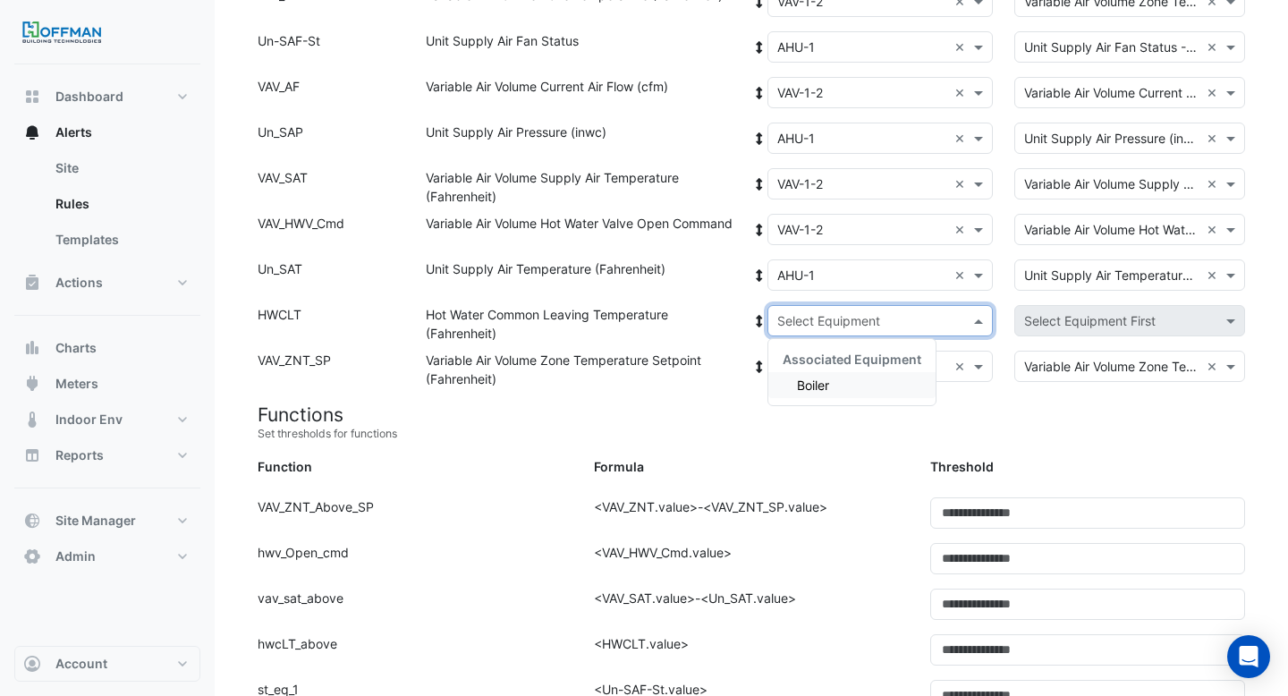
click at [818, 314] on input "text" at bounding box center [862, 321] width 171 height 19
click at [815, 380] on span "Boiler" at bounding box center [813, 384] width 32 height 15
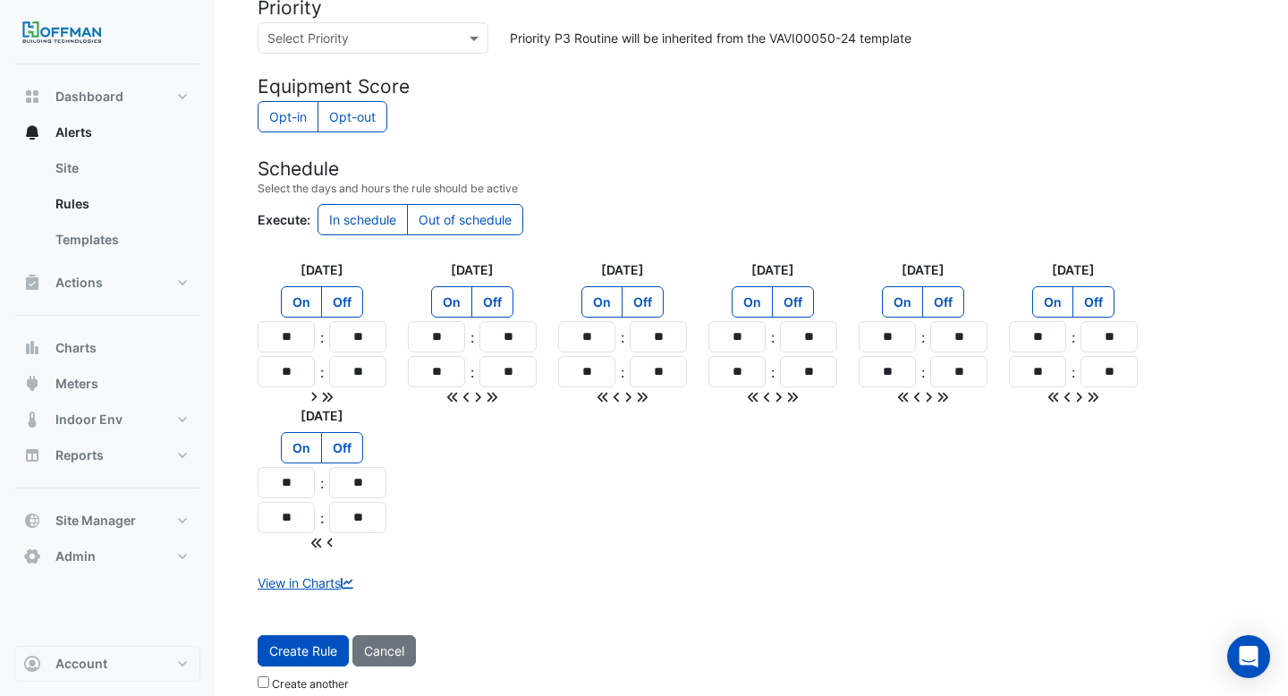
scroll to position [1538, 0]
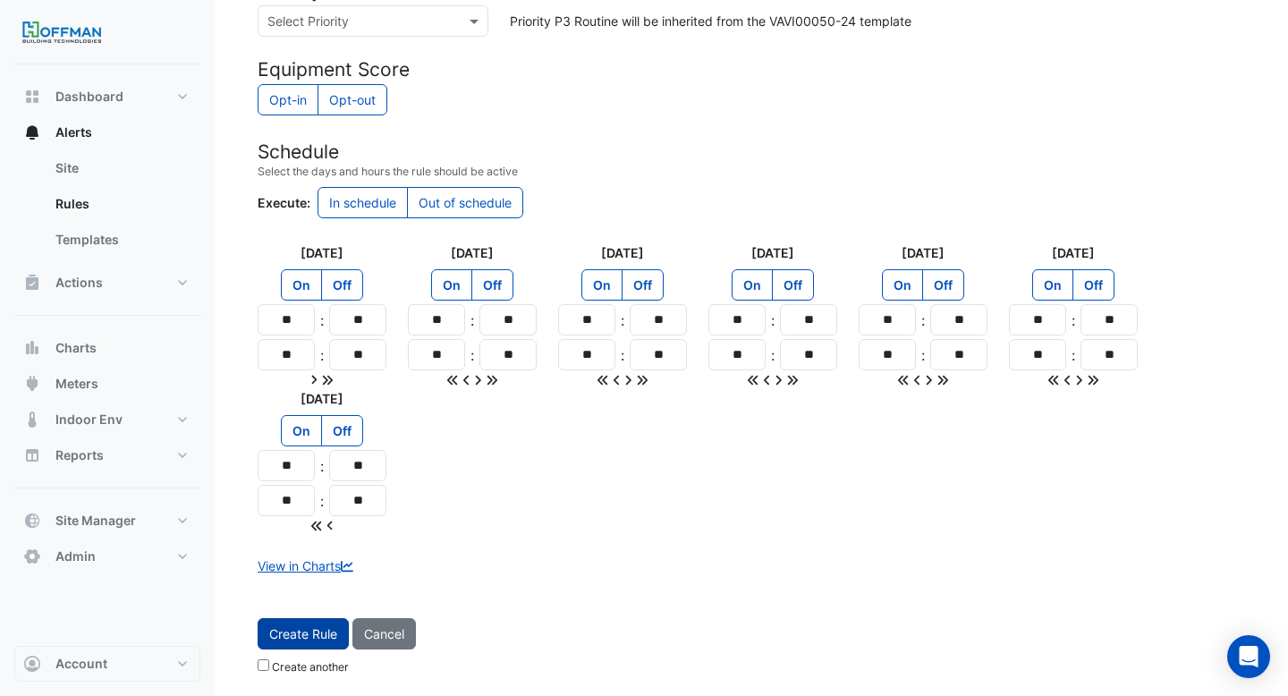
click at [288, 626] on button "Create Rule" at bounding box center [303, 633] width 91 height 31
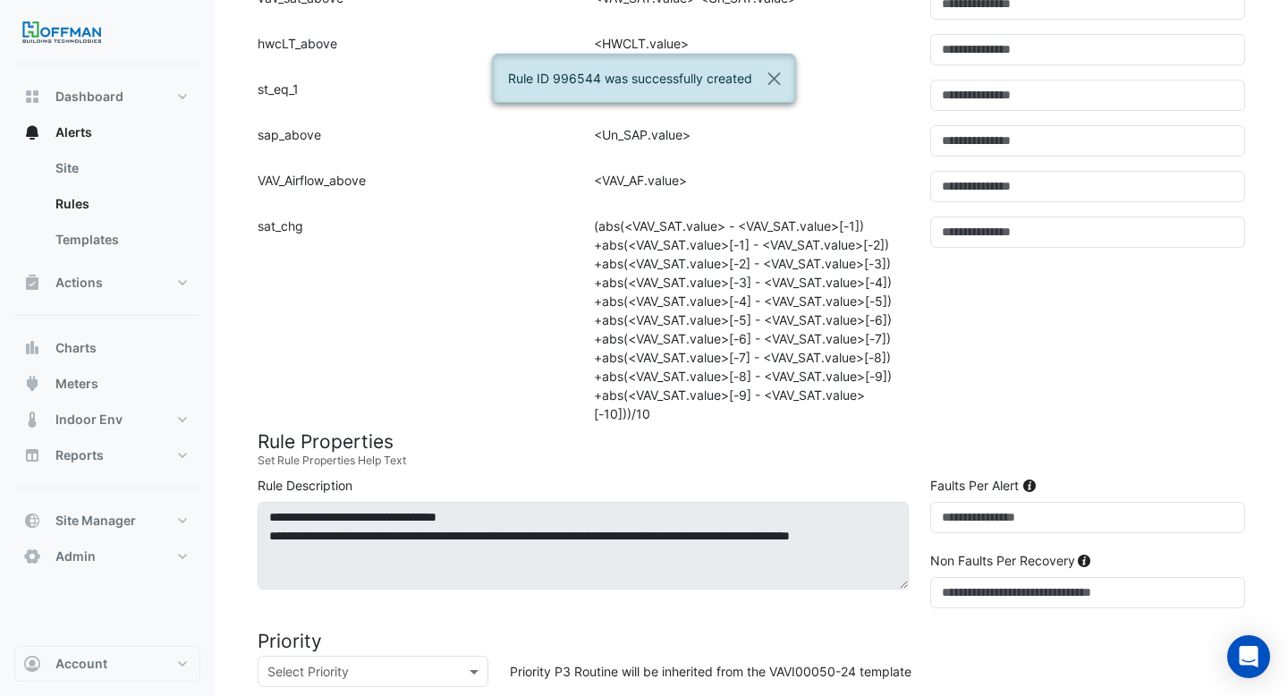
scroll to position [0, 0]
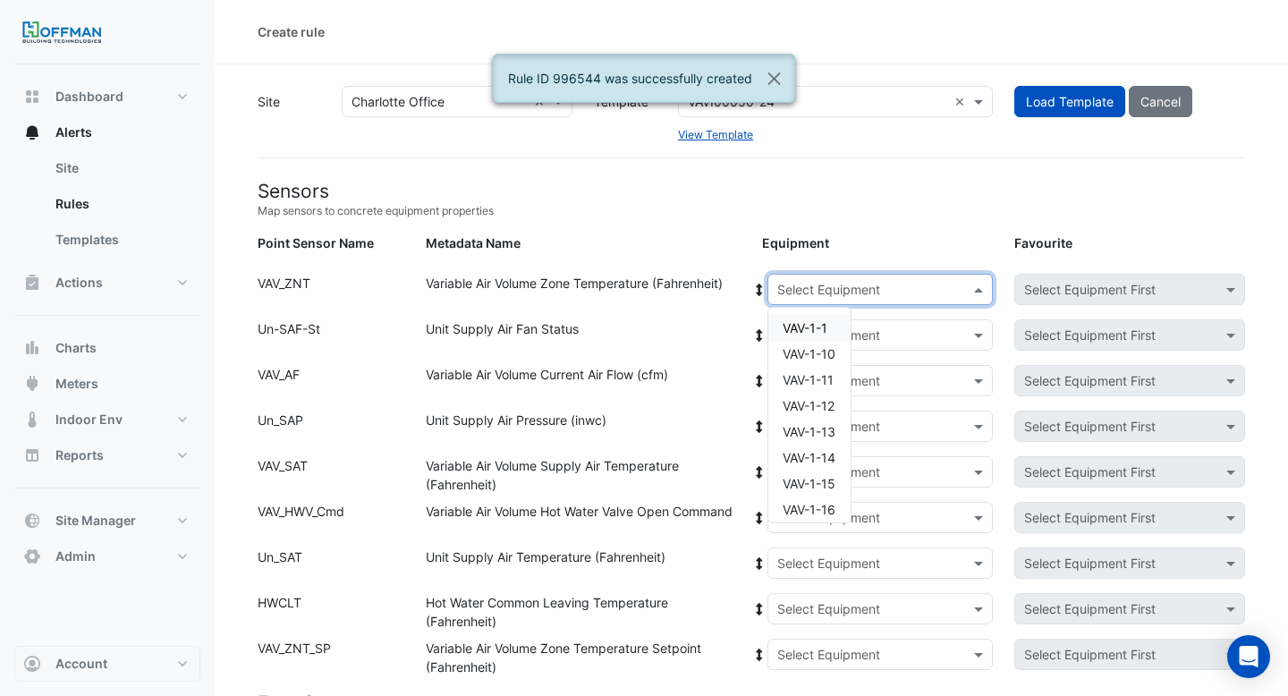
click at [858, 295] on input "text" at bounding box center [862, 290] width 171 height 19
click at [812, 499] on span "VAV-1-20" at bounding box center [810, 494] width 54 height 15
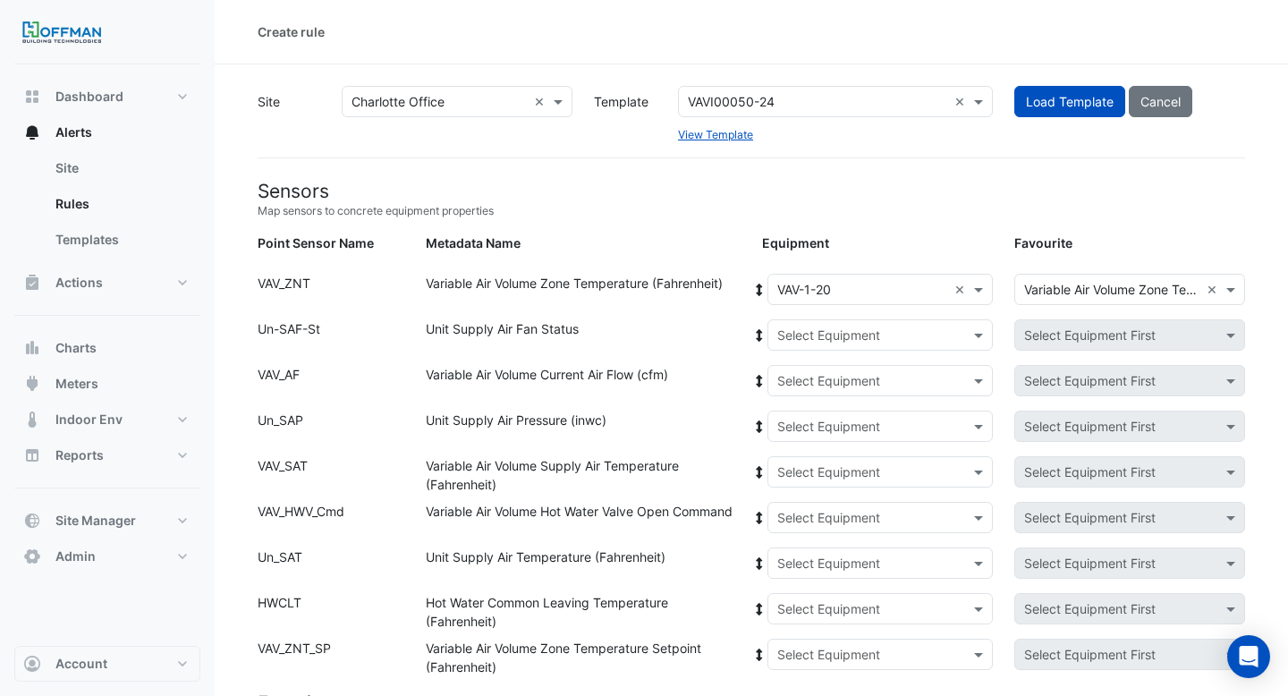
click at [759, 290] on icon at bounding box center [759, 290] width 6 height 13
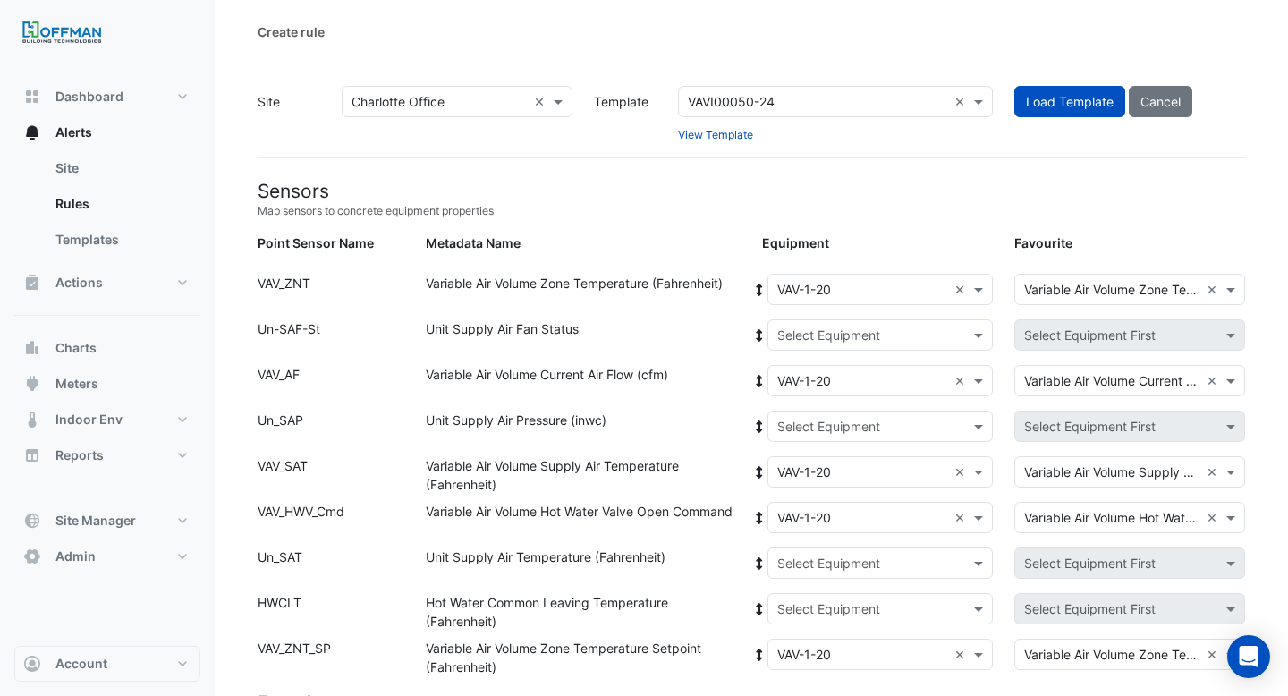
click at [833, 339] on input "text" at bounding box center [862, 335] width 171 height 19
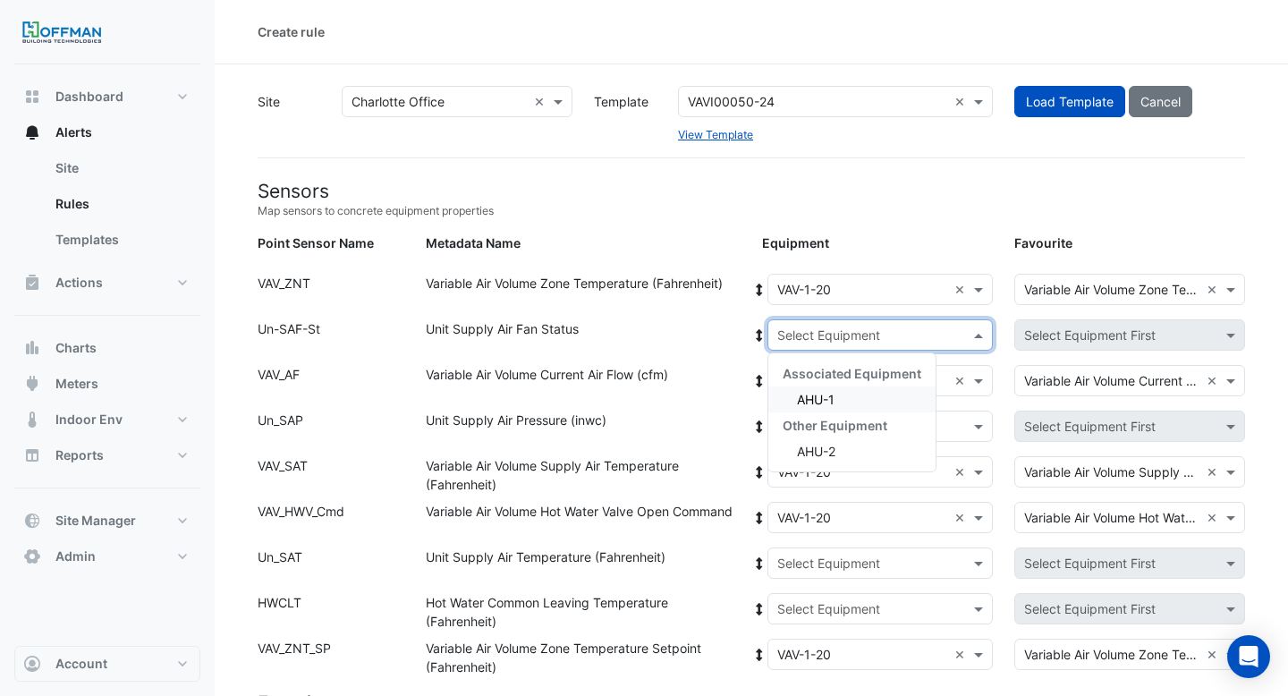
click at [838, 397] on div "AHU-1" at bounding box center [851, 399] width 167 height 26
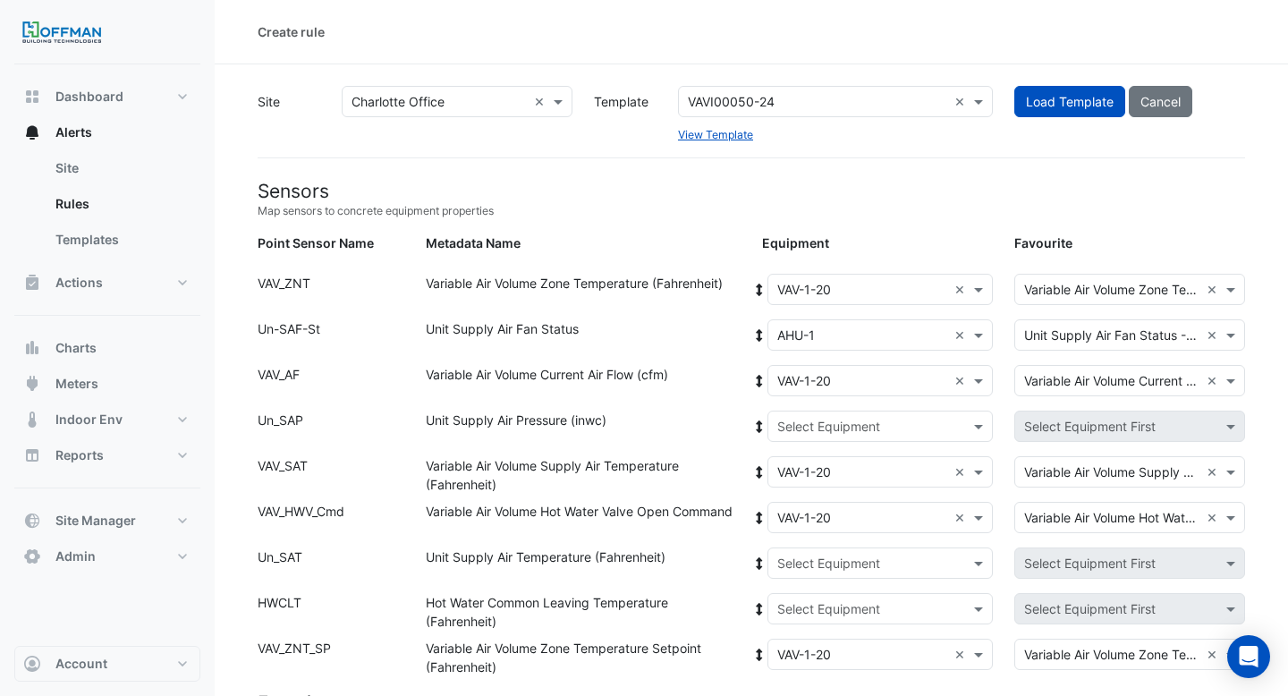
click at [755, 329] on icon at bounding box center [759, 335] width 16 height 13
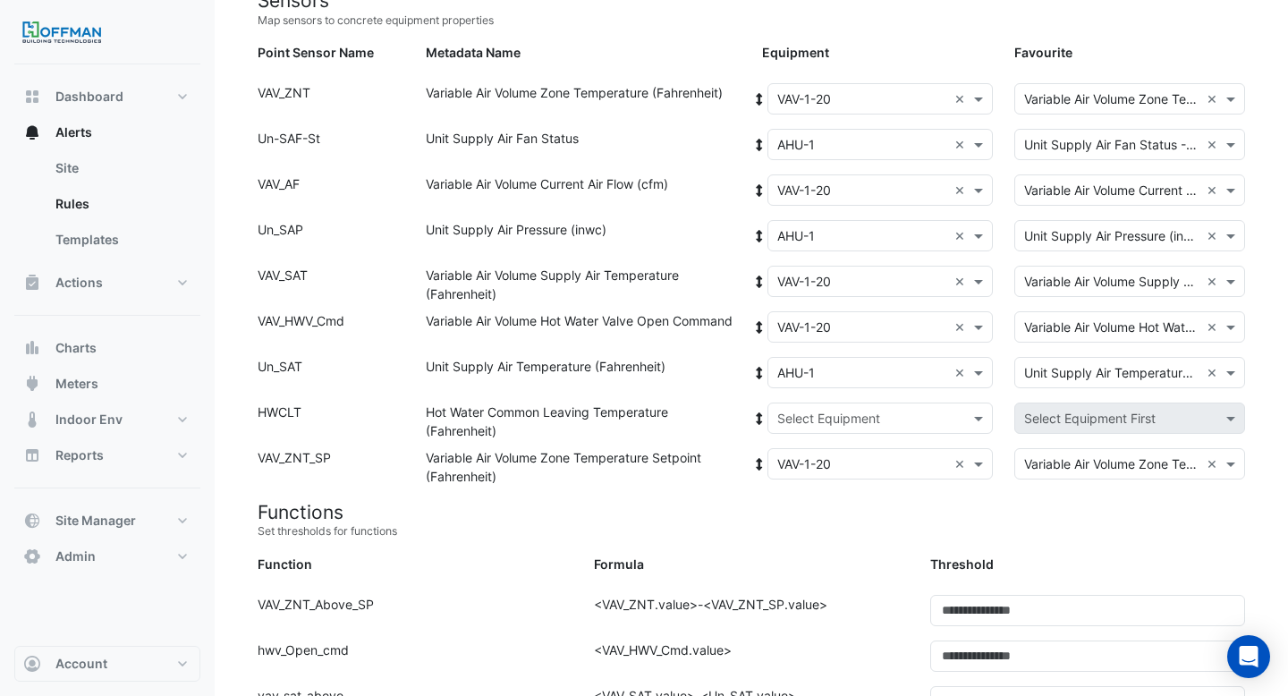
scroll to position [215, 0]
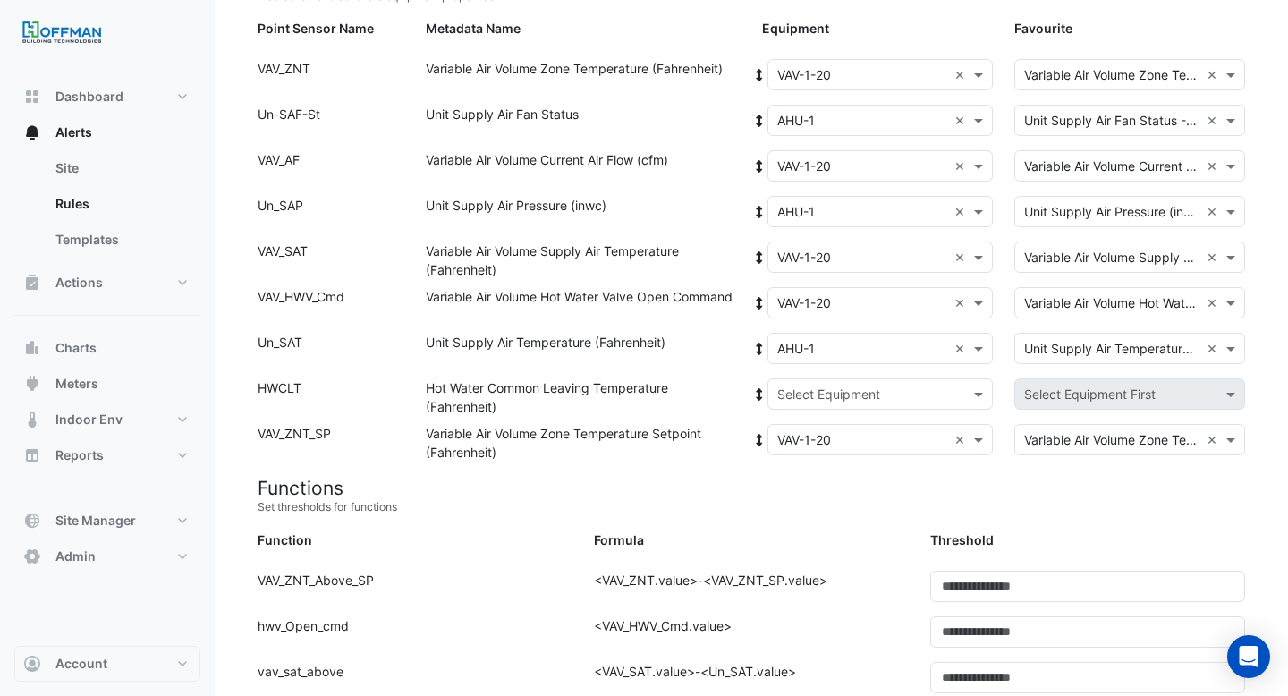
click at [834, 409] on div "Equipment: Select Equipment Favourite: Select Equipment First" at bounding box center [1003, 397] width 504 height 38
click at [831, 399] on input "text" at bounding box center [862, 395] width 171 height 19
click at [823, 453] on span "Boiler" at bounding box center [813, 458] width 32 height 15
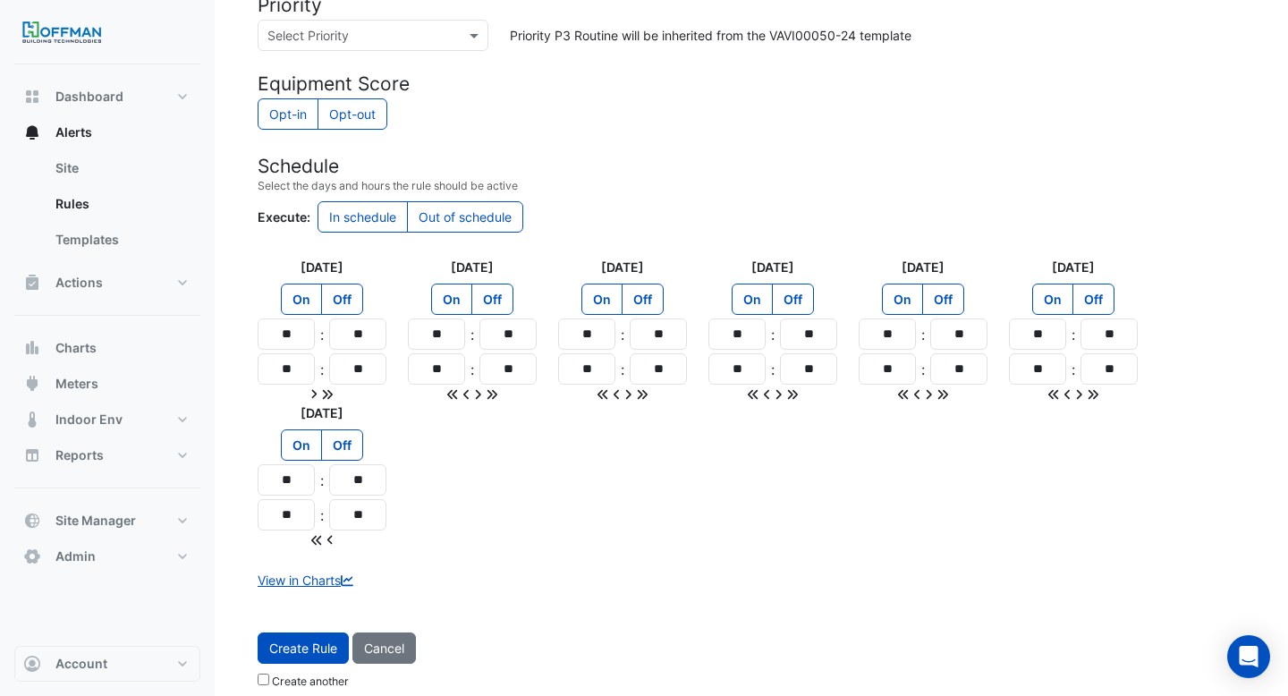
scroll to position [1538, 0]
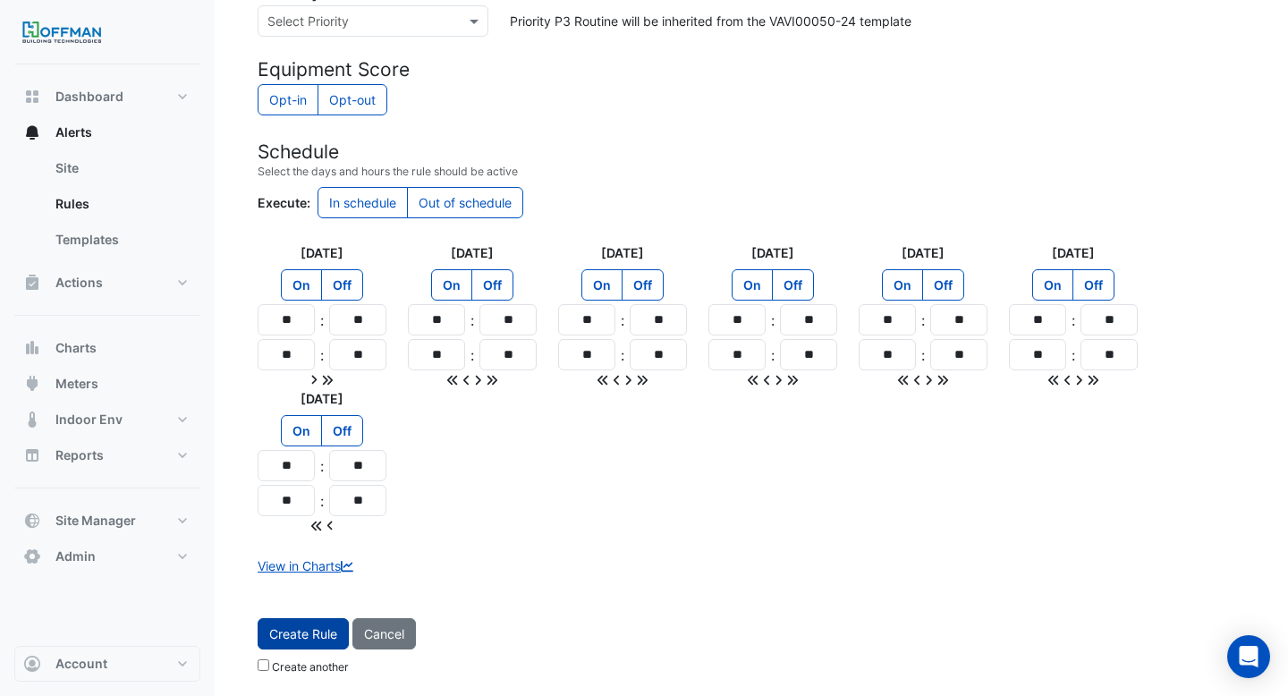
click at [325, 640] on button "Create Rule" at bounding box center [303, 633] width 91 height 31
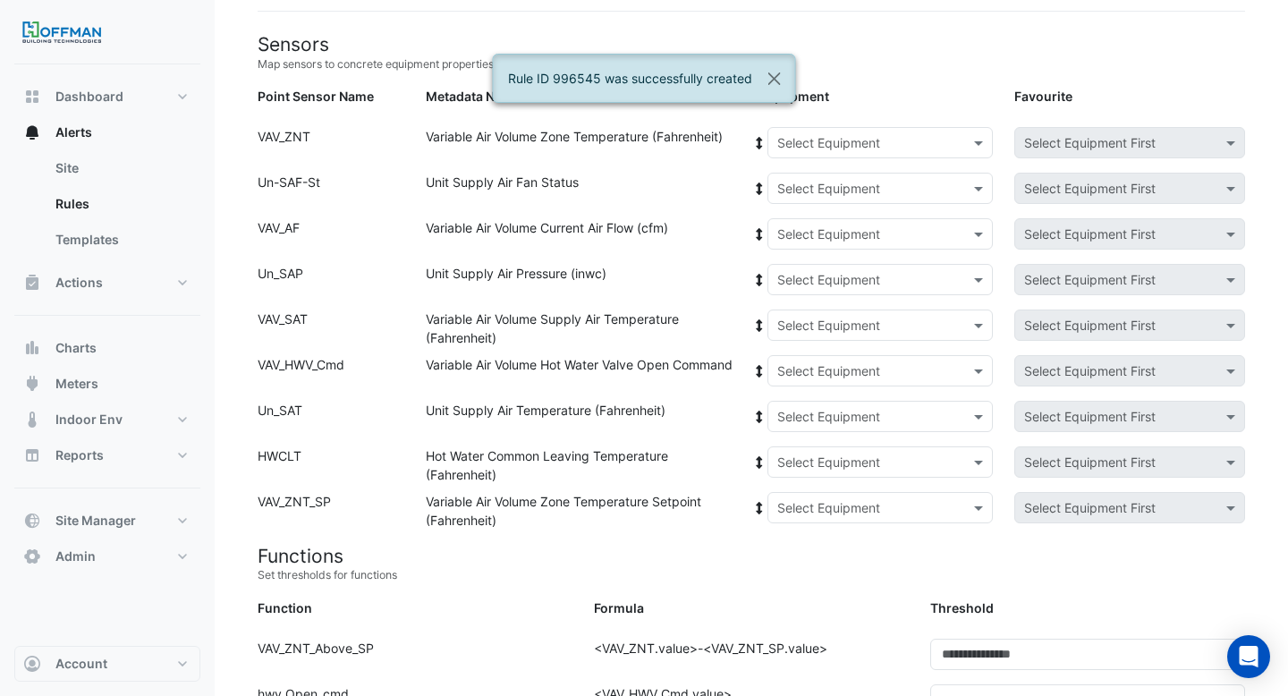
scroll to position [0, 0]
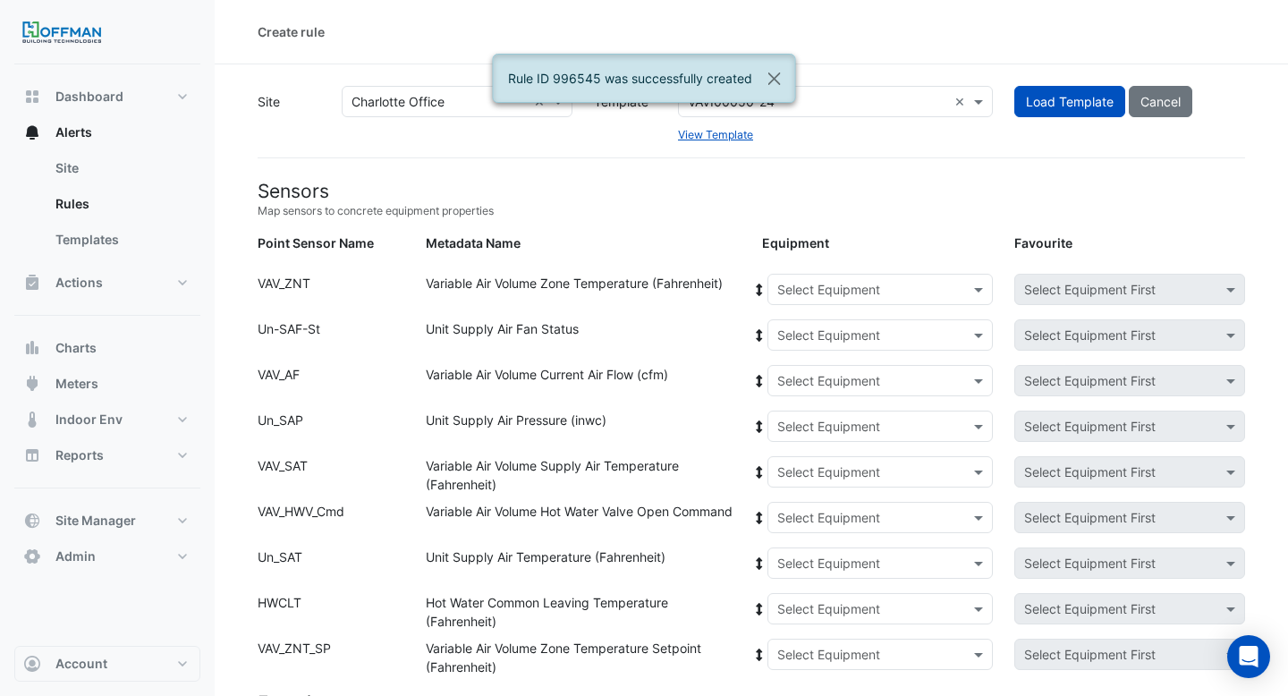
click at [795, 286] on input "text" at bounding box center [862, 290] width 171 height 19
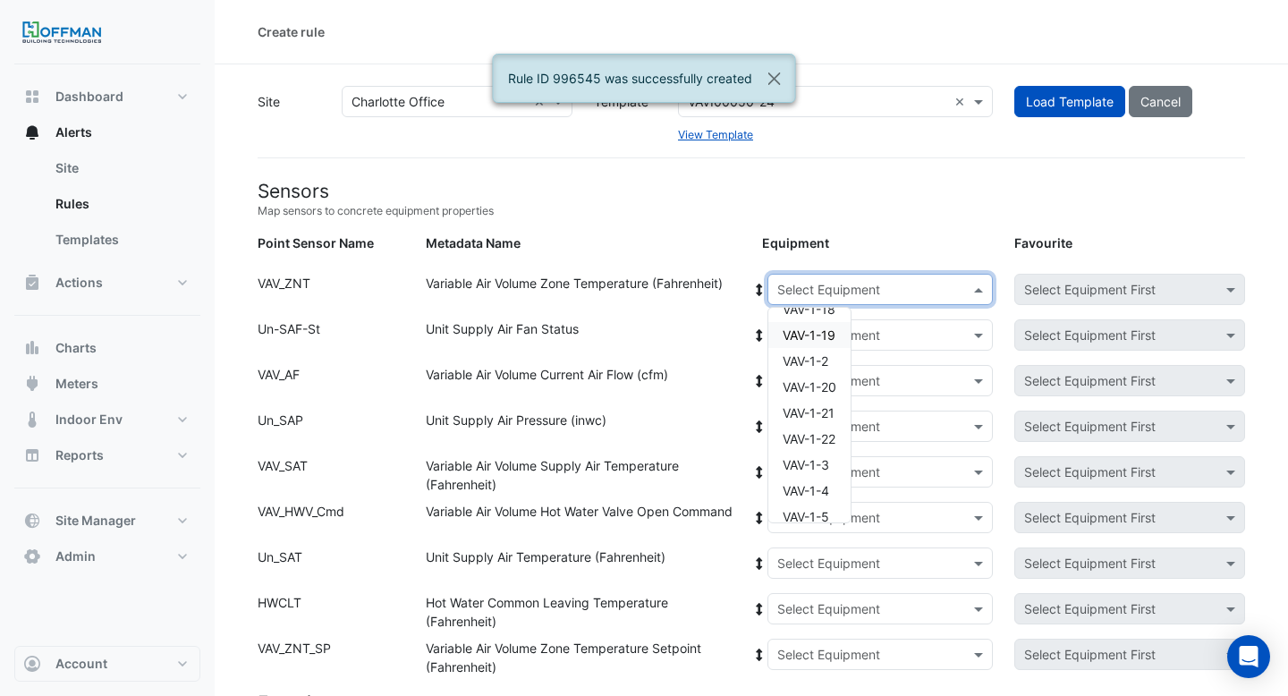
scroll to position [254, 0]
click at [826, 409] on span "VAV-1-21" at bounding box center [809, 410] width 52 height 15
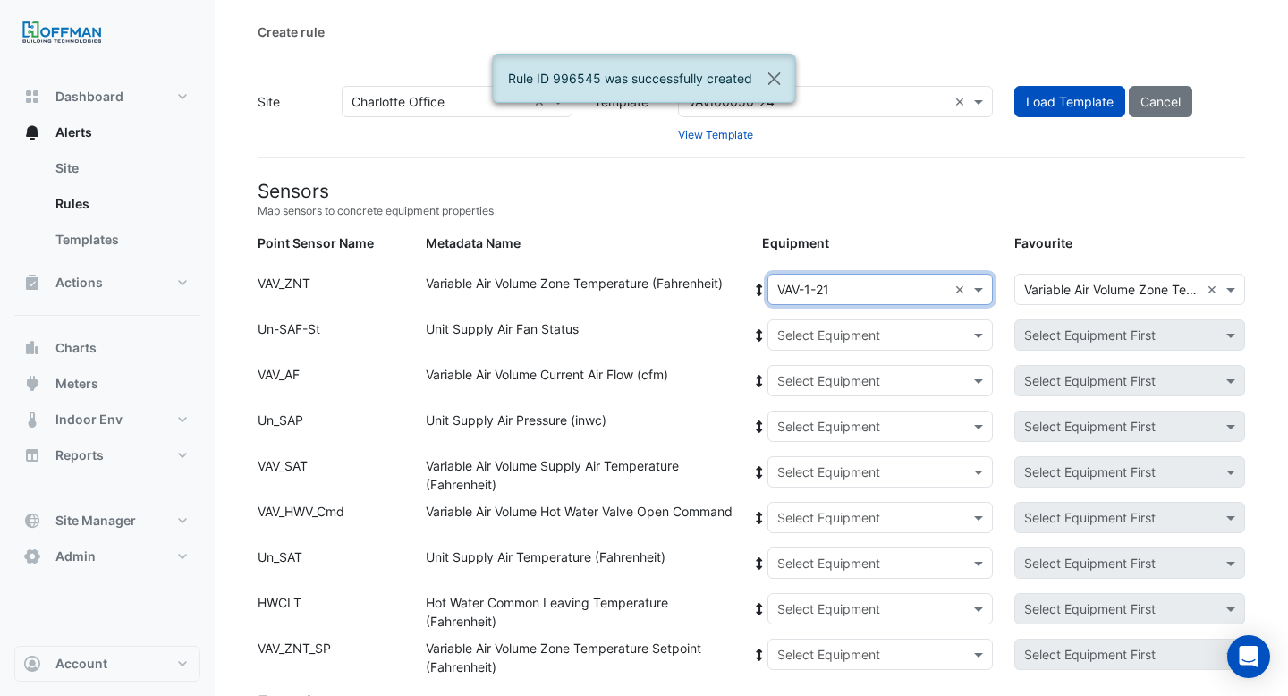
click at [755, 280] on span at bounding box center [759, 289] width 16 height 19
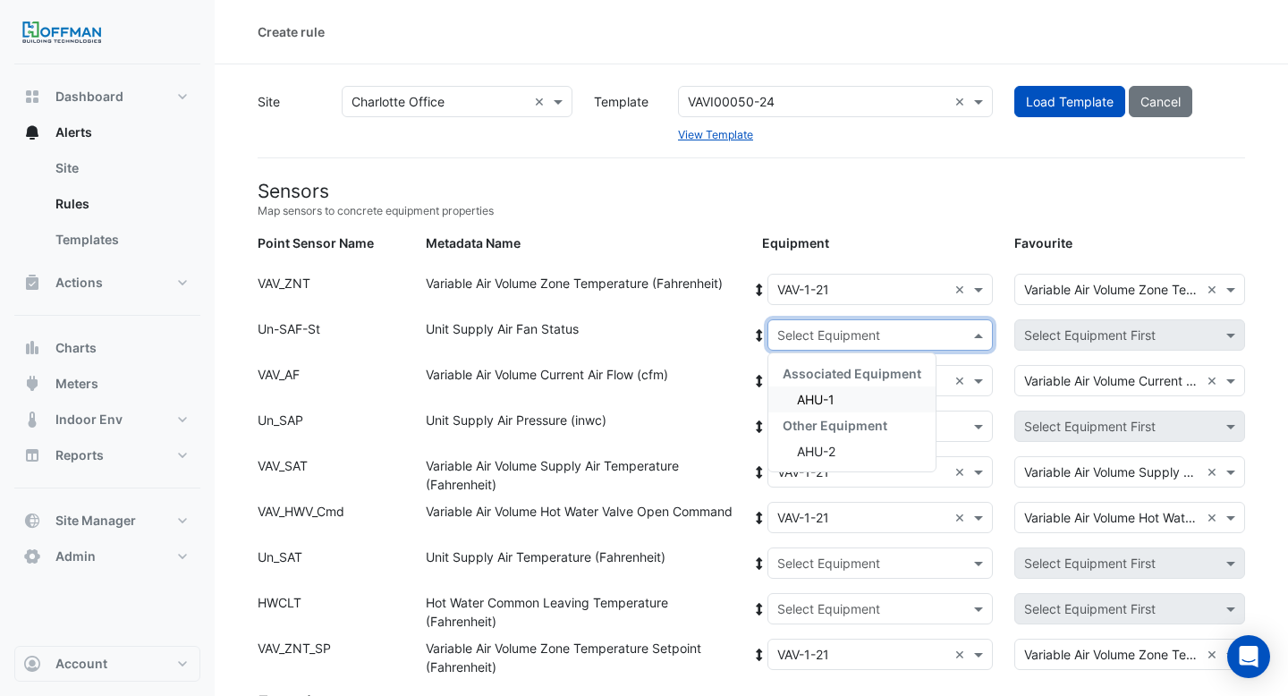
click at [833, 343] on div "Select Equipment" at bounding box center [880, 334] width 226 height 31
click at [805, 402] on span "AHU-1" at bounding box center [816, 399] width 38 height 15
click at [764, 342] on span at bounding box center [759, 335] width 16 height 19
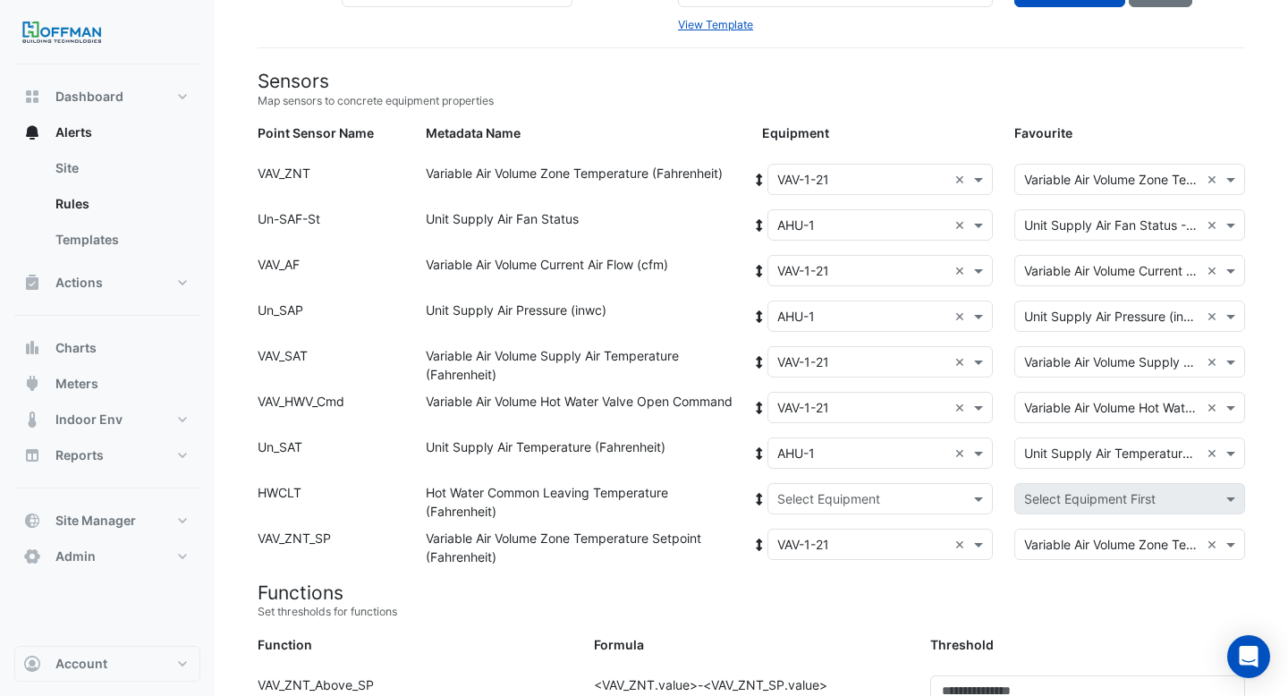
scroll to position [128, 0]
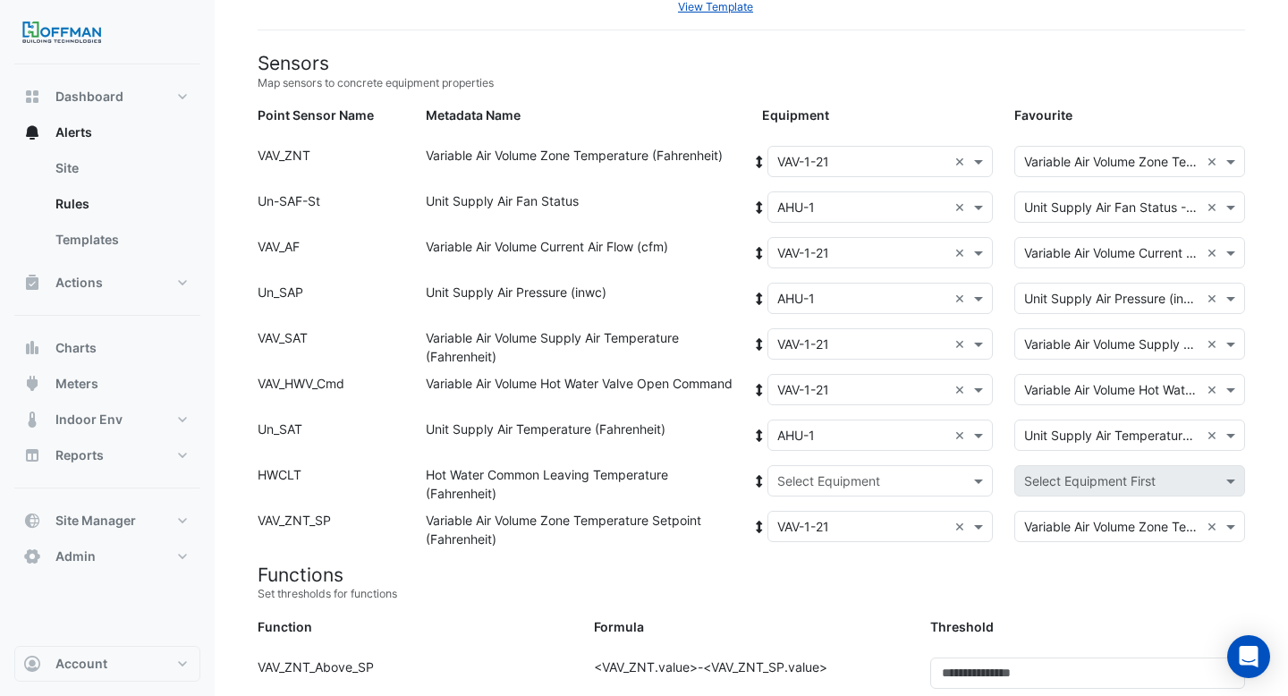
click at [830, 487] on input "text" at bounding box center [862, 481] width 171 height 19
click at [815, 539] on span "Boiler" at bounding box center [813, 545] width 32 height 15
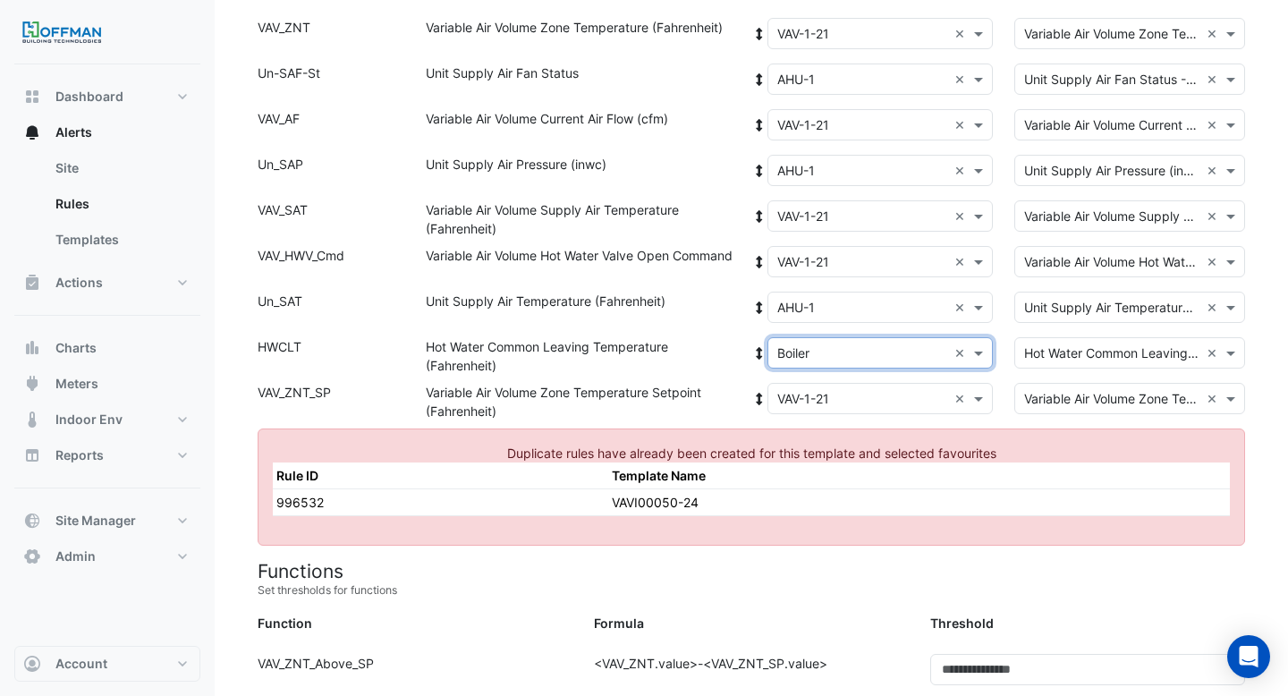
scroll to position [0, 0]
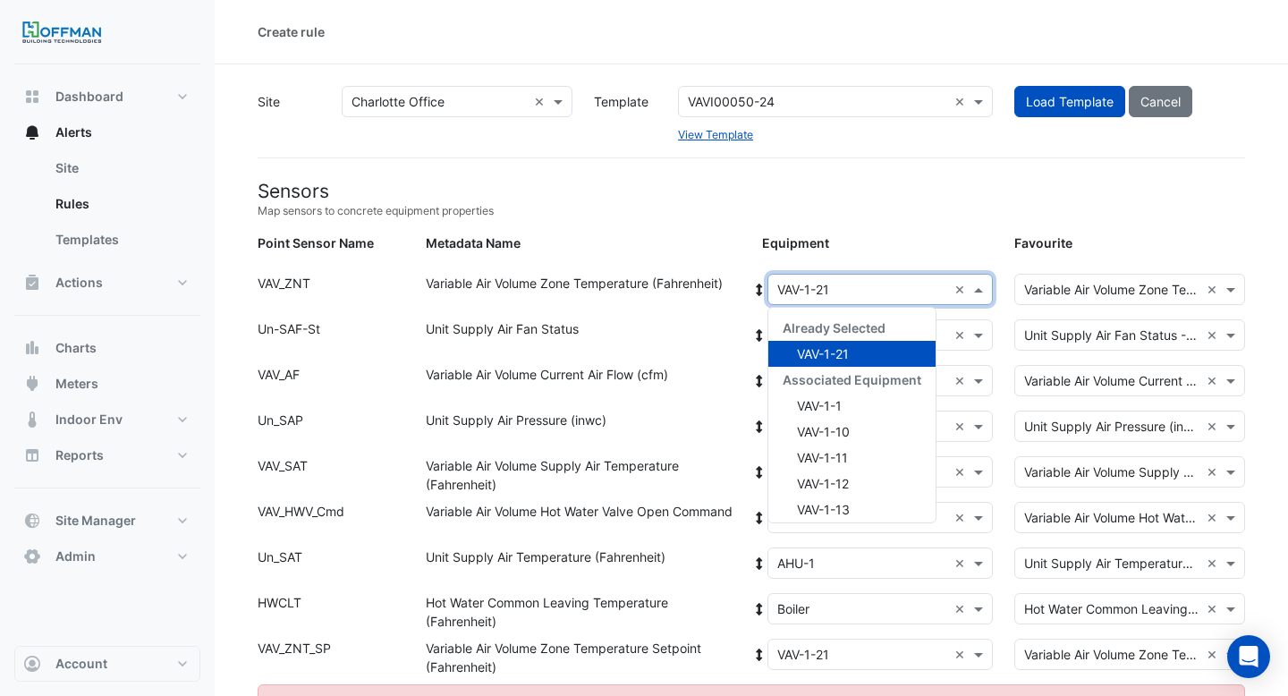
click at [816, 291] on input "text" at bounding box center [862, 290] width 171 height 19
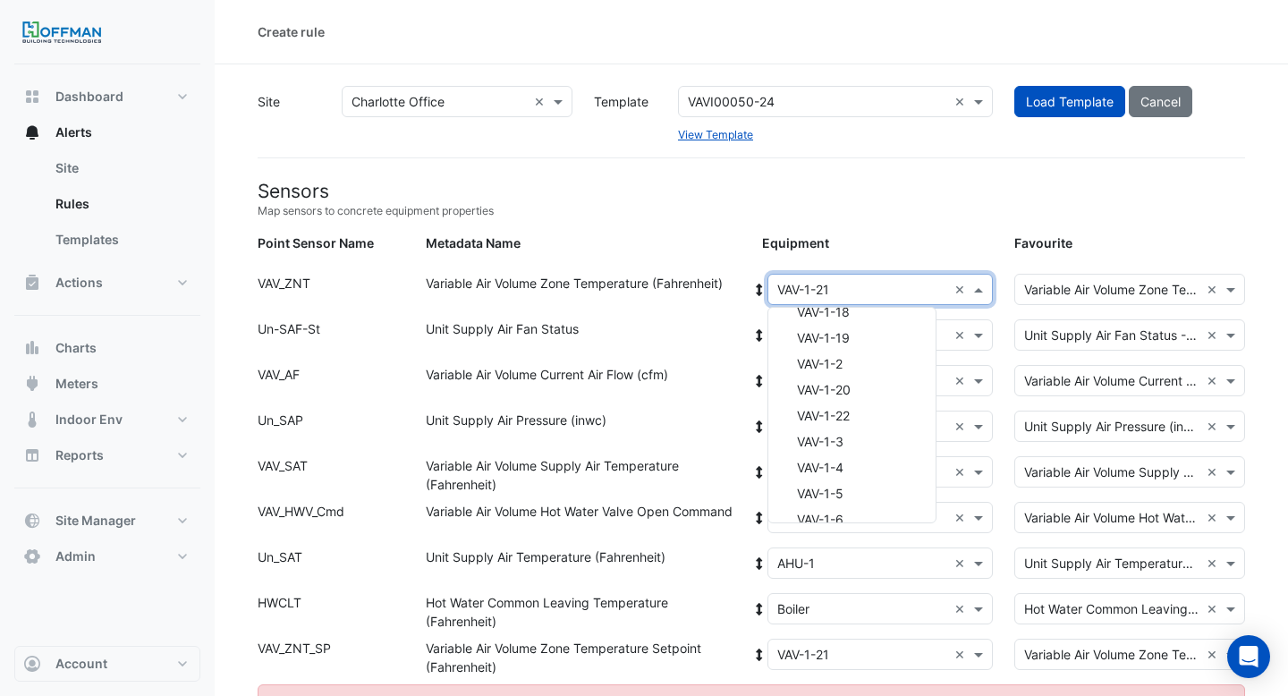
scroll to position [333, 0]
click at [854, 411] on div "VAV-1-22" at bounding box center [851, 410] width 167 height 26
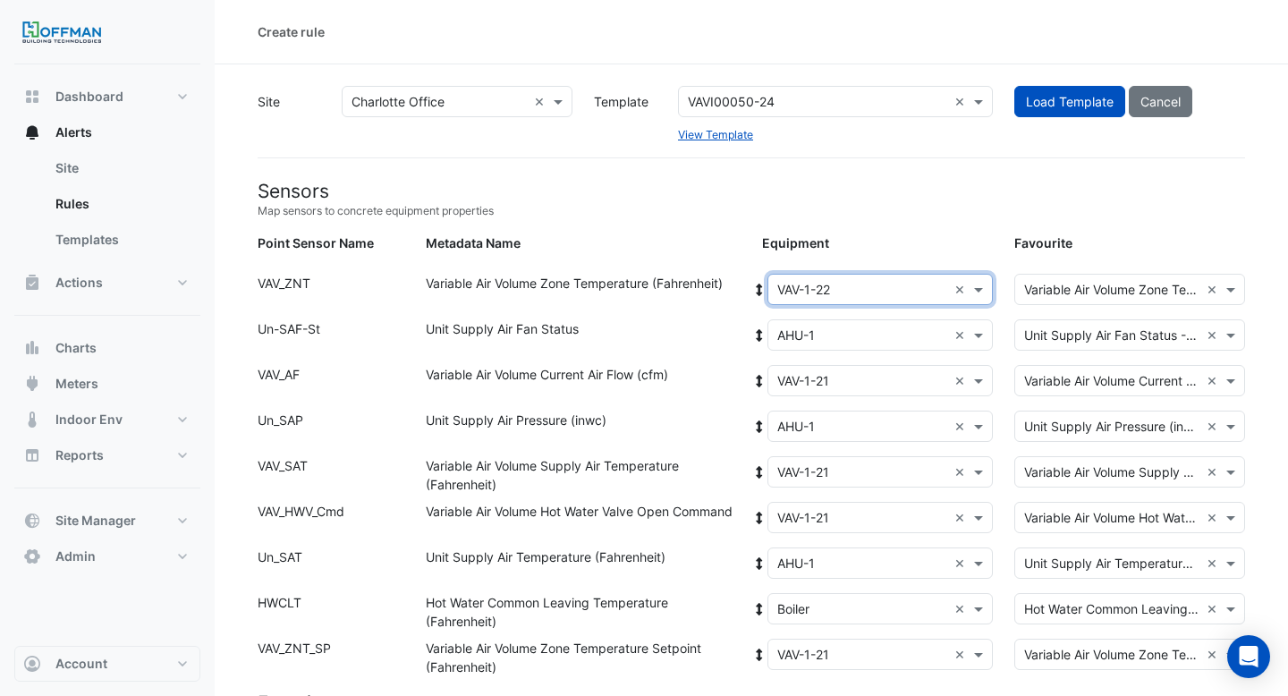
click at [760, 288] on icon at bounding box center [759, 290] width 16 height 13
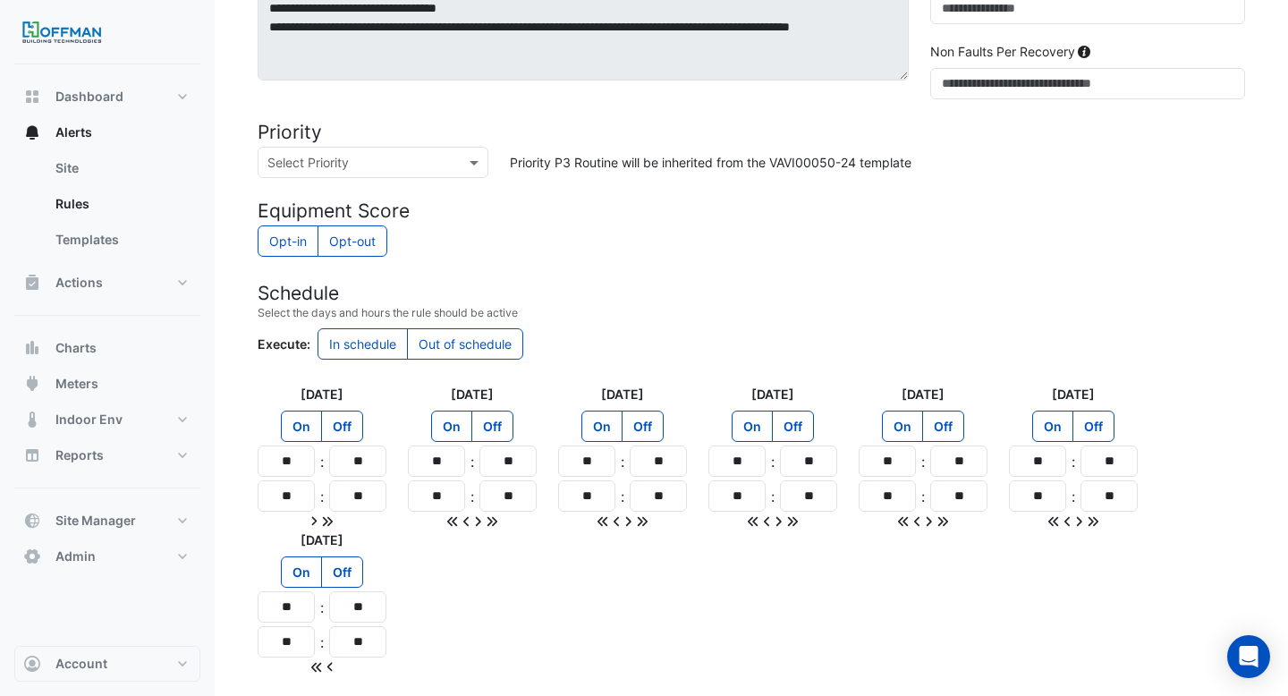
scroll to position [1538, 0]
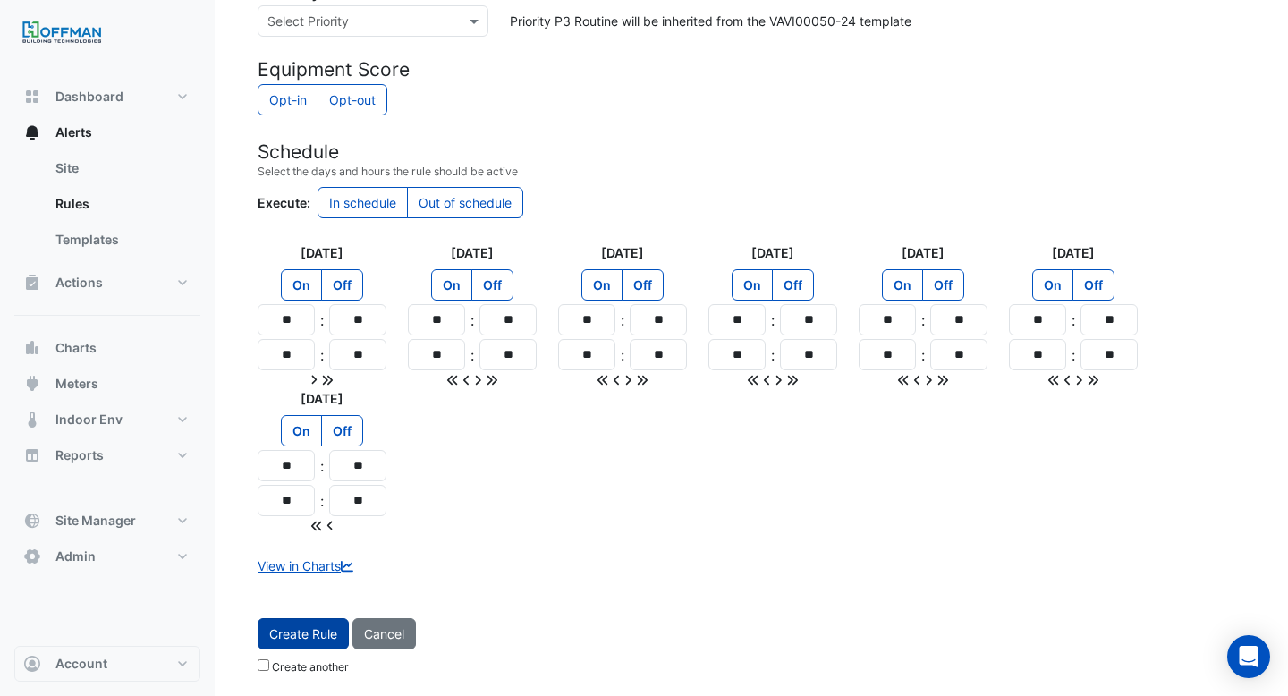
click at [300, 623] on button "Create Rule" at bounding box center [303, 633] width 91 height 31
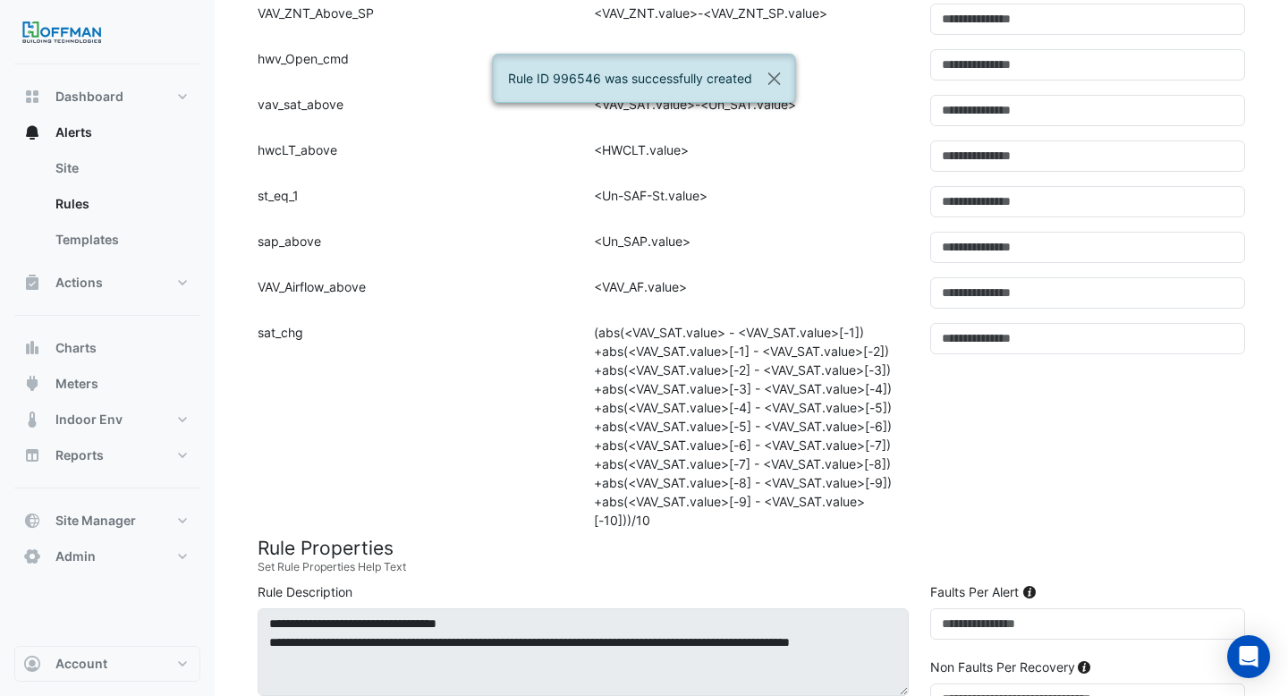
scroll to position [0, 0]
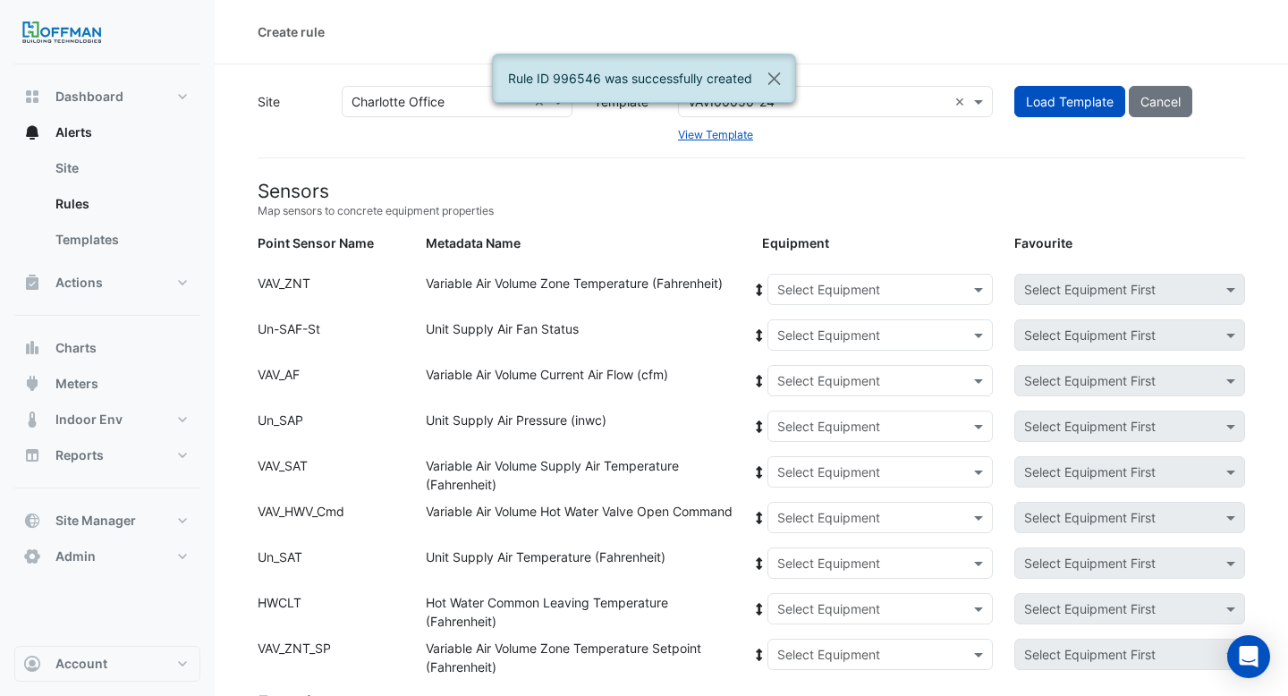
click at [853, 281] on input "text" at bounding box center [862, 290] width 171 height 19
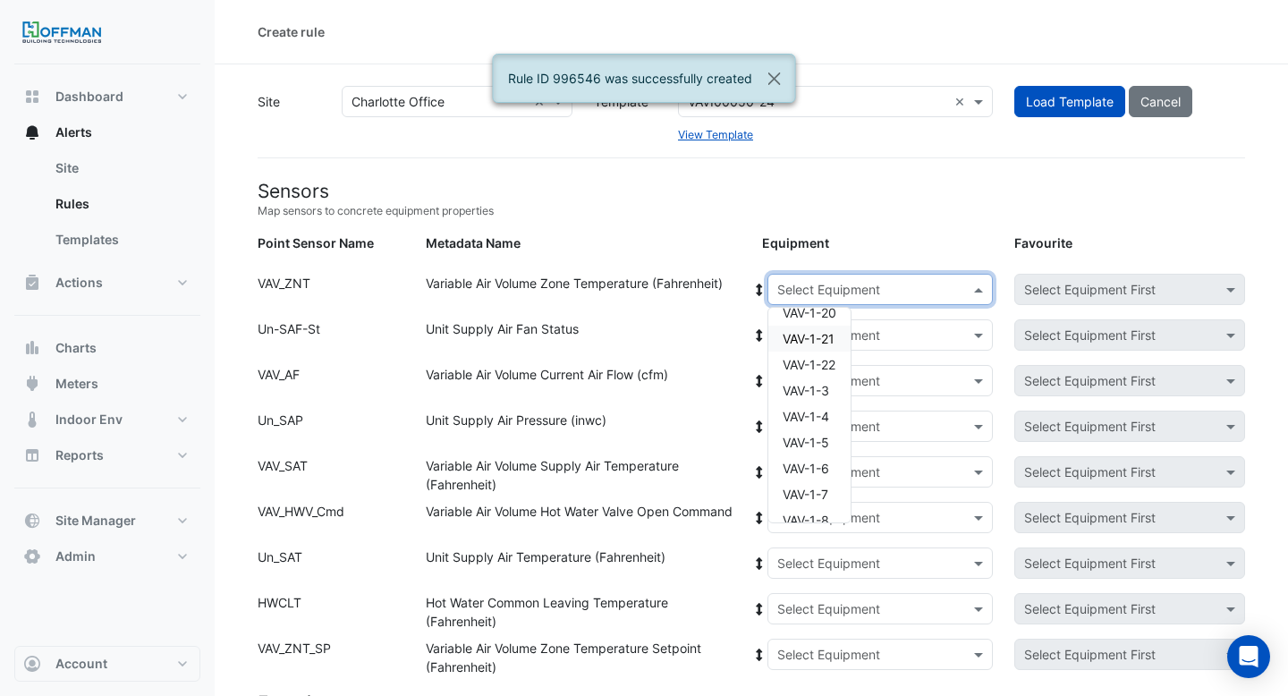
scroll to position [329, 0]
click at [813, 388] on span "VAV-1-3" at bounding box center [806, 387] width 47 height 15
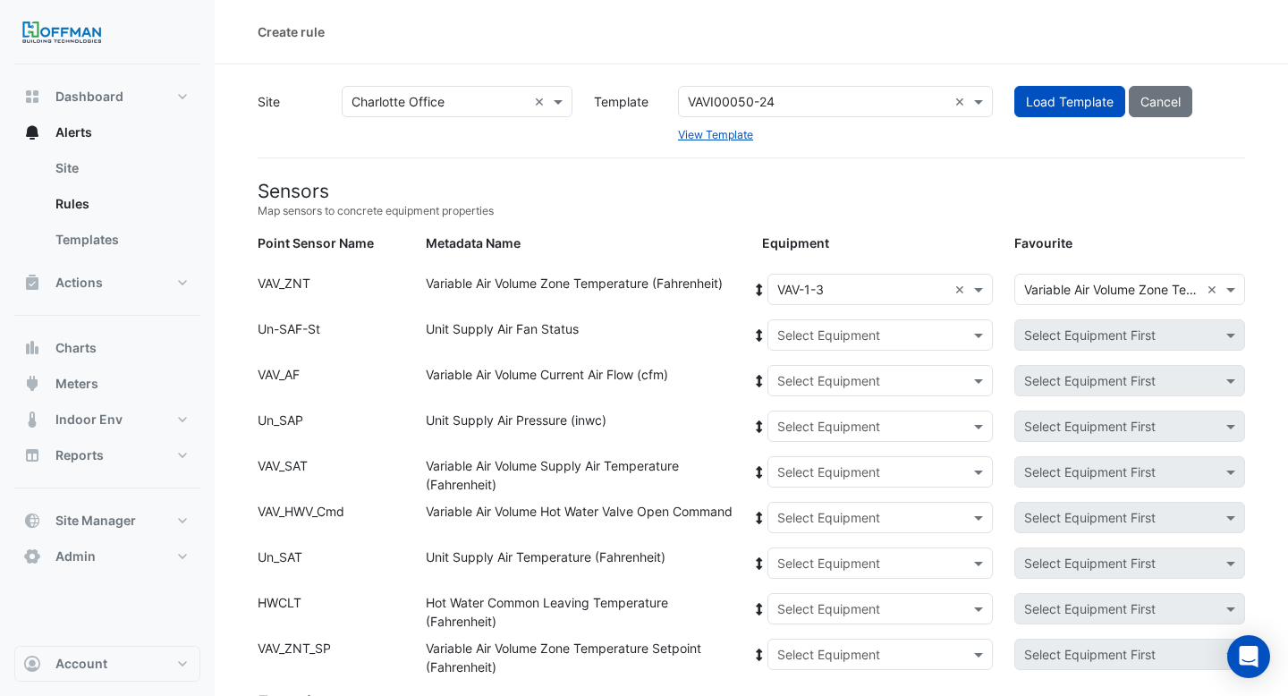
click at [755, 285] on icon at bounding box center [759, 290] width 16 height 13
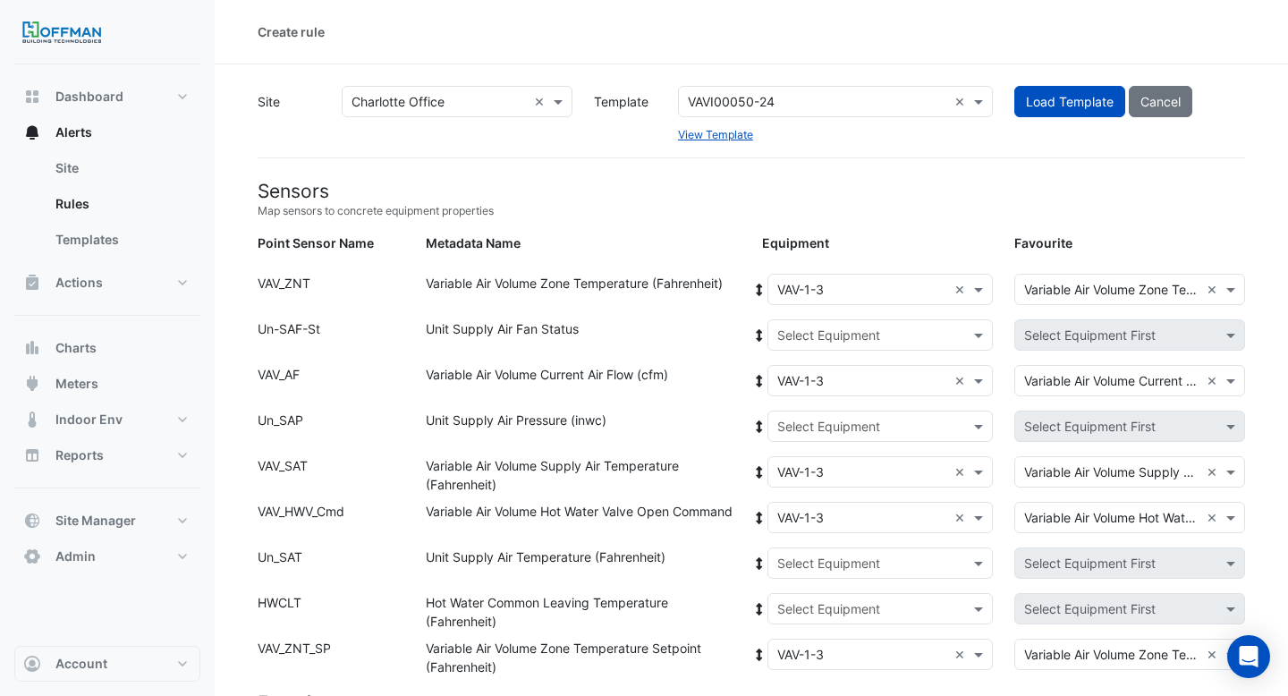
click at [812, 333] on input "text" at bounding box center [862, 335] width 171 height 19
click at [821, 406] on div "AHU-1" at bounding box center [851, 399] width 167 height 26
click at [762, 335] on icon at bounding box center [759, 335] width 16 height 13
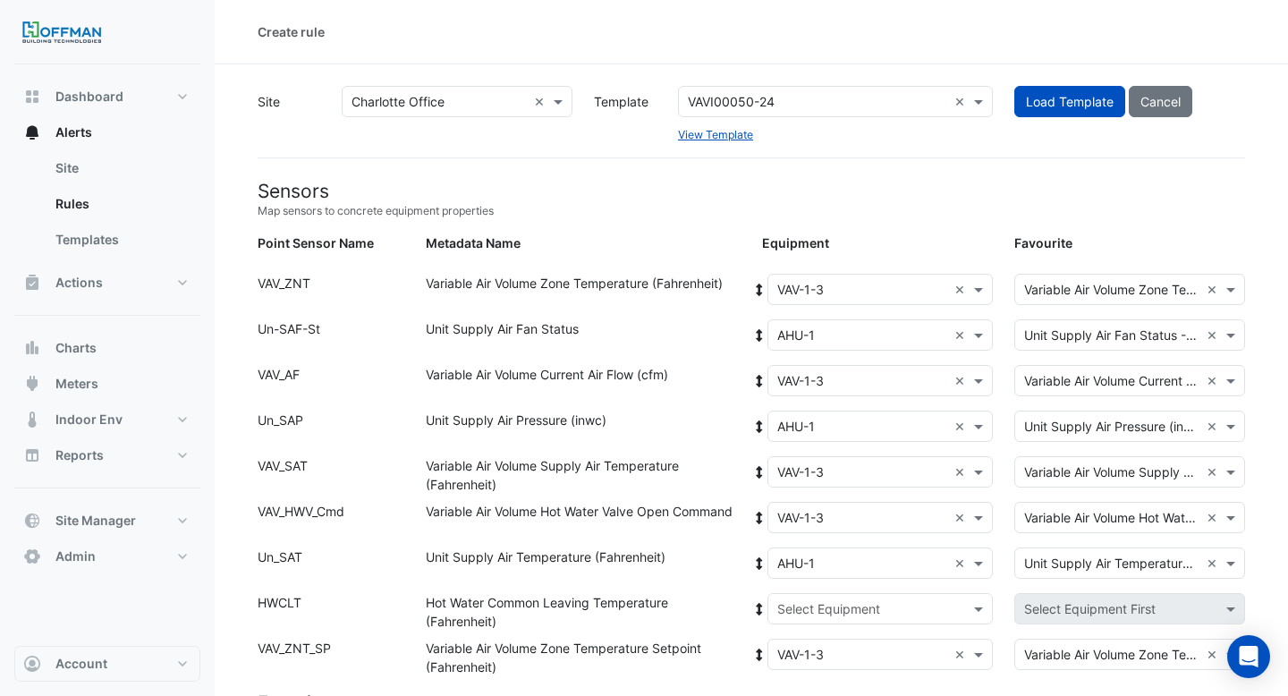
scroll to position [174, 0]
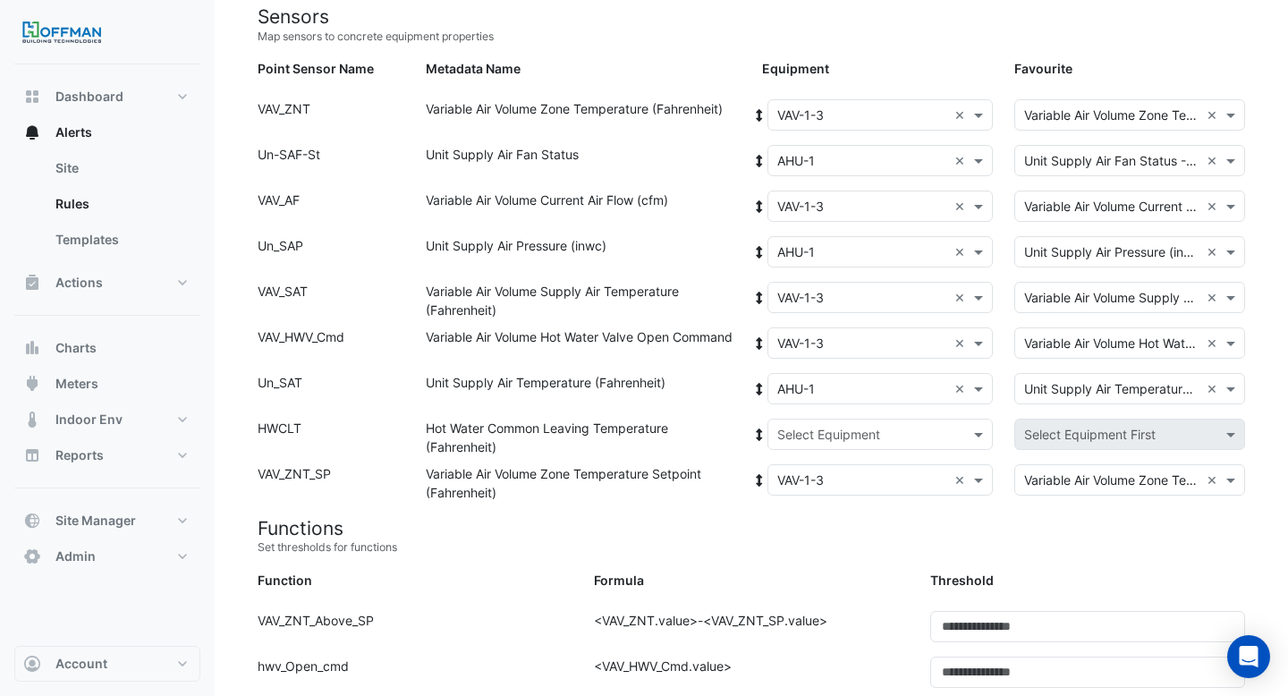
click at [812, 429] on input "text" at bounding box center [862, 435] width 171 height 19
click at [785, 486] on div "Boiler" at bounding box center [851, 499] width 167 height 26
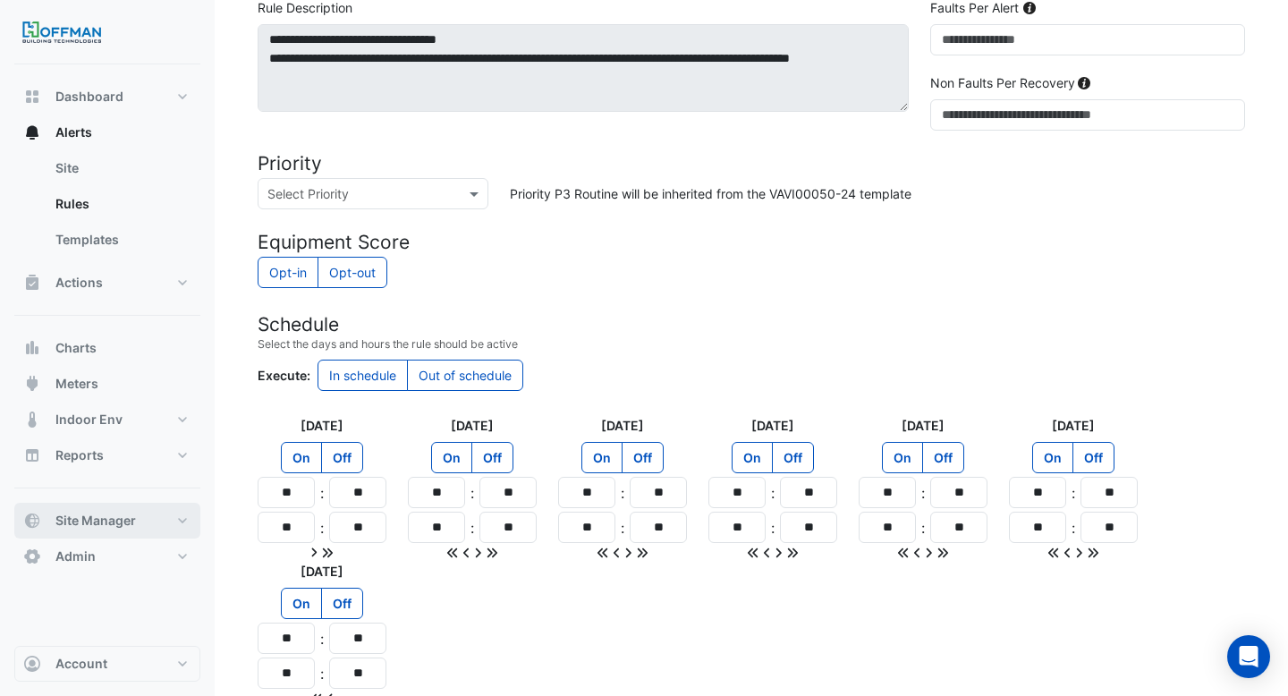
scroll to position [1538, 0]
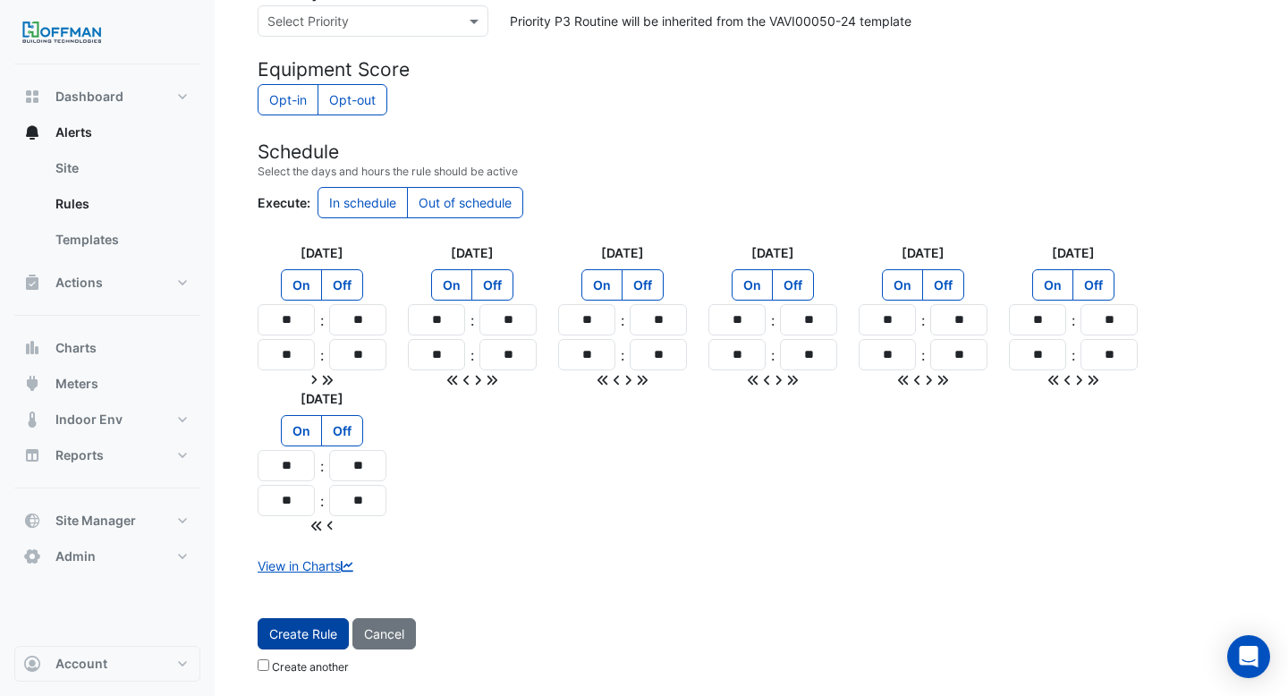
click at [292, 640] on button "Create Rule" at bounding box center [303, 633] width 91 height 31
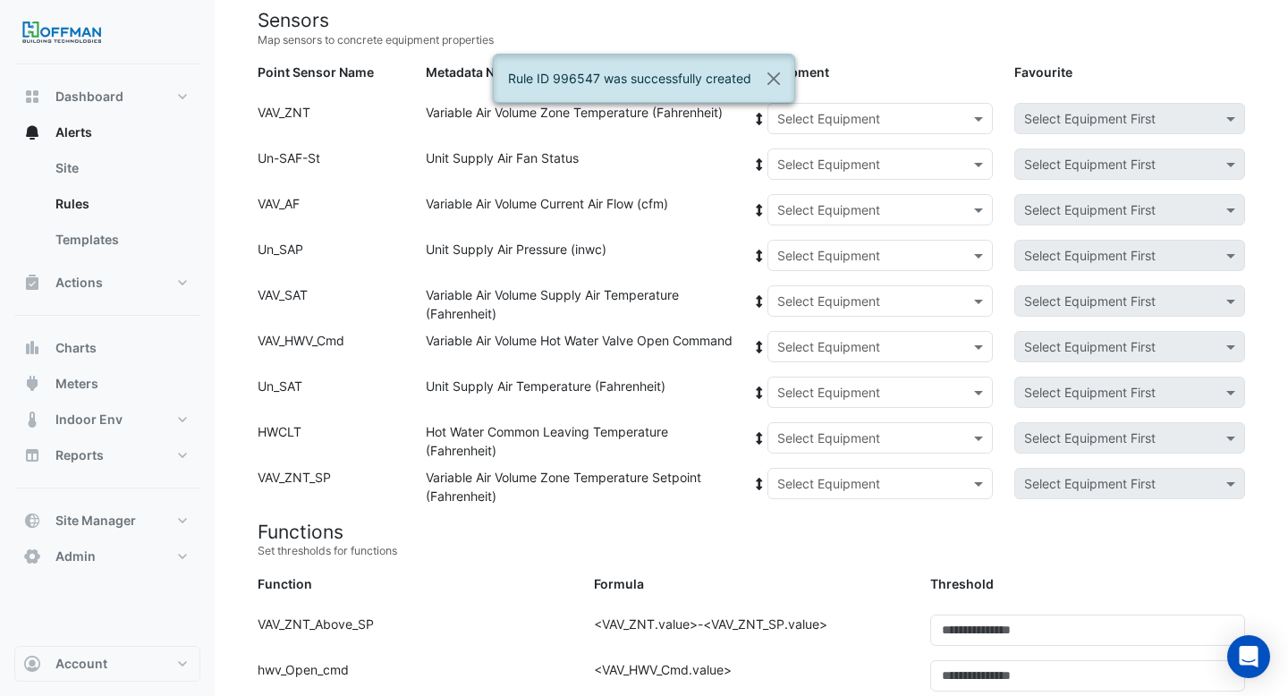
scroll to position [0, 0]
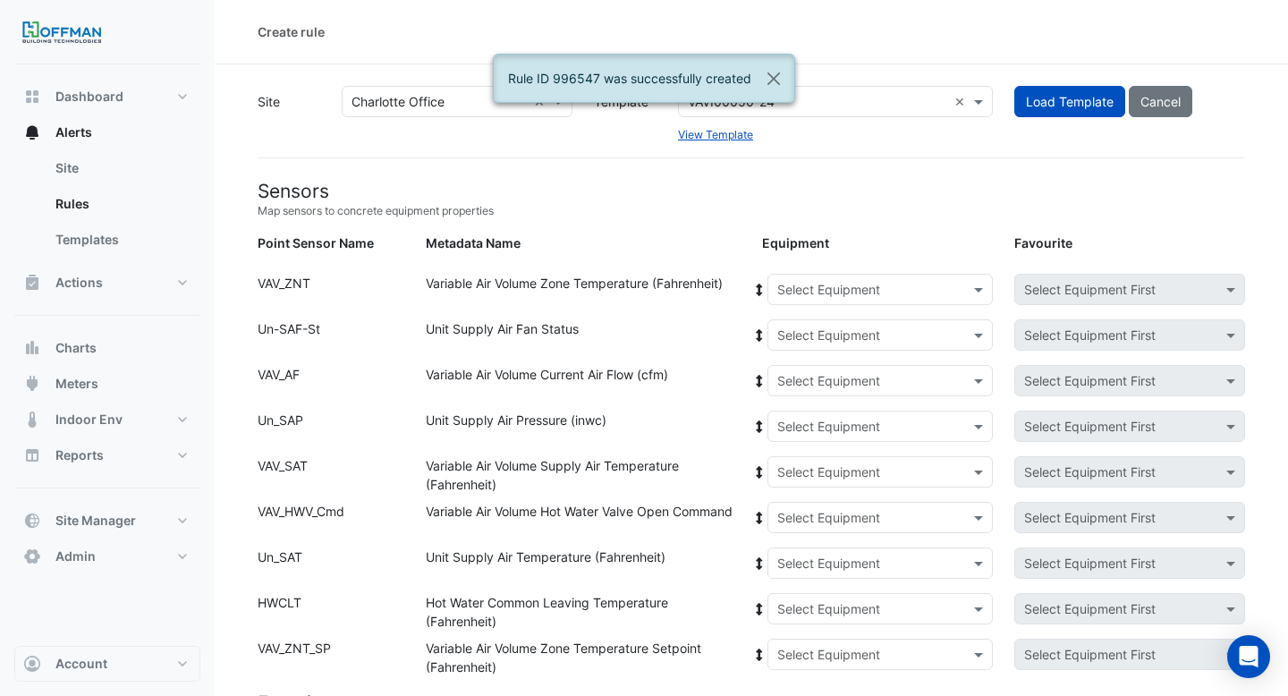
click at [808, 303] on div "Select Equipment" at bounding box center [880, 289] width 226 height 31
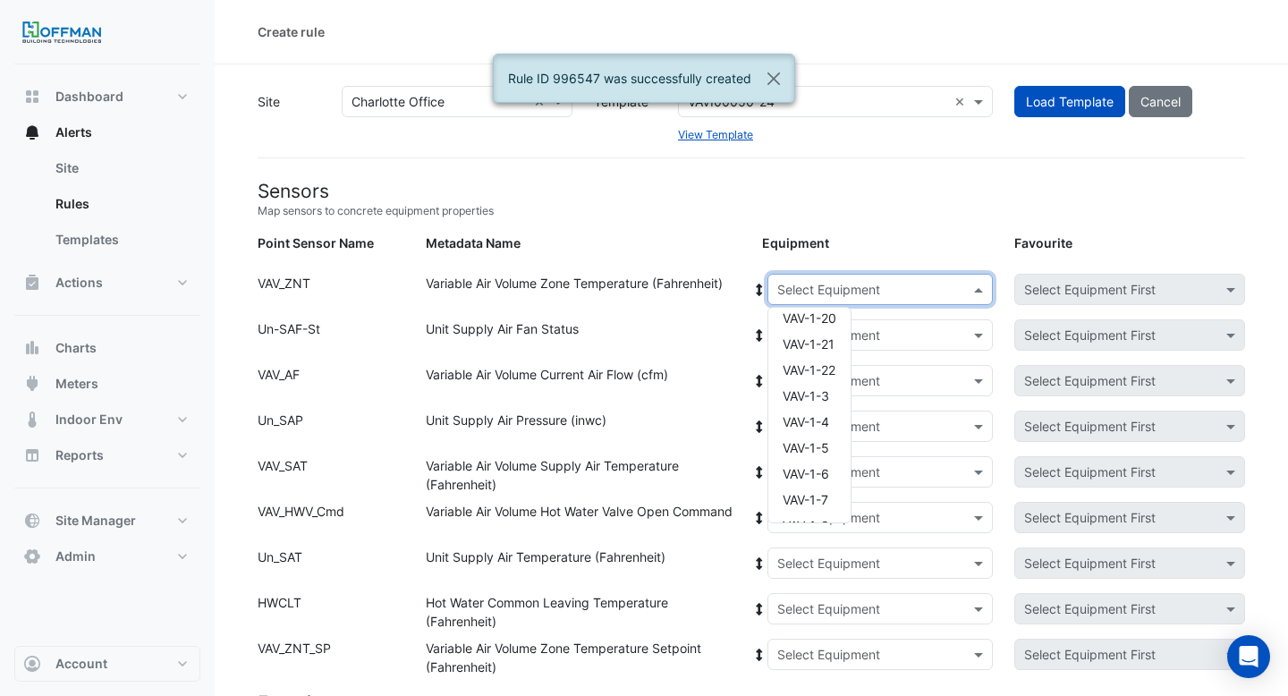
scroll to position [318, 0]
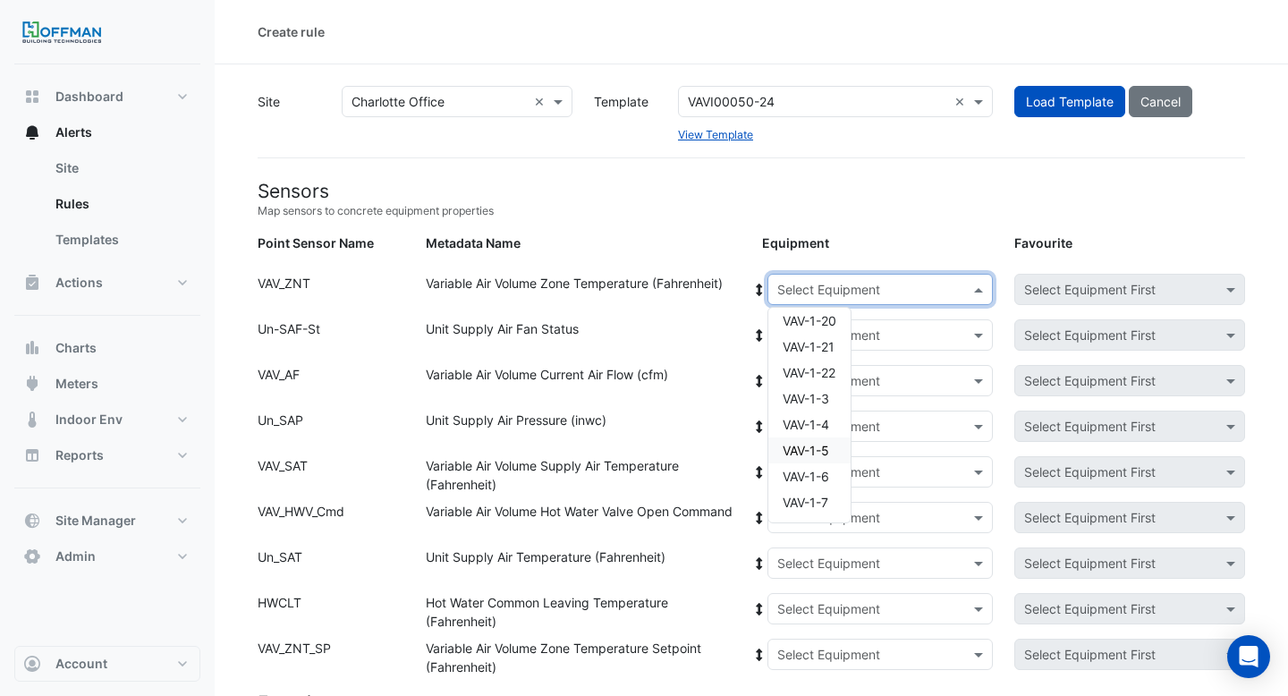
click at [816, 443] on span "VAV-1-5" at bounding box center [806, 450] width 47 height 15
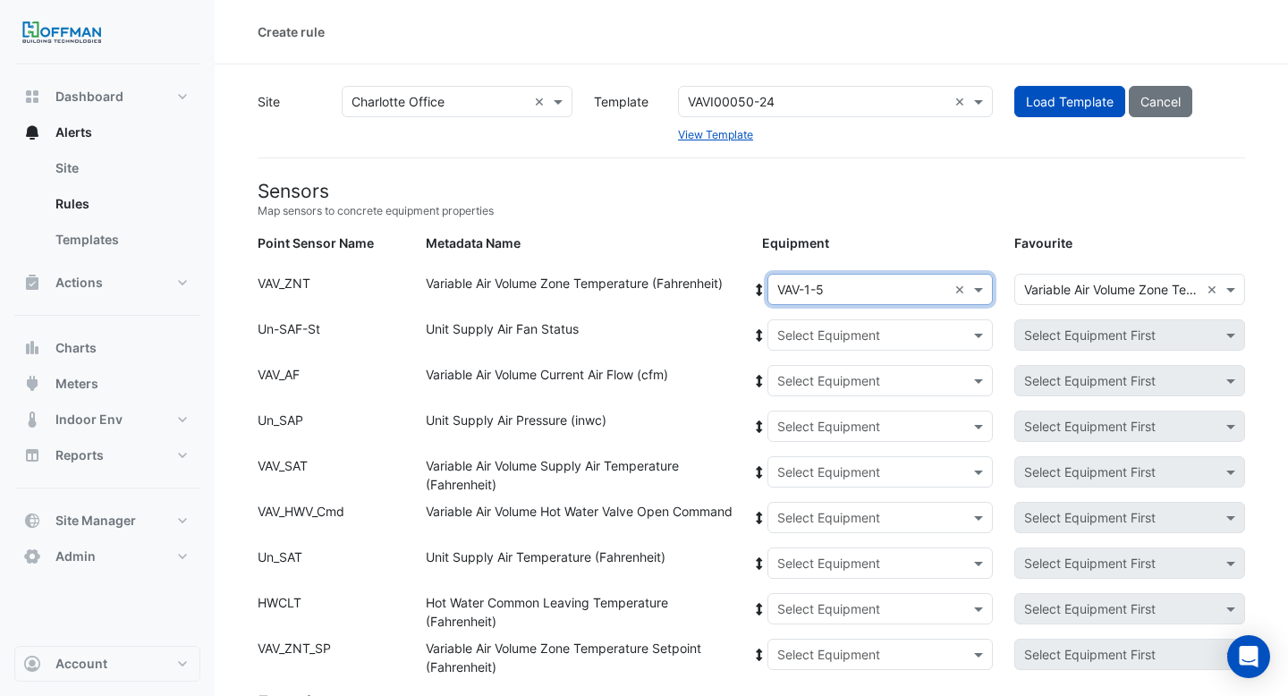
click at [877, 285] on input "text" at bounding box center [862, 290] width 171 height 19
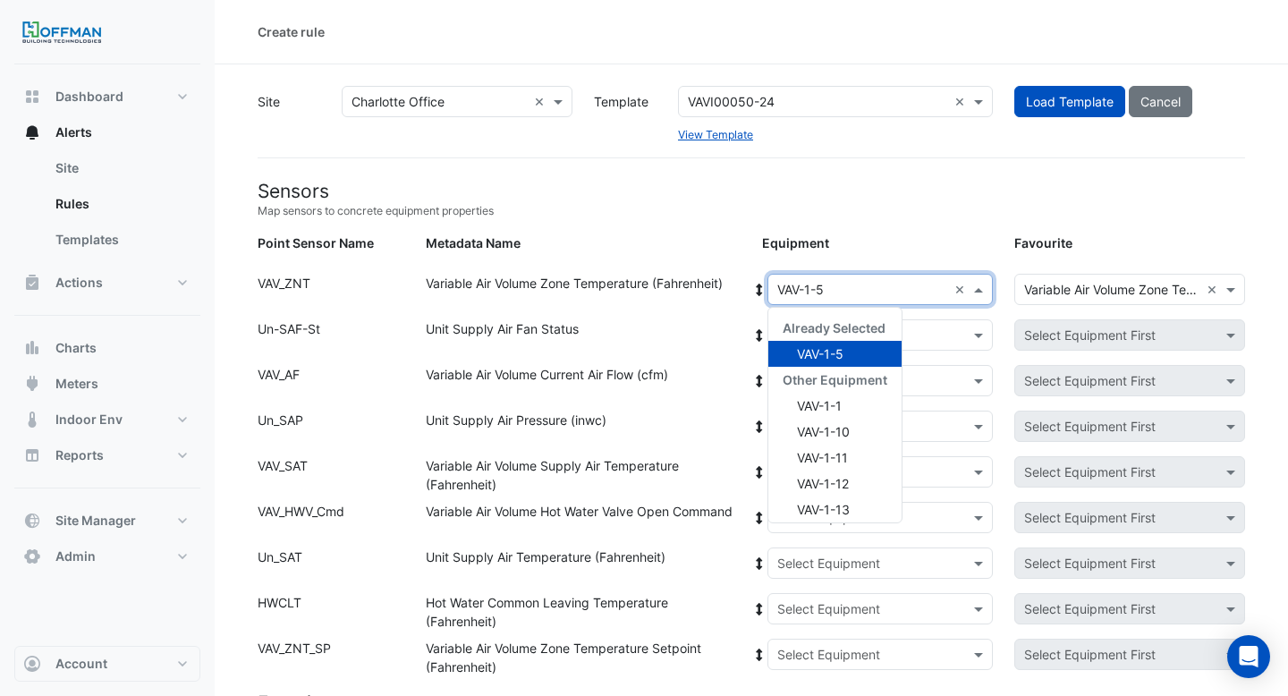
click at [758, 290] on icon at bounding box center [759, 290] width 6 height 13
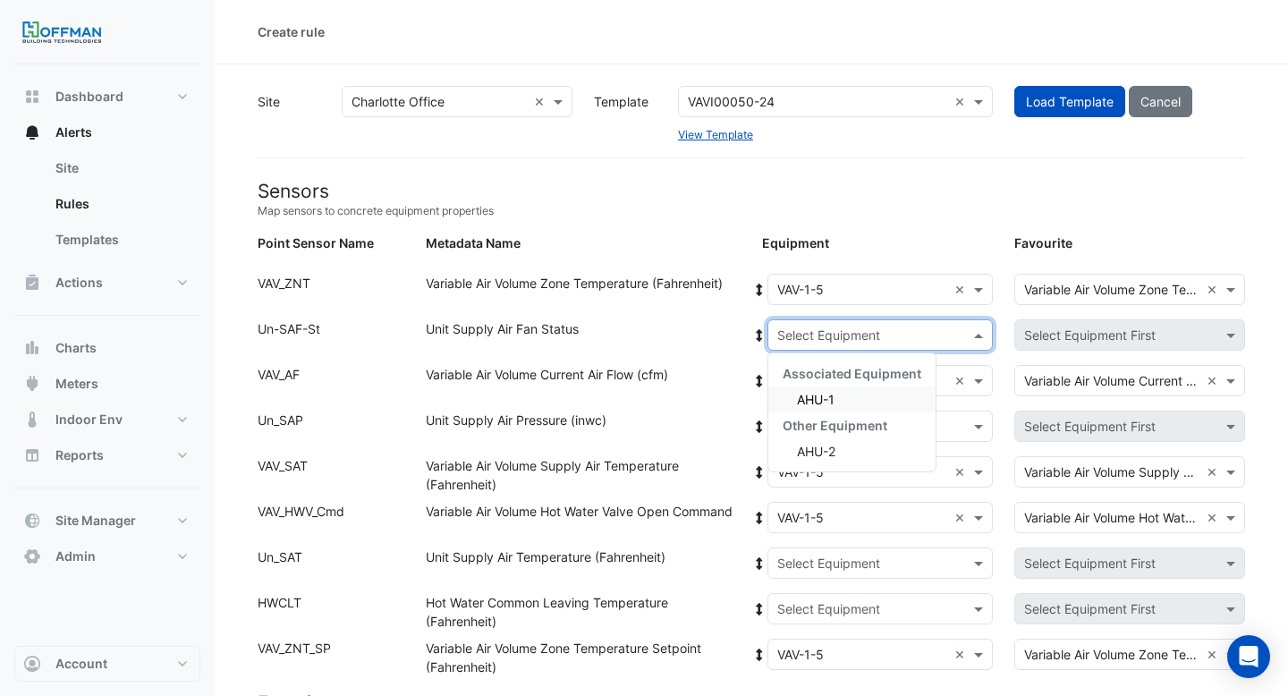
click at [816, 335] on input "text" at bounding box center [862, 335] width 171 height 19
click at [819, 402] on span "AHU-1" at bounding box center [816, 399] width 38 height 15
click at [762, 331] on icon at bounding box center [759, 335] width 16 height 13
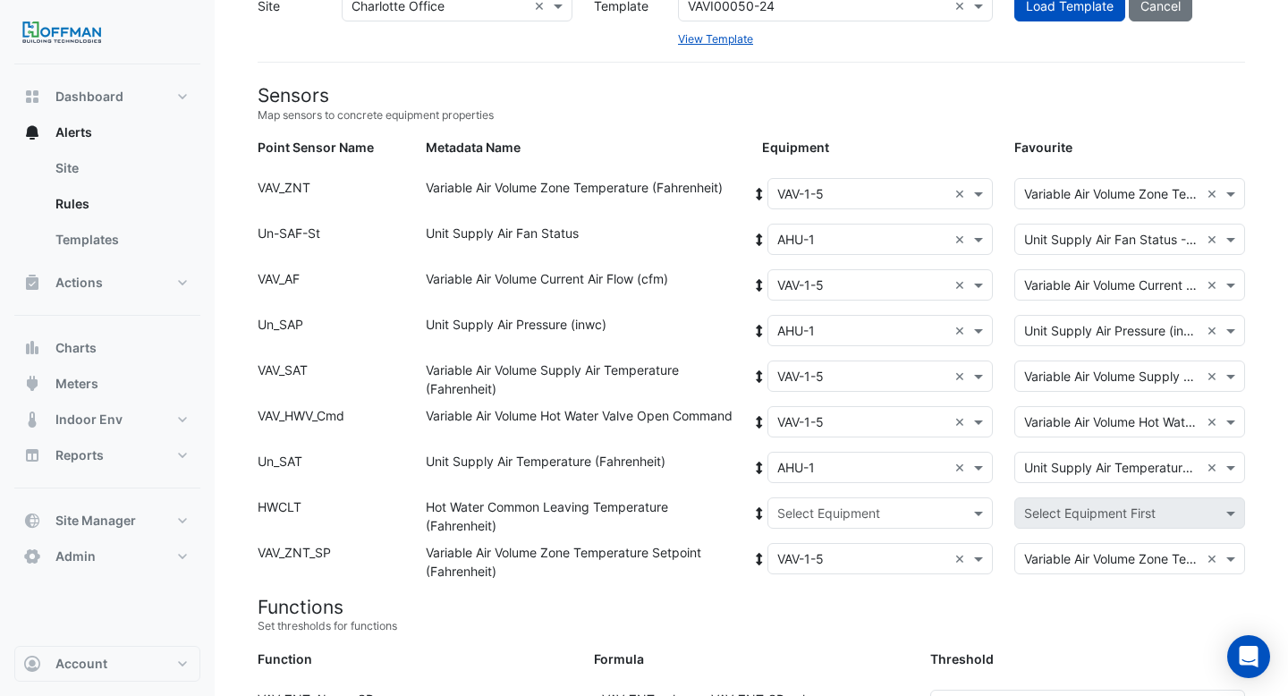
scroll to position [132, 0]
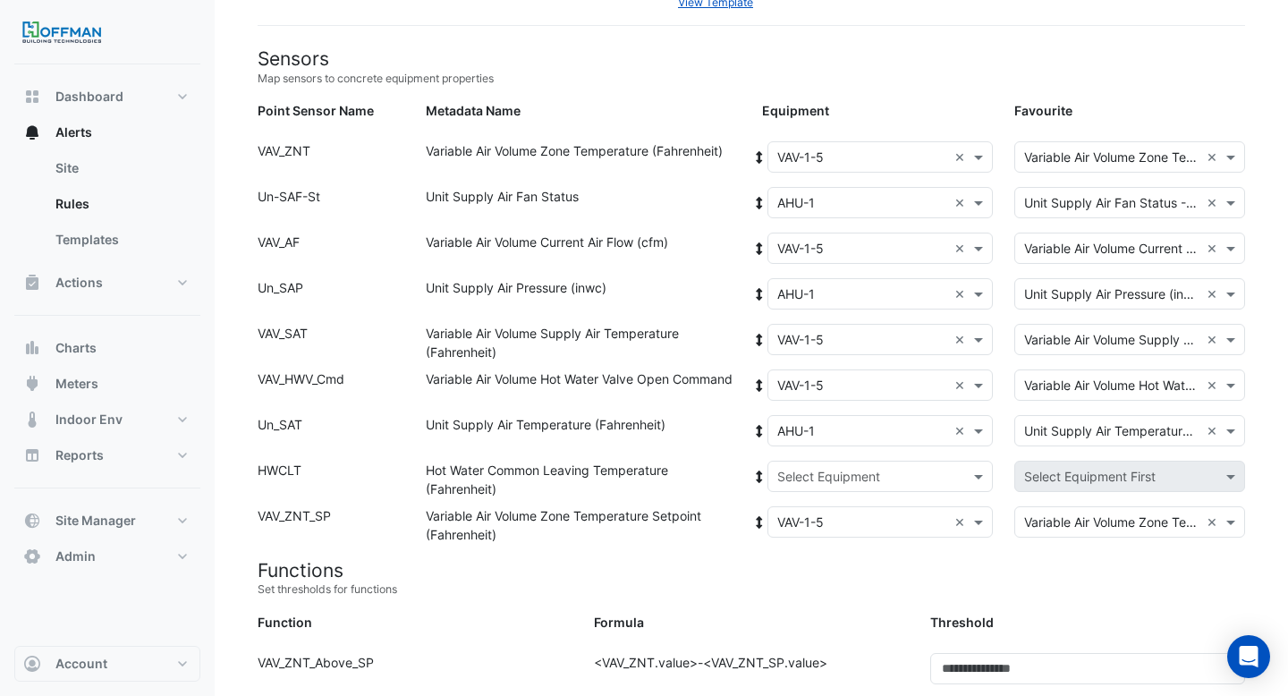
click at [807, 496] on div "Equipment: Select Equipment Favourite: Select Equipment First" at bounding box center [1003, 480] width 504 height 38
click at [807, 479] on input "text" at bounding box center [862, 477] width 171 height 19
click at [802, 529] on div "Boiler" at bounding box center [851, 541] width 167 height 26
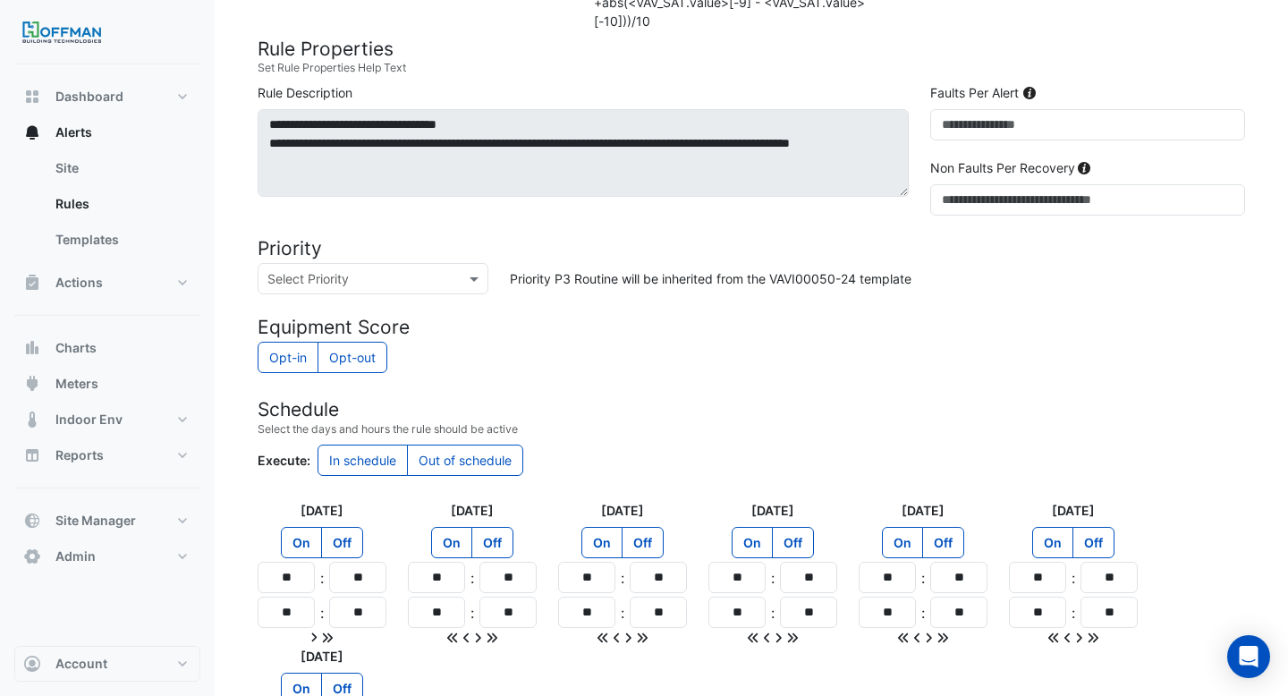
scroll to position [1538, 0]
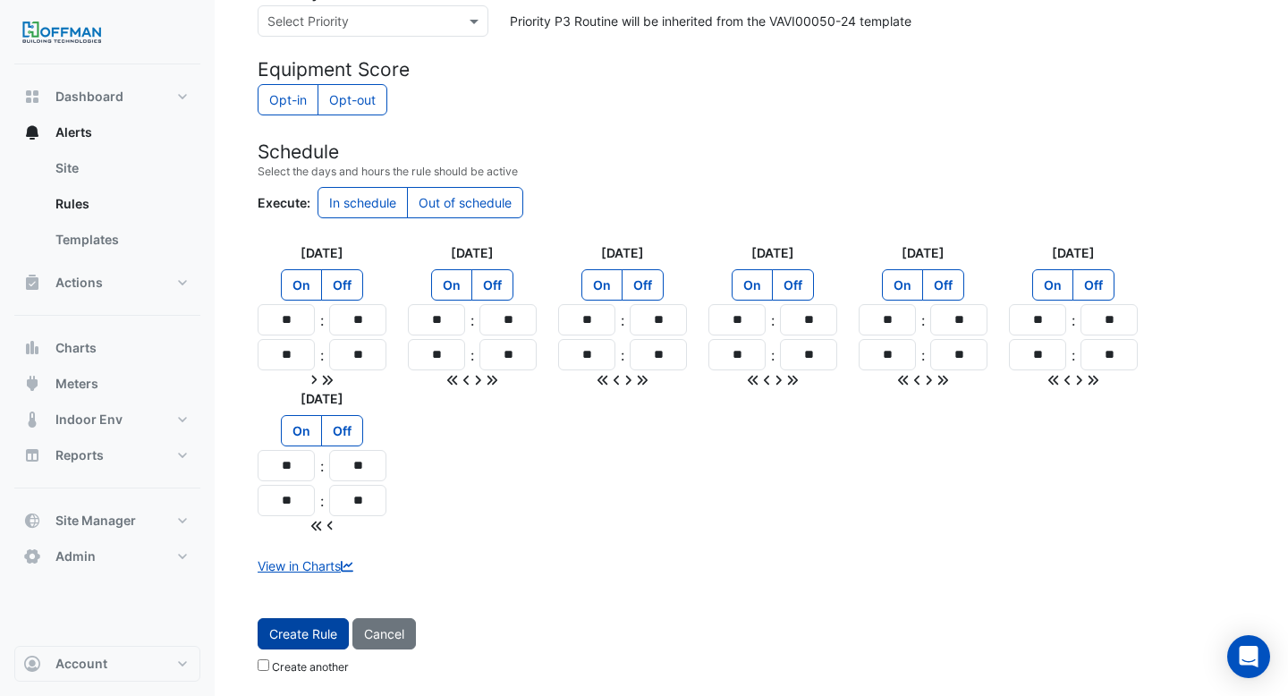
click at [318, 624] on button "Create Rule" at bounding box center [303, 633] width 91 height 31
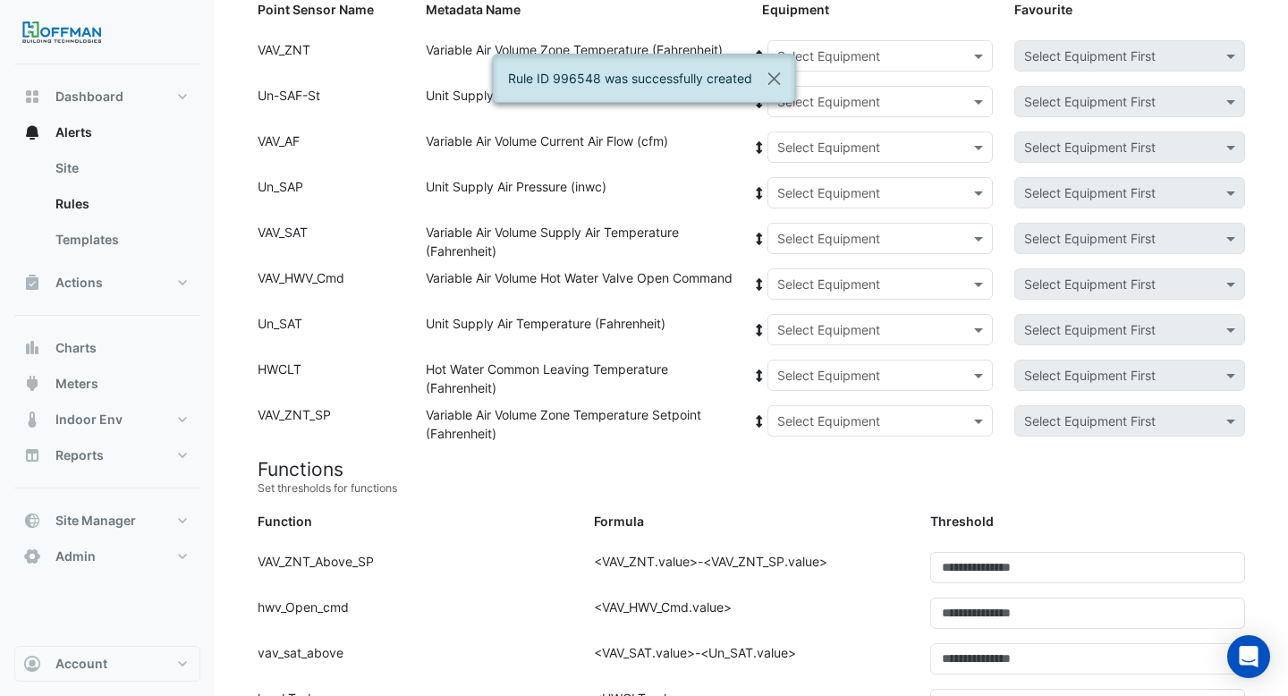
scroll to position [0, 0]
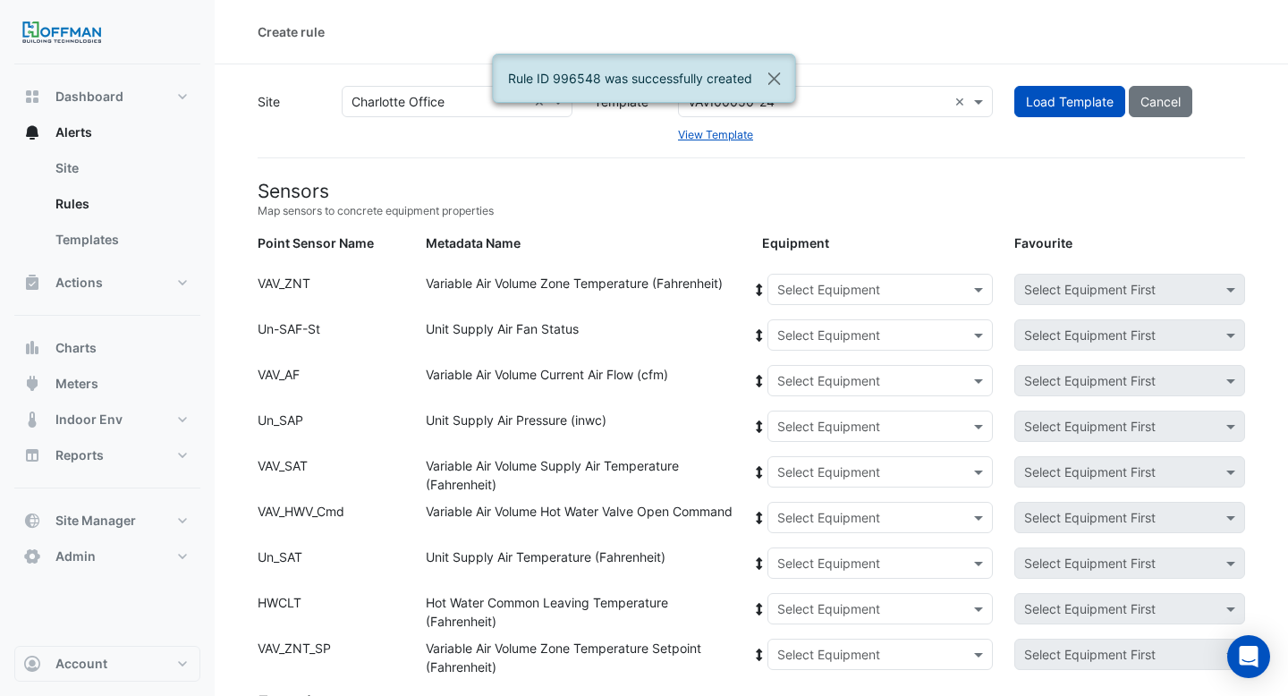
click at [858, 276] on div "Select Equipment" at bounding box center [880, 289] width 226 height 31
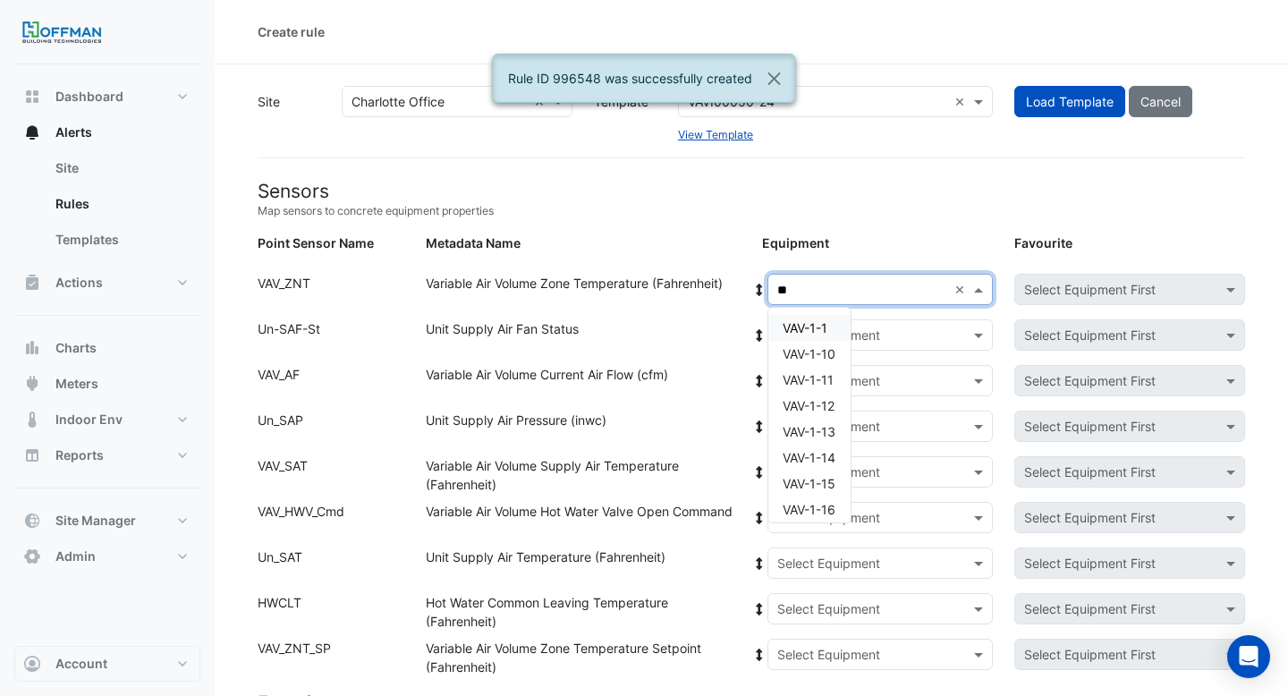
type input "***"
click at [798, 327] on span "VAV-1-4" at bounding box center [806, 327] width 47 height 15
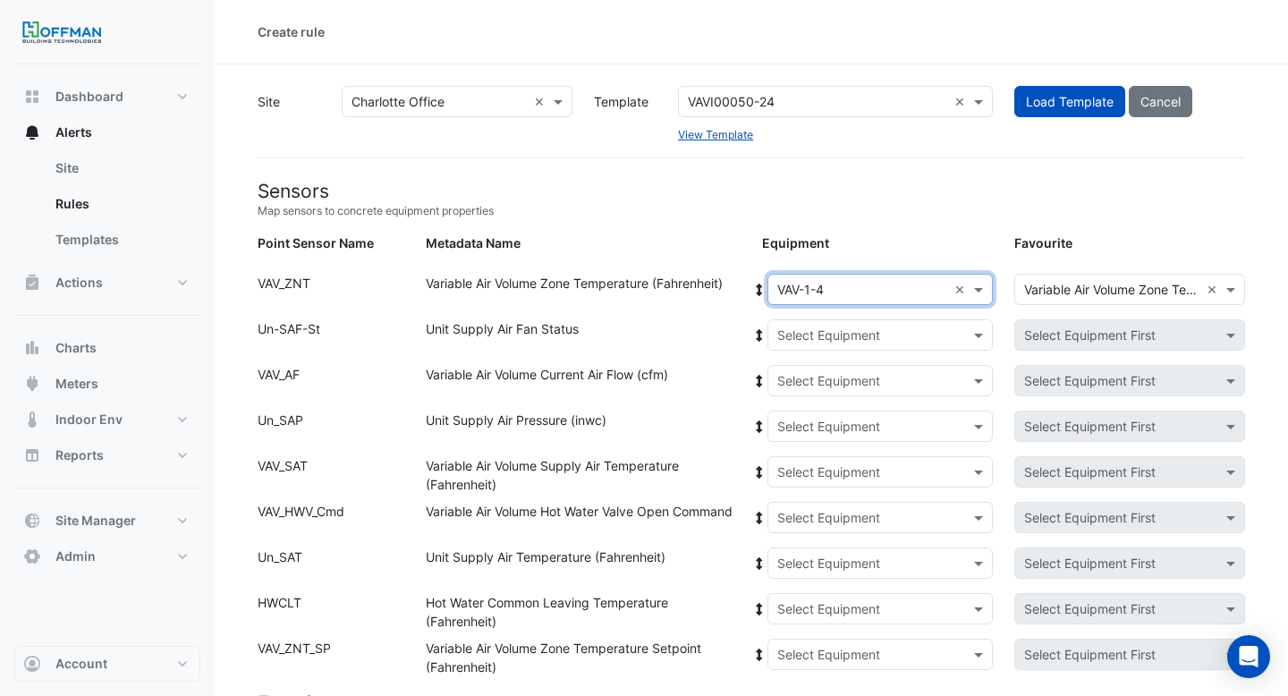
click at [758, 287] on icon at bounding box center [759, 290] width 6 height 13
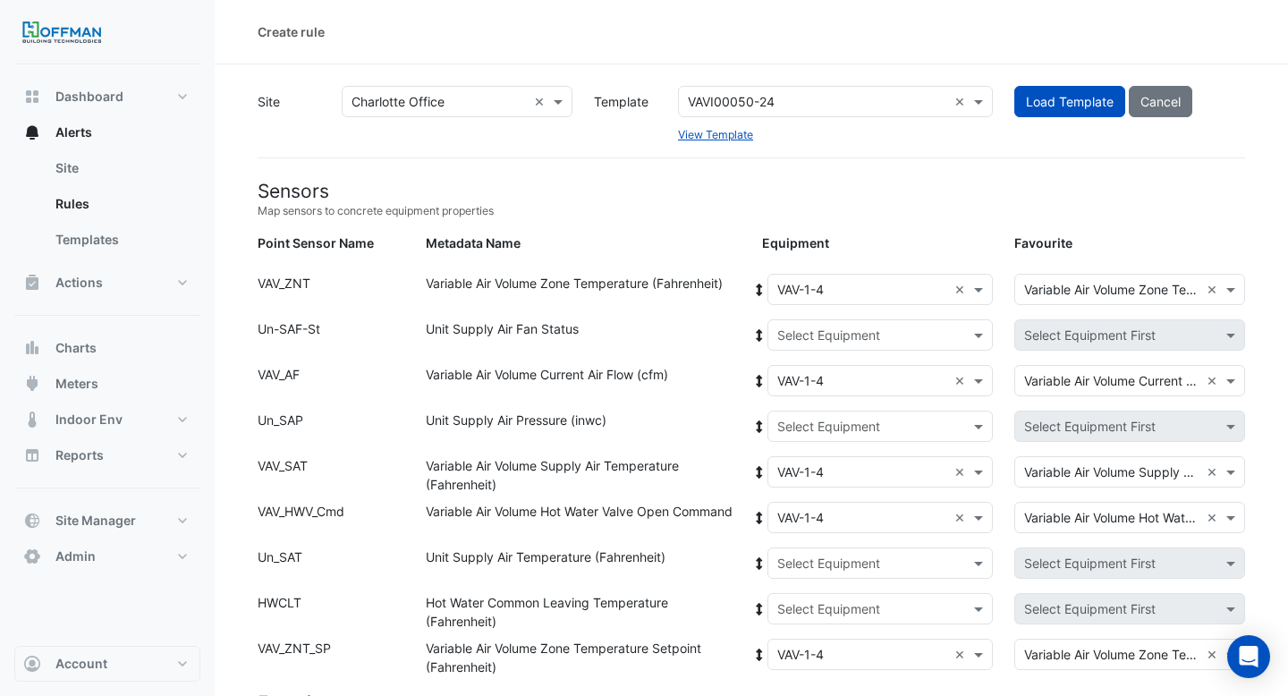
click at [796, 326] on input "text" at bounding box center [862, 335] width 171 height 19
click at [791, 407] on div "AHU-1" at bounding box center [851, 399] width 167 height 26
click at [758, 336] on icon at bounding box center [759, 335] width 6 height 13
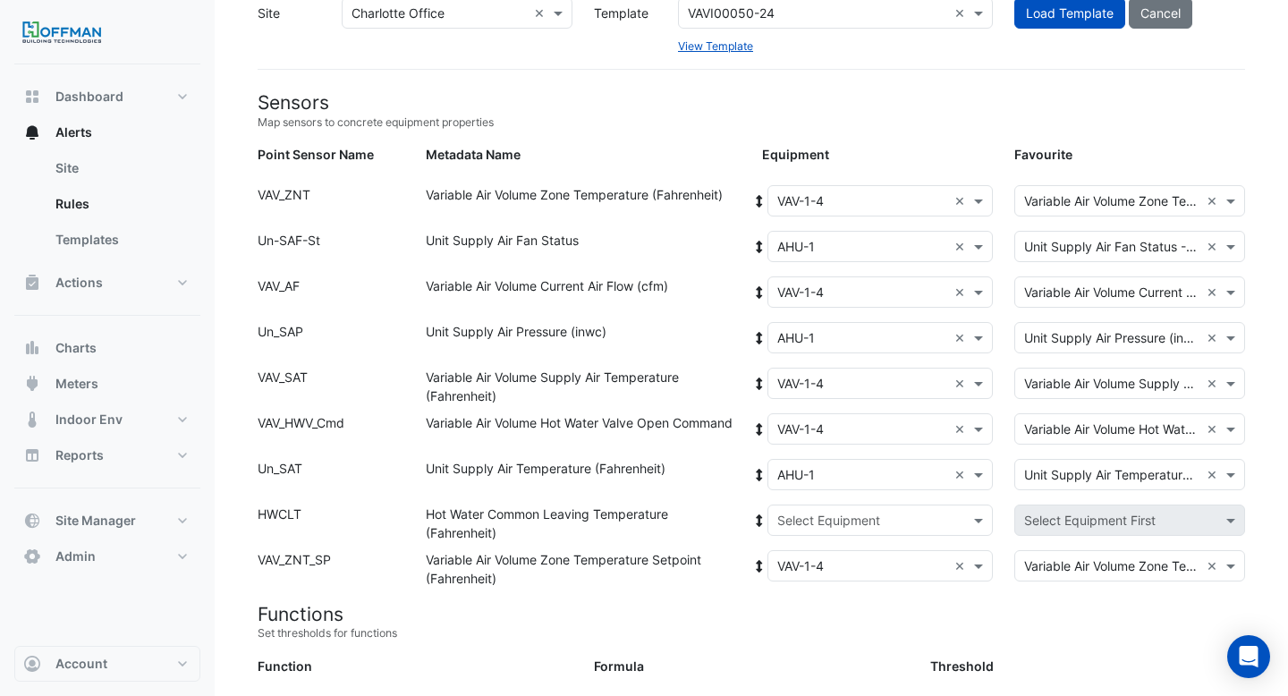
scroll to position [98, 0]
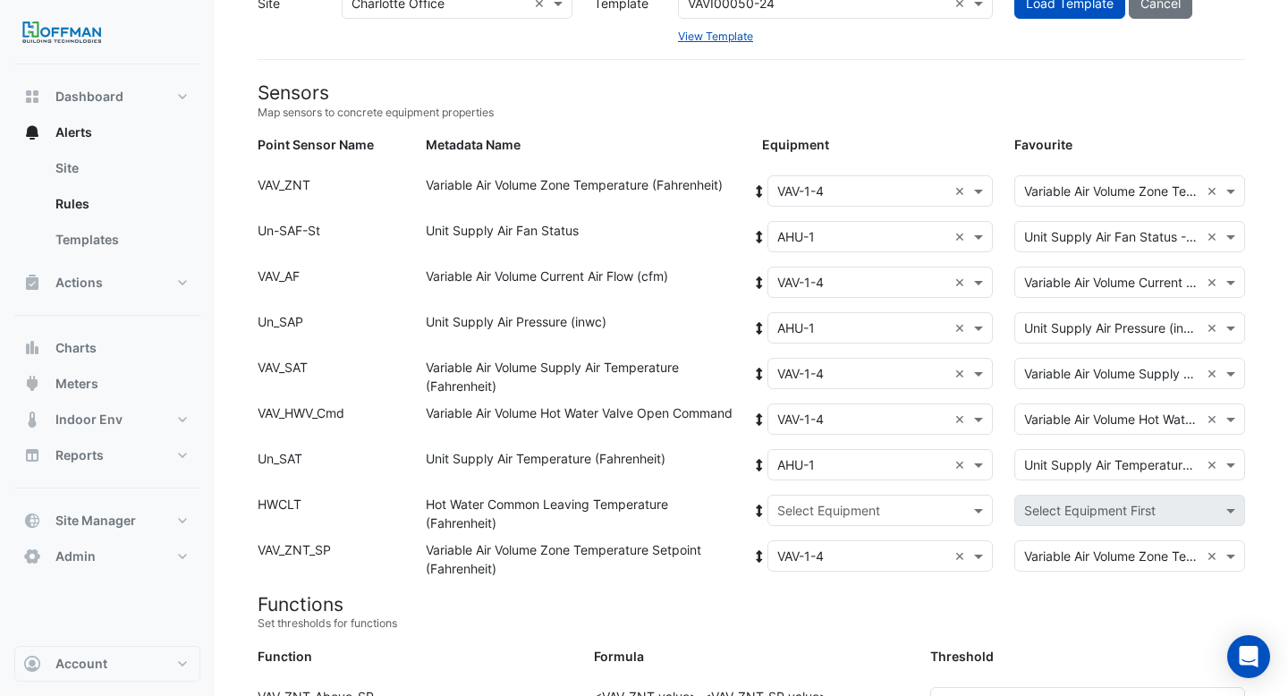
click at [793, 513] on input "text" at bounding box center [862, 511] width 171 height 19
click at [795, 572] on div "Boiler" at bounding box center [851, 575] width 167 height 26
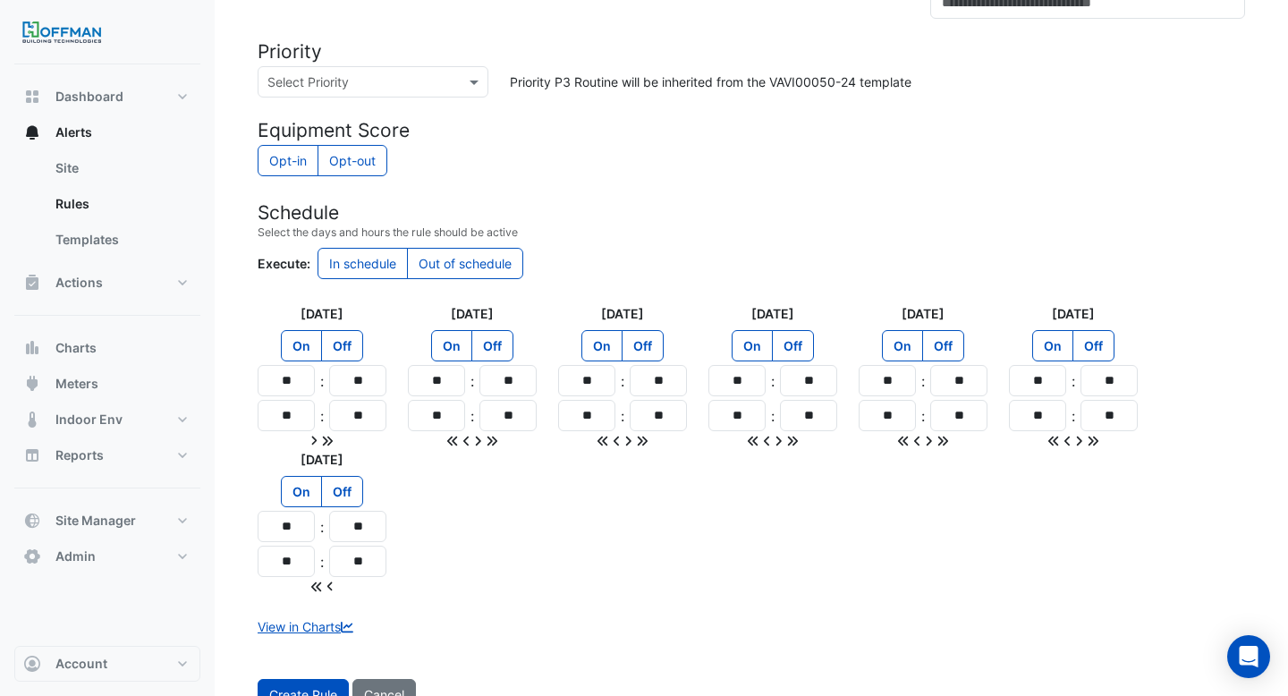
scroll to position [1538, 0]
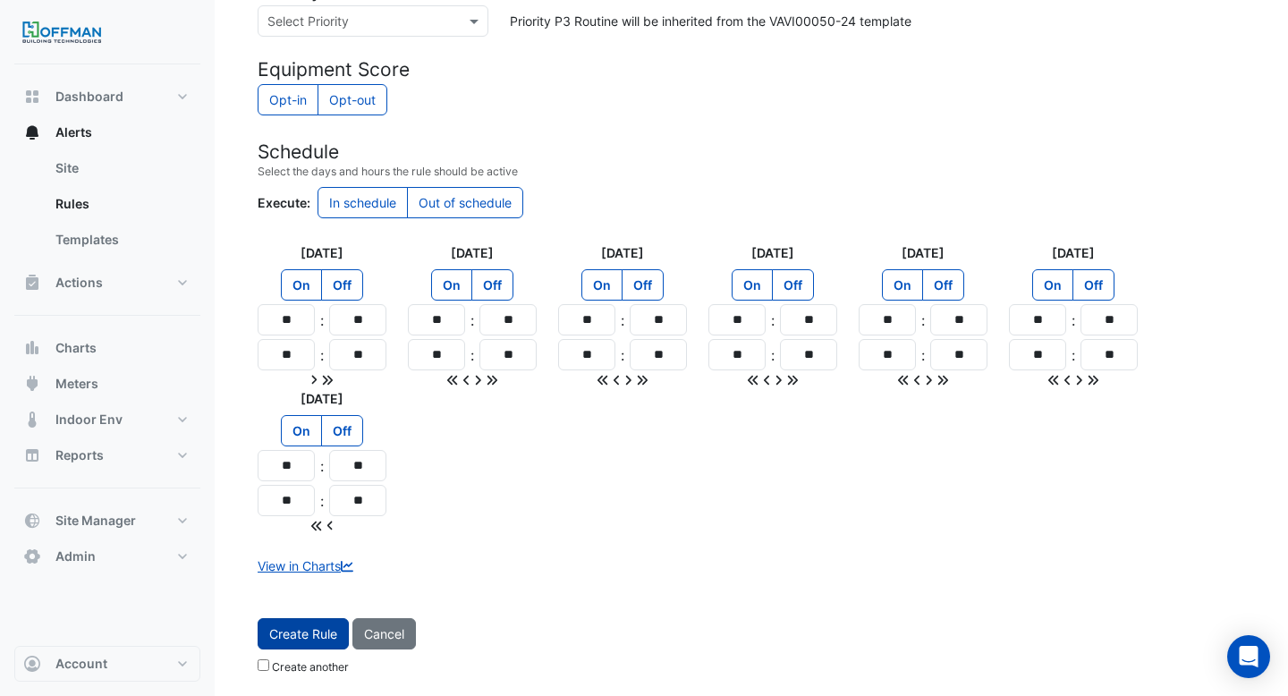
click at [327, 622] on button "Create Rule" at bounding box center [303, 633] width 91 height 31
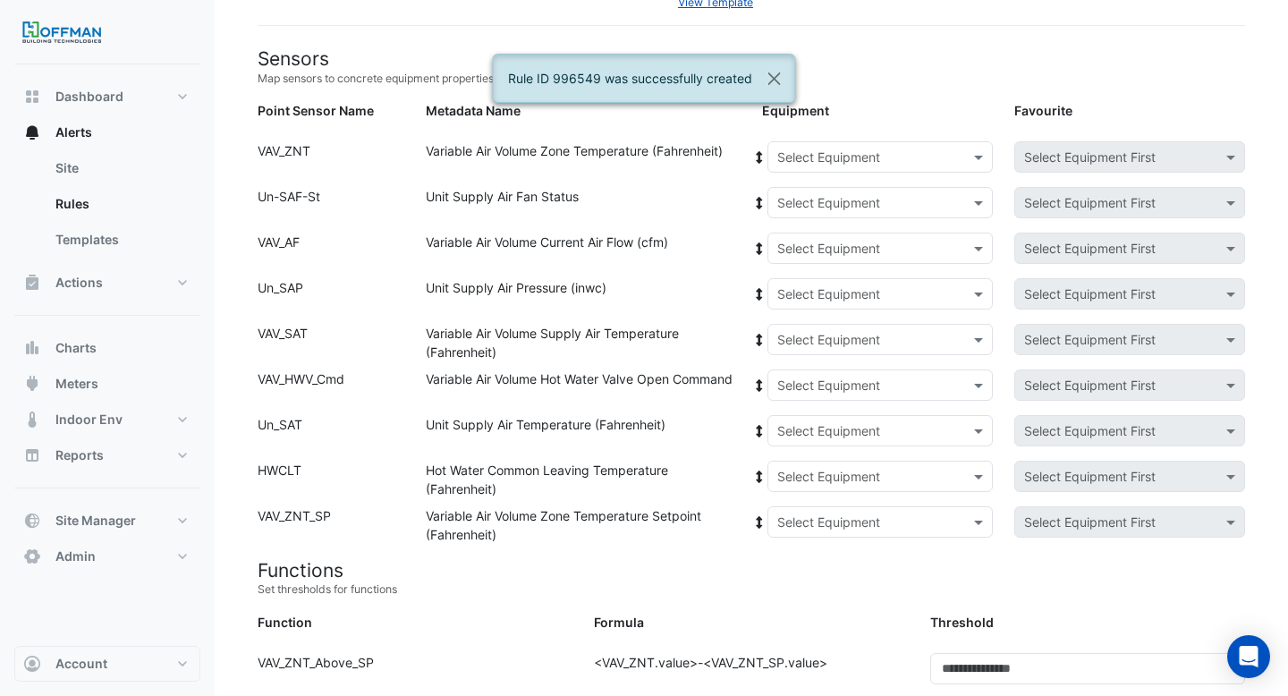
scroll to position [0, 0]
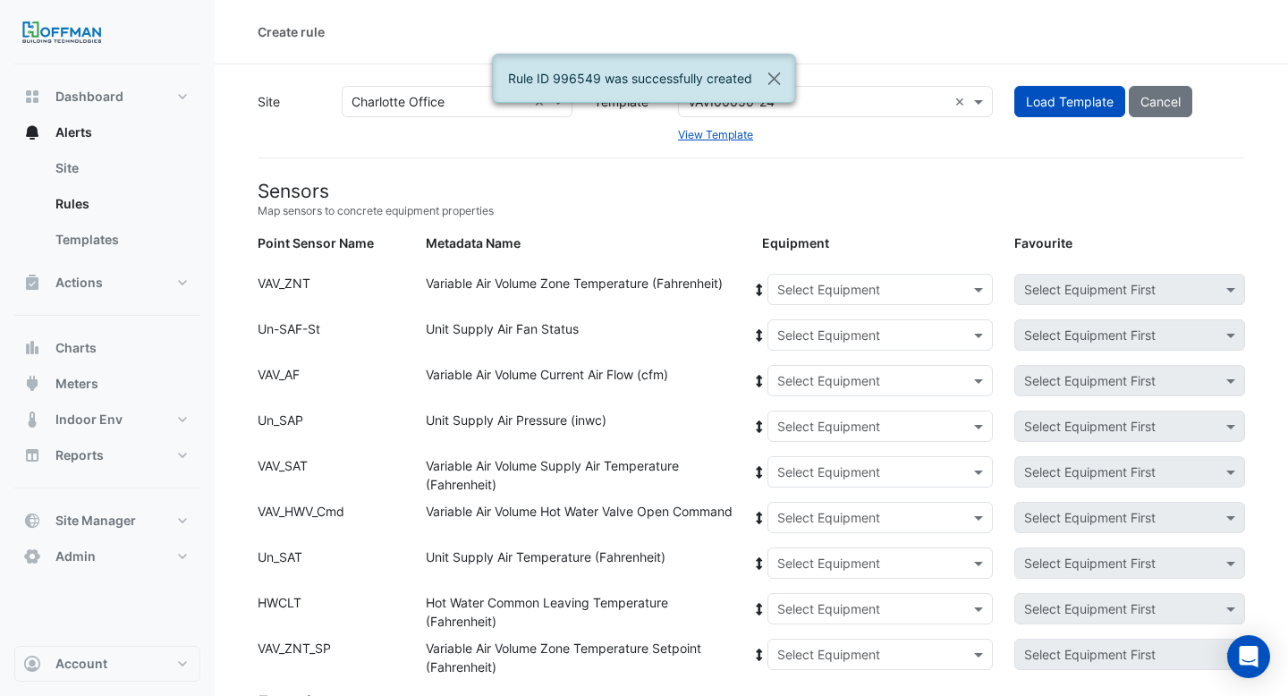
click at [859, 296] on input "text" at bounding box center [862, 290] width 171 height 19
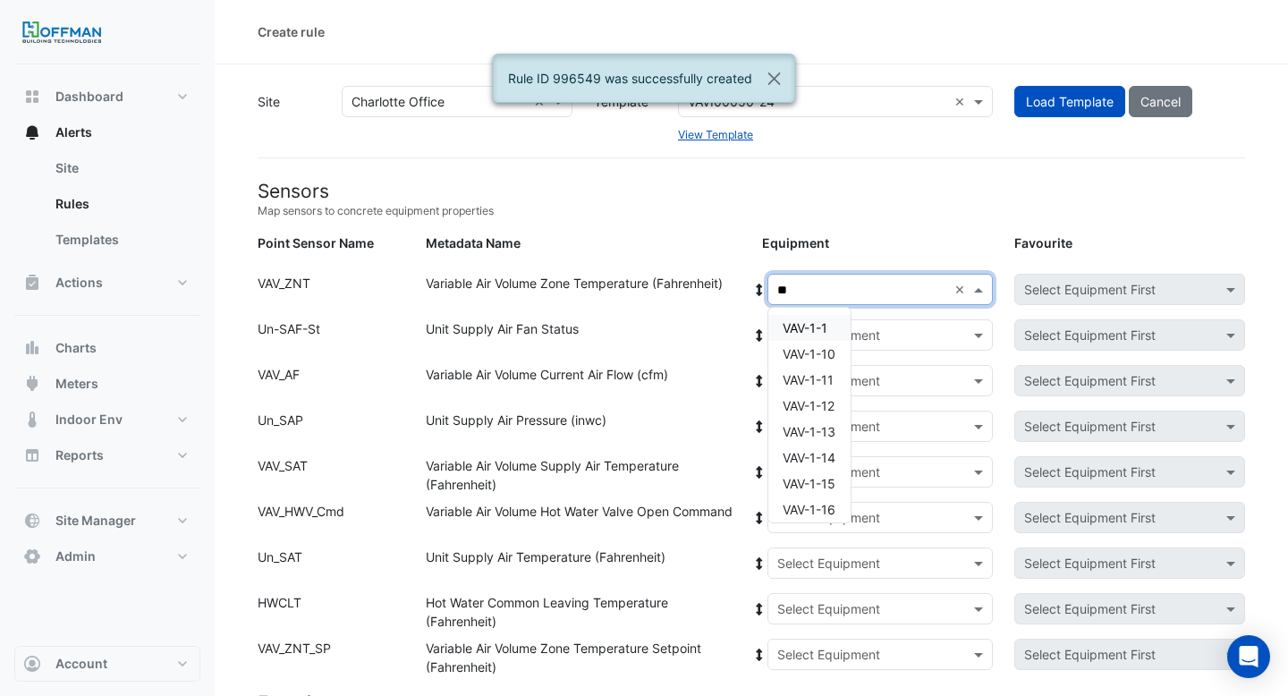
type input "***"
click at [817, 328] on span "VAV-1-6" at bounding box center [806, 327] width 47 height 15
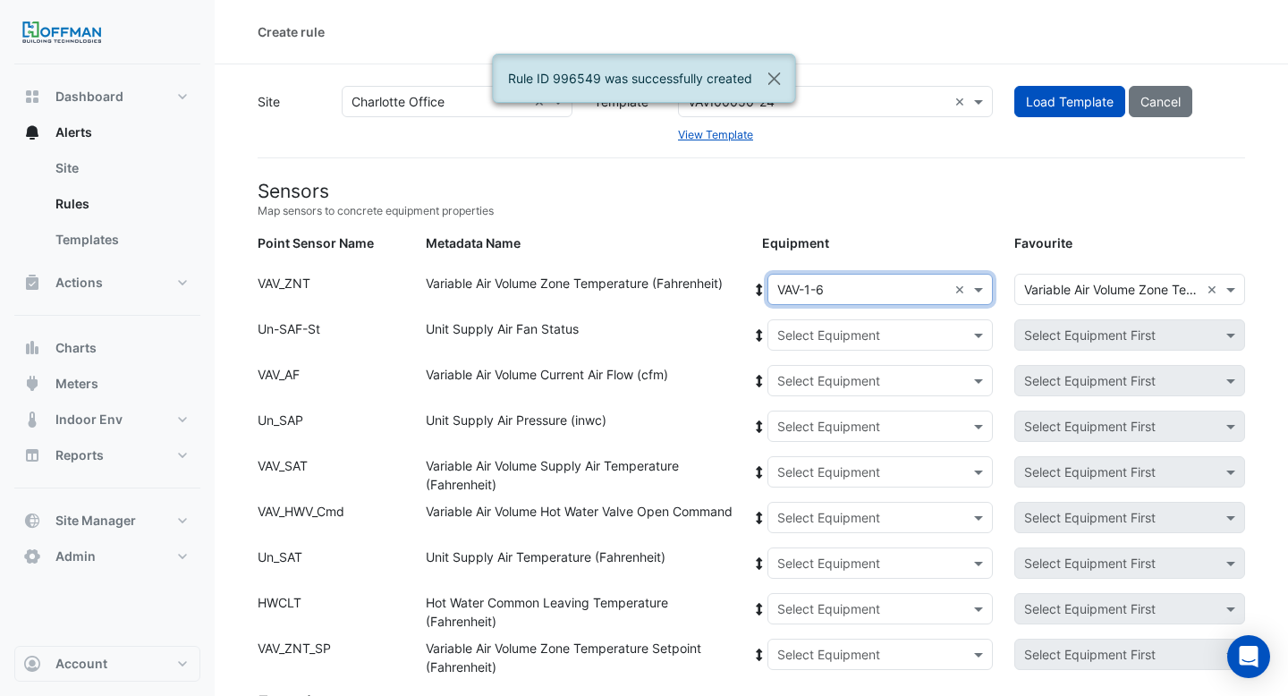
click at [759, 294] on icon at bounding box center [759, 290] width 6 height 13
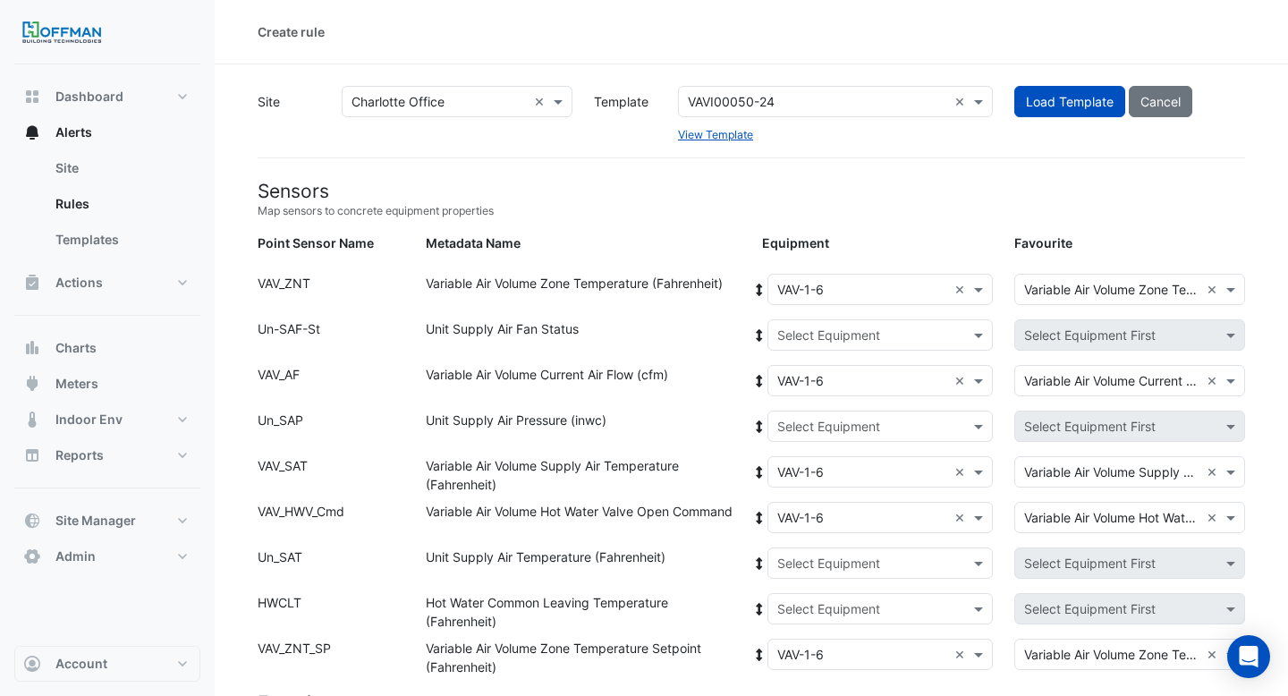
click at [793, 334] on input "text" at bounding box center [862, 335] width 171 height 19
click at [793, 404] on div "AHU-1" at bounding box center [851, 399] width 167 height 26
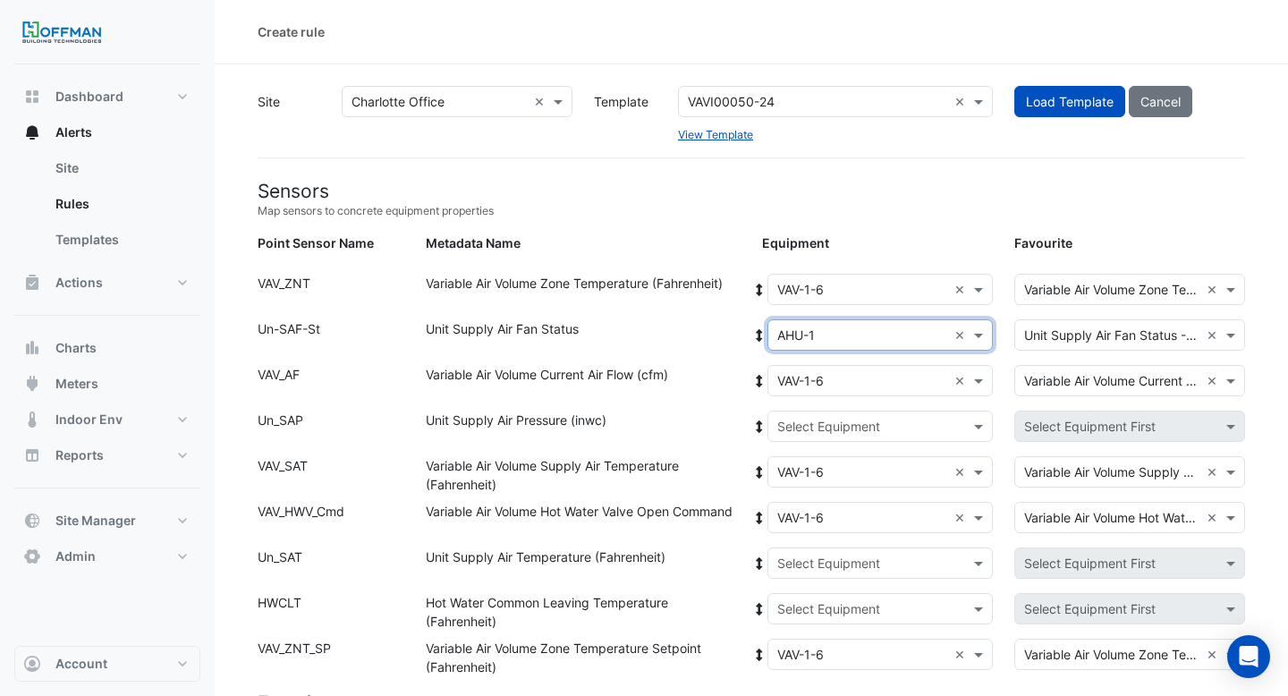
click at [757, 331] on icon at bounding box center [759, 335] width 6 height 13
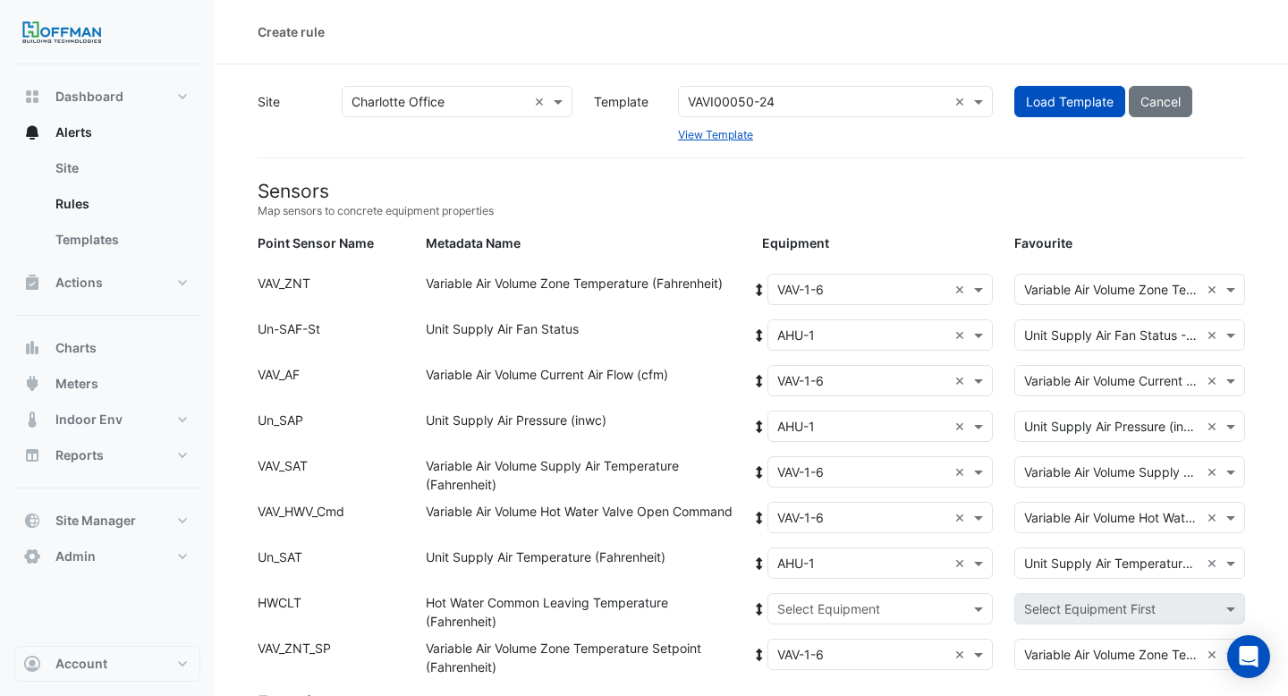
click at [808, 608] on input "text" at bounding box center [862, 609] width 171 height 19
click at [809, 669] on span "Boiler" at bounding box center [813, 672] width 32 height 15
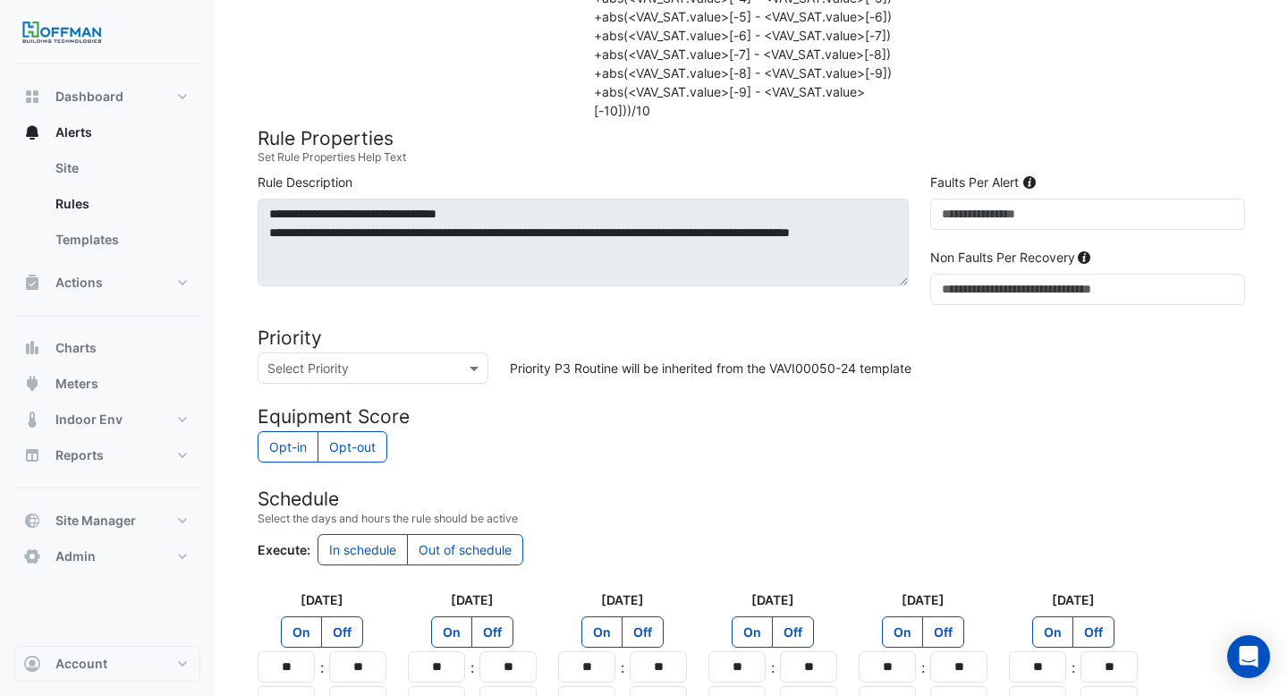
scroll to position [1538, 0]
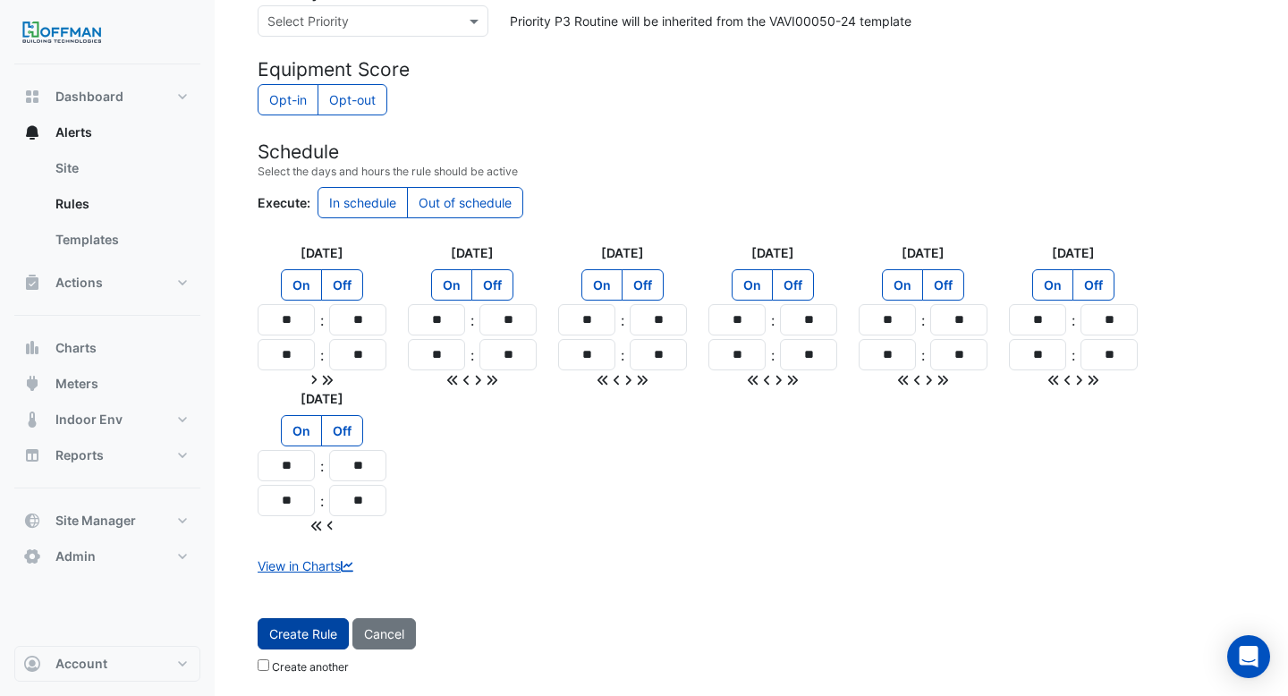
click at [303, 626] on button "Create Rule" at bounding box center [303, 633] width 91 height 31
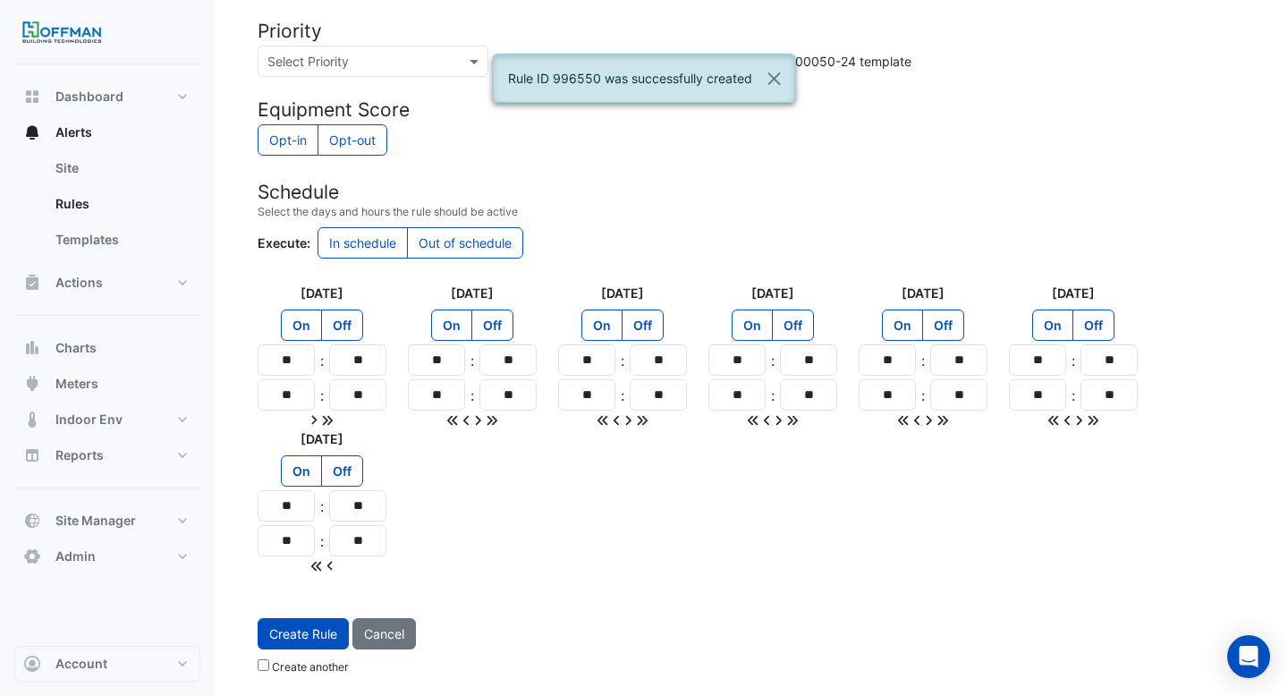
scroll to position [0, 0]
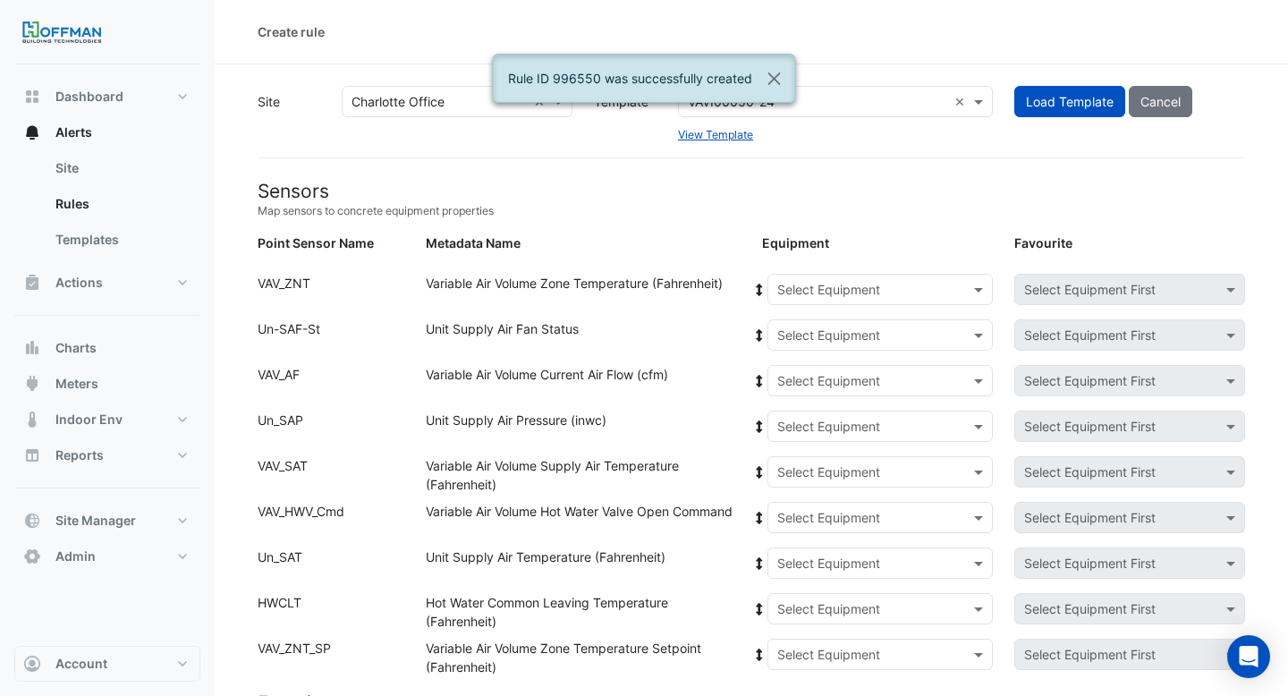
click at [818, 283] on input "text" at bounding box center [862, 290] width 171 height 19
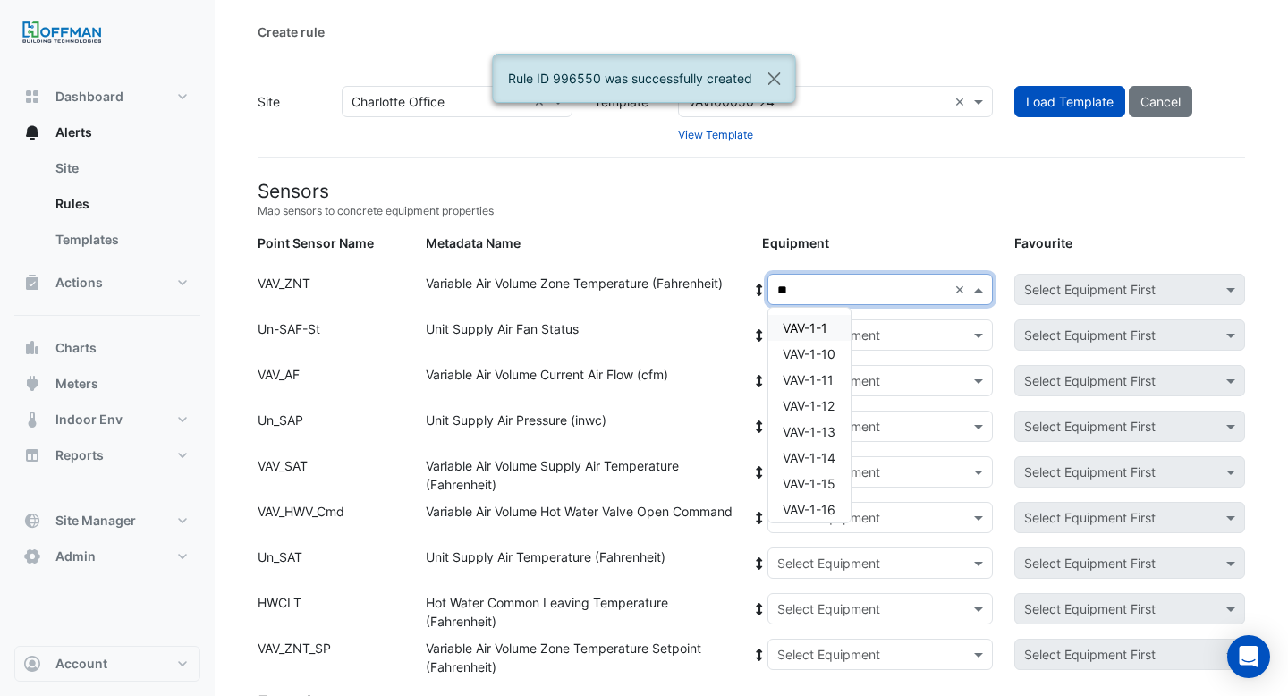
type input "***"
click at [817, 320] on span "VAV-1-7" at bounding box center [806, 327] width 46 height 15
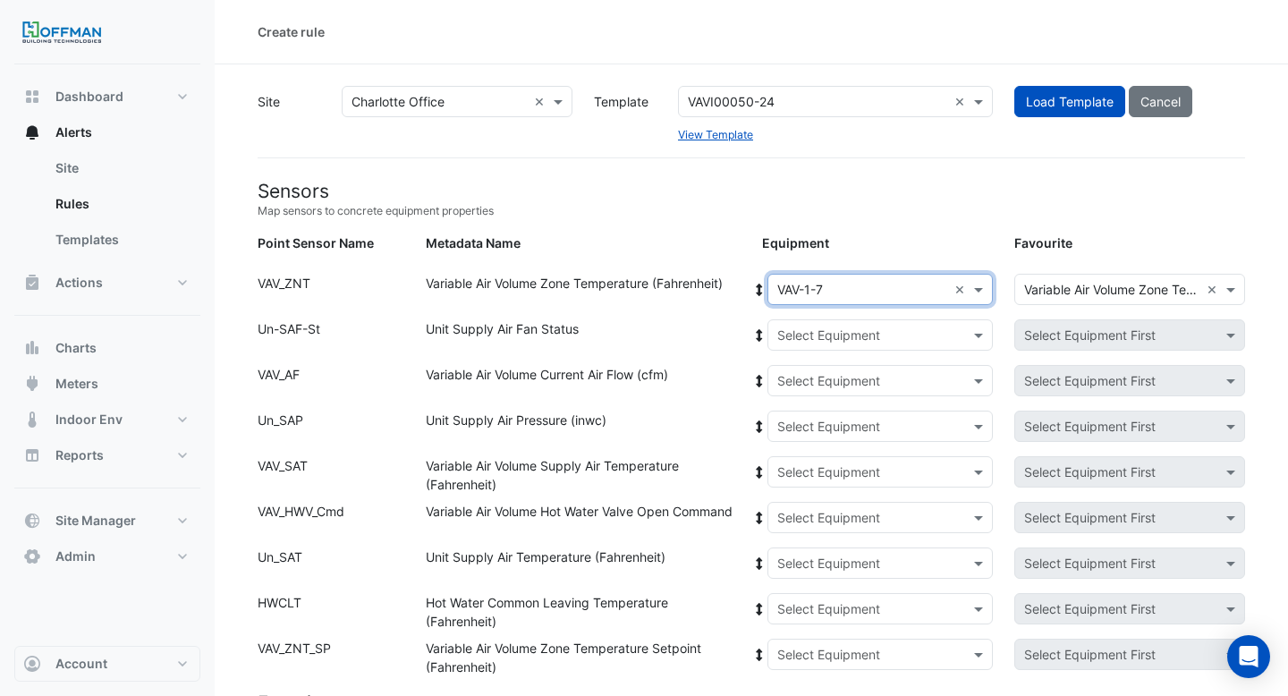
click at [759, 290] on icon at bounding box center [759, 290] width 6 height 13
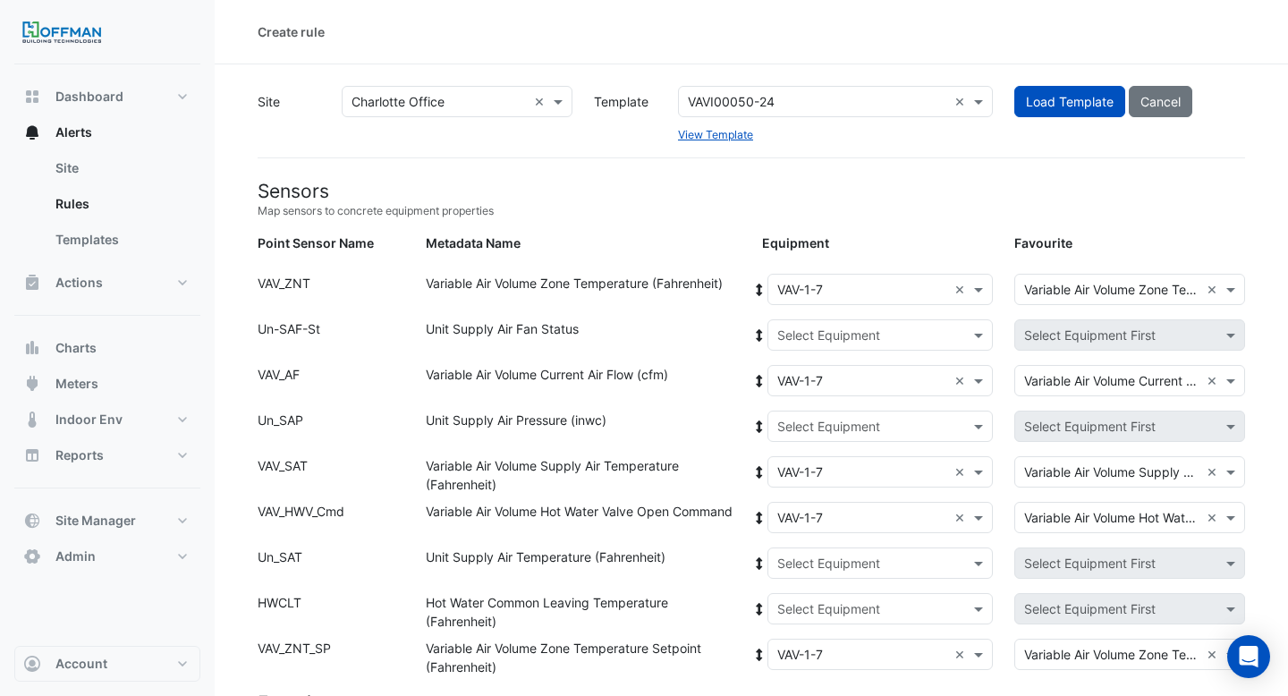
click at [796, 326] on input "text" at bounding box center [862, 335] width 171 height 19
click at [792, 406] on div "AHU-1" at bounding box center [851, 399] width 167 height 26
click at [758, 335] on icon at bounding box center [759, 335] width 6 height 13
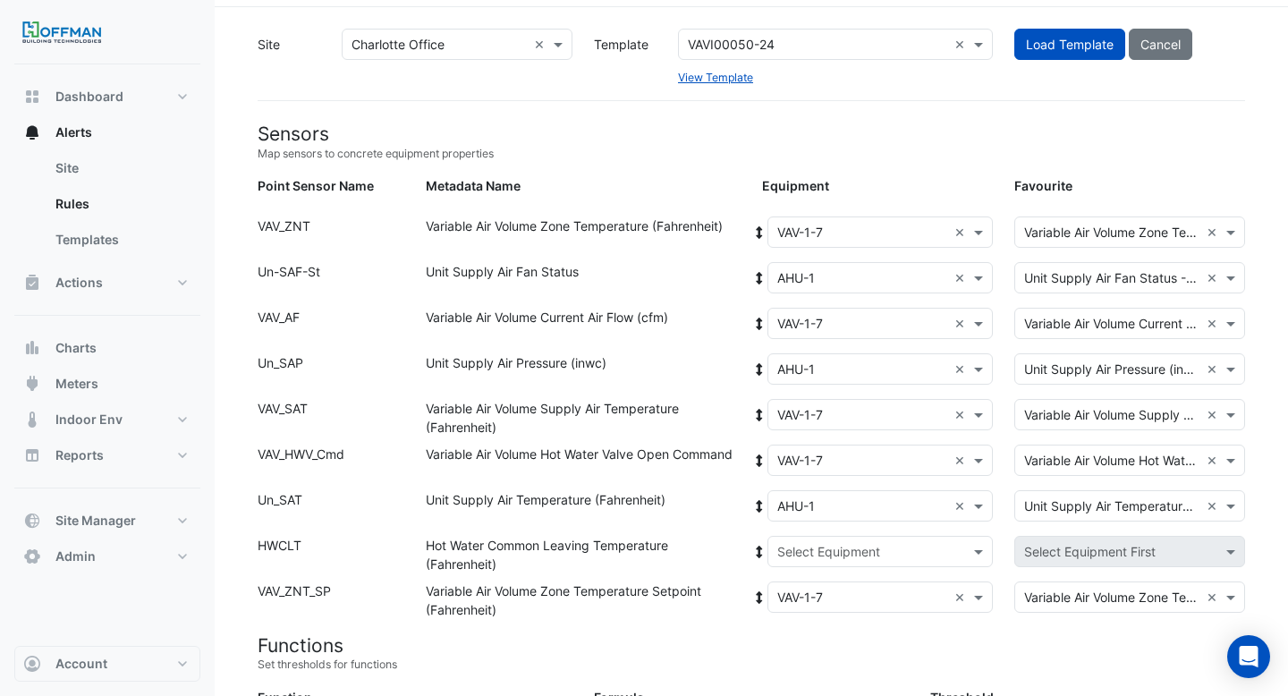
scroll to position [75, 0]
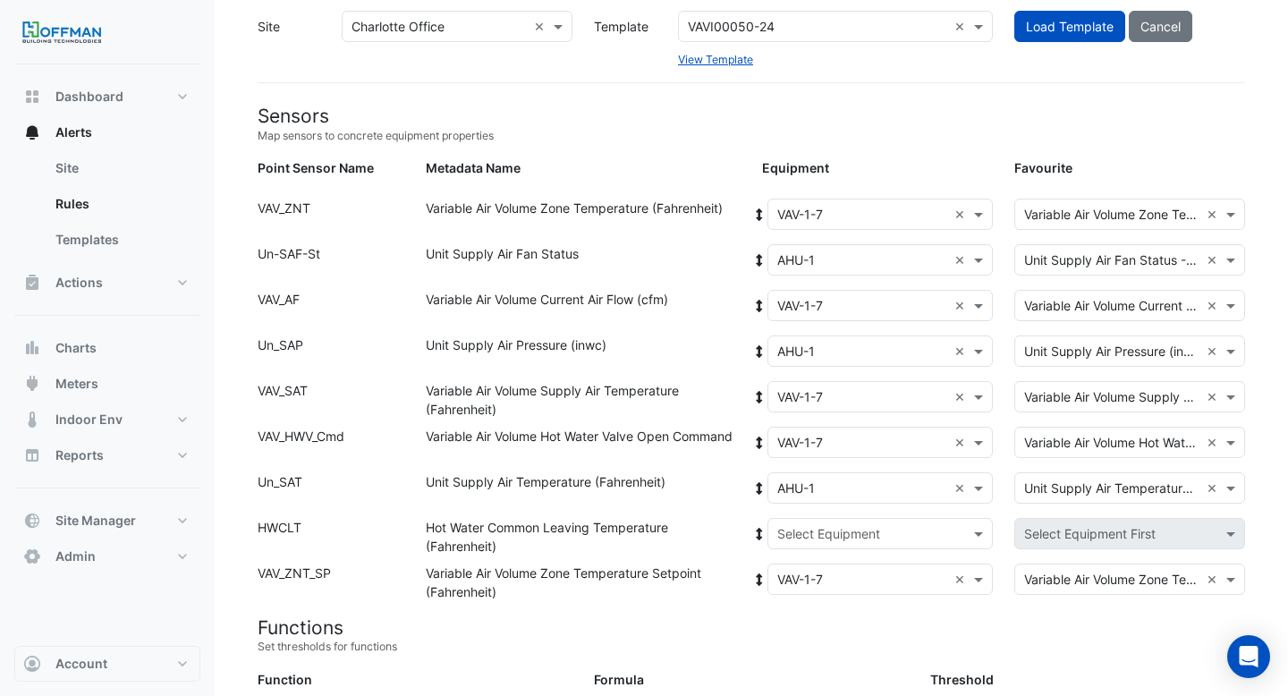
click at [791, 530] on input "text" at bounding box center [862, 534] width 171 height 19
click at [791, 604] on div "Boiler" at bounding box center [851, 598] width 167 height 26
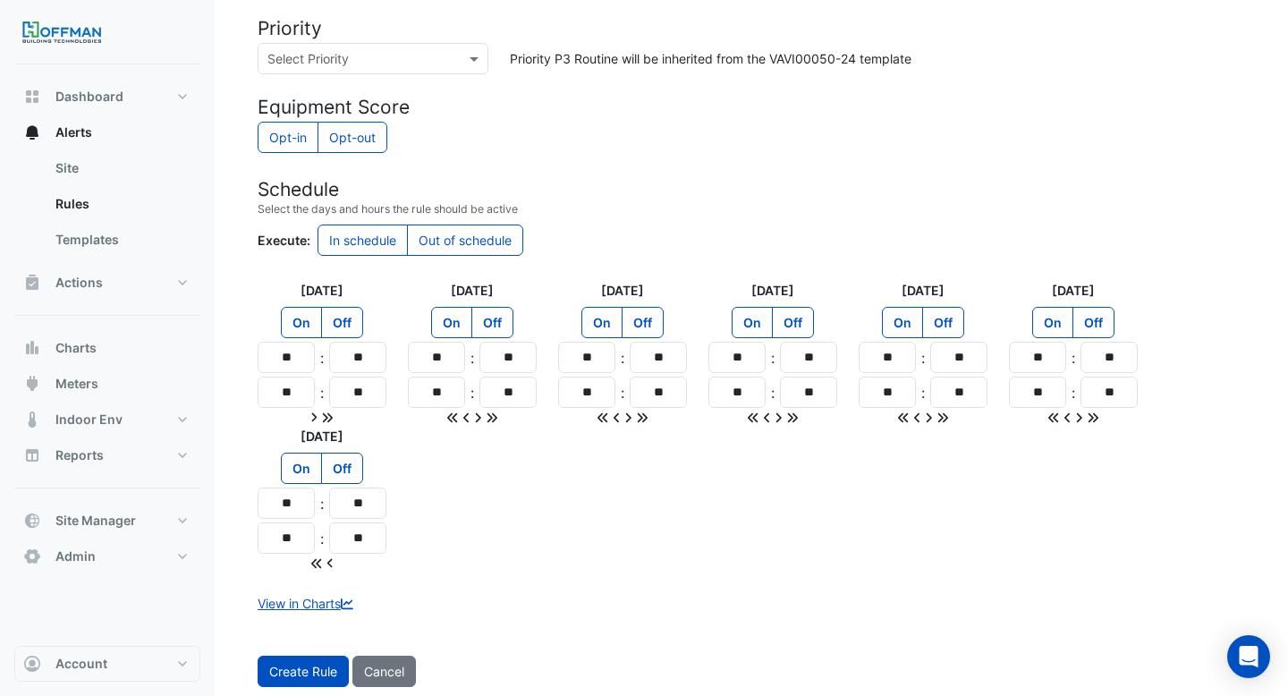
scroll to position [1538, 0]
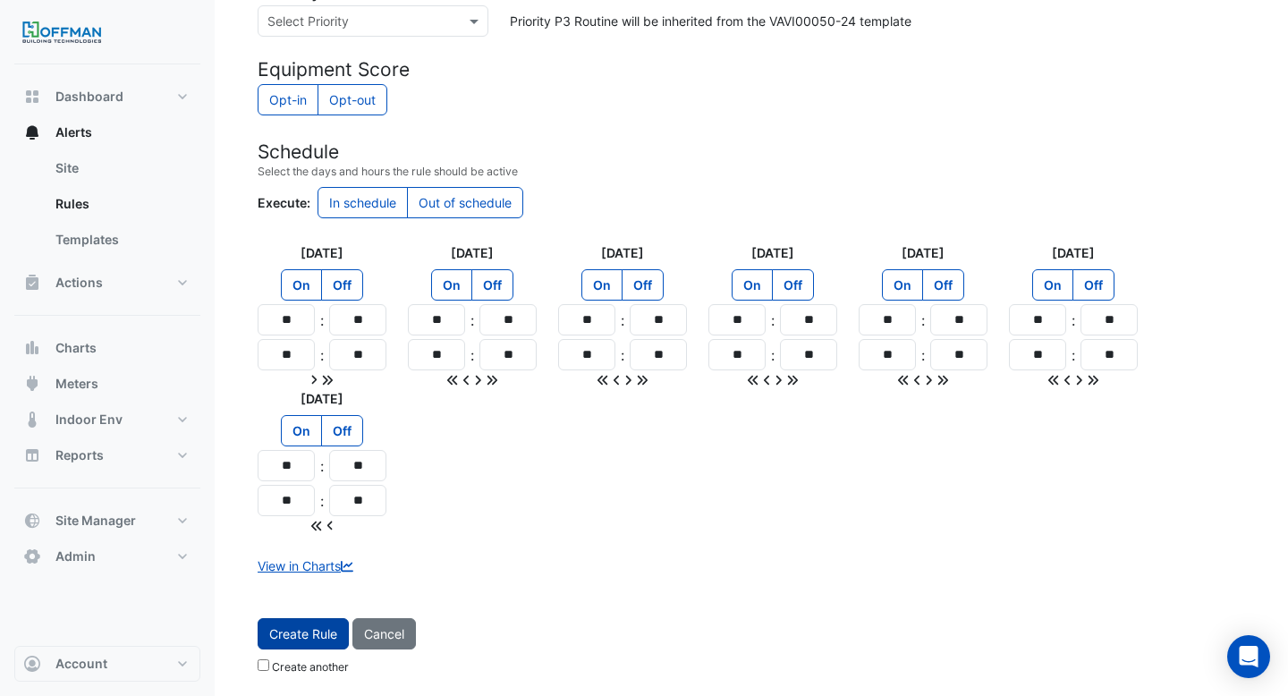
click at [311, 629] on button "Create Rule" at bounding box center [303, 633] width 91 height 31
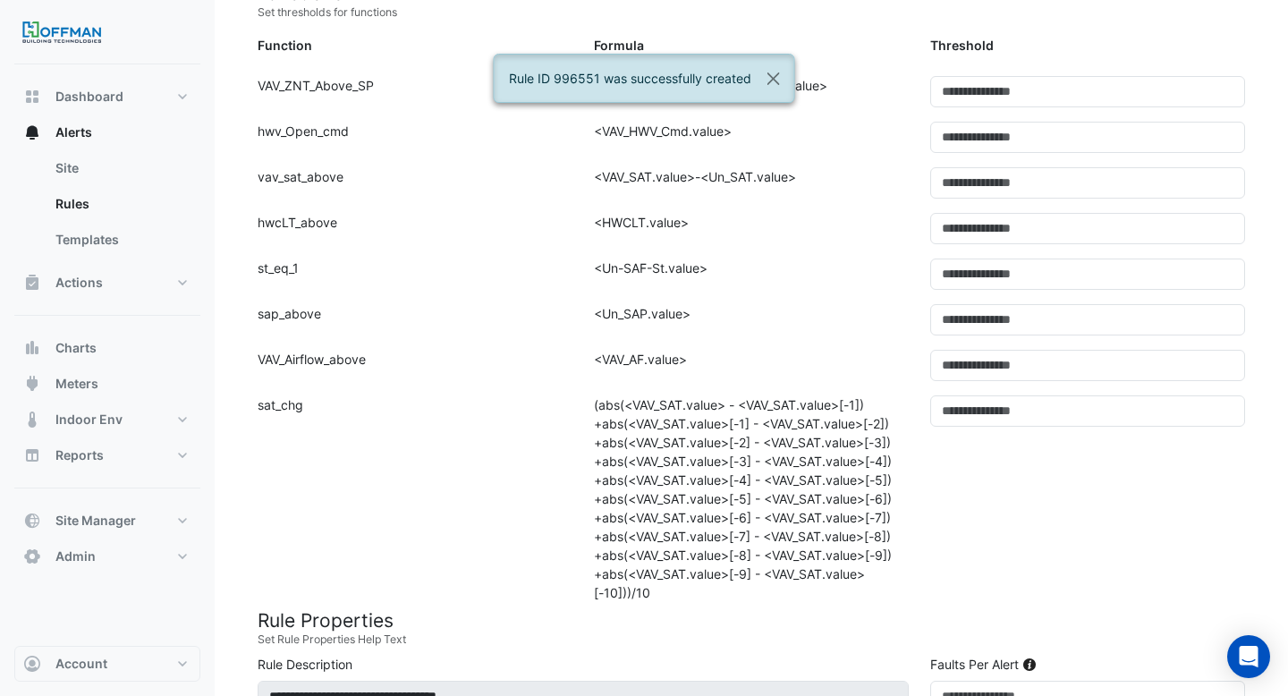
scroll to position [0, 0]
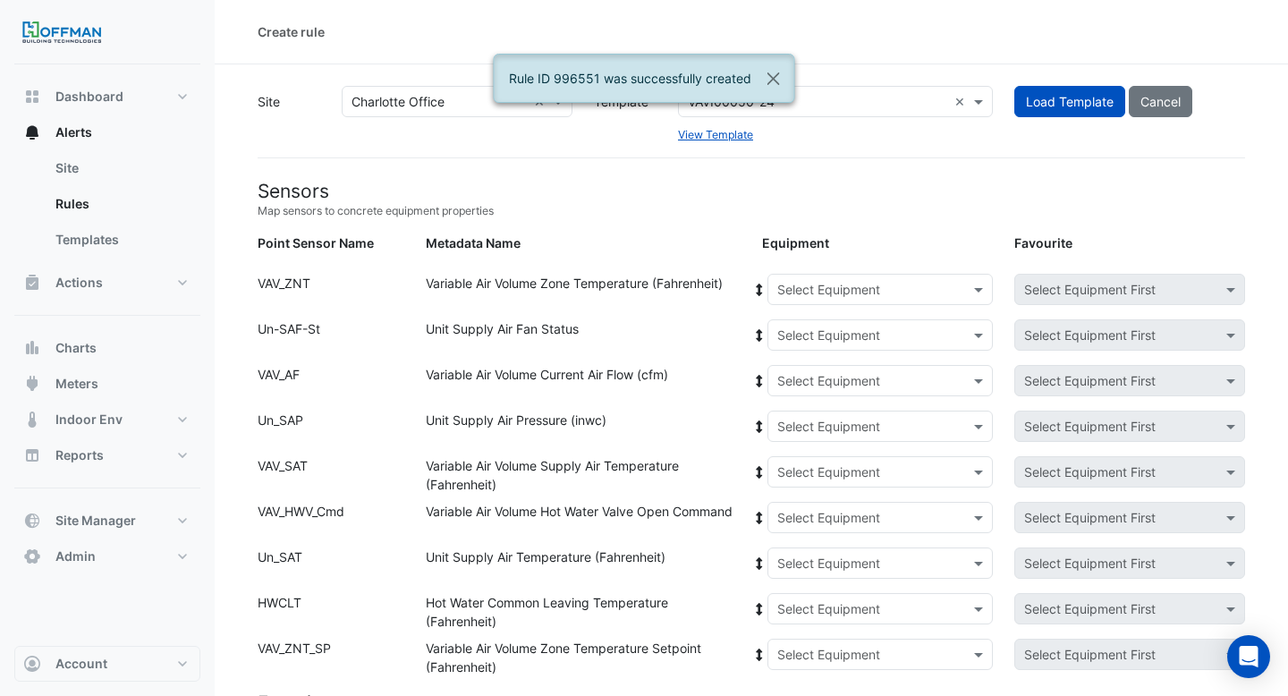
click at [815, 285] on input "text" at bounding box center [862, 290] width 171 height 19
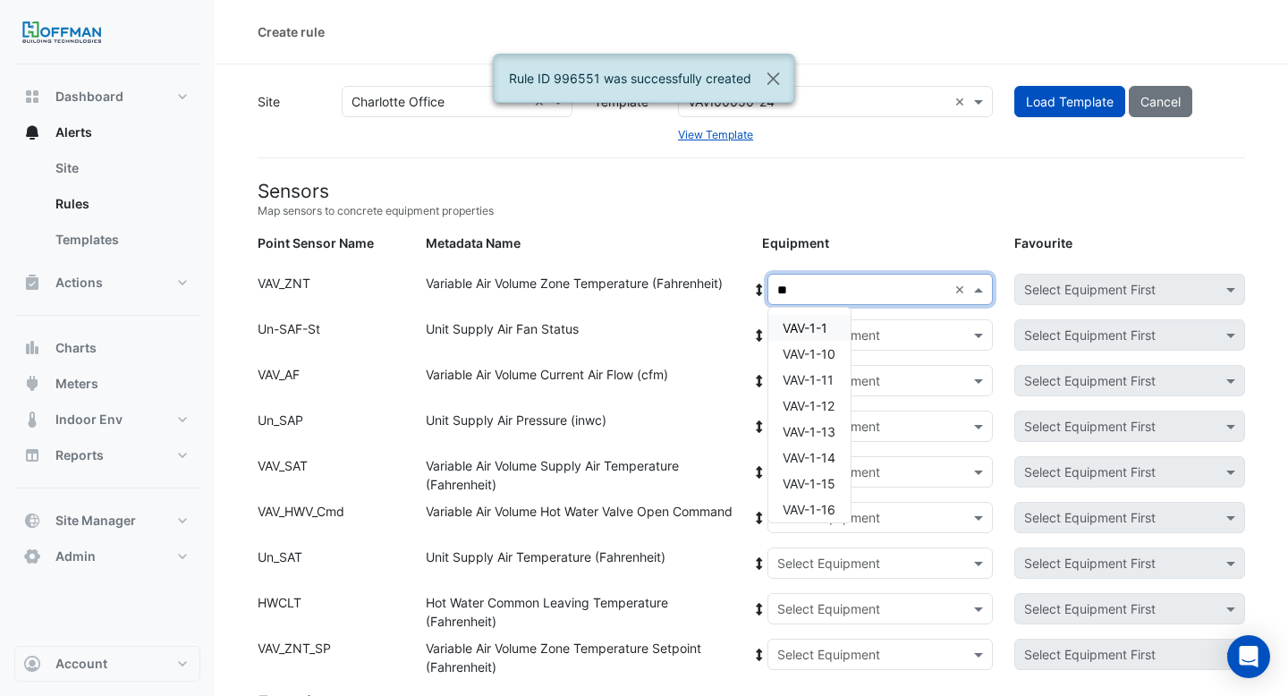
type input "***"
click at [808, 329] on span "VAV-1-8" at bounding box center [806, 327] width 47 height 15
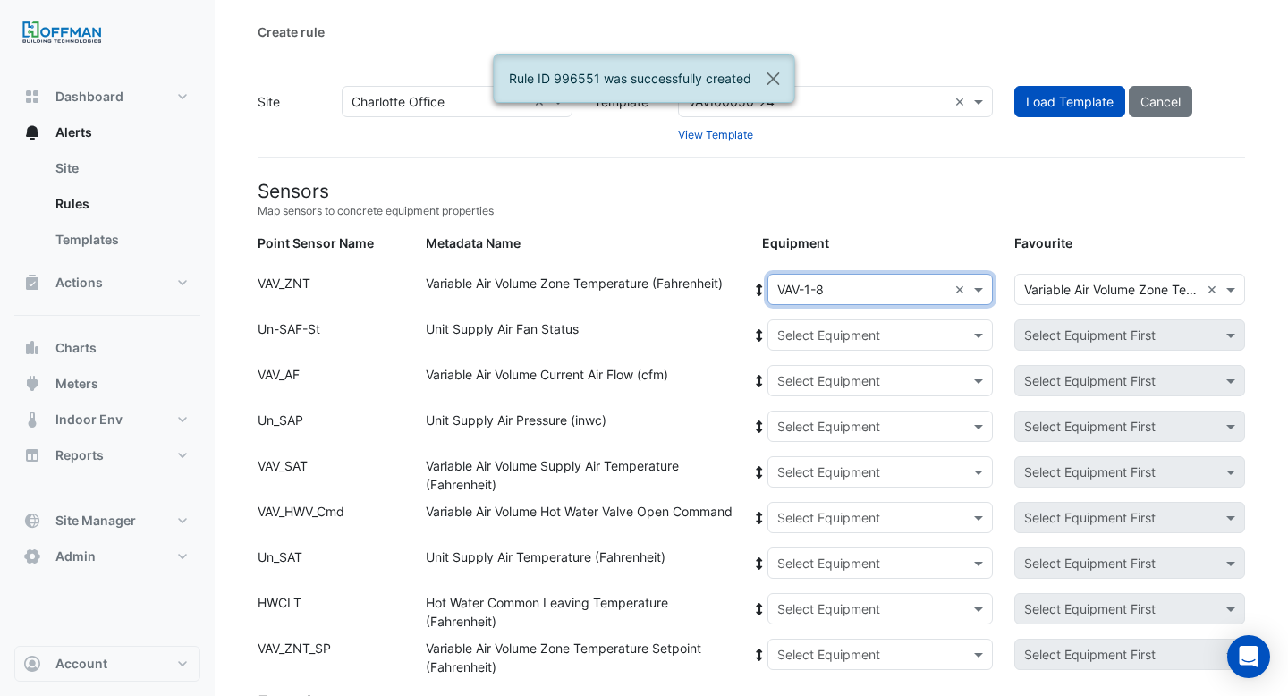
click at [759, 287] on icon at bounding box center [759, 290] width 6 height 13
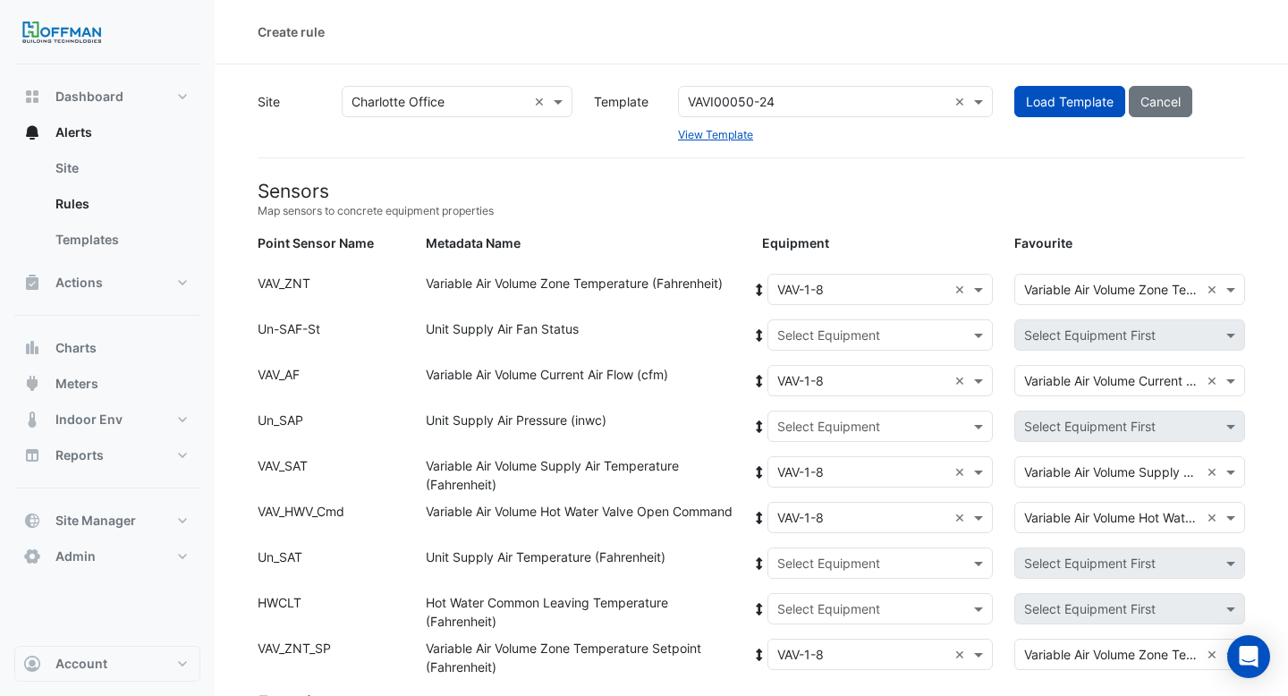
click at [805, 337] on input "text" at bounding box center [862, 335] width 171 height 19
click at [810, 404] on span "AHU-1" at bounding box center [816, 399] width 38 height 15
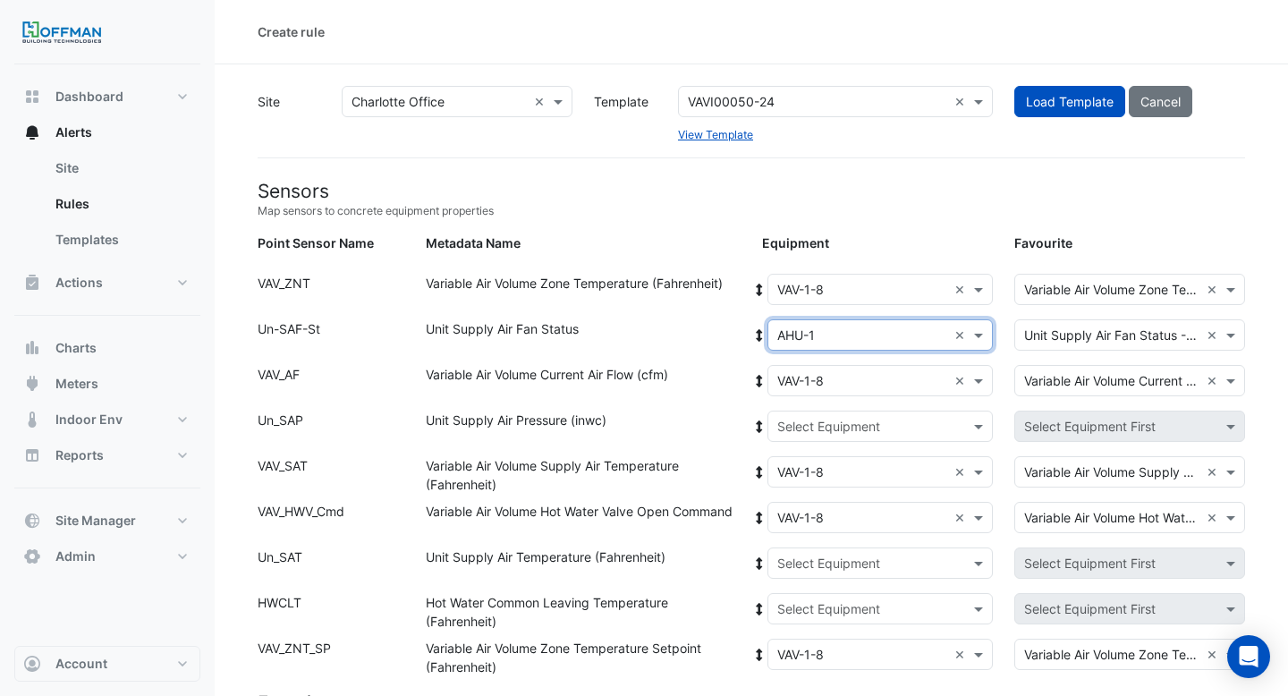
click at [758, 332] on icon at bounding box center [759, 335] width 6 height 13
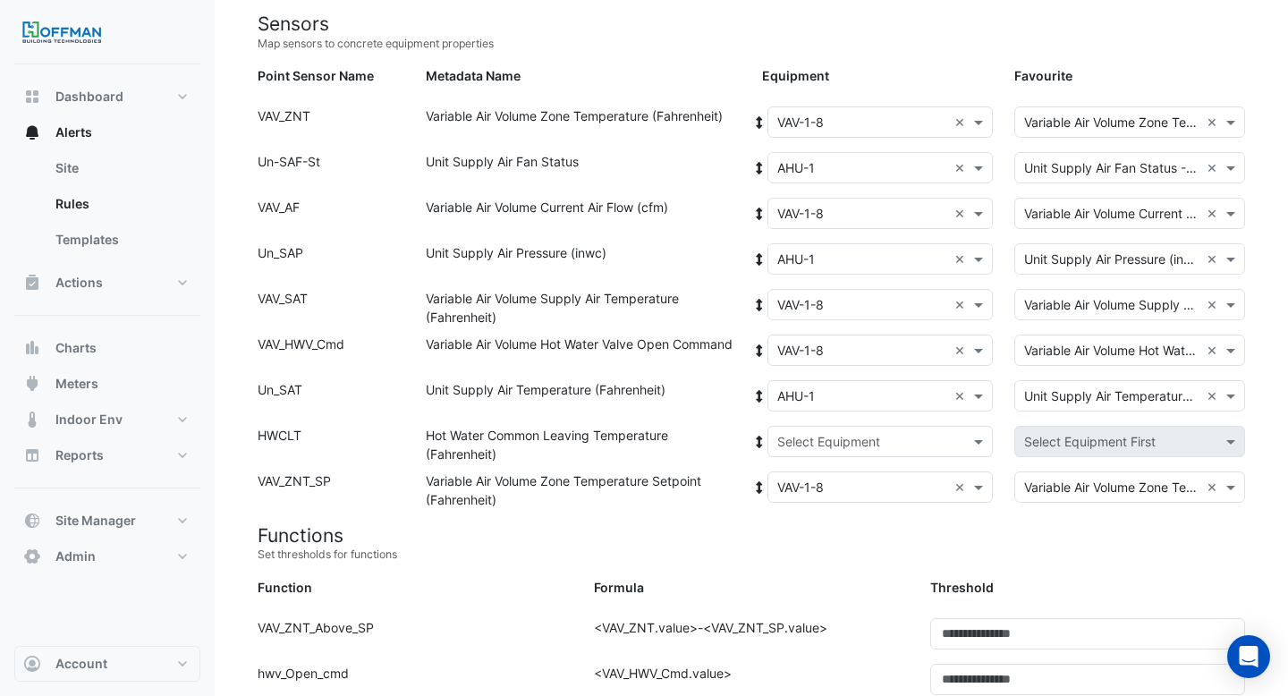
scroll to position [206, 0]
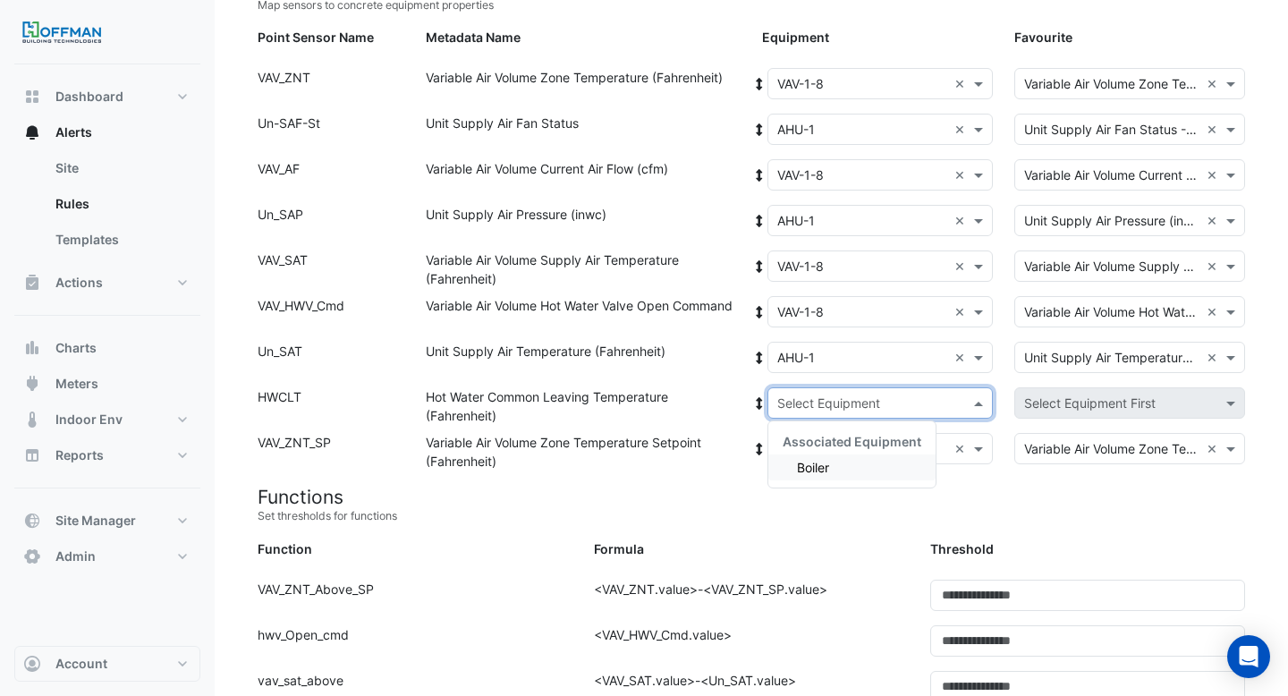
click at [826, 404] on input "text" at bounding box center [862, 403] width 171 height 19
click at [816, 455] on div "Boiler" at bounding box center [851, 467] width 167 height 26
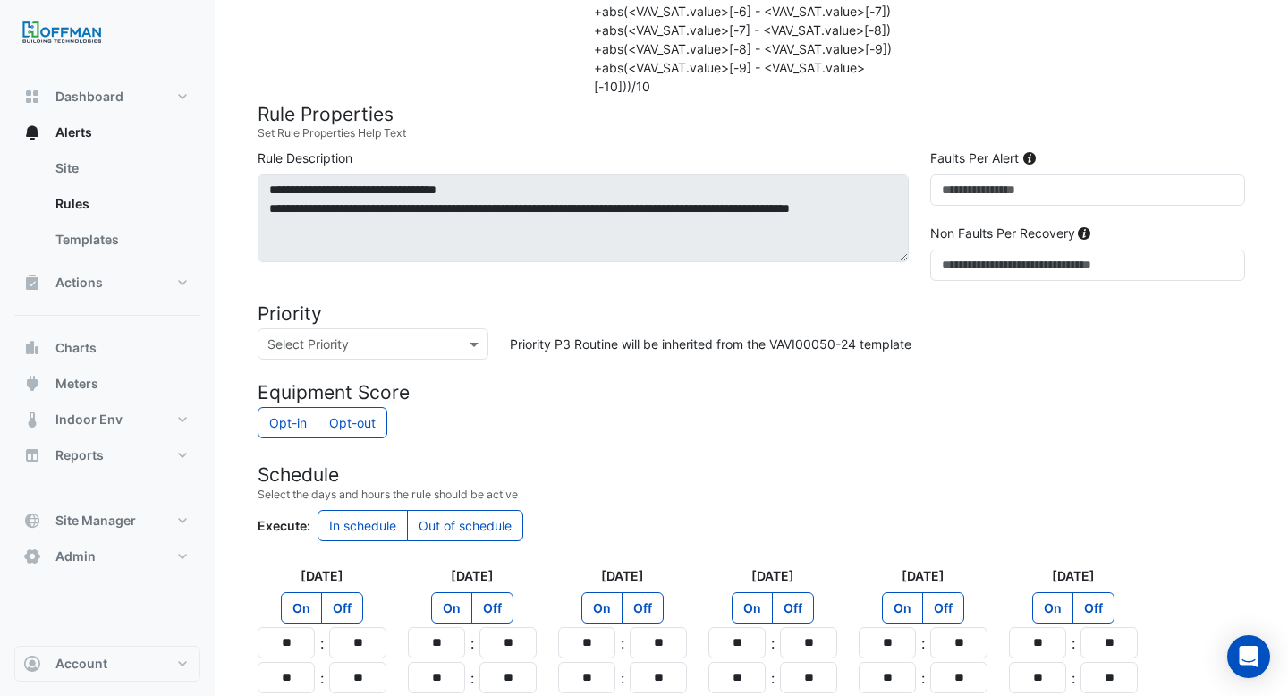
scroll to position [1538, 0]
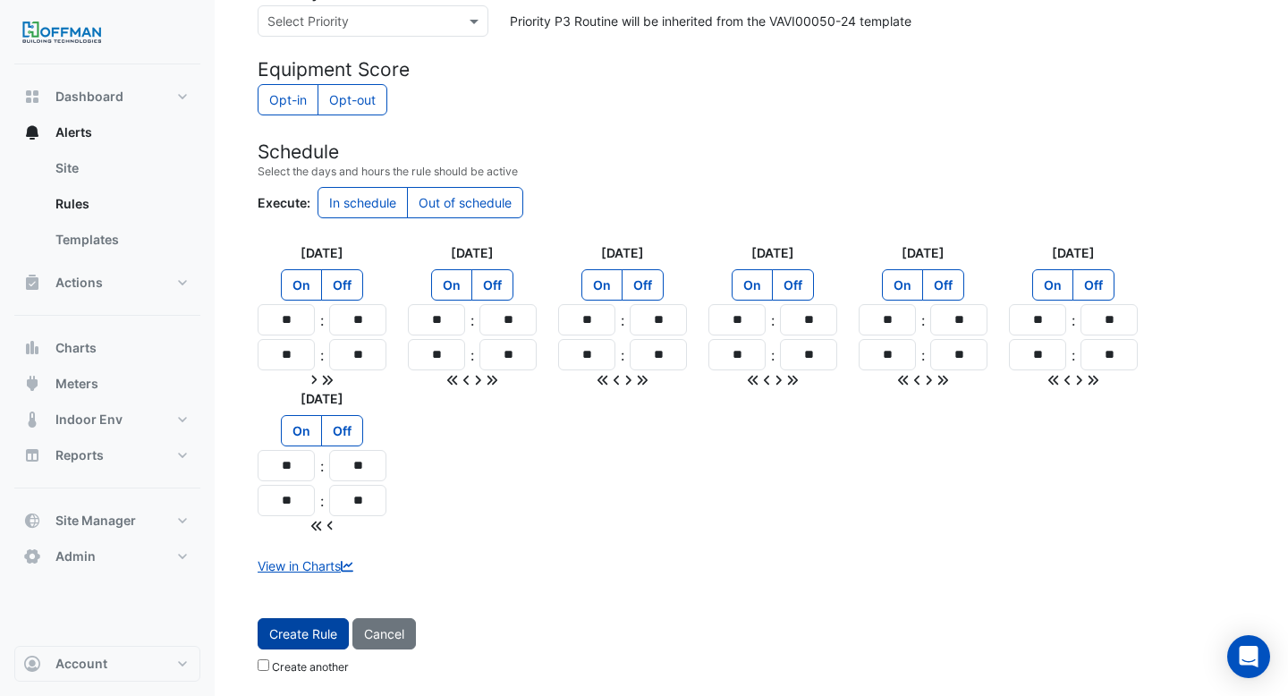
click at [328, 631] on button "Create Rule" at bounding box center [303, 633] width 91 height 31
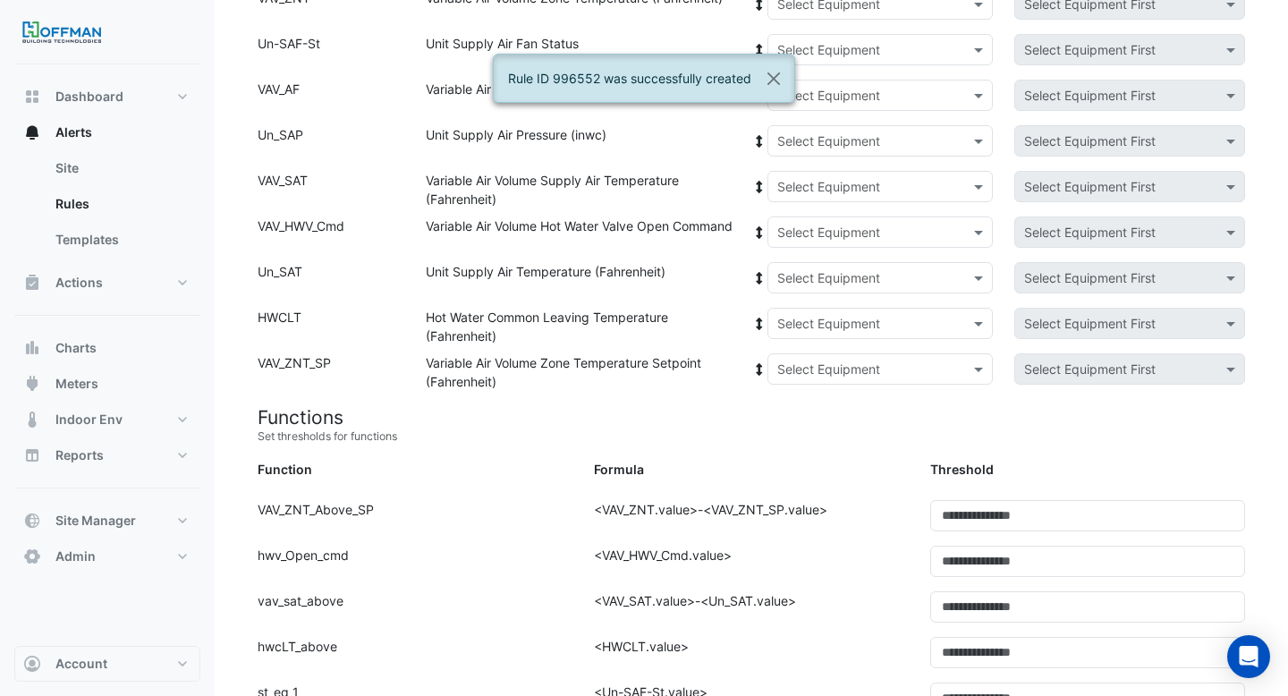
scroll to position [0, 0]
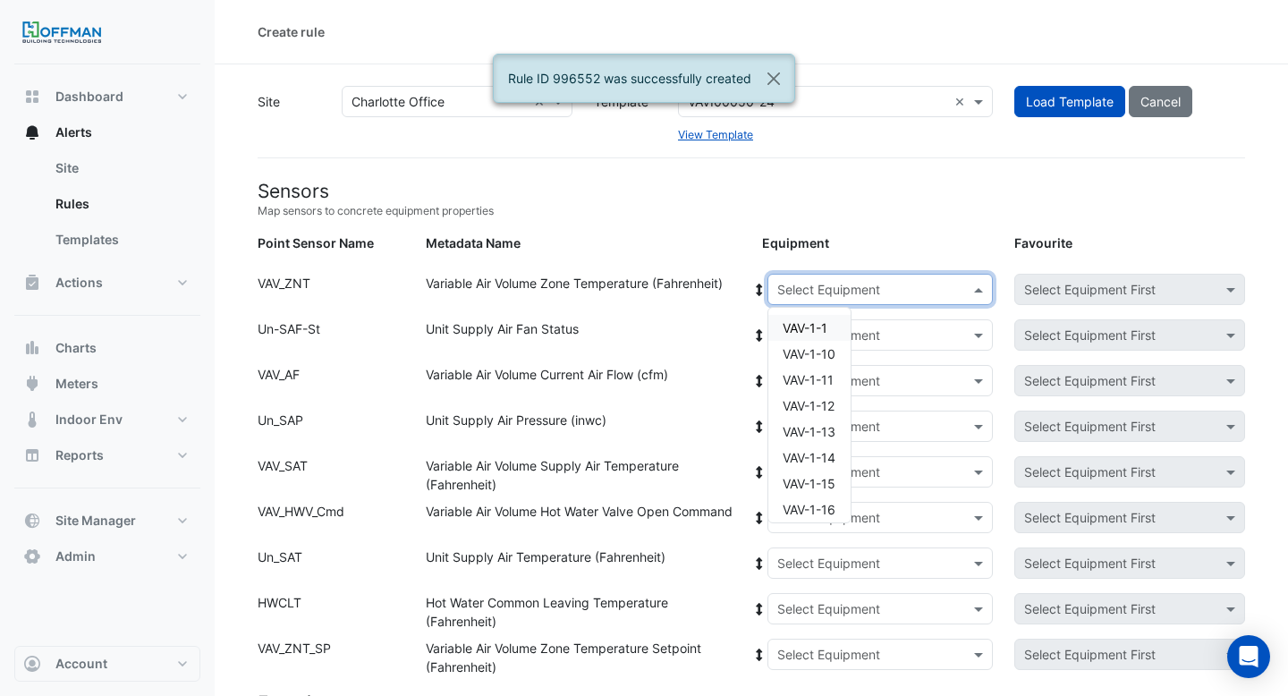
click at [809, 289] on input "text" at bounding box center [862, 290] width 171 height 19
type input "***"
click at [804, 325] on span "VAV-1-9" at bounding box center [806, 327] width 47 height 15
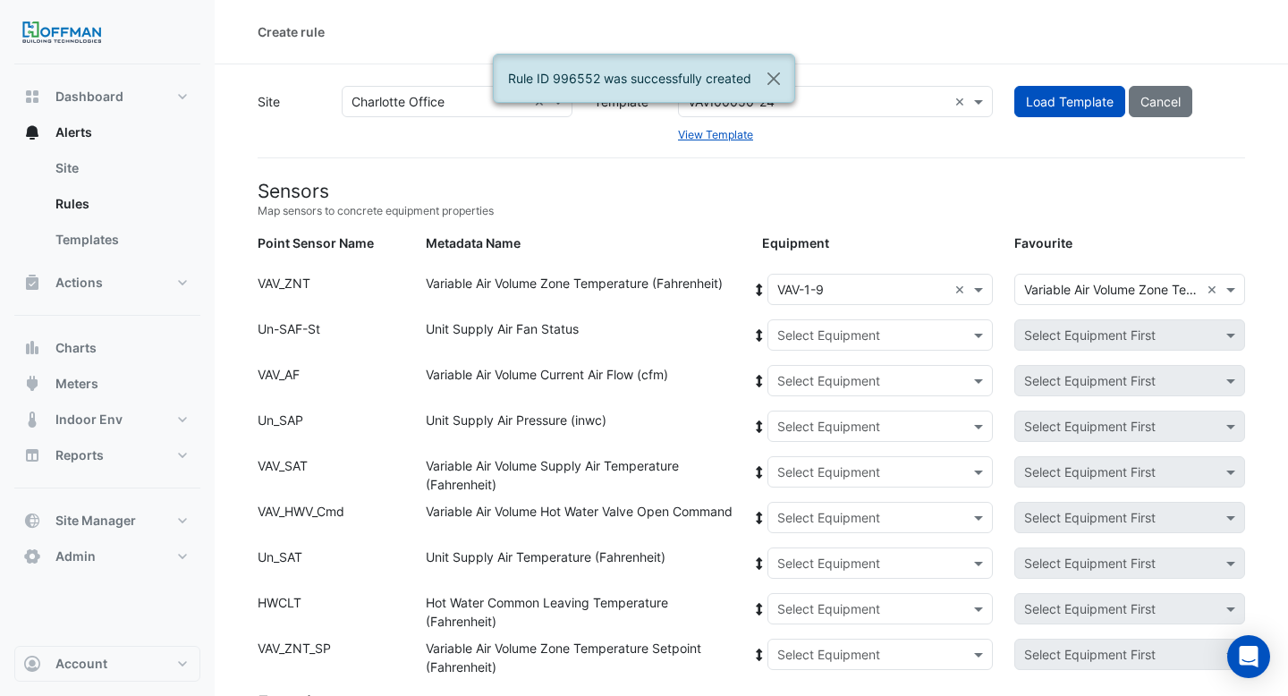
click at [754, 284] on icon at bounding box center [759, 290] width 16 height 13
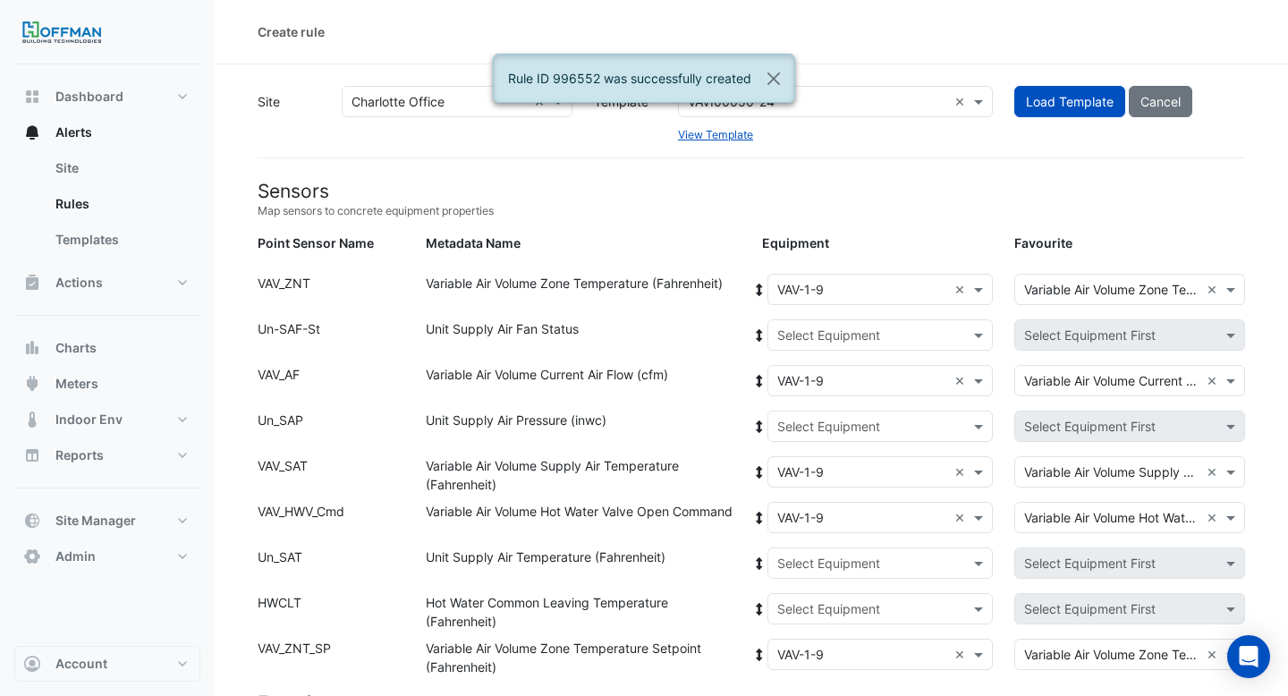
click at [807, 344] on div "Select Equipment" at bounding box center [880, 334] width 226 height 31
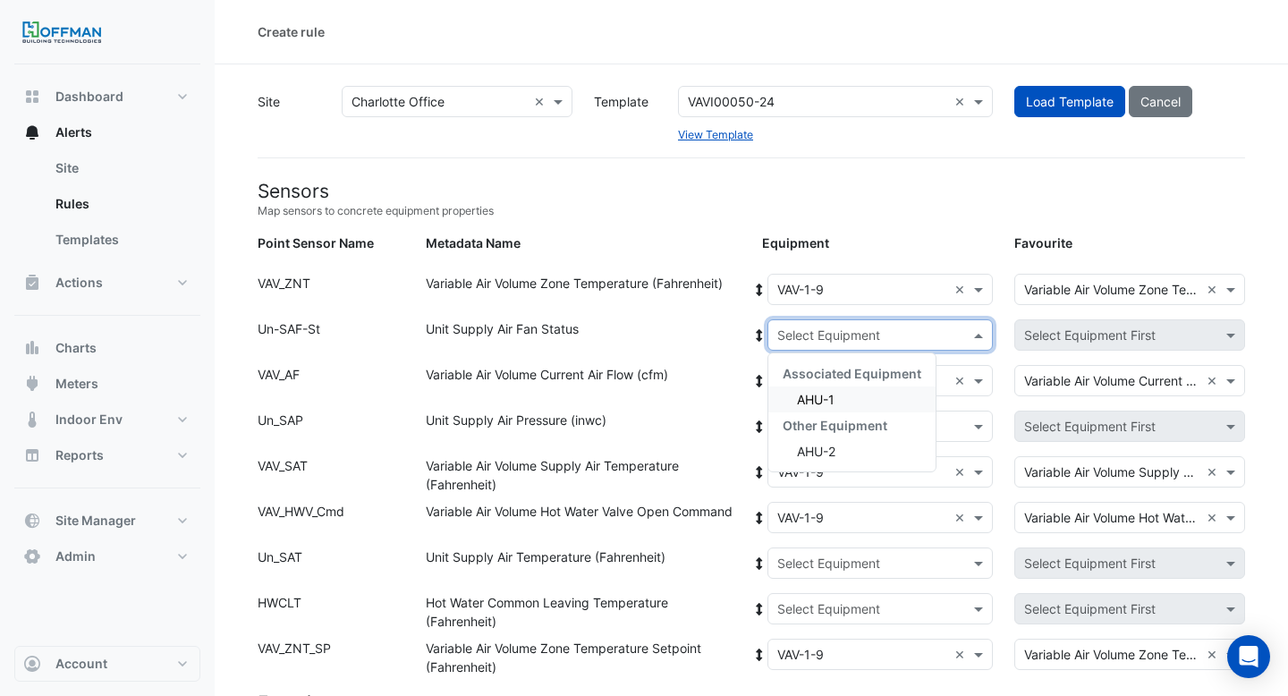
click at [818, 403] on span "AHU-1" at bounding box center [816, 399] width 38 height 15
click at [754, 334] on icon at bounding box center [759, 335] width 16 height 13
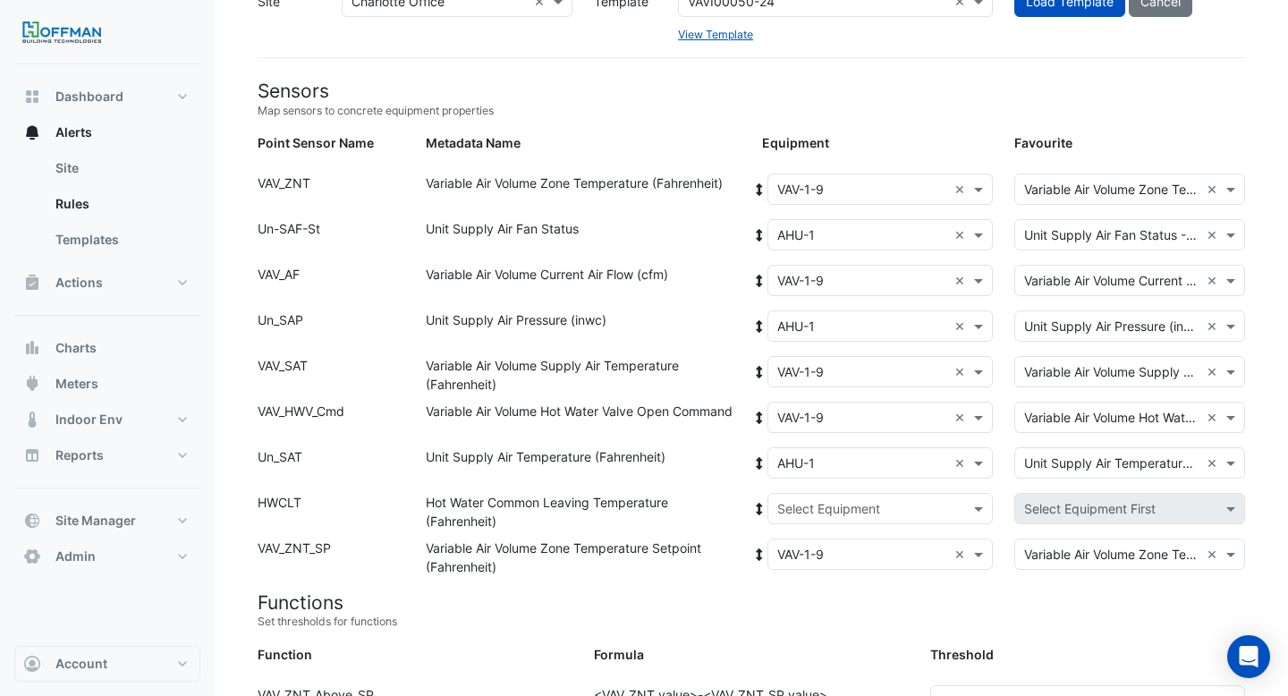
scroll to position [130, 0]
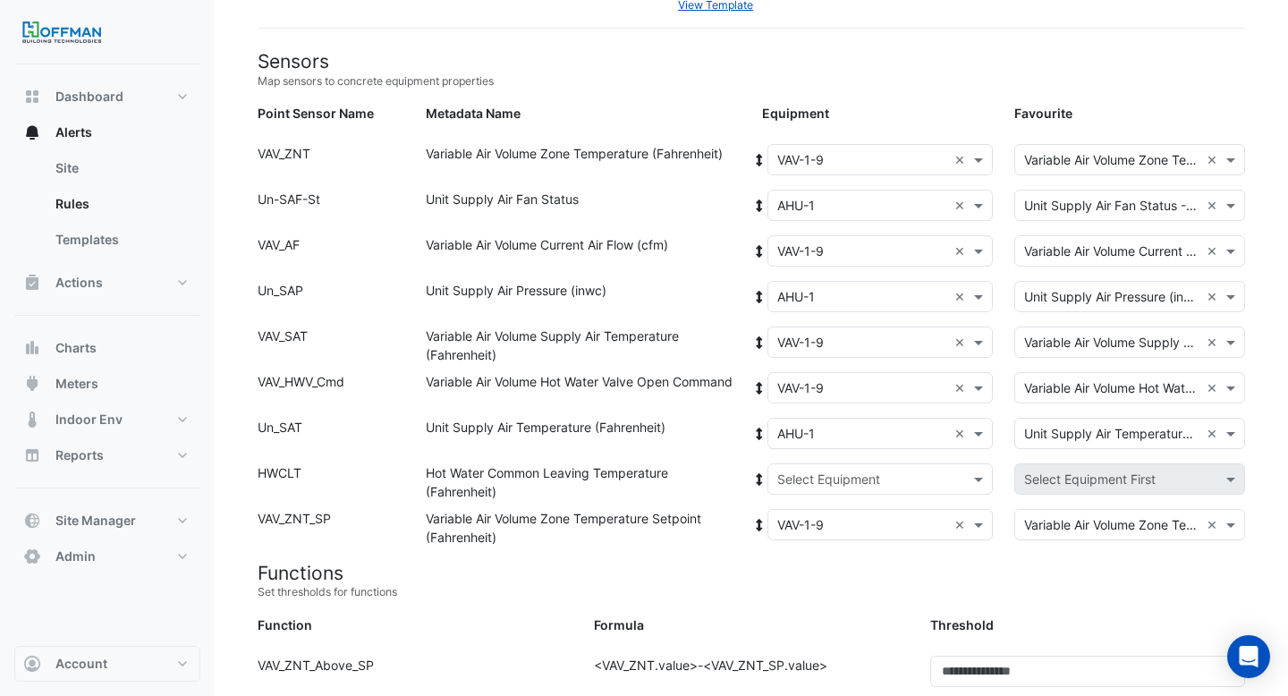
click at [822, 487] on input "text" at bounding box center [862, 479] width 171 height 19
click at [814, 533] on div "Boiler" at bounding box center [851, 543] width 167 height 26
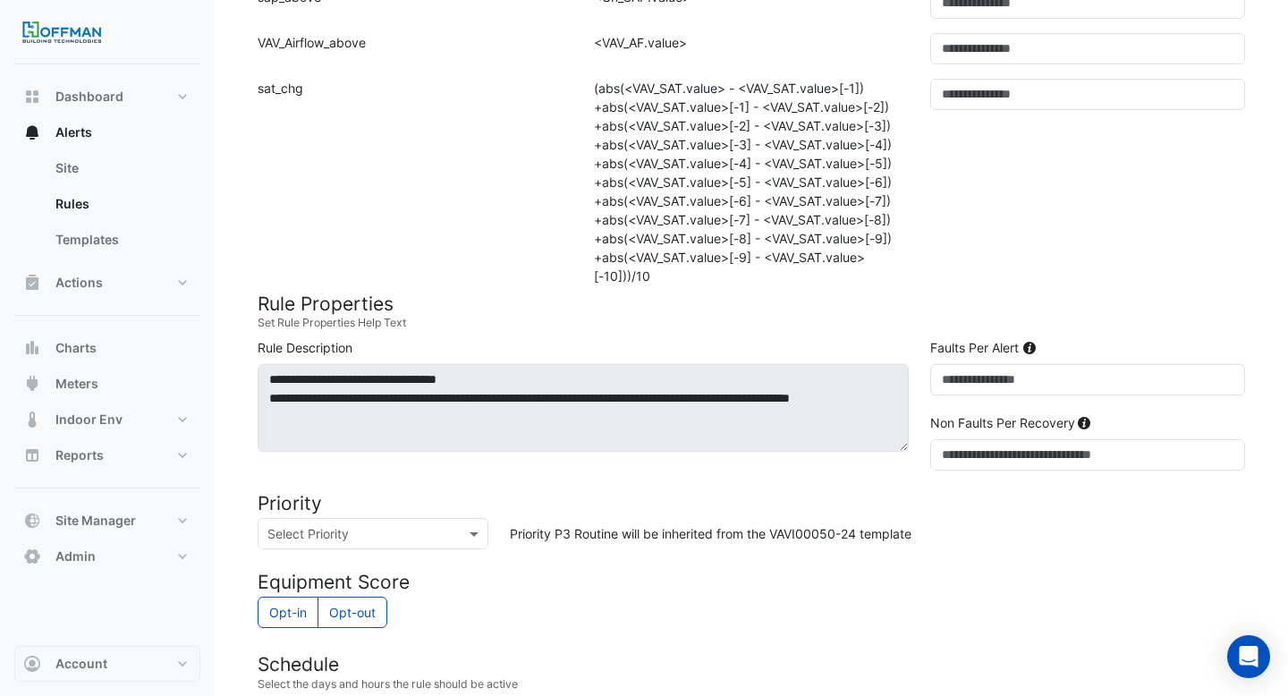
scroll to position [1538, 0]
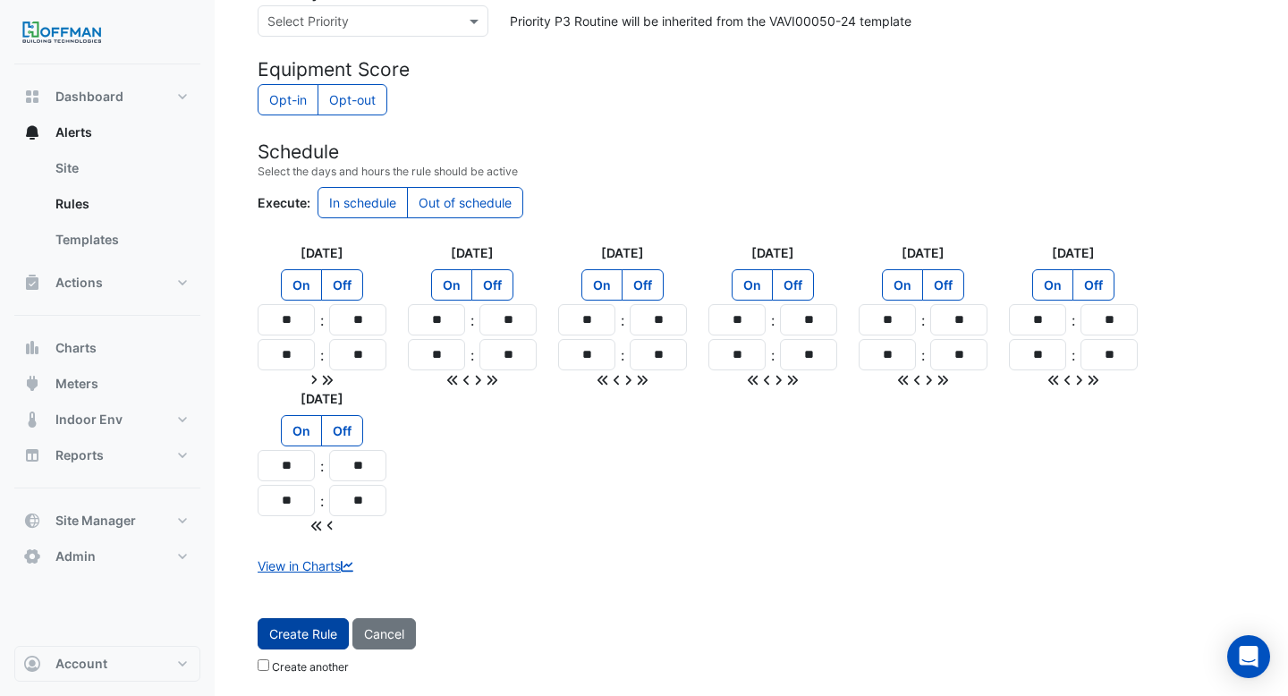
click at [314, 638] on button "Create Rule" at bounding box center [303, 633] width 91 height 31
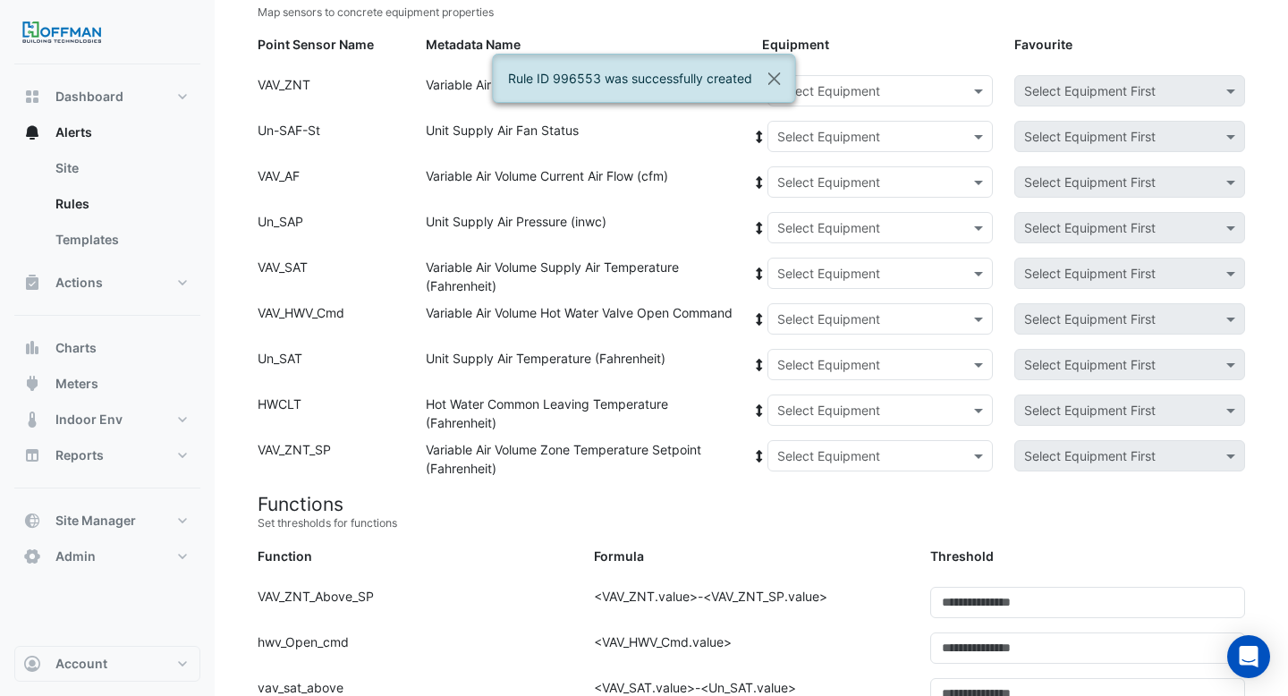
scroll to position [0, 0]
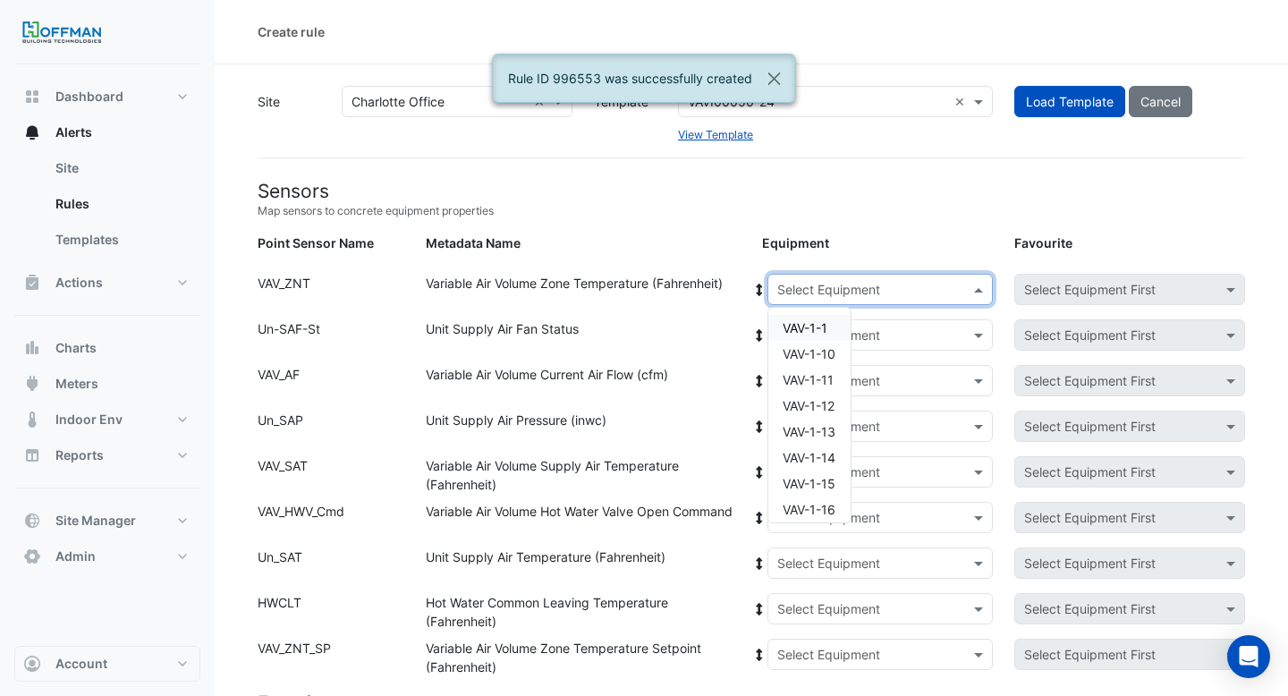
click at [796, 286] on input "text" at bounding box center [862, 290] width 171 height 19
type input "****"
click at [799, 320] on span "VAV-1-10" at bounding box center [809, 327] width 53 height 15
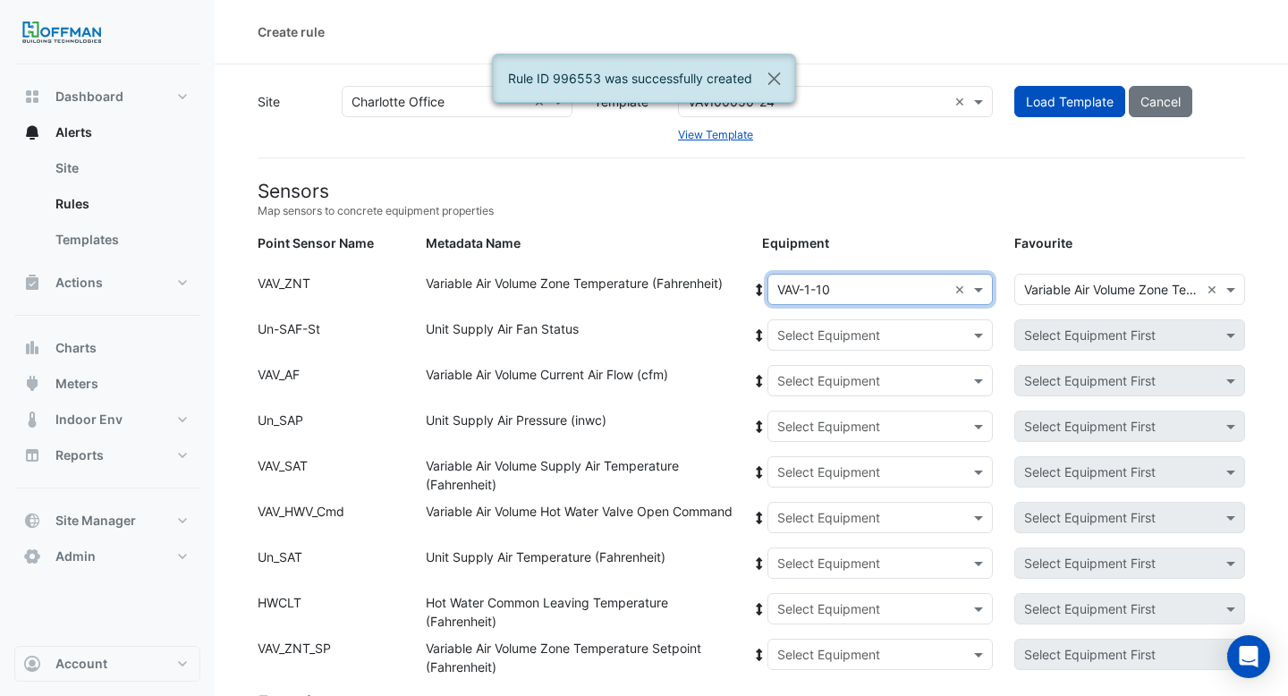
click at [758, 282] on fa-icon at bounding box center [759, 289] width 16 height 15
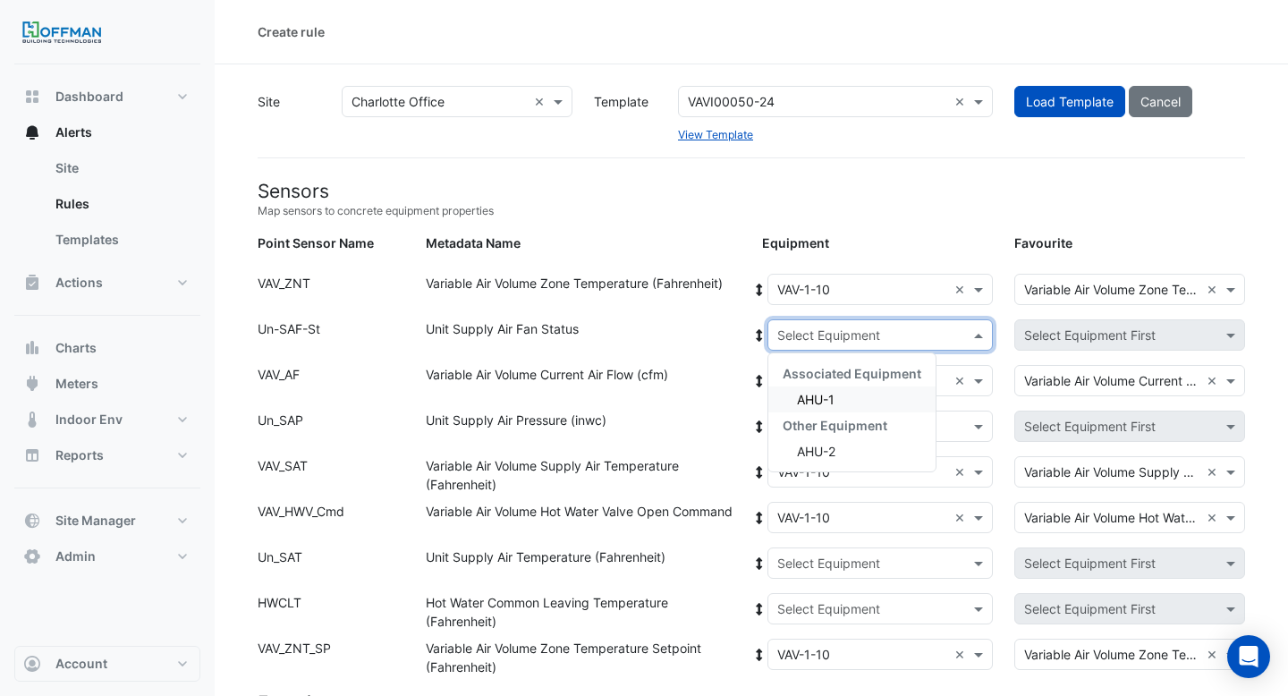
click at [789, 327] on input "text" at bounding box center [862, 335] width 171 height 19
click at [793, 405] on div "AHU-1" at bounding box center [851, 399] width 167 height 26
click at [762, 335] on icon at bounding box center [759, 335] width 16 height 13
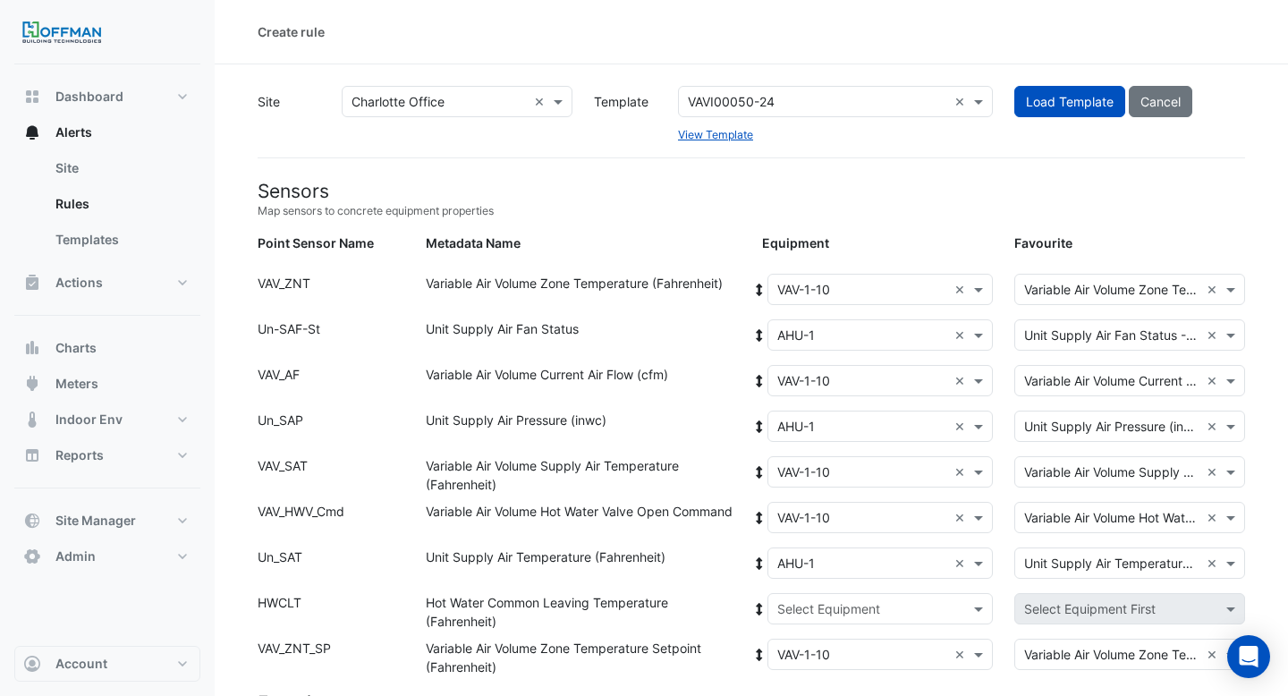
click at [809, 602] on input "text" at bounding box center [862, 609] width 171 height 19
click at [809, 660] on div "Boiler" at bounding box center [851, 673] width 167 height 26
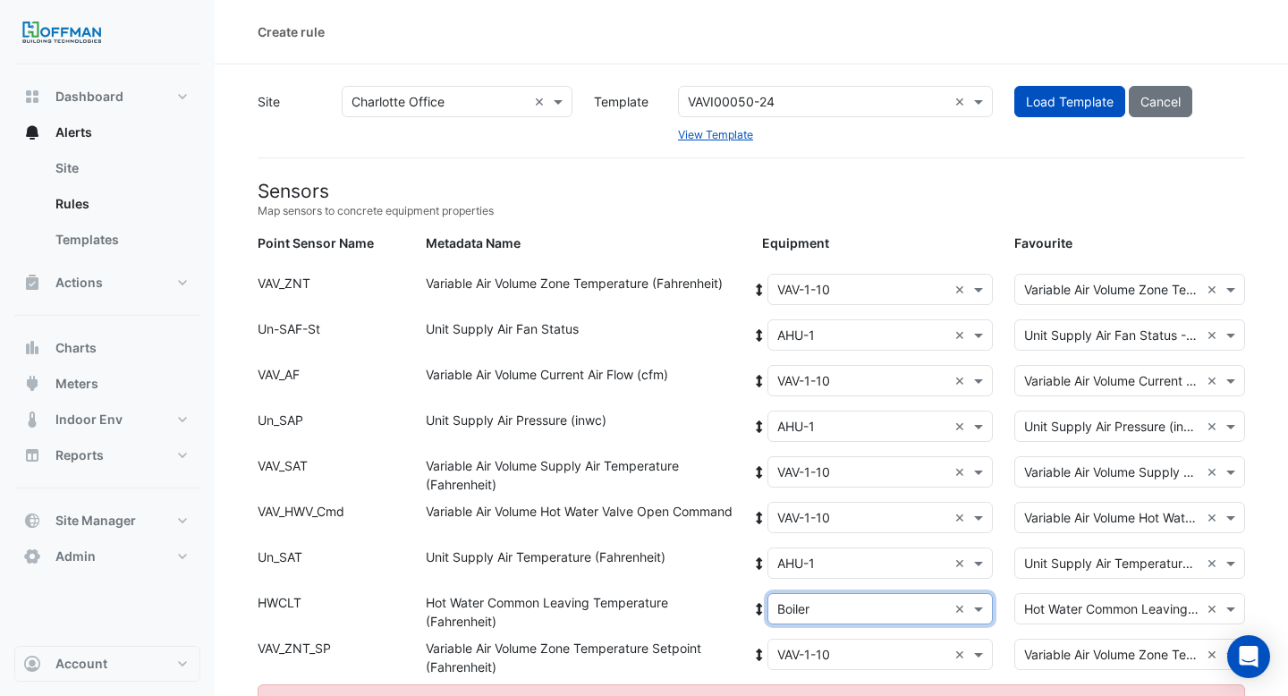
click at [824, 299] on div "Select Equipment × VAV-1-10 ×" at bounding box center [880, 289] width 226 height 31
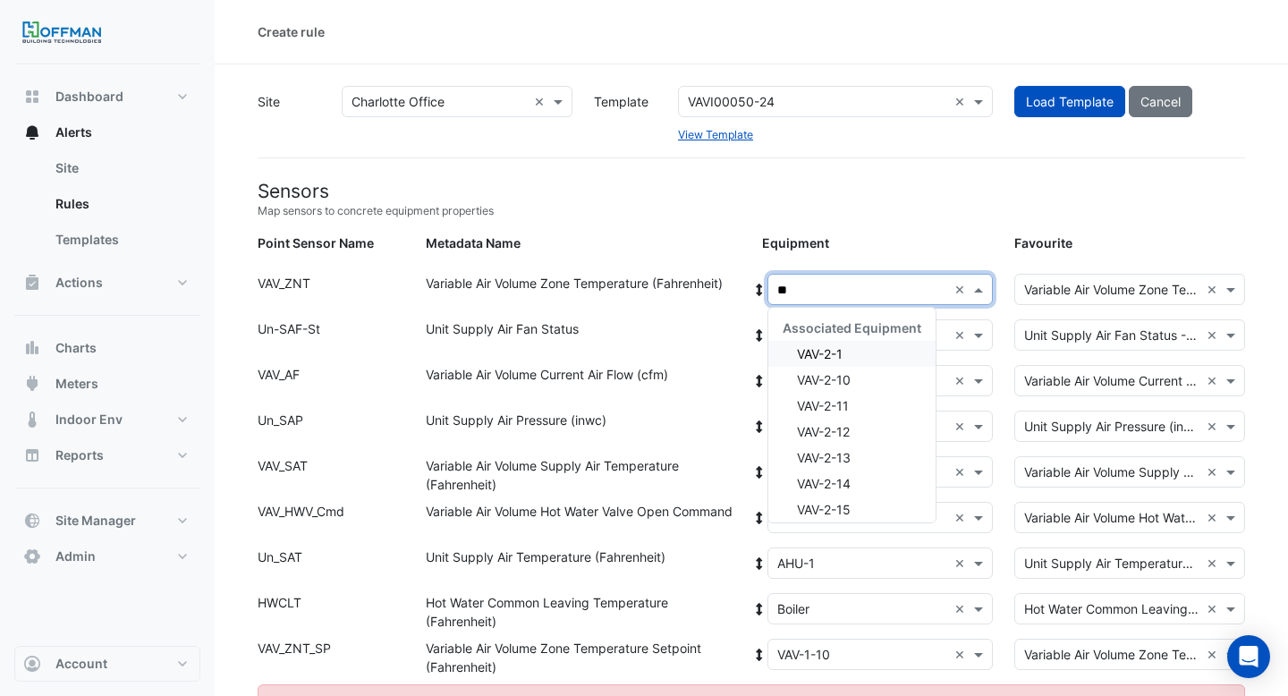
type input "***"
click at [833, 352] on span "VAV-2-1" at bounding box center [820, 353] width 46 height 15
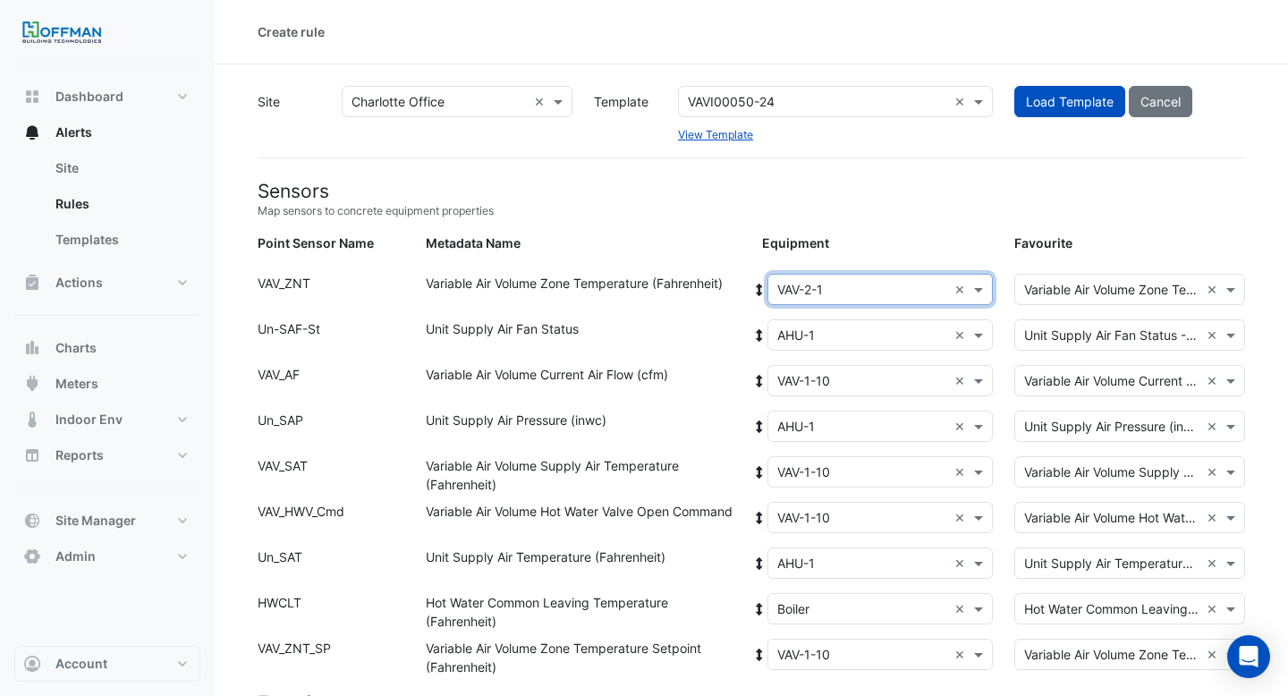
click at [760, 286] on icon at bounding box center [759, 290] width 16 height 13
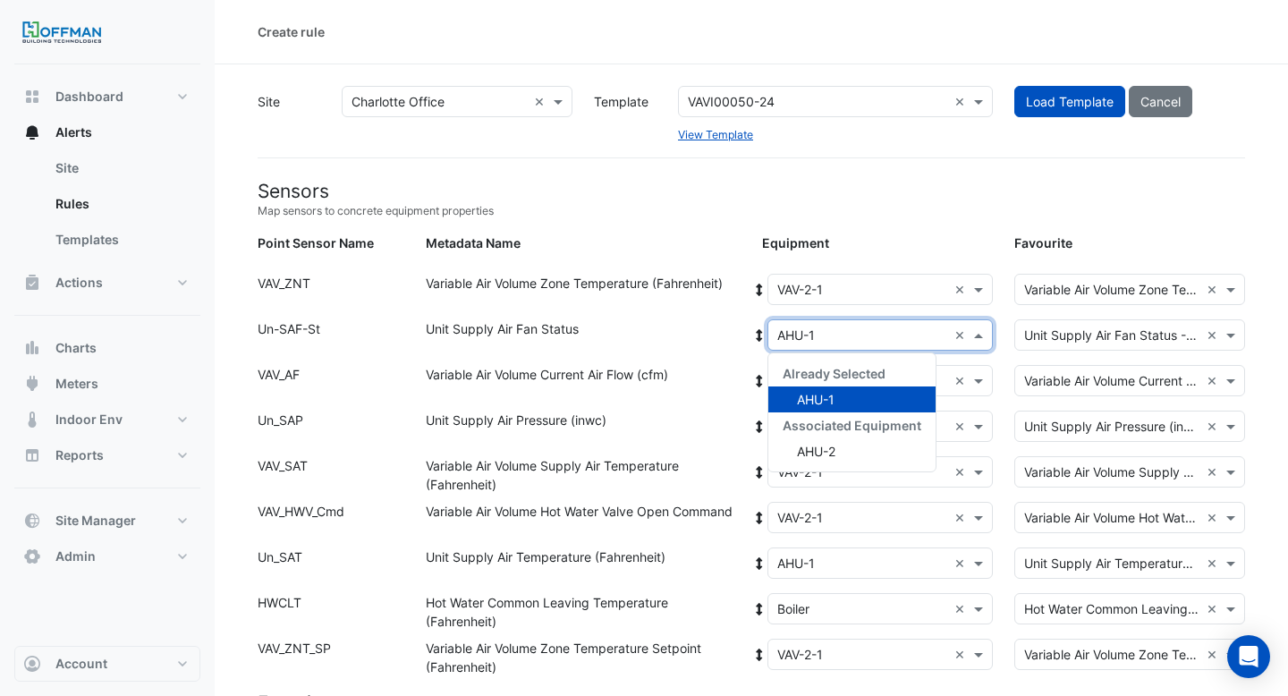
click at [789, 334] on input "text" at bounding box center [862, 335] width 171 height 19
click at [805, 447] on span "AHU-2" at bounding box center [816, 451] width 38 height 15
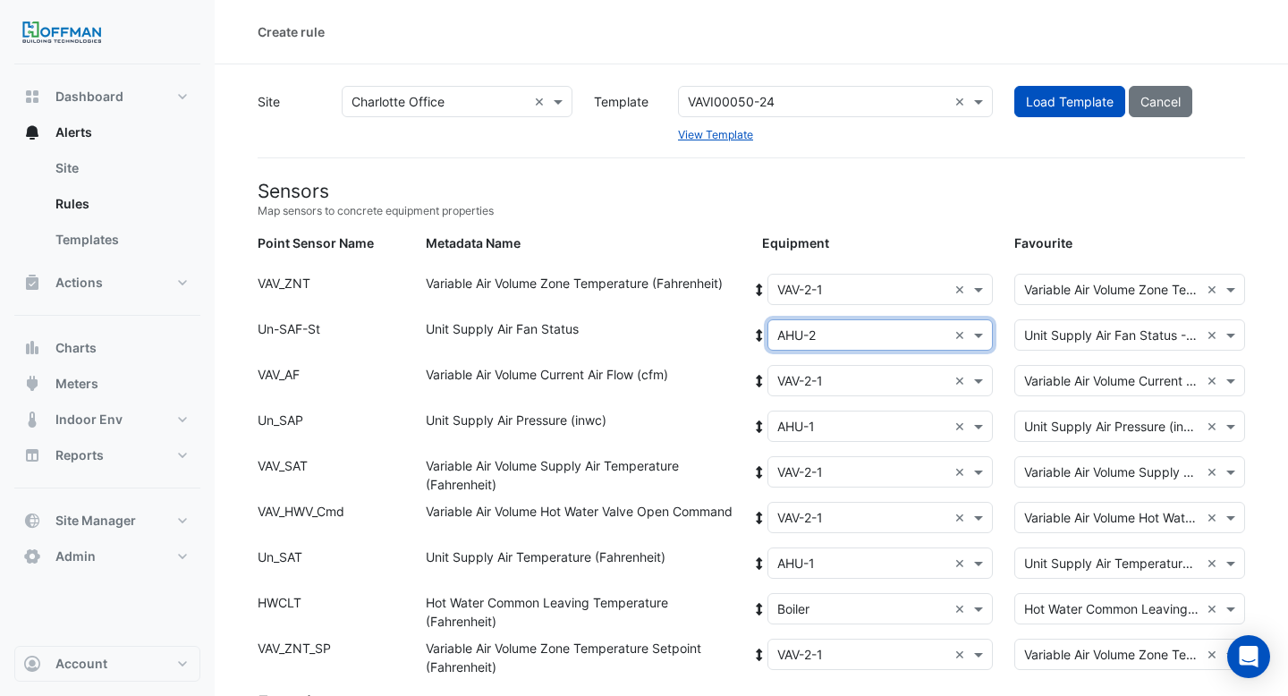
click at [759, 331] on icon at bounding box center [759, 335] width 6 height 13
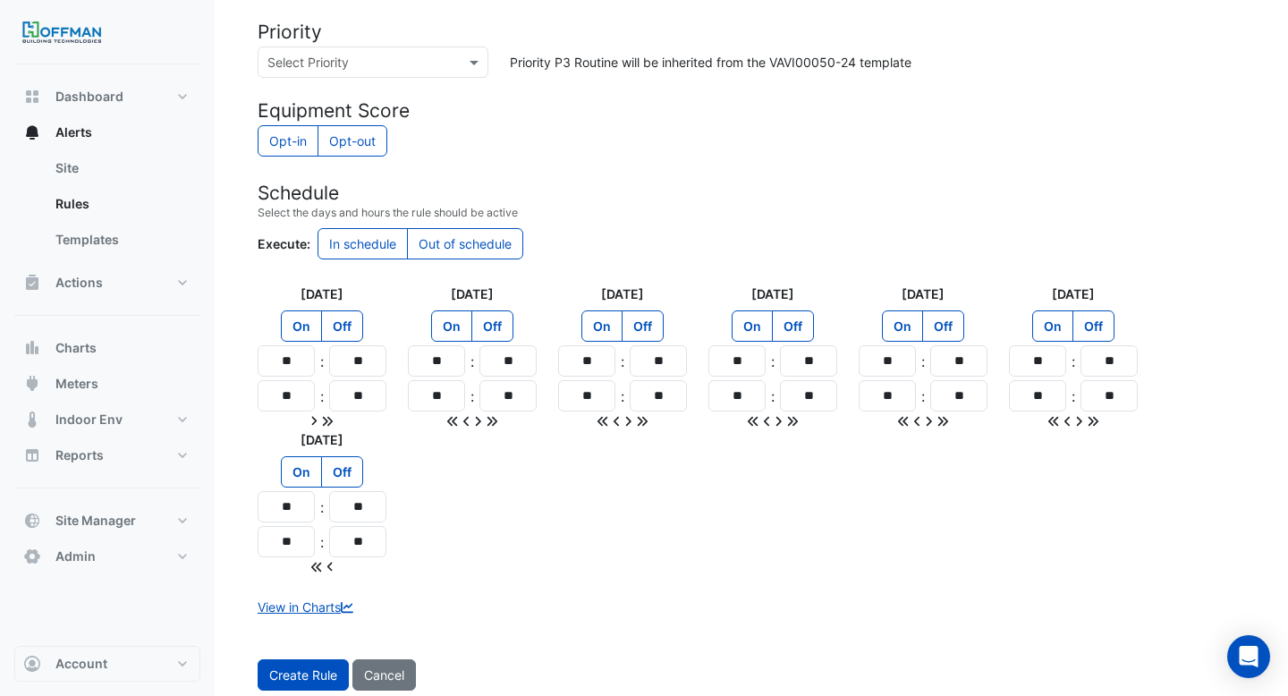
scroll to position [1538, 0]
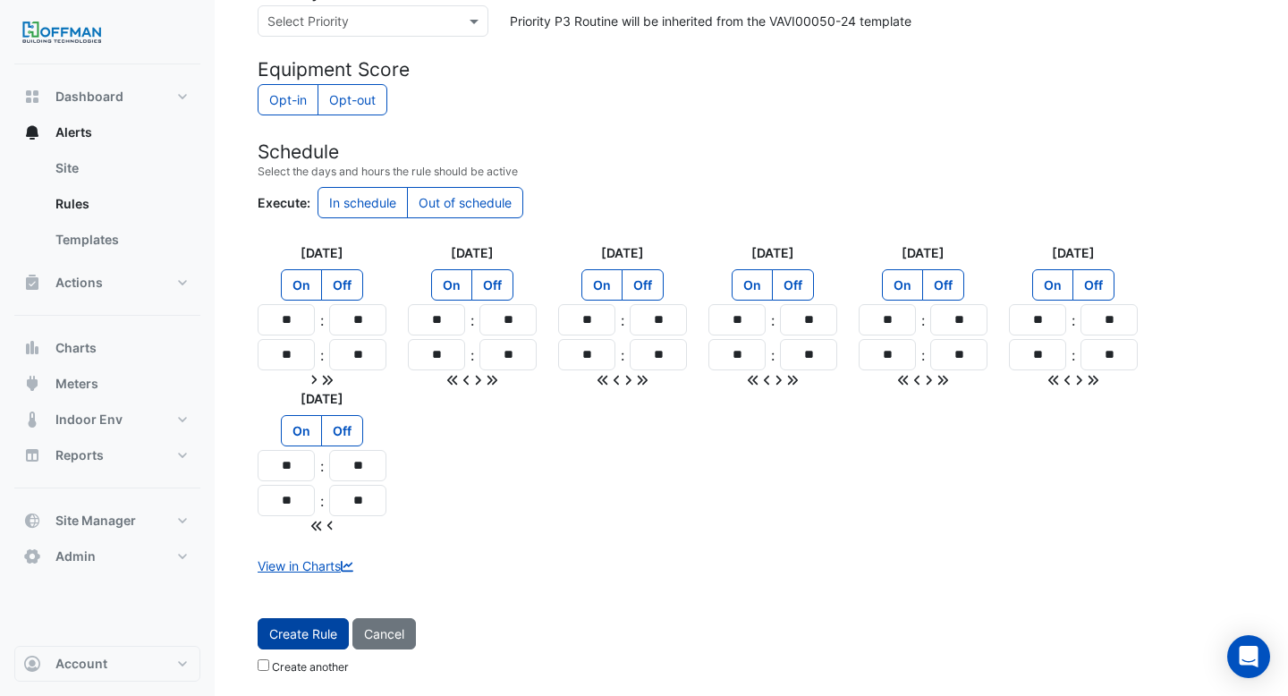
click at [305, 640] on button "Create Rule" at bounding box center [303, 633] width 91 height 31
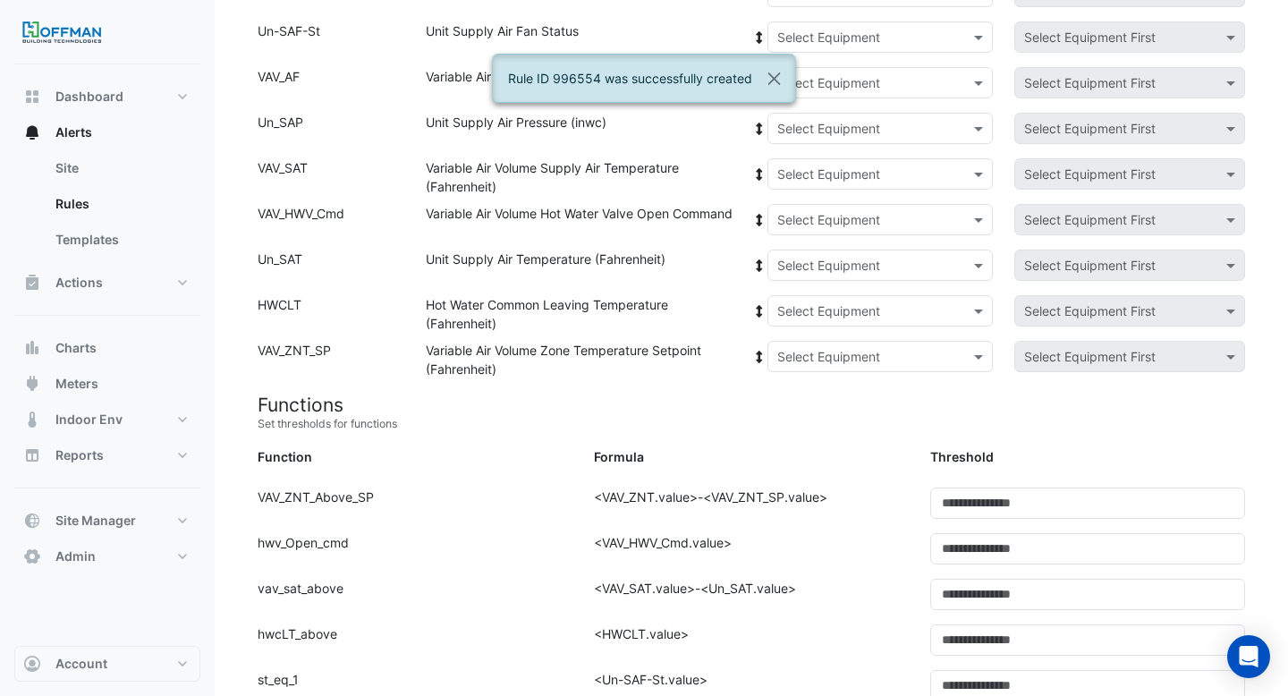
scroll to position [0, 0]
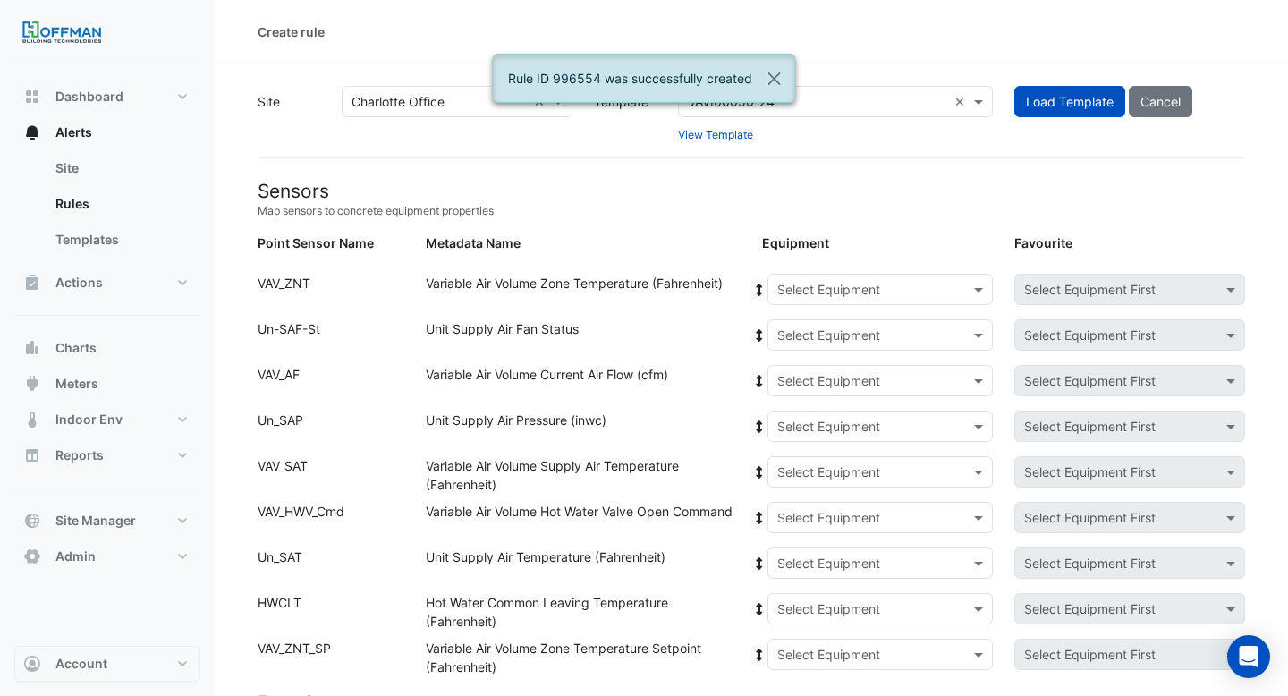
click at [836, 286] on input "text" at bounding box center [862, 290] width 171 height 19
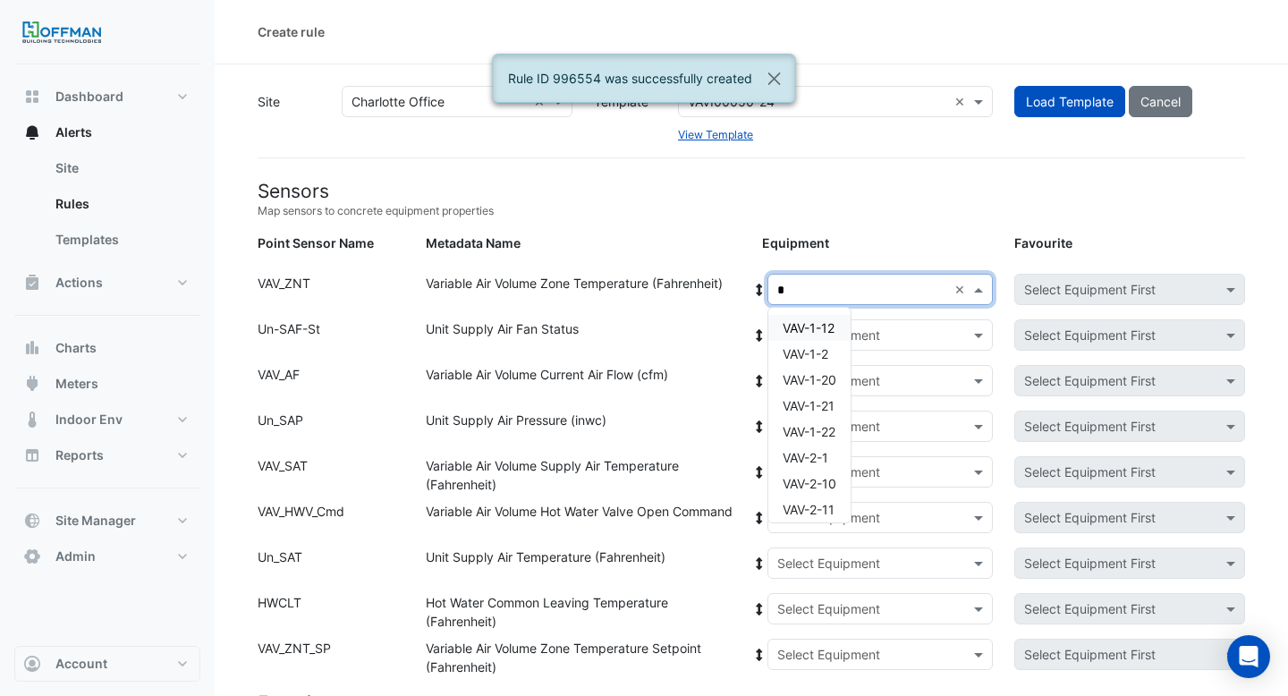
type input "**"
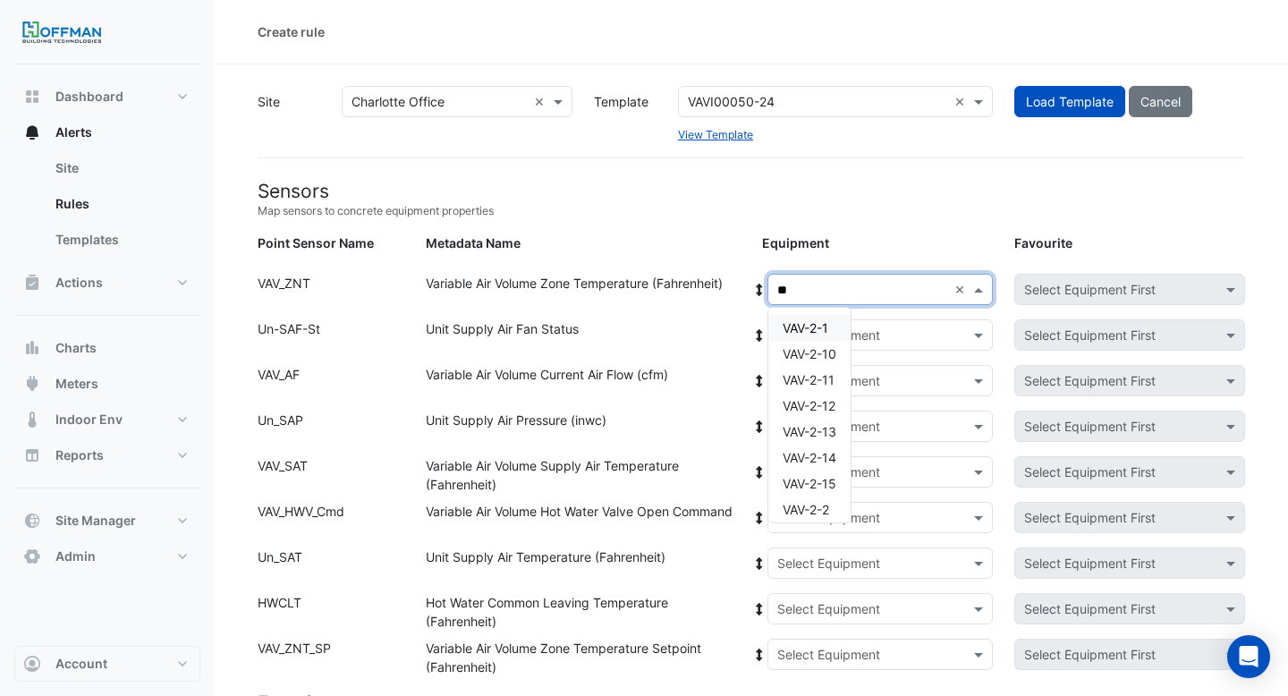
drag, startPoint x: 801, startPoint y: 285, endPoint x: 773, endPoint y: 285, distance: 27.7
click at [773, 285] on div "**" at bounding box center [880, 289] width 225 height 21
click at [827, 343] on div "VAV-2-10" at bounding box center [809, 354] width 82 height 26
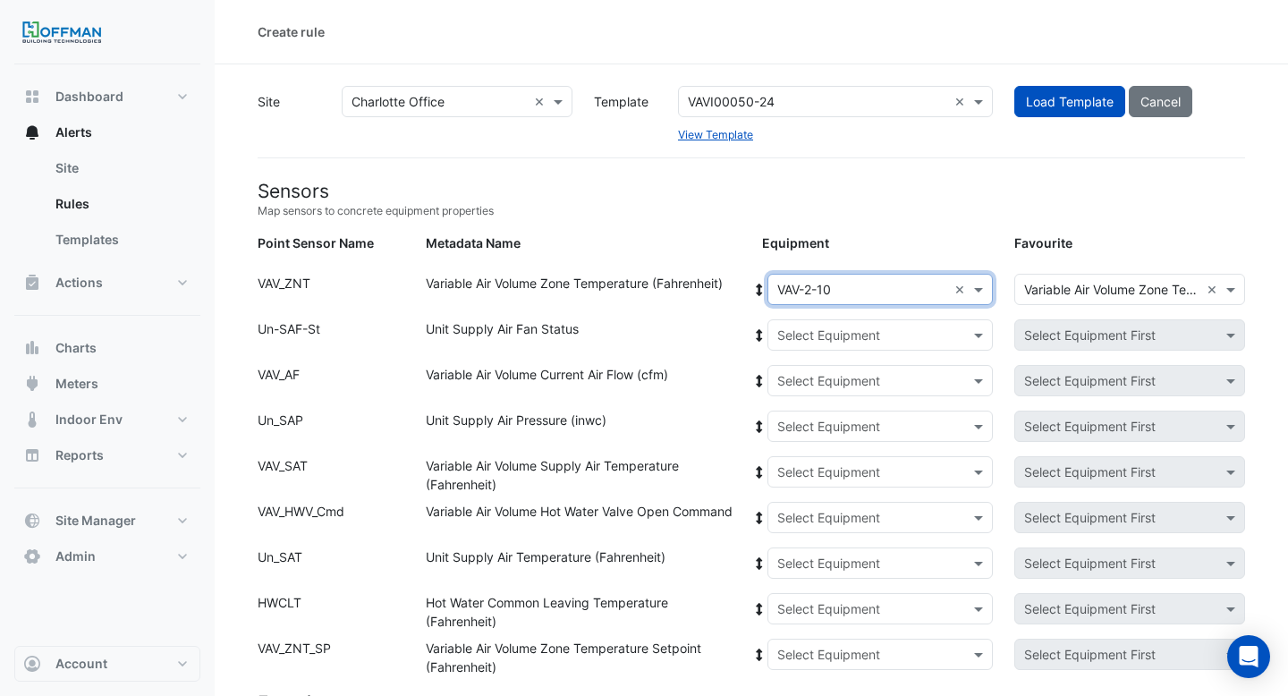
click at [756, 284] on icon at bounding box center [759, 290] width 16 height 13
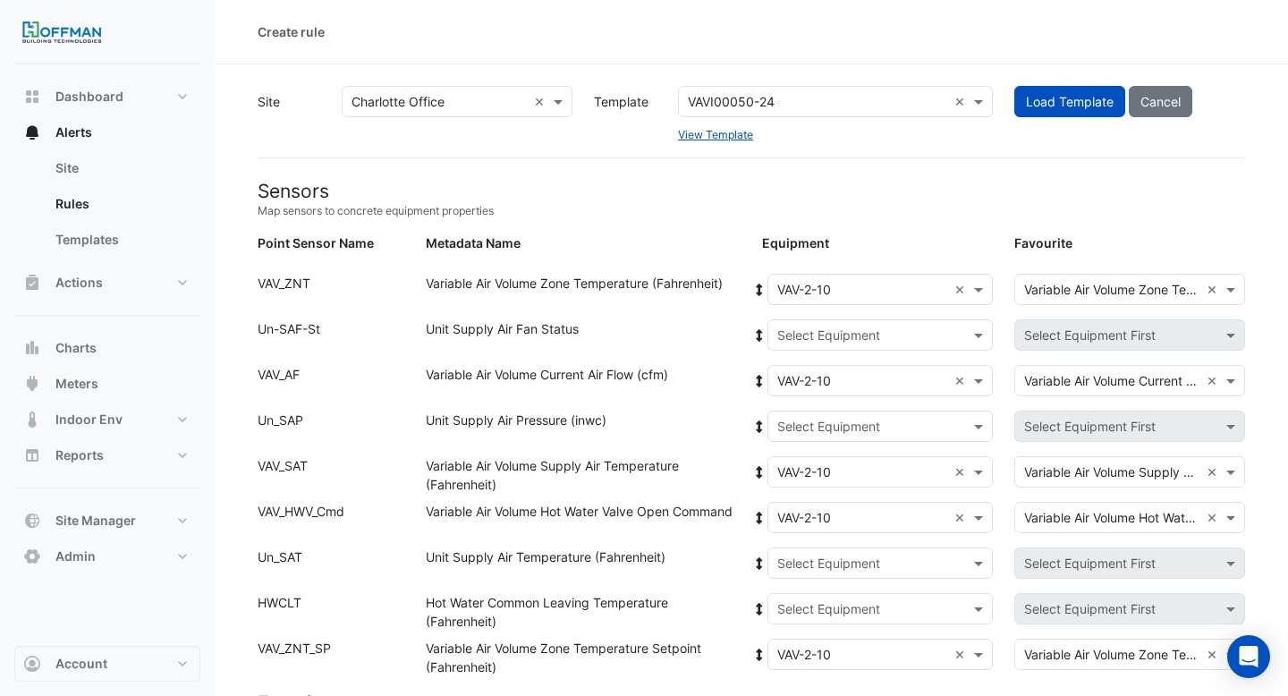
click at [798, 333] on input "text" at bounding box center [862, 335] width 171 height 19
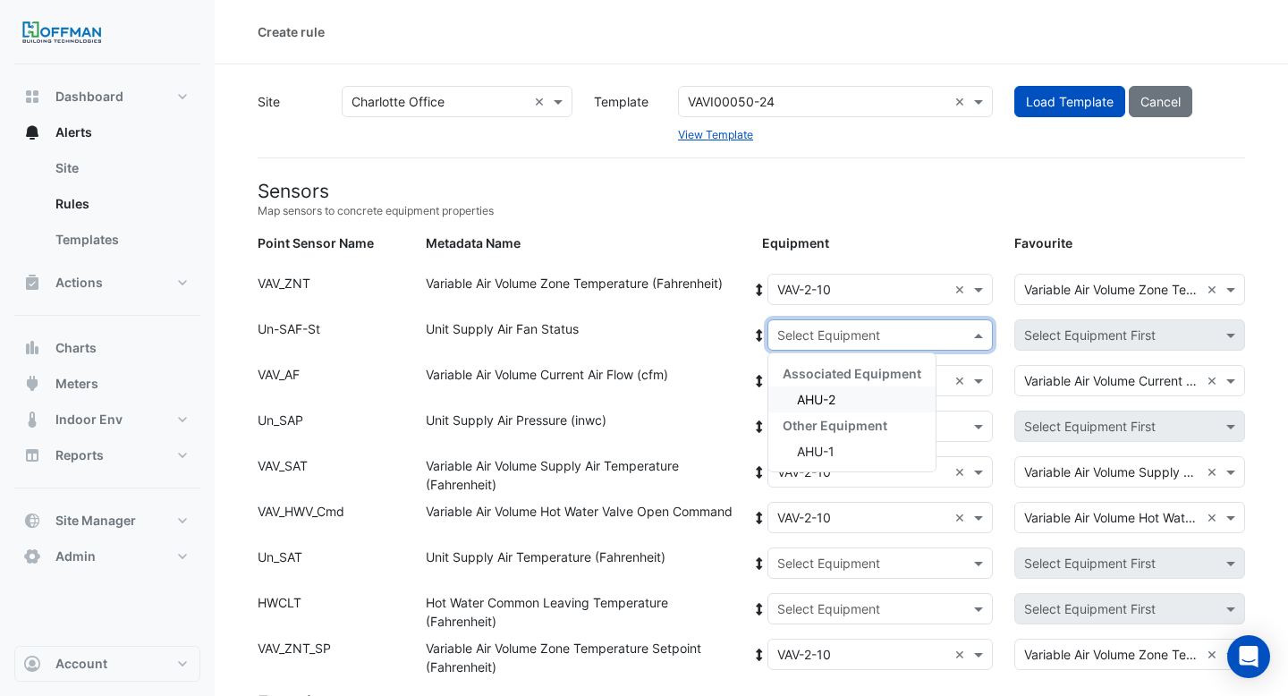
click at [795, 398] on div "AHU-2" at bounding box center [851, 399] width 167 height 26
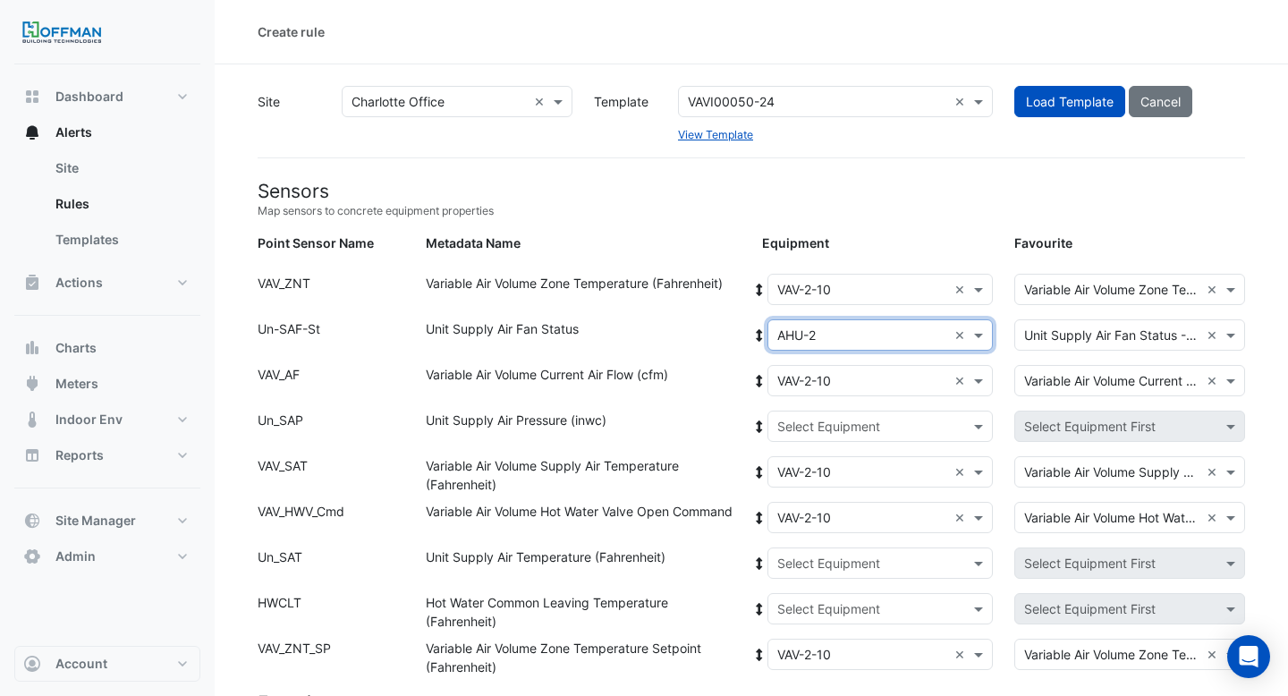
click at [758, 332] on icon at bounding box center [759, 335] width 6 height 13
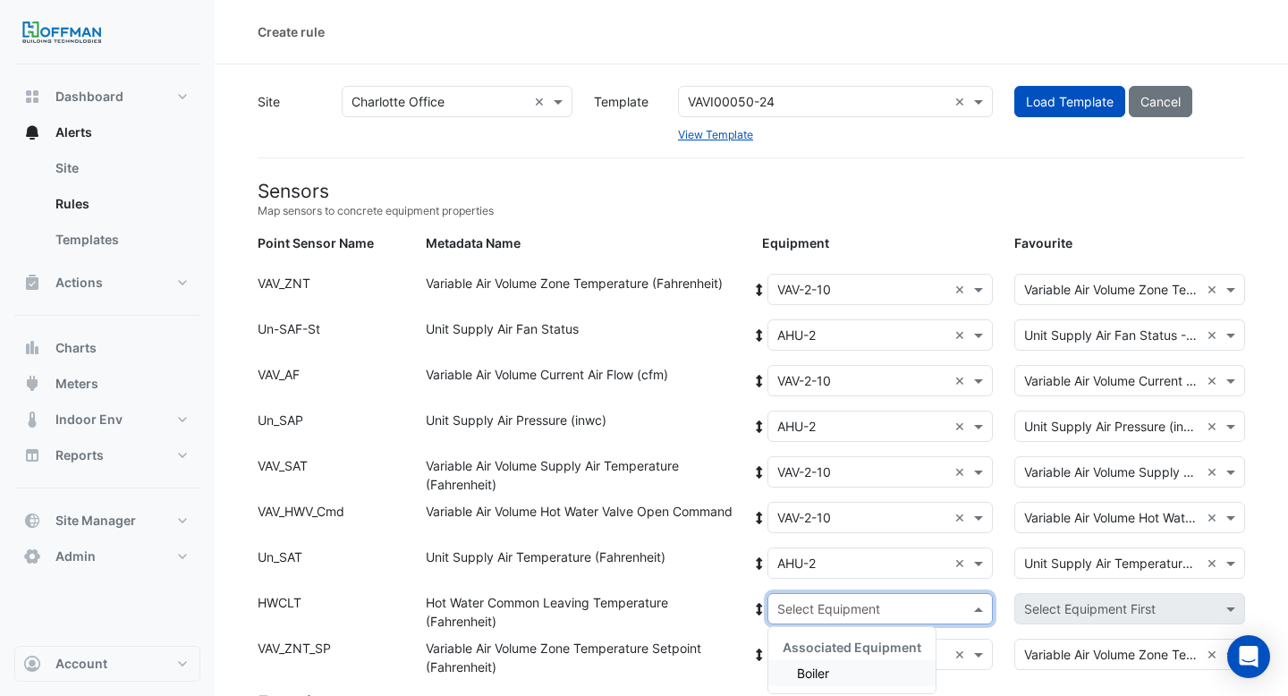
click at [825, 606] on input "text" at bounding box center [862, 609] width 171 height 19
click at [807, 665] on span "Boiler" at bounding box center [813, 672] width 32 height 15
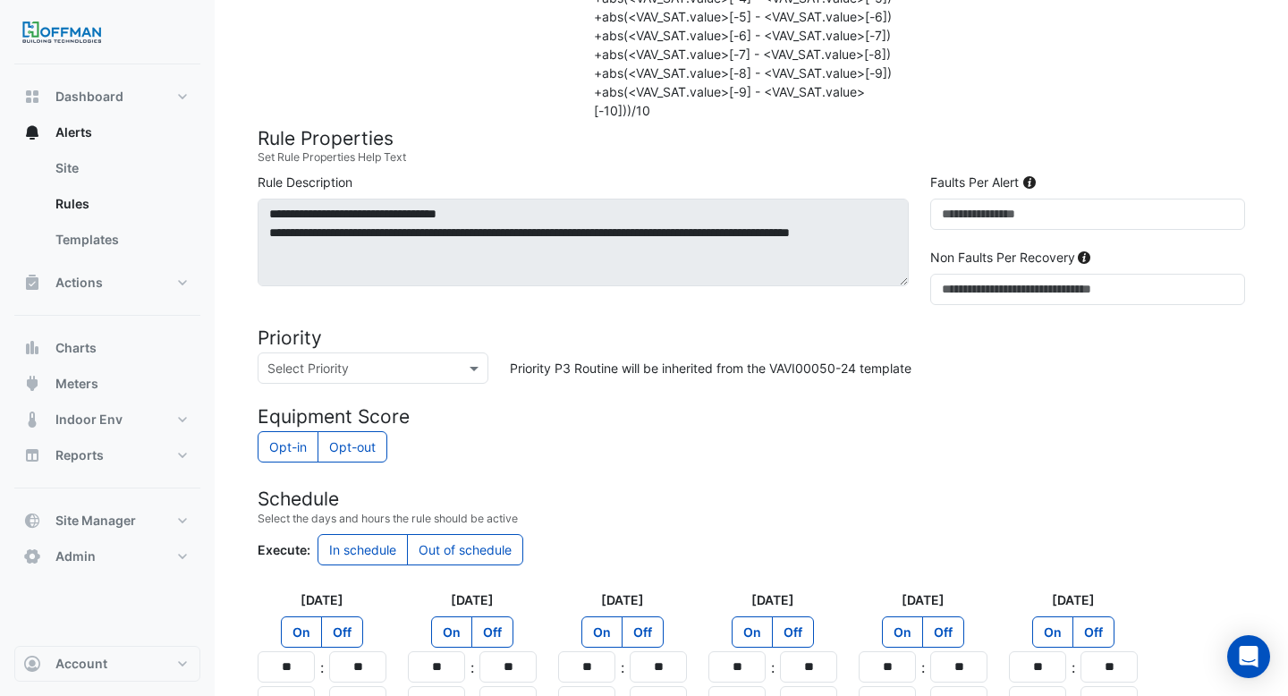
scroll to position [1538, 0]
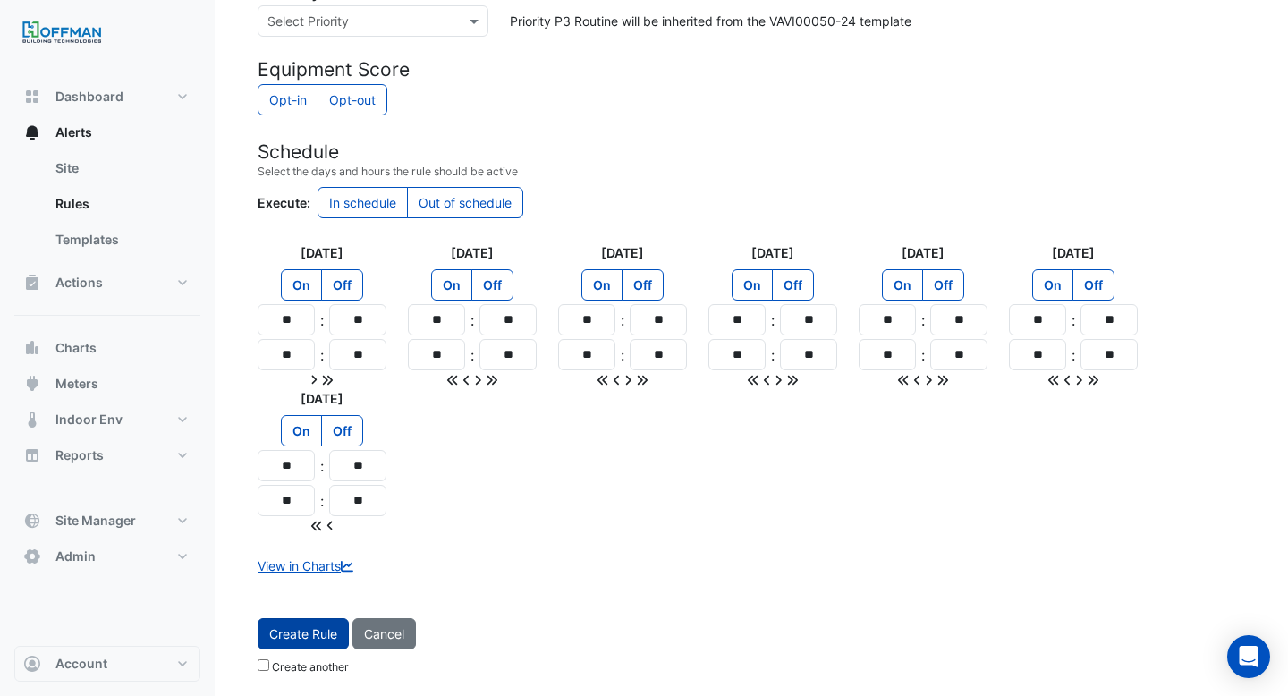
click at [318, 630] on button "Create Rule" at bounding box center [303, 633] width 91 height 31
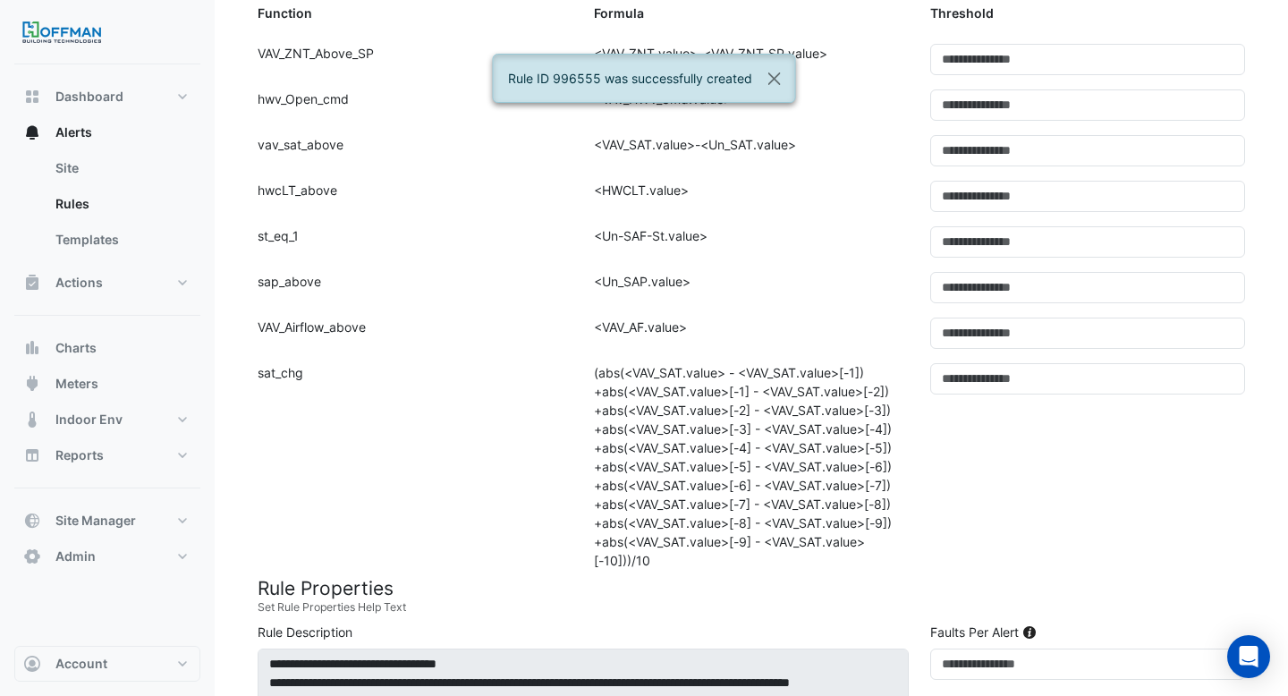
scroll to position [0, 0]
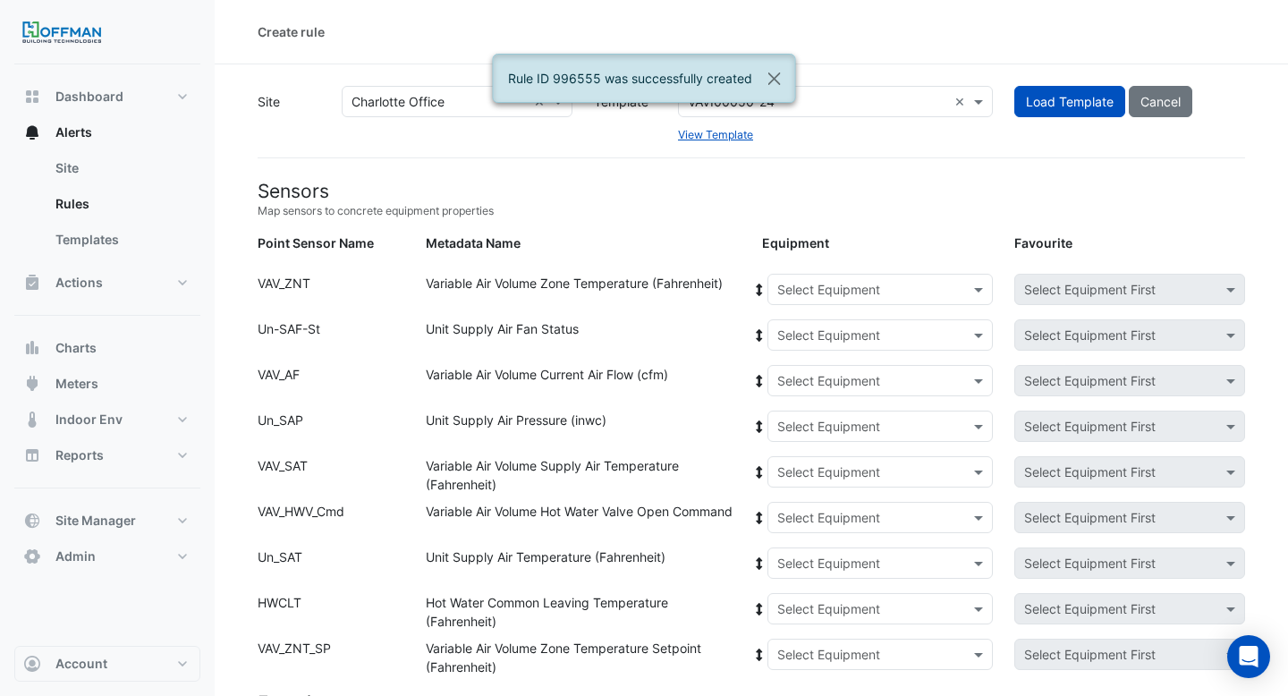
click at [806, 285] on input "text" at bounding box center [862, 290] width 171 height 19
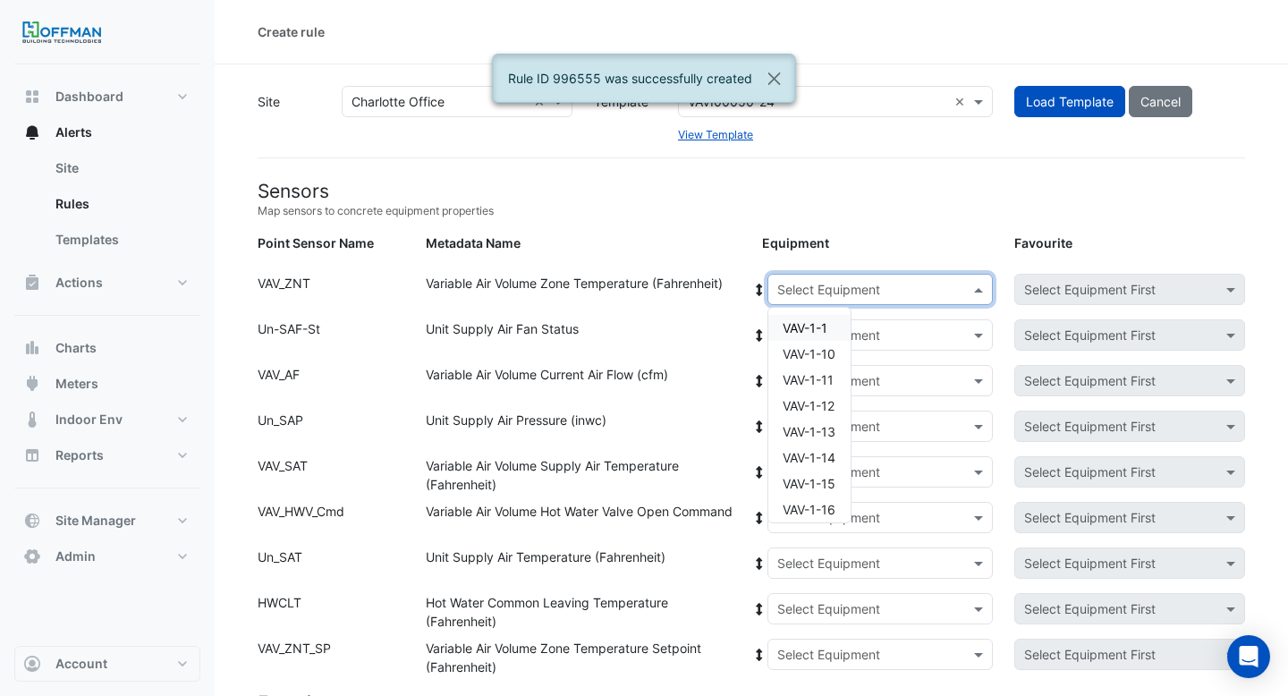
paste input "**"
type input "**"
click at [804, 373] on span "VAV-2-11" at bounding box center [809, 379] width 52 height 15
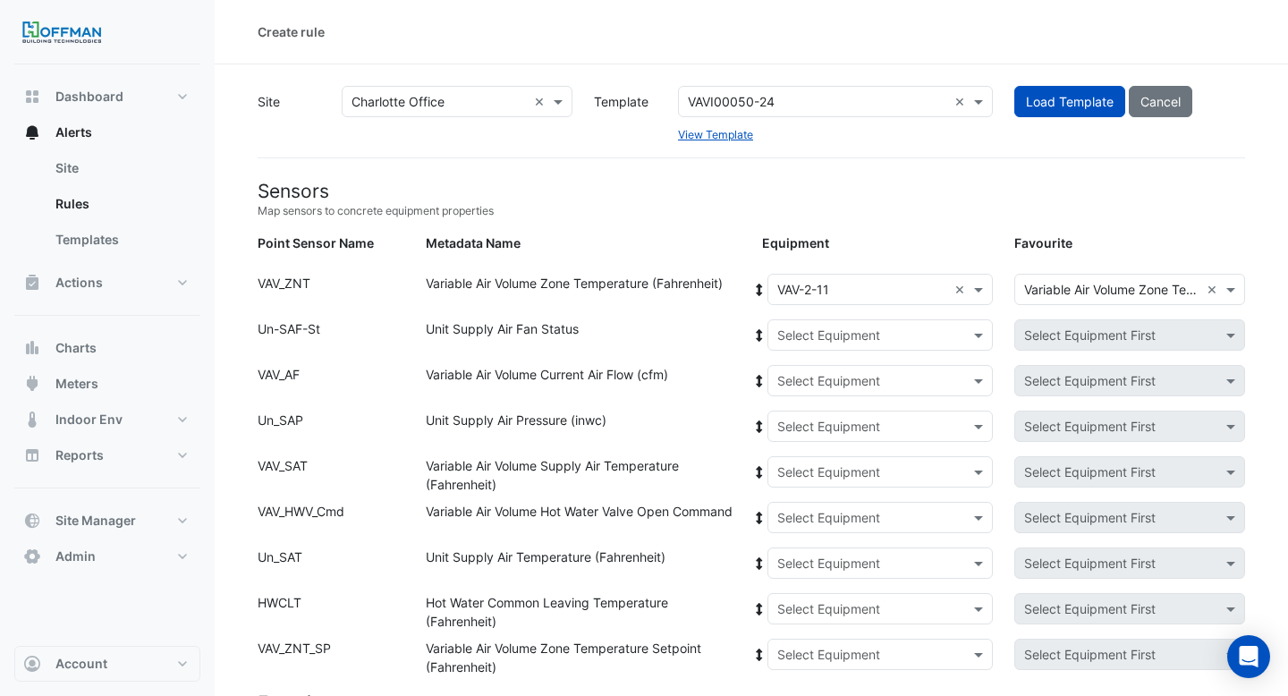
click at [760, 290] on icon at bounding box center [759, 290] width 16 height 13
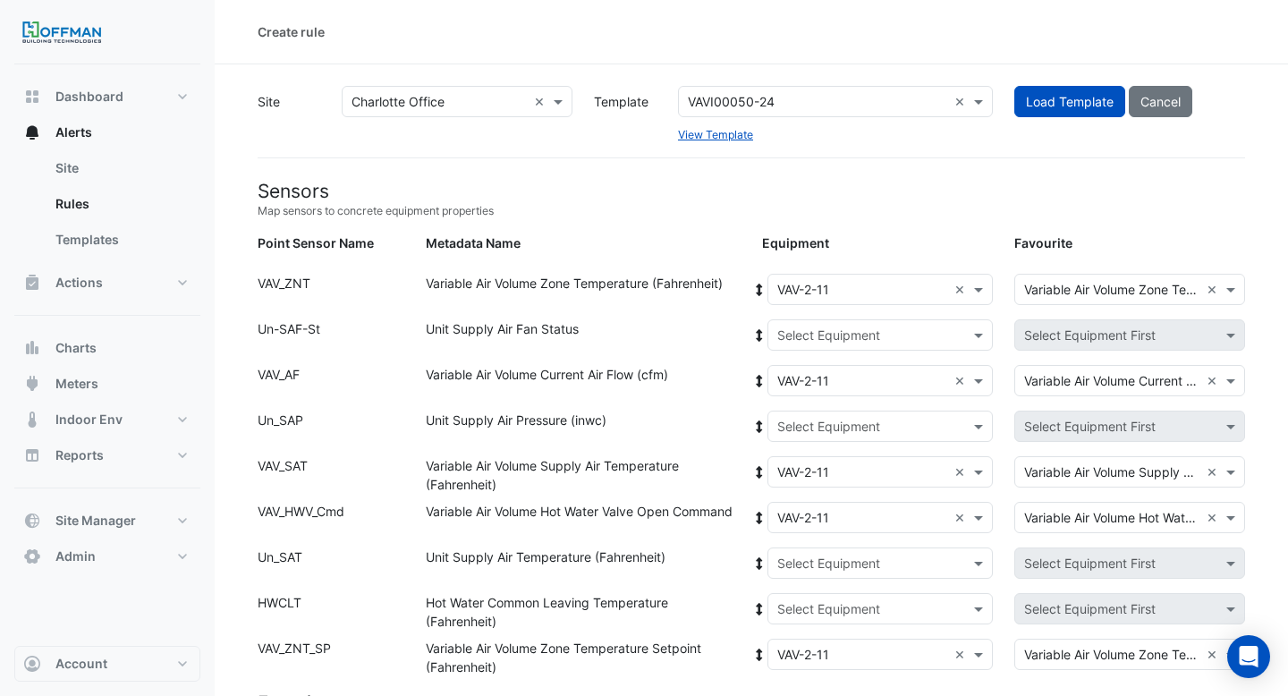
click at [806, 329] on input "text" at bounding box center [862, 335] width 171 height 19
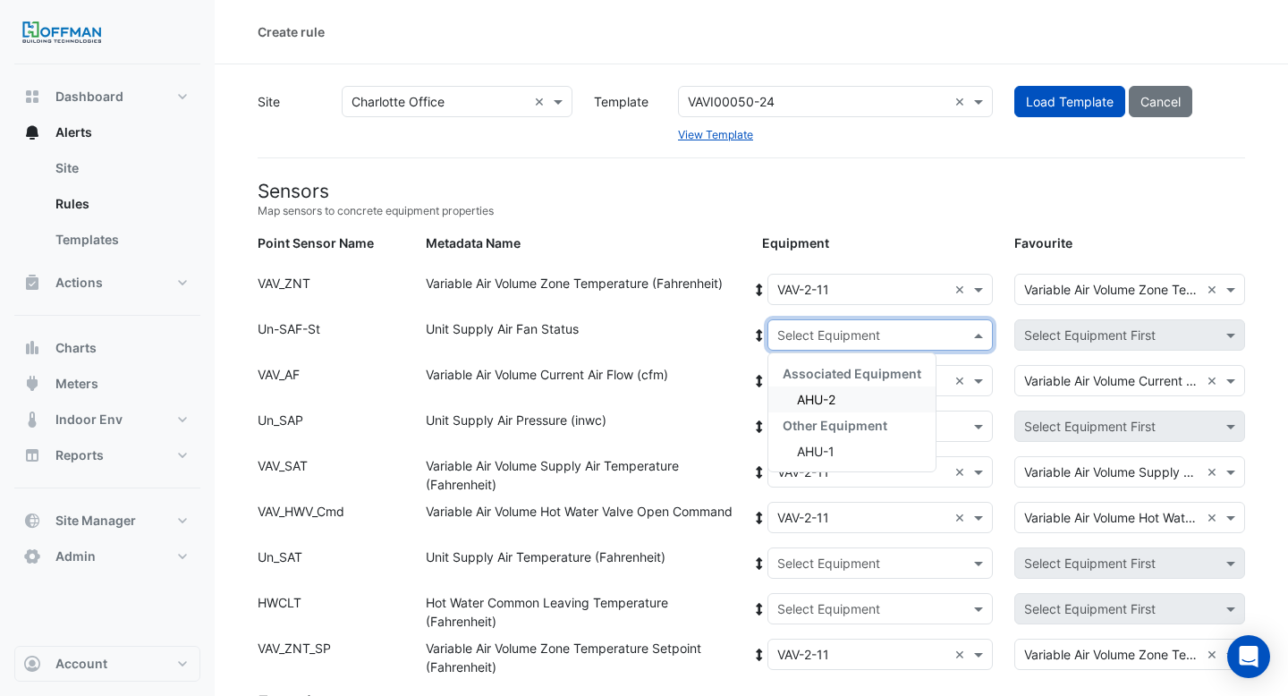
click at [809, 393] on span "AHU-2" at bounding box center [816, 399] width 38 height 15
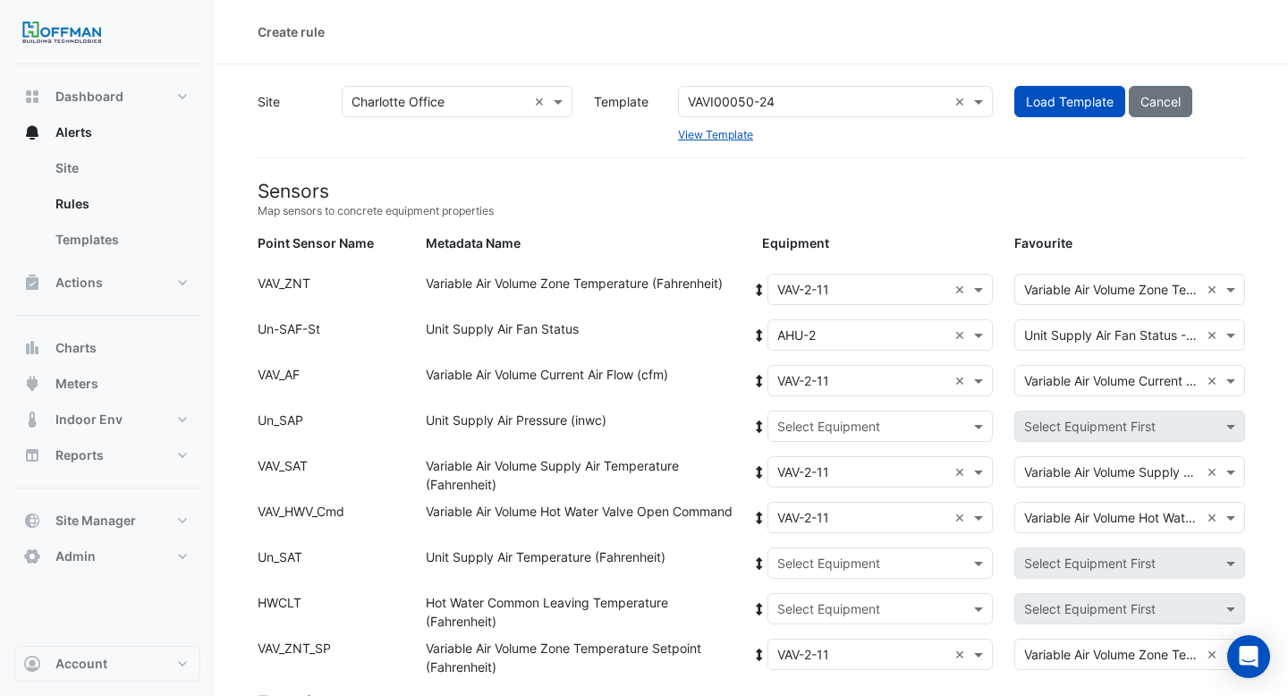
click at [758, 332] on icon at bounding box center [759, 335] width 6 height 13
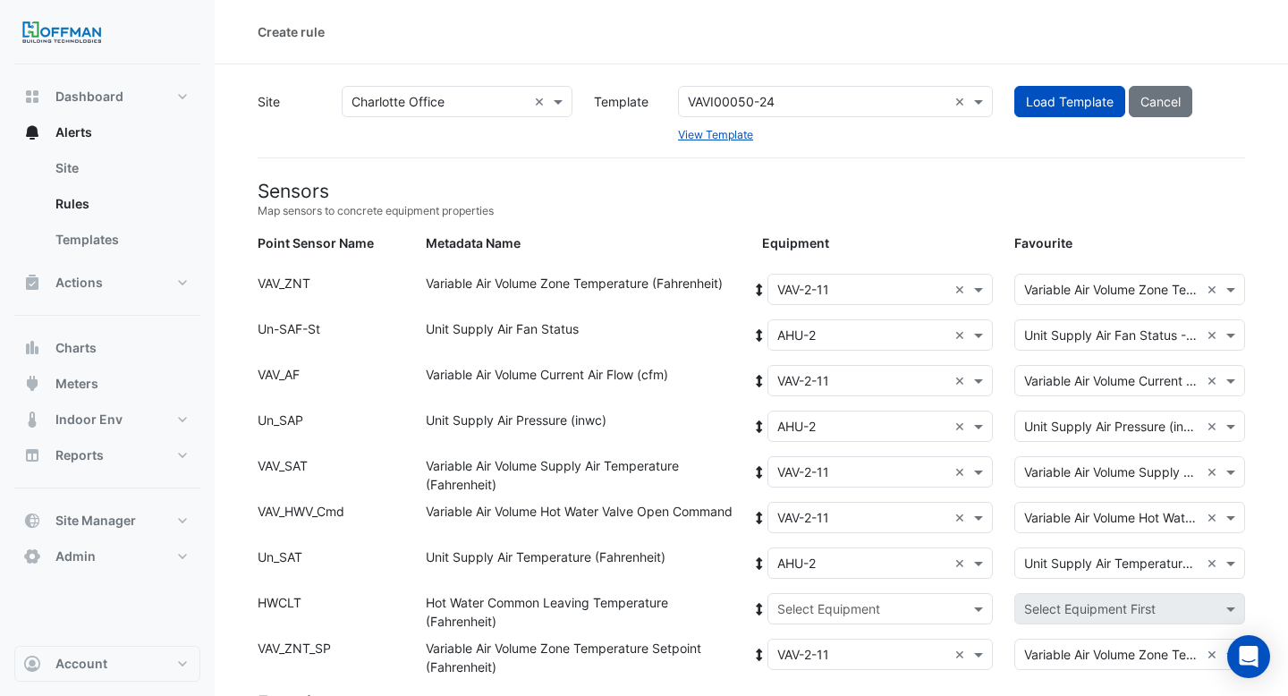
click at [803, 602] on input "text" at bounding box center [862, 609] width 171 height 19
click at [803, 674] on span "Boiler" at bounding box center [813, 672] width 32 height 15
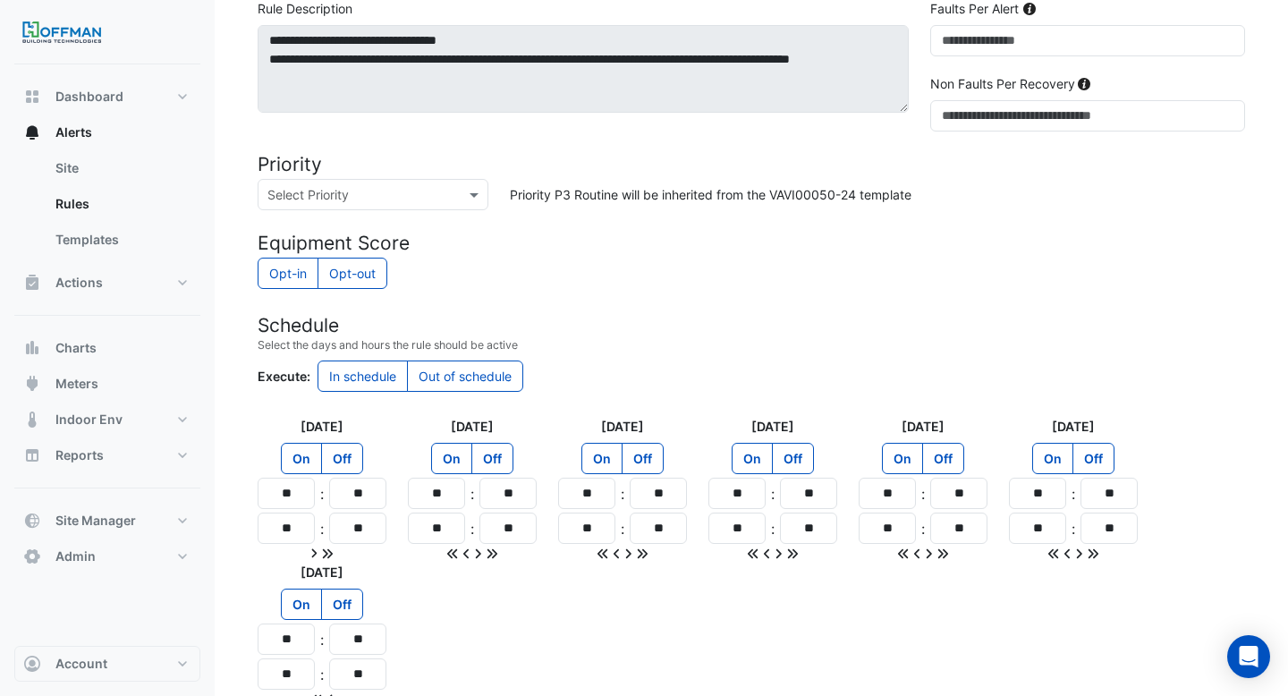
scroll to position [1538, 0]
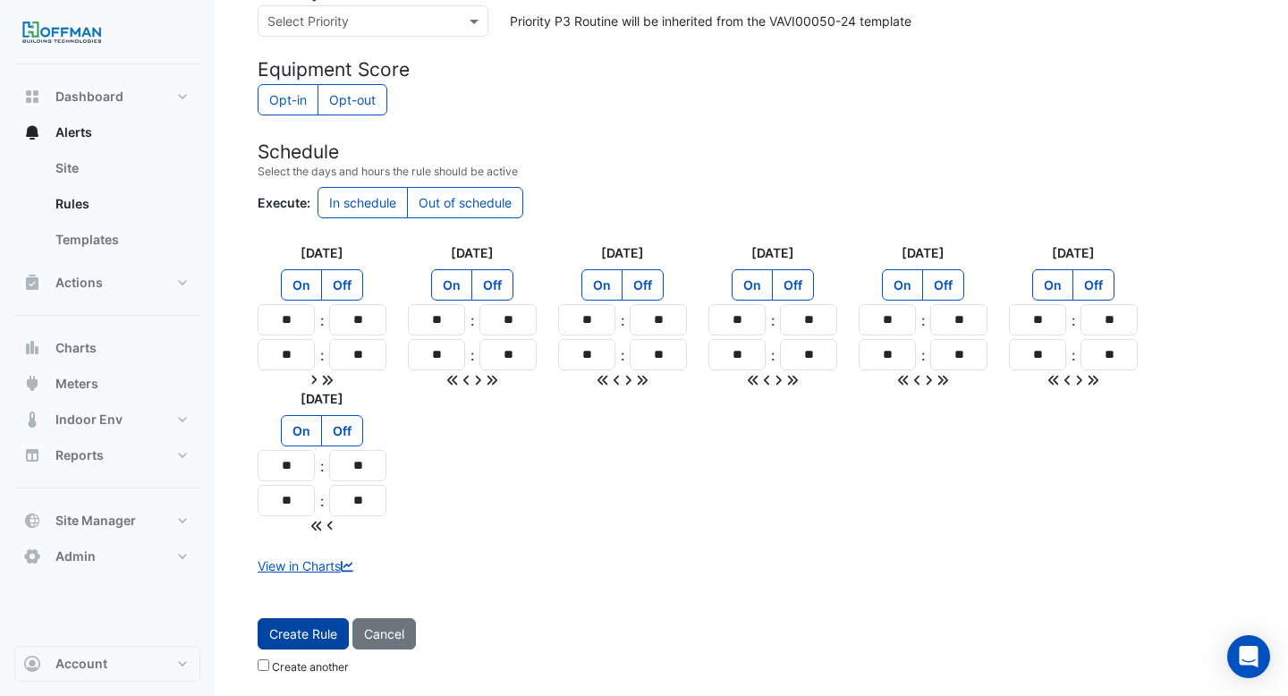
click at [308, 632] on button "Create Rule" at bounding box center [303, 633] width 91 height 31
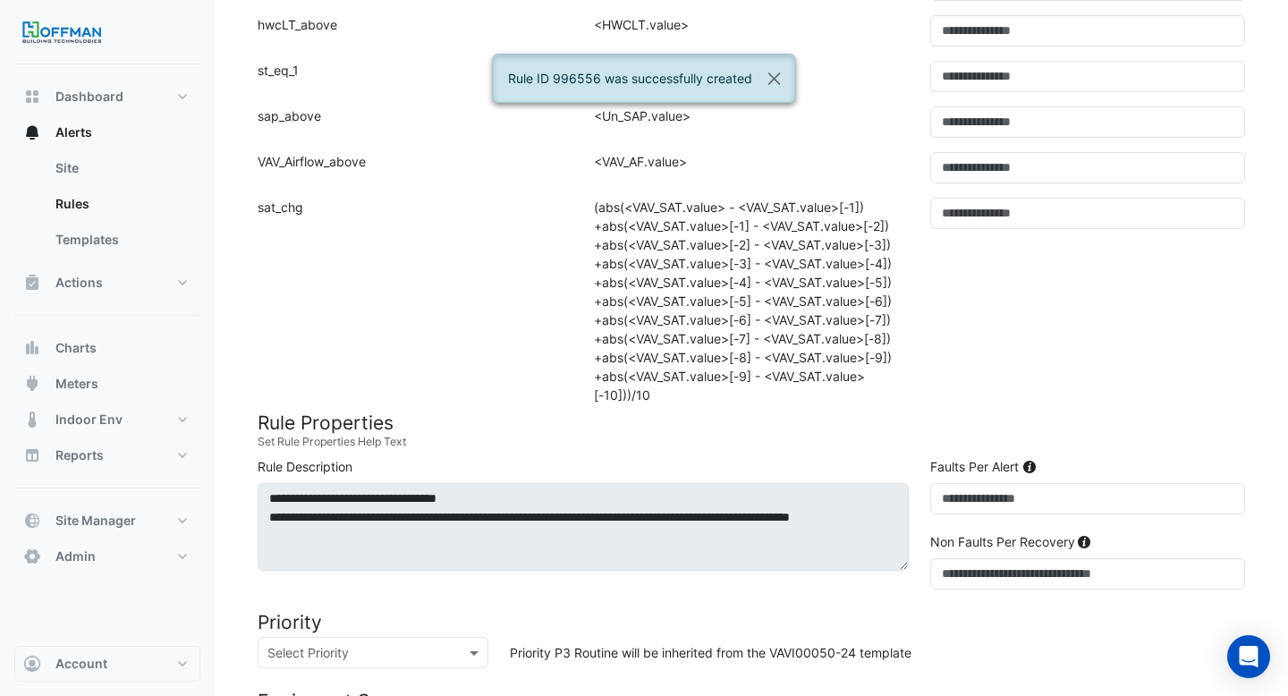
scroll to position [0, 0]
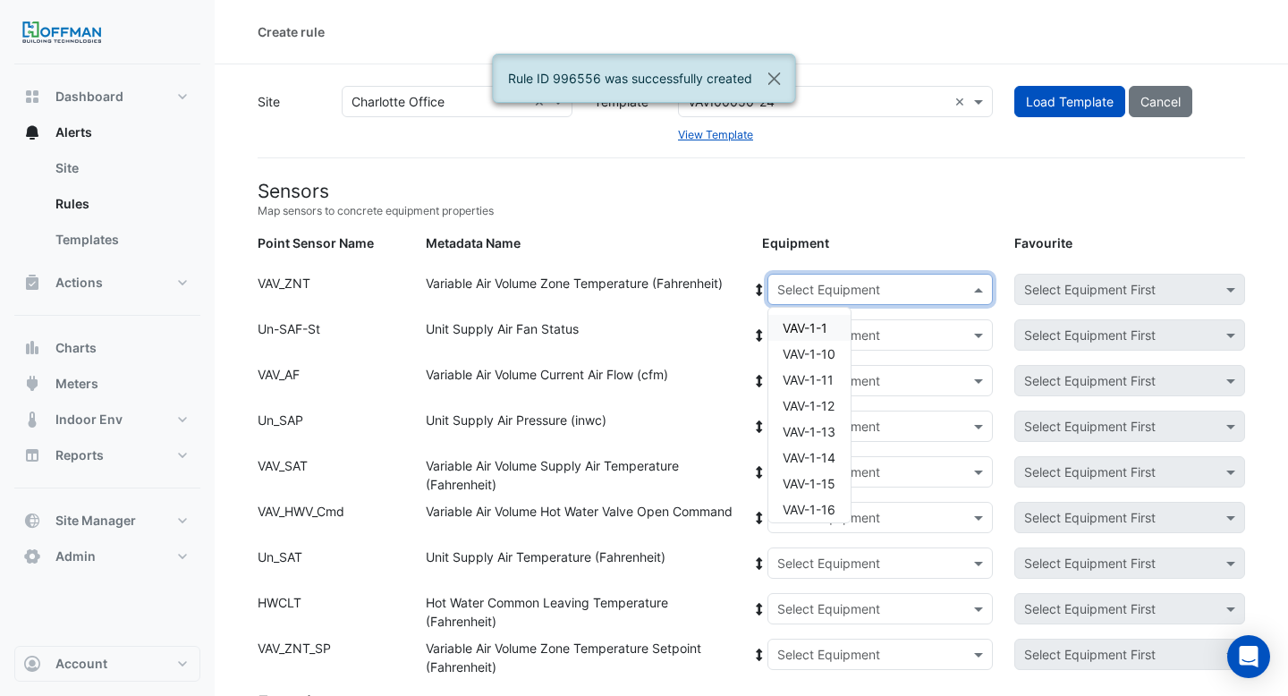
click at [861, 287] on input "text" at bounding box center [862, 290] width 171 height 19
paste input "**"
type input "**"
click at [816, 399] on span "VAV-2-12" at bounding box center [809, 405] width 53 height 15
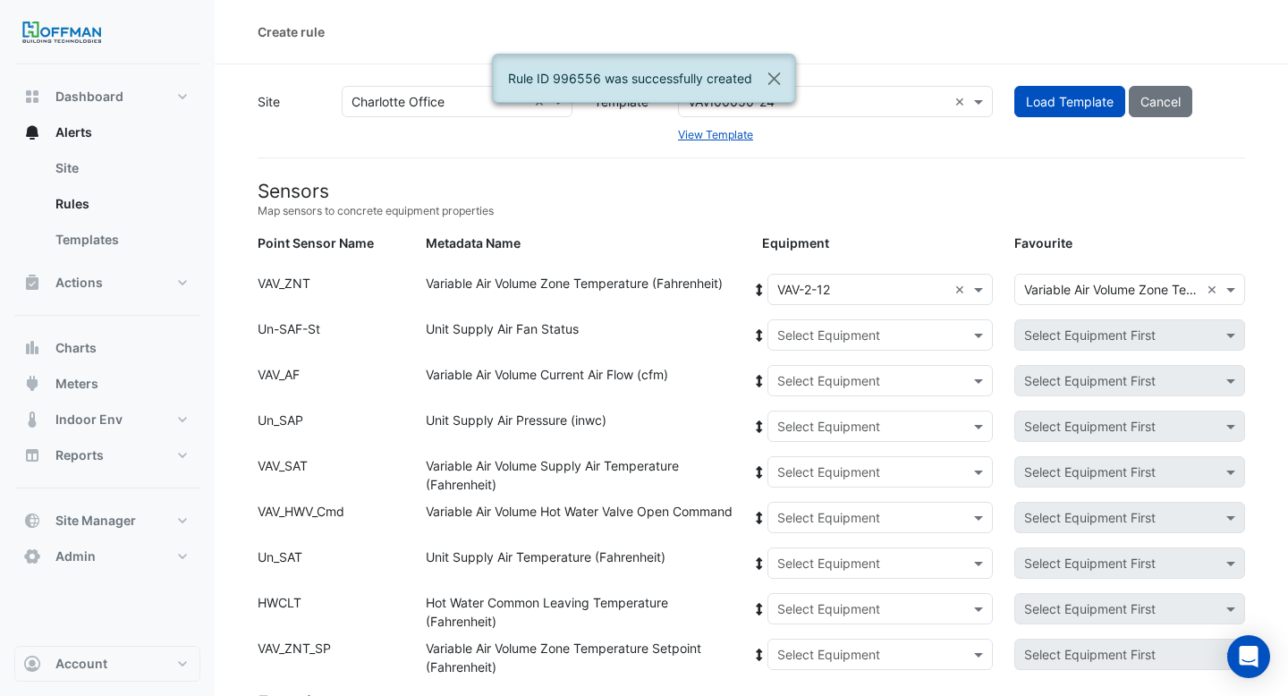
click at [761, 287] on icon at bounding box center [759, 290] width 16 height 13
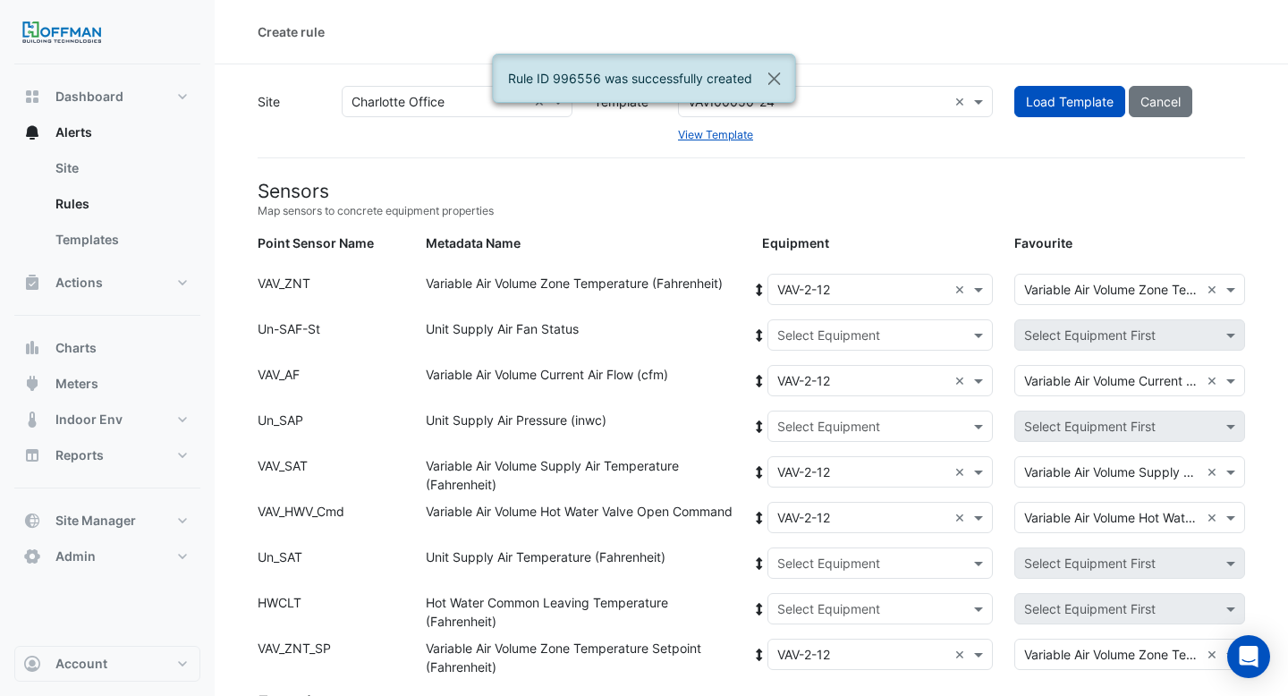
click at [802, 343] on div "Select Equipment" at bounding box center [828, 335] width 103 height 19
click at [802, 389] on div "AHU-2" at bounding box center [851, 399] width 167 height 26
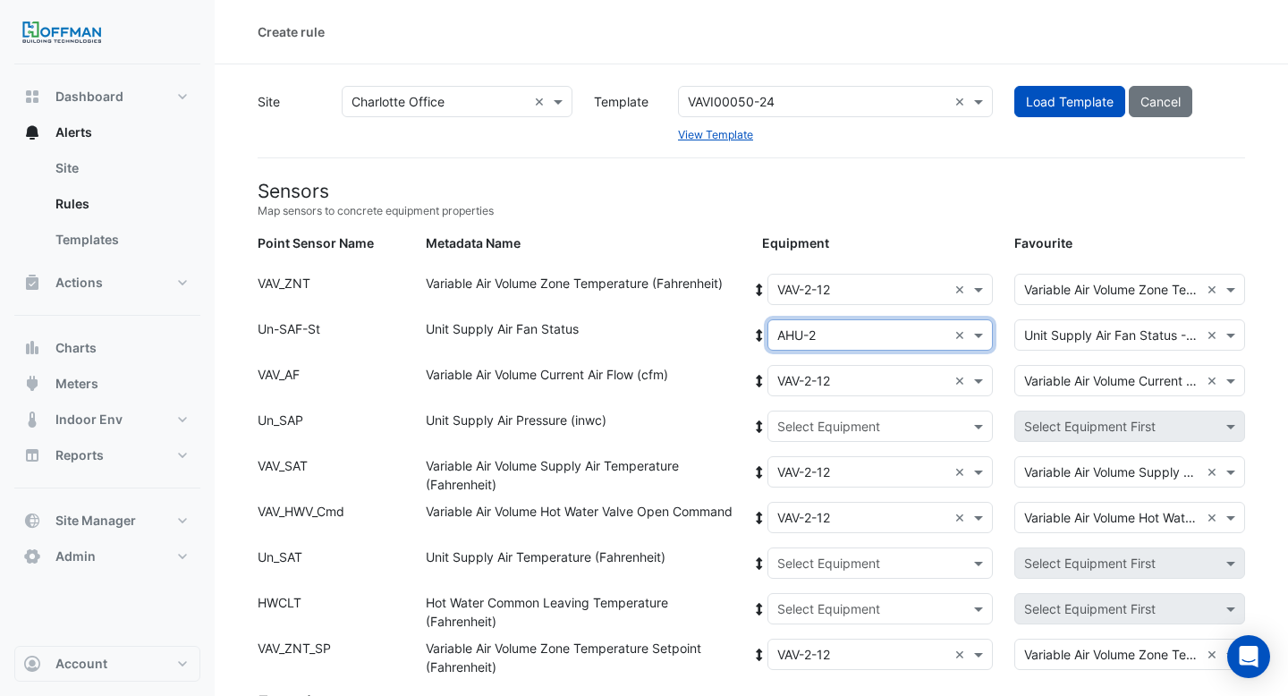
click at [753, 329] on icon at bounding box center [759, 335] width 16 height 13
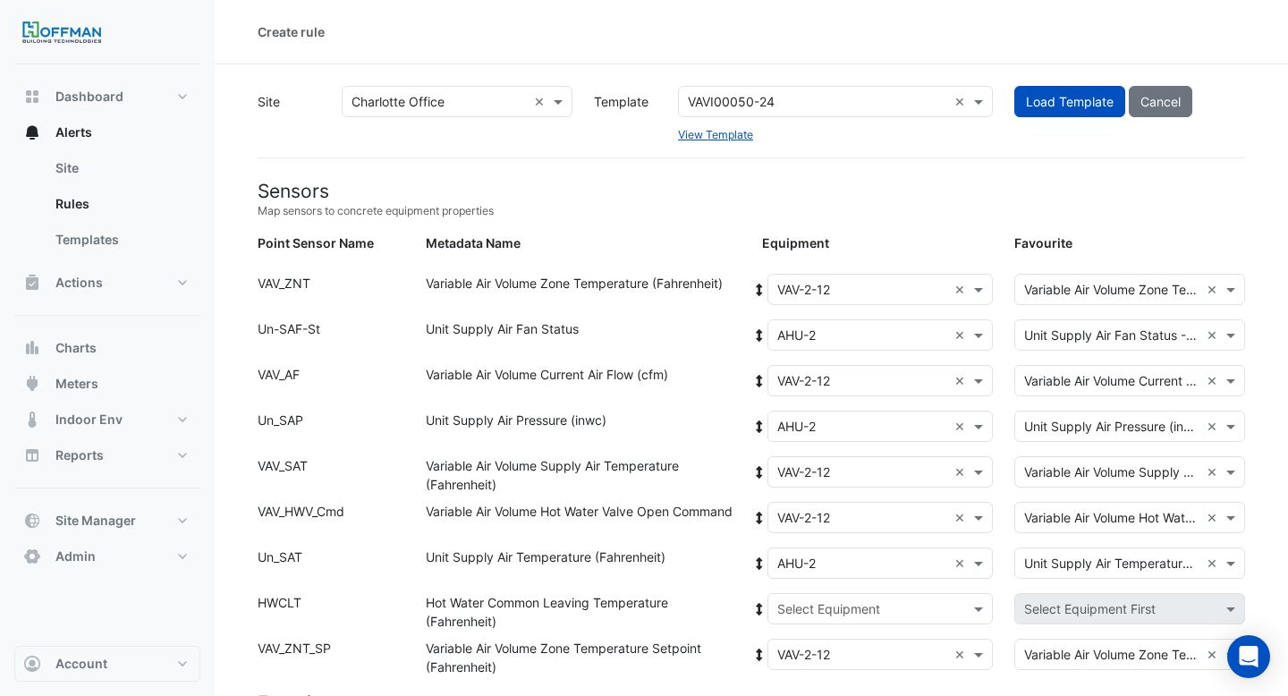
click at [801, 485] on div "Select Equipment × VAV-2-12 ×" at bounding box center [880, 471] width 226 height 31
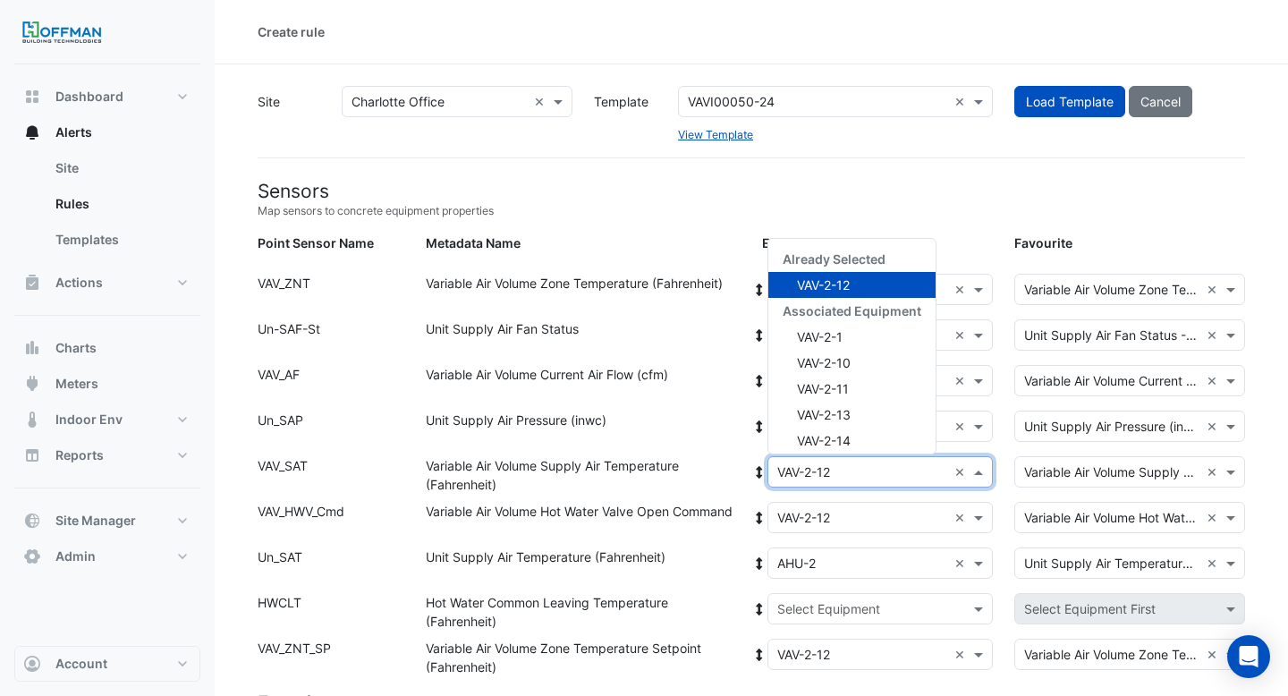
click at [741, 461] on div "Variable Air Volume Supply Air Temperature (Fahrenheit)" at bounding box center [583, 475] width 336 height 38
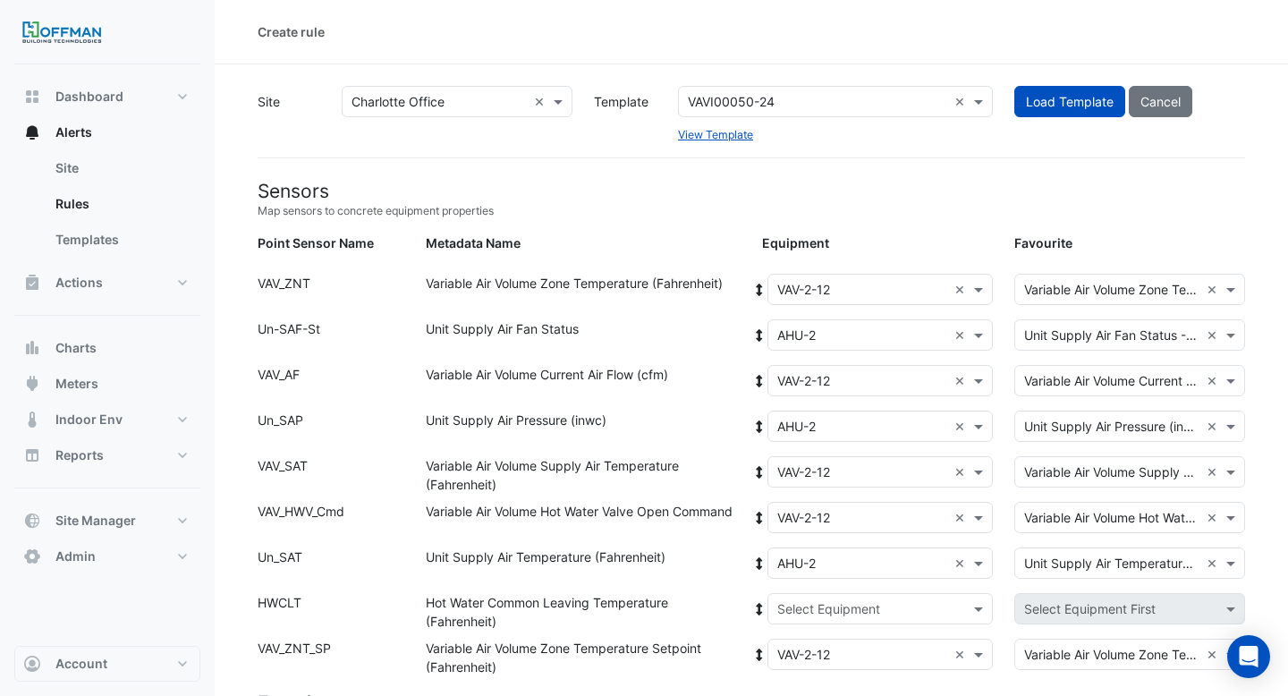
click at [791, 604] on input "text" at bounding box center [862, 609] width 171 height 19
click at [799, 685] on div "Associated Equipment Boiler" at bounding box center [851, 660] width 167 height 66
click at [800, 672] on span "Boiler" at bounding box center [813, 672] width 32 height 15
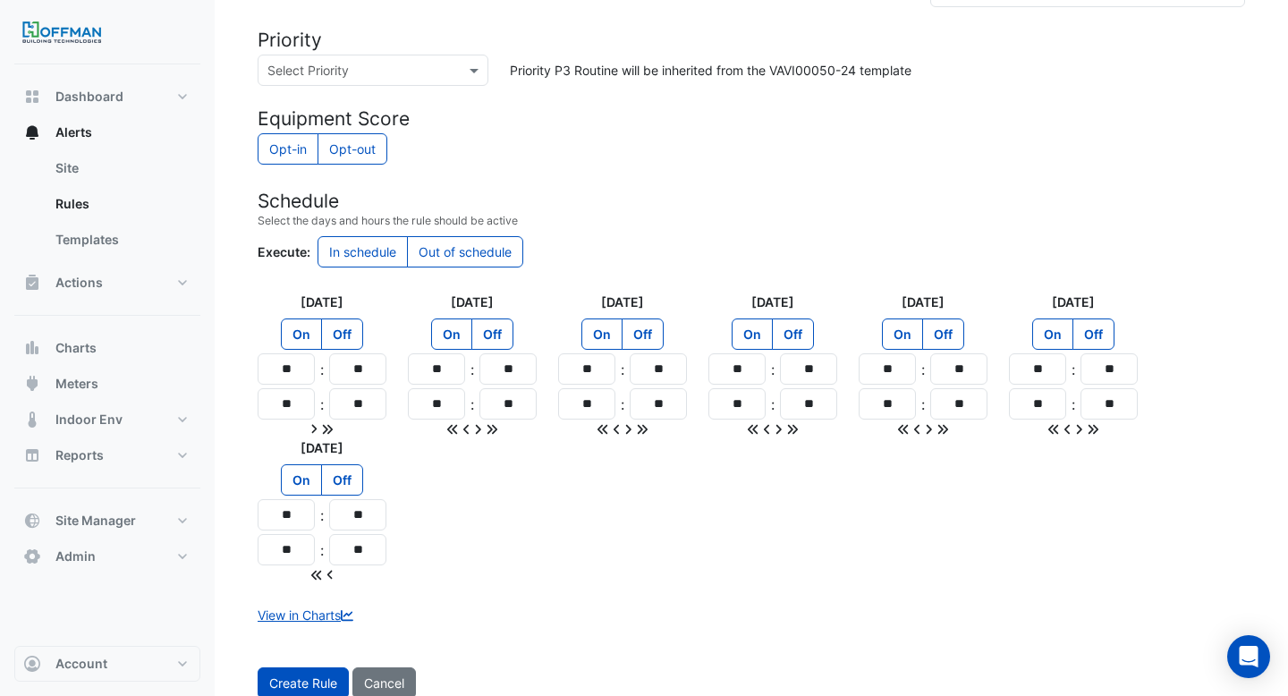
scroll to position [1538, 0]
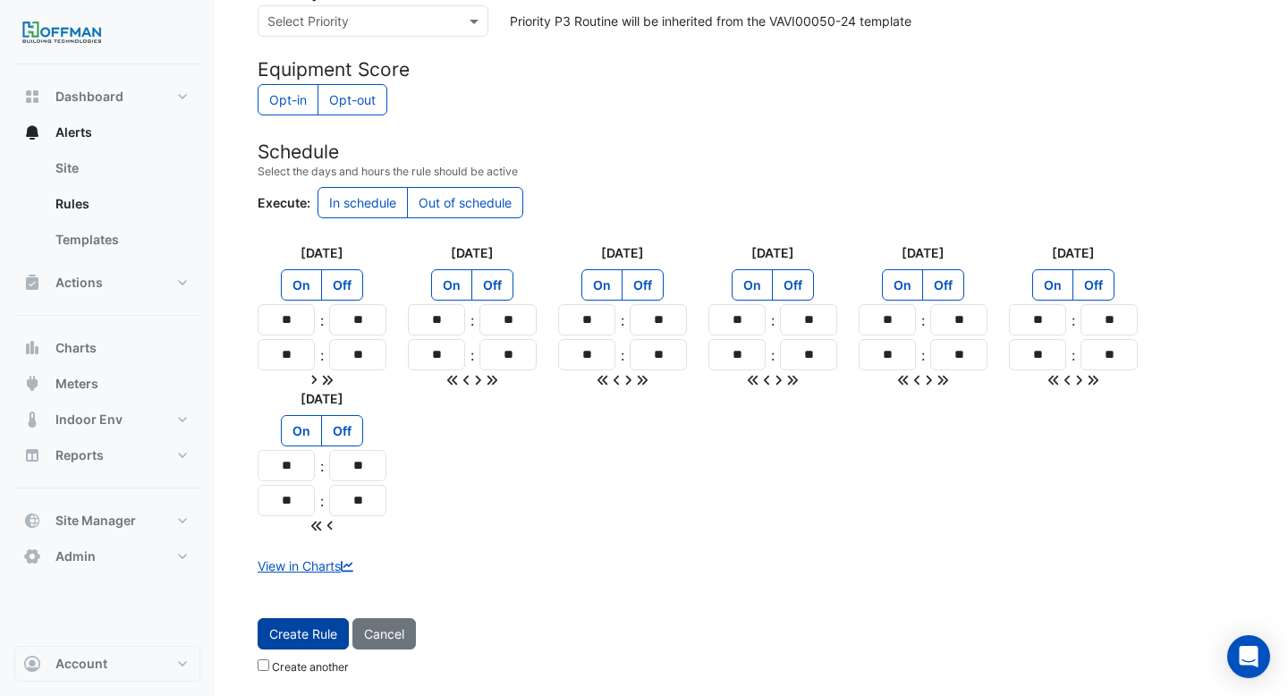
click at [324, 635] on button "Create Rule" at bounding box center [303, 633] width 91 height 31
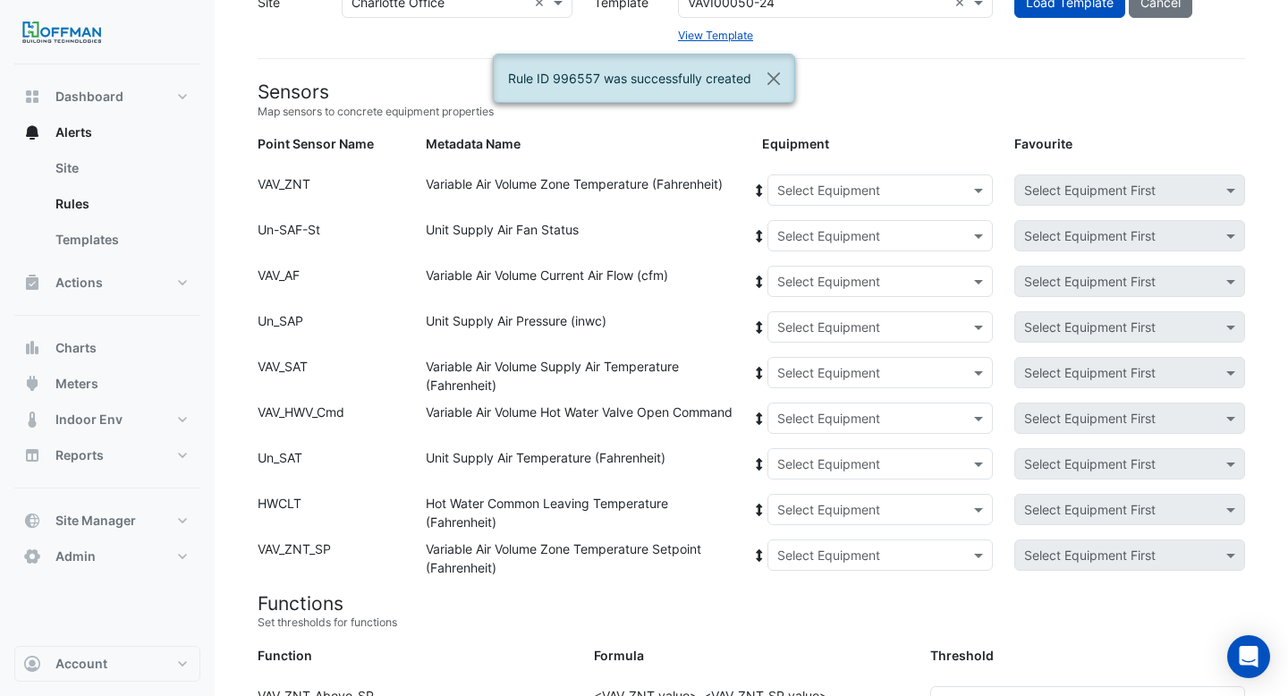
scroll to position [0, 0]
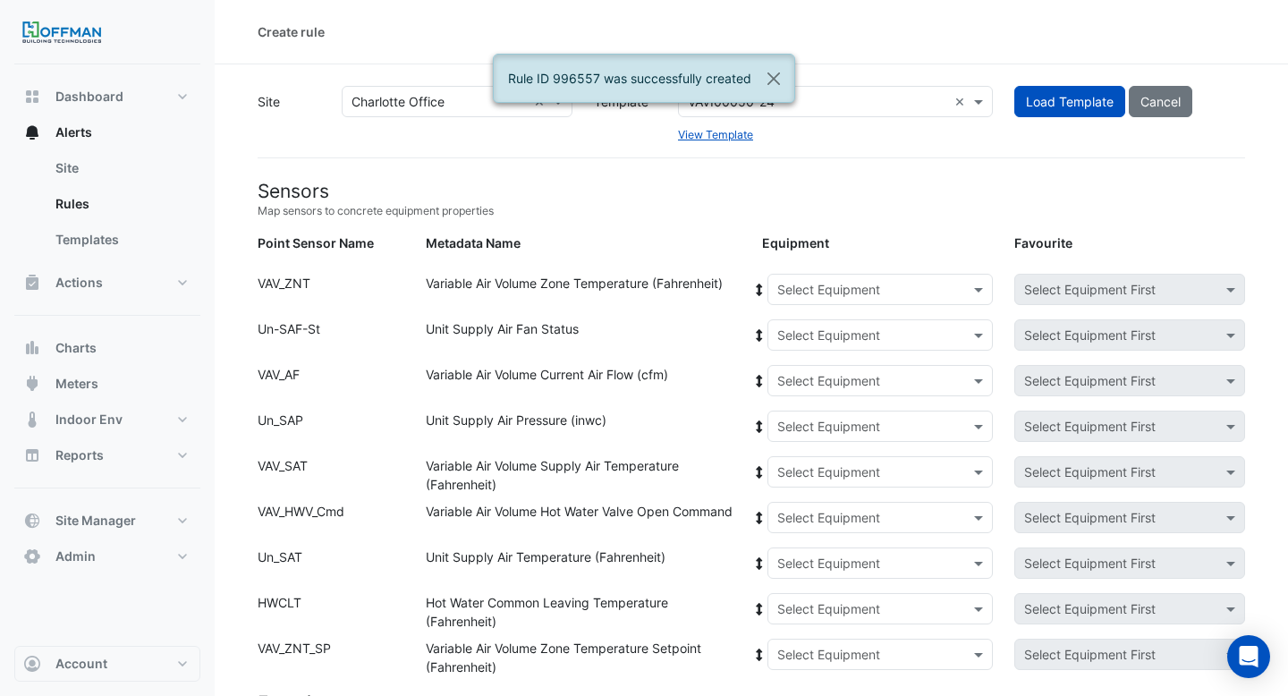
click at [823, 285] on input "text" at bounding box center [862, 290] width 171 height 19
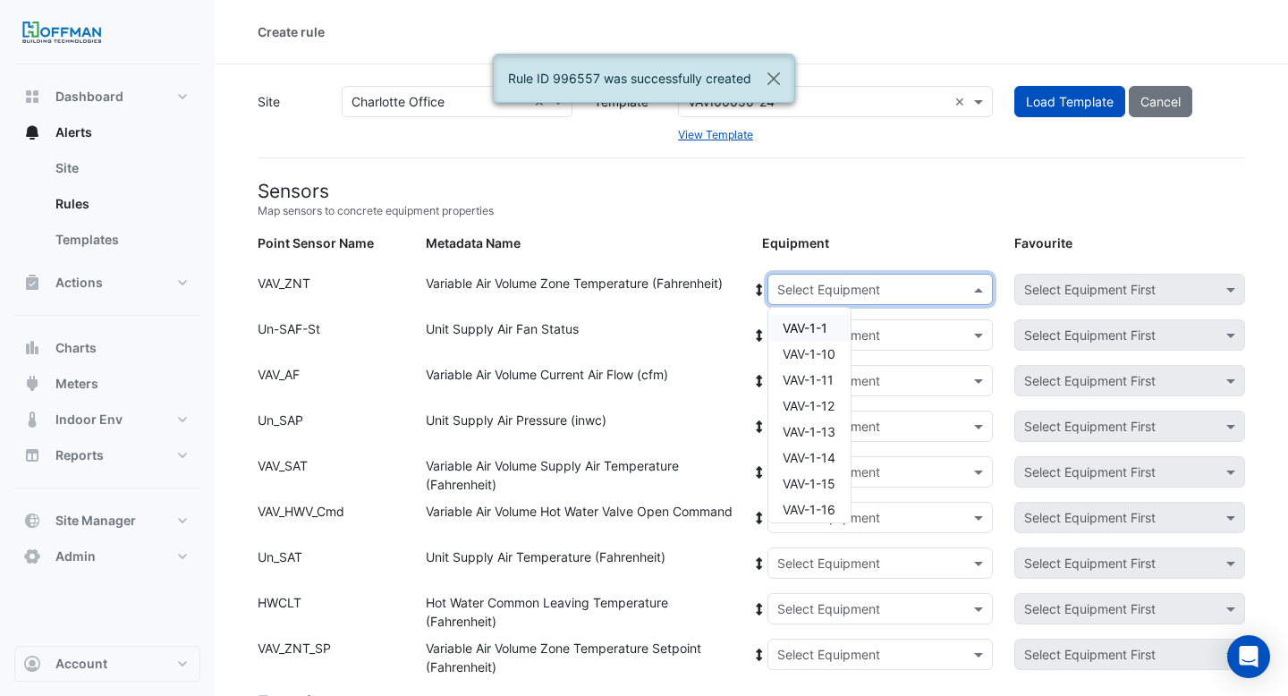
paste input "**"
type input "**"
click at [817, 426] on span "VAV-2-13" at bounding box center [810, 431] width 54 height 15
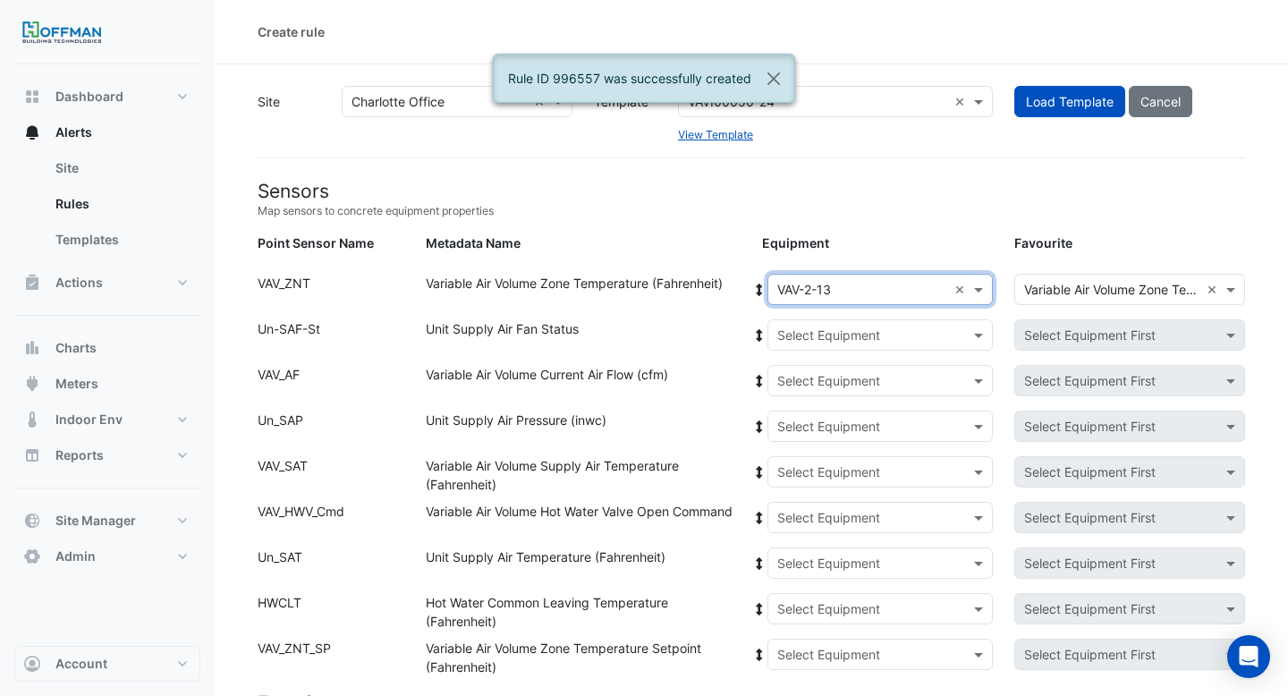
click at [763, 287] on icon at bounding box center [759, 290] width 16 height 13
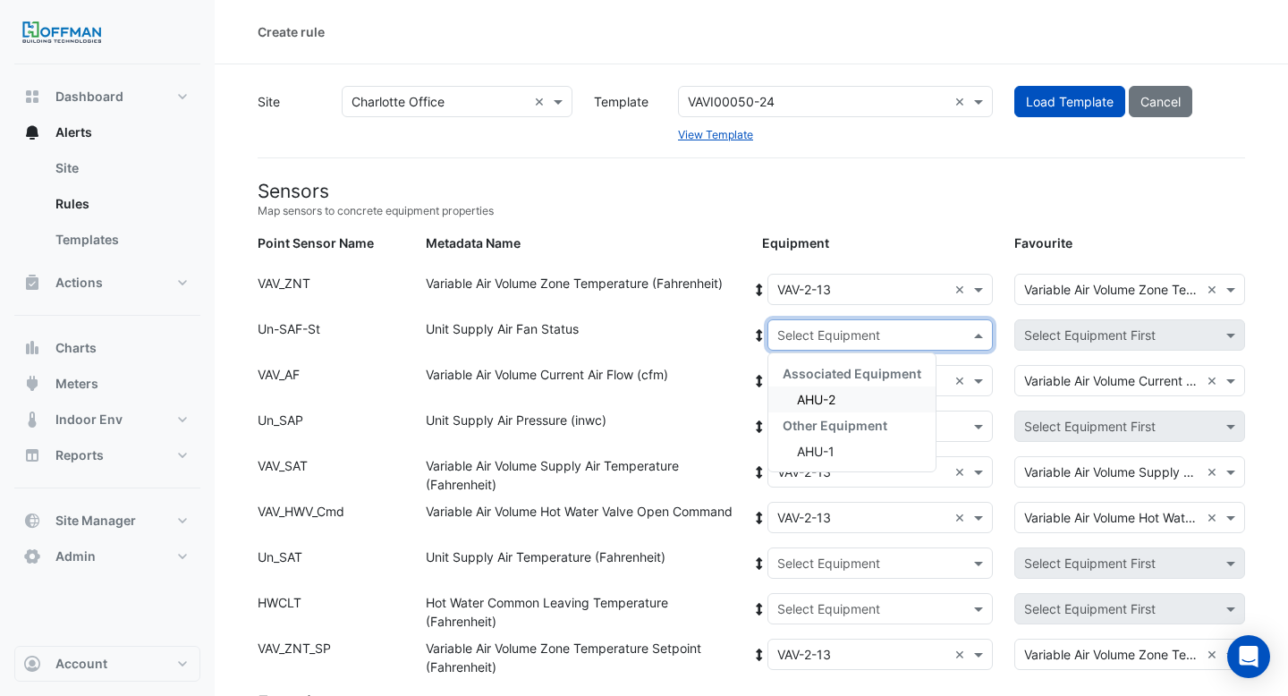
click at [792, 332] on input "text" at bounding box center [862, 335] width 171 height 19
click at [794, 405] on div "AHU-2" at bounding box center [851, 399] width 167 height 26
click at [756, 327] on fa-icon at bounding box center [759, 334] width 16 height 15
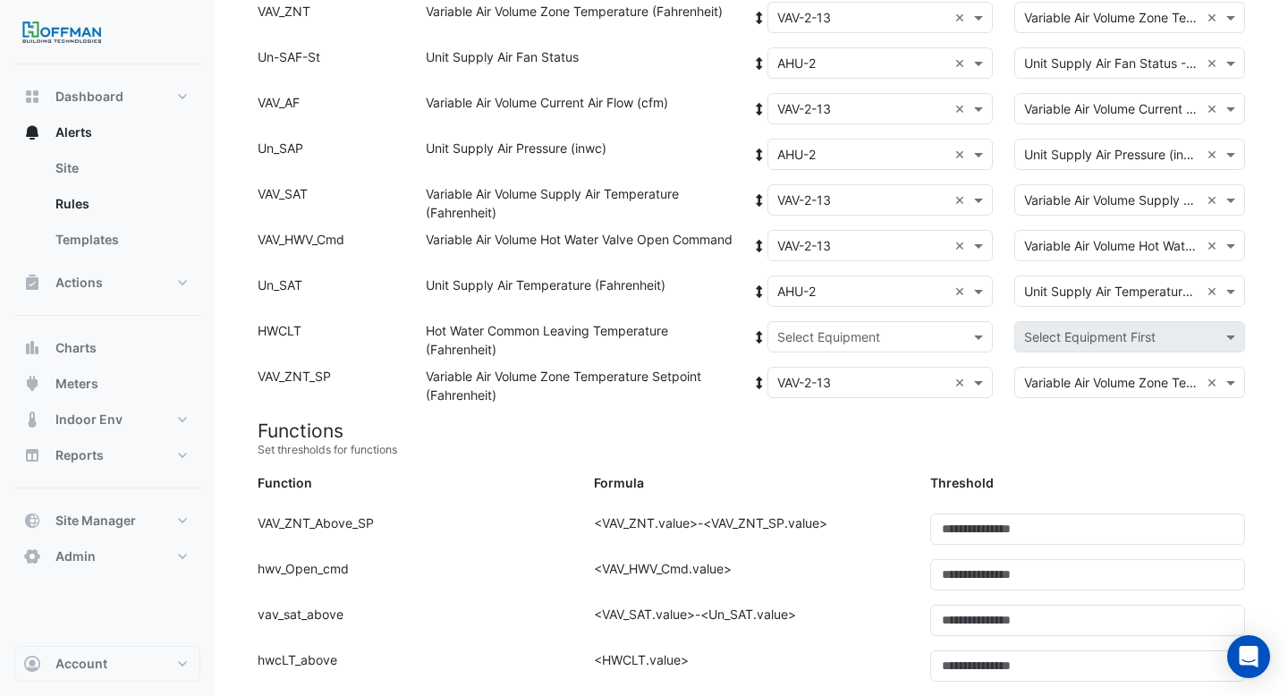
scroll to position [195, 0]
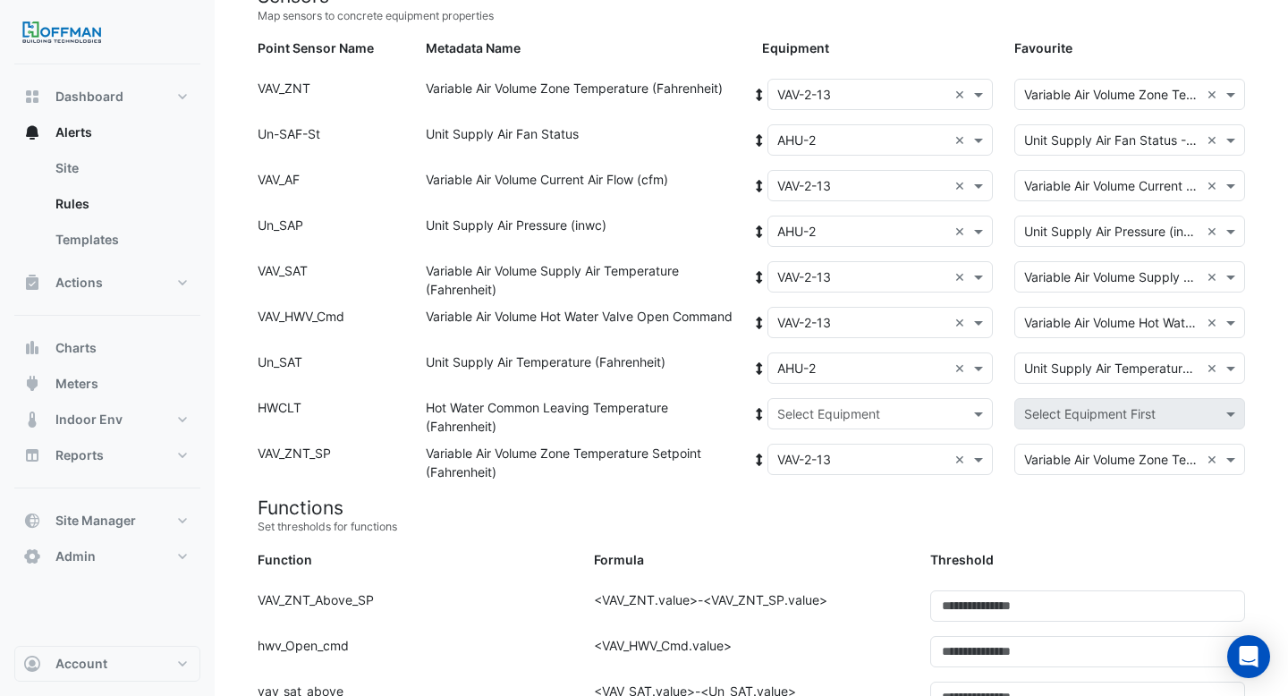
click at [829, 420] on input "text" at bounding box center [862, 414] width 171 height 19
click at [819, 470] on span "Boiler" at bounding box center [813, 477] width 32 height 15
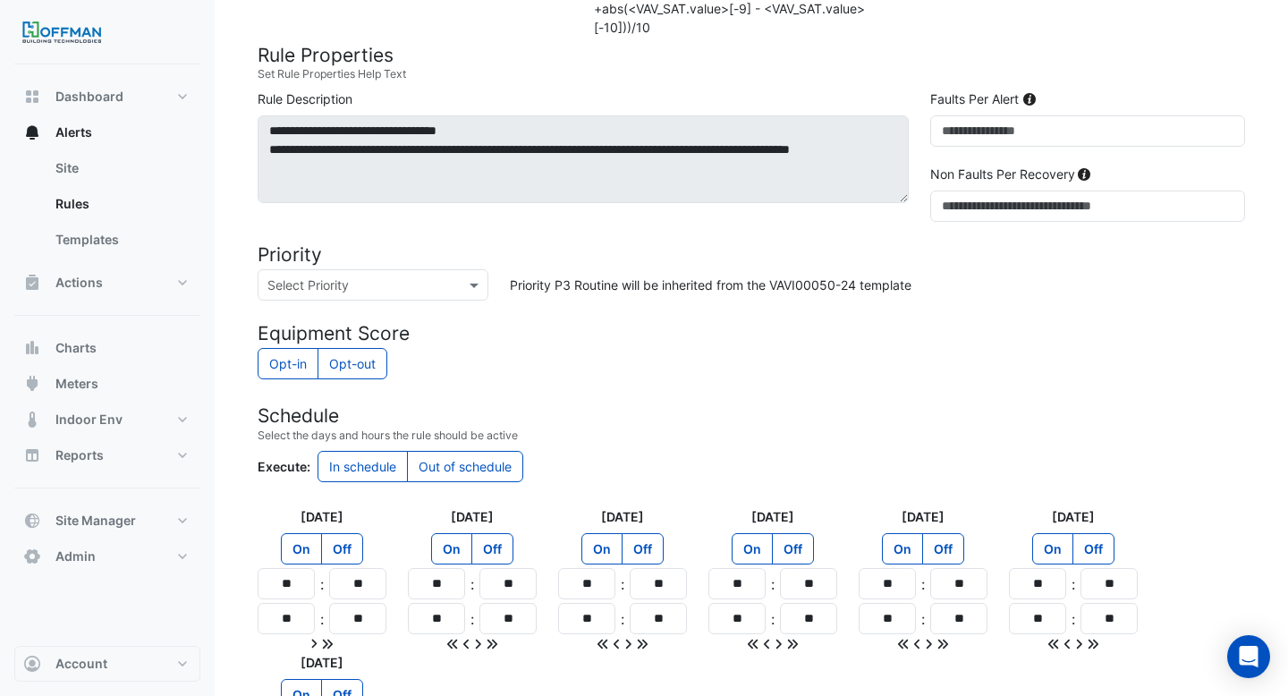
scroll to position [1538, 0]
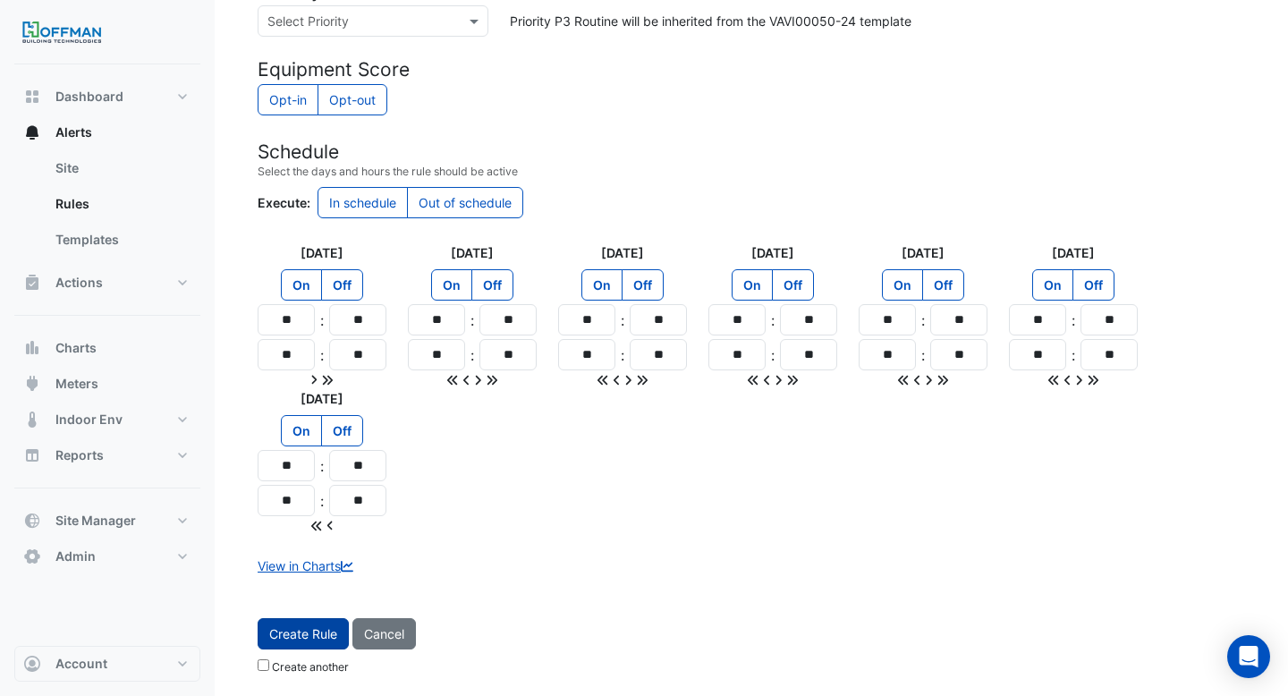
click at [301, 630] on button "Create Rule" at bounding box center [303, 633] width 91 height 31
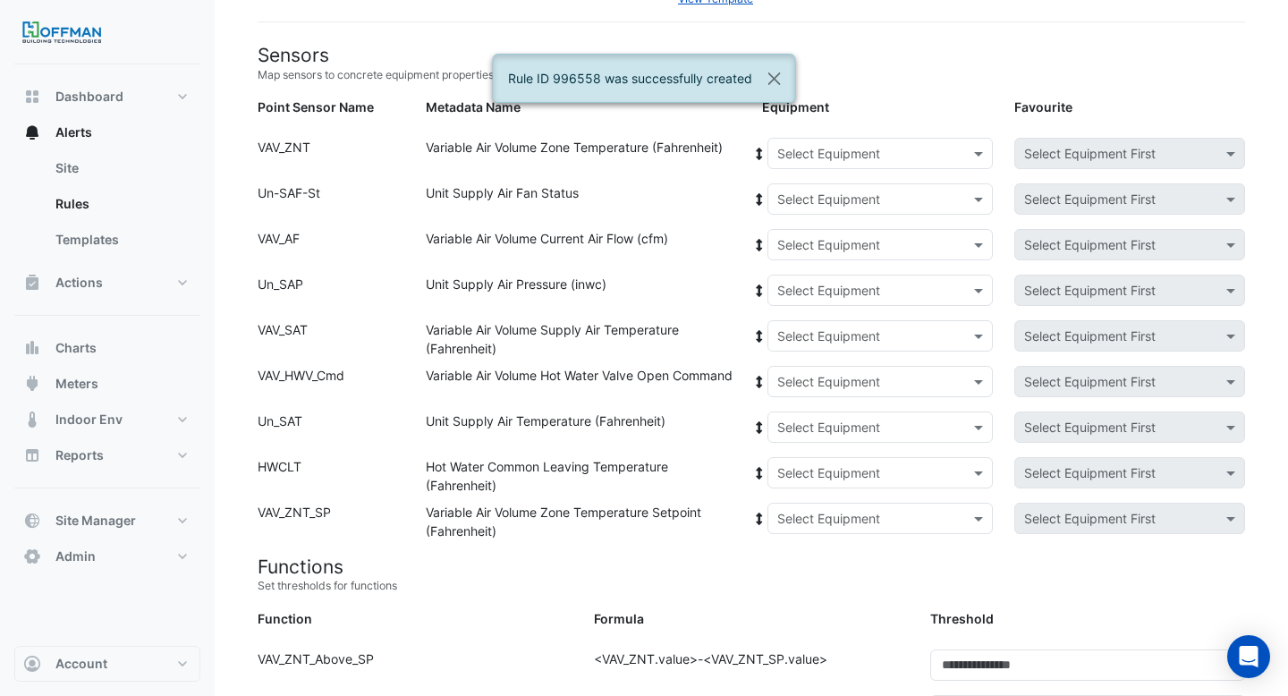
scroll to position [0, 0]
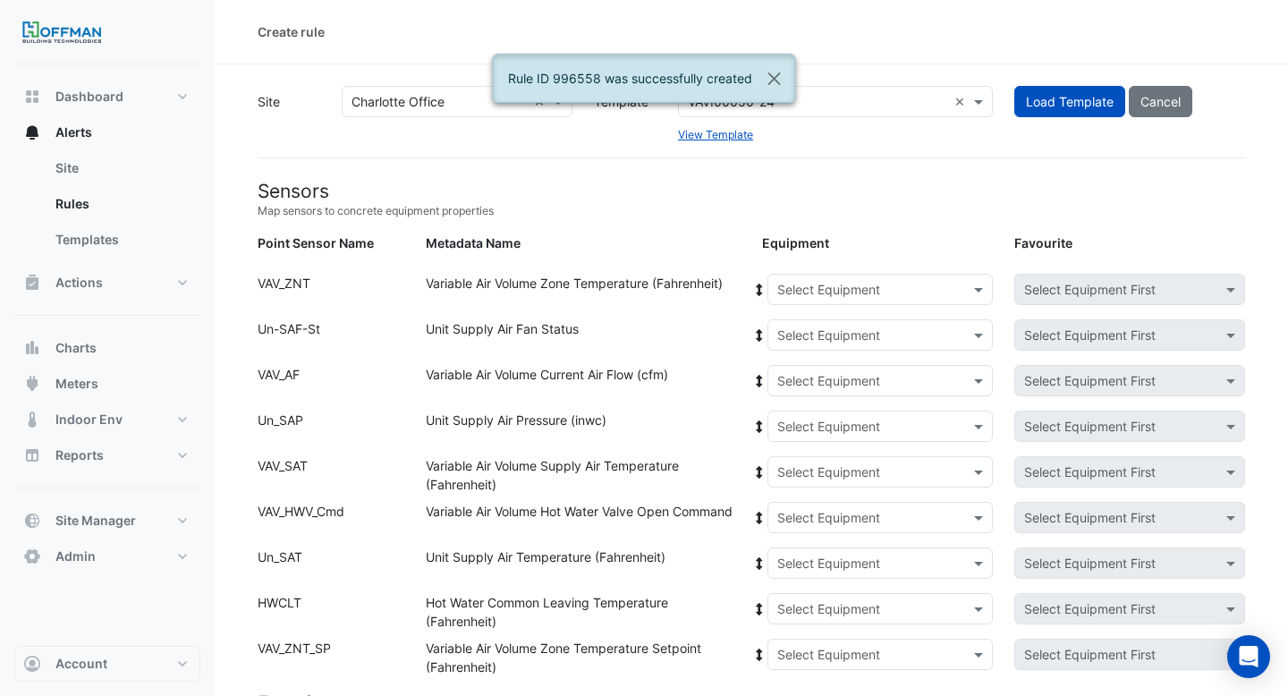
click at [864, 284] on input "text" at bounding box center [862, 290] width 171 height 19
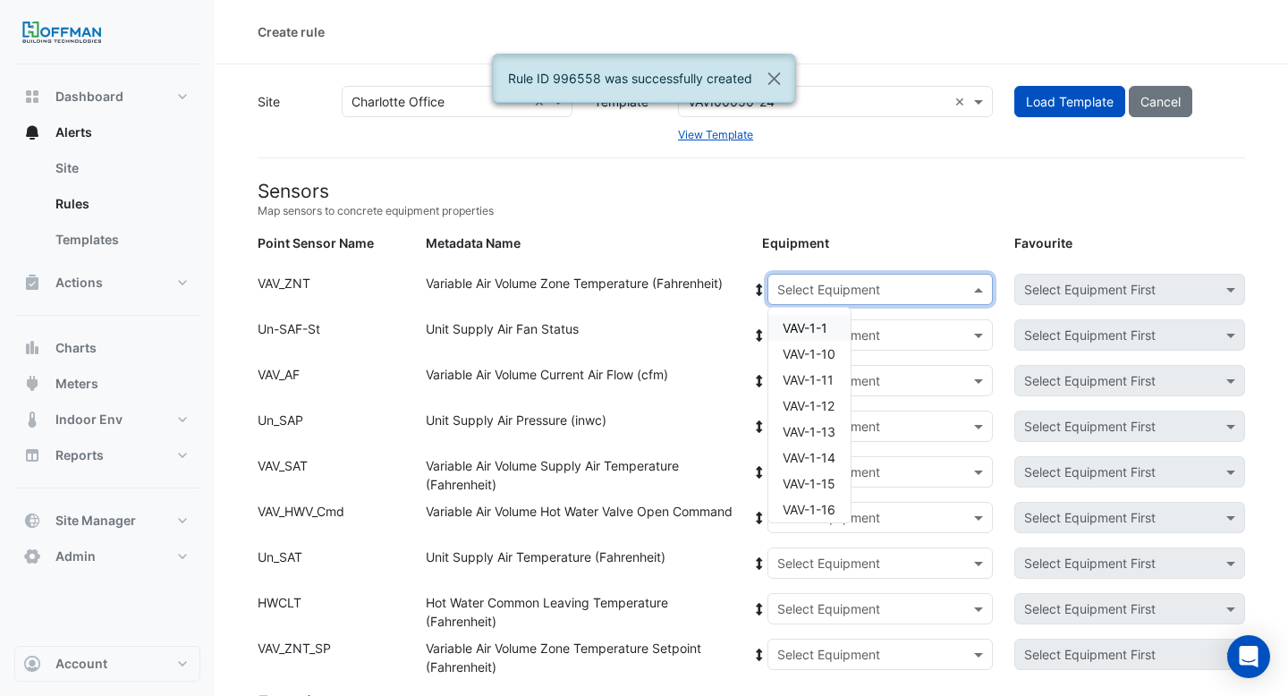
paste input "**"
type input "**"
click at [816, 459] on span "VAV-2-14" at bounding box center [810, 457] width 54 height 15
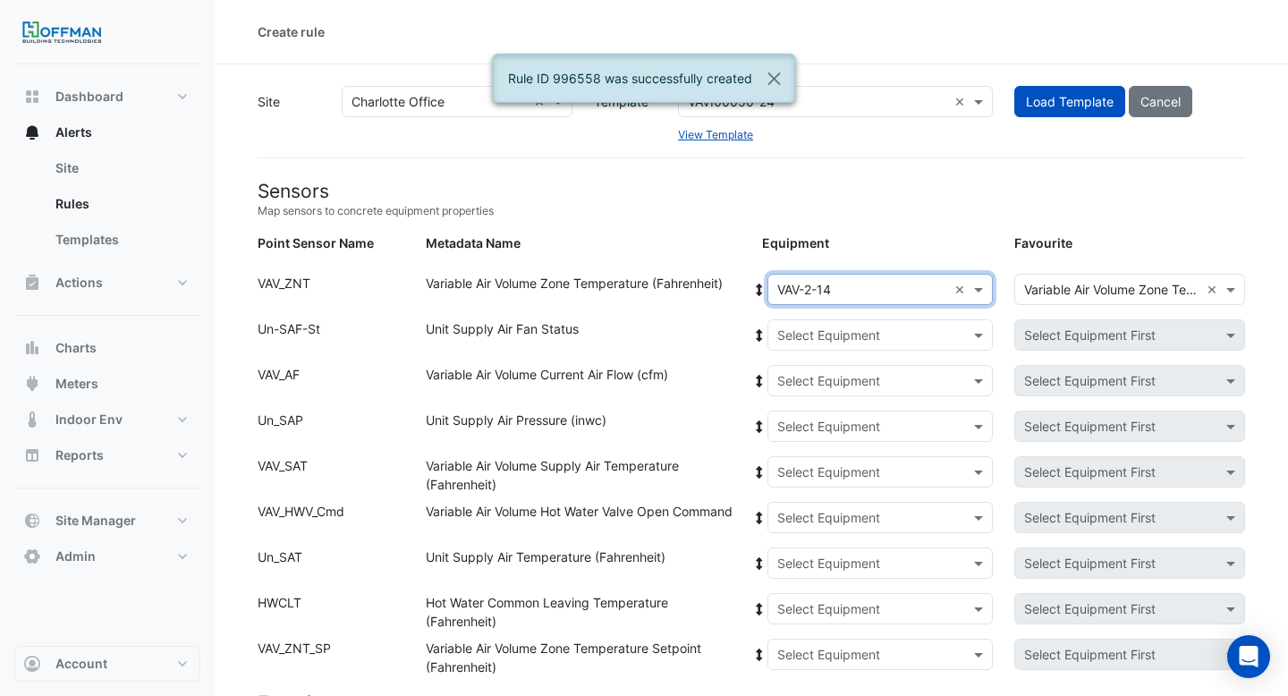
click at [761, 288] on icon at bounding box center [759, 290] width 16 height 13
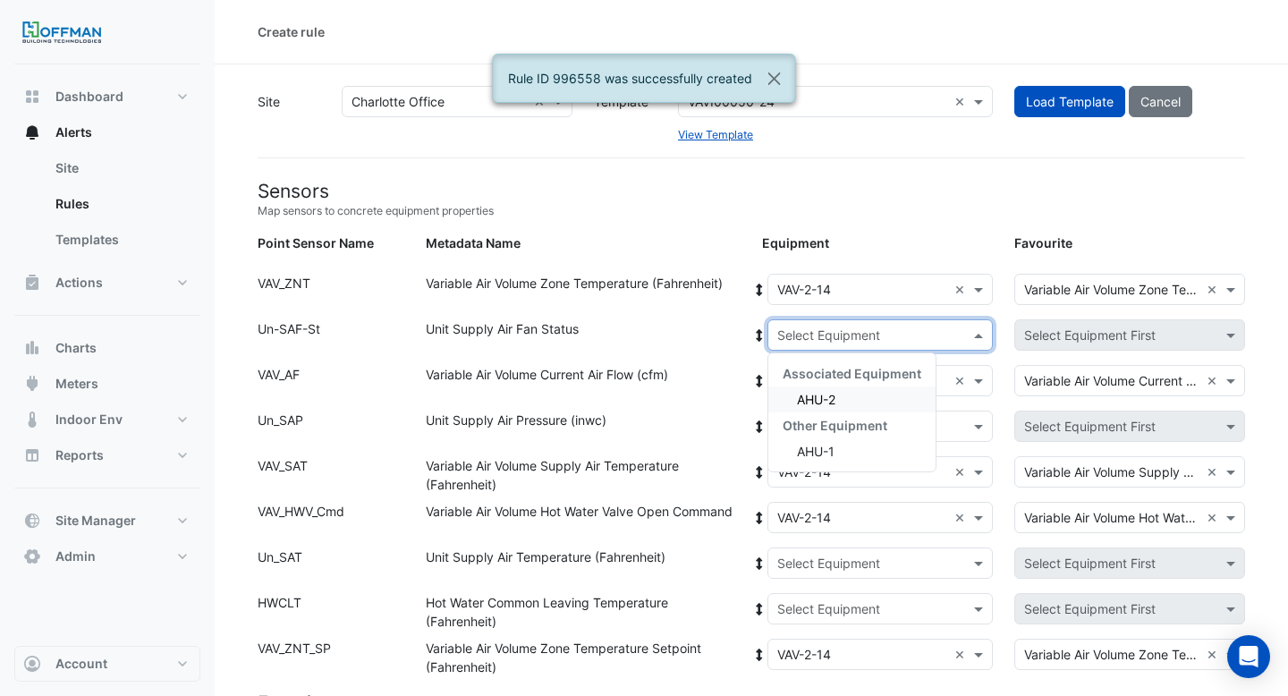
click at [807, 342] on input "text" at bounding box center [862, 335] width 171 height 19
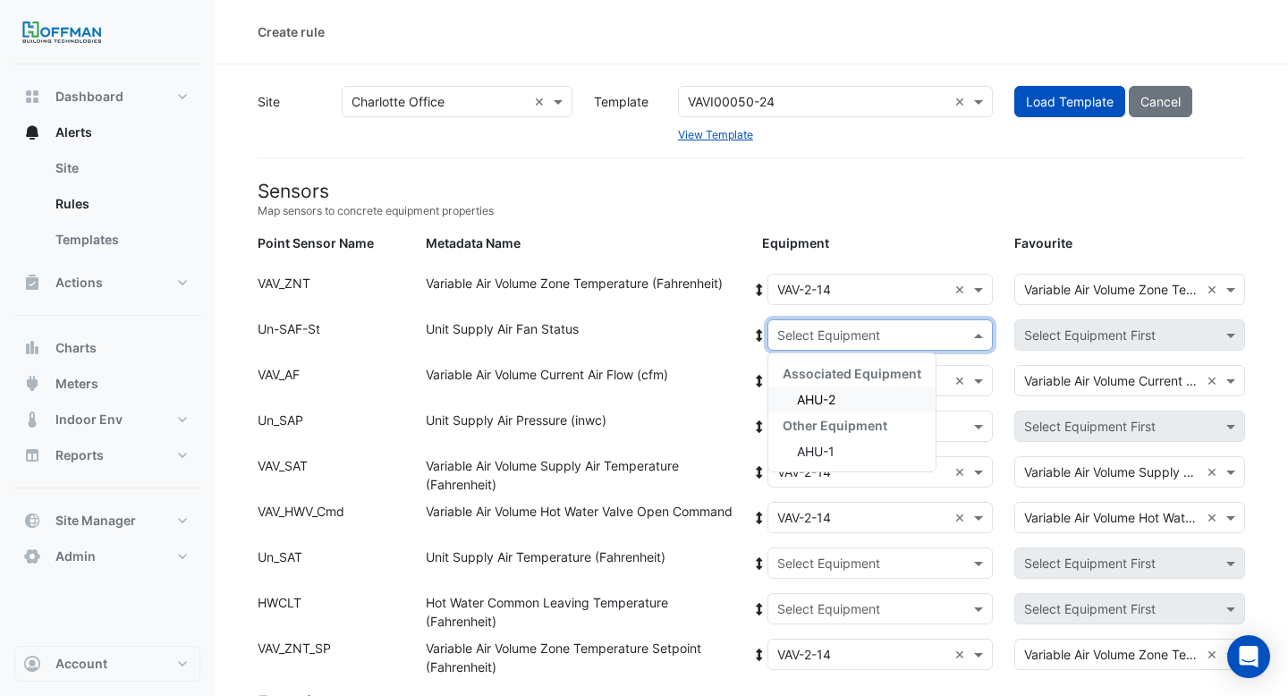
click at [802, 407] on div "AHU-2" at bounding box center [851, 399] width 167 height 26
click at [754, 326] on span at bounding box center [759, 335] width 16 height 19
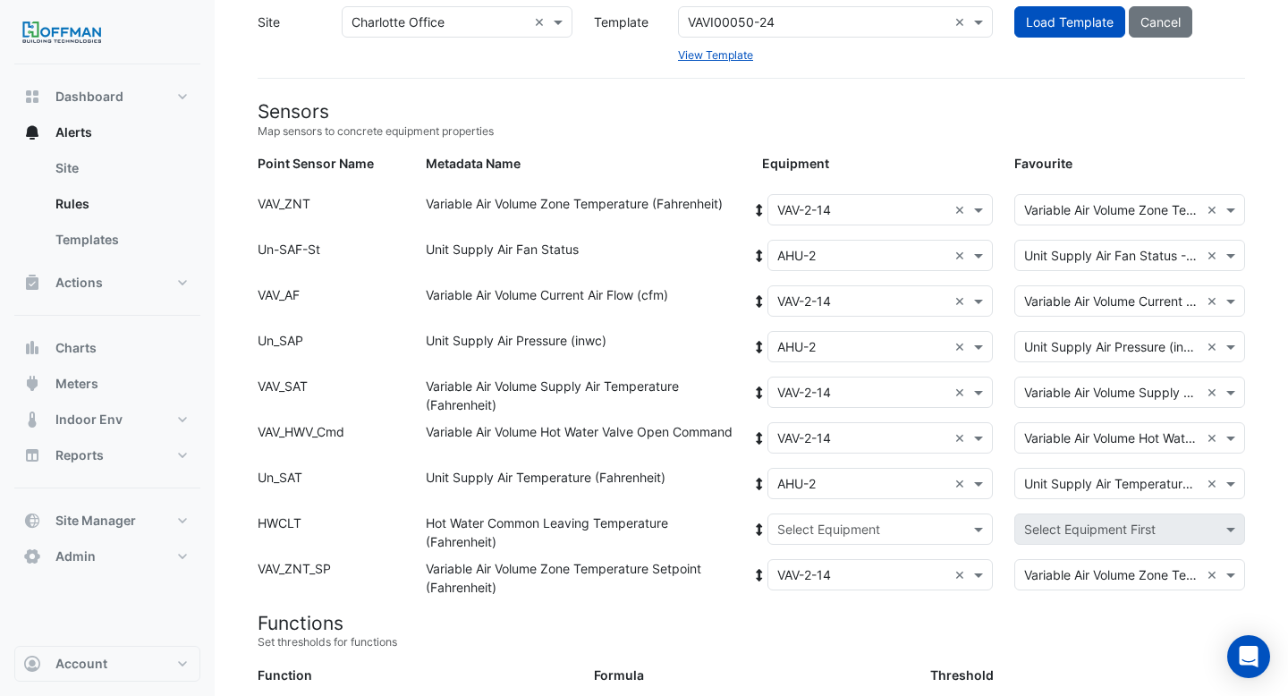
scroll to position [199, 0]
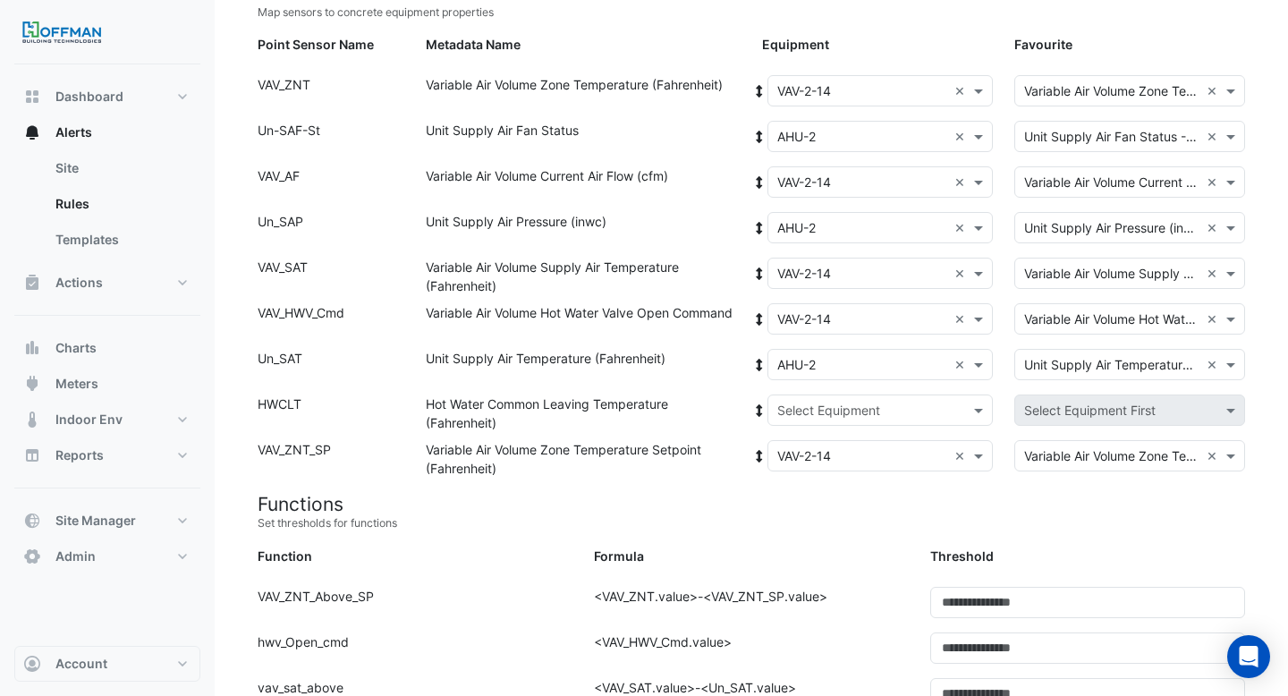
click at [818, 402] on input "text" at bounding box center [862, 411] width 171 height 19
click at [811, 469] on span "Boiler" at bounding box center [813, 474] width 32 height 15
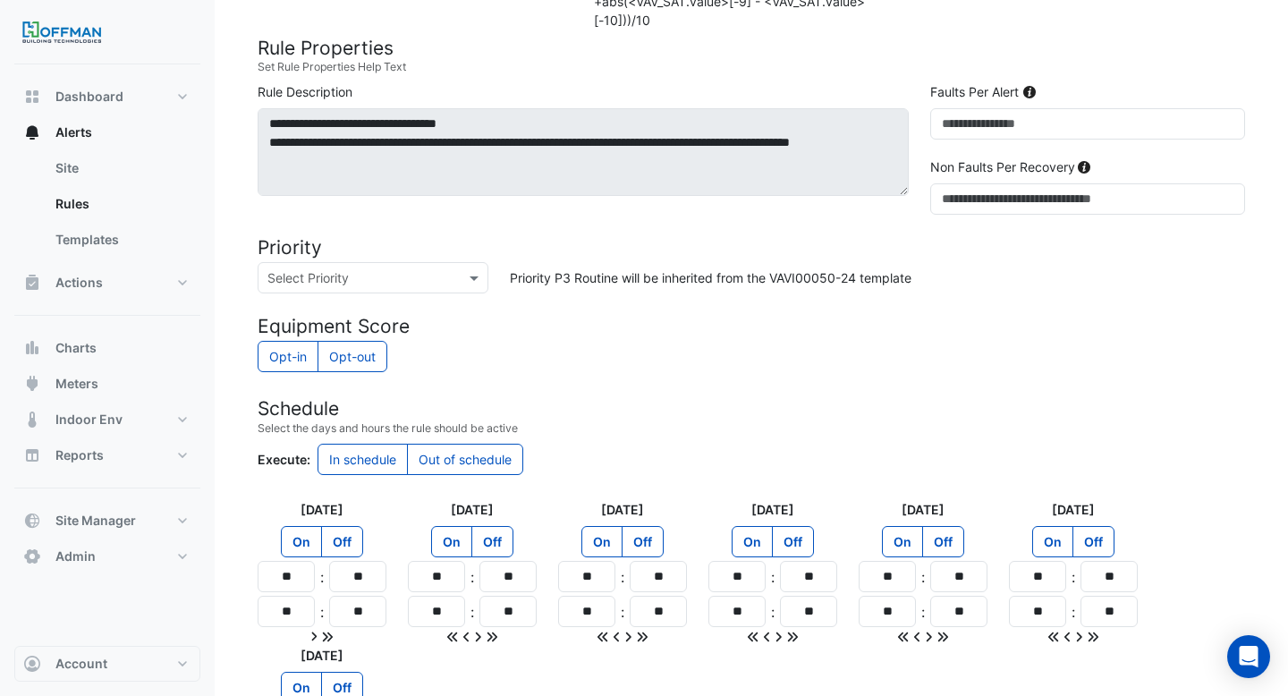
scroll to position [1538, 0]
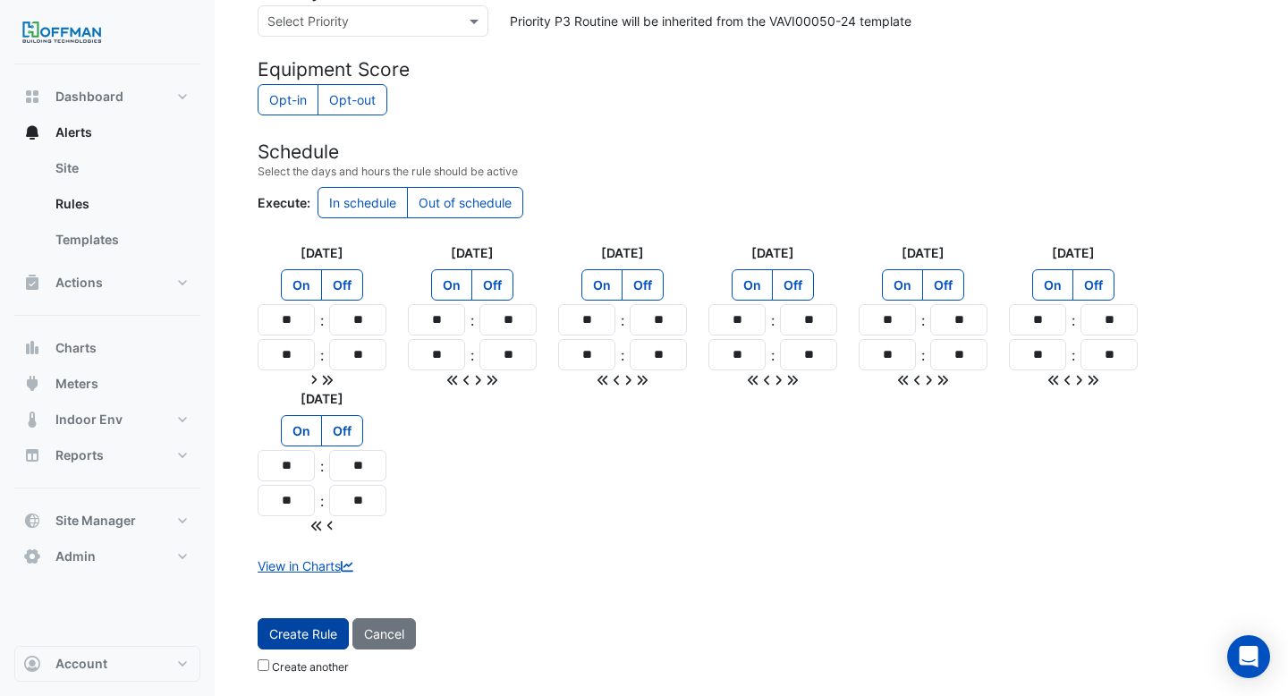
click at [294, 625] on button "Create Rule" at bounding box center [303, 633] width 91 height 31
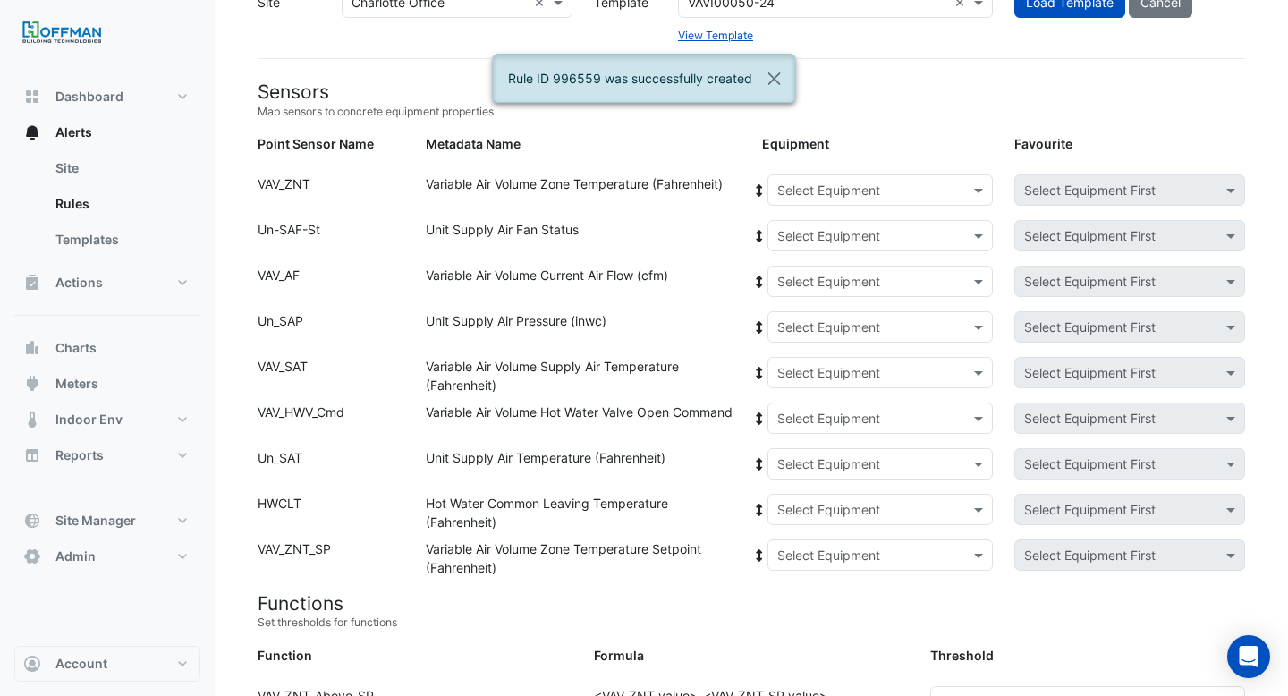
scroll to position [0, 0]
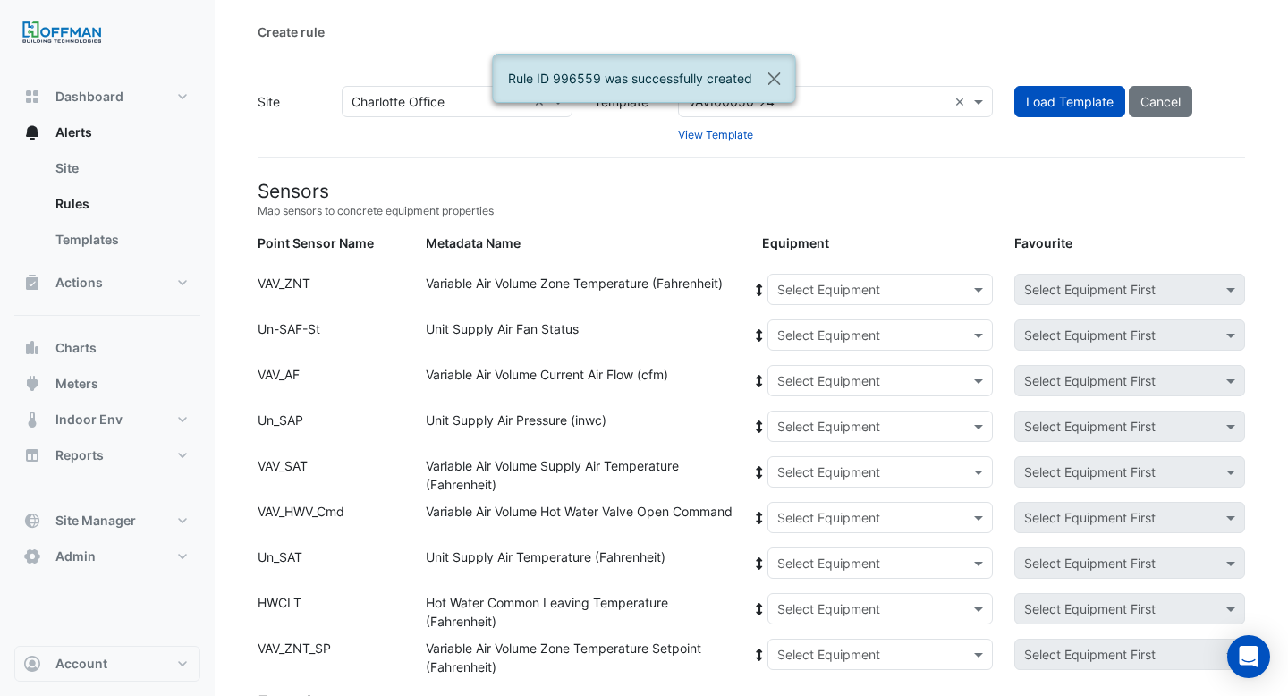
click at [851, 292] on input "text" at bounding box center [862, 290] width 171 height 19
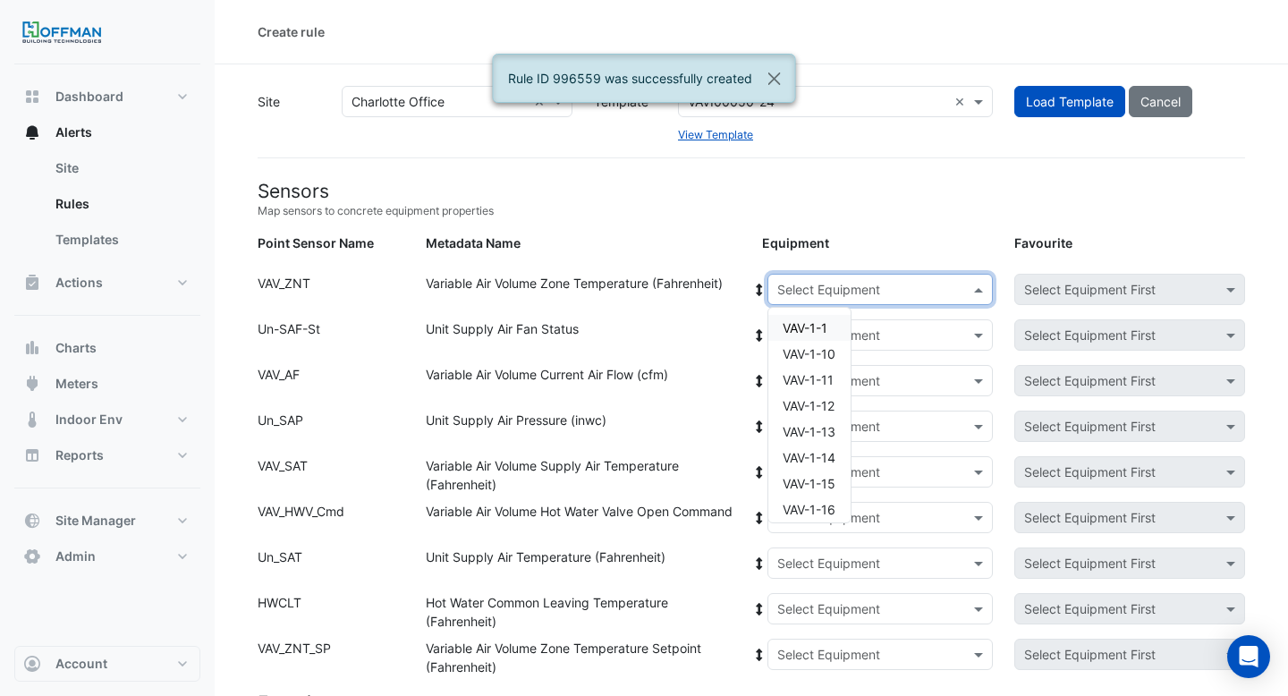
paste input "**"
type input "**"
click at [838, 485] on div "VAV-2-15" at bounding box center [809, 483] width 82 height 26
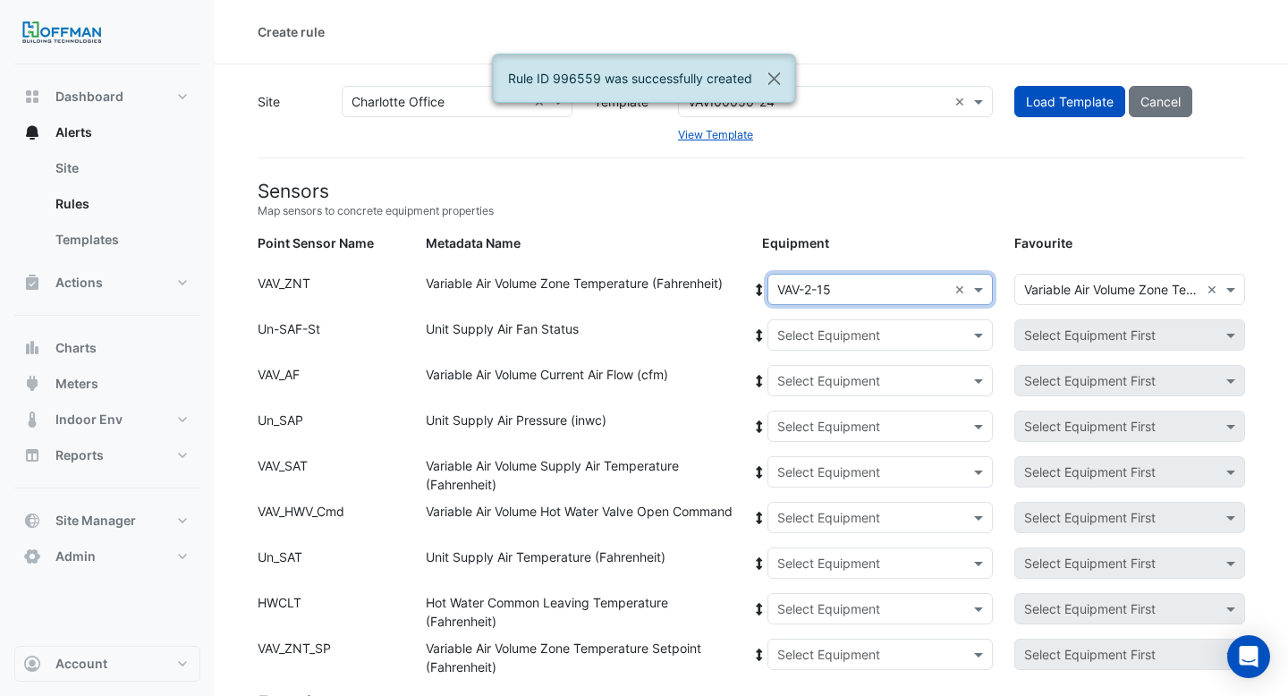
click at [759, 288] on icon at bounding box center [759, 290] width 6 height 13
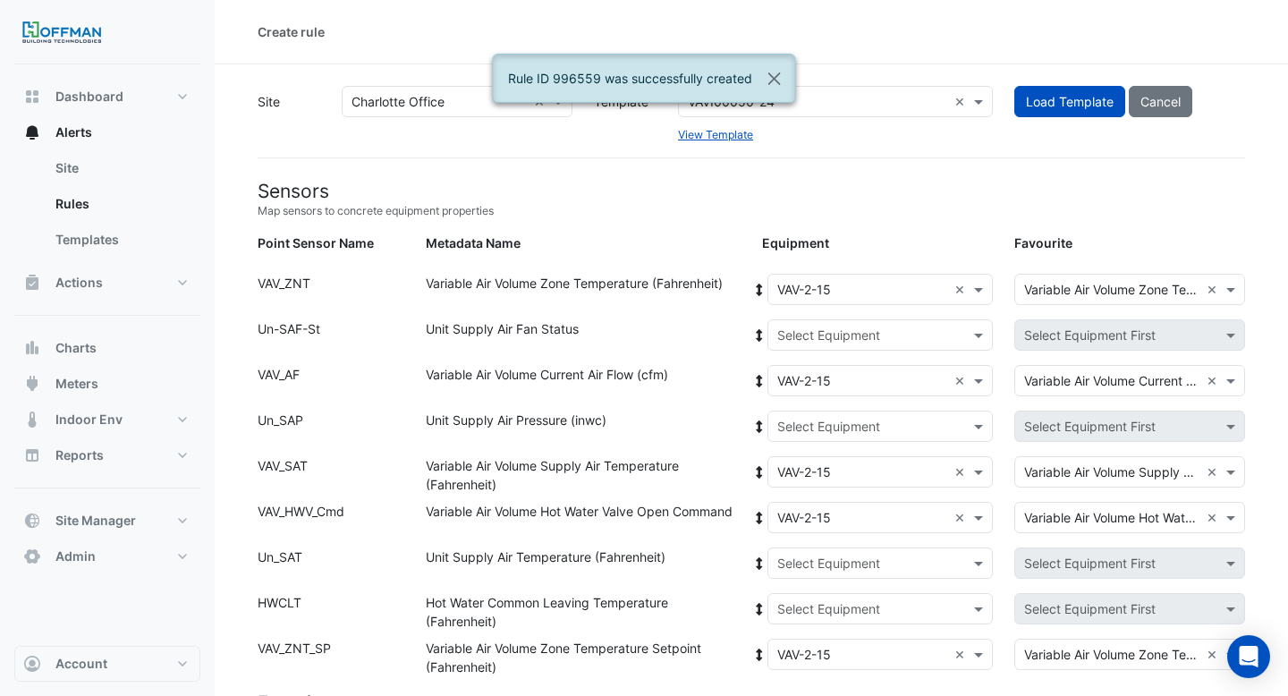
click at [797, 328] on input "text" at bounding box center [862, 335] width 171 height 19
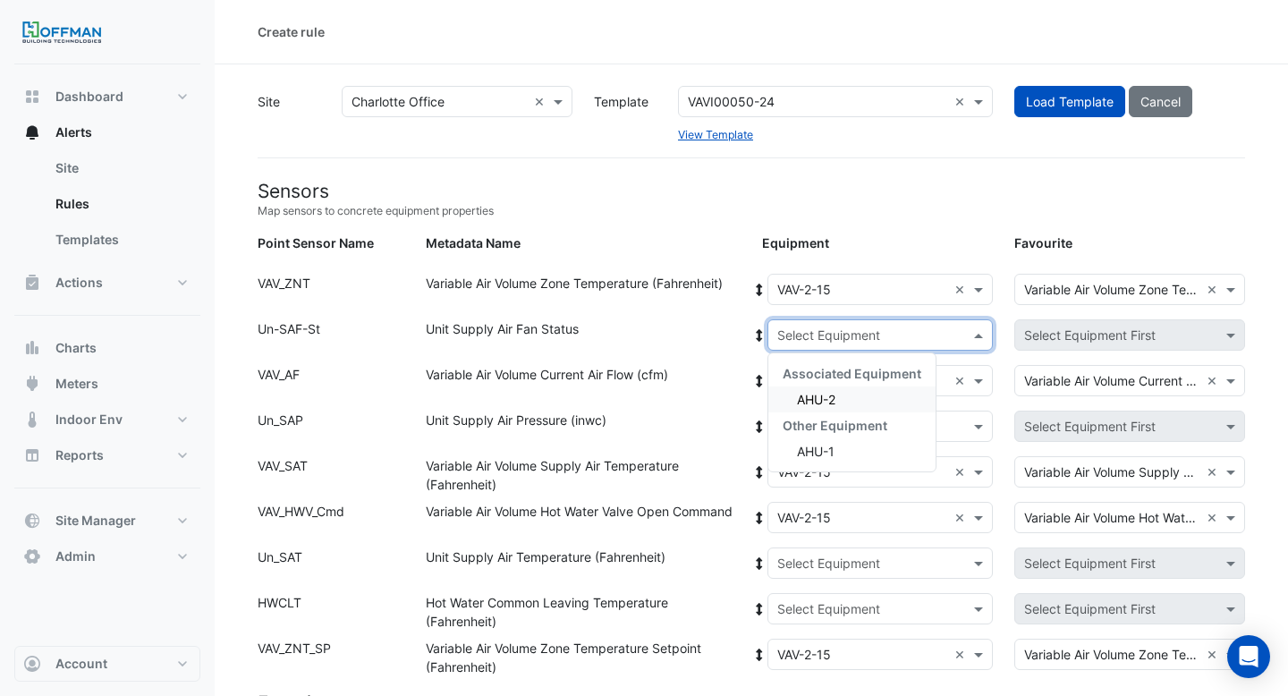
click at [813, 397] on span "AHU-2" at bounding box center [816, 399] width 38 height 15
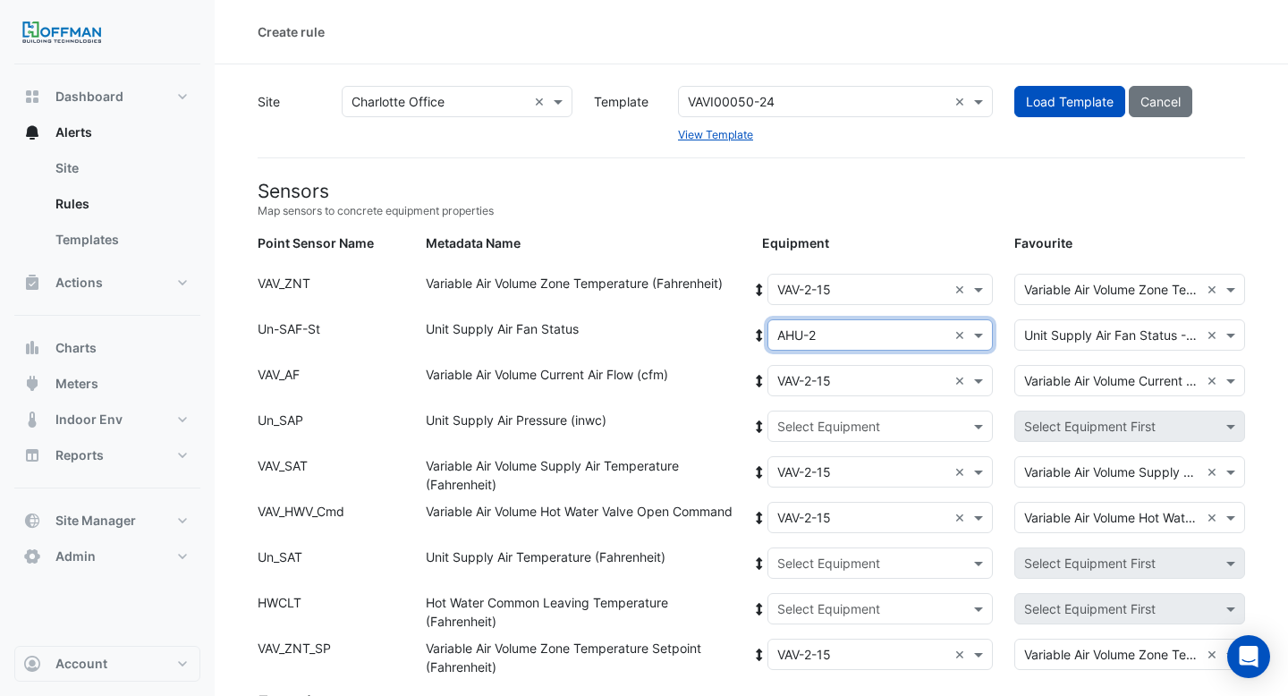
click at [760, 329] on icon at bounding box center [759, 335] width 16 height 13
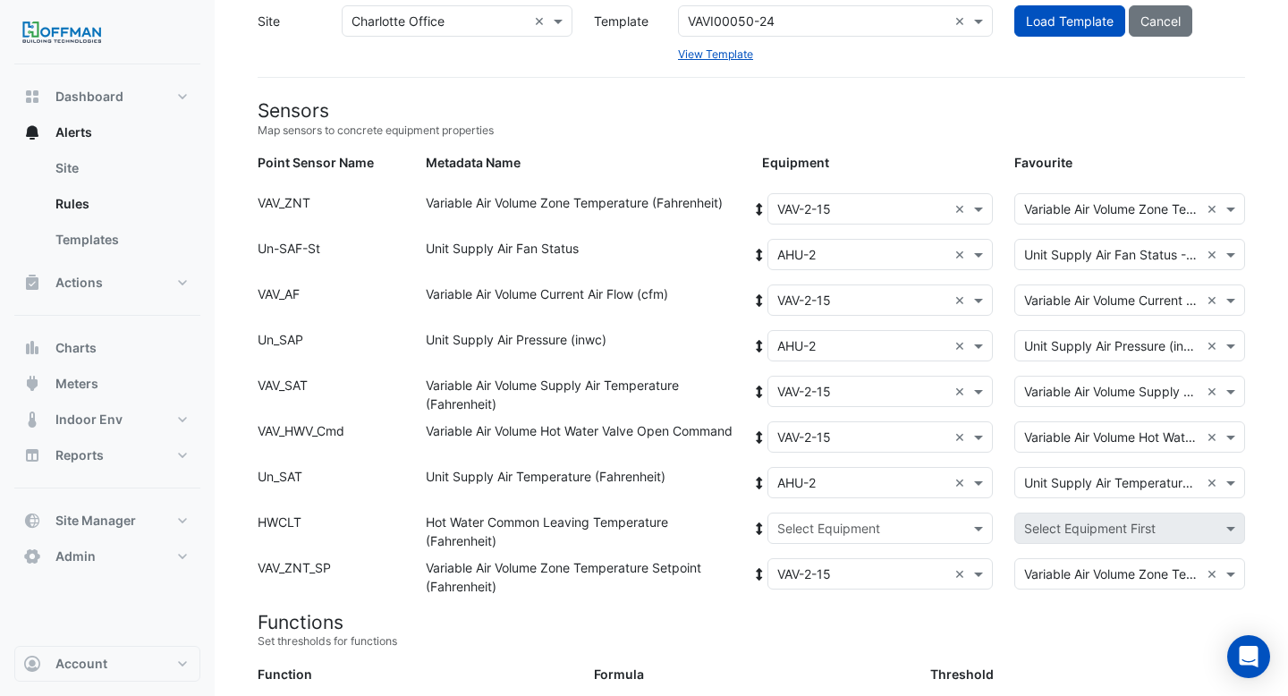
scroll to position [81, 0]
click at [814, 542] on div "Equipment: Select Equipment Favourite: Select Equipment First" at bounding box center [1003, 531] width 504 height 38
click at [817, 525] on input "text" at bounding box center [862, 528] width 171 height 19
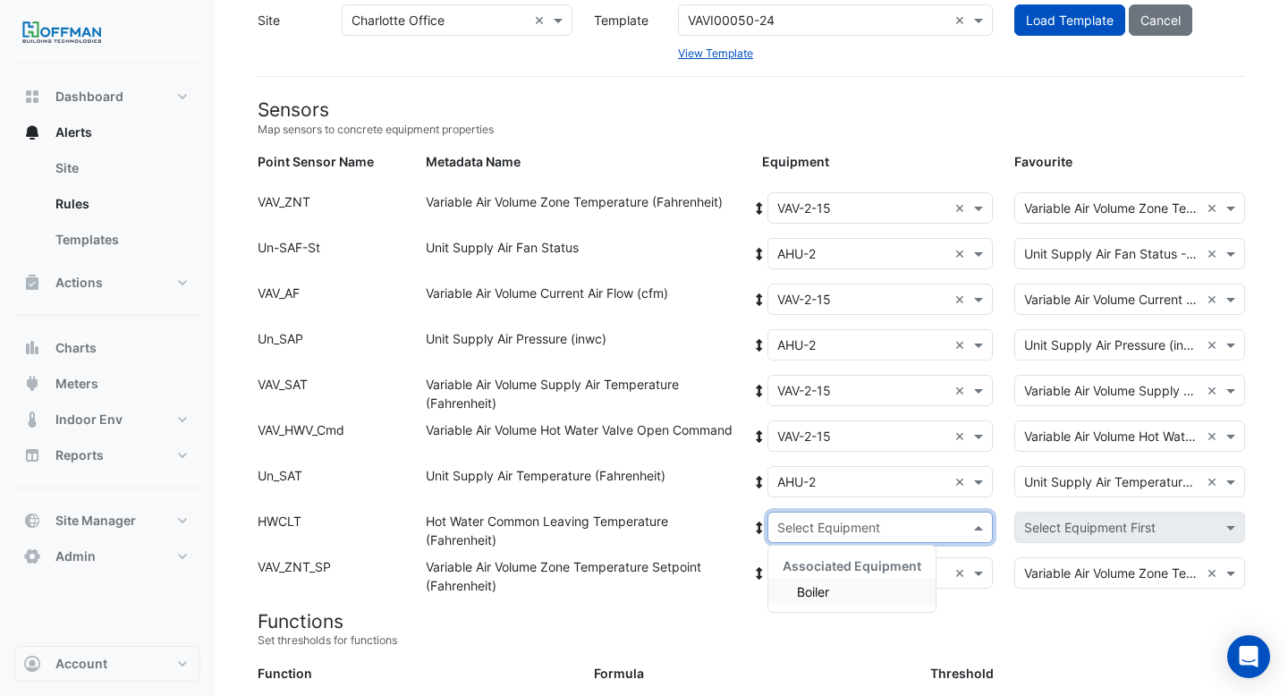
click at [814, 580] on div "Boiler" at bounding box center [851, 592] width 167 height 26
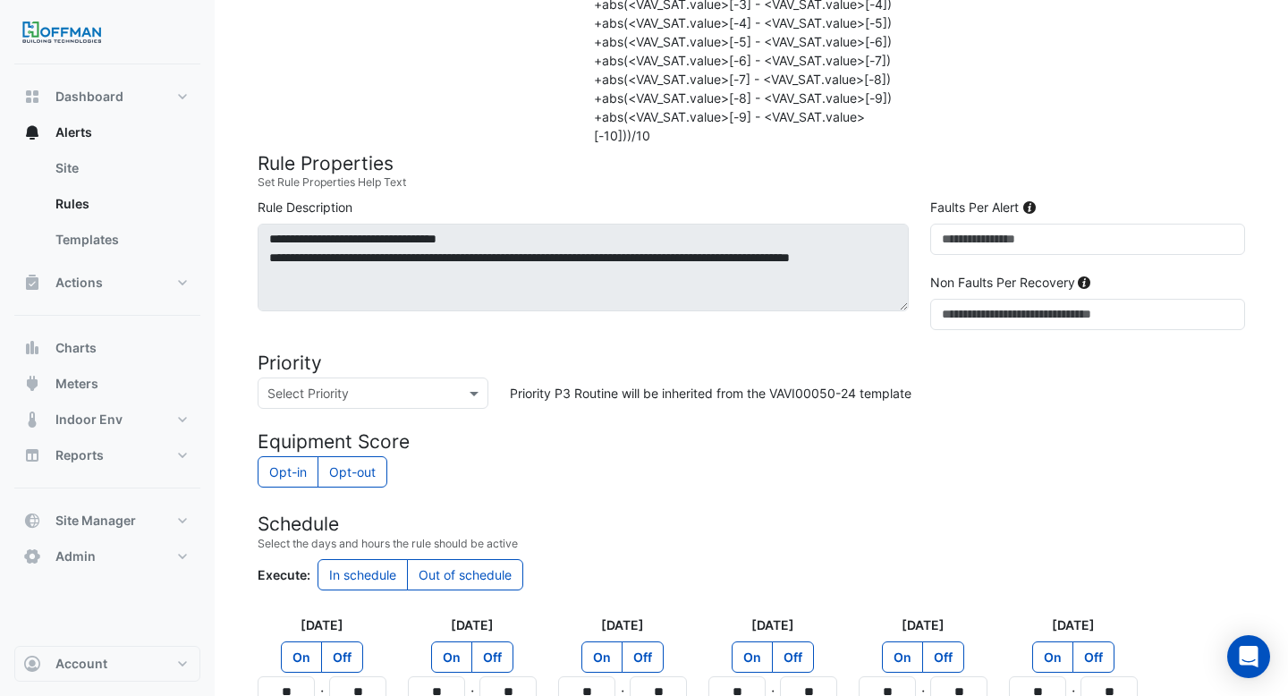
scroll to position [1538, 0]
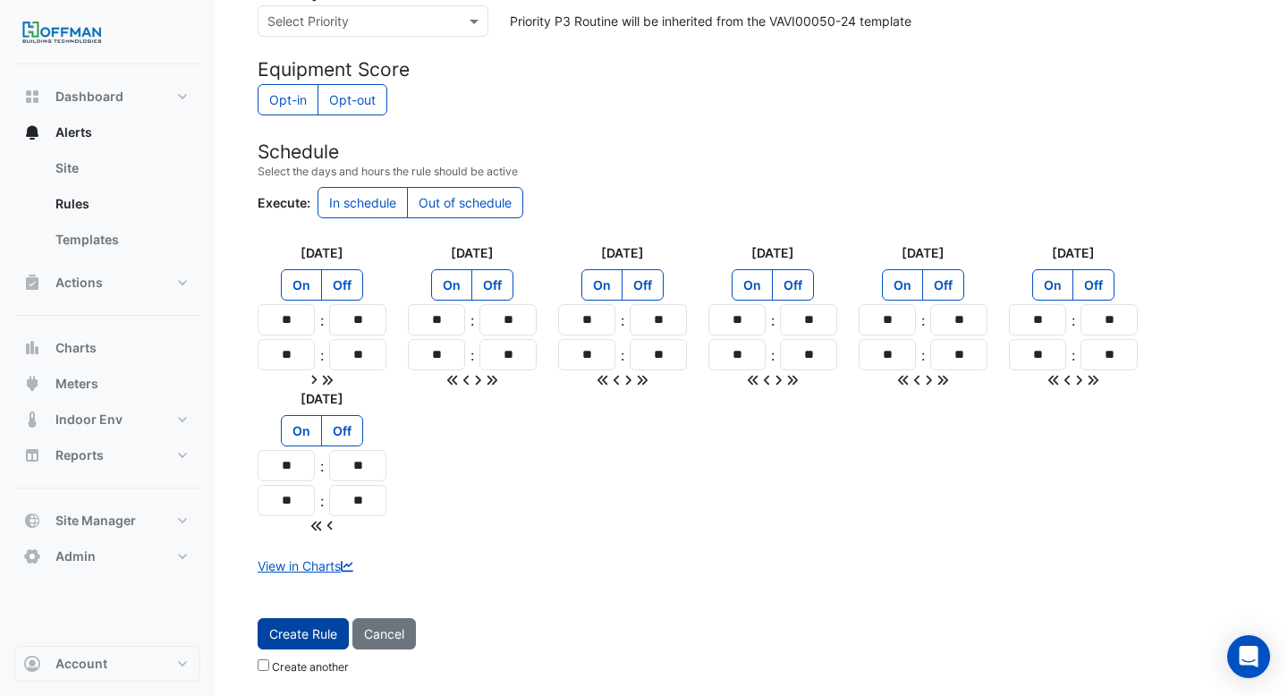
click at [324, 628] on button "Create Rule" at bounding box center [303, 633] width 91 height 31
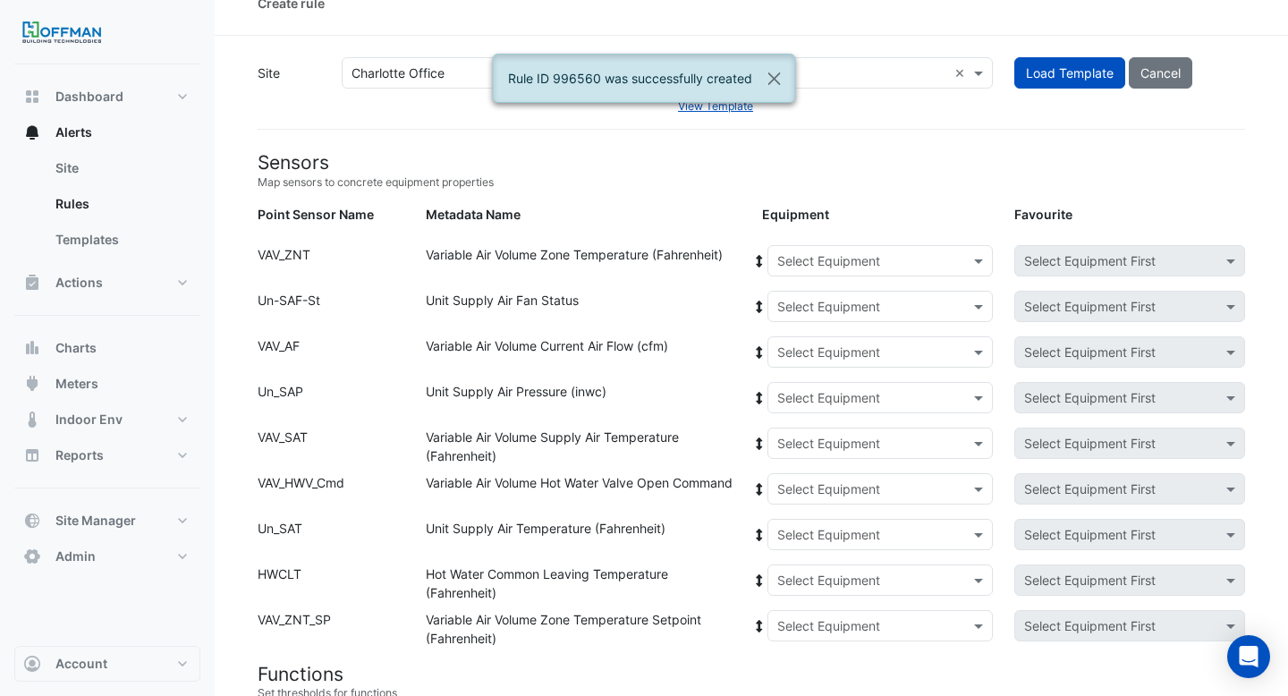
scroll to position [0, 0]
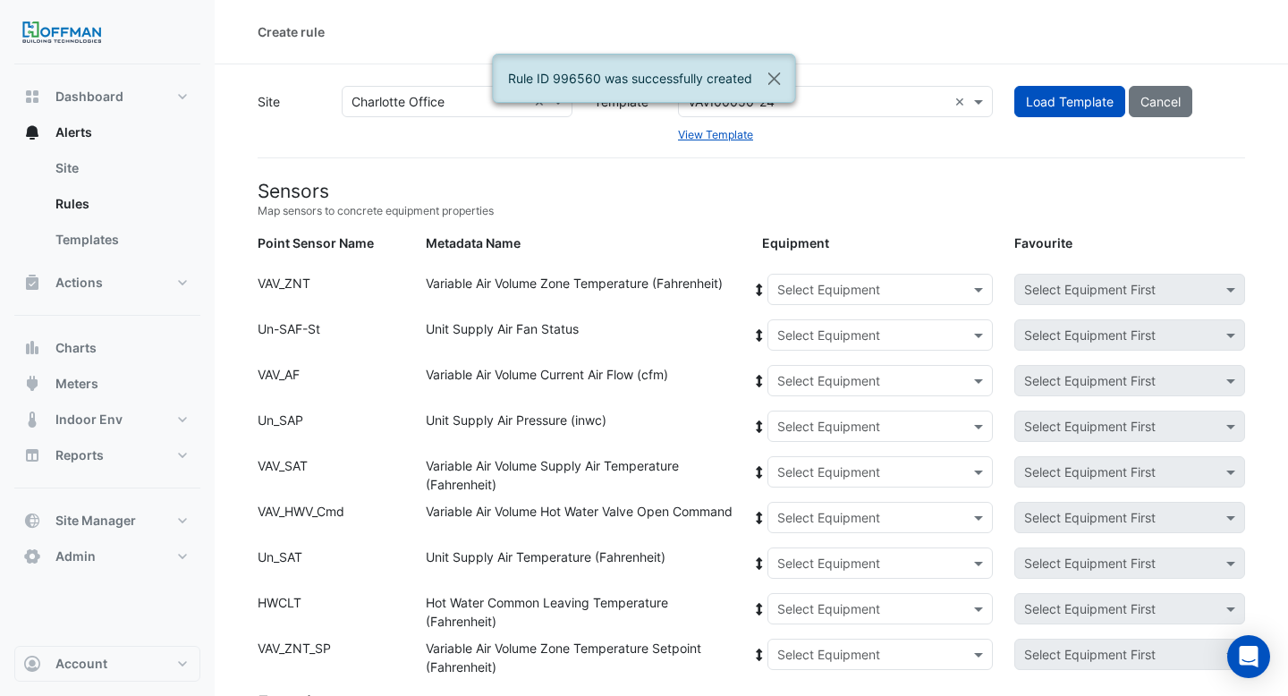
click at [841, 284] on input "text" at bounding box center [862, 290] width 171 height 19
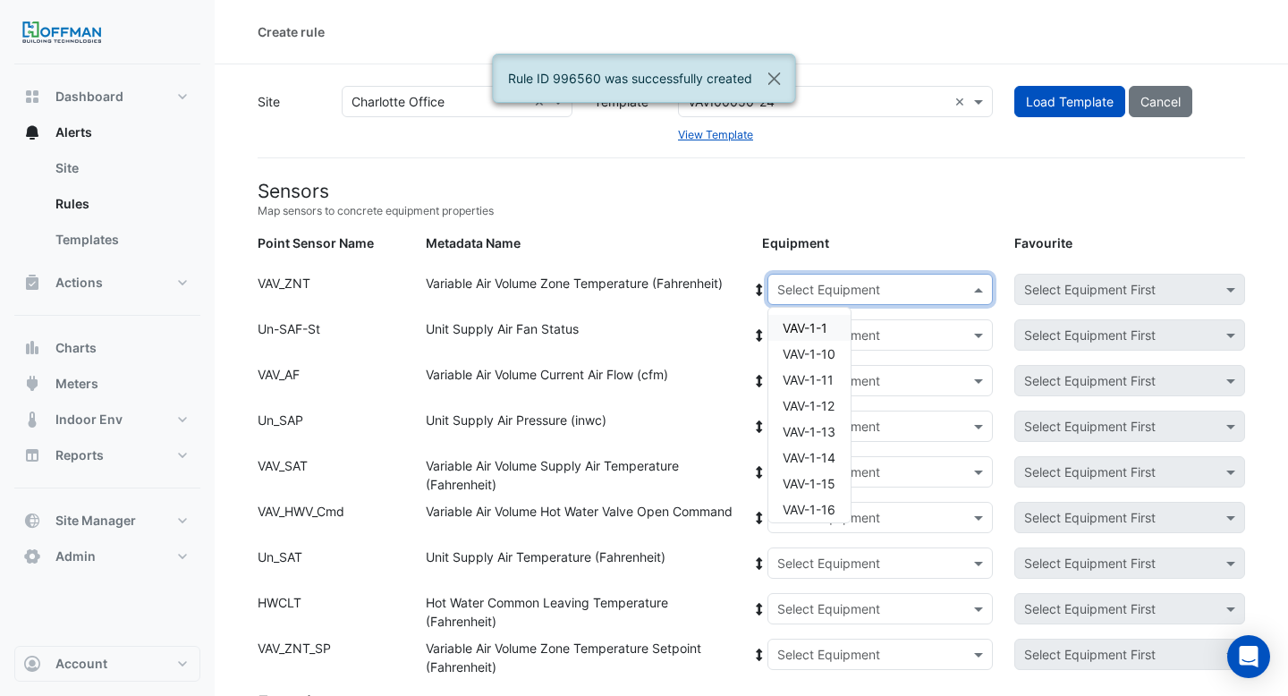
paste input "**"
type input "**"
click at [826, 453] on span "VAV-2-2" at bounding box center [806, 450] width 47 height 15
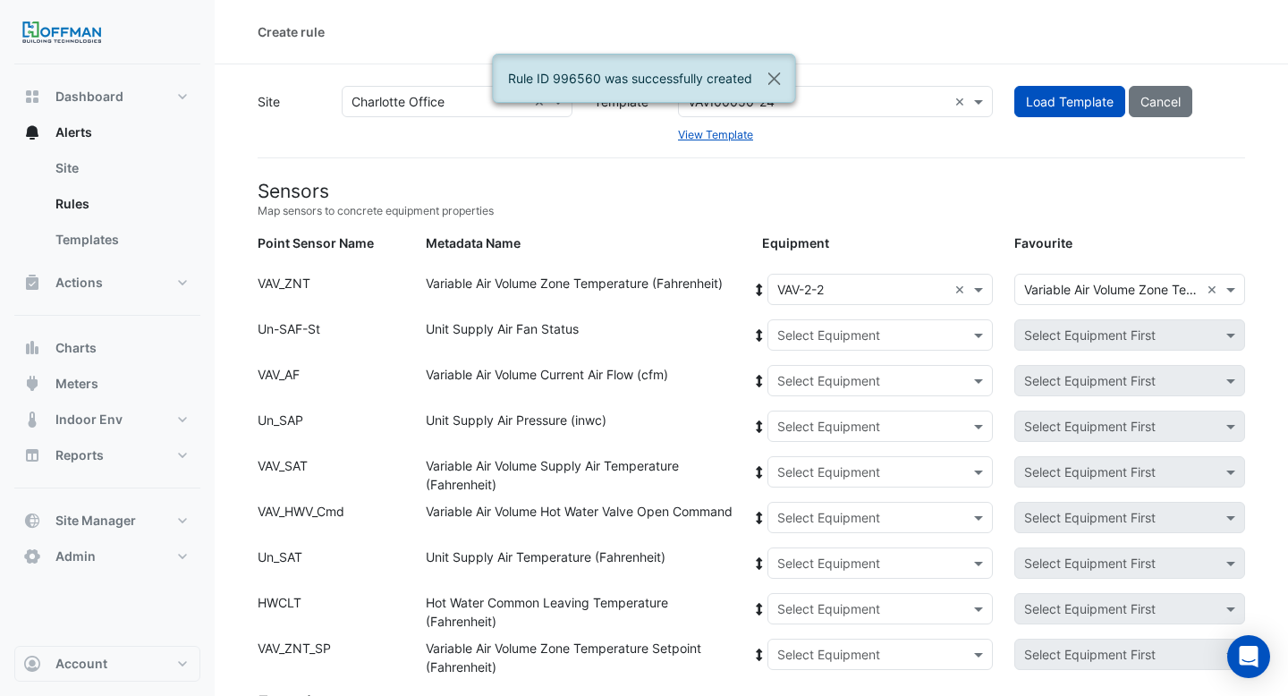
click at [758, 285] on icon at bounding box center [759, 290] width 6 height 13
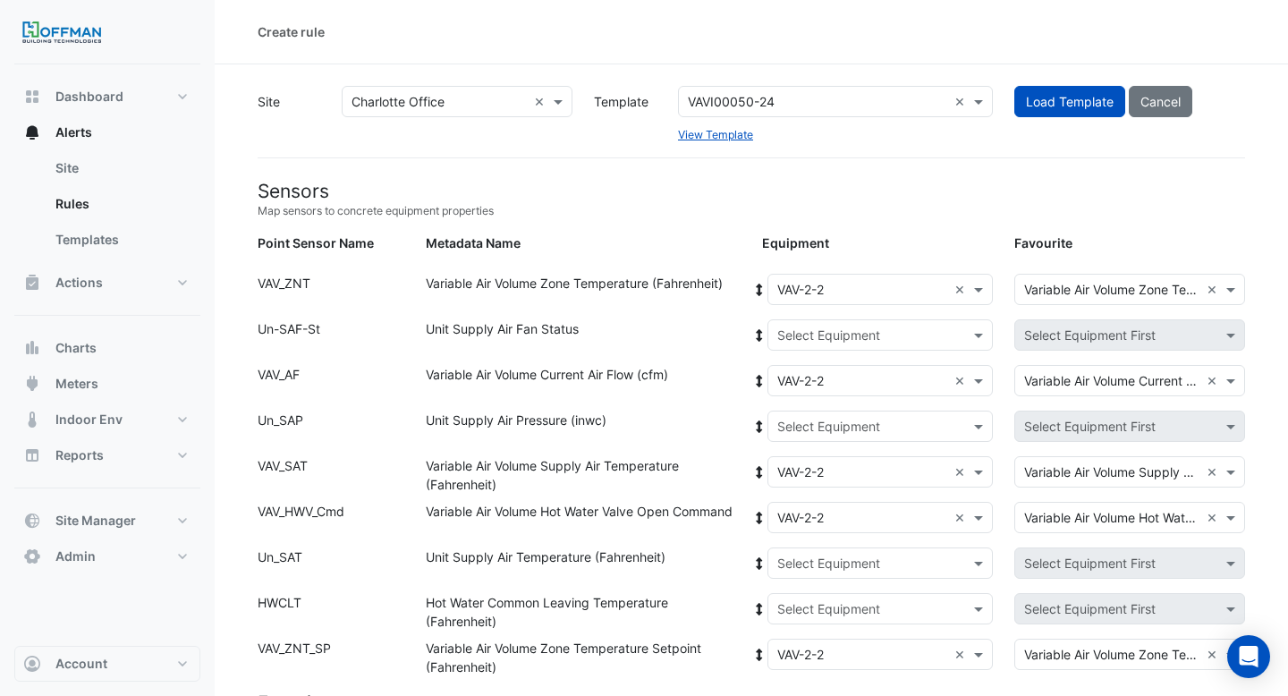
click at [805, 342] on input "text" at bounding box center [862, 335] width 171 height 19
click at [815, 392] on span "AHU-2" at bounding box center [816, 399] width 38 height 15
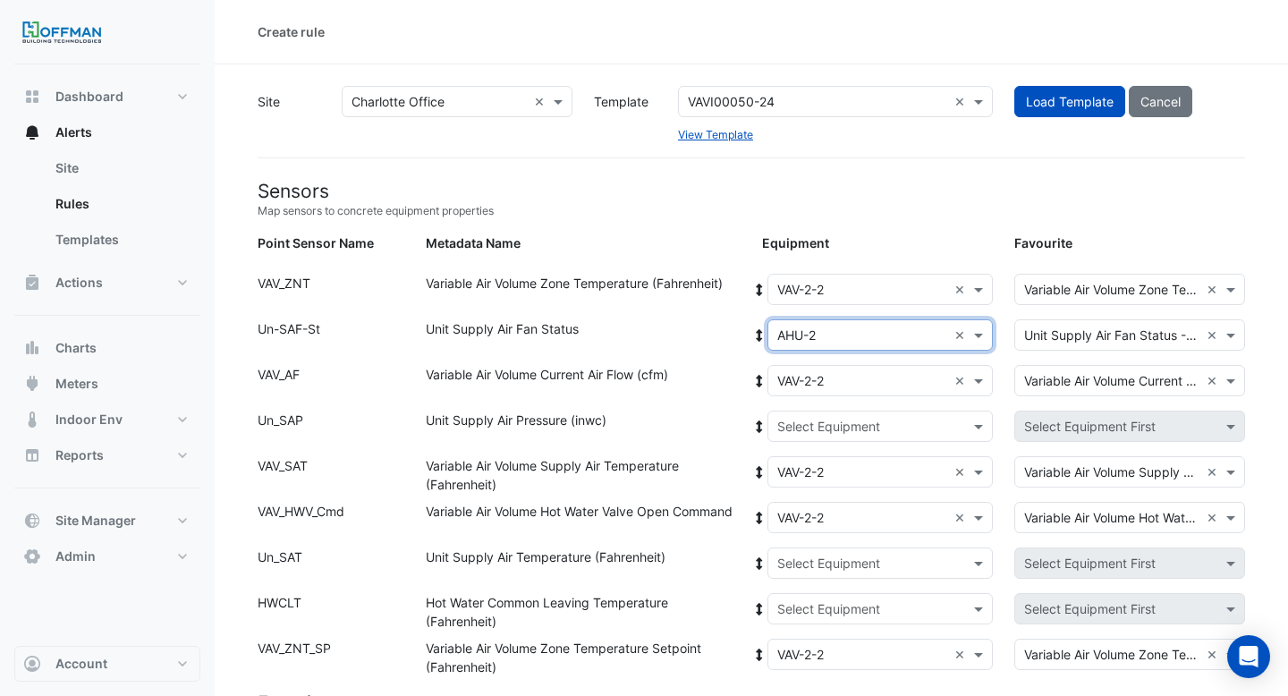
click at [760, 327] on fa-icon at bounding box center [759, 334] width 16 height 15
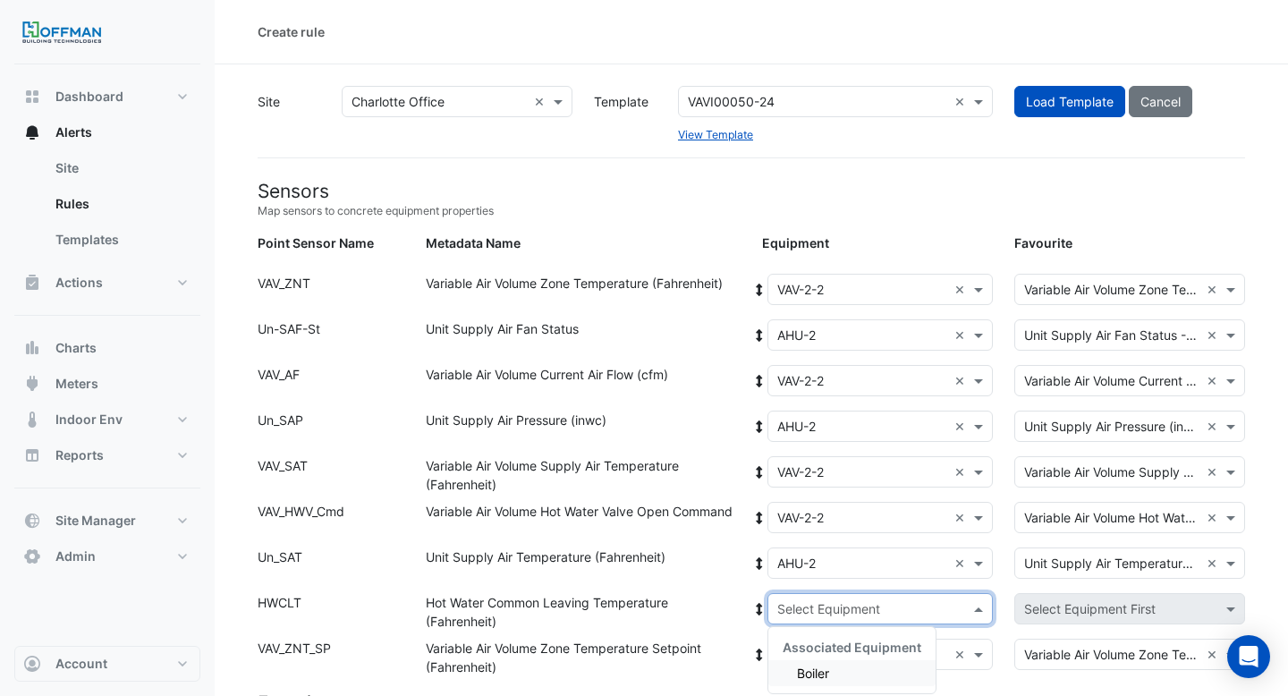
click at [797, 614] on input "text" at bounding box center [862, 609] width 171 height 19
click at [797, 674] on span "Boiler" at bounding box center [813, 672] width 32 height 15
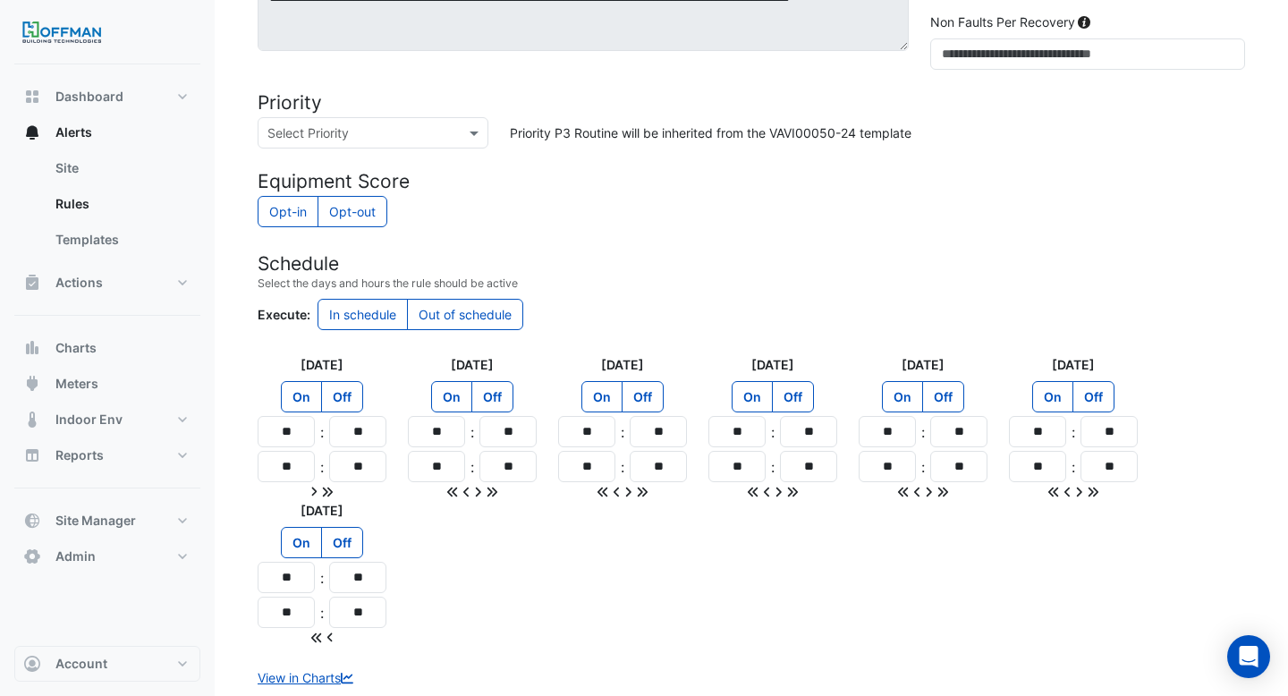
scroll to position [1538, 0]
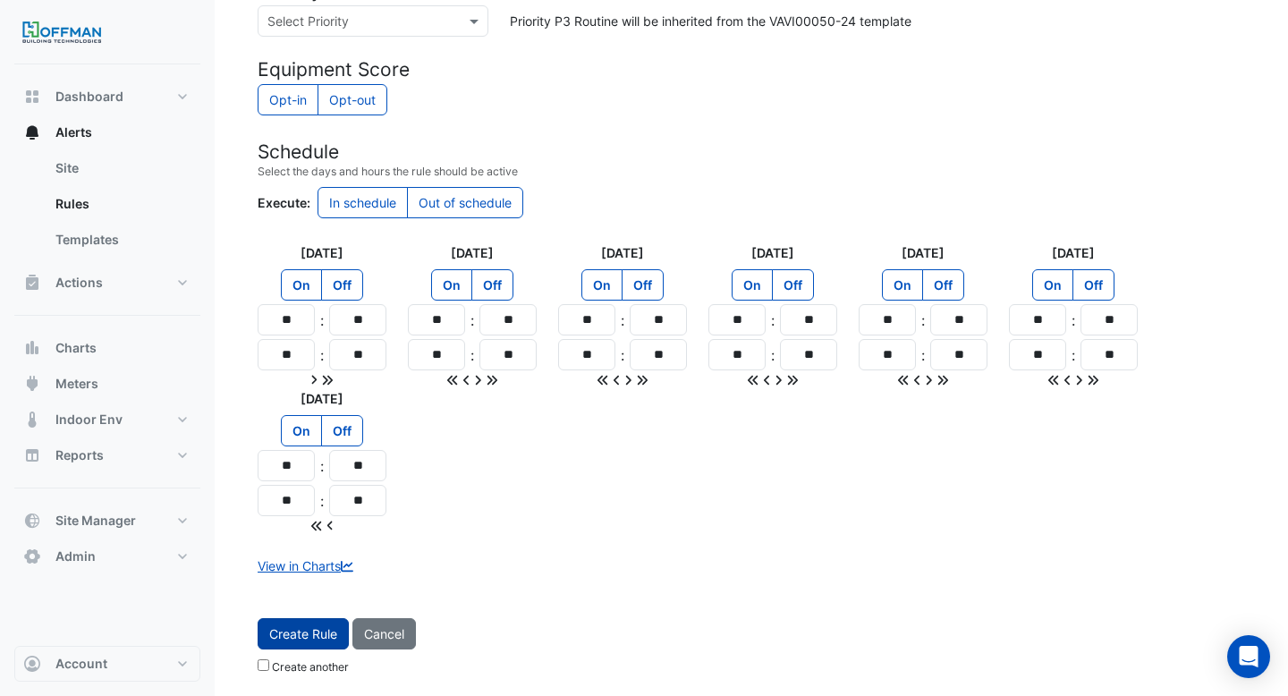
click at [312, 631] on button "Create Rule" at bounding box center [303, 633] width 91 height 31
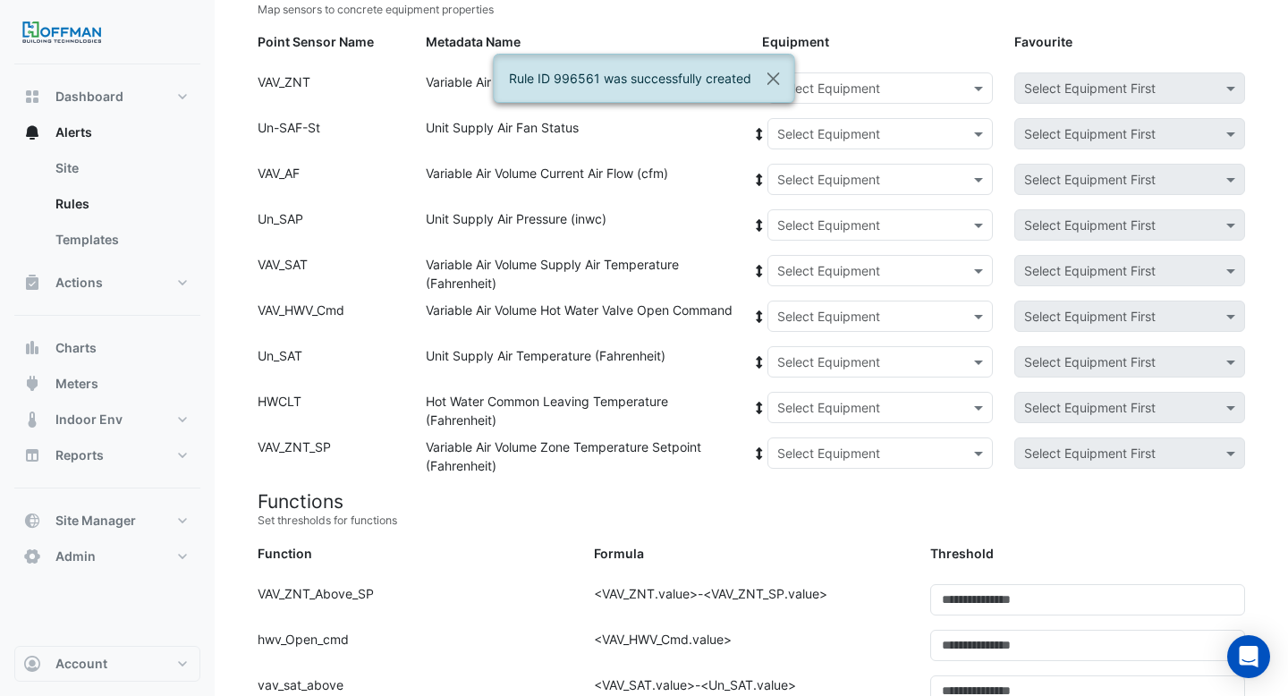
scroll to position [0, 0]
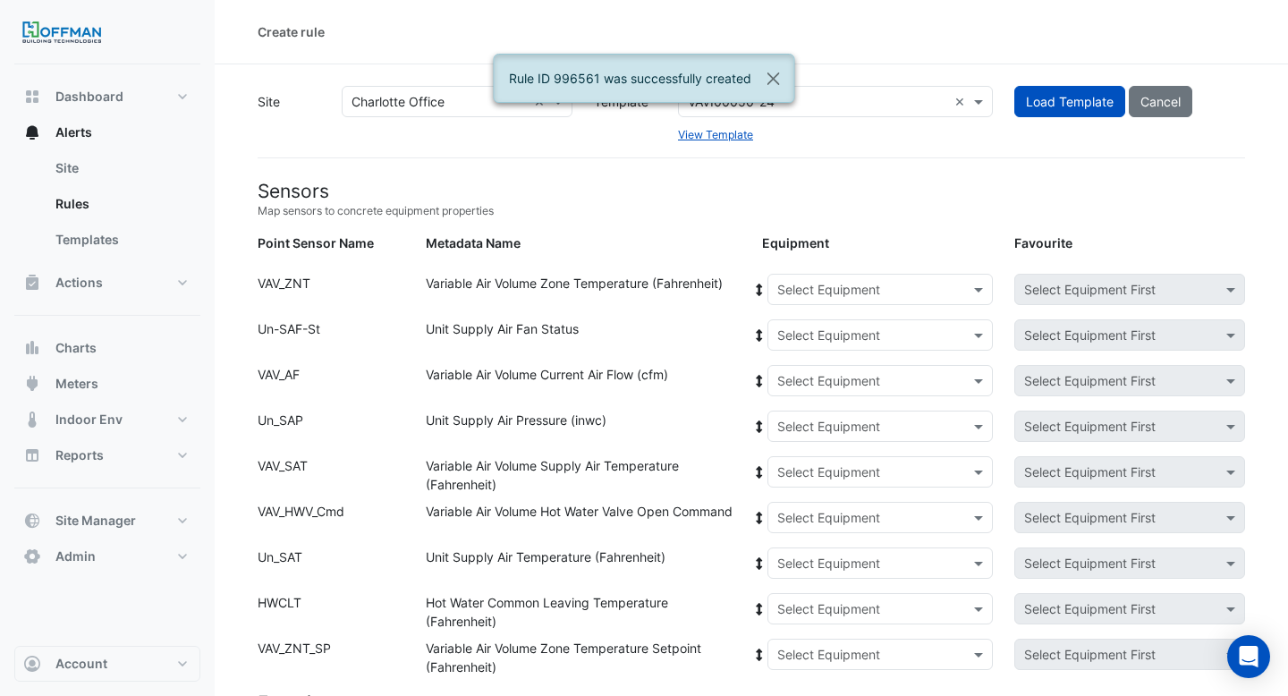
click at [890, 294] on input "text" at bounding box center [862, 290] width 171 height 19
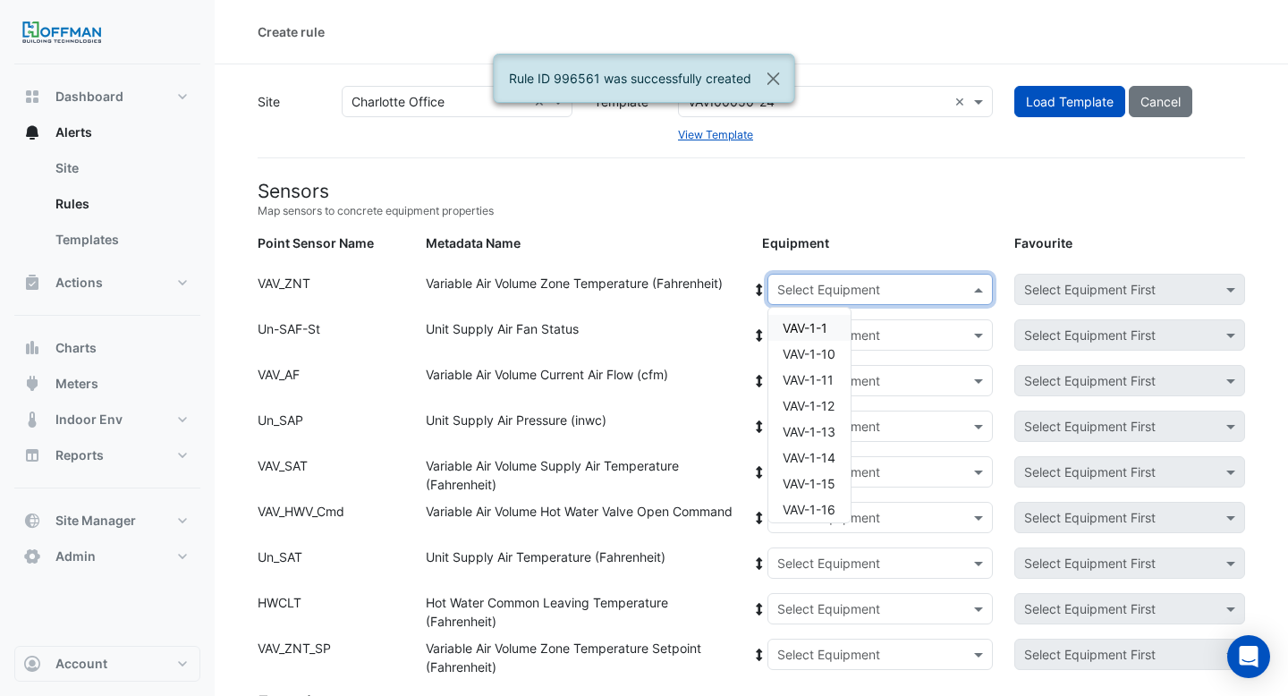
paste input "**"
type input "**"
click at [817, 480] on span "VAV-2-3" at bounding box center [806, 482] width 47 height 15
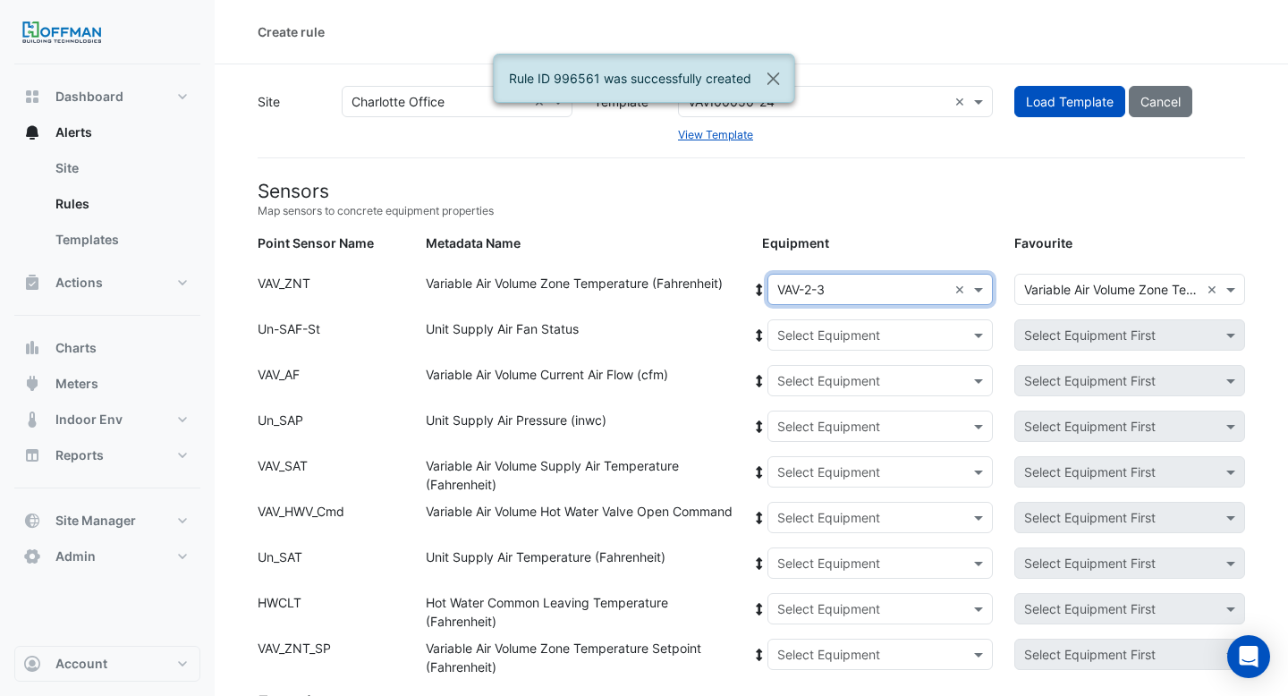
click at [755, 289] on icon at bounding box center [759, 290] width 16 height 13
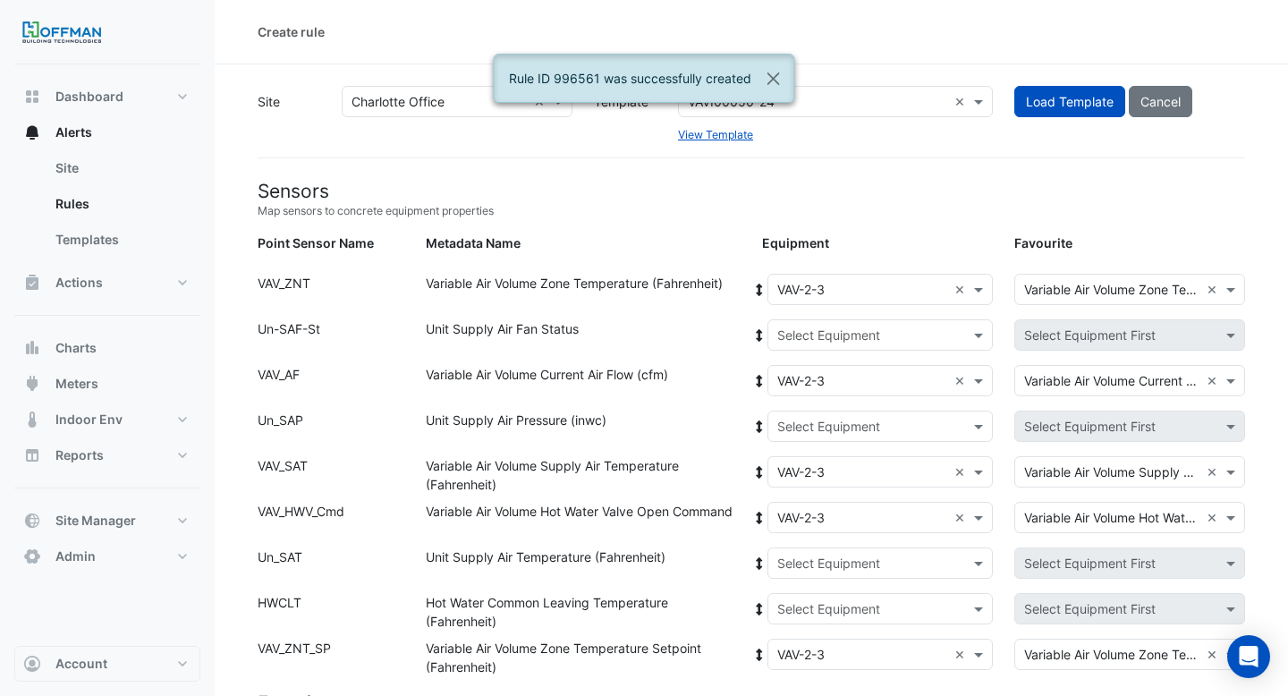
click at [804, 328] on input "text" at bounding box center [862, 335] width 171 height 19
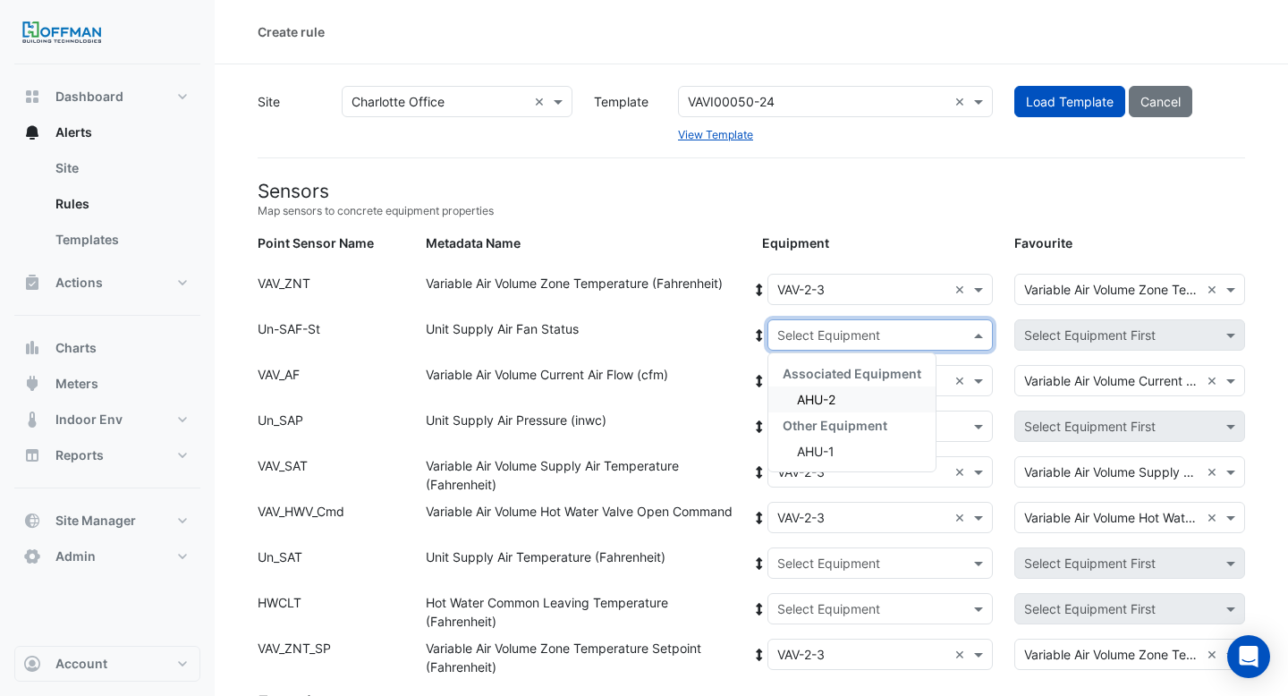
click at [803, 401] on span "AHU-2" at bounding box center [816, 399] width 38 height 15
click at [757, 331] on icon at bounding box center [759, 335] width 6 height 13
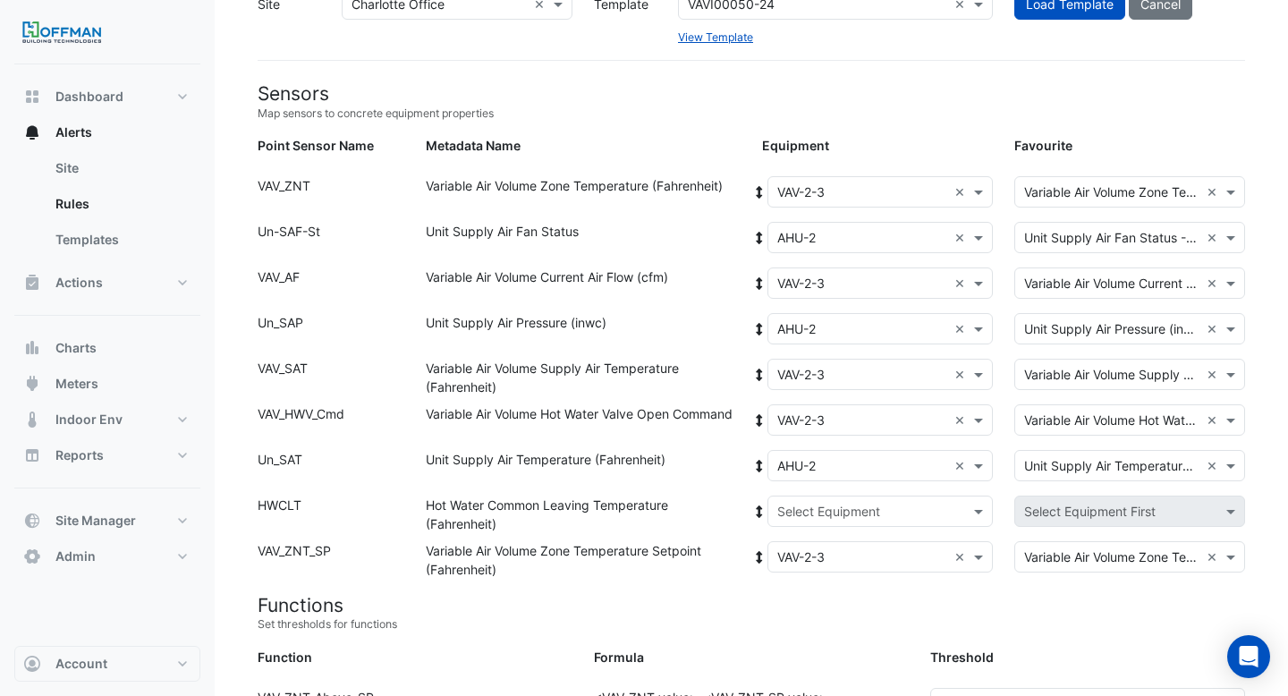
scroll to position [100, 0]
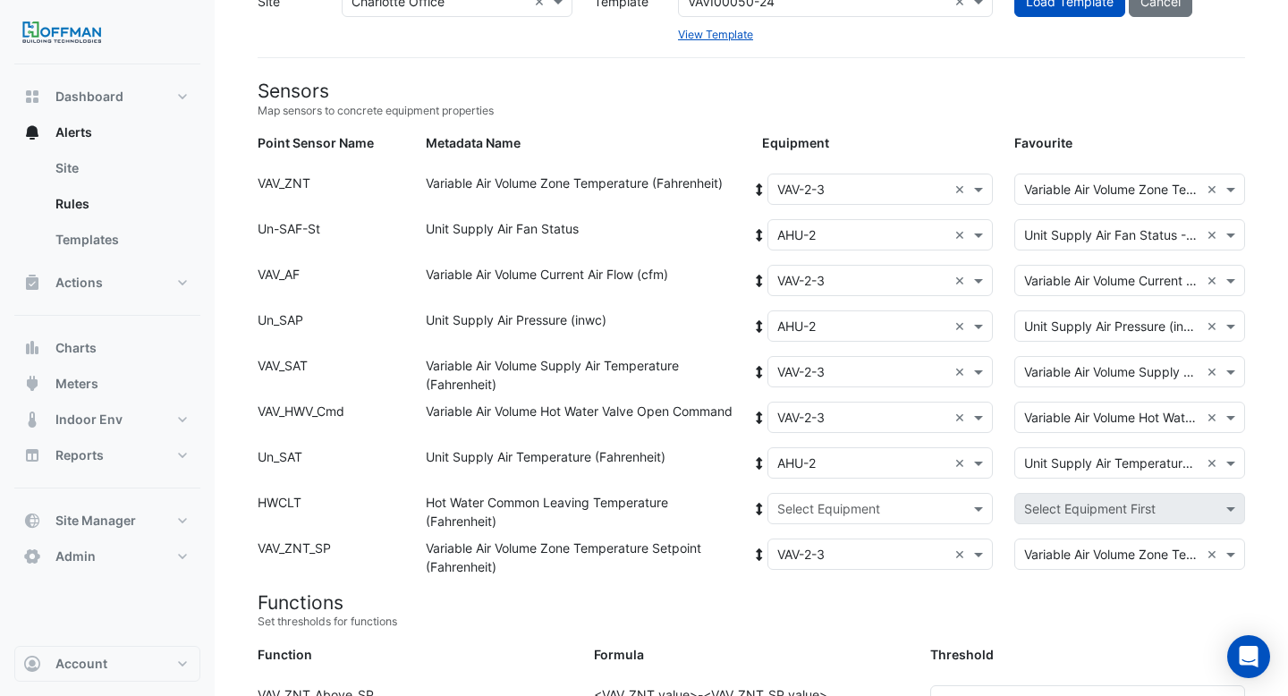
click at [832, 505] on input "text" at bounding box center [862, 509] width 171 height 19
click at [816, 555] on div "Associated Equipment" at bounding box center [851, 547] width 167 height 26
click at [818, 580] on div "Boiler" at bounding box center [851, 573] width 167 height 26
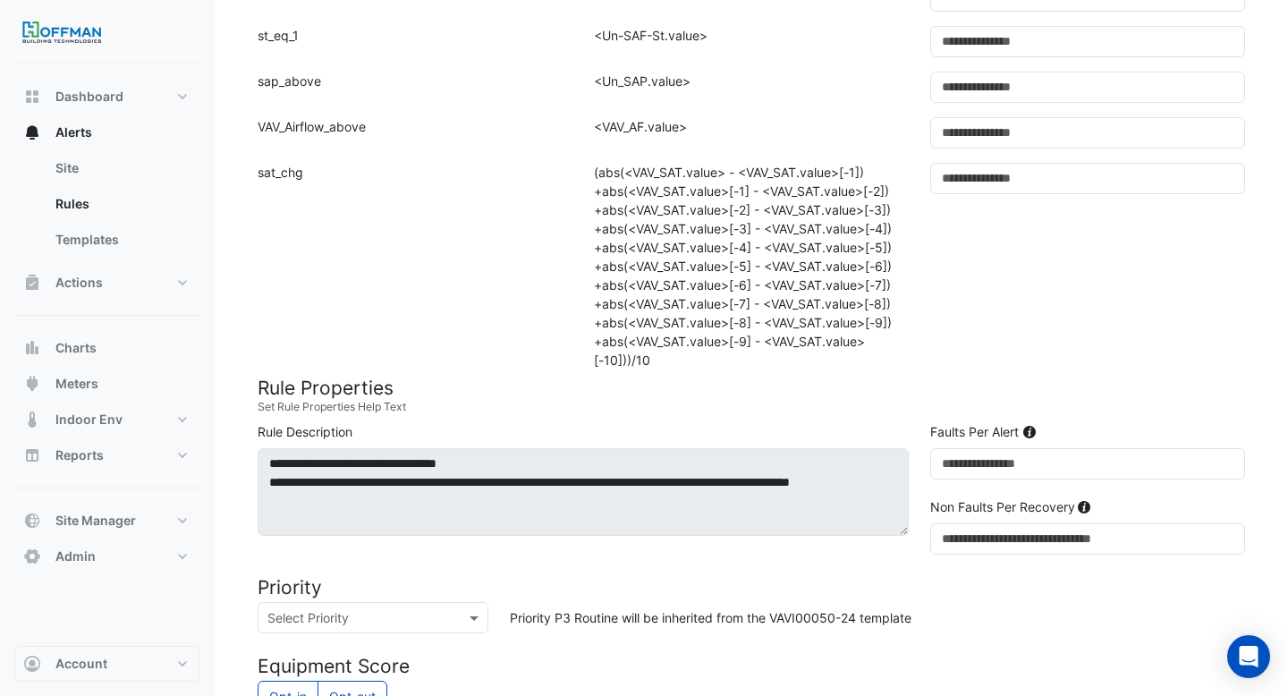
scroll to position [1538, 0]
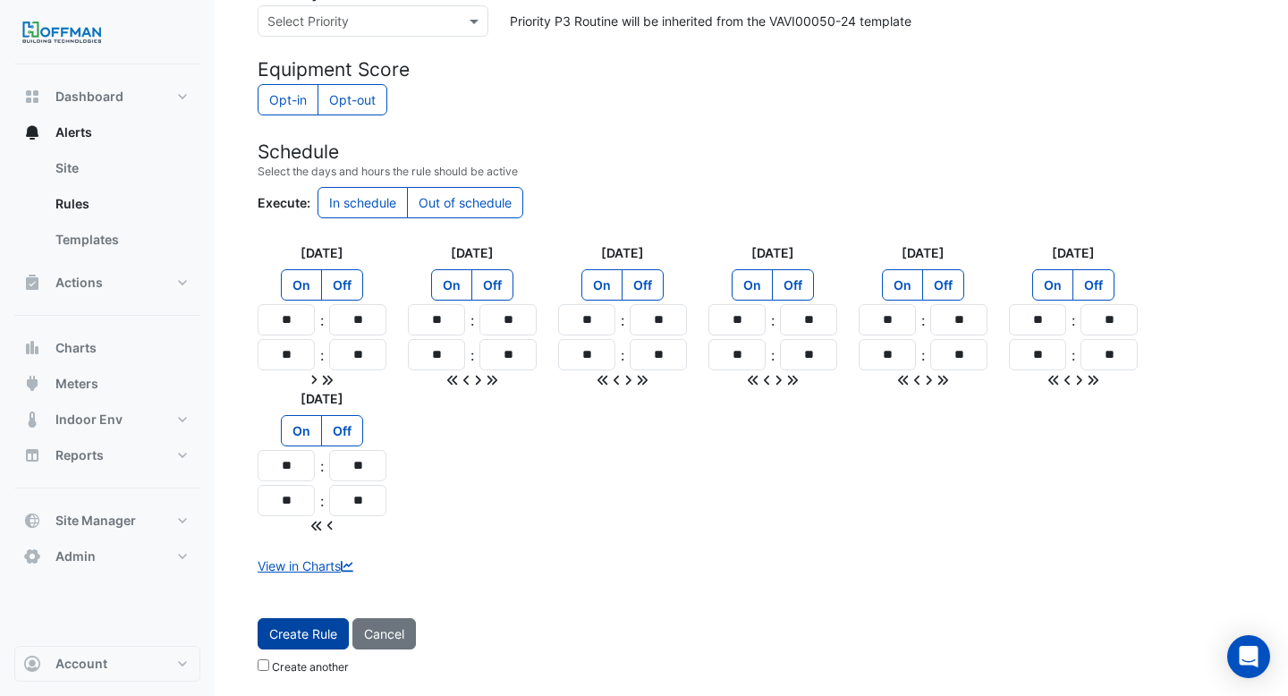
click at [291, 637] on button "Create Rule" at bounding box center [303, 633] width 91 height 31
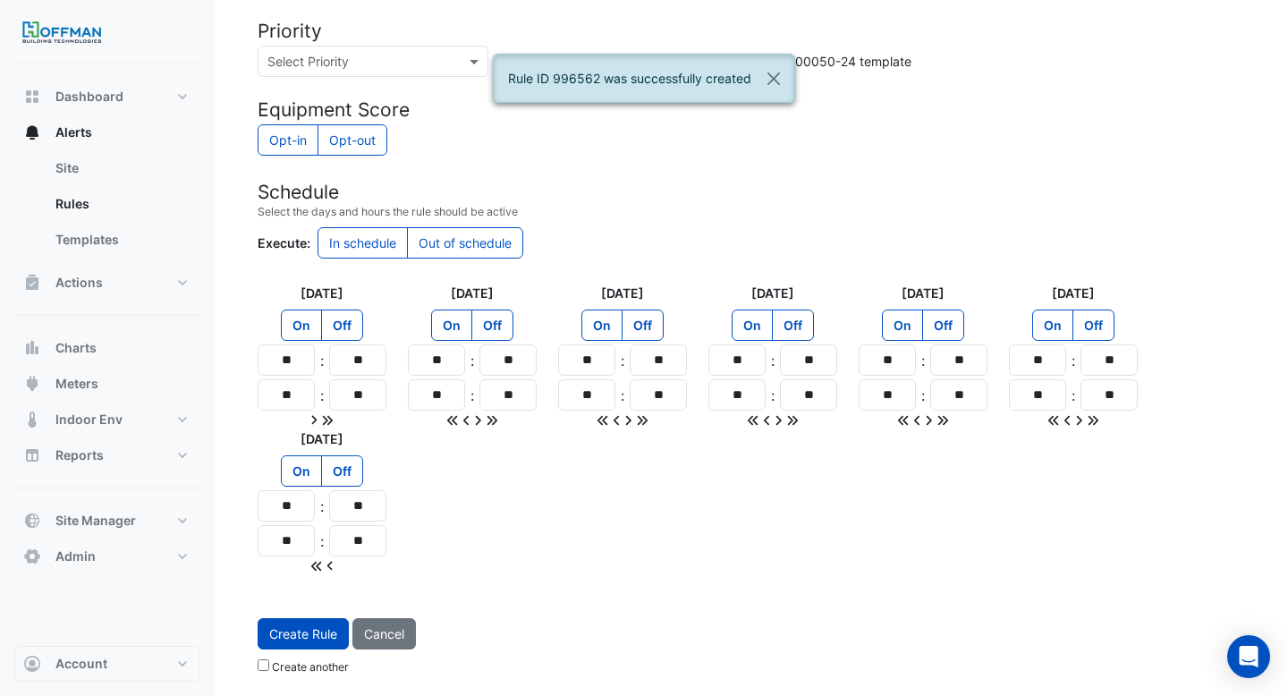
scroll to position [0, 0]
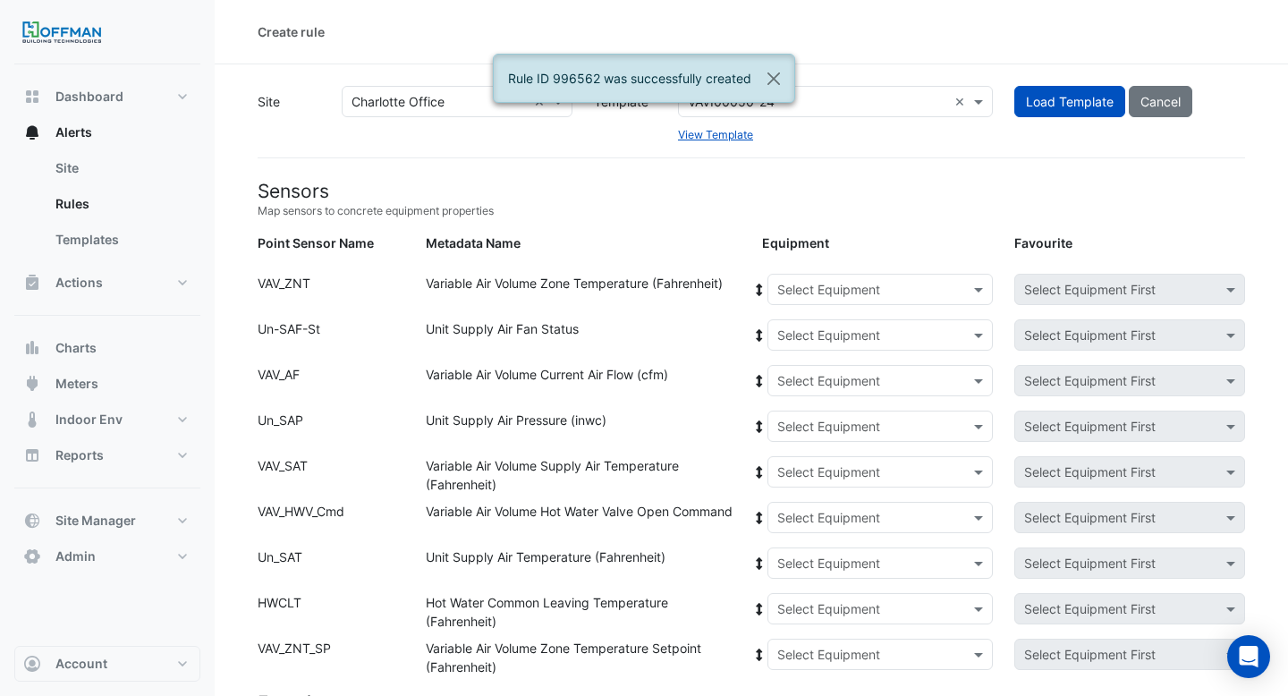
click at [806, 288] on input "text" at bounding box center [862, 290] width 171 height 19
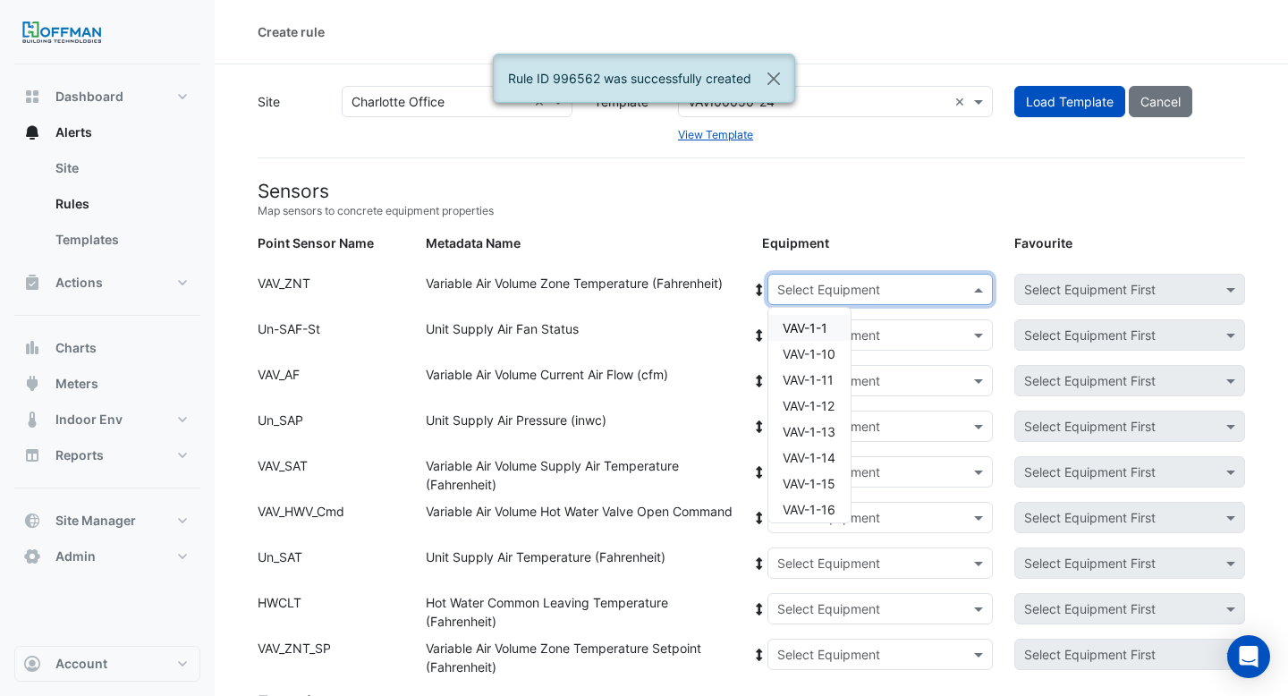
paste input "**"
type input "**"
click at [830, 419] on span "VAV-2-4" at bounding box center [806, 414] width 47 height 15
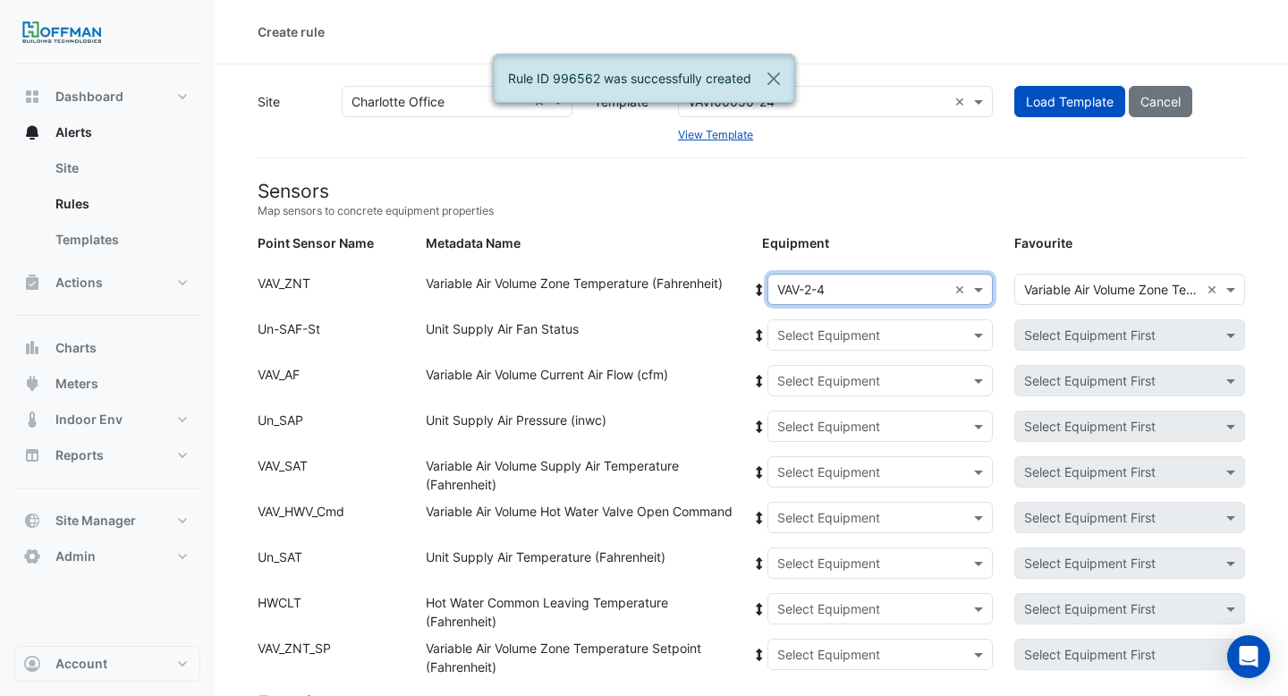
click at [761, 288] on icon at bounding box center [759, 290] width 16 height 13
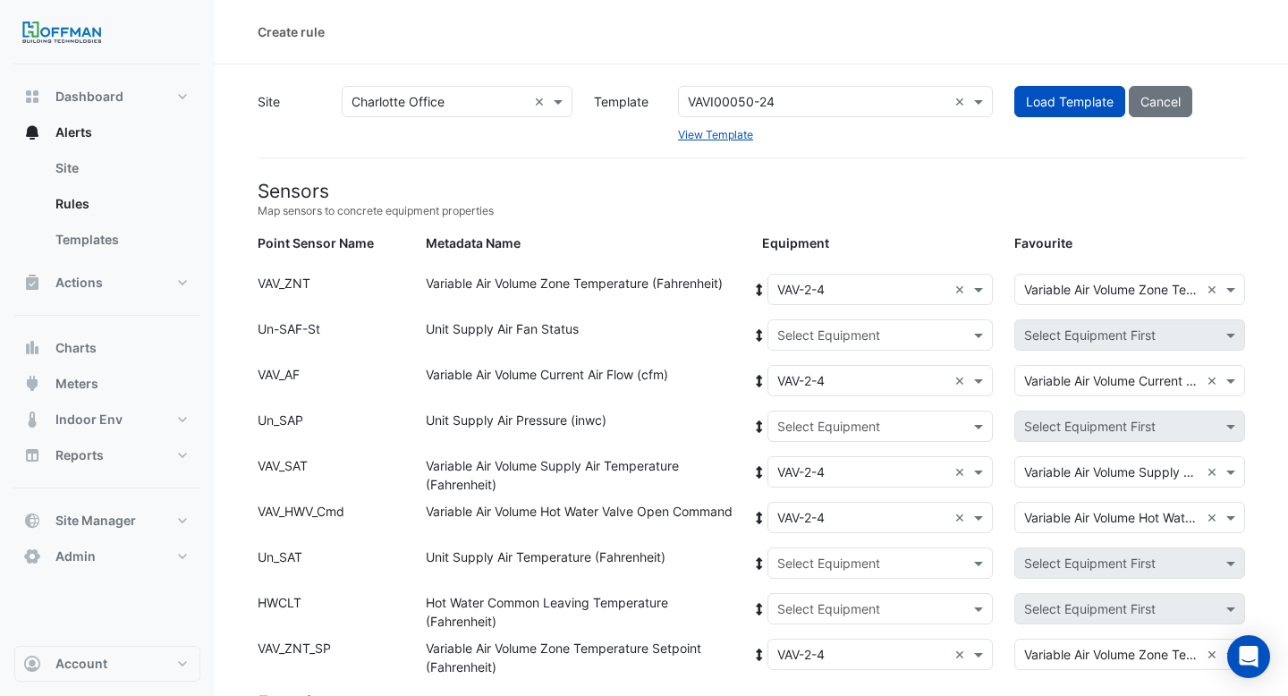
click at [805, 343] on div "Select Equipment" at bounding box center [828, 335] width 103 height 19
click at [809, 384] on div "Associated Equipment" at bounding box center [851, 373] width 167 height 26
click at [809, 387] on div "AHU-2" at bounding box center [851, 399] width 167 height 26
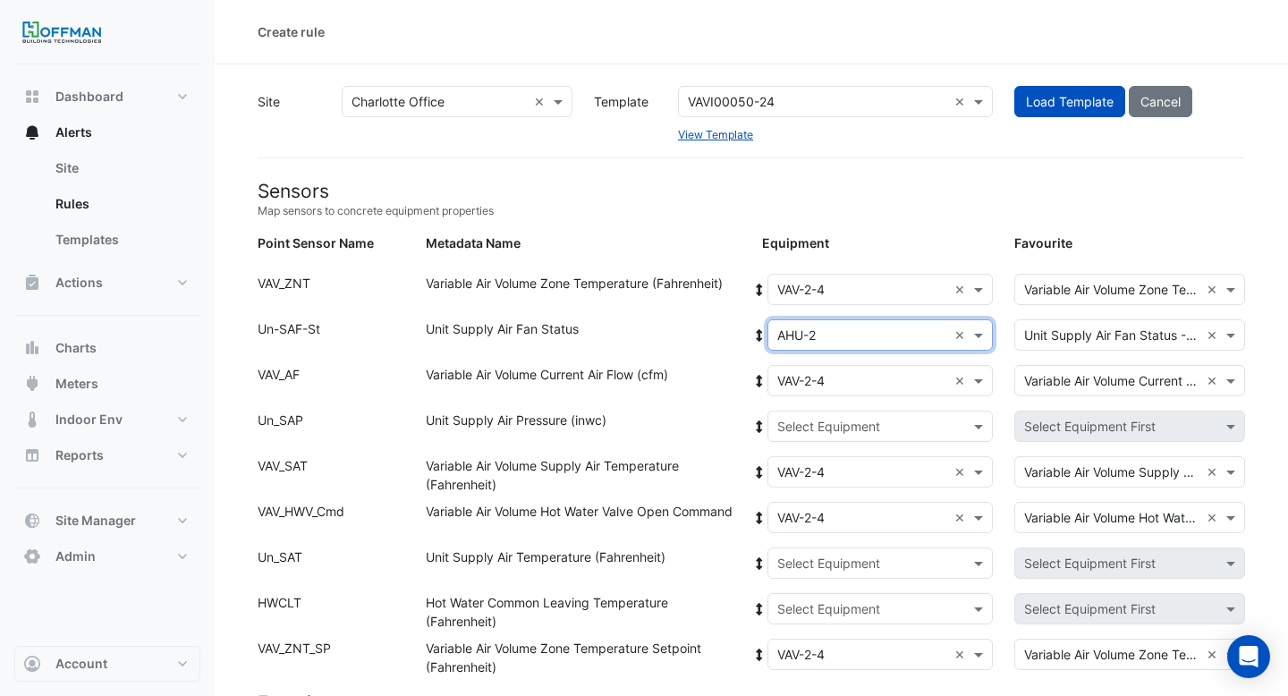
click at [758, 329] on icon at bounding box center [759, 335] width 6 height 13
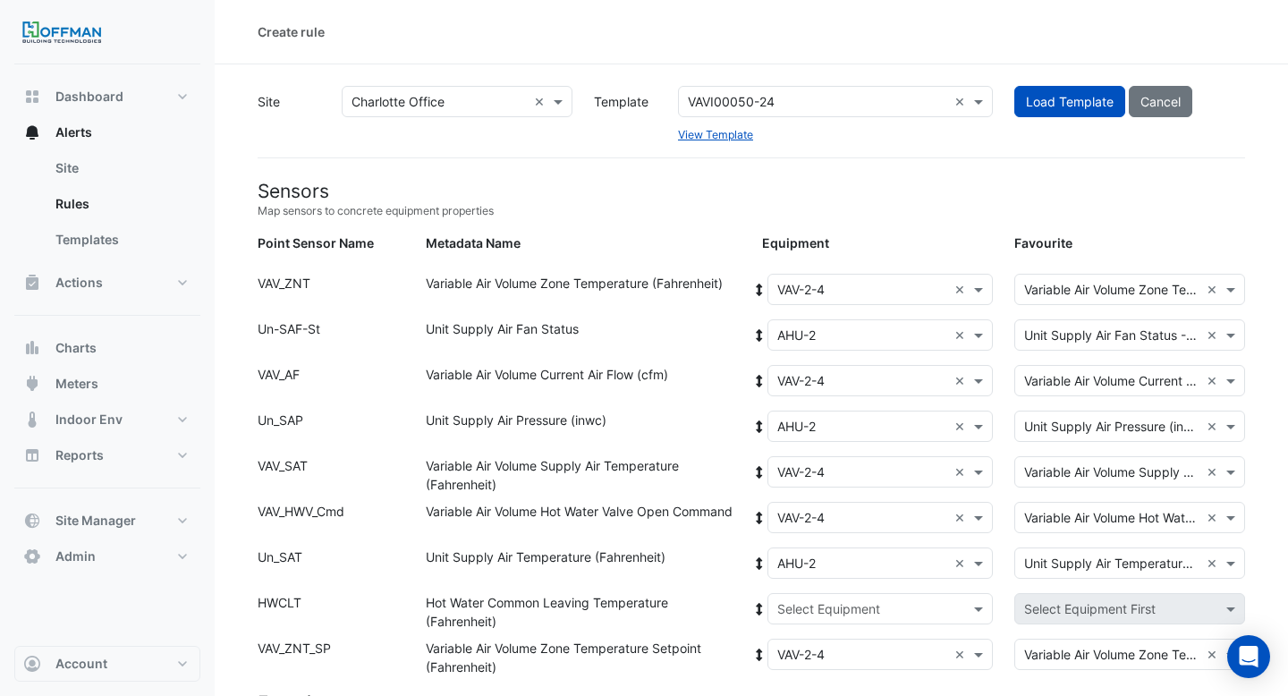
click at [797, 597] on div "Select Equipment" at bounding box center [880, 608] width 226 height 31
click at [802, 670] on span "Boiler" at bounding box center [813, 672] width 32 height 15
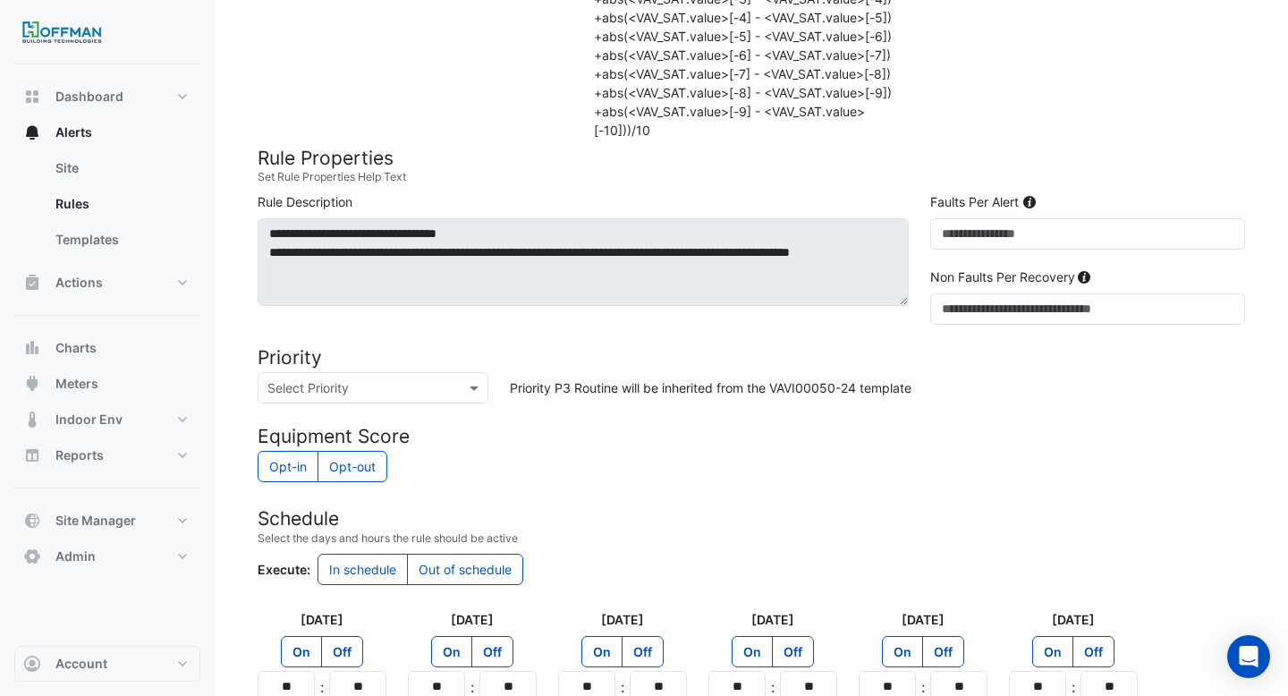
scroll to position [1538, 0]
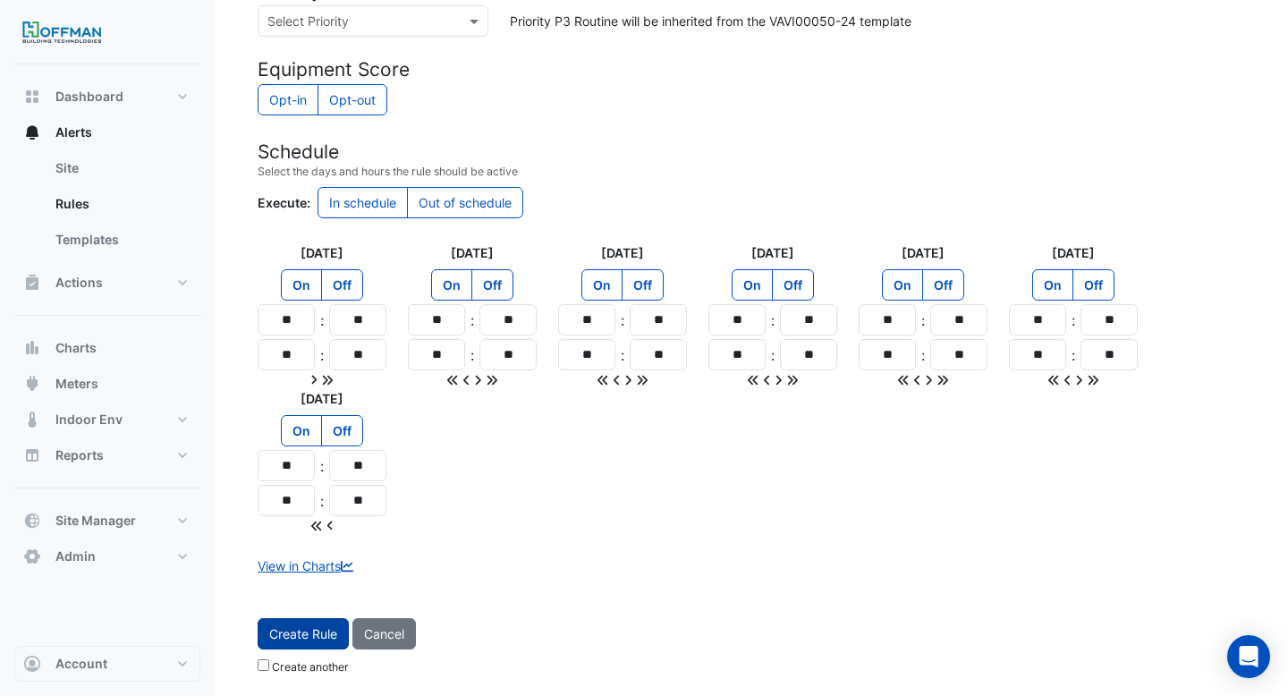
click at [304, 631] on button "Create Rule" at bounding box center [303, 633] width 91 height 31
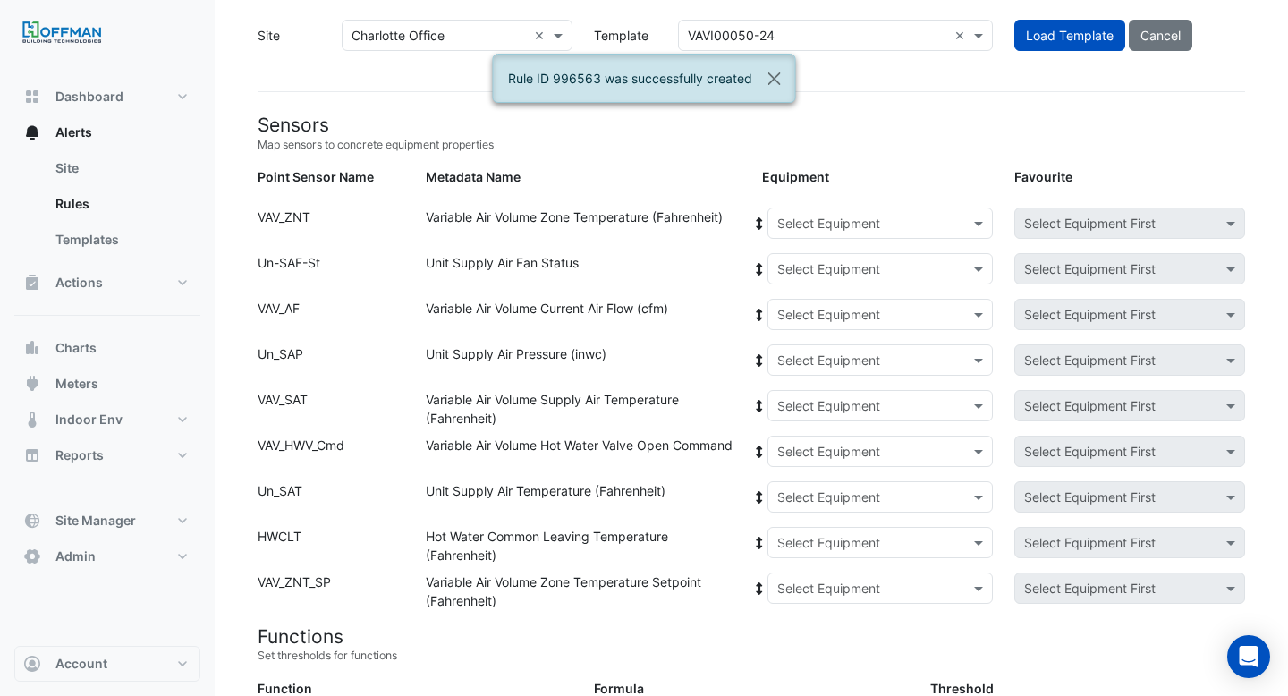
scroll to position [0, 0]
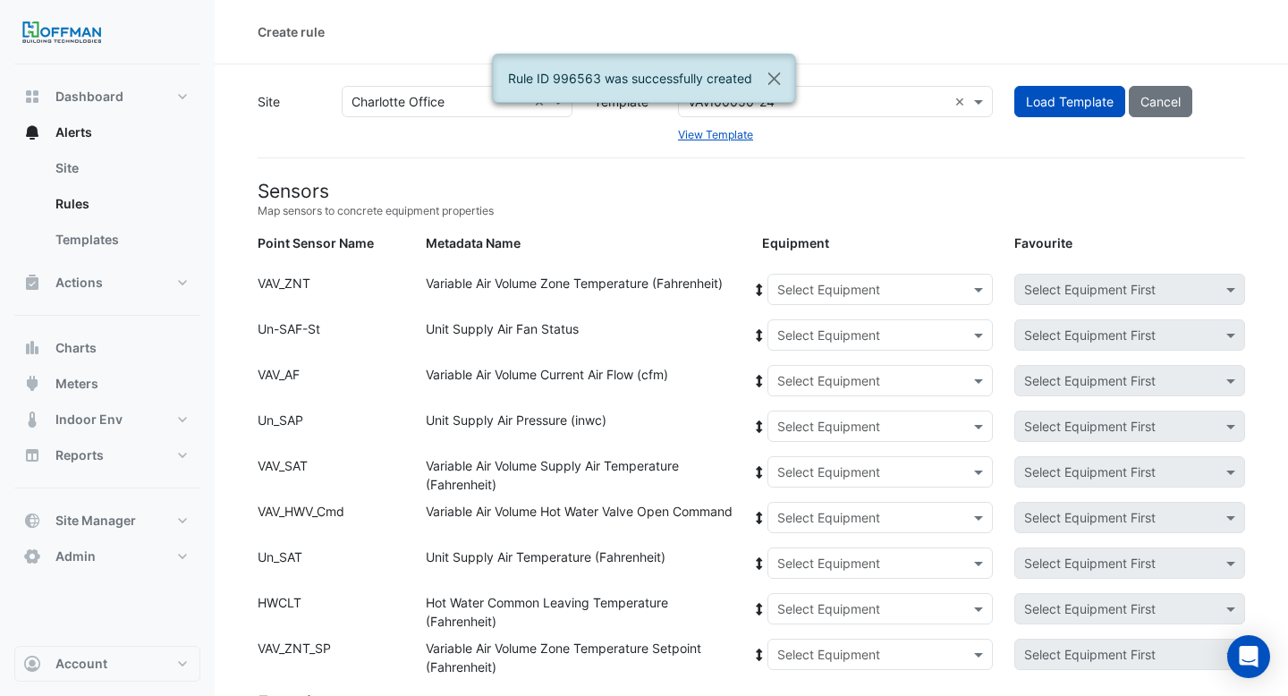
click at [806, 283] on input "text" at bounding box center [862, 290] width 171 height 19
paste input "**"
type input "**"
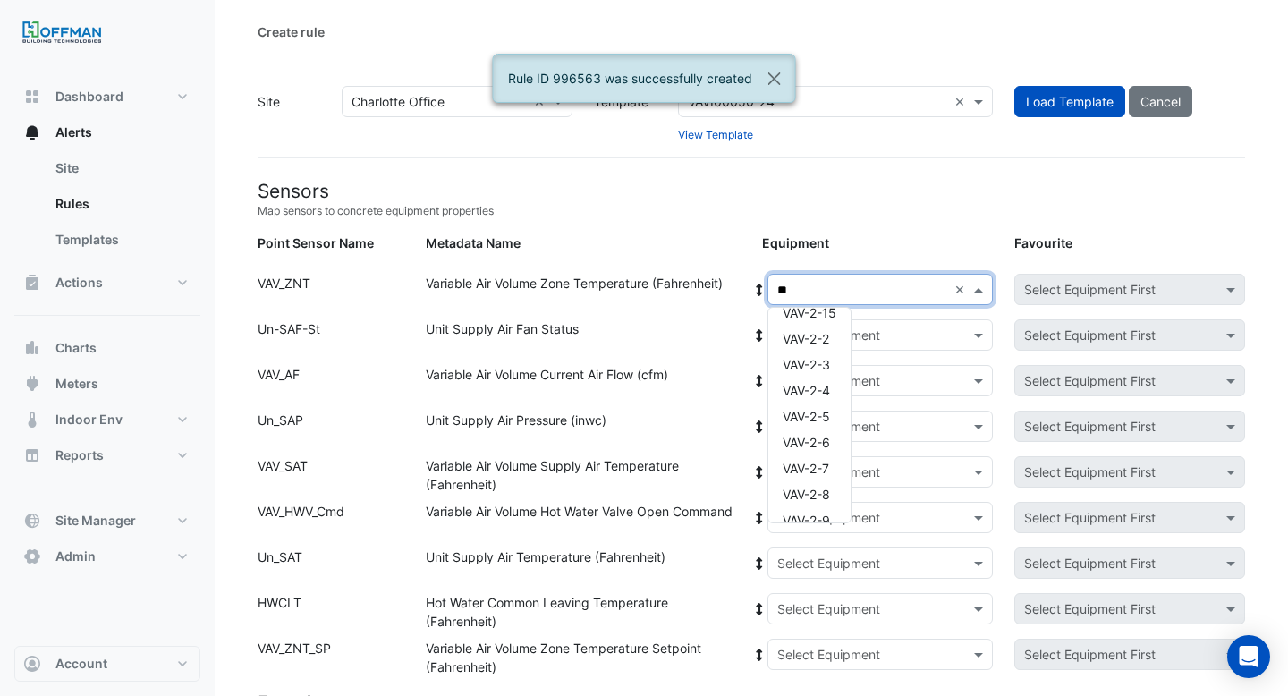
scroll to position [189, 0]
click at [810, 397] on span "VAV-2-5" at bounding box center [806, 398] width 47 height 15
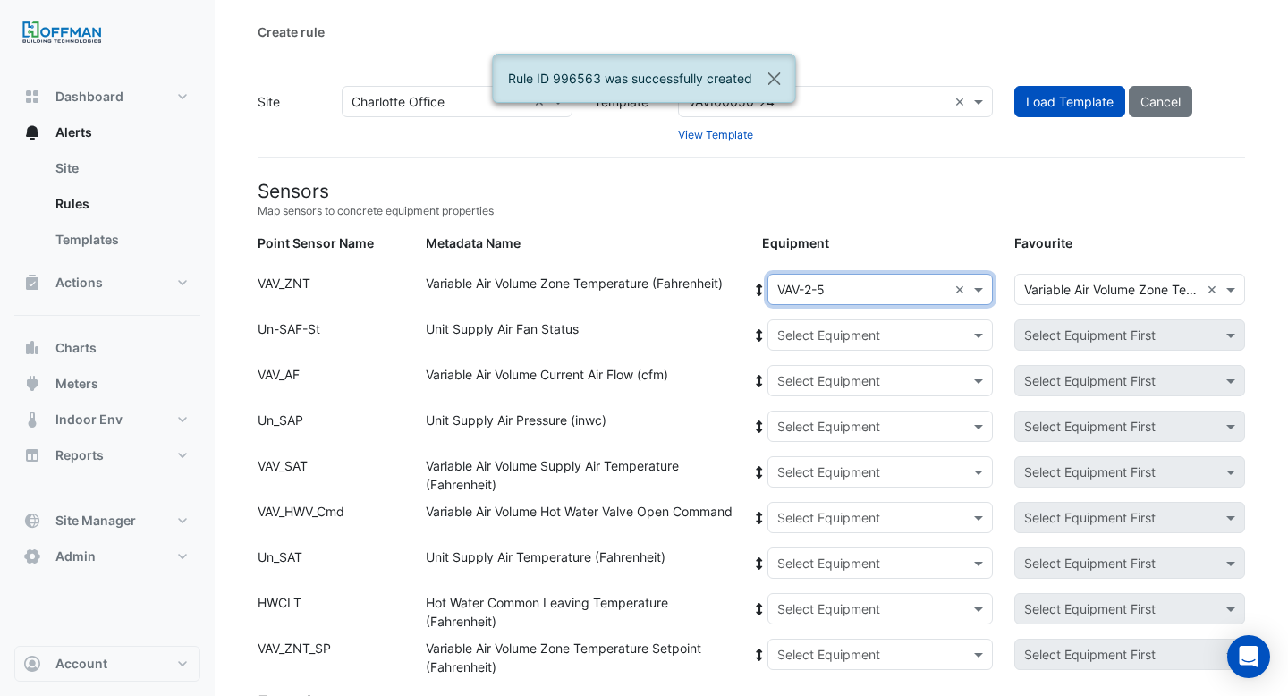
click at [758, 288] on icon at bounding box center [759, 290] width 16 height 13
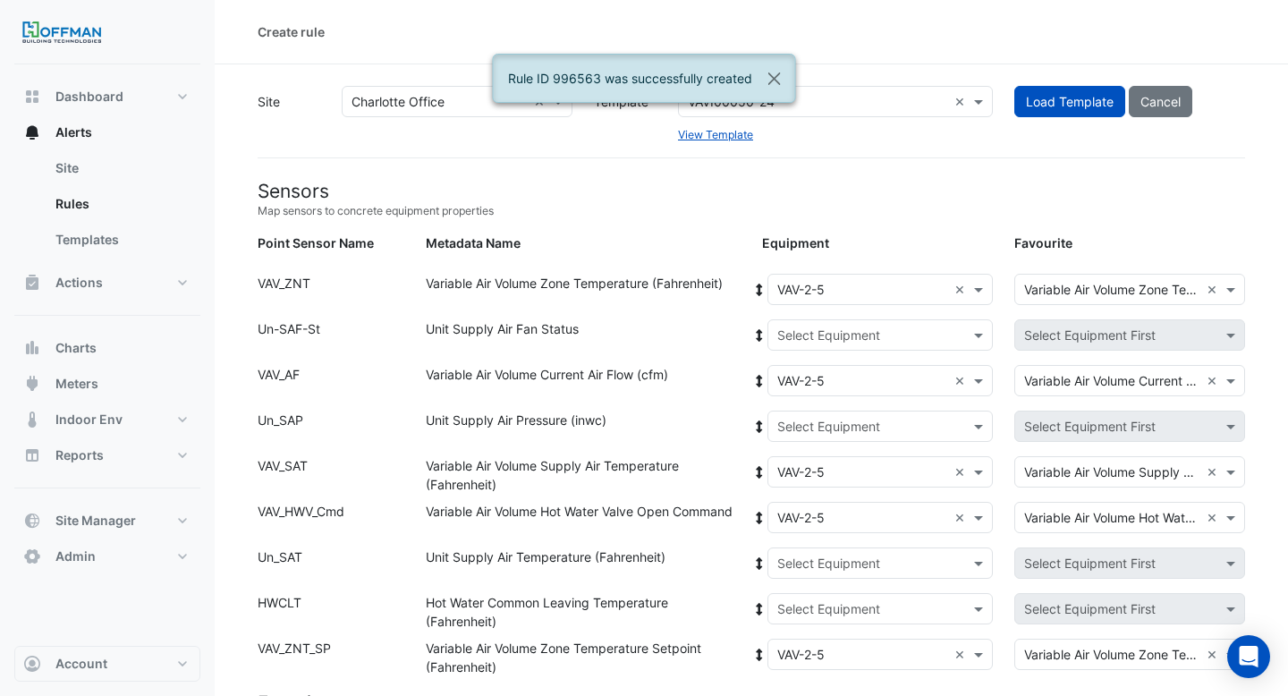
click at [788, 320] on div "Select Equipment" at bounding box center [880, 334] width 226 height 31
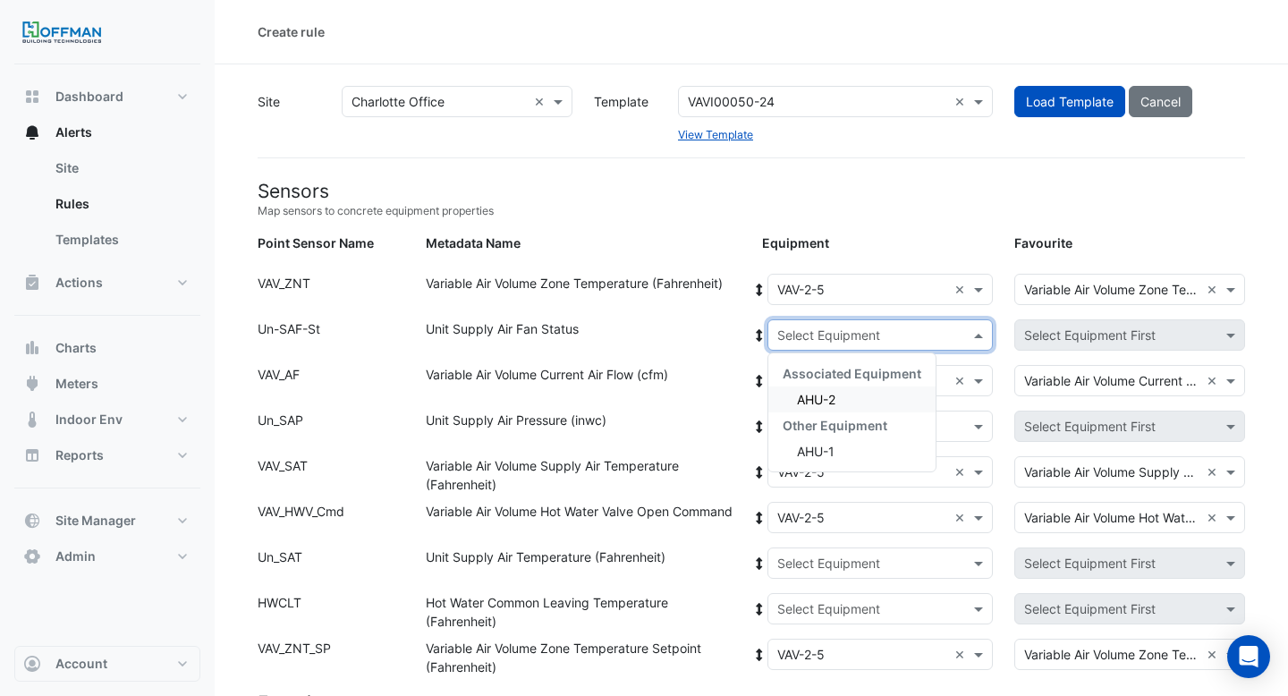
click at [797, 402] on span "AHU-2" at bounding box center [816, 399] width 38 height 15
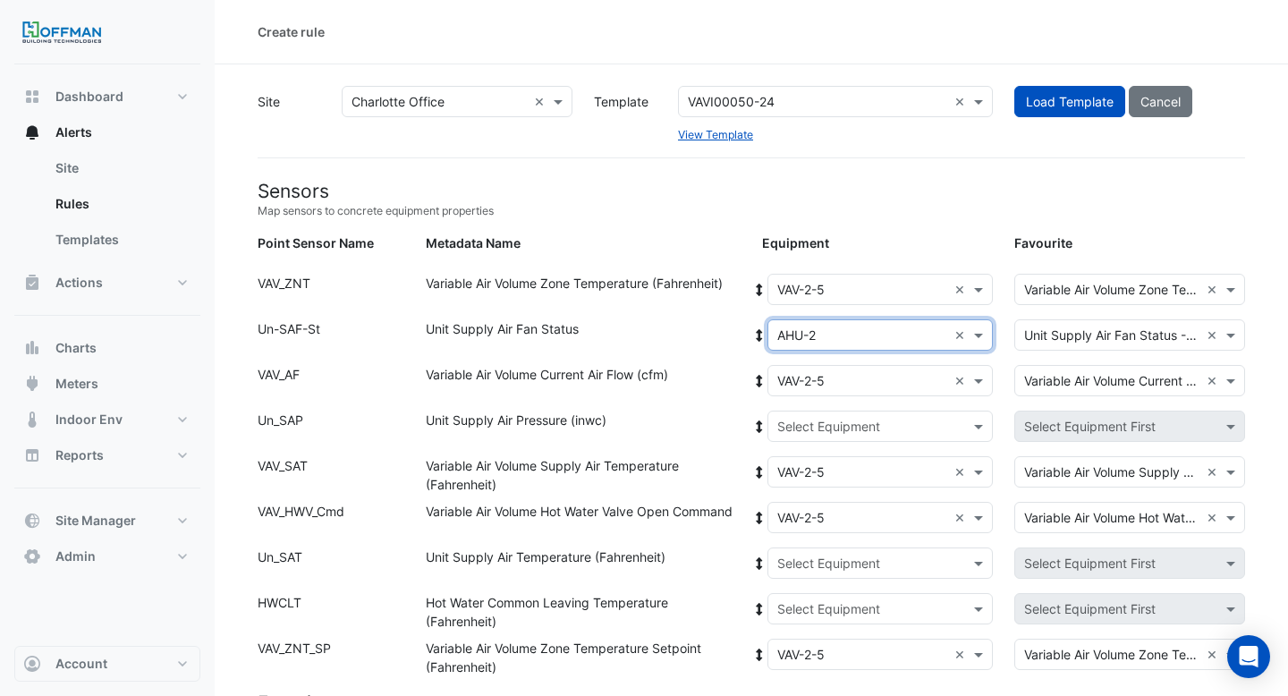
click at [750, 319] on div "Unit Supply Air Fan Status" at bounding box center [583, 338] width 336 height 38
click at [757, 329] on icon at bounding box center [759, 335] width 16 height 13
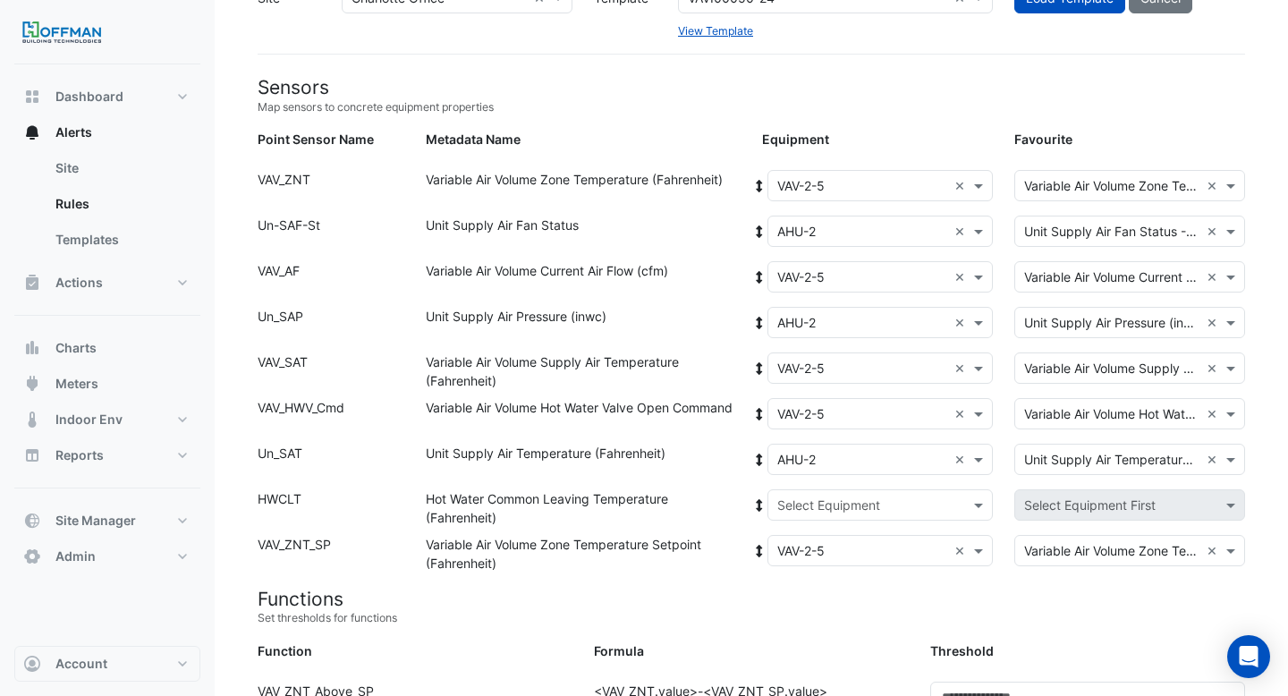
scroll to position [140, 0]
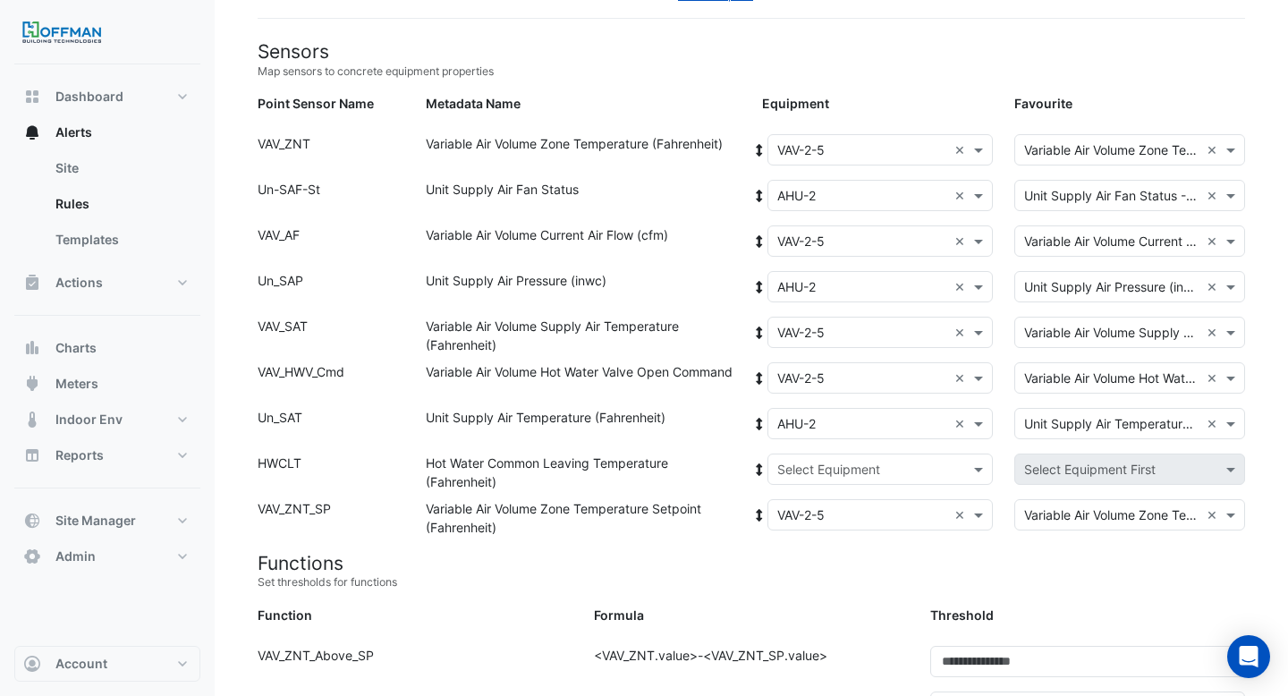
click at [812, 467] on input "text" at bounding box center [862, 470] width 171 height 19
click at [814, 526] on span "Boiler" at bounding box center [813, 533] width 32 height 15
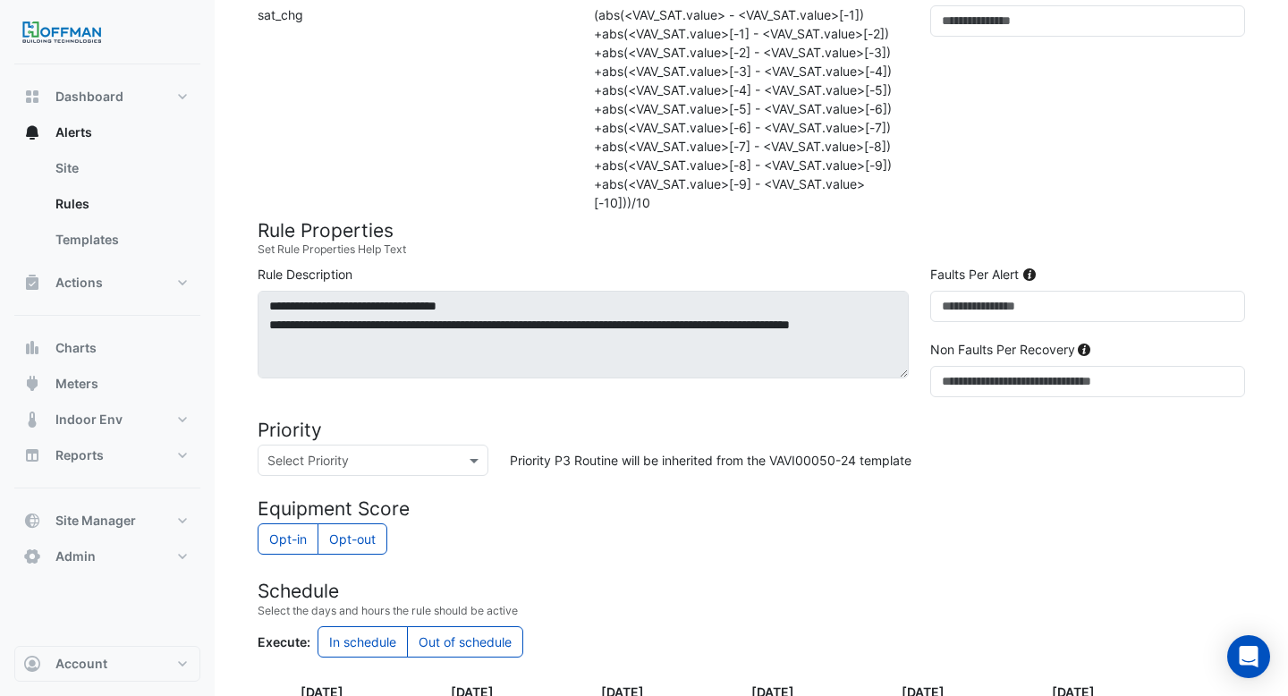
scroll to position [1538, 0]
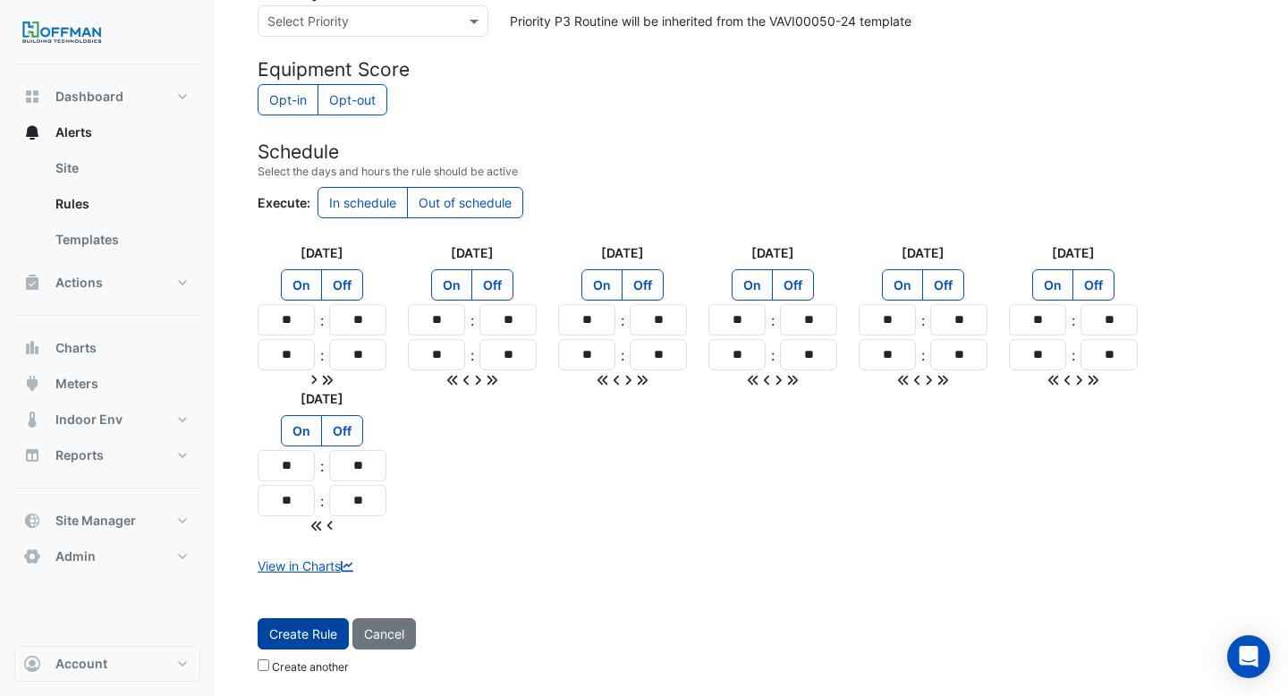
click at [307, 627] on button "Create Rule" at bounding box center [303, 633] width 91 height 31
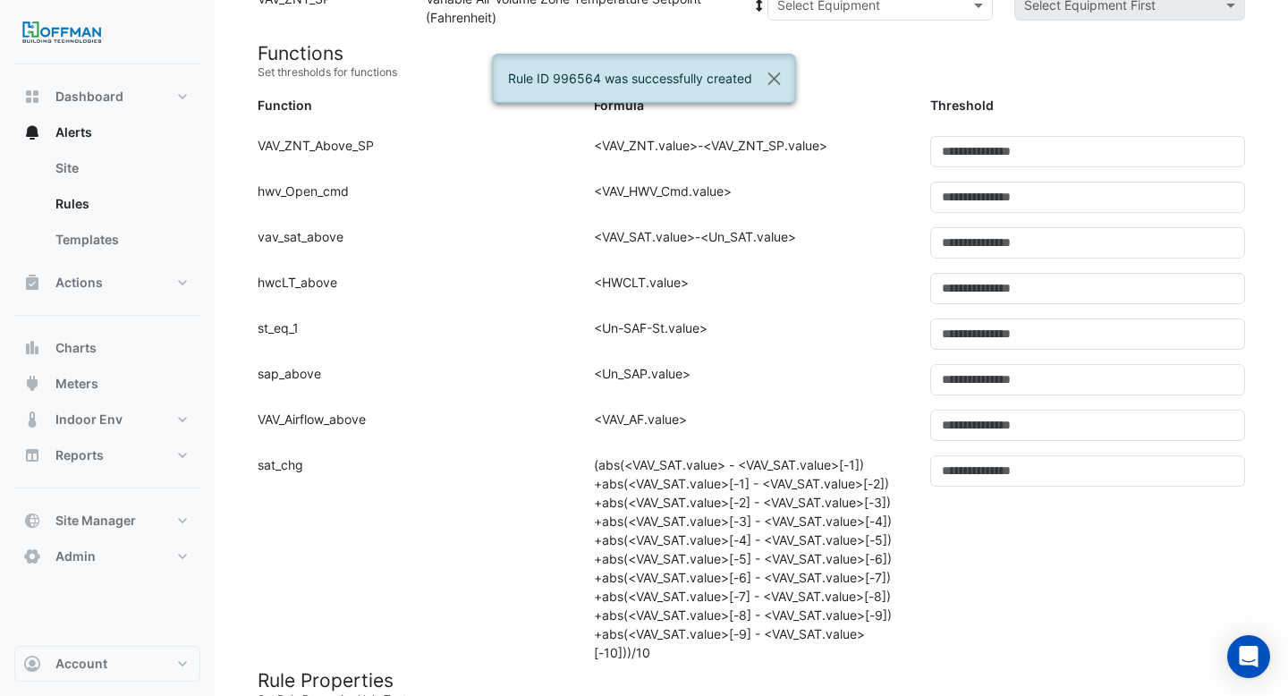
scroll to position [0, 0]
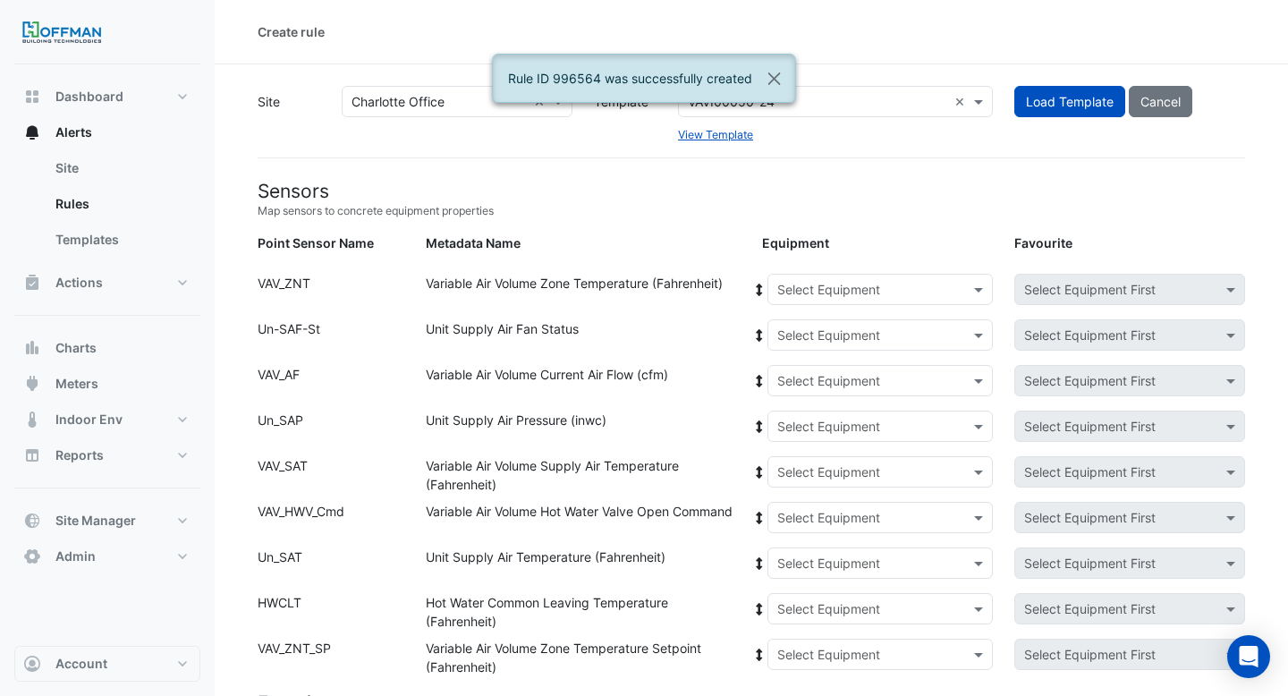
click at [792, 282] on input "text" at bounding box center [862, 290] width 171 height 19
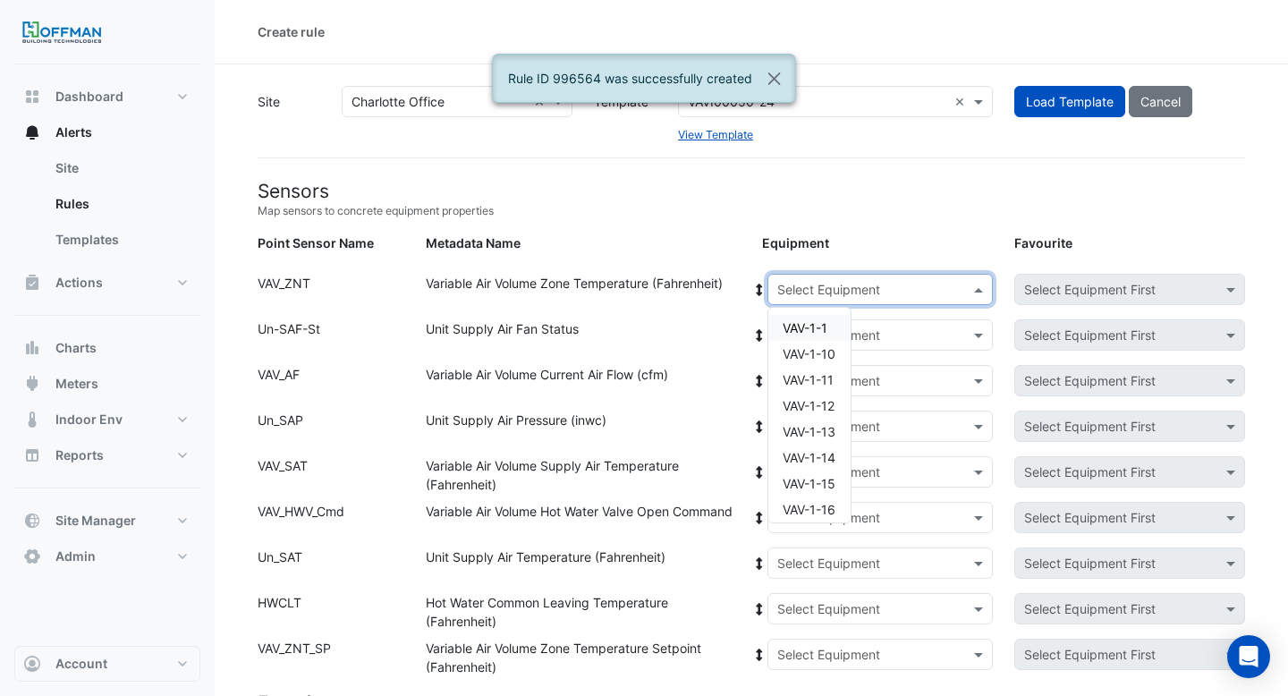
paste input "**"
type input "**"
click at [826, 496] on span "VAV-2-6" at bounding box center [806, 494] width 47 height 15
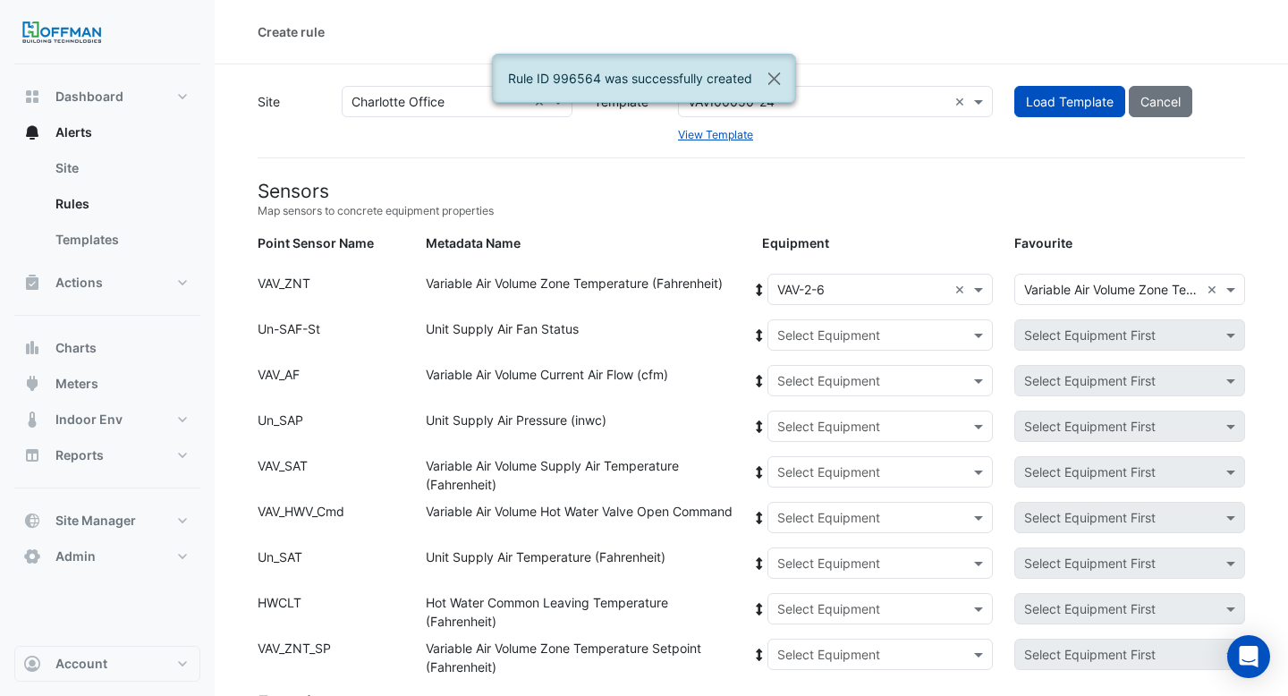
click at [760, 282] on fa-icon at bounding box center [759, 289] width 16 height 15
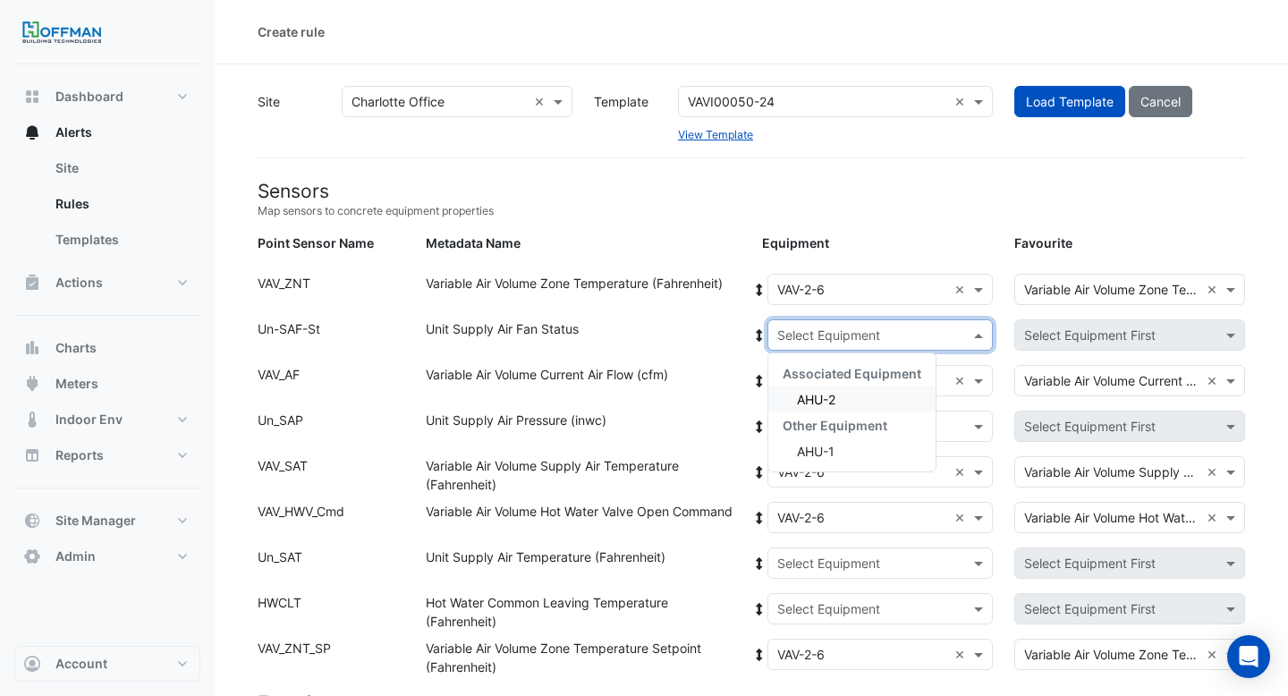
click at [786, 337] on input "text" at bounding box center [862, 335] width 171 height 19
click at [790, 402] on div "AHU-2" at bounding box center [851, 399] width 167 height 26
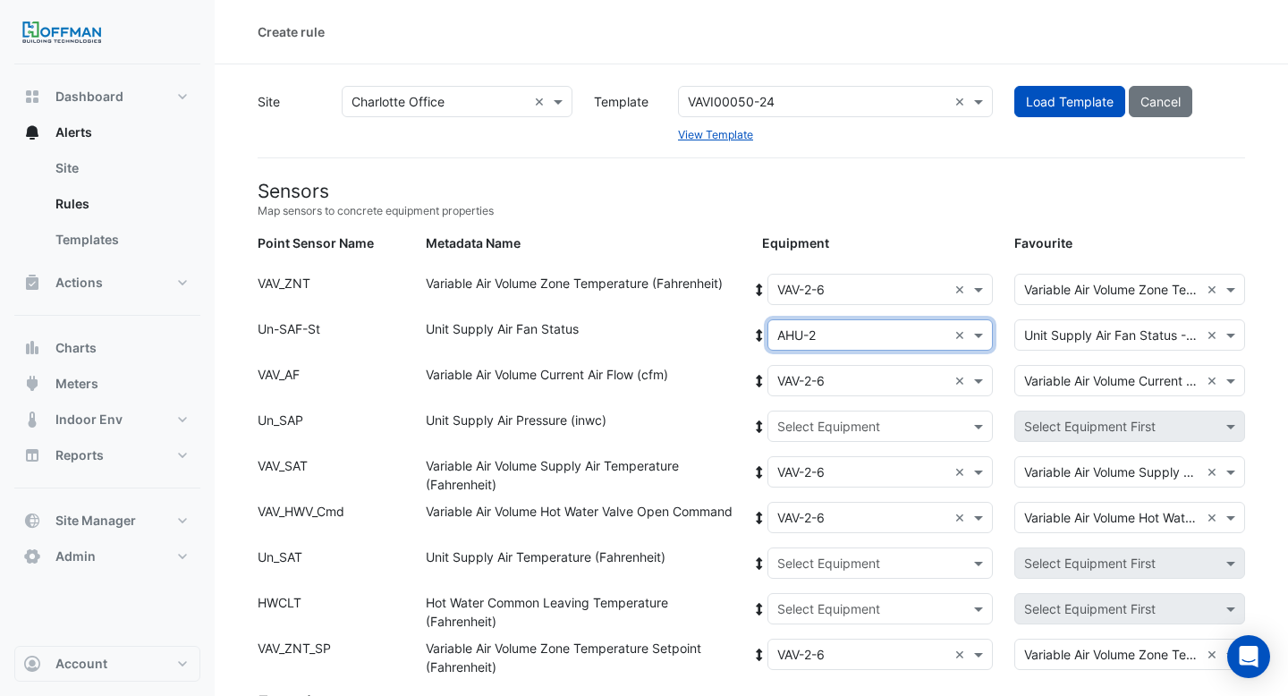
click at [760, 339] on icon at bounding box center [759, 335] width 16 height 13
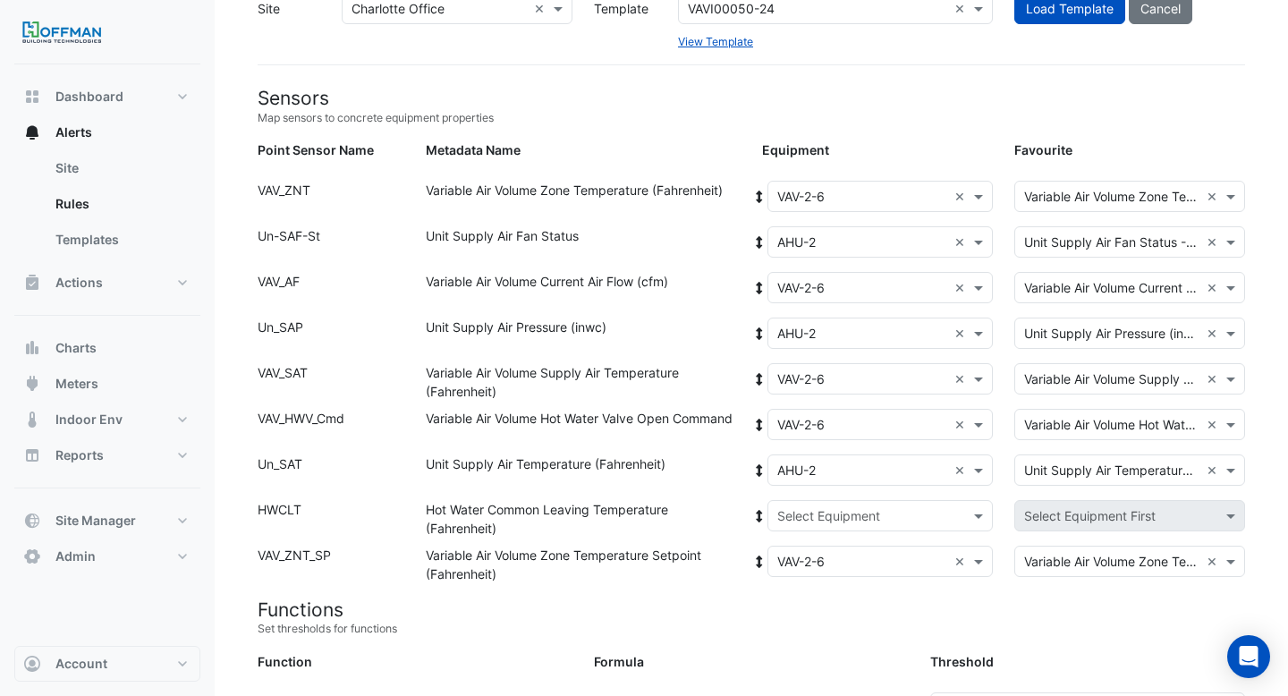
scroll to position [96, 0]
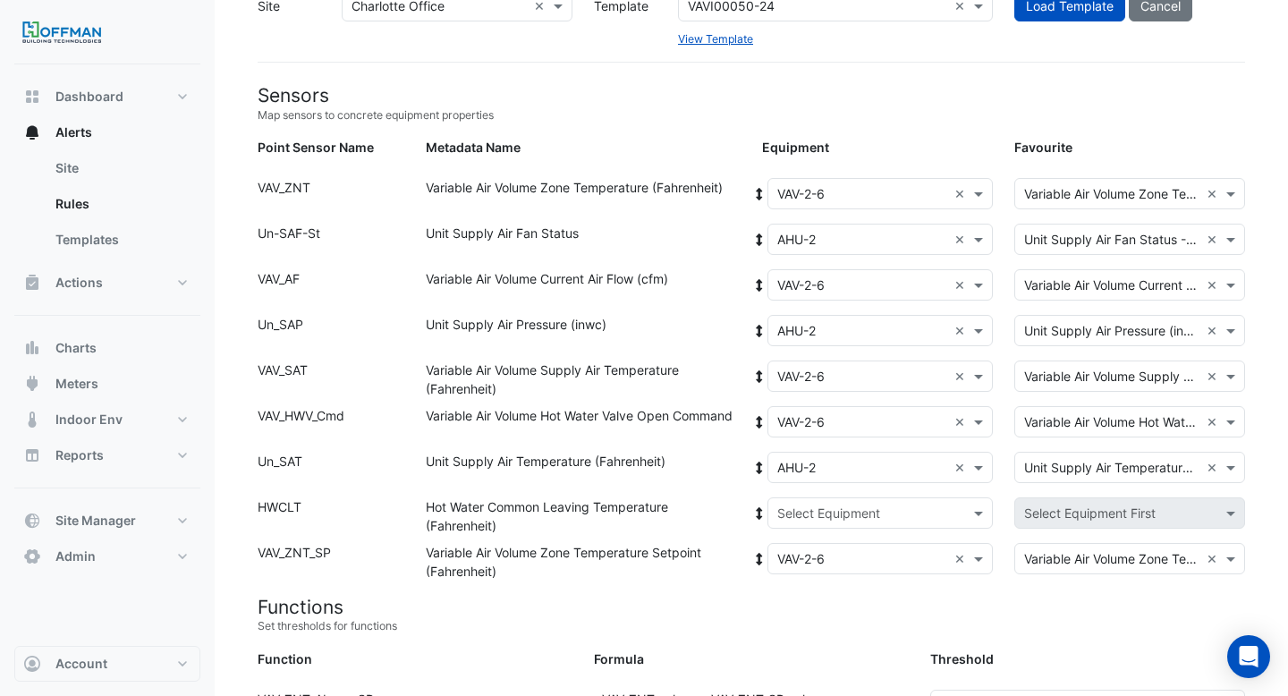
click at [803, 504] on input "text" at bounding box center [862, 513] width 171 height 19
click at [801, 574] on span "Boiler" at bounding box center [813, 577] width 32 height 15
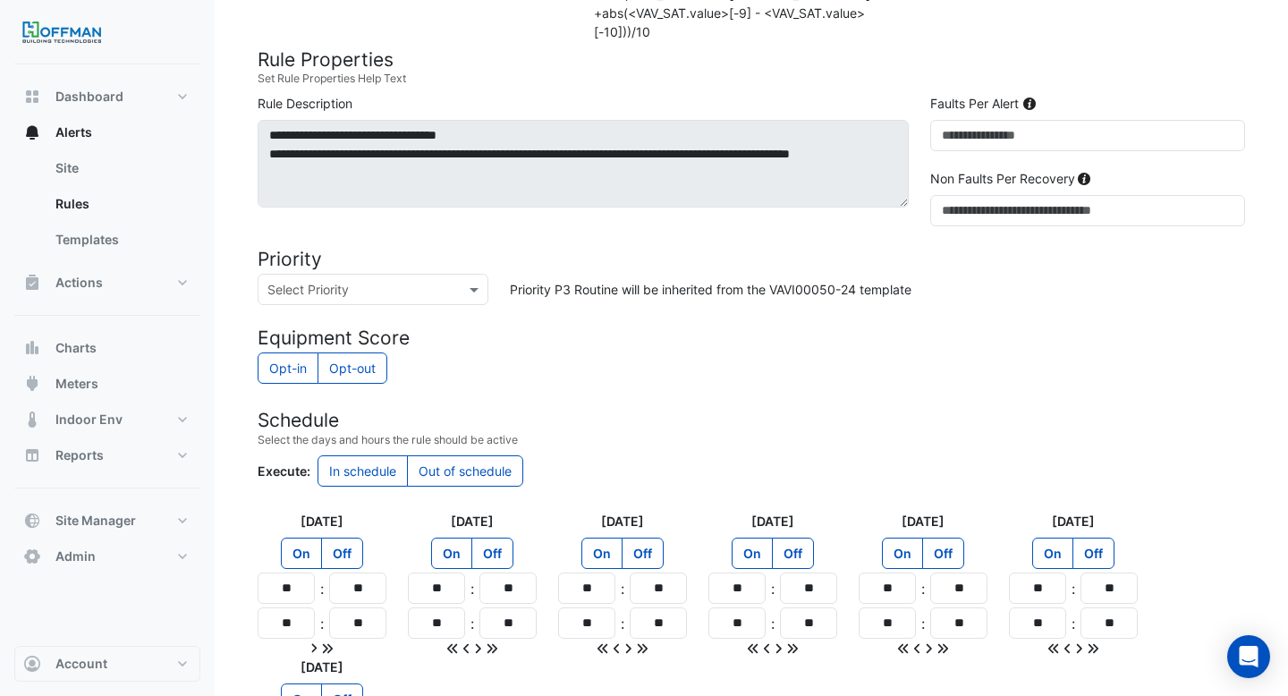
scroll to position [1538, 0]
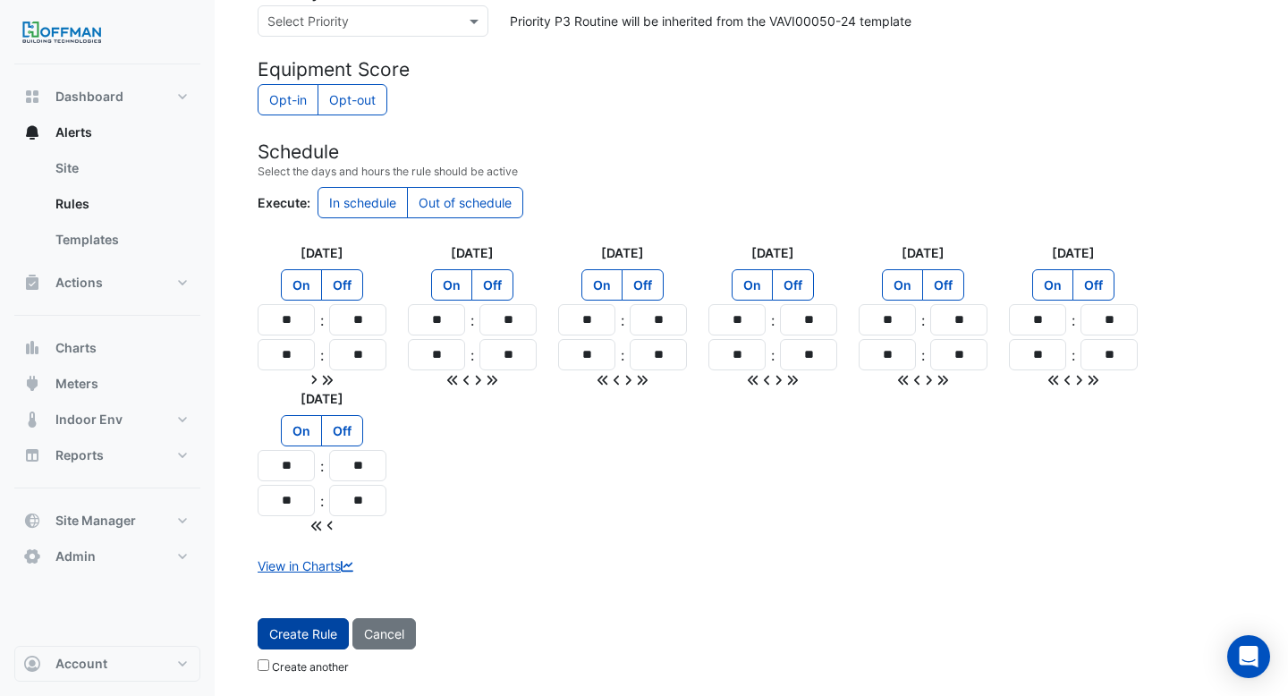
click at [288, 638] on button "Create Rule" at bounding box center [303, 633] width 91 height 31
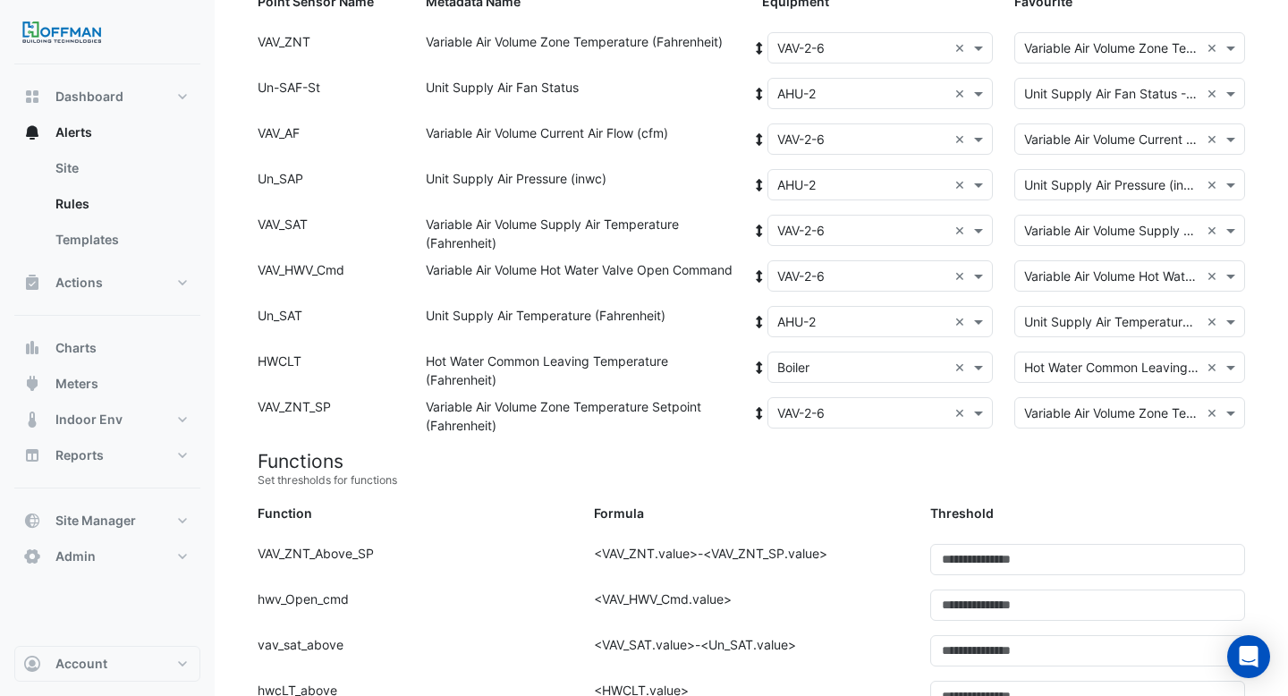
scroll to position [0, 0]
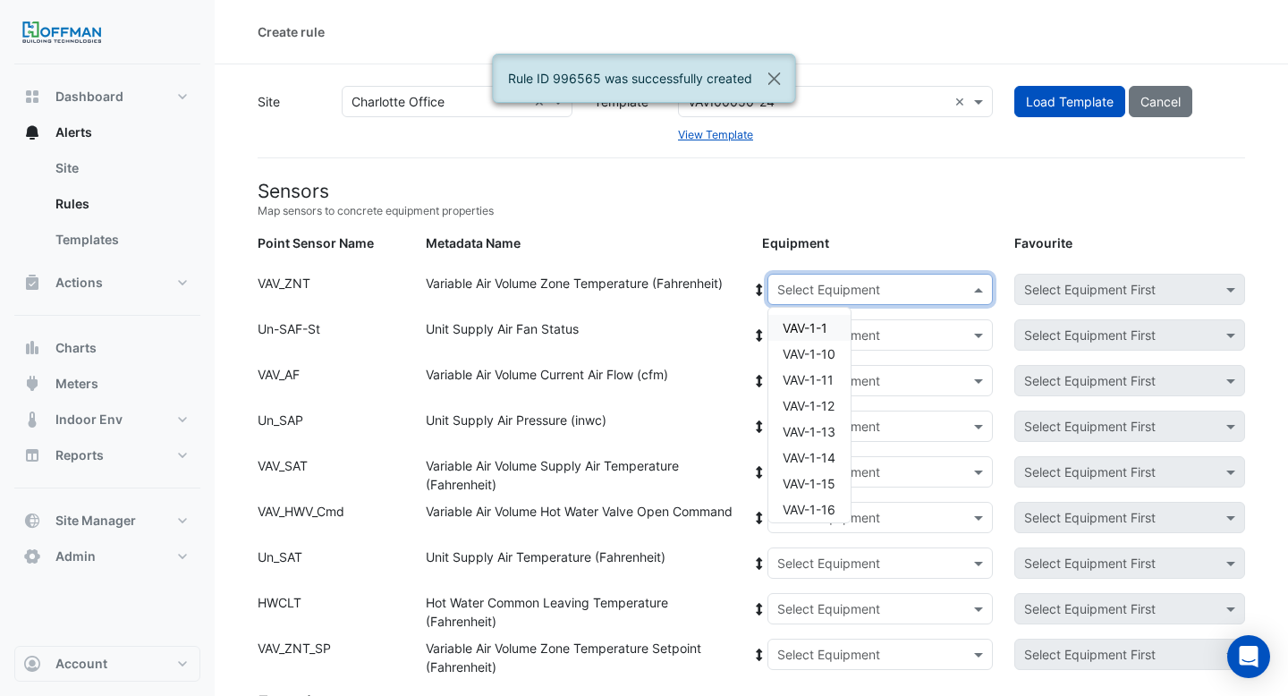
click at [845, 292] on input "text" at bounding box center [862, 290] width 171 height 19
paste input "**"
type input "**"
click at [821, 451] on span "VAV-2-7" at bounding box center [806, 450] width 47 height 15
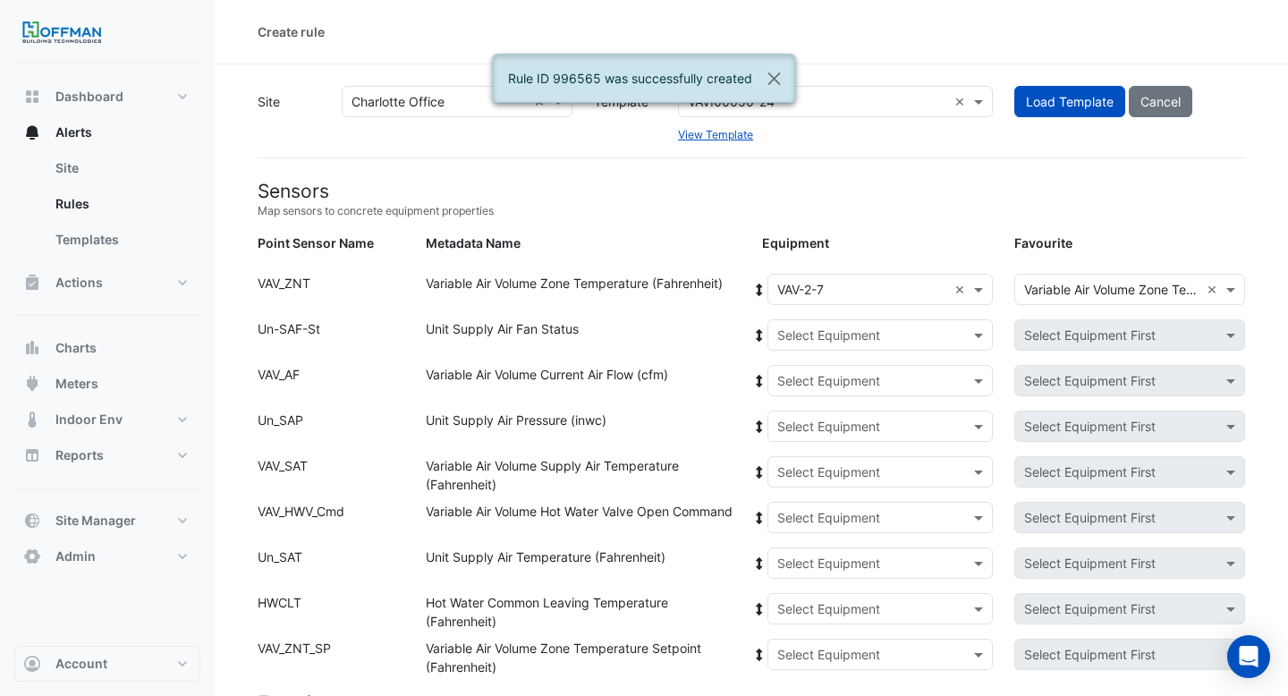
click at [756, 286] on icon at bounding box center [759, 290] width 16 height 13
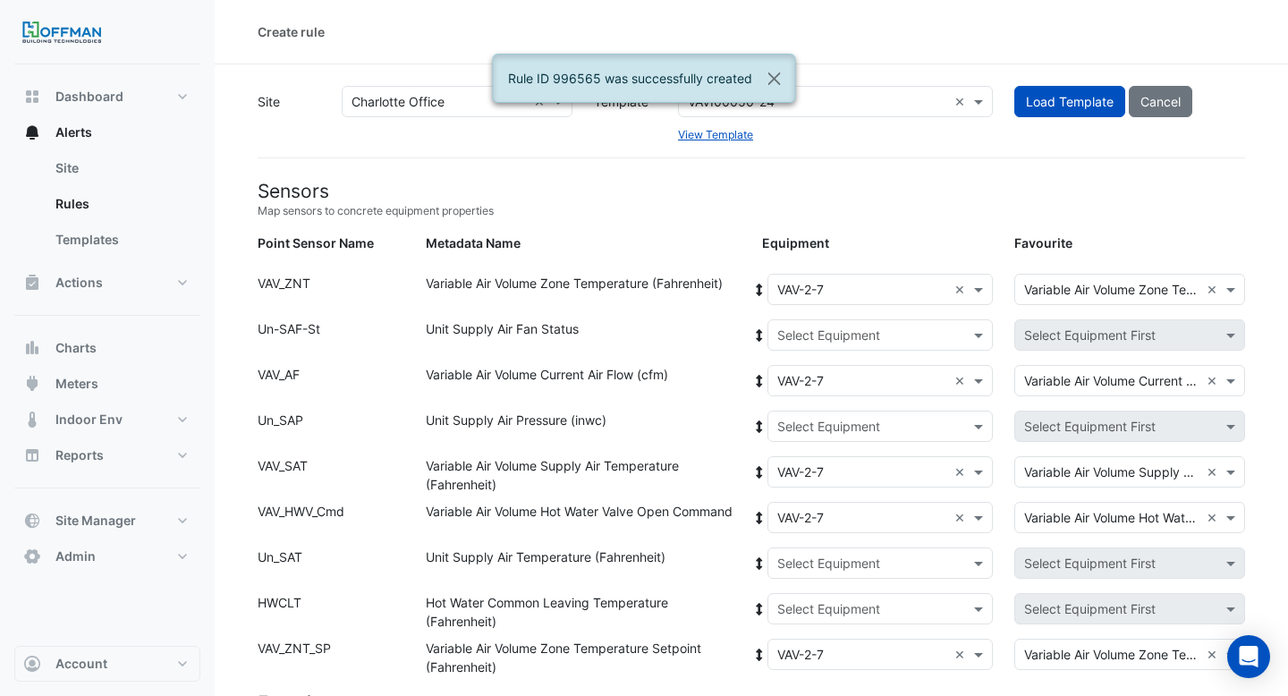
click at [818, 340] on input "text" at bounding box center [862, 335] width 171 height 19
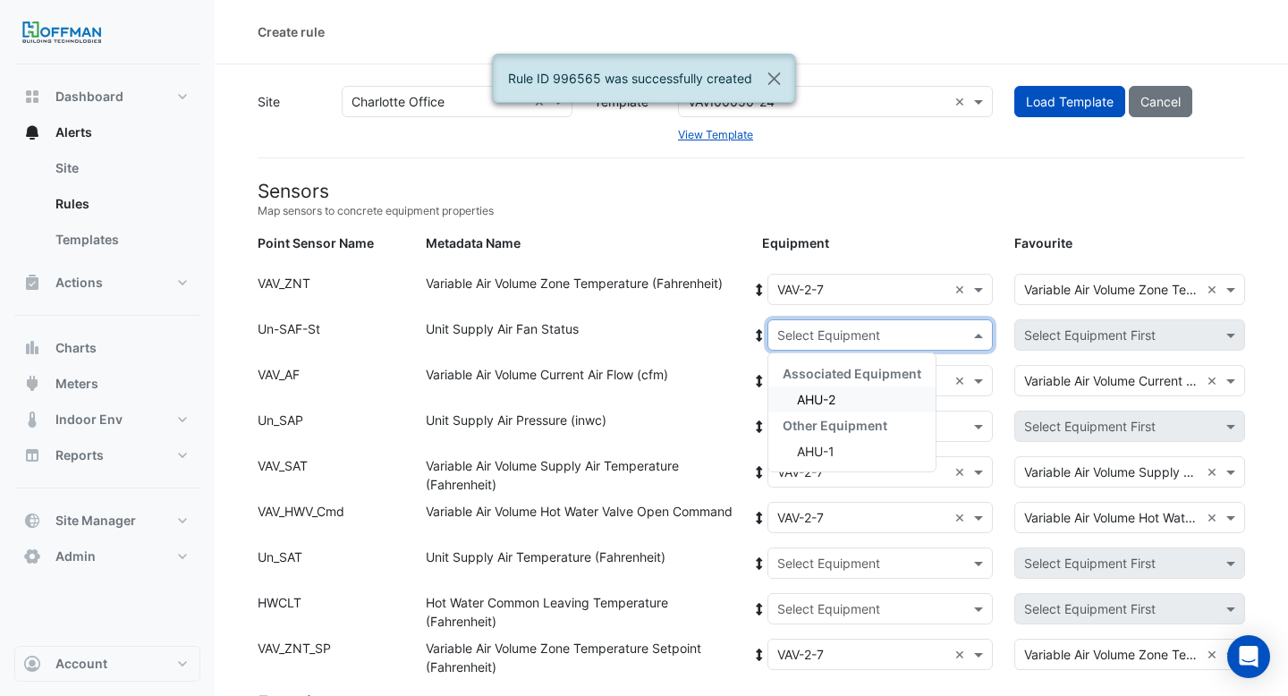
click at [807, 402] on span "AHU-2" at bounding box center [816, 399] width 38 height 15
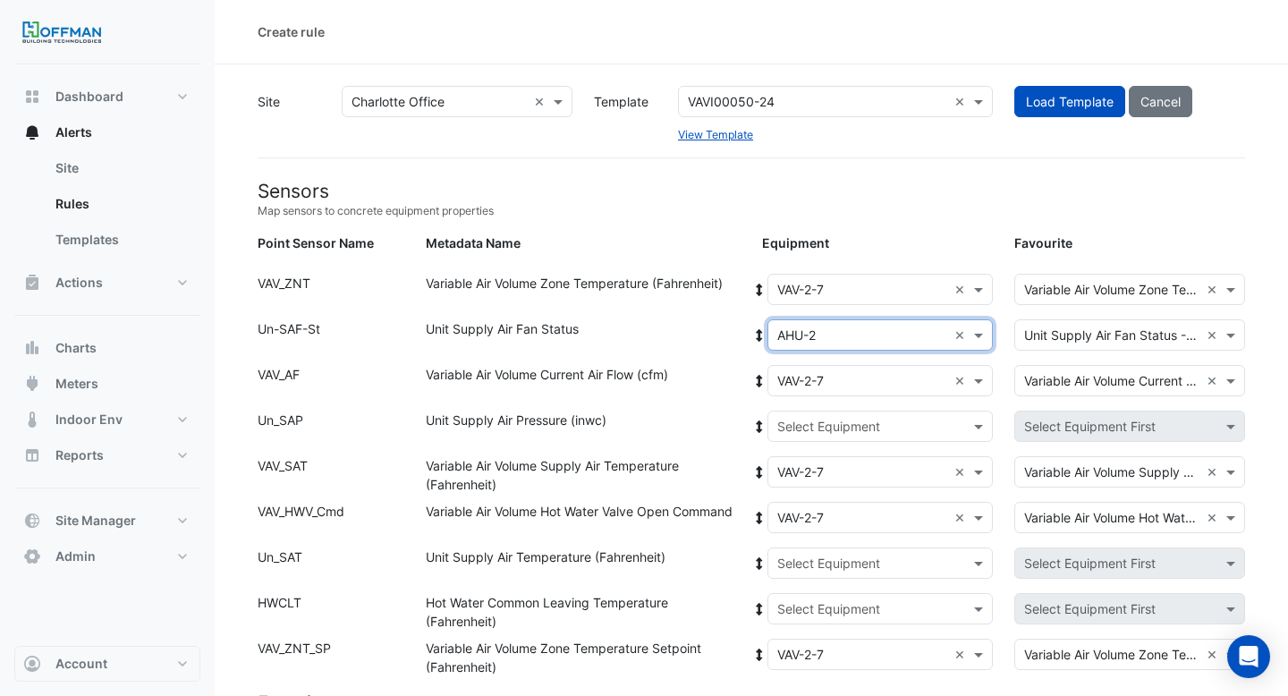
click at [764, 336] on icon at bounding box center [759, 335] width 16 height 13
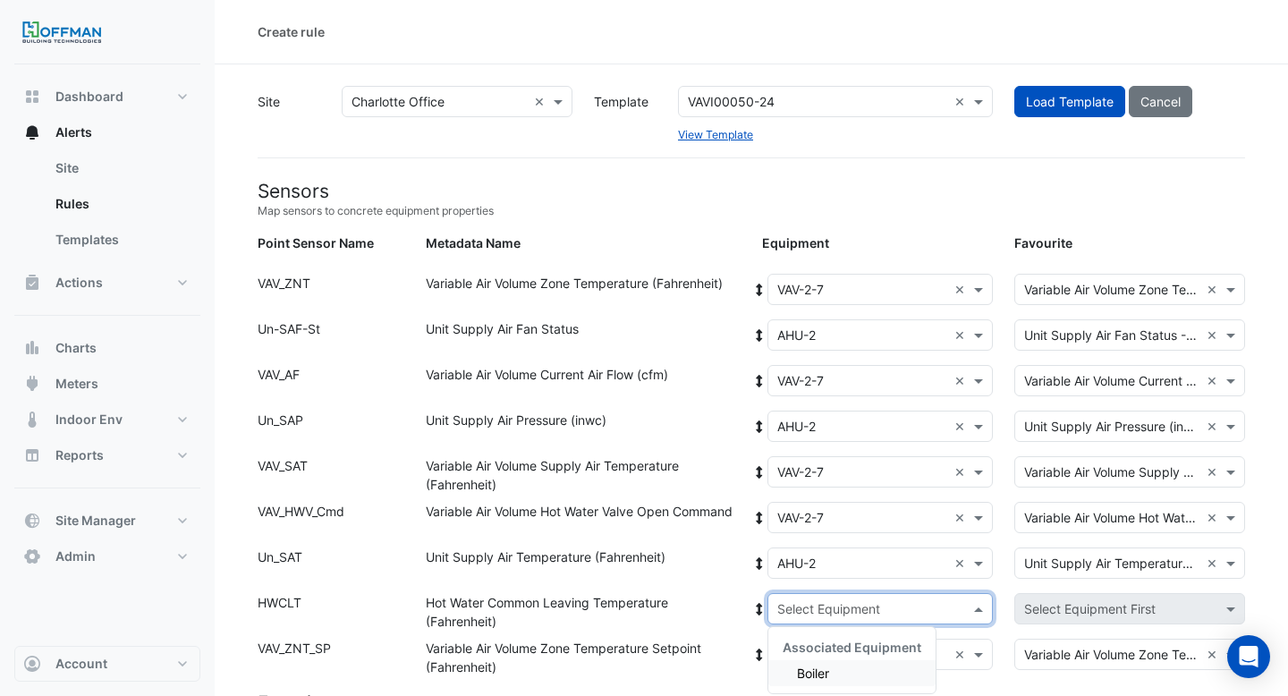
click at [801, 615] on input "text" at bounding box center [862, 609] width 171 height 19
click at [798, 670] on span "Boiler" at bounding box center [813, 672] width 32 height 15
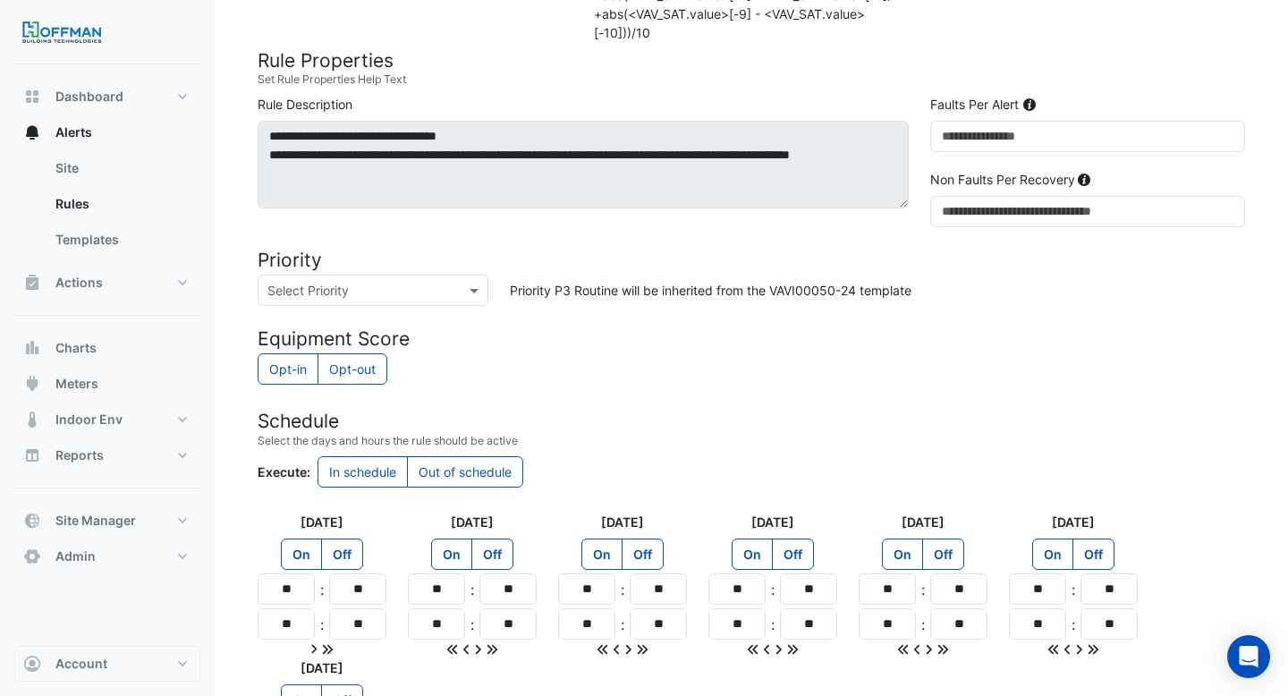
scroll to position [1538, 0]
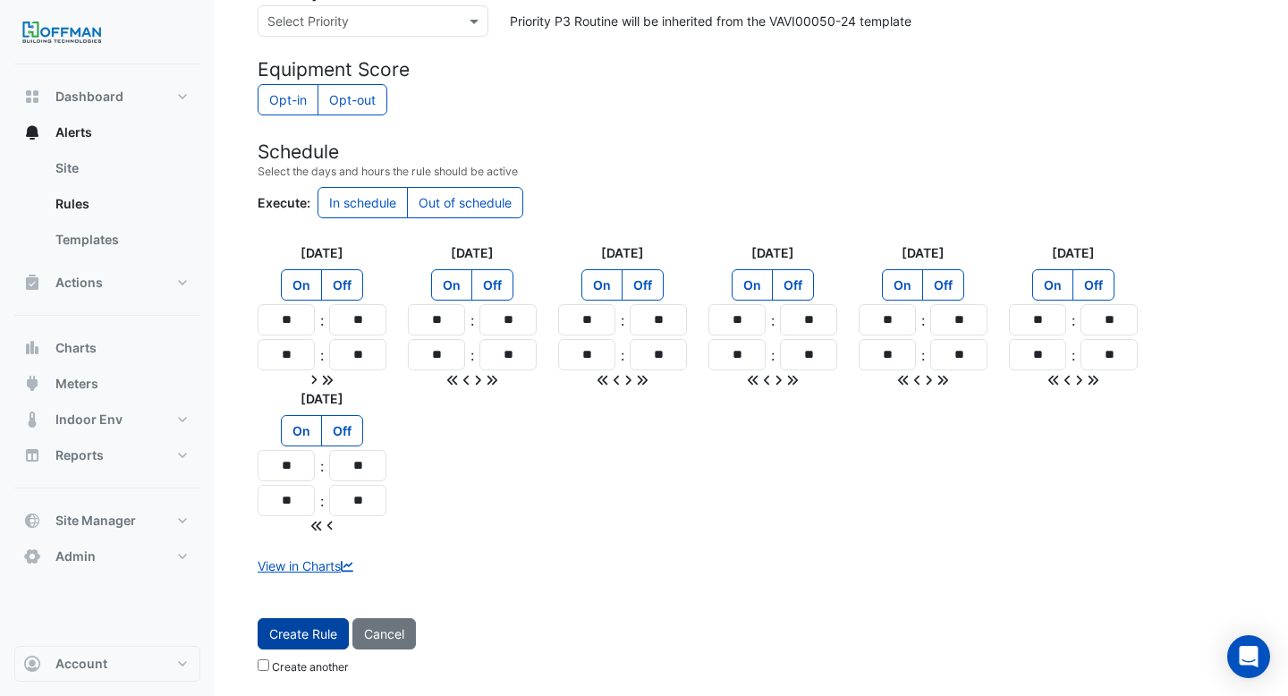
click at [310, 631] on button "Create Rule" at bounding box center [303, 633] width 91 height 31
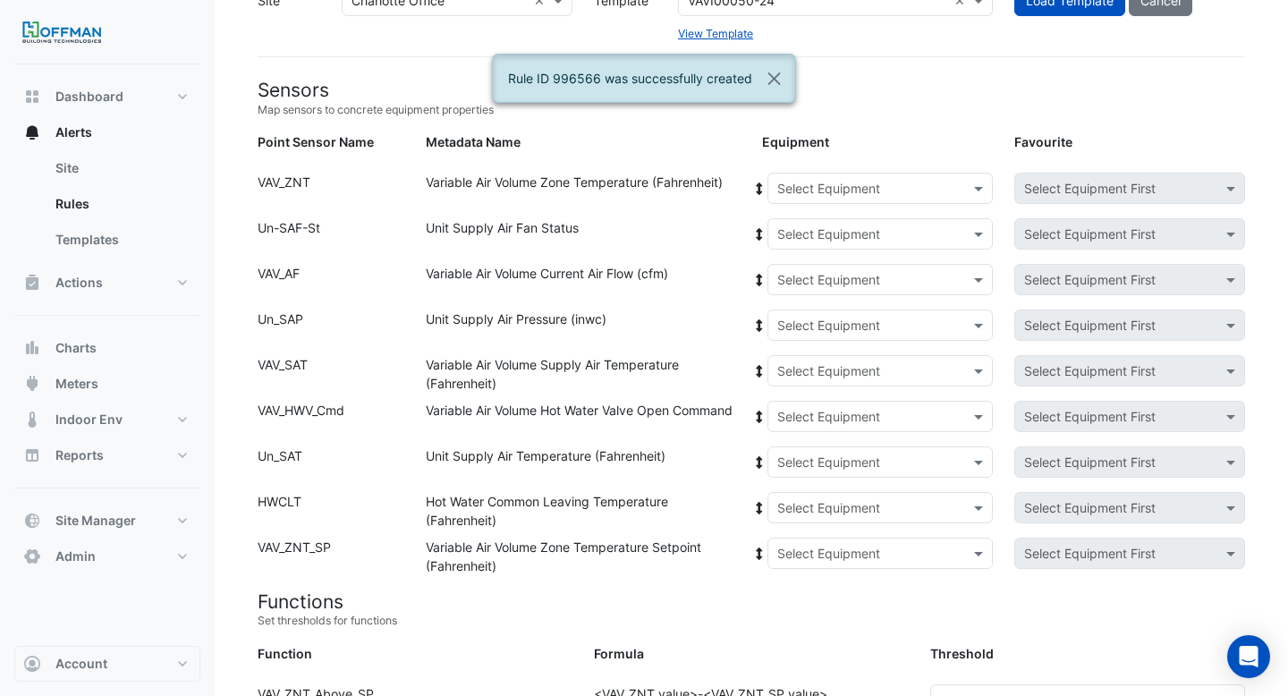
scroll to position [0, 0]
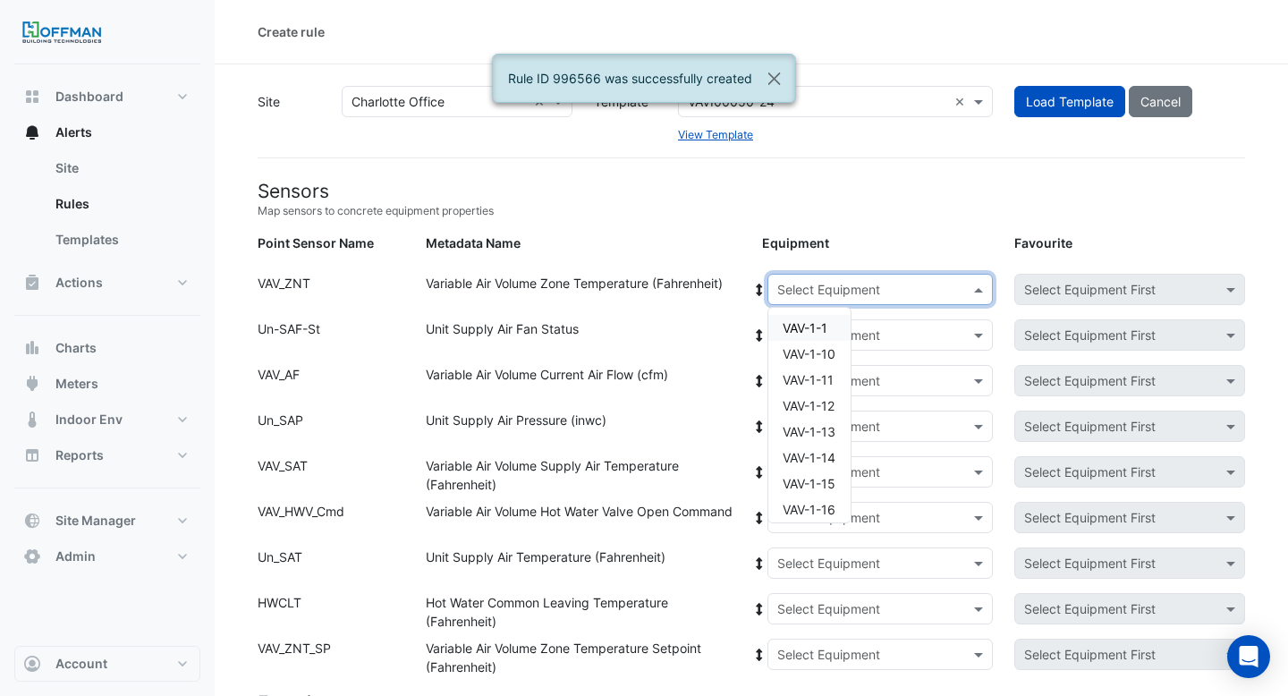
click at [806, 290] on input "text" at bounding box center [862, 290] width 171 height 19
paste input "**"
type input "**"
click at [820, 483] on div "VAV-2-8" at bounding box center [809, 476] width 82 height 26
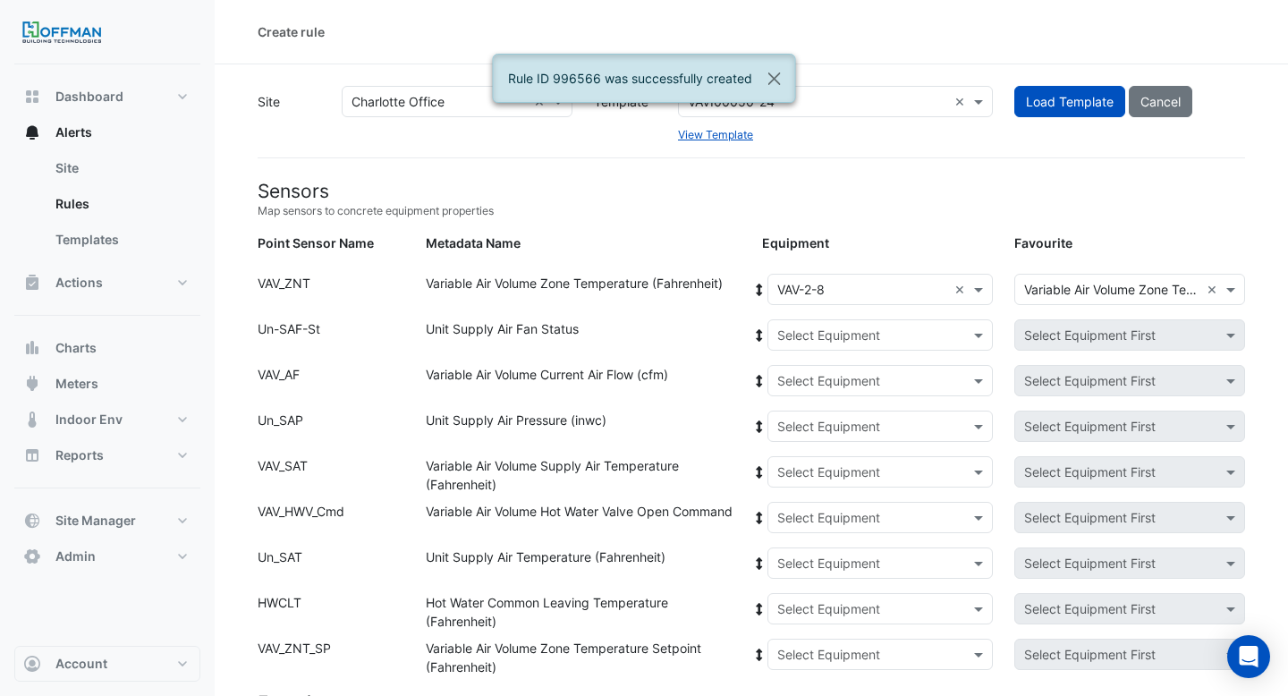
click at [755, 289] on icon at bounding box center [759, 290] width 16 height 13
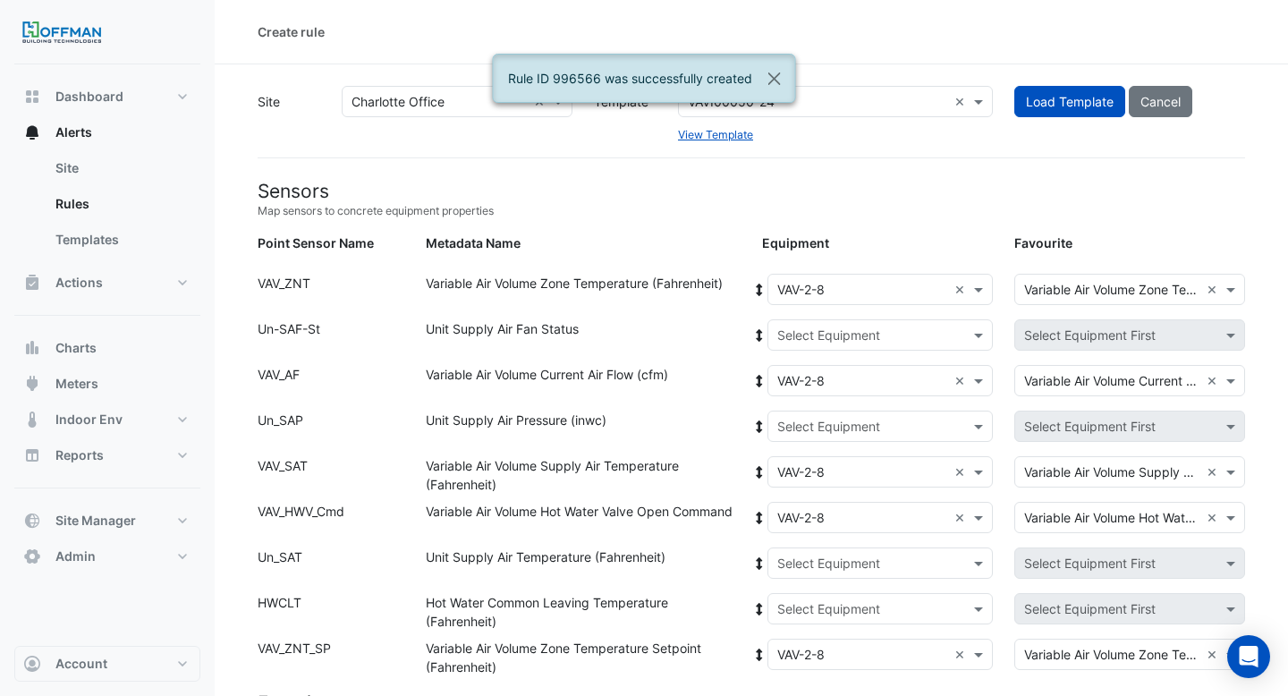
click at [796, 329] on input "text" at bounding box center [862, 335] width 171 height 19
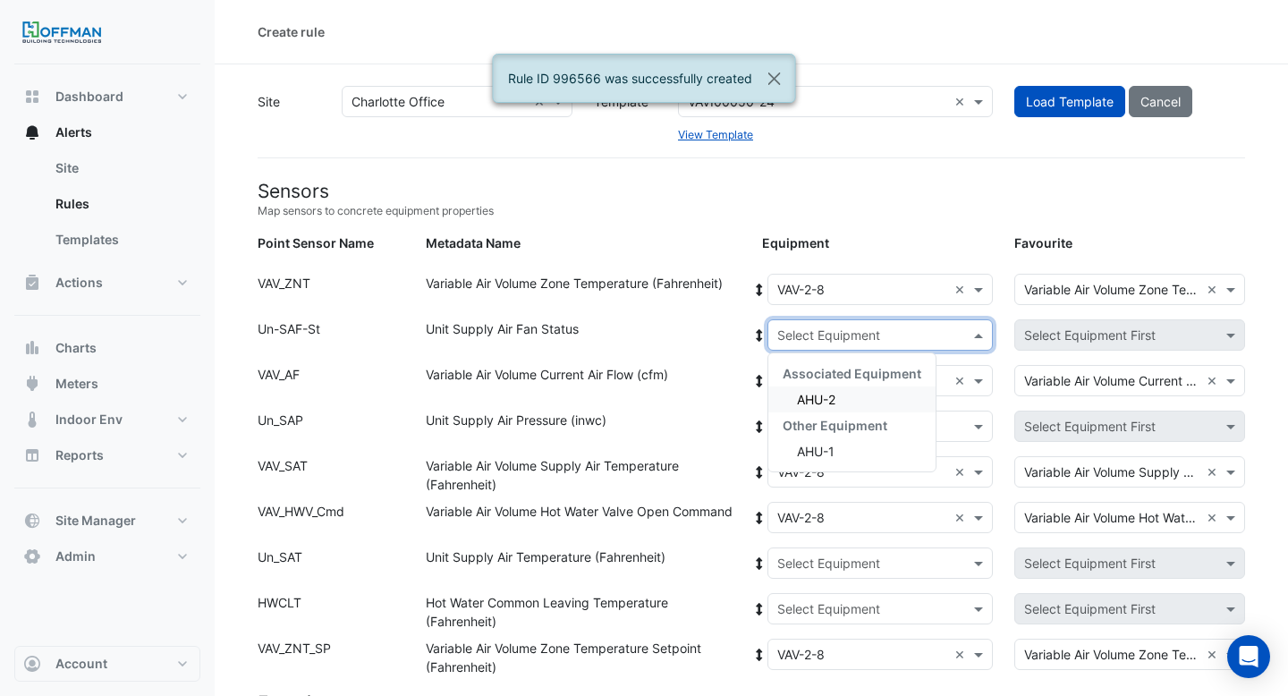
click at [798, 397] on span "AHU-2" at bounding box center [816, 399] width 38 height 15
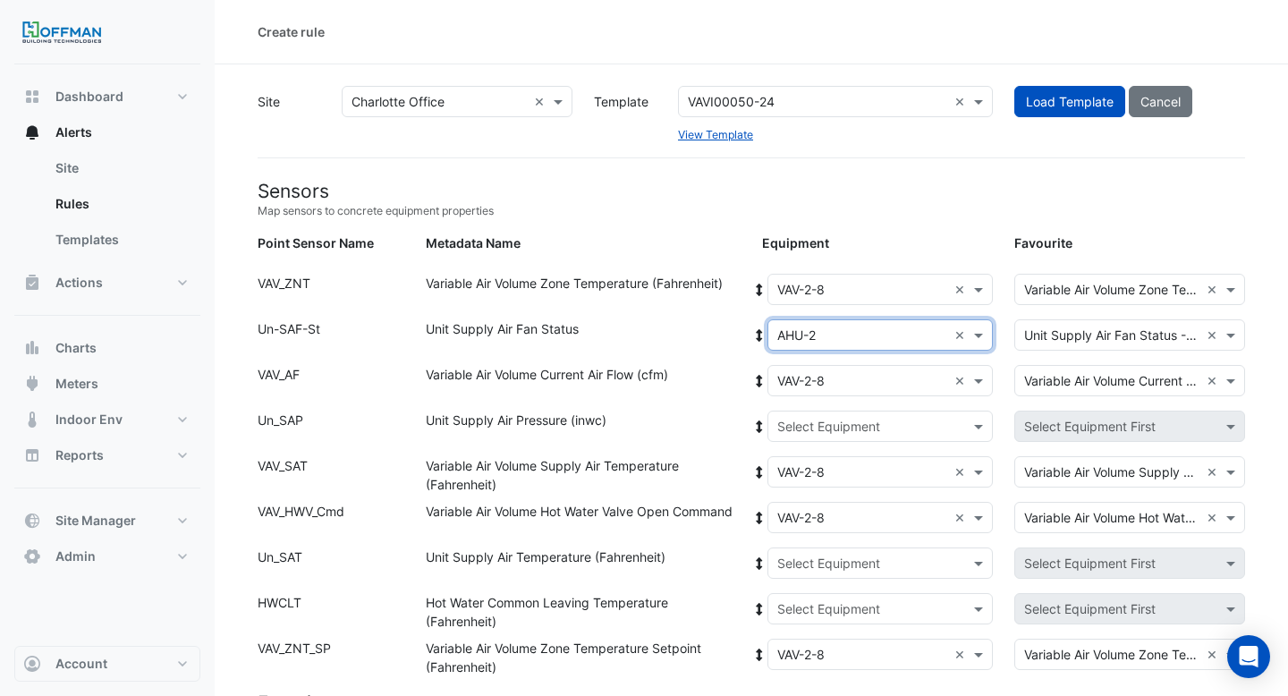
click at [760, 335] on icon at bounding box center [759, 335] width 16 height 13
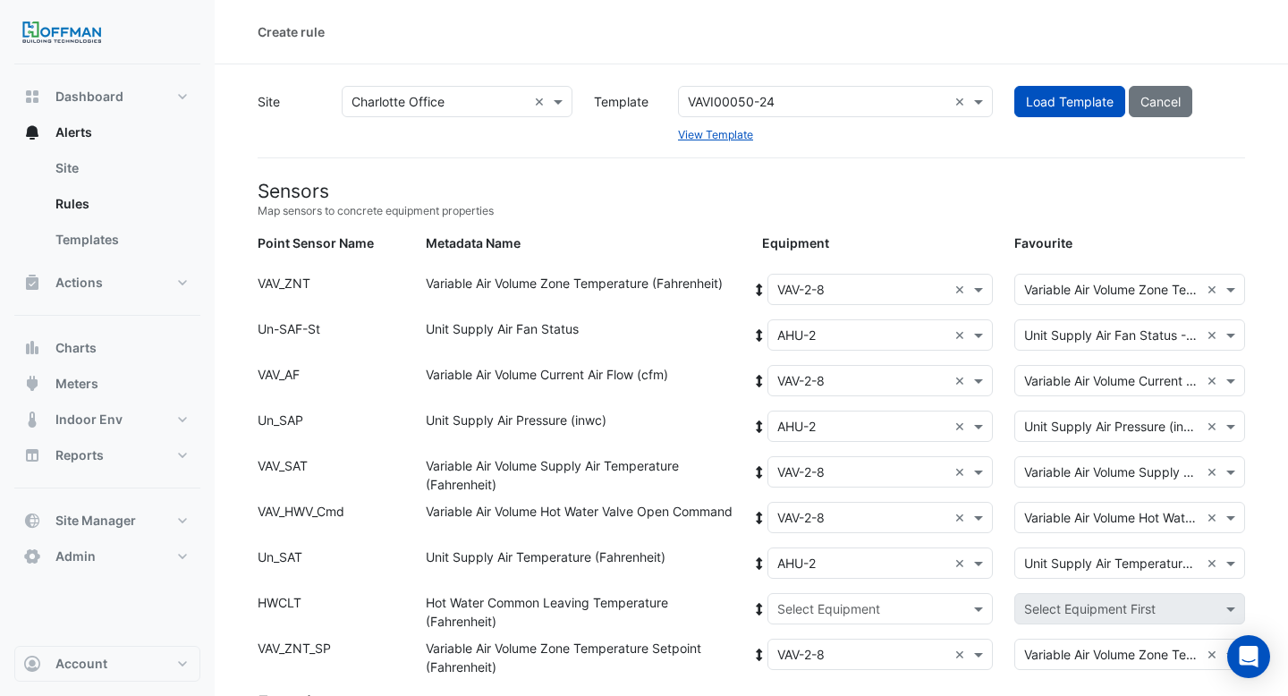
click at [829, 591] on div "Point Sensor Name: Un_SAT Metadata Name: Unit Supply Air Temperature (Fahrenhei…" at bounding box center [751, 570] width 1009 height 46
click at [826, 615] on input "text" at bounding box center [862, 609] width 171 height 19
click at [807, 666] on span "Boiler" at bounding box center [813, 672] width 32 height 15
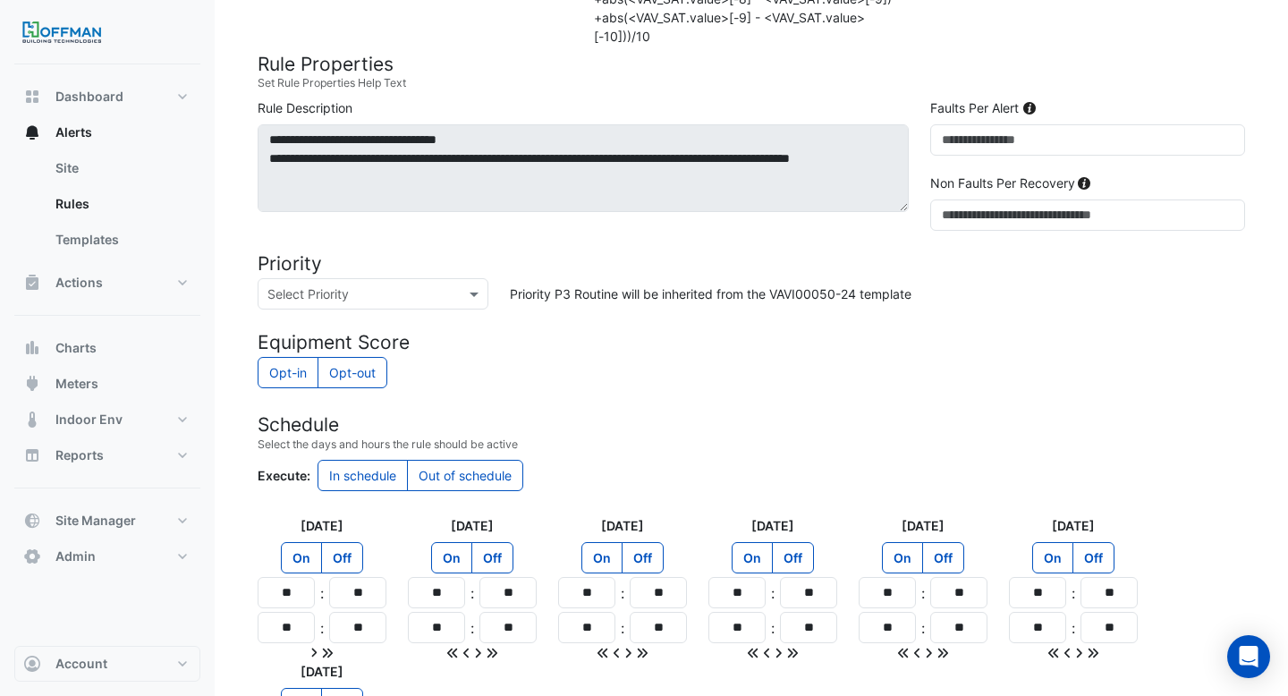
scroll to position [1538, 0]
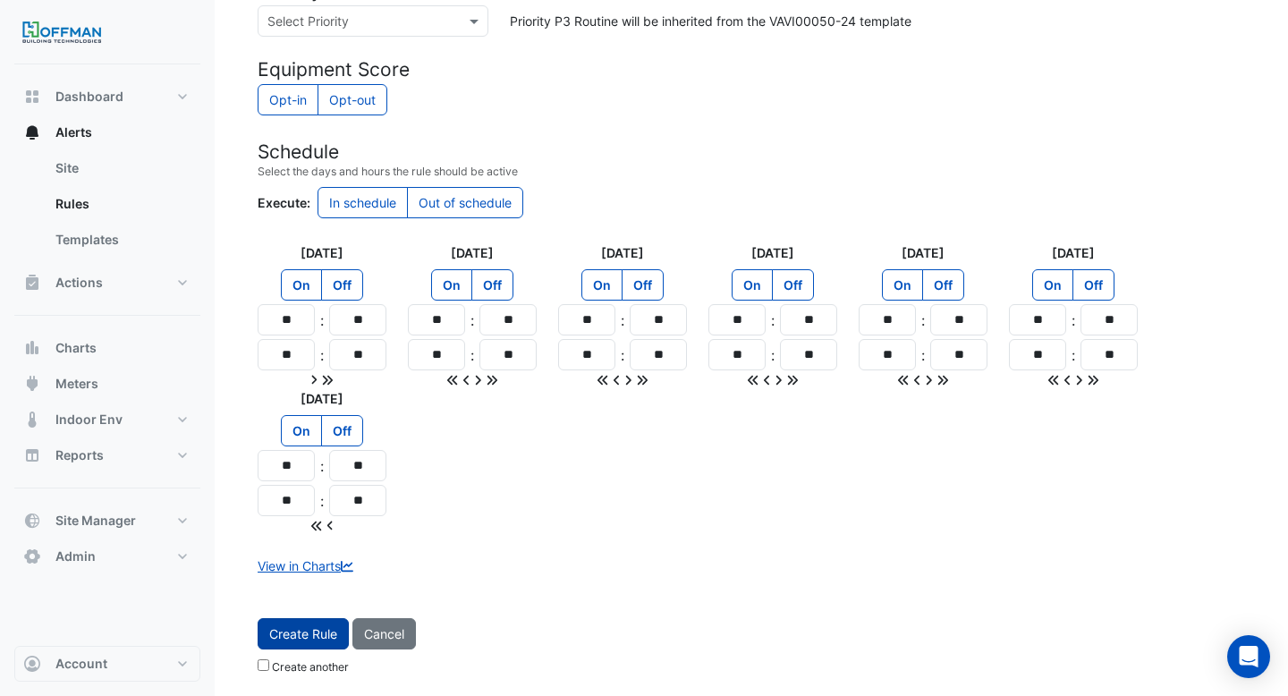
click at [304, 619] on button "Create Rule" at bounding box center [303, 633] width 91 height 31
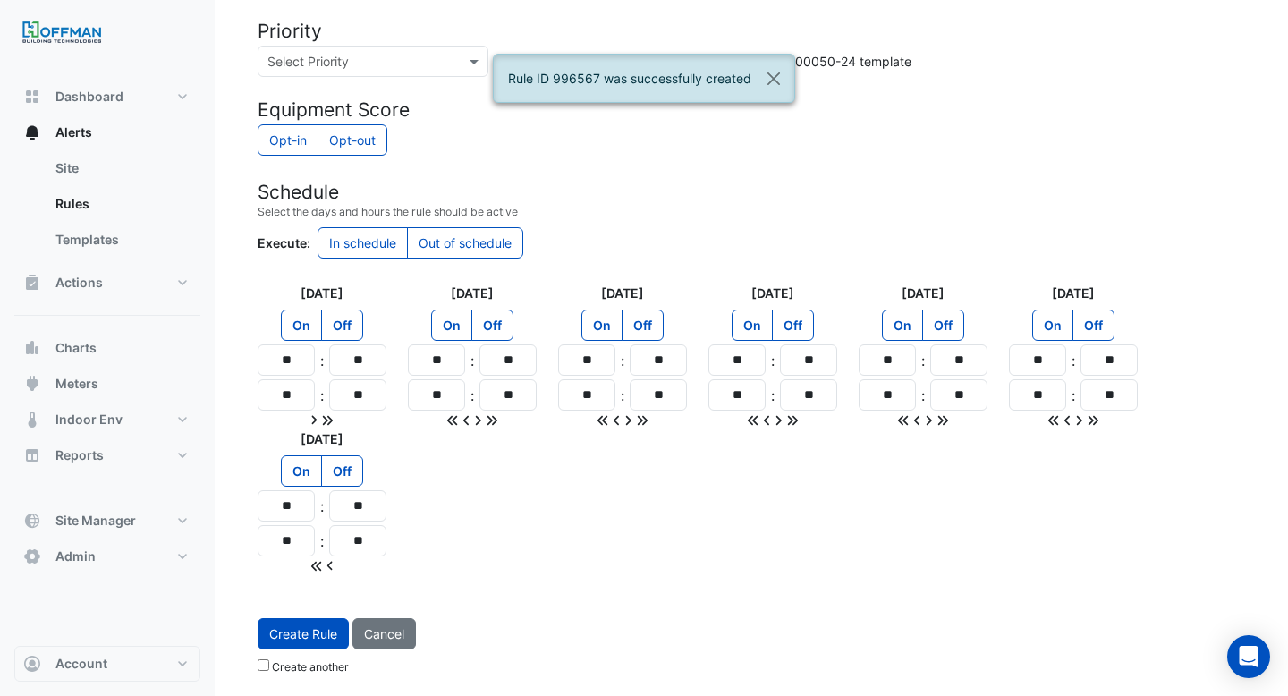
scroll to position [0, 0]
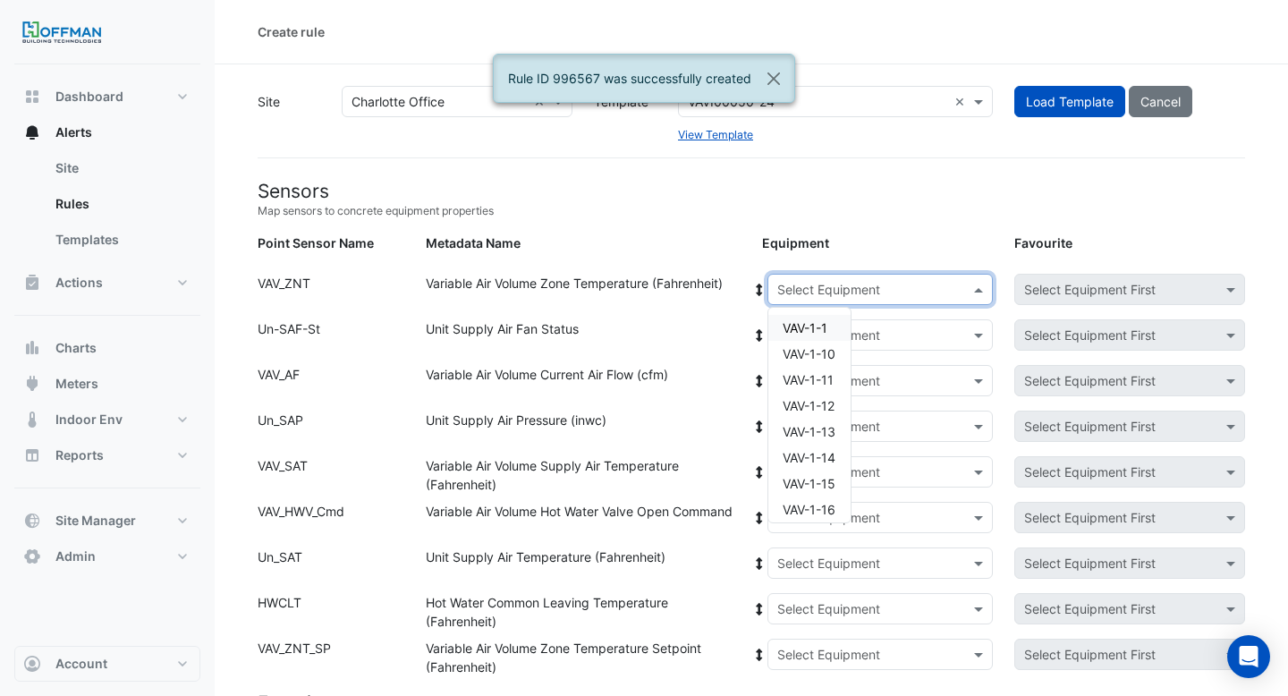
click at [826, 277] on div "Select Equipment" at bounding box center [880, 289] width 226 height 31
paste input "**"
type input "**"
click at [823, 513] on div "VAV-2-9" at bounding box center [809, 502] width 82 height 26
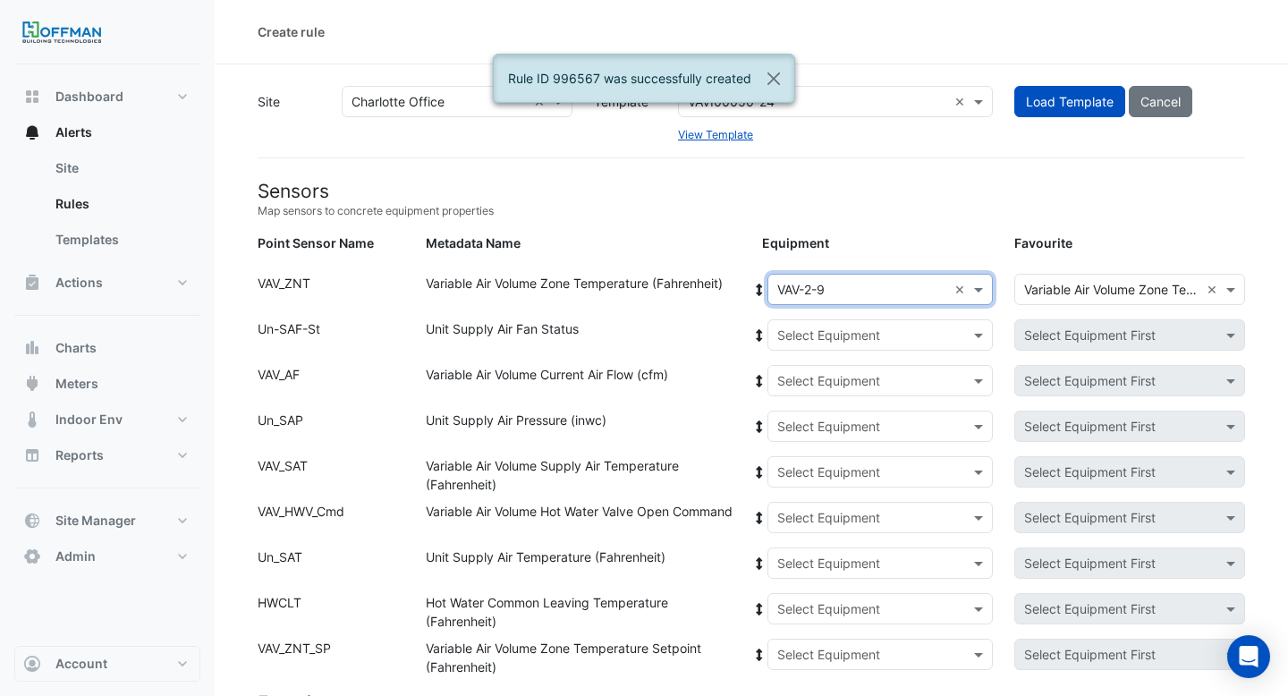
click at [757, 289] on icon at bounding box center [759, 290] width 16 height 13
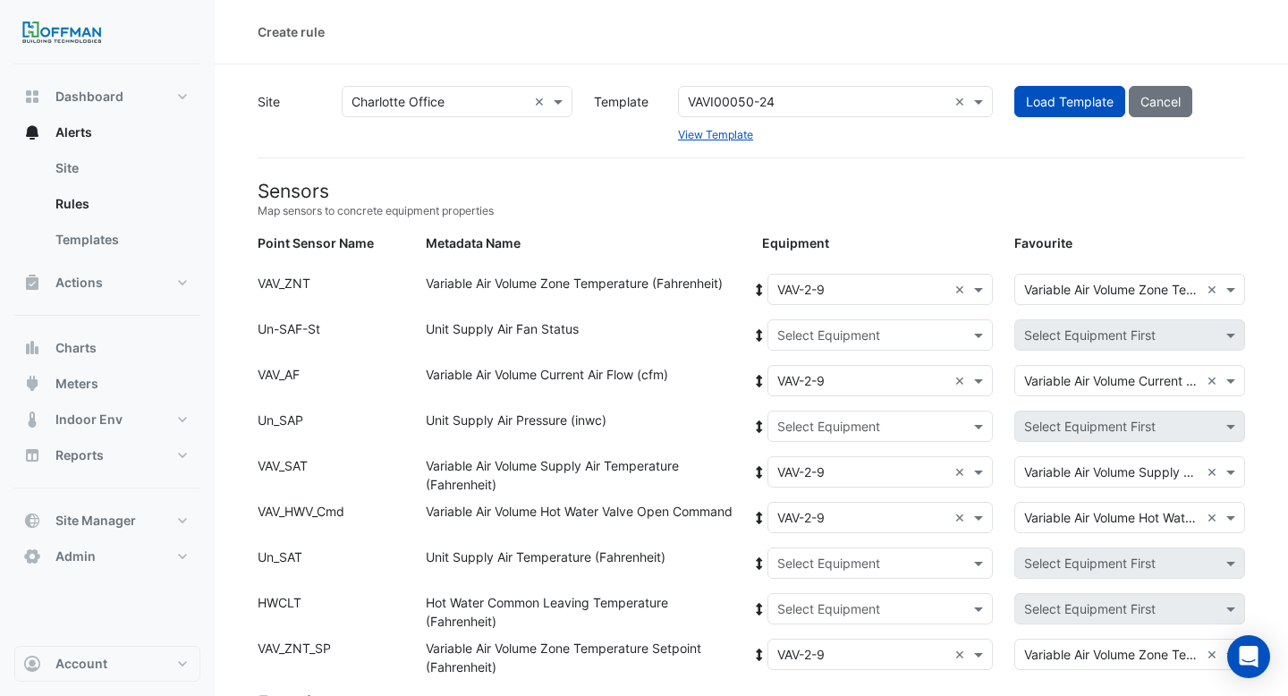
click at [788, 333] on input "text" at bounding box center [862, 335] width 171 height 19
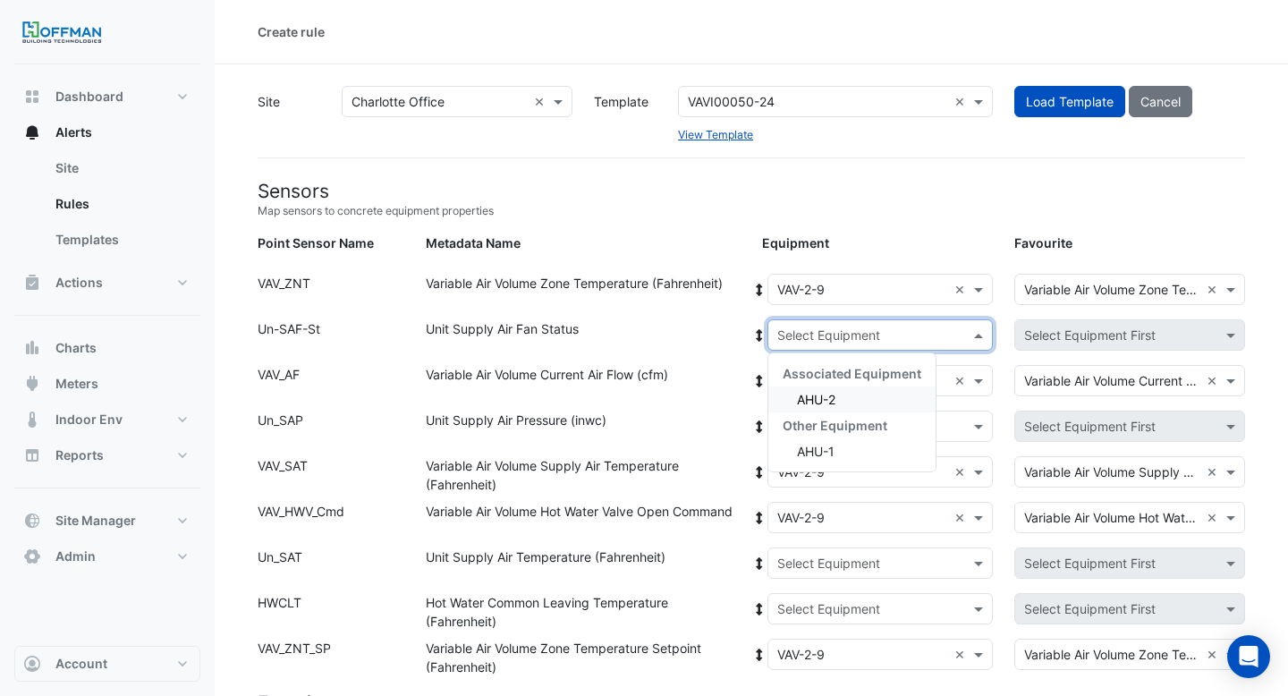
click at [800, 403] on span "AHU-2" at bounding box center [816, 399] width 38 height 15
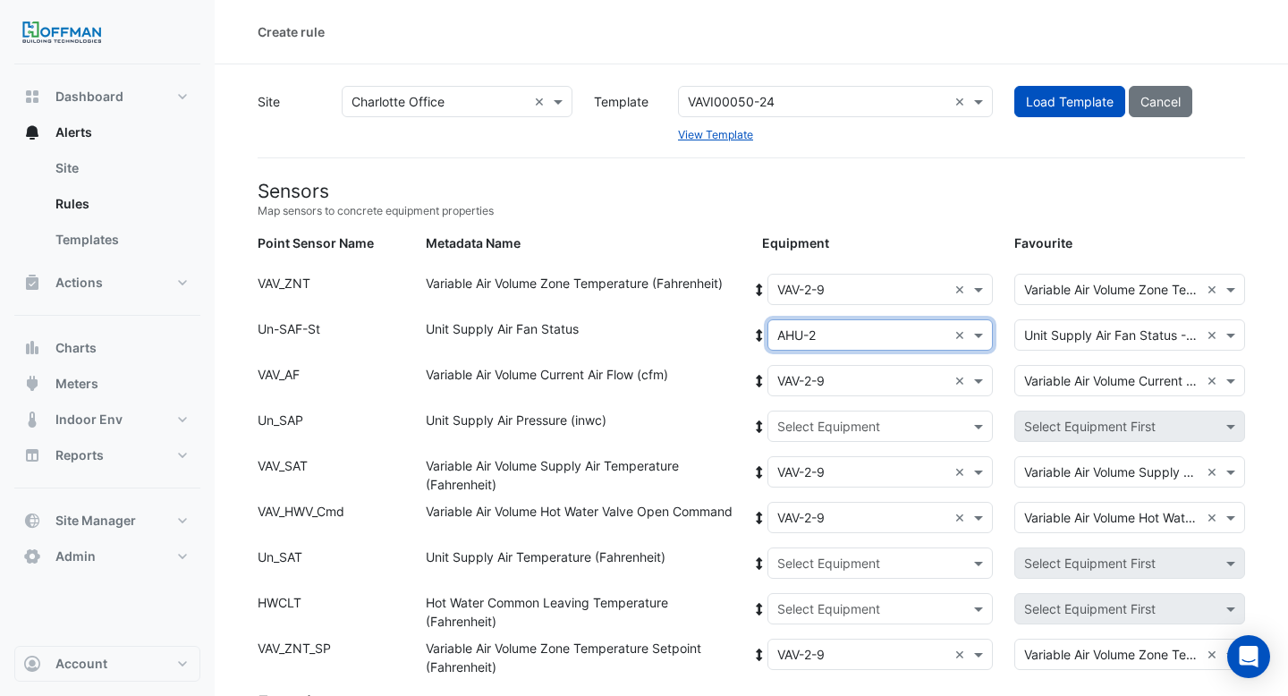
click at [761, 332] on icon at bounding box center [759, 335] width 16 height 13
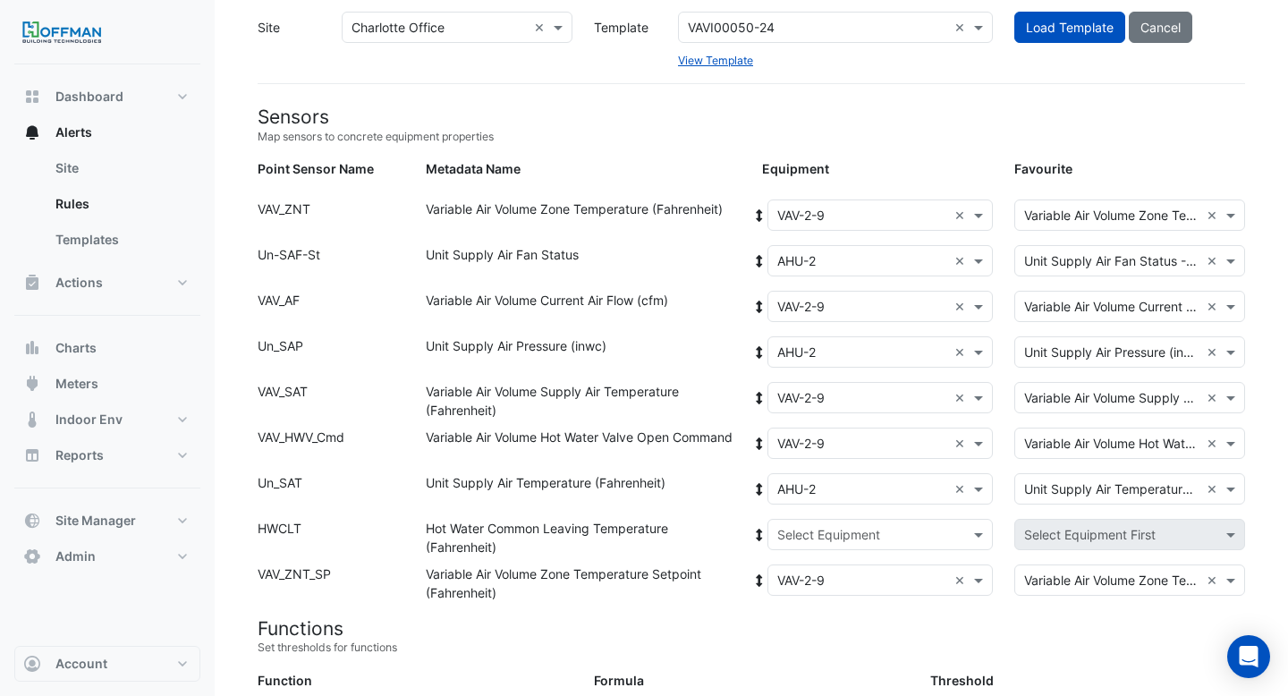
scroll to position [88, 0]
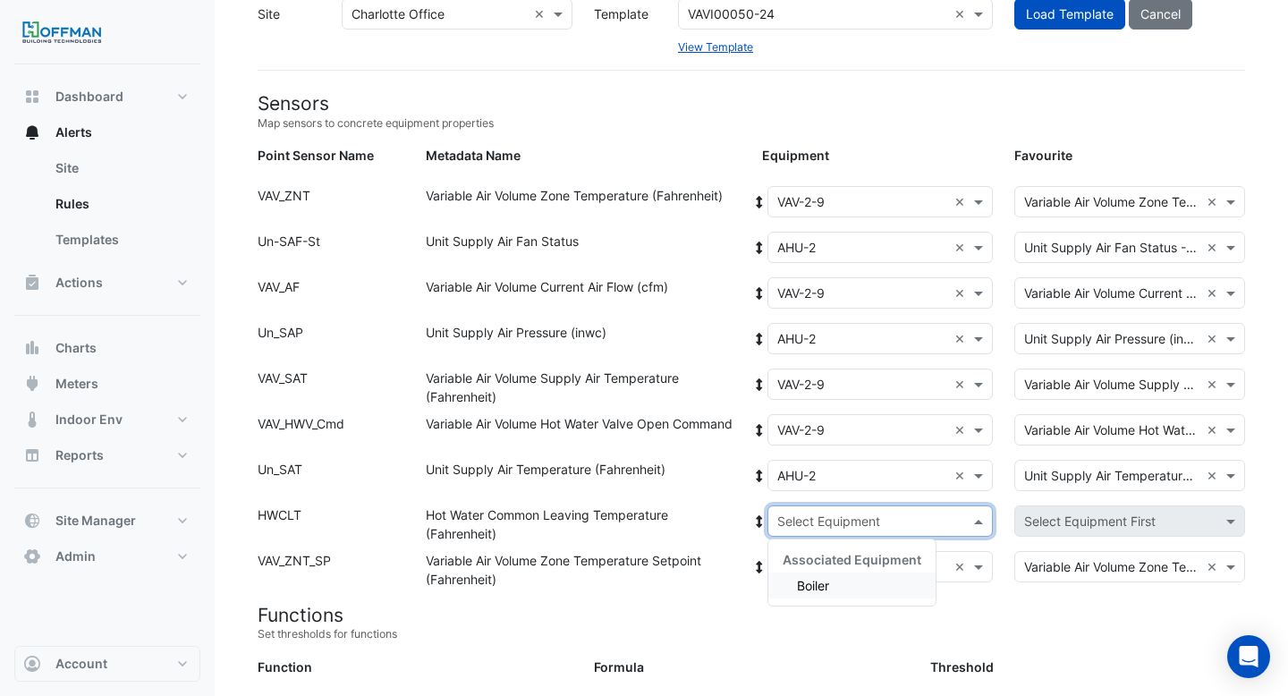
click at [800, 524] on input "text" at bounding box center [862, 522] width 171 height 19
click at [809, 587] on span "Boiler" at bounding box center [813, 585] width 32 height 15
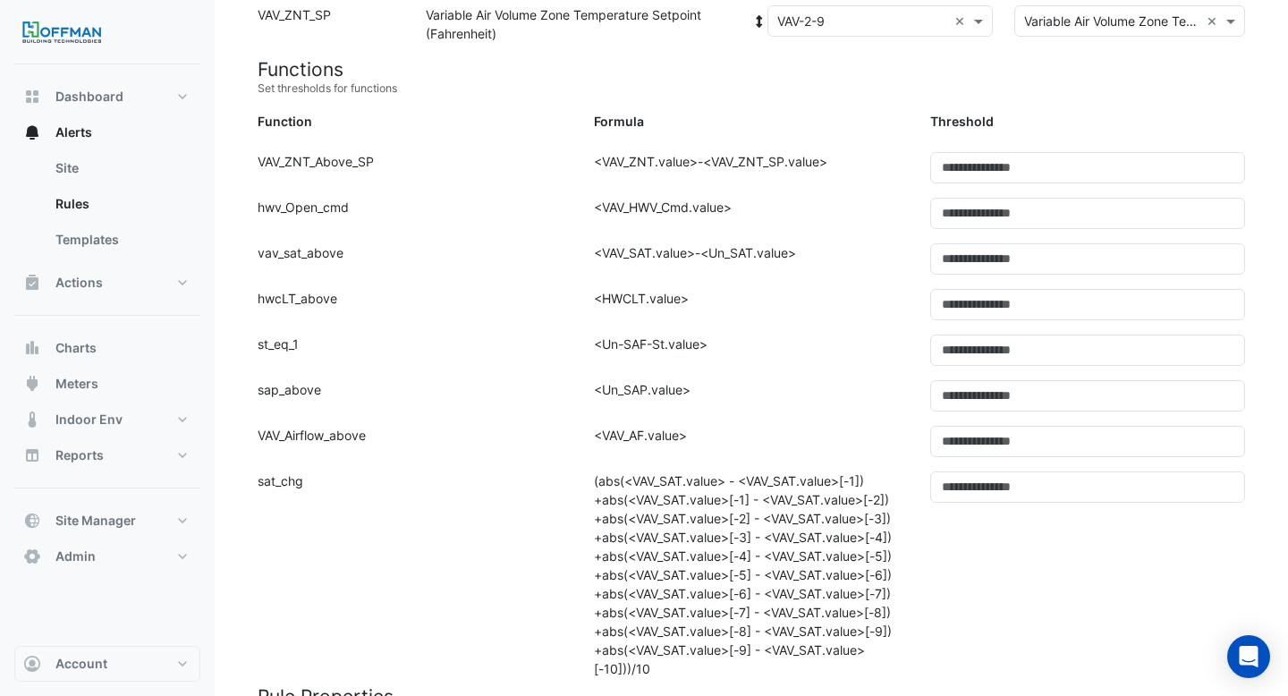
scroll to position [1538, 0]
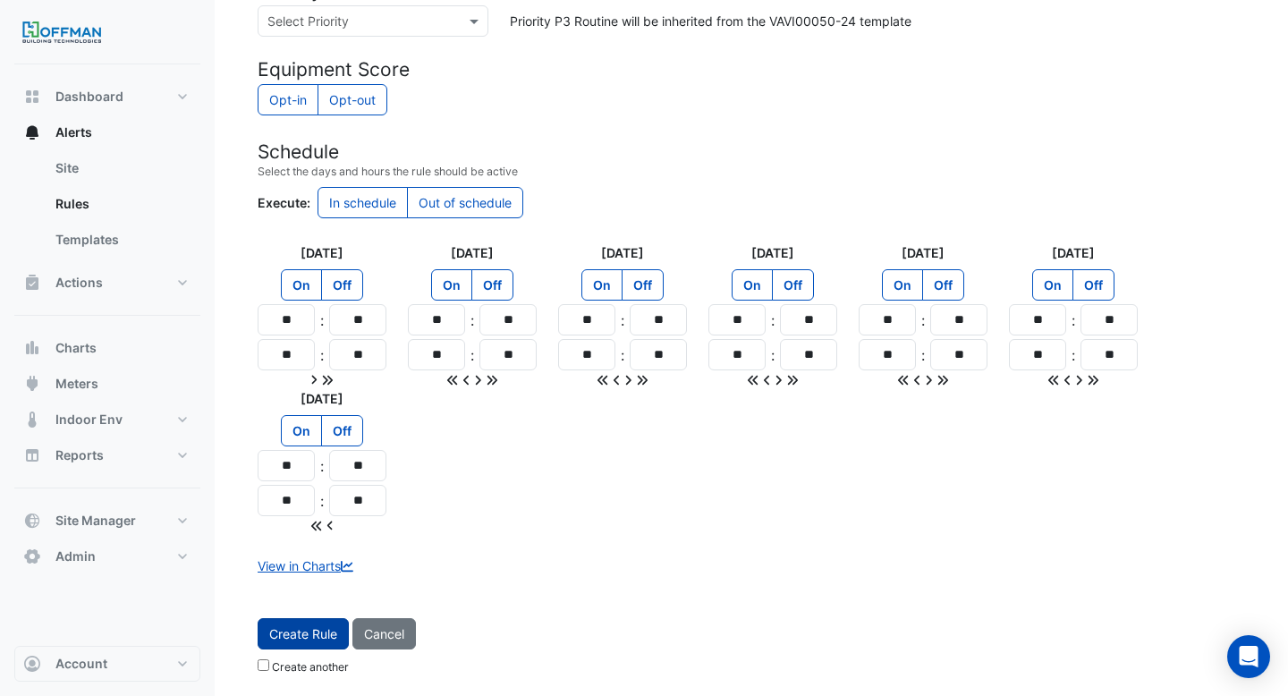
click at [305, 632] on button "Create Rule" at bounding box center [303, 633] width 91 height 31
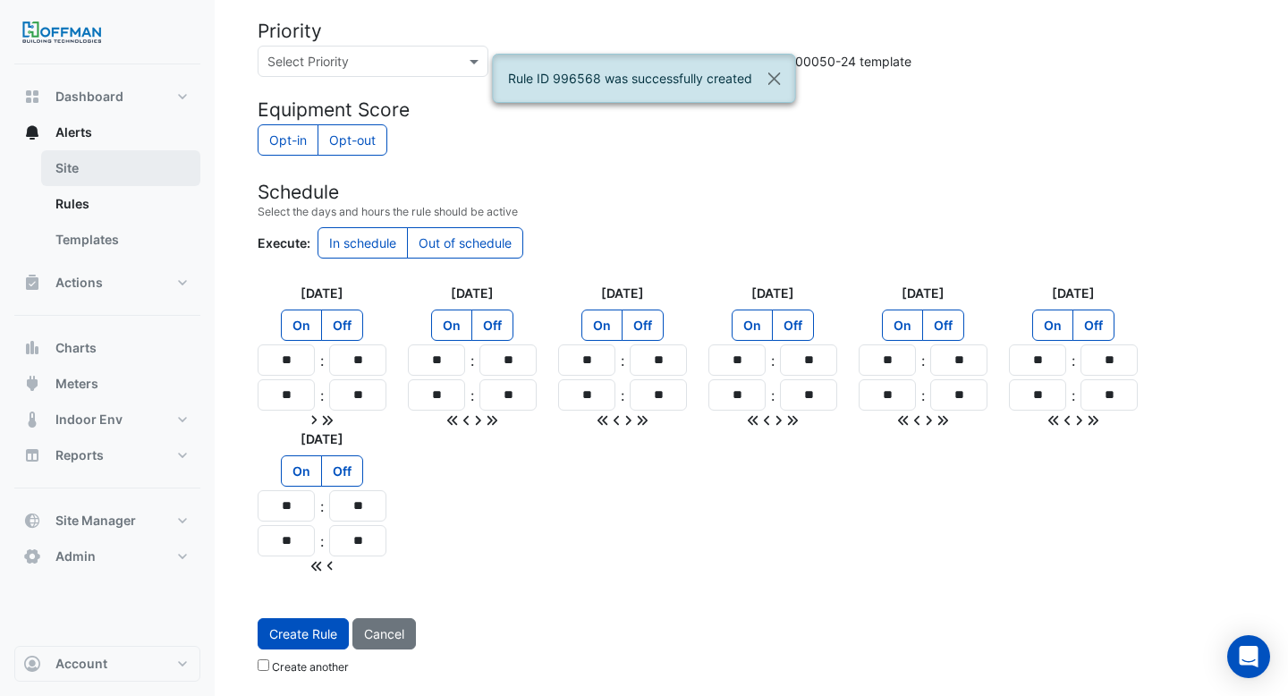
click at [78, 169] on link "Site" at bounding box center [120, 168] width 159 height 36
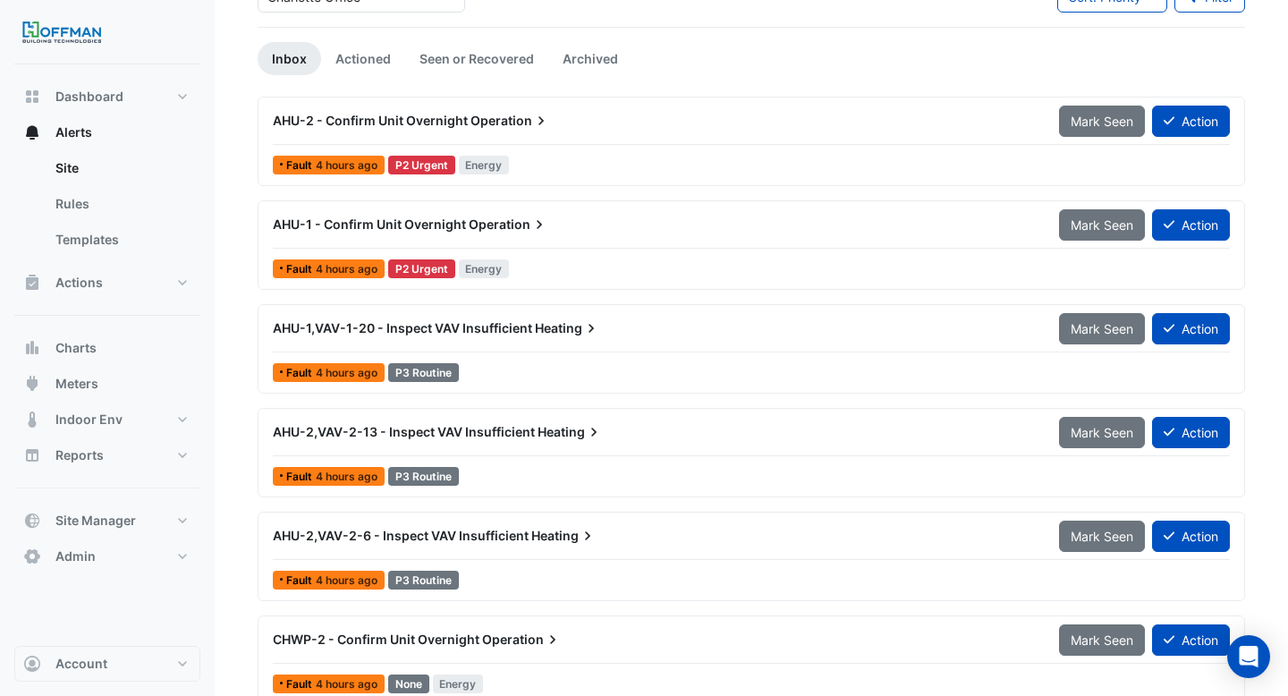
scroll to position [154, 0]
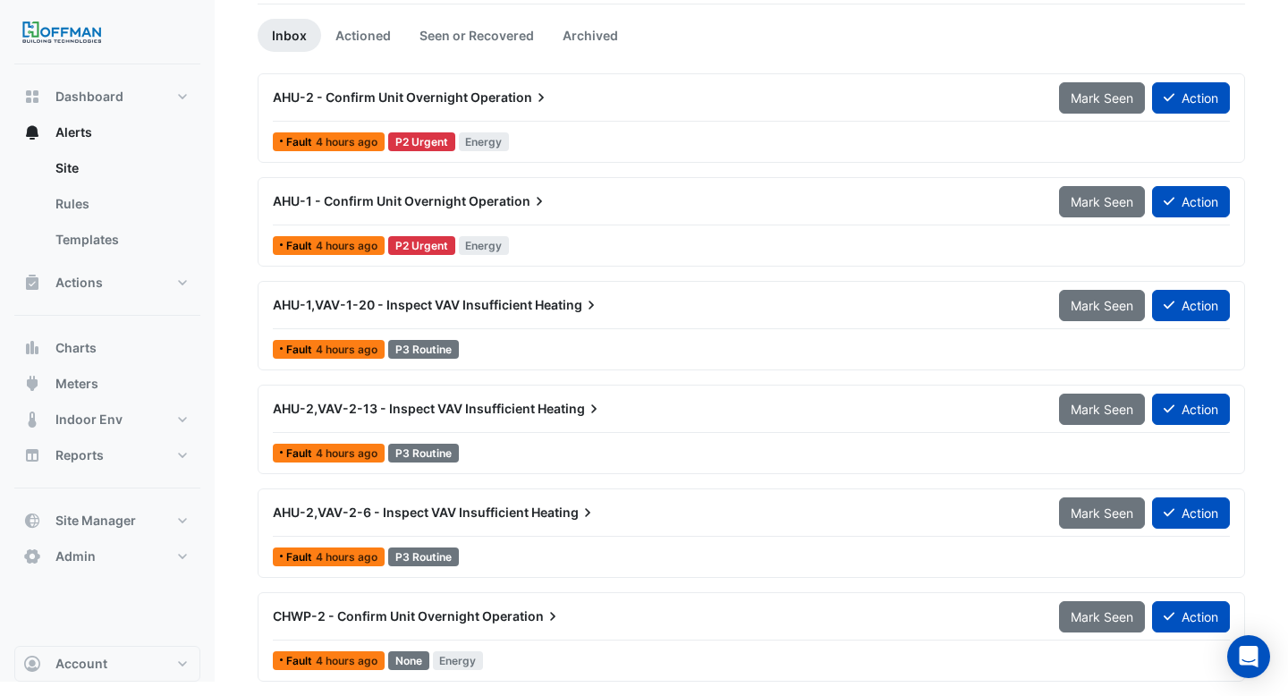
click at [469, 628] on div "CHWP-2 - Confirm Unit Overnight Operation" at bounding box center [655, 616] width 786 height 32
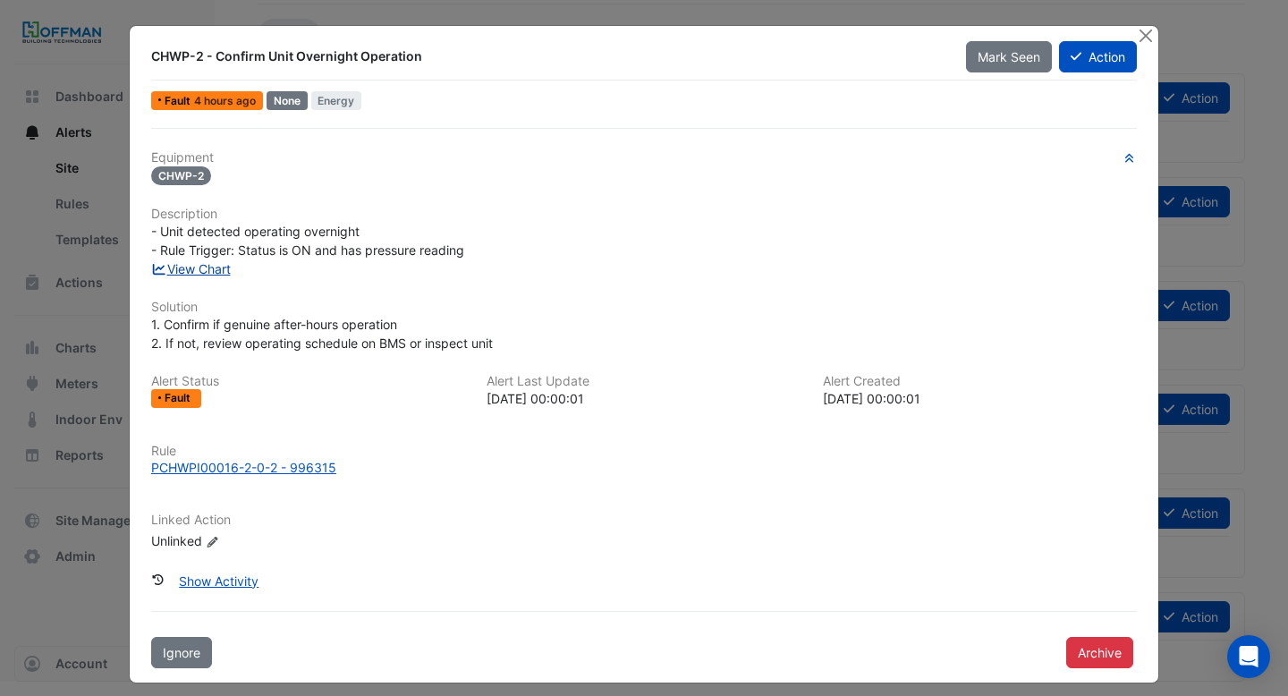
click at [216, 265] on link "View Chart" at bounding box center [191, 268] width 80 height 15
click at [1153, 30] on button "Close" at bounding box center [1145, 35] width 19 height 19
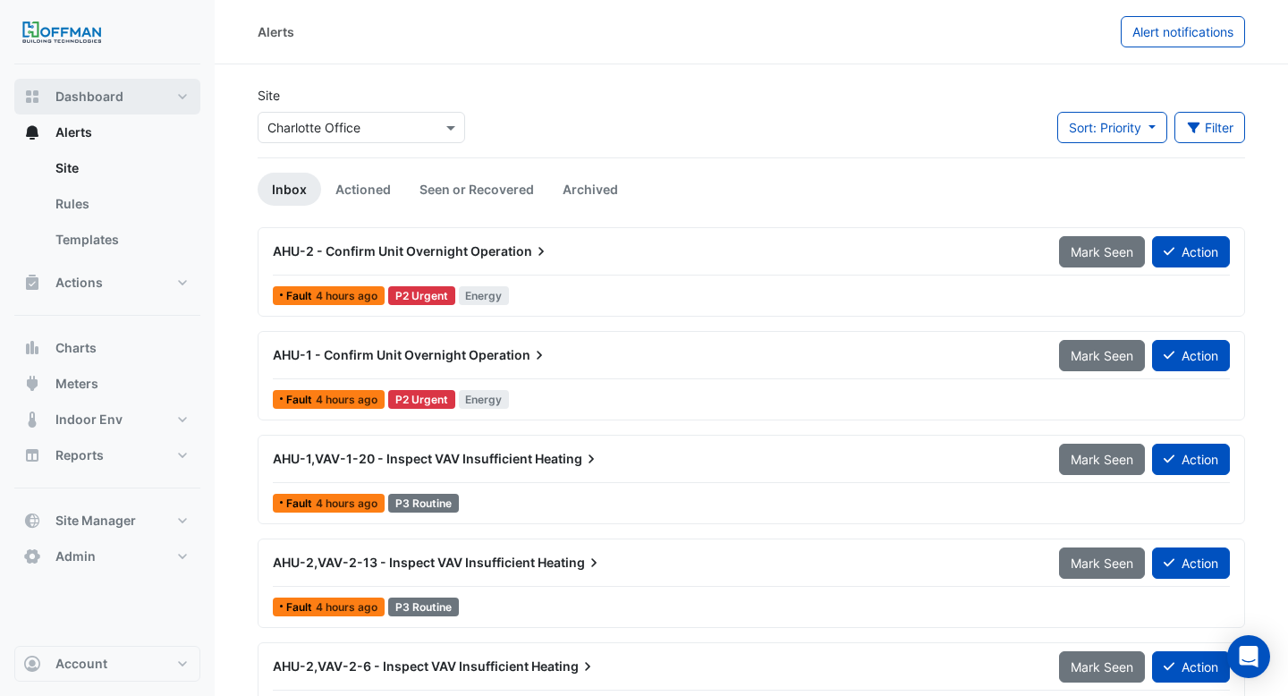
click at [90, 100] on span "Dashboard" at bounding box center [89, 97] width 68 height 18
select select "***"
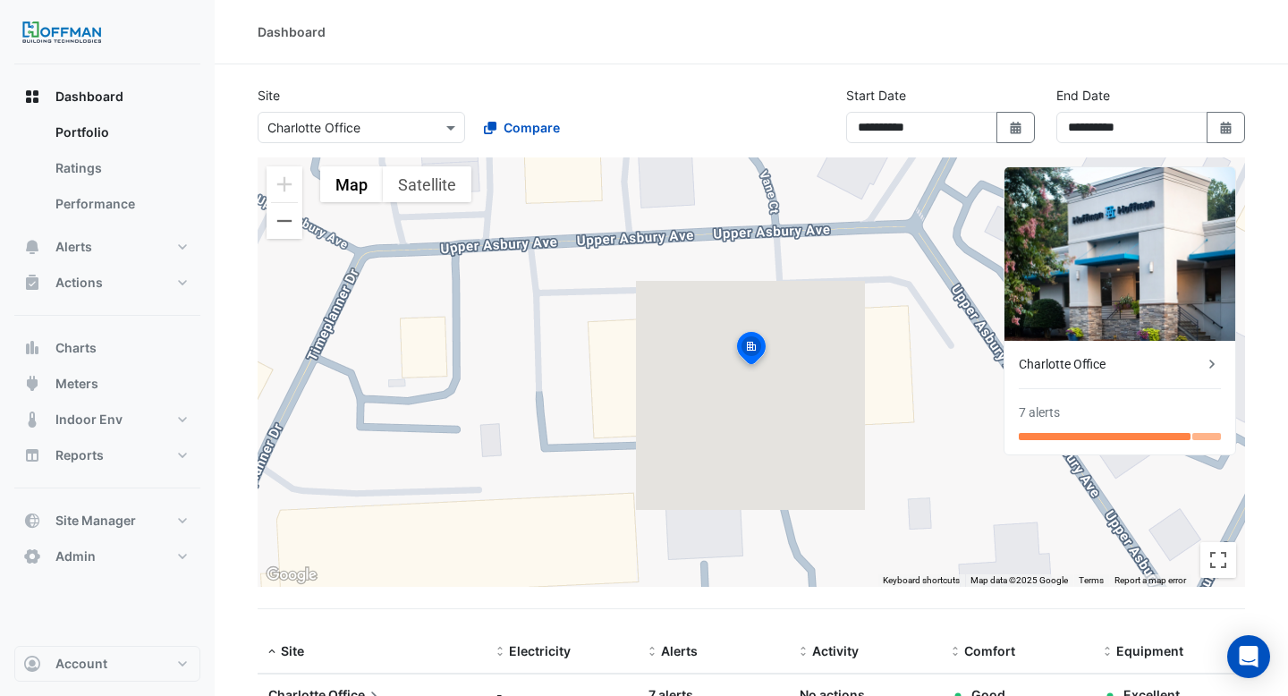
scroll to position [91, 0]
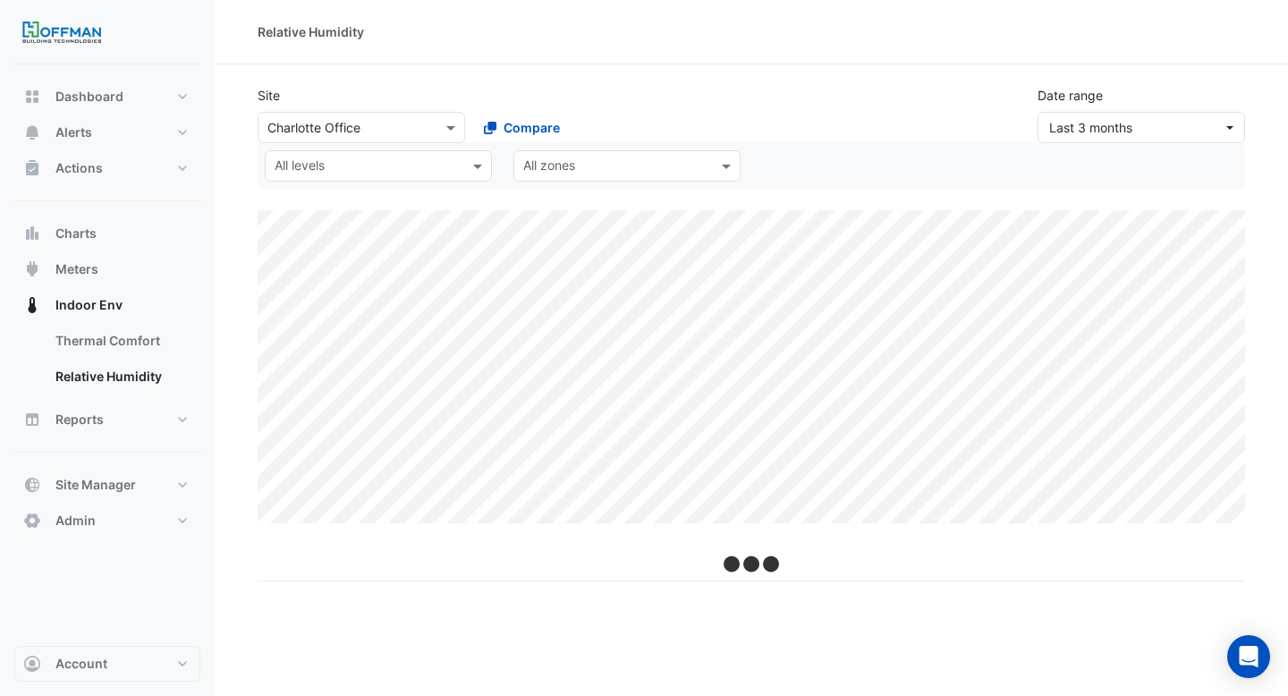
select select "***"
